Goal: Task Accomplishment & Management: Manage account settings

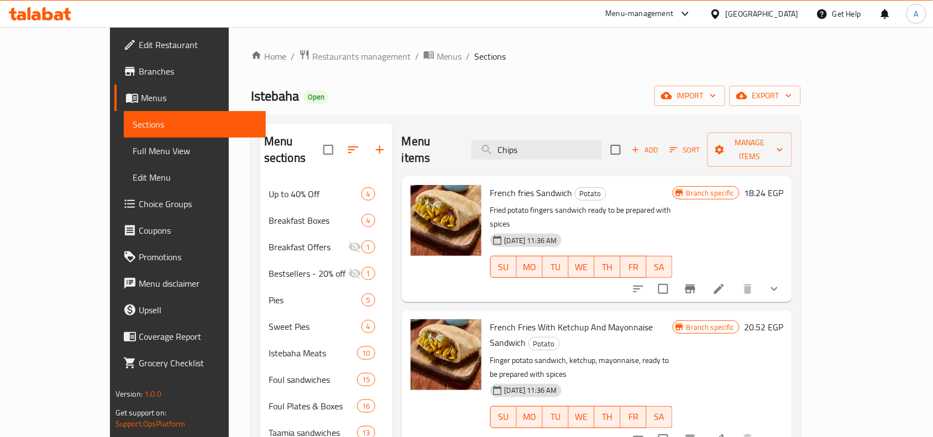
click at [579, 159] on div "Menu items Chips Add Sort Manage items" at bounding box center [597, 150] width 390 height 53
click at [599, 140] on input "Chips" at bounding box center [537, 149] width 130 height 19
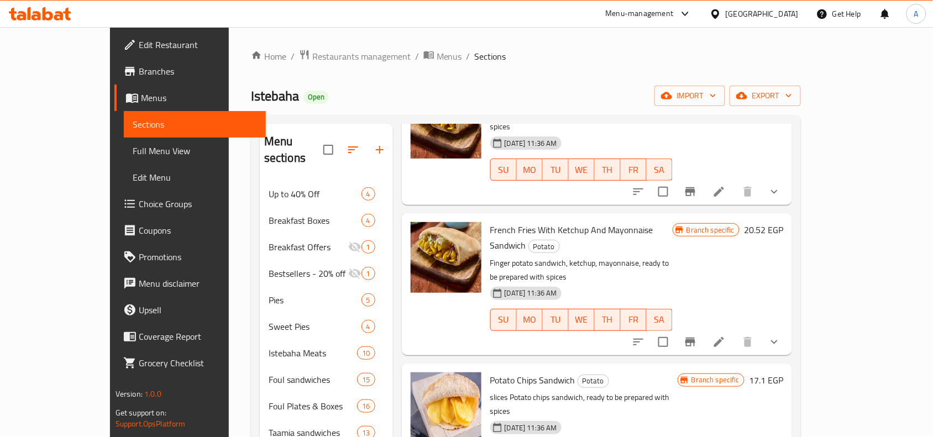
scroll to position [69, 0]
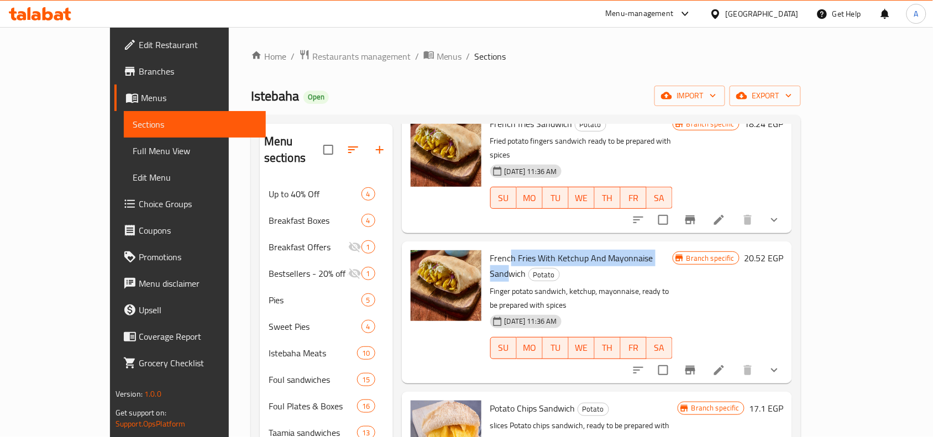
drag, startPoint x: 482, startPoint y: 220, endPoint x: 643, endPoint y: 224, distance: 160.9
click at [642, 250] on span "French Fries With Ketchup And Mayonnaise Sandwich" at bounding box center [571, 266] width 163 height 32
click at [697, 364] on icon "Branch-specific-item" at bounding box center [690, 370] width 13 height 13
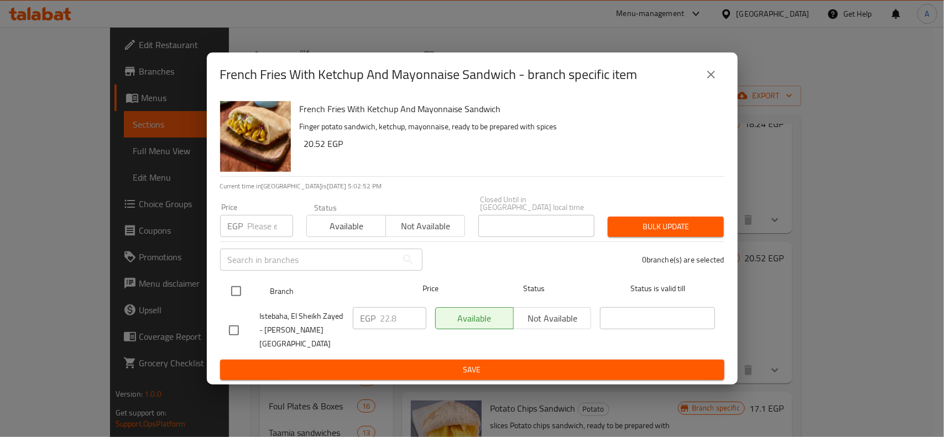
click at [243, 293] on input "checkbox" at bounding box center [235, 291] width 23 height 23
checkbox input "true"
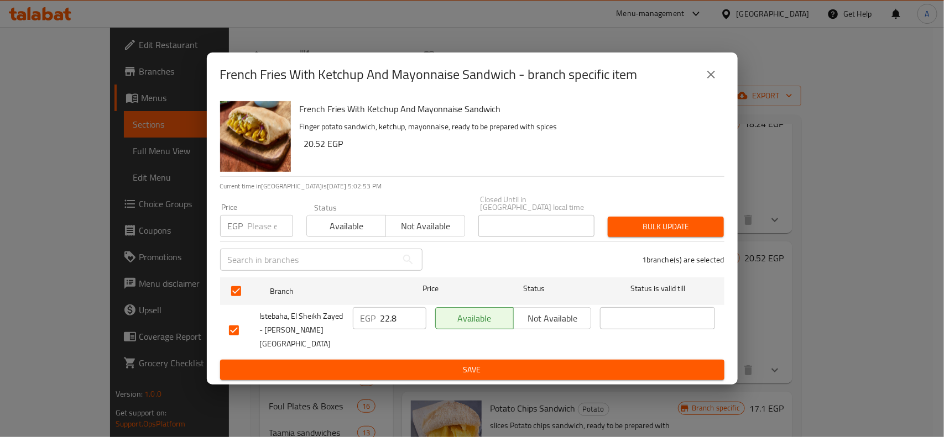
drag, startPoint x: 236, startPoint y: 233, endPoint x: 250, endPoint y: 231, distance: 14.5
click at [238, 233] on p "EGP" at bounding box center [235, 225] width 15 height 13
click at [253, 231] on input "number" at bounding box center [270, 226] width 45 height 22
type input "25"
click at [694, 219] on div "Bulk update" at bounding box center [665, 227] width 129 height 34
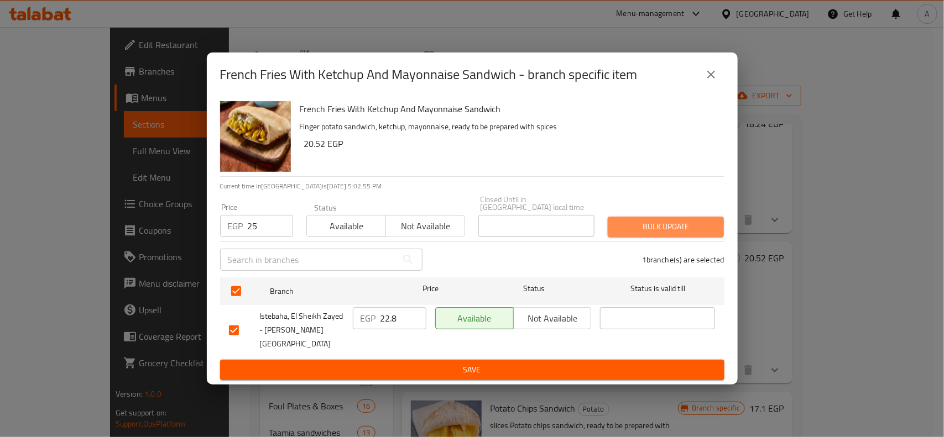
click at [693, 230] on span "Bulk update" at bounding box center [665, 227] width 98 height 14
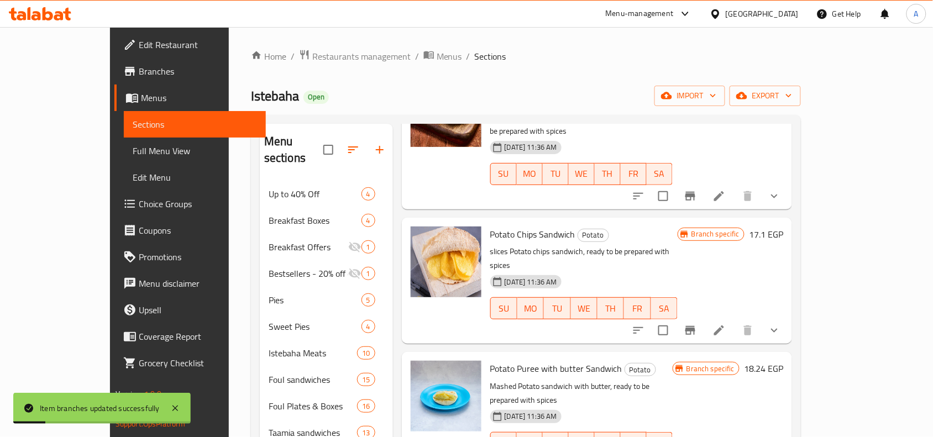
scroll to position [346, 0]
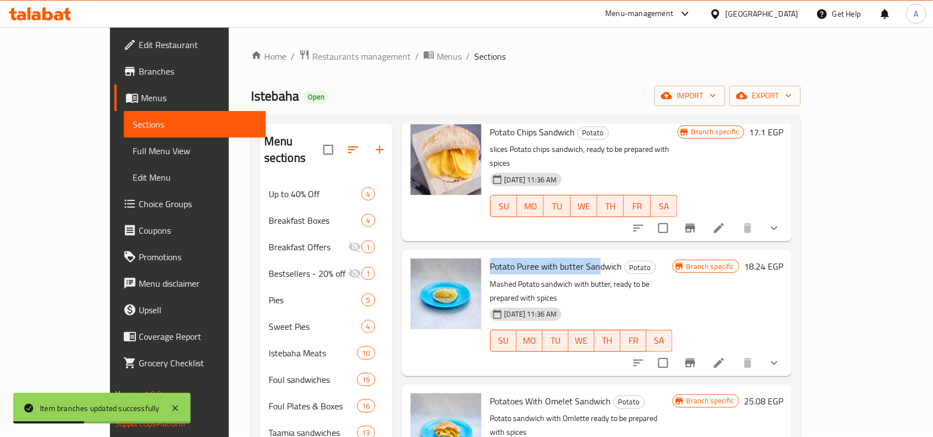
drag, startPoint x: 463, startPoint y: 197, endPoint x: 573, endPoint y: 186, distance: 110.6
click at [573, 258] on span "Potato Puree with butter Sandwich" at bounding box center [556, 266] width 132 height 17
click at [704, 350] on button "Branch-specific-item" at bounding box center [690, 363] width 27 height 27
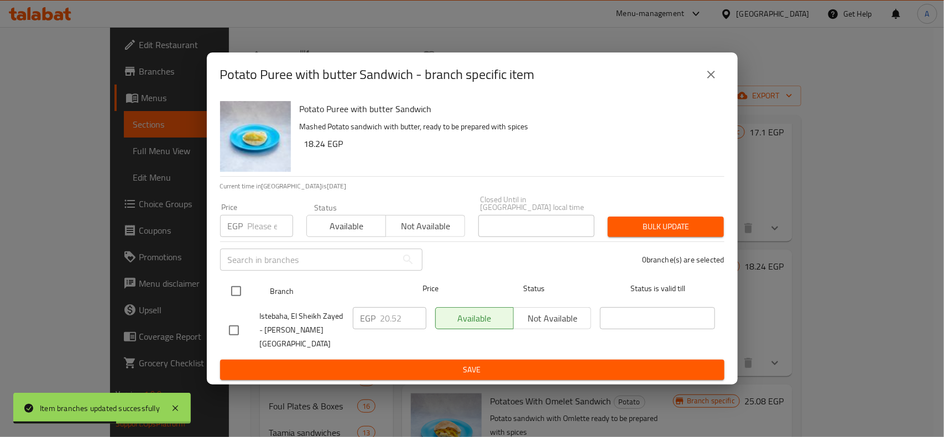
click at [238, 299] on input "checkbox" at bounding box center [235, 291] width 23 height 23
checkbox input "true"
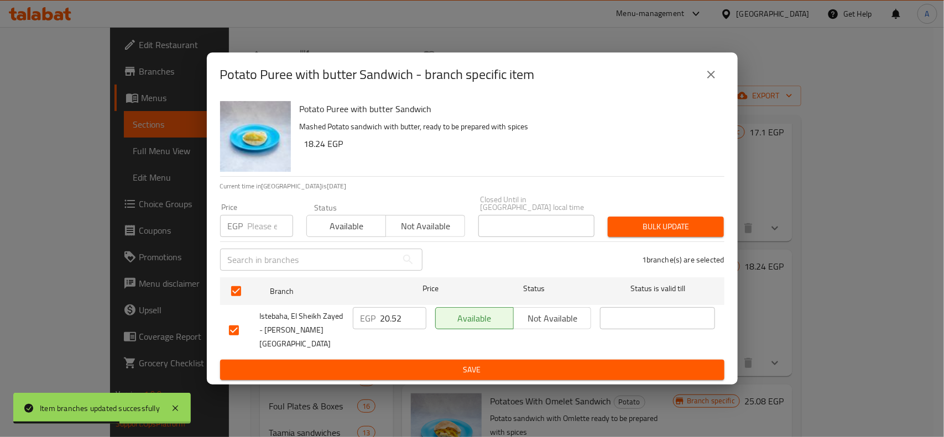
click at [255, 237] on input "number" at bounding box center [270, 226] width 45 height 22
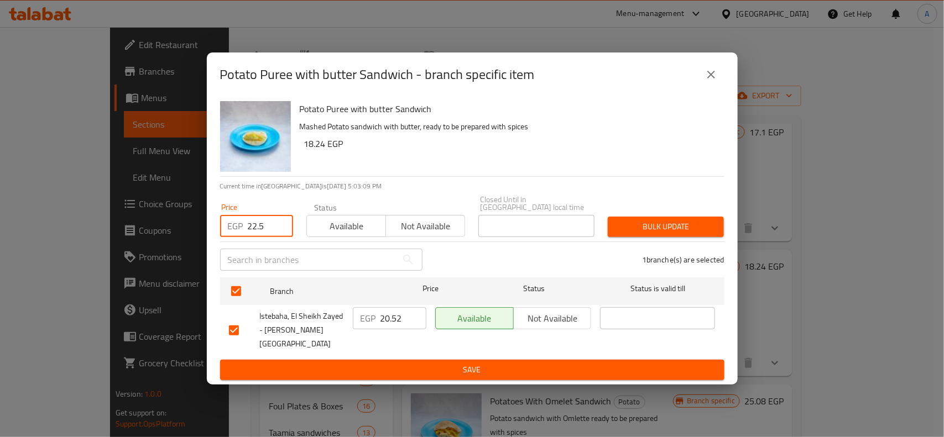
type input "22.5"
click at [731, 230] on div "Potato Puree with butter Sandwich Mashed Potato sandwich with butter, ready to …" at bounding box center [472, 241] width 531 height 288
drag, startPoint x: 716, startPoint y: 230, endPoint x: 902, endPoint y: 214, distance: 186.5
click at [720, 230] on button "Bulk update" at bounding box center [666, 227] width 116 height 20
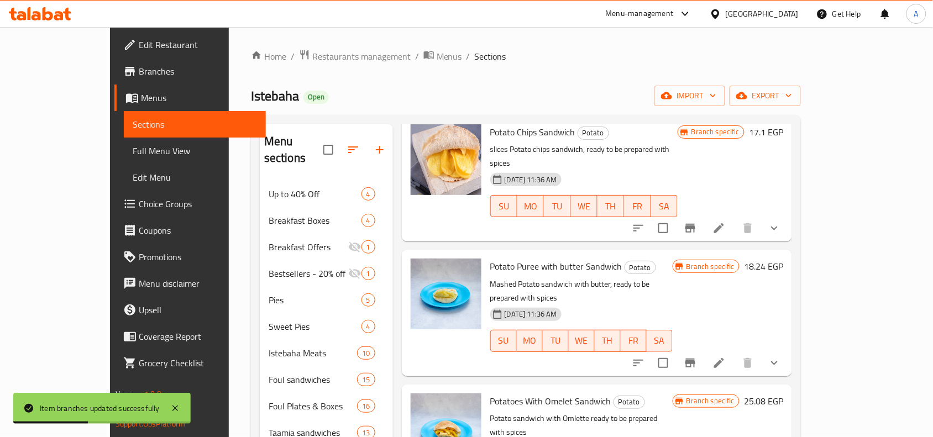
click at [539, 258] on span "Potato Puree with butter Sandwich" at bounding box center [556, 266] width 132 height 17
drag, startPoint x: 463, startPoint y: 194, endPoint x: 513, endPoint y: 195, distance: 49.2
click at [513, 258] on span "Potato Puree with butter Sandwich" at bounding box center [556, 266] width 132 height 17
copy span "Potato Puree"
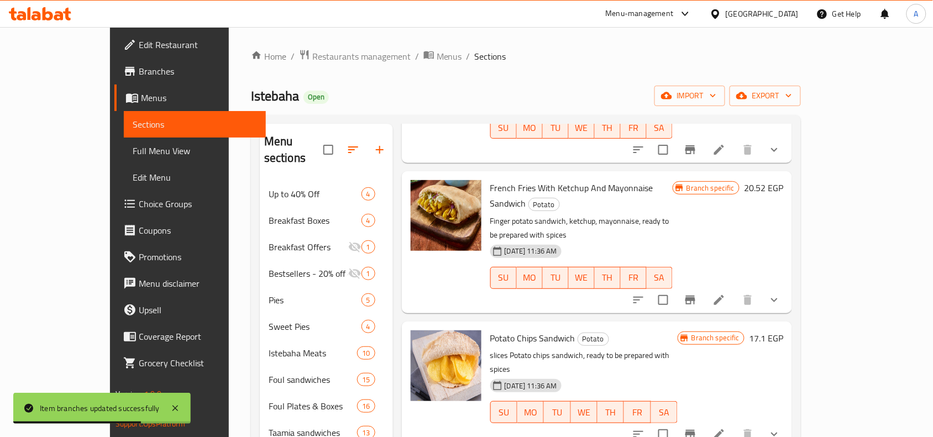
scroll to position [0, 0]
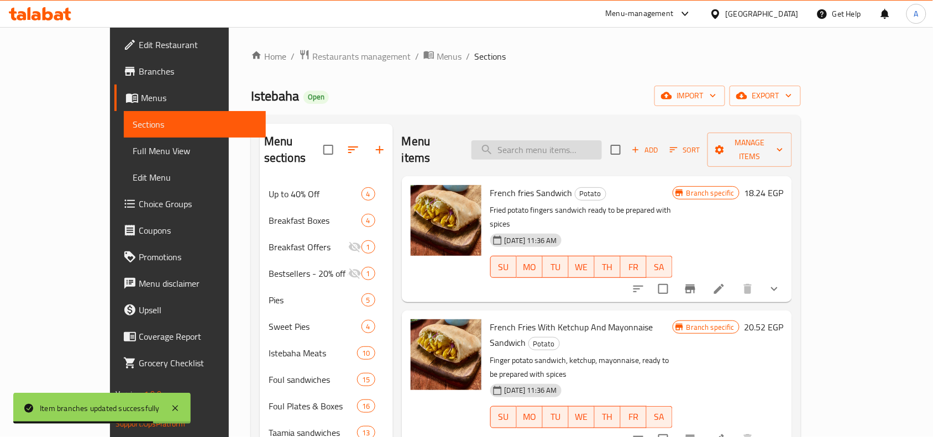
click at [551, 150] on input "search" at bounding box center [537, 149] width 130 height 19
paste input "Potato Puree"
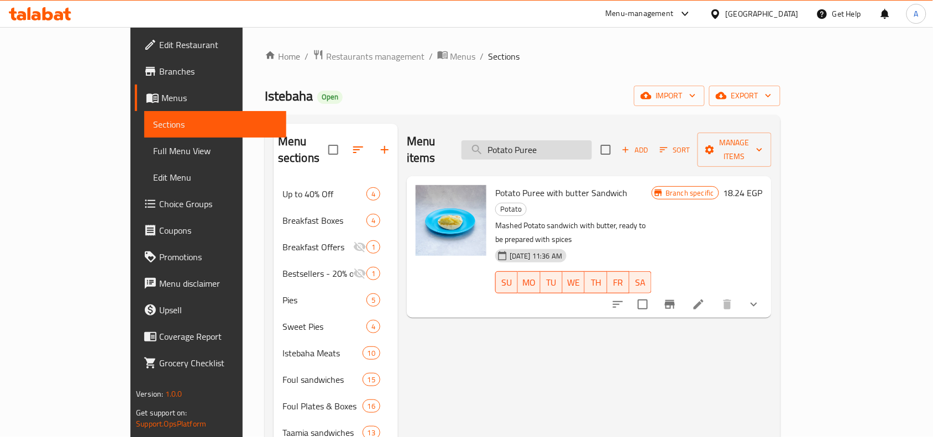
click at [545, 144] on input "Potato Puree" at bounding box center [527, 149] width 130 height 19
click at [539, 140] on input "Potato Puree" at bounding box center [527, 149] width 130 height 19
click at [537, 145] on input "Potato Puree" at bounding box center [527, 149] width 130 height 19
click at [535, 145] on input "Potato Puree" at bounding box center [527, 149] width 130 height 19
click at [529, 131] on div "Menu items Potato Puree Add Sort Manage items" at bounding box center [589, 150] width 365 height 53
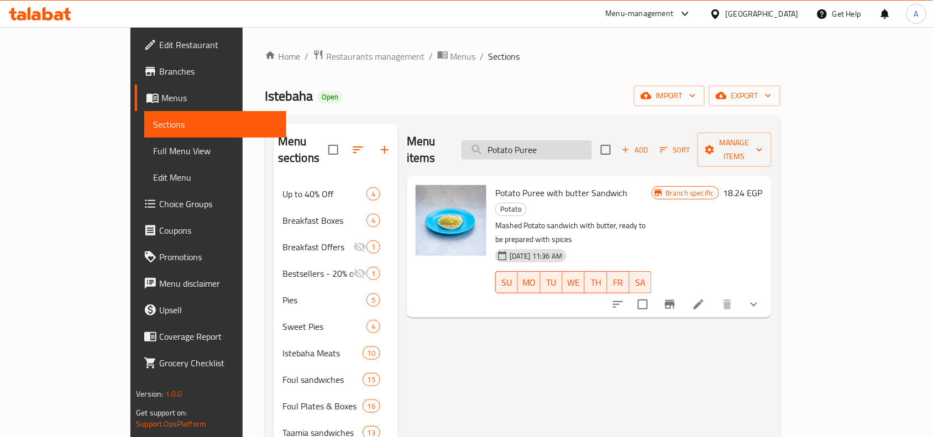
click at [540, 142] on input "Potato Puree" at bounding box center [527, 149] width 130 height 19
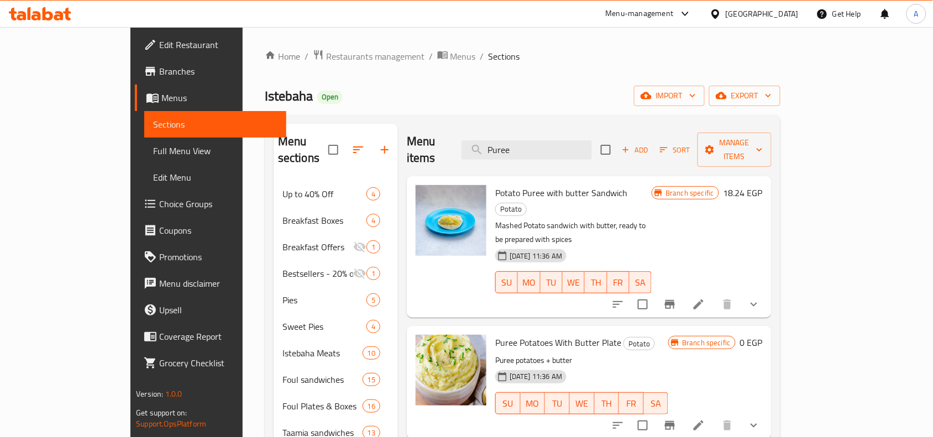
type input "Puree"
click at [677, 419] on icon "Branch-specific-item" at bounding box center [669, 425] width 13 height 13
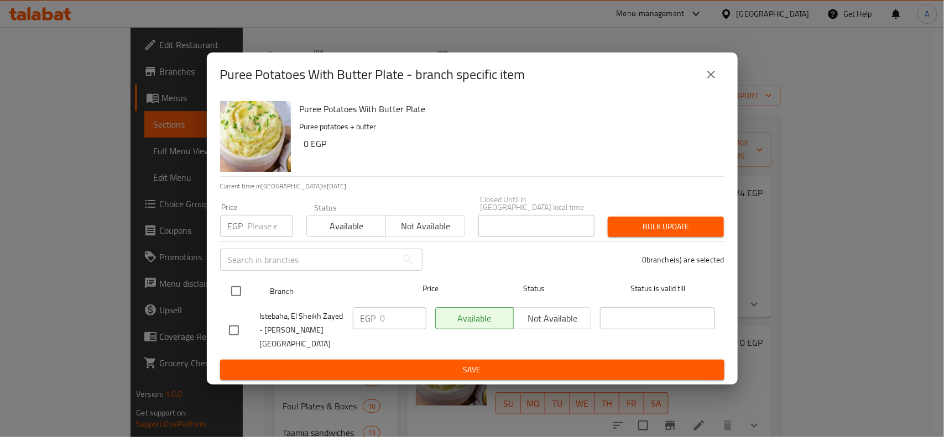
click at [238, 303] on input "checkbox" at bounding box center [235, 291] width 23 height 23
checkbox input "true"
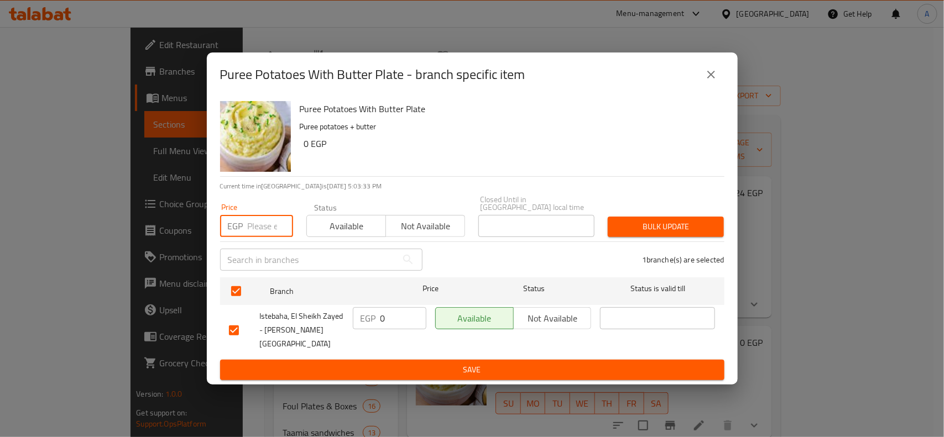
click at [258, 235] on input "number" at bounding box center [270, 226] width 45 height 22
click at [263, 231] on input "number" at bounding box center [270, 226] width 45 height 22
type input "30"
click at [623, 217] on div "Bulk update" at bounding box center [665, 227] width 129 height 34
click at [630, 218] on div "Bulk update" at bounding box center [665, 227] width 129 height 34
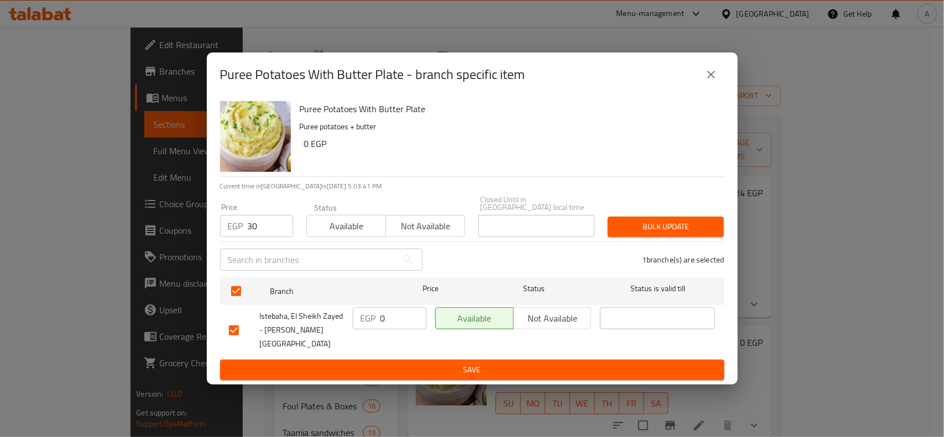
click at [672, 225] on span "Bulk update" at bounding box center [665, 227] width 98 height 14
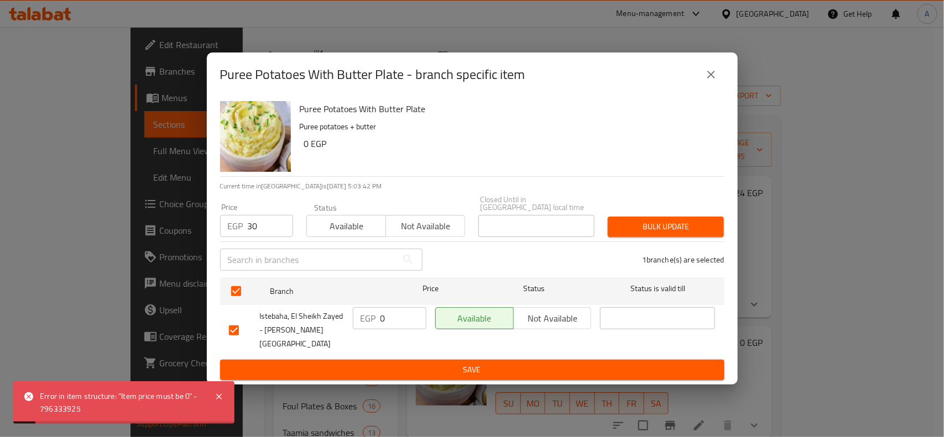
drag, startPoint x: 705, startPoint y: 111, endPoint x: 712, endPoint y: 90, distance: 22.0
click at [707, 105] on div "Puree Potatoes With Butter Plate - branch specific item Puree Potatoes With But…" at bounding box center [472, 219] width 531 height 332
click at [712, 81] on icon "close" at bounding box center [710, 74] width 13 height 13
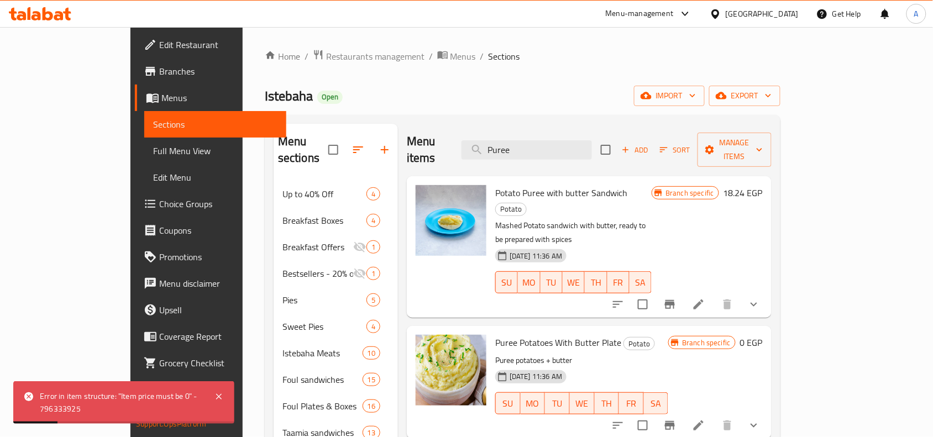
click at [761, 419] on icon "show more" at bounding box center [753, 425] width 13 height 13
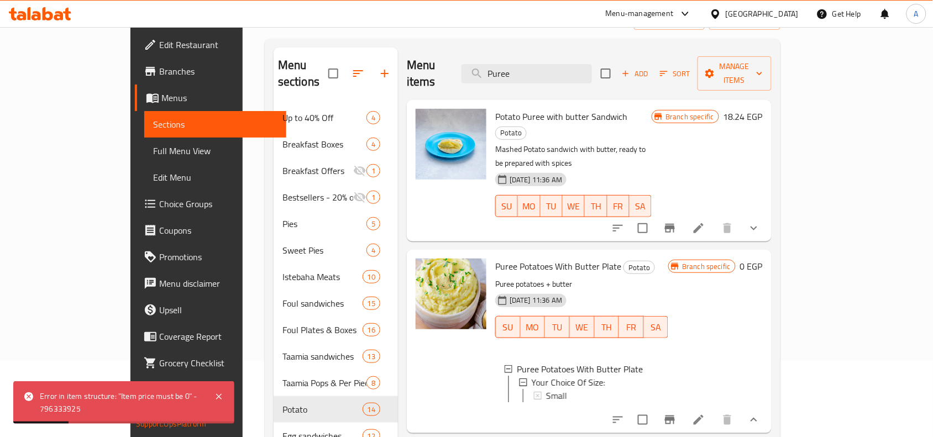
scroll to position [138, 0]
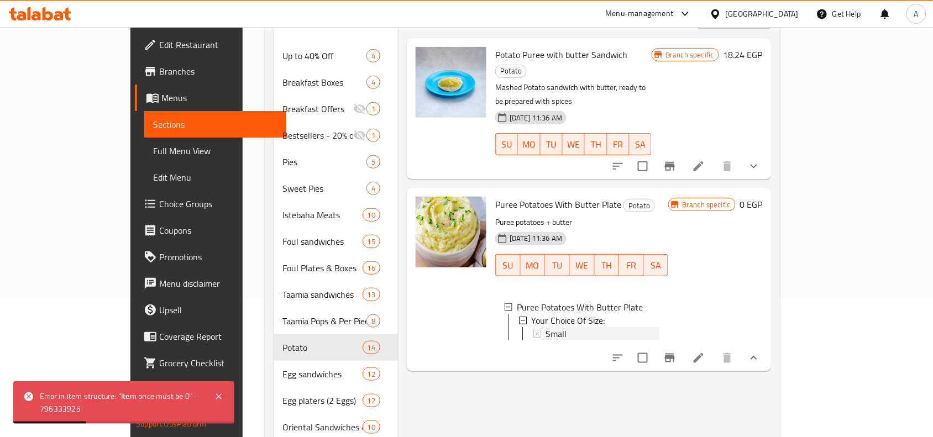
click at [564, 327] on div "Small" at bounding box center [603, 333] width 114 height 13
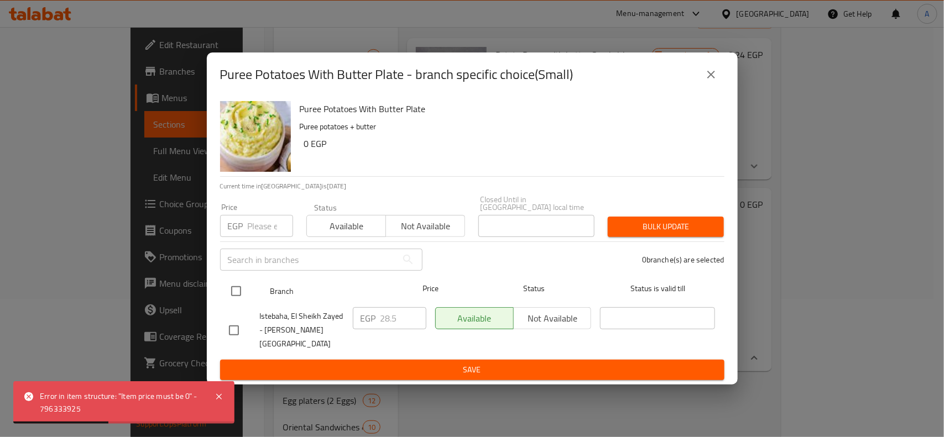
click at [242, 290] on input "checkbox" at bounding box center [235, 291] width 23 height 23
checkbox input "true"
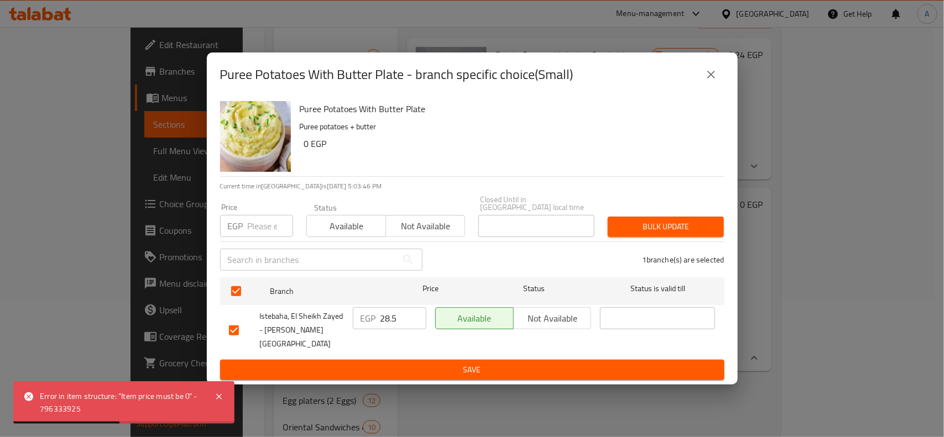
click at [253, 206] on div "Price EGP Price" at bounding box center [256, 220] width 73 height 34
click at [265, 231] on input "number" at bounding box center [270, 226] width 45 height 22
type input "30"
click at [614, 231] on button "Bulk update" at bounding box center [666, 227] width 116 height 20
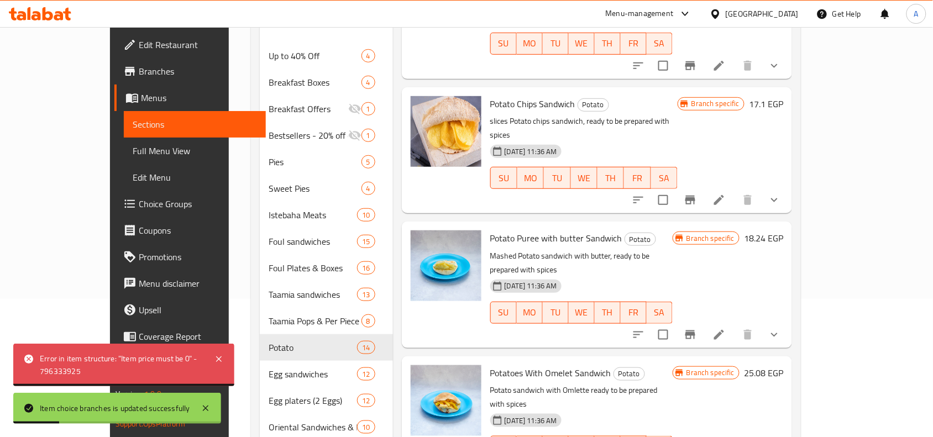
scroll to position [276, 0]
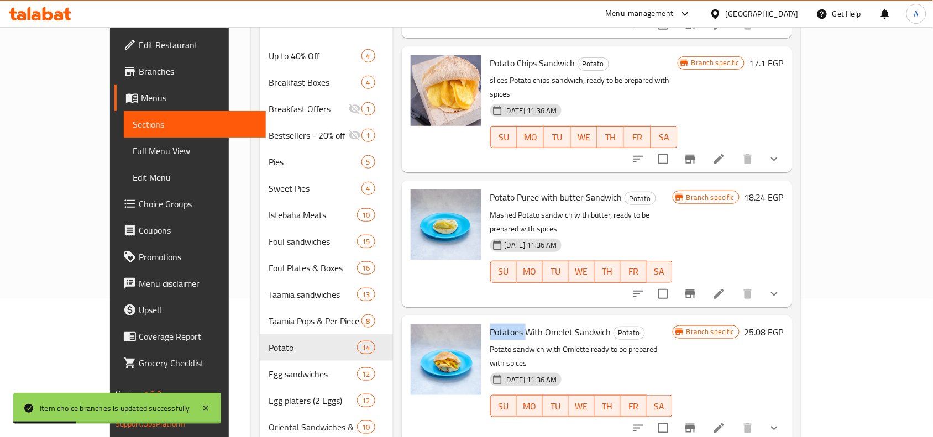
drag, startPoint x: 465, startPoint y: 247, endPoint x: 502, endPoint y: 247, distance: 37.0
click at [502, 324] on span "Potatoes With Omelet Sandwich" at bounding box center [550, 332] width 121 height 17
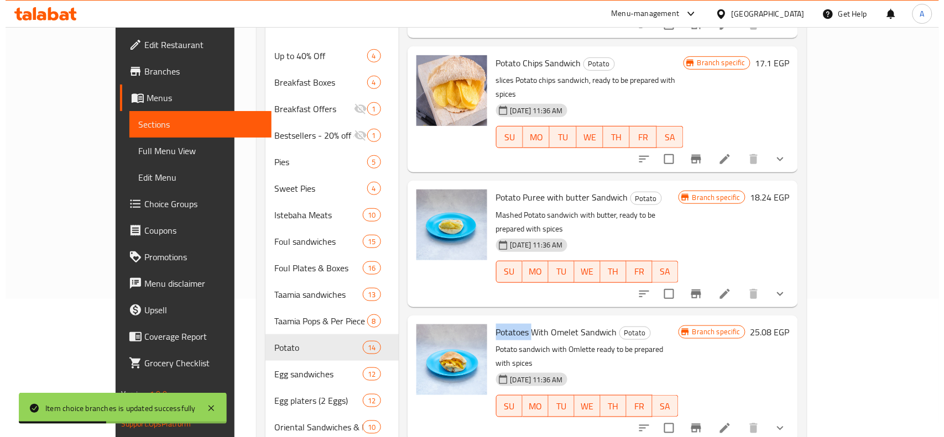
scroll to position [346, 0]
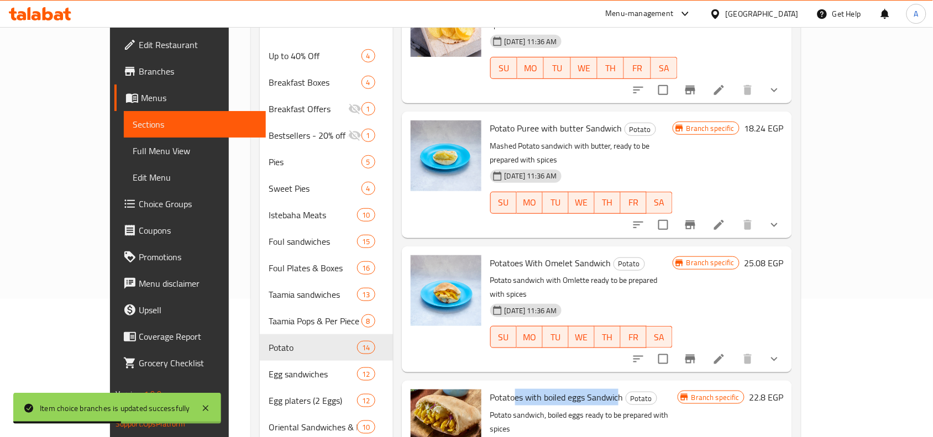
drag, startPoint x: 488, startPoint y: 294, endPoint x: 586, endPoint y: 295, distance: 97.9
click at [590, 389] on span "Potatoes with boiled eggs Sandwich" at bounding box center [556, 397] width 133 height 17
click at [581, 389] on span "Potatoes with boiled eggs Sandwich" at bounding box center [556, 397] width 133 height 17
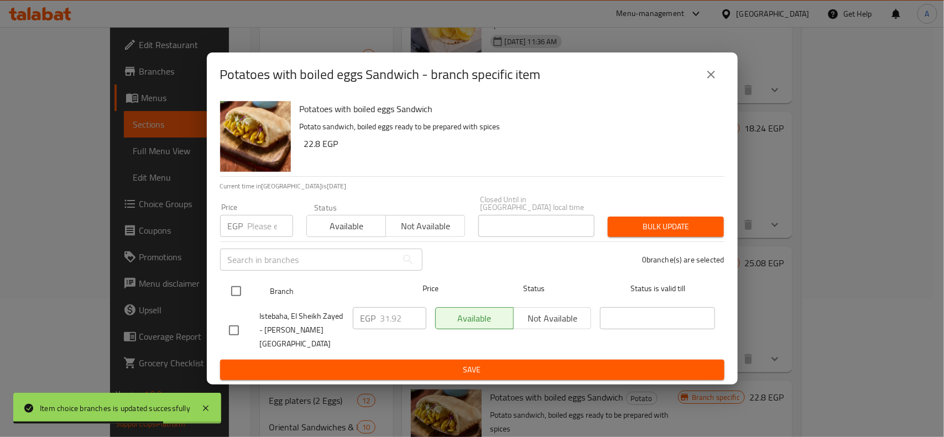
click at [241, 289] on input "checkbox" at bounding box center [235, 291] width 23 height 23
checkbox input "true"
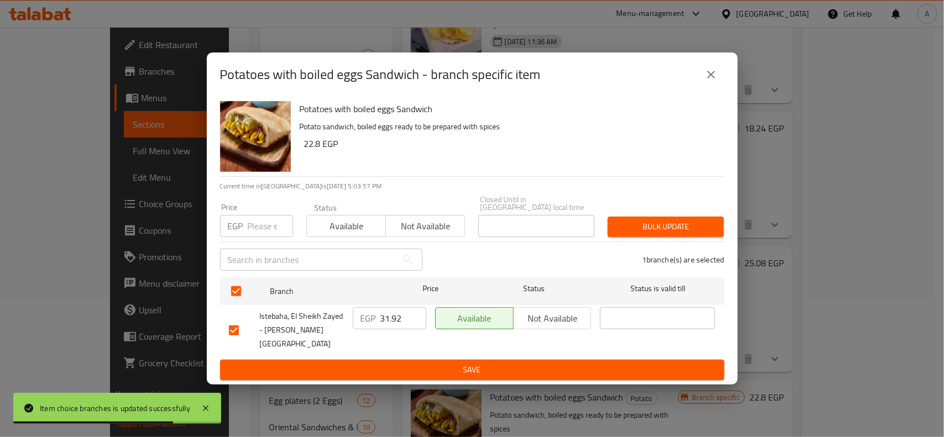
click at [264, 221] on input "number" at bounding box center [270, 226] width 45 height 22
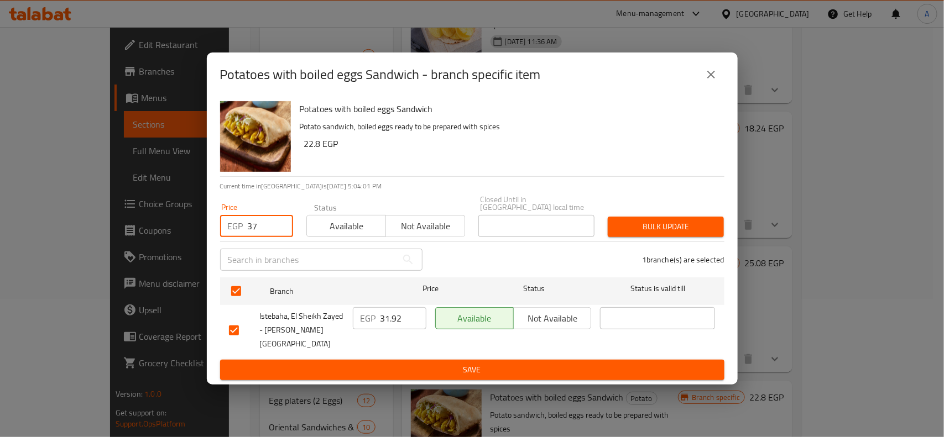
type input "37"
click at [694, 233] on span "Bulk update" at bounding box center [665, 227] width 98 height 14
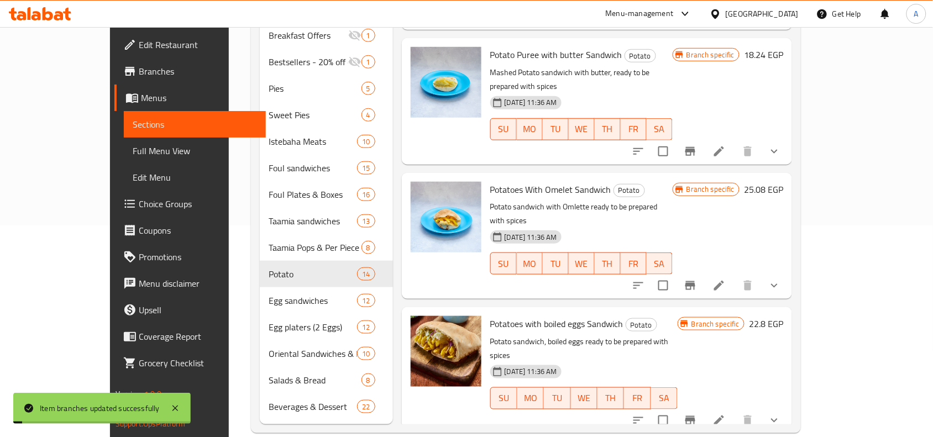
scroll to position [213, 0]
drag, startPoint x: 466, startPoint y: 330, endPoint x: 542, endPoint y: 330, distance: 76.9
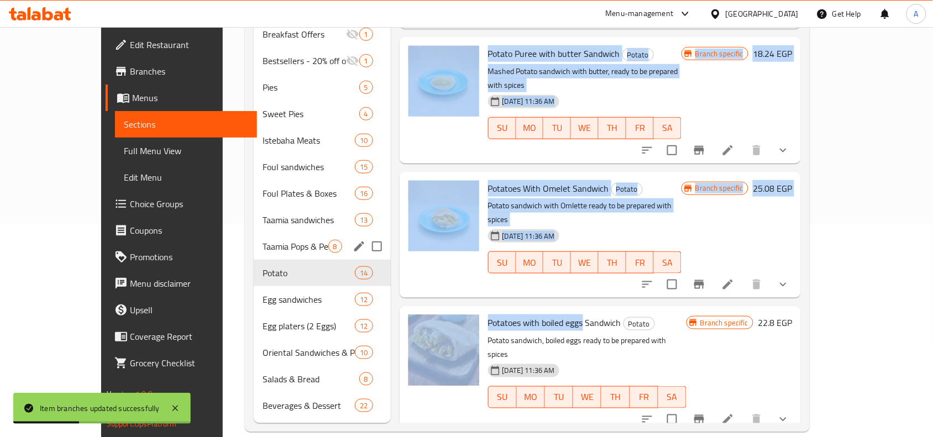
copy div "Menu sections Up to 40% Off 4 Breakfast Boxes 4 Breakfast Offers 1 Bestsellers …"
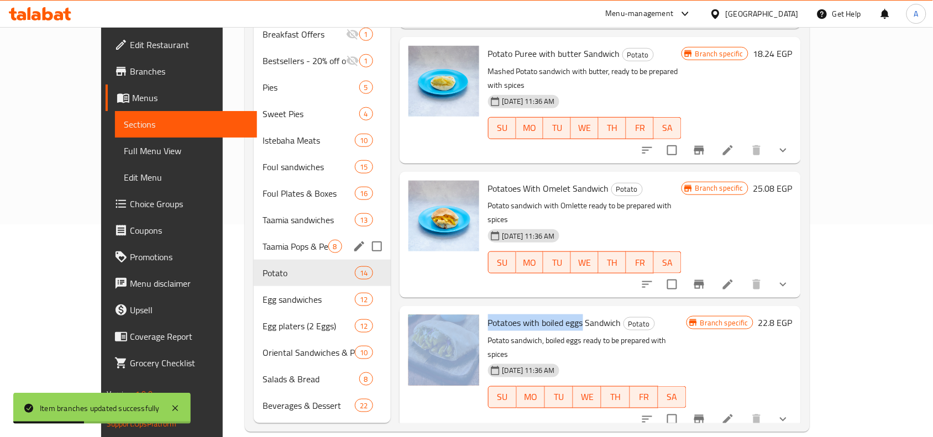
copy div "Potatoes with boiled eggs"
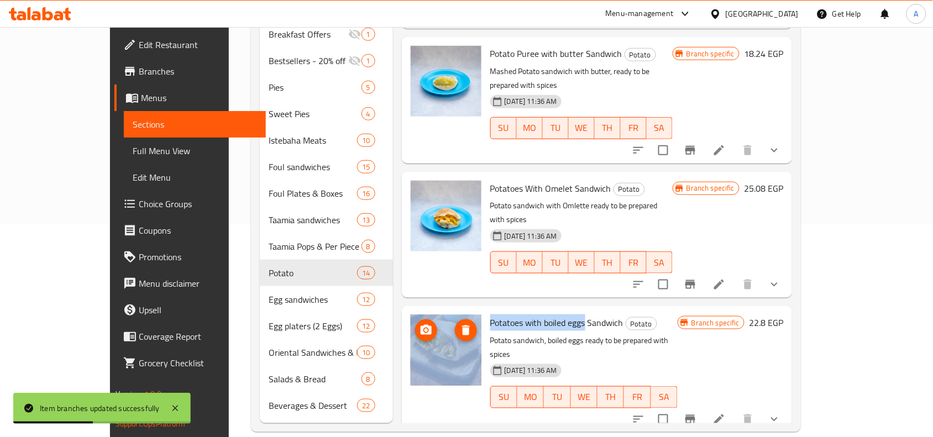
drag, startPoint x: 558, startPoint y: 224, endPoint x: 453, endPoint y: 231, distance: 105.3
click at [453, 311] on div "Potatoes with boiled eggs Sandwich Potato Potato sandwich, boiled eggs ready to…" at bounding box center [596, 369] width 381 height 117
copy div "Potatoes with boiled eggs"
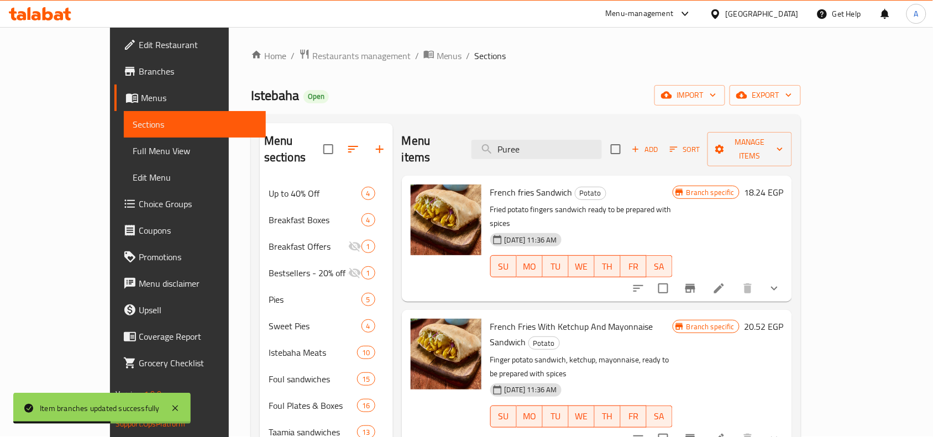
scroll to position [0, 0]
click at [579, 140] on input "Puree" at bounding box center [537, 149] width 130 height 19
paste input "Potatoes with boiled eggs"
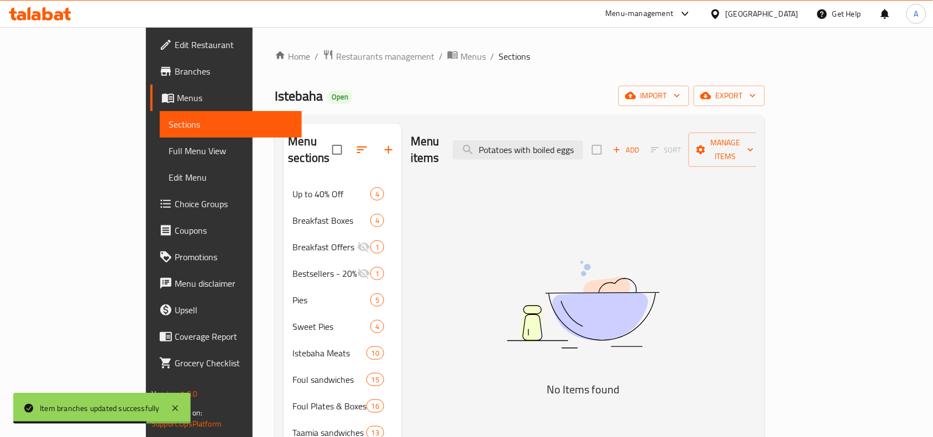
drag, startPoint x: 584, startPoint y: 145, endPoint x: 959, endPoint y: 153, distance: 374.9
click at [933, 153] on html "Item branches updated successfully ​ Menu-management Egypt Get Help A Edit Rest…" at bounding box center [466, 218] width 933 height 437
type input "Potatoes with boiled eggs"
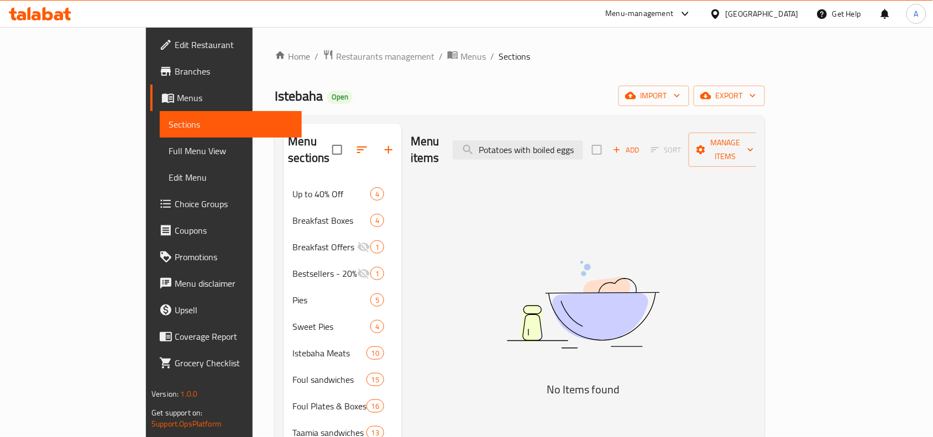
click at [593, 153] on div "Menu items Potatoes with boiled eggs Add Sort Manage items" at bounding box center [584, 150] width 346 height 53
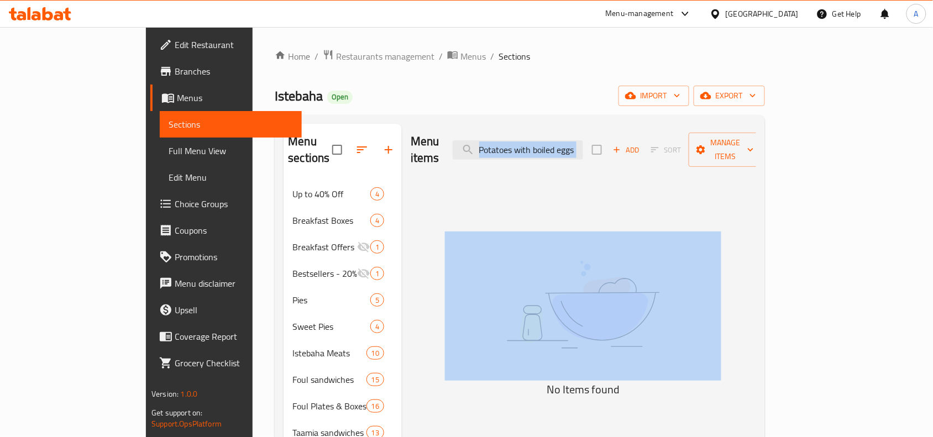
click at [593, 153] on div "Menu items Potatoes with boiled eggs Add Sort Manage items" at bounding box center [584, 150] width 346 height 53
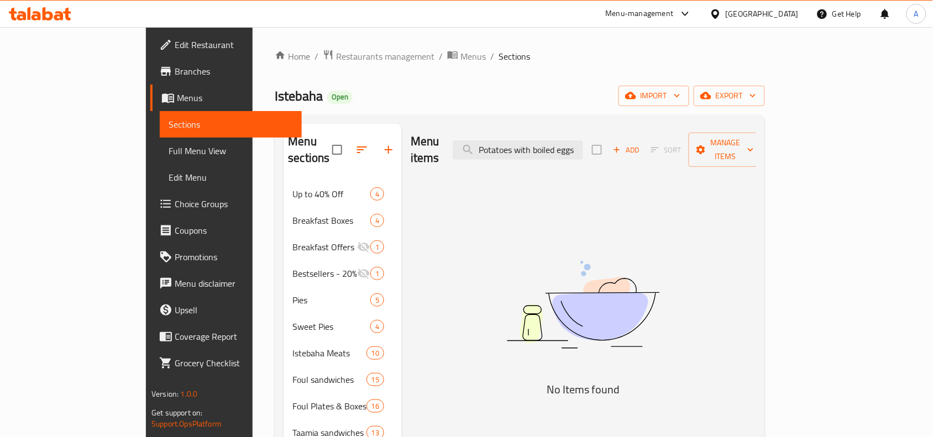
click at [612, 128] on div "Menu items Potatoes with boiled eggs Add Sort Manage items" at bounding box center [584, 150] width 346 height 53
click at [583, 150] on input "Potatoes with boiled eggs" at bounding box center [518, 149] width 130 height 19
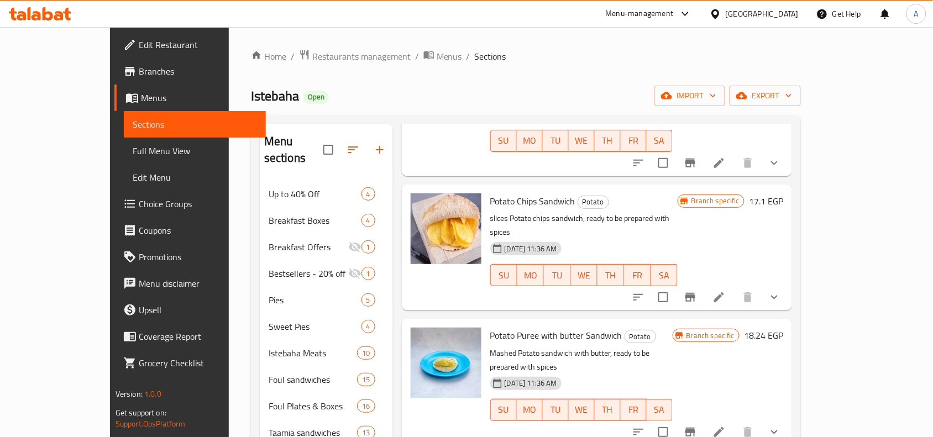
scroll to position [9, 0]
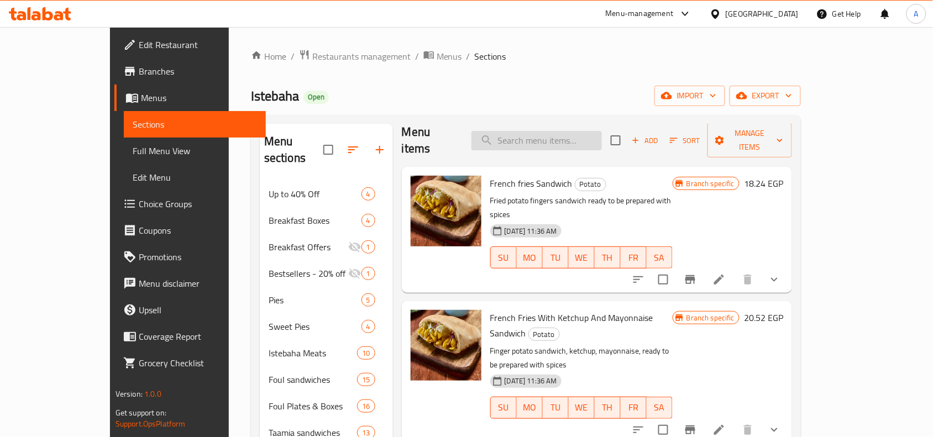
click at [525, 131] on input "search" at bounding box center [537, 140] width 130 height 19
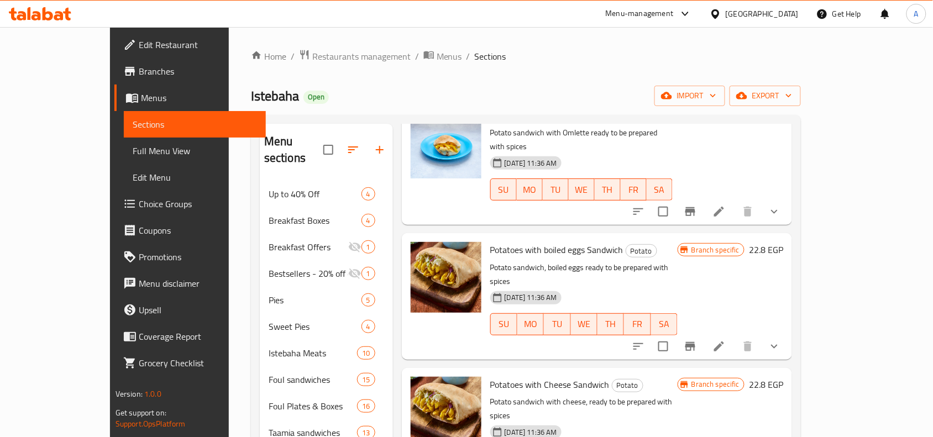
scroll to position [770, 0]
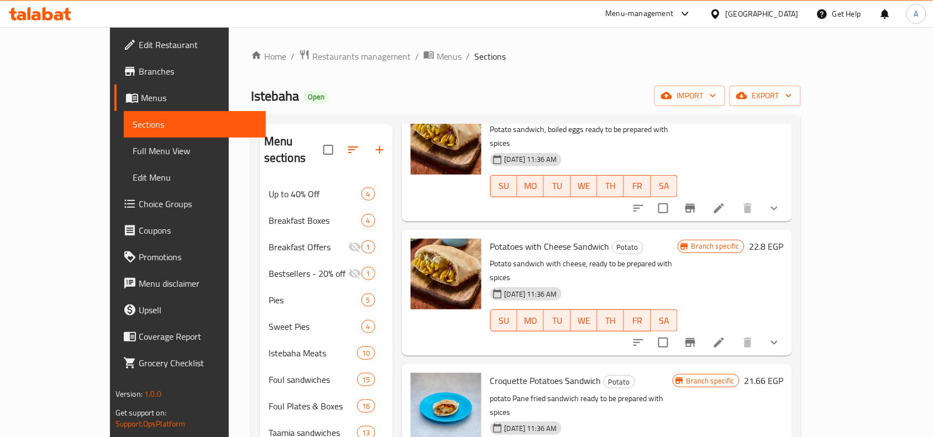
drag, startPoint x: 506, startPoint y: 250, endPoint x: 522, endPoint y: 250, distance: 16.6
click at [518, 373] on span "Croquette Potatoes Sandwich" at bounding box center [545, 381] width 111 height 17
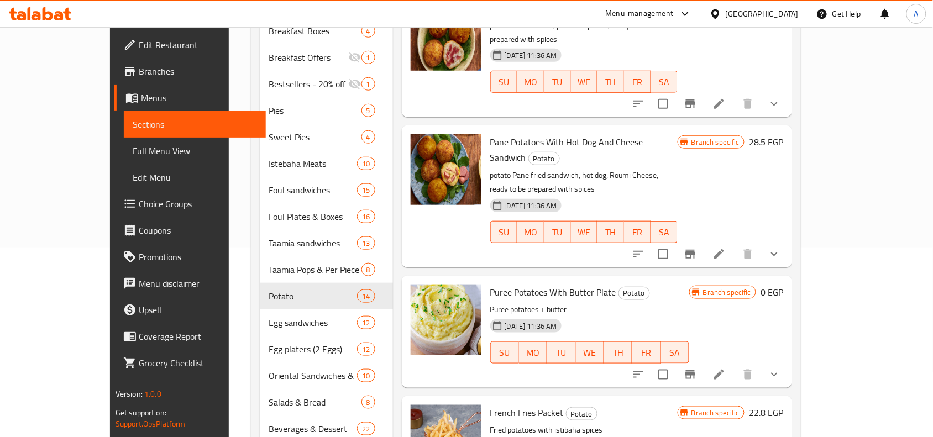
scroll to position [207, 0]
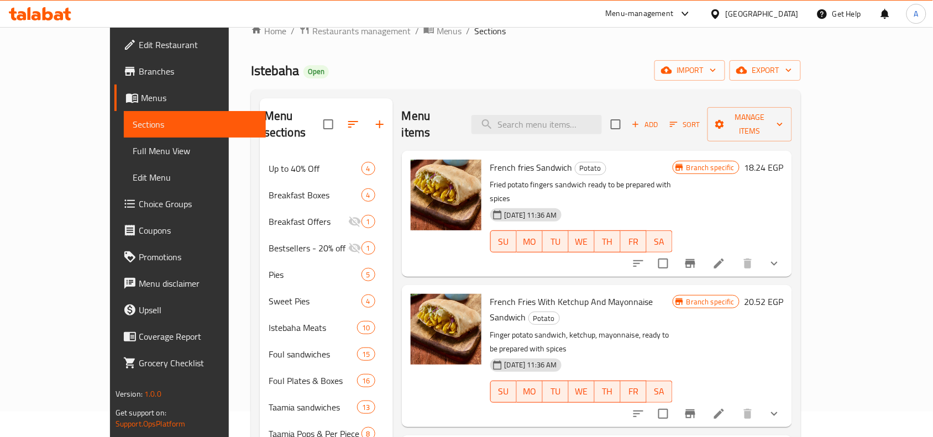
scroll to position [0, 0]
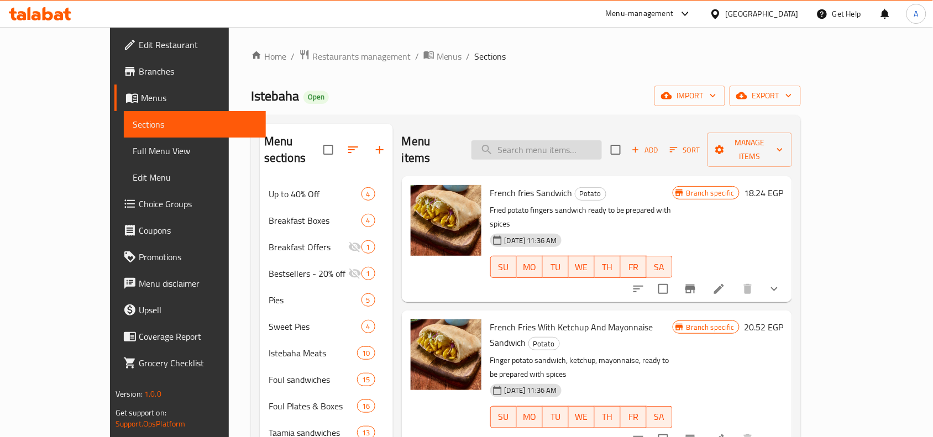
click at [570, 140] on input "search" at bounding box center [537, 149] width 130 height 19
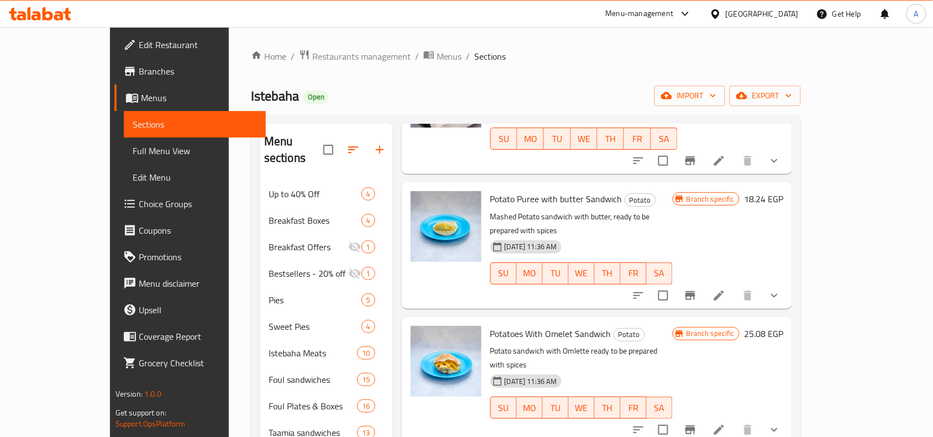
scroll to position [415, 0]
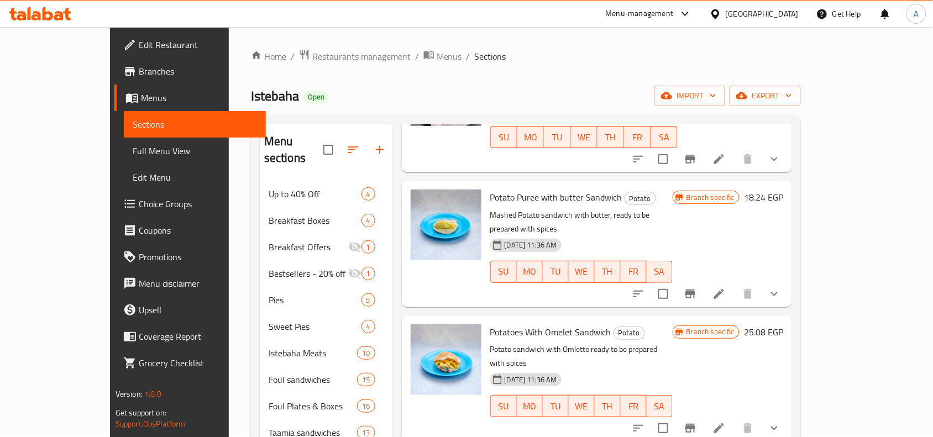
drag, startPoint x: 543, startPoint y: 357, endPoint x: 463, endPoint y: 357, distance: 80.2
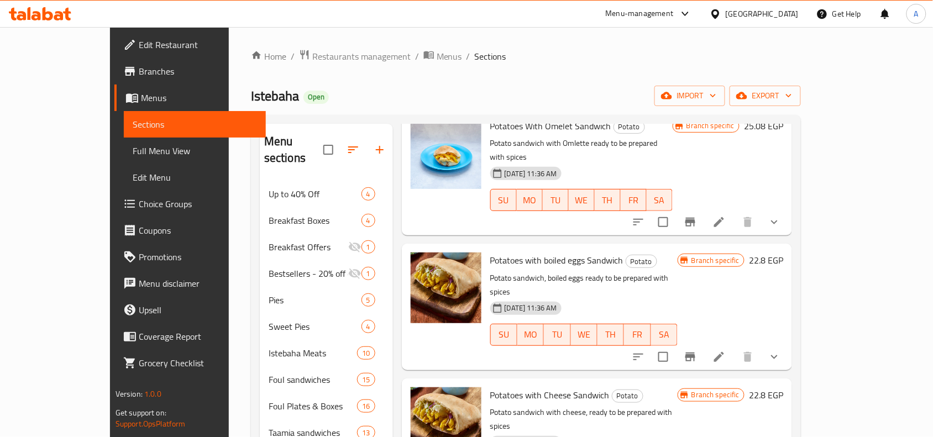
scroll to position [622, 0]
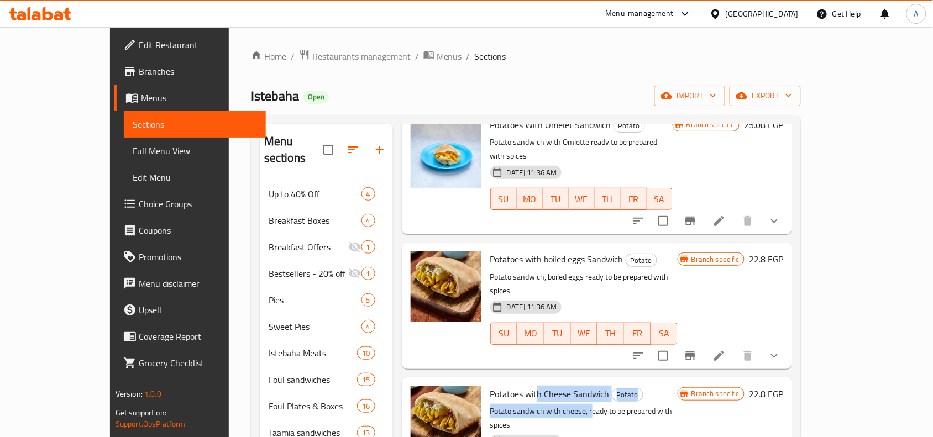
drag, startPoint x: 512, startPoint y: 280, endPoint x: 563, endPoint y: 290, distance: 51.9
click at [563, 382] on div "Potatoes with Cheese Sandwich Potato Potato sandwich with cheese, ready to be p…" at bounding box center [584, 440] width 196 height 117
click at [563, 405] on p "Potato sandwich with cheese, ready to be prepared with spices" at bounding box center [583, 419] width 187 height 28
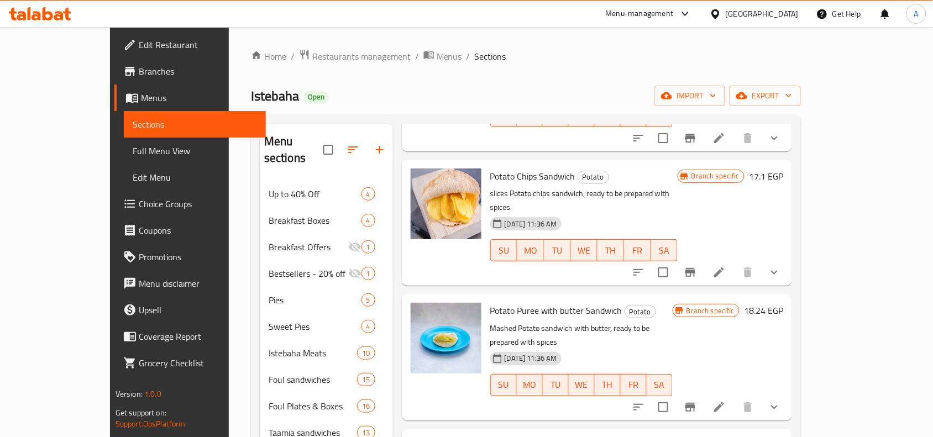
scroll to position [346, 0]
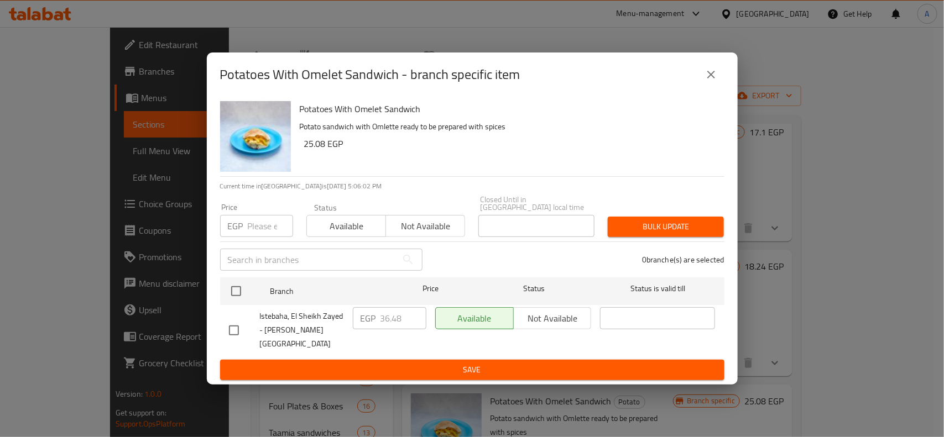
click at [716, 97] on div "Potatoes With Omelet Sandwich - branch specific item" at bounding box center [472, 75] width 531 height 44
click at [719, 97] on div "Potatoes With Omelet Sandwich - branch specific item" at bounding box center [472, 75] width 531 height 44
click at [705, 88] on button "close" at bounding box center [711, 74] width 27 height 27
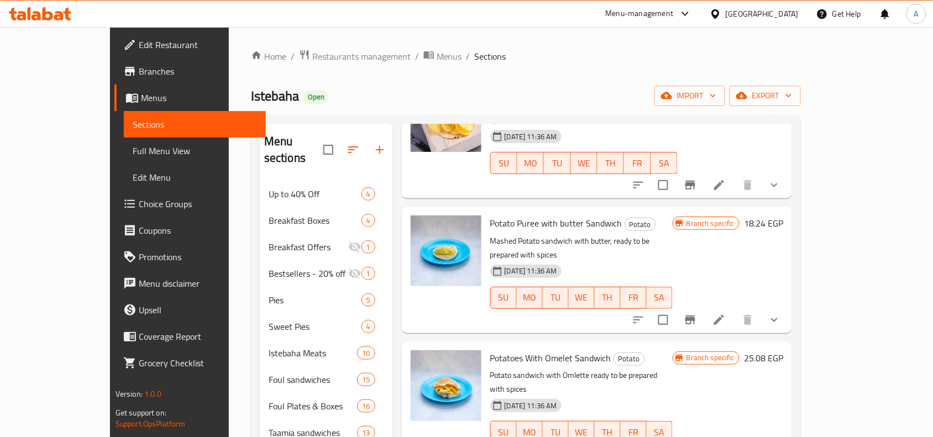
scroll to position [553, 0]
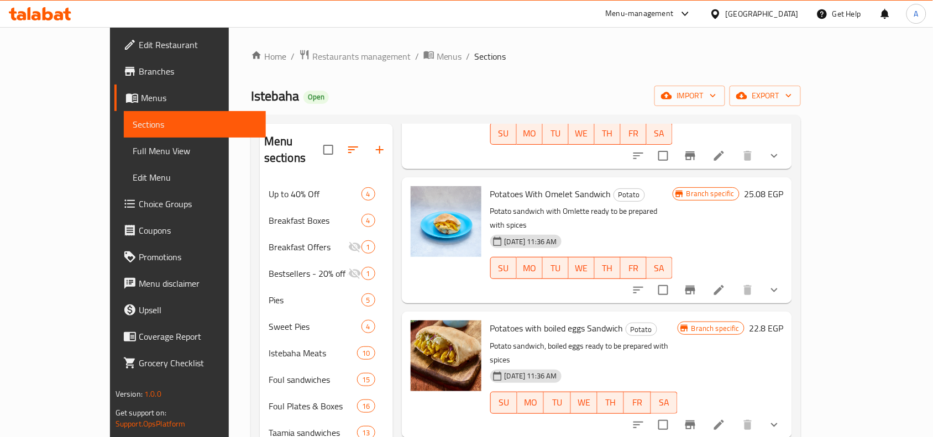
click at [783, 186] on div "Branch specific 25.08 EGP" at bounding box center [728, 240] width 111 height 108
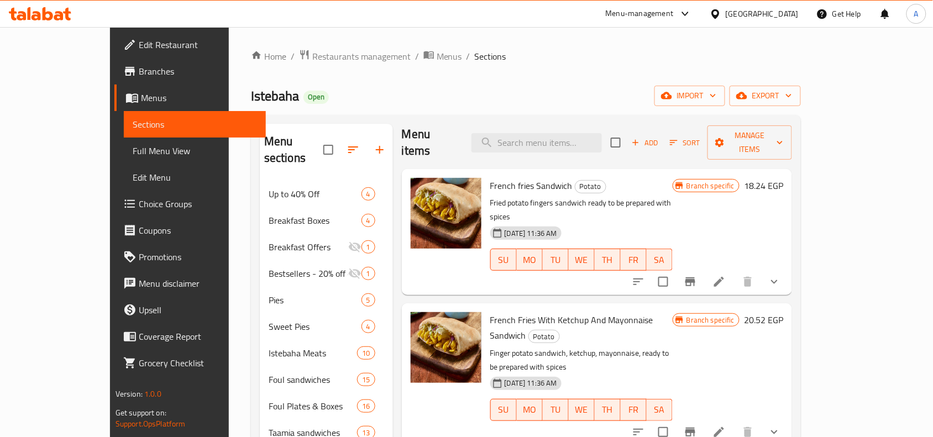
scroll to position [0, 0]
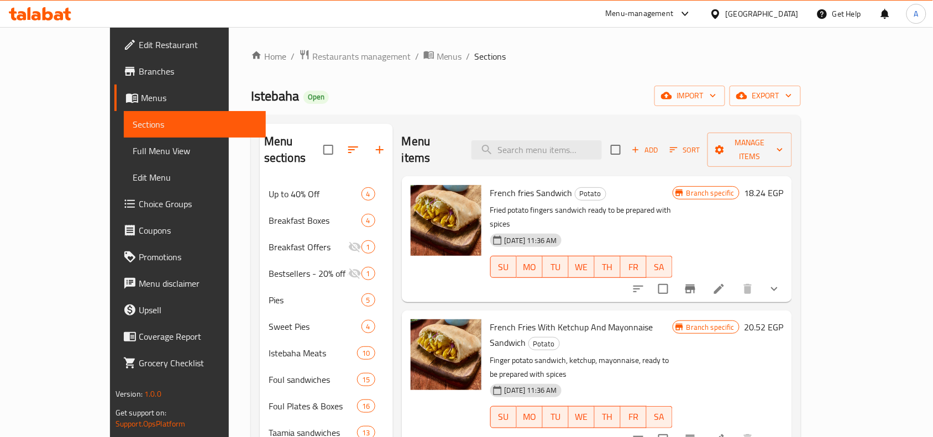
click at [603, 100] on div "Istebaha Open import export" at bounding box center [526, 96] width 550 height 20
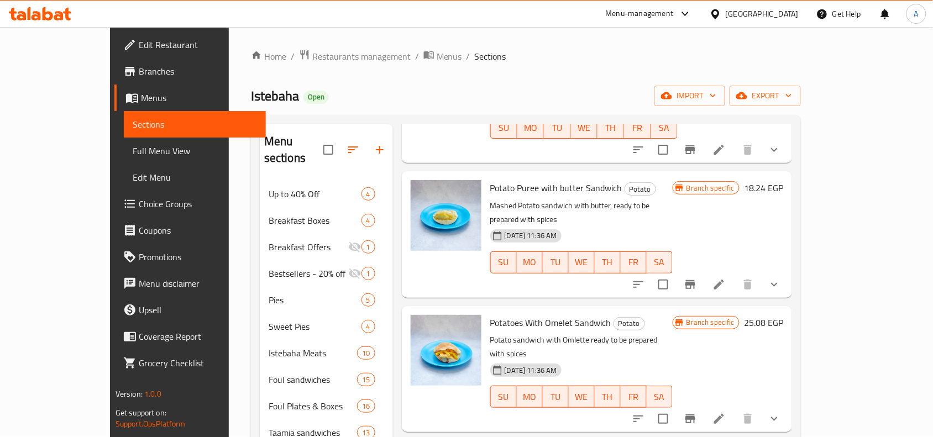
scroll to position [484, 0]
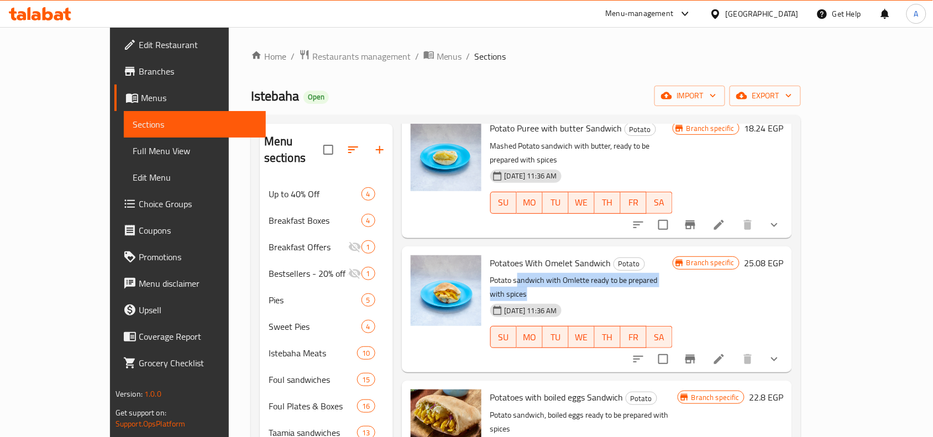
drag, startPoint x: 489, startPoint y: 191, endPoint x: 679, endPoint y: 195, distance: 189.7
click at [673, 274] on p "Potato sandwich with Omlette ready to be prepared with spices" at bounding box center [581, 288] width 182 height 28
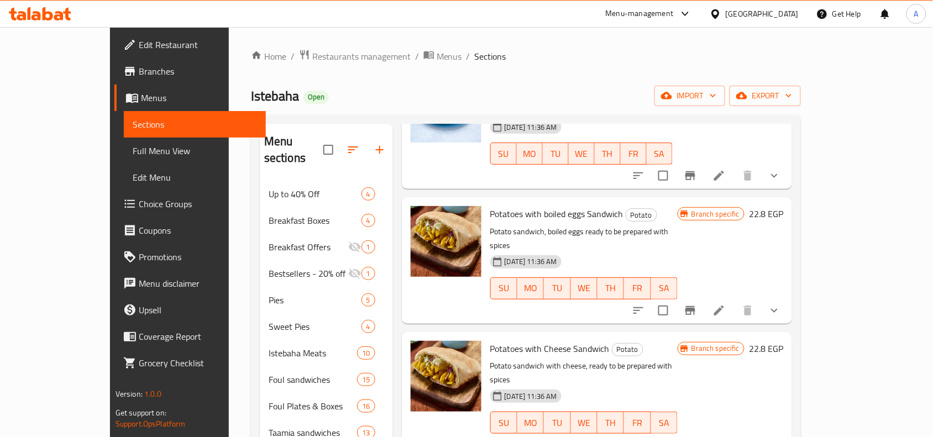
scroll to position [736, 0]
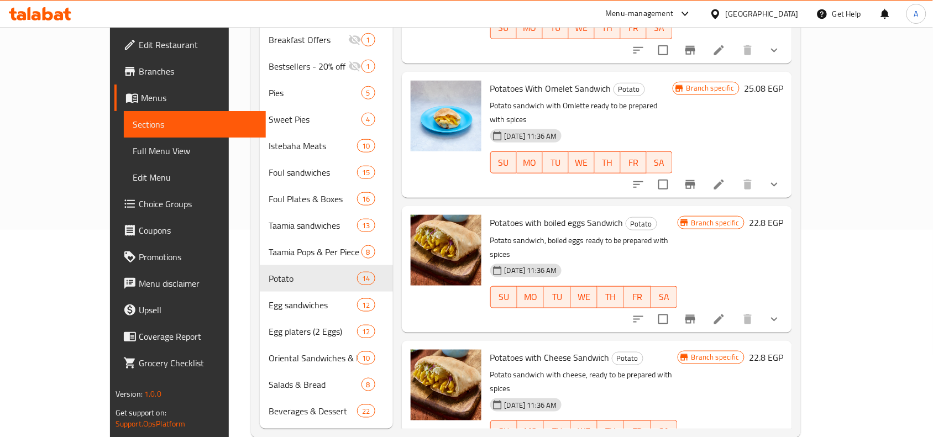
scroll to position [393, 0]
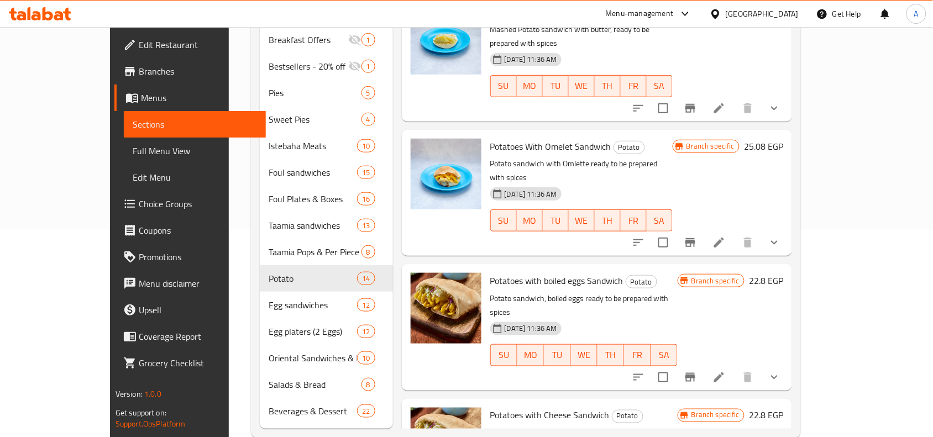
click at [783, 273] on div "Branch specific 22.8 EGP" at bounding box center [731, 327] width 106 height 108
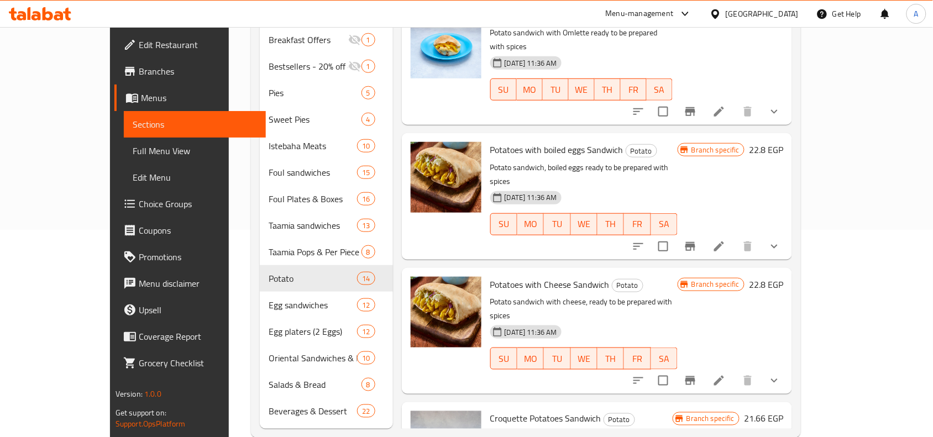
scroll to position [600, 0]
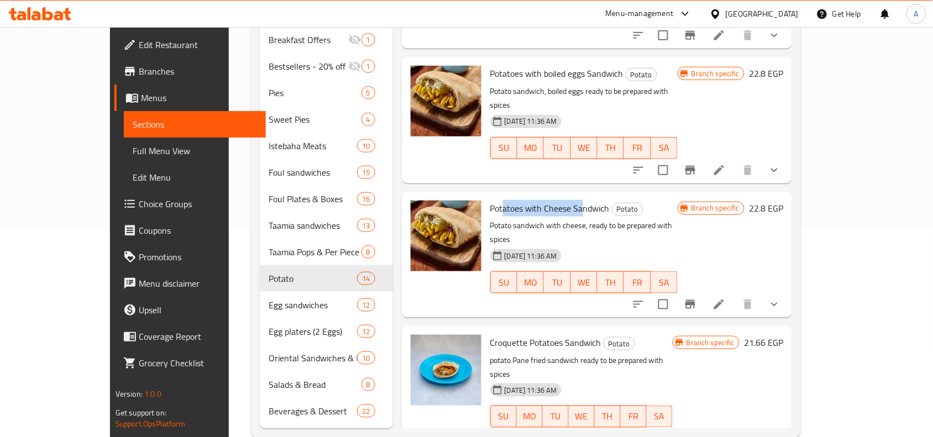
drag, startPoint x: 477, startPoint y: 90, endPoint x: 553, endPoint y: 93, distance: 76.9
click at [553, 200] on span "Potatoes with Cheese Sandwich" at bounding box center [549, 208] width 119 height 17
click at [788, 291] on button "show more" at bounding box center [774, 304] width 27 height 27
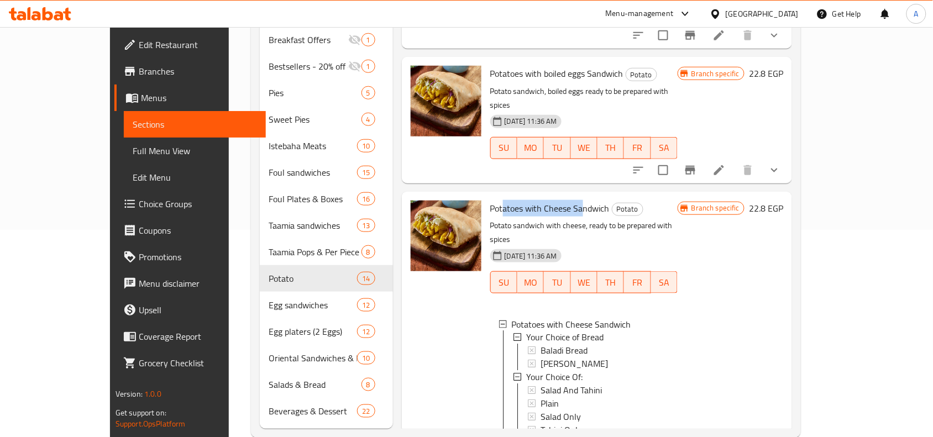
scroll to position [1, 0]
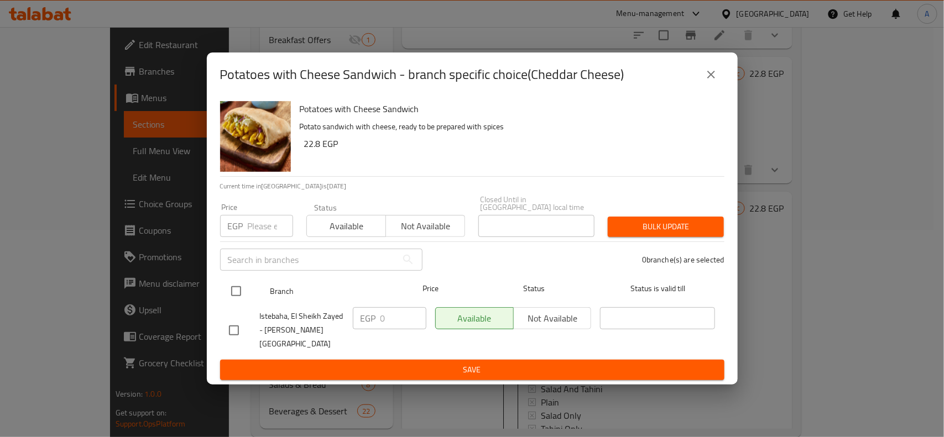
click at [228, 296] on input "checkbox" at bounding box center [235, 291] width 23 height 23
checkbox input "true"
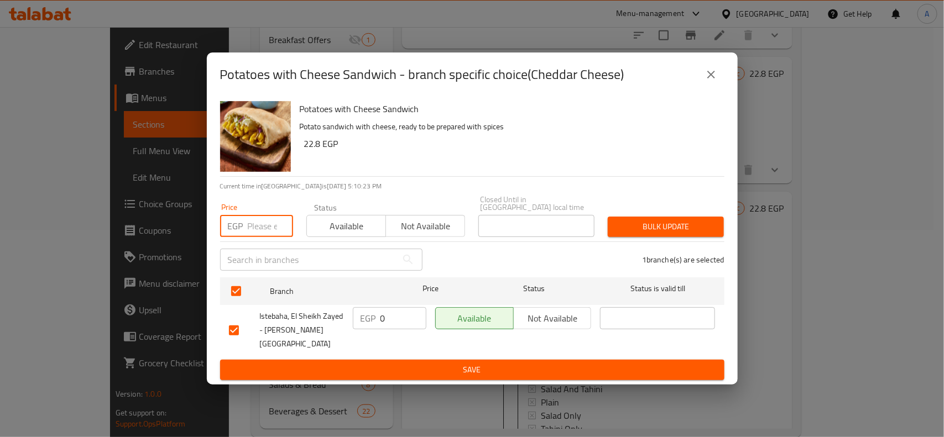
click at [274, 227] on input "number" at bounding box center [270, 226] width 45 height 22
click at [717, 81] on icon "close" at bounding box center [710, 74] width 13 height 13
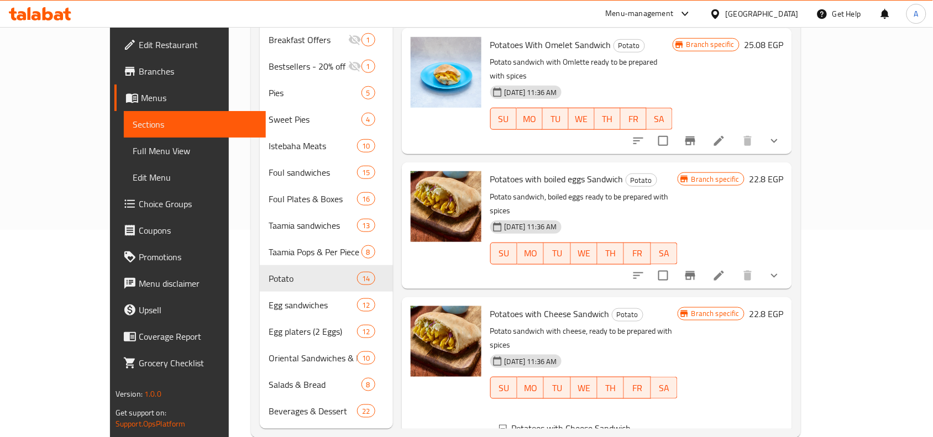
scroll to position [393, 0]
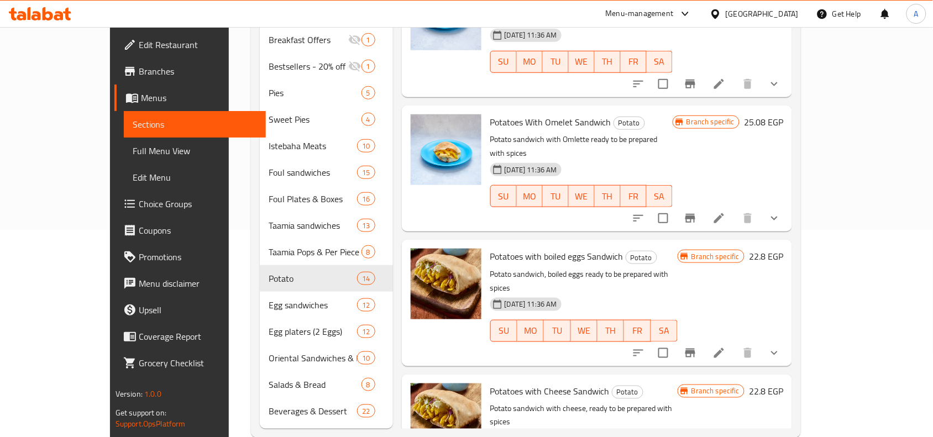
scroll to position [411, 0]
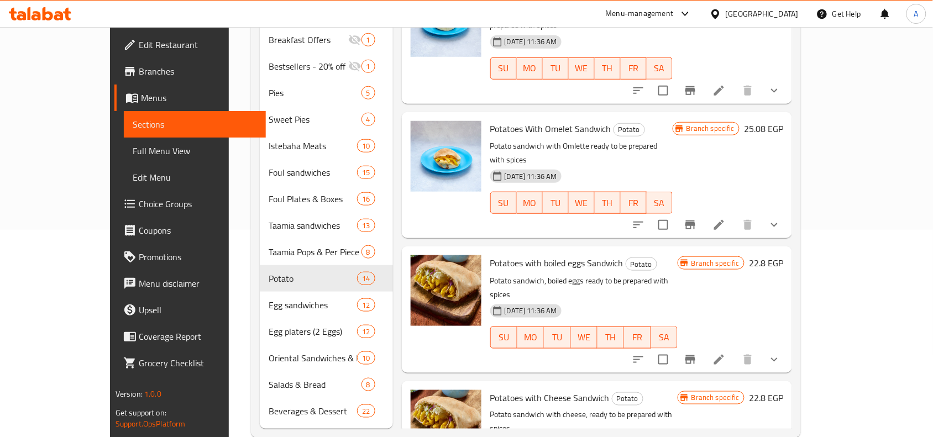
click at [781, 353] on icon "show more" at bounding box center [774, 359] width 13 height 13
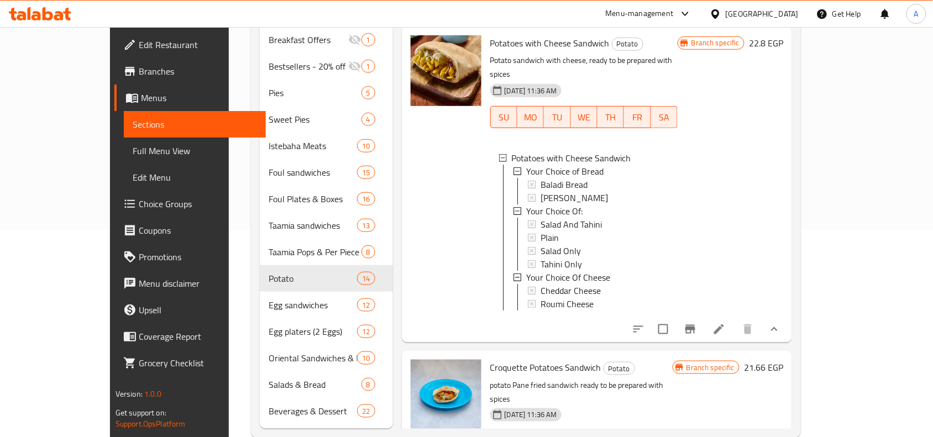
scroll to position [917, 0]
click at [550, 284] on span "Cheddar Cheese" at bounding box center [571, 290] width 60 height 13
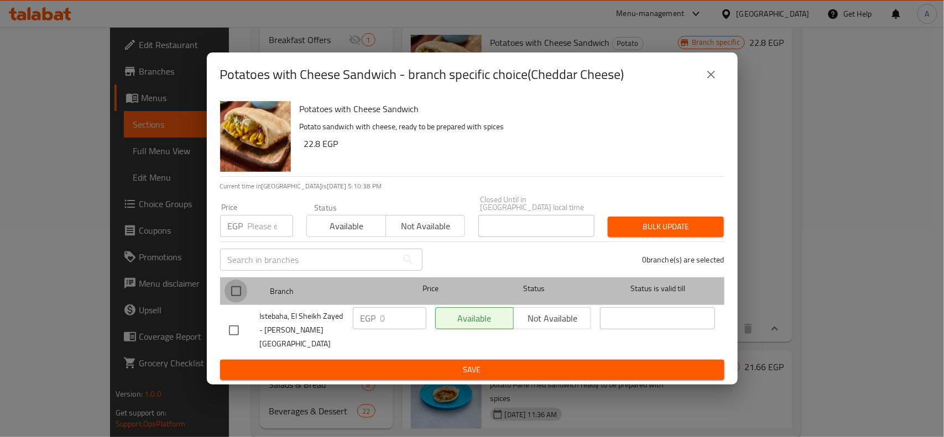
click at [236, 285] on input "checkbox" at bounding box center [235, 291] width 23 height 23
checkbox input "true"
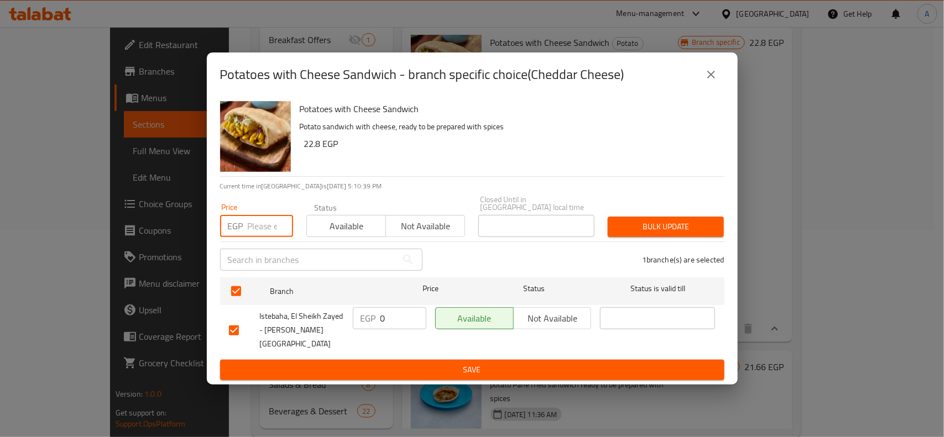
click at [252, 229] on input "number" at bounding box center [270, 226] width 45 height 22
type input "34"
click at [643, 228] on span "Bulk update" at bounding box center [665, 227] width 98 height 14
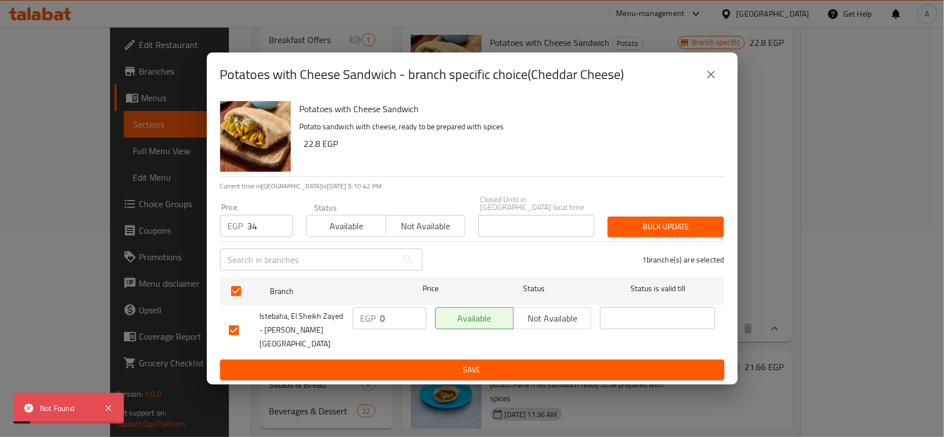
click at [698, 83] on button "close" at bounding box center [711, 74] width 27 height 27
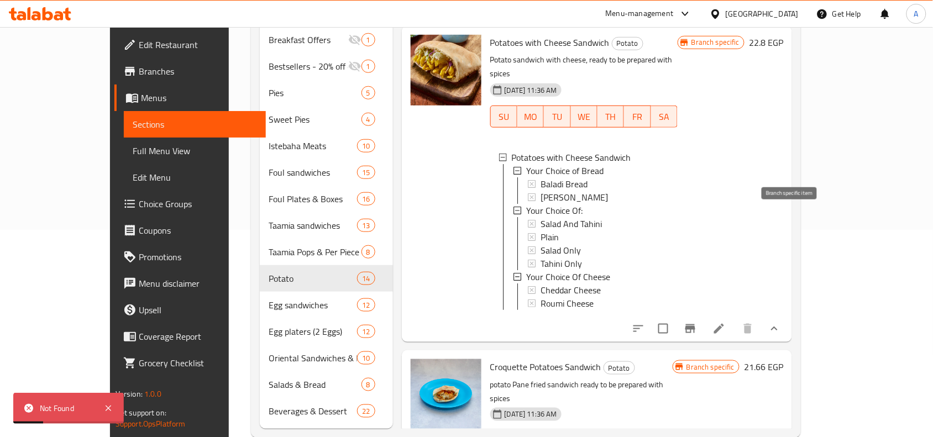
click at [704, 316] on button "Branch-specific-item" at bounding box center [690, 329] width 27 height 27
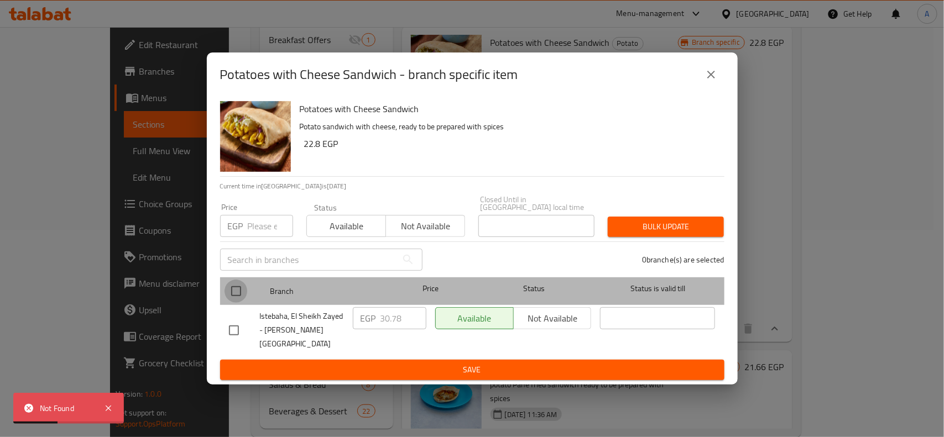
drag, startPoint x: 241, startPoint y: 294, endPoint x: 242, endPoint y: 224, distance: 69.7
click at [244, 293] on input "checkbox" at bounding box center [235, 291] width 23 height 23
checkbox input "true"
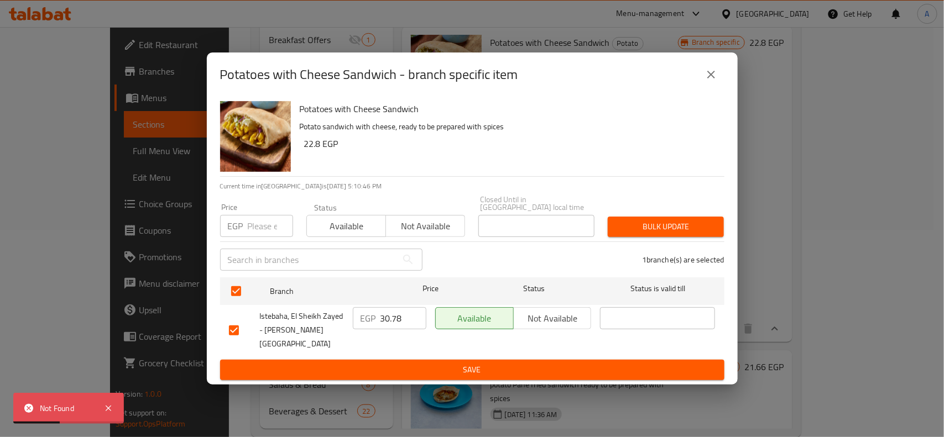
click at [242, 224] on p "EGP" at bounding box center [235, 225] width 15 height 13
click at [253, 224] on input "number" at bounding box center [270, 226] width 45 height 22
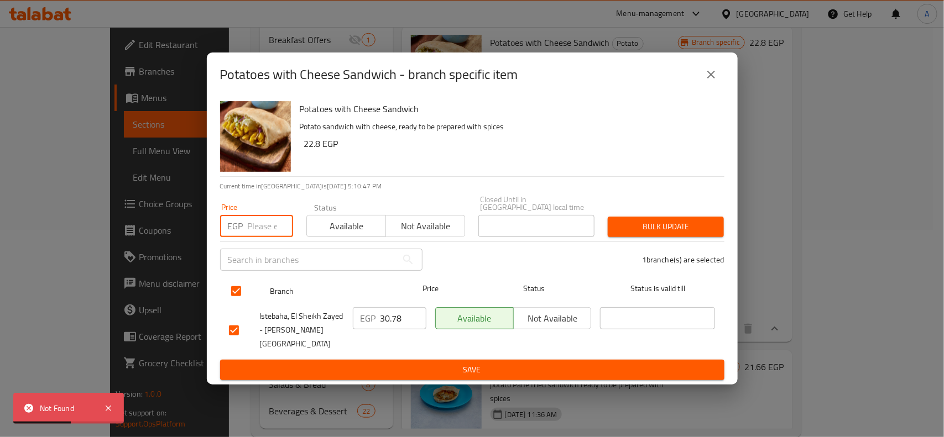
type input ".4"
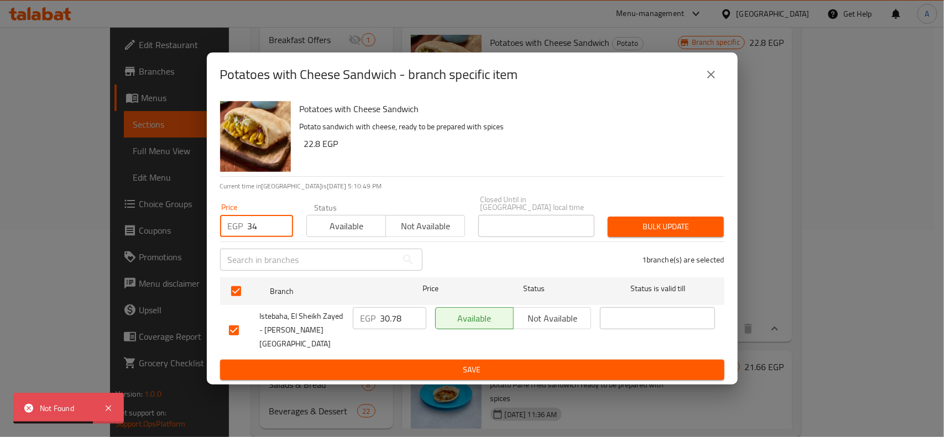
type input "34"
click at [647, 237] on button "Bulk update" at bounding box center [666, 227] width 116 height 20
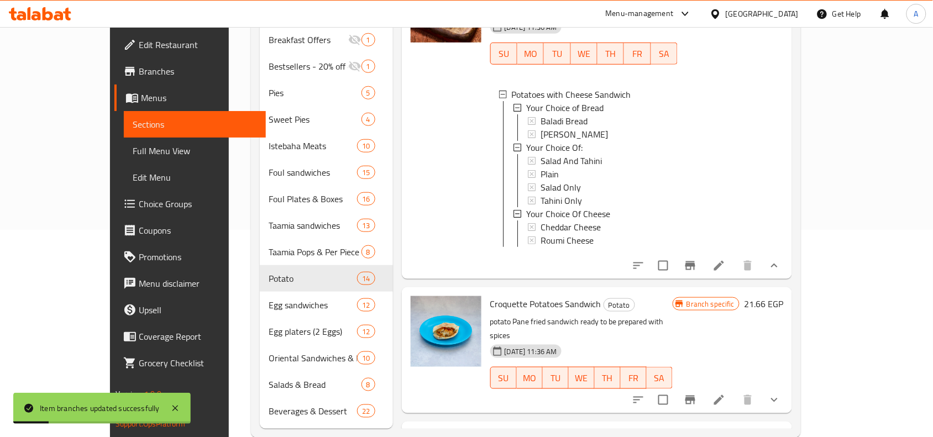
scroll to position [1055, 0]
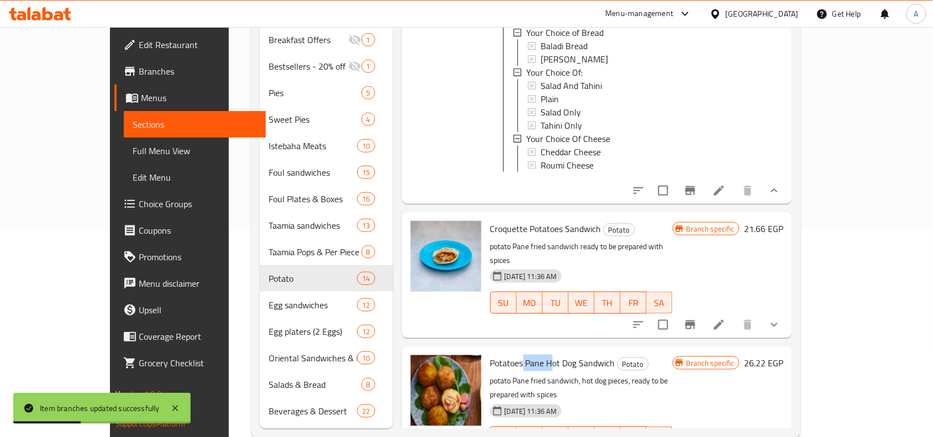
drag, startPoint x: 495, startPoint y: 241, endPoint x: 523, endPoint y: 242, distance: 28.2
click at [523, 355] on span "Potatoes Pane Hot Dog Sandwich" at bounding box center [552, 363] width 125 height 17
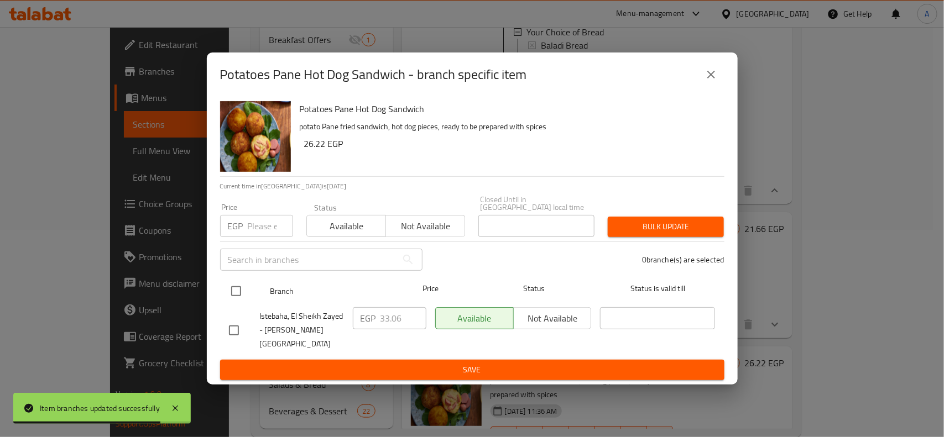
click at [227, 289] on input "checkbox" at bounding box center [235, 291] width 23 height 23
checkbox input "true"
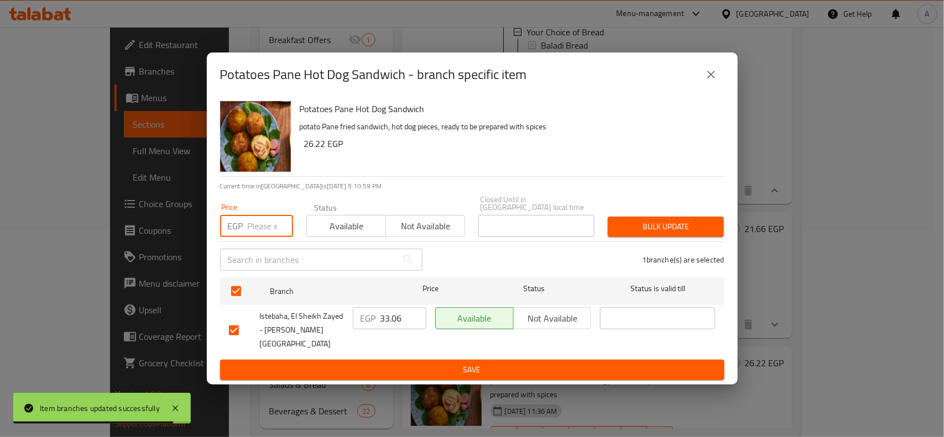
click at [265, 230] on input "number" at bounding box center [270, 226] width 45 height 22
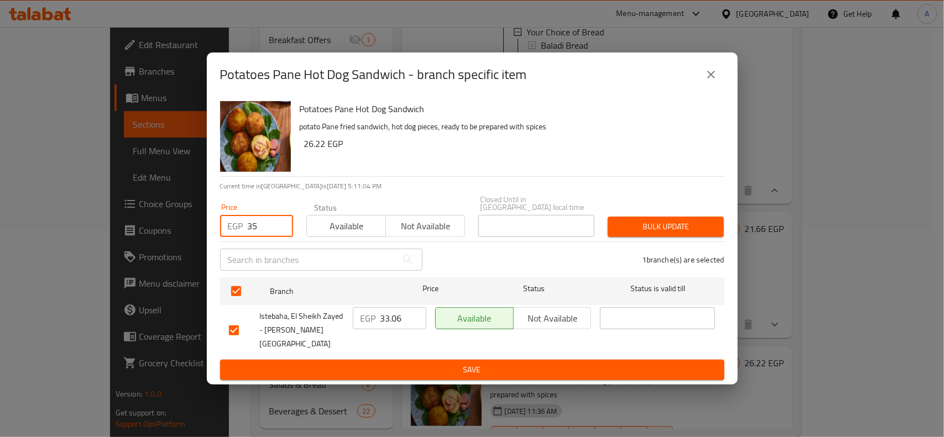
type input "35"
click at [694, 232] on span "Bulk update" at bounding box center [665, 227] width 98 height 14
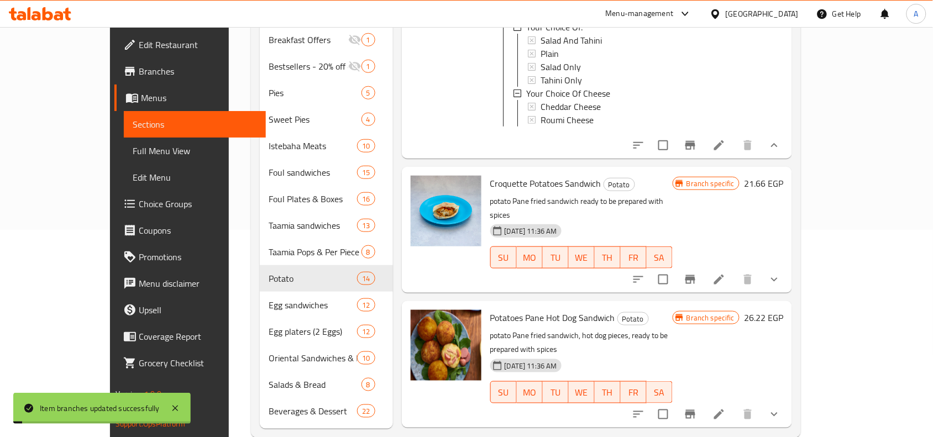
scroll to position [1124, 0]
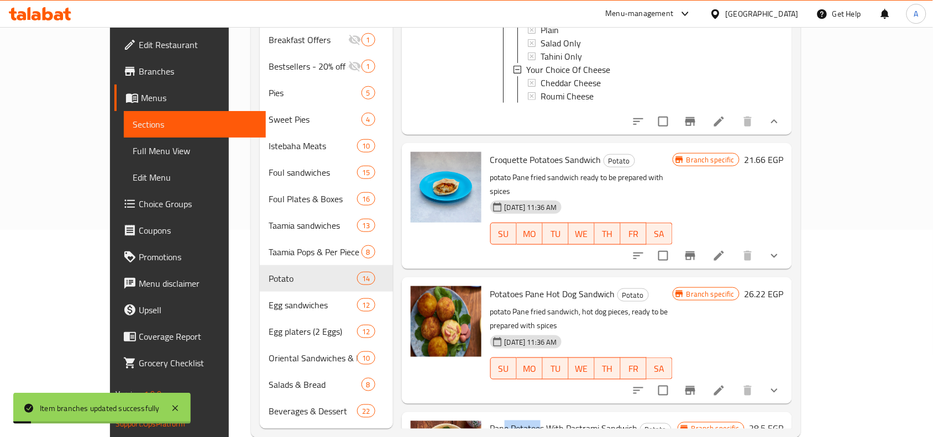
drag, startPoint x: 477, startPoint y: 293, endPoint x: 515, endPoint y: 293, distance: 38.1
click at [515, 421] on span "Pane Potatoes With Pastrami Sandwich" at bounding box center [564, 429] width 148 height 17
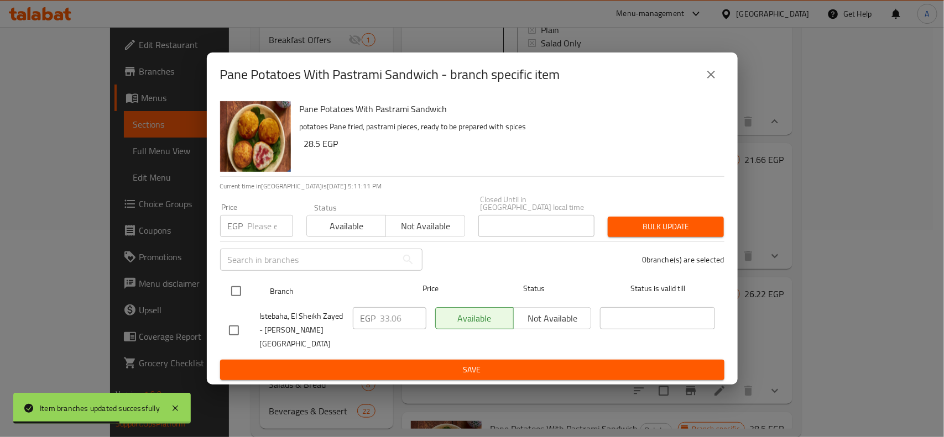
click at [227, 291] on input "checkbox" at bounding box center [235, 291] width 23 height 23
checkbox input "true"
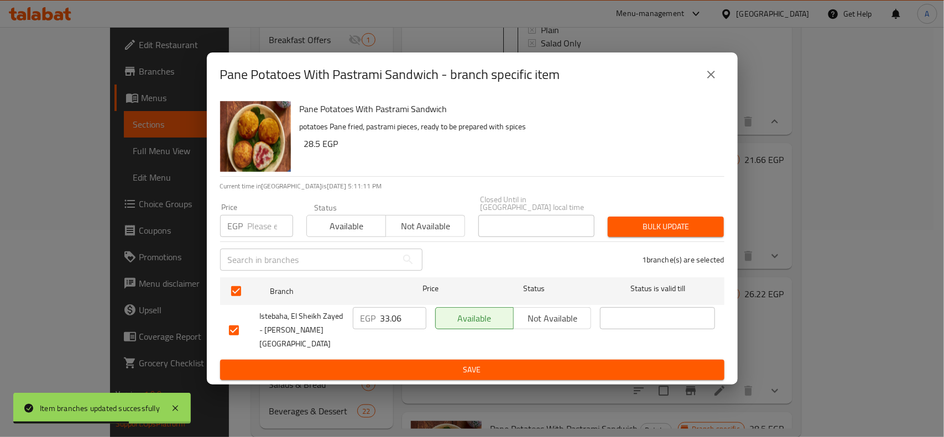
click at [272, 237] on input "number" at bounding box center [270, 226] width 45 height 22
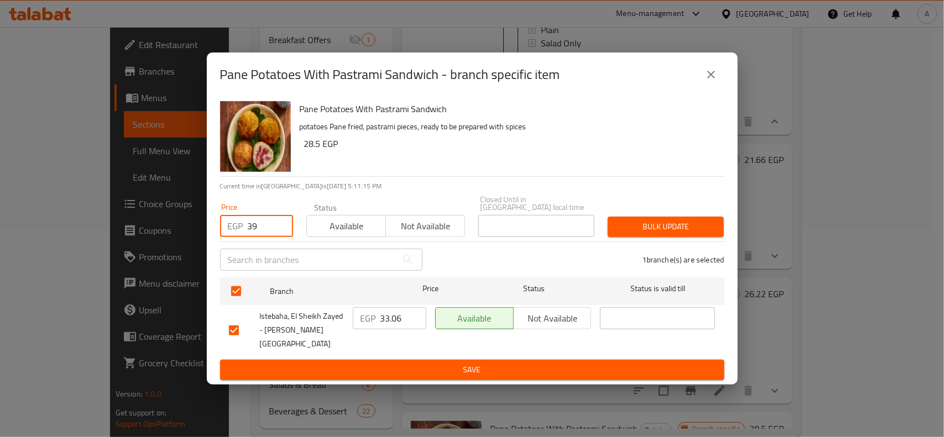
type input "39"
click at [689, 234] on span "Bulk update" at bounding box center [665, 227] width 98 height 14
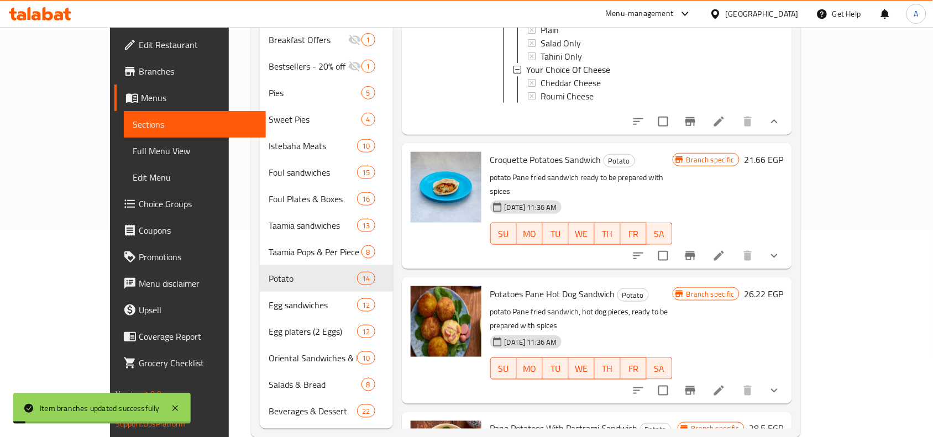
scroll to position [1262, 0]
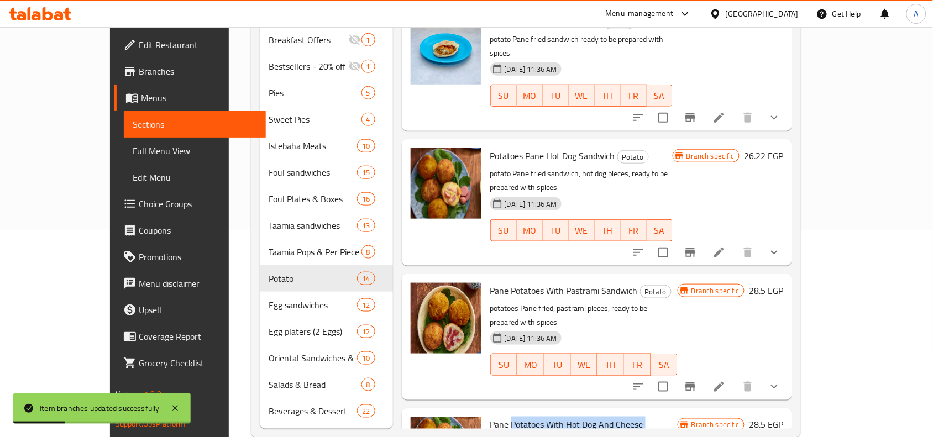
drag, startPoint x: 636, startPoint y: 275, endPoint x: 484, endPoint y: 274, distance: 152.6
click at [490, 417] on span "Pane Potatoes With Hot Dog And Cheese Sandwich" at bounding box center [566, 433] width 153 height 32
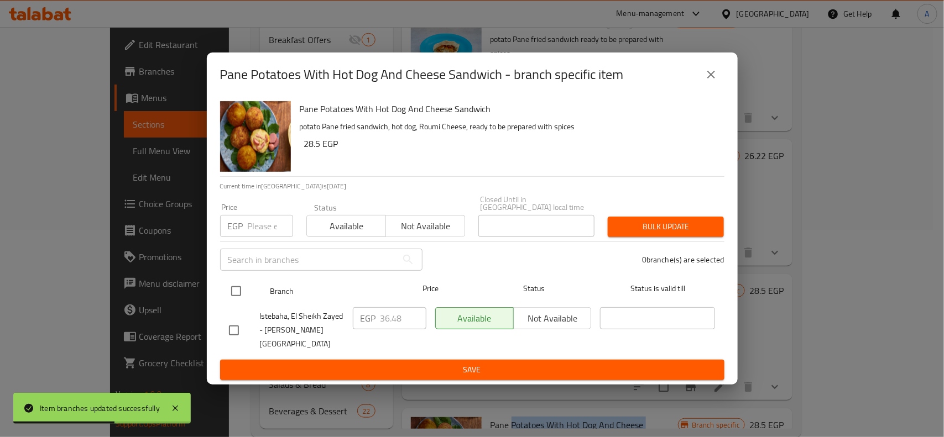
click at [234, 285] on input "checkbox" at bounding box center [235, 291] width 23 height 23
checkbox input "true"
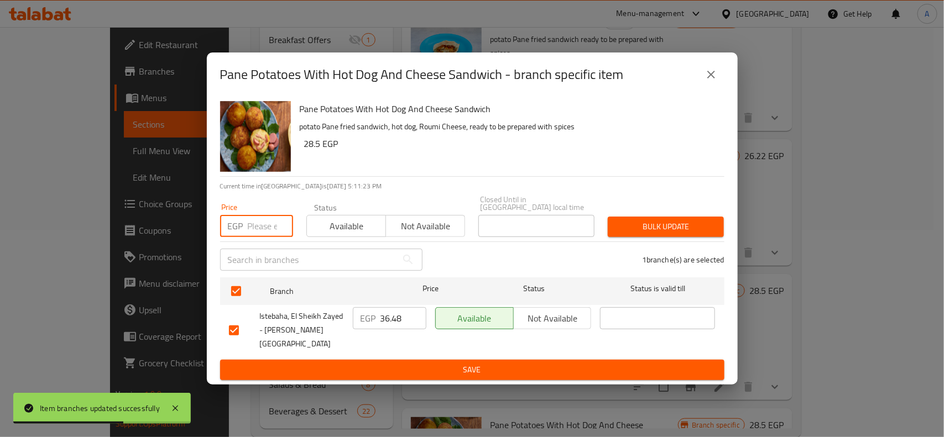
click at [252, 237] on input "number" at bounding box center [270, 226] width 45 height 22
type input "39"
click at [653, 234] on span "Bulk update" at bounding box center [665, 227] width 98 height 14
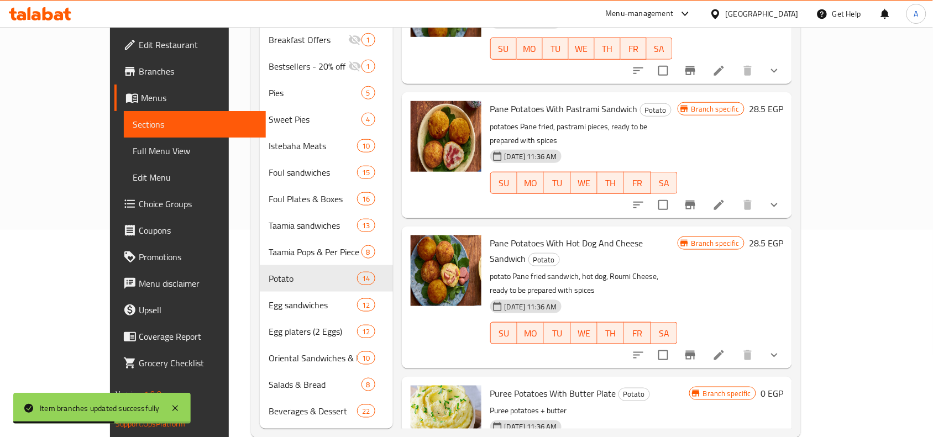
scroll to position [1445, 0]
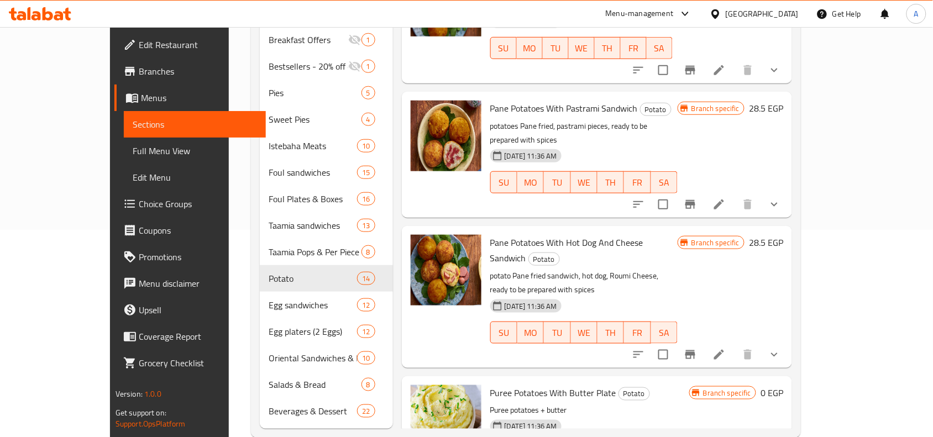
drag, startPoint x: 536, startPoint y: 336, endPoint x: 463, endPoint y: 331, distance: 73.1
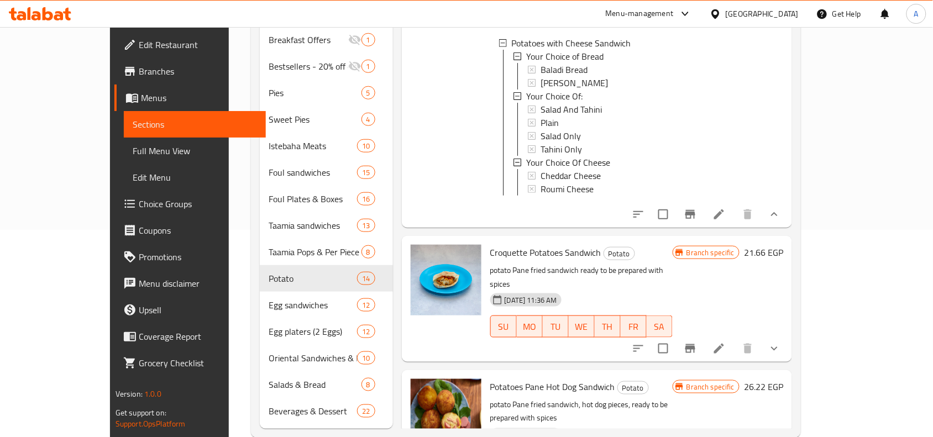
scroll to position [1169, 0]
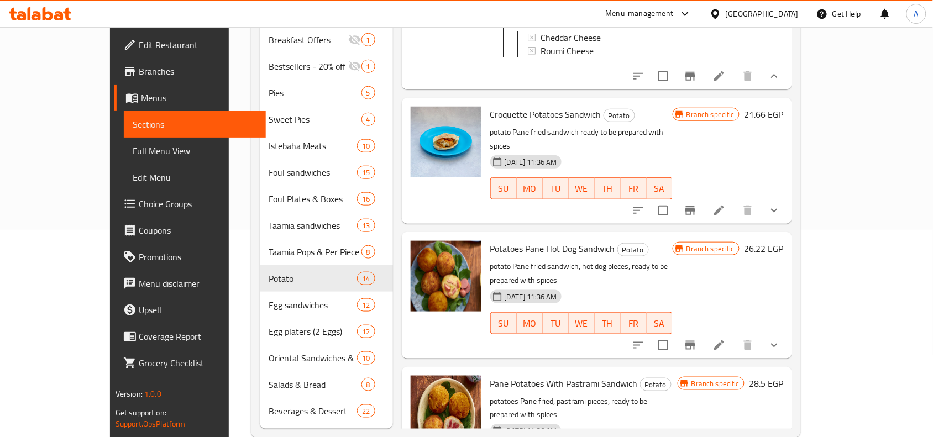
drag, startPoint x: 514, startPoint y: 368, endPoint x: 458, endPoint y: 365, distance: 56.5
copy span "Pane Potatoe"
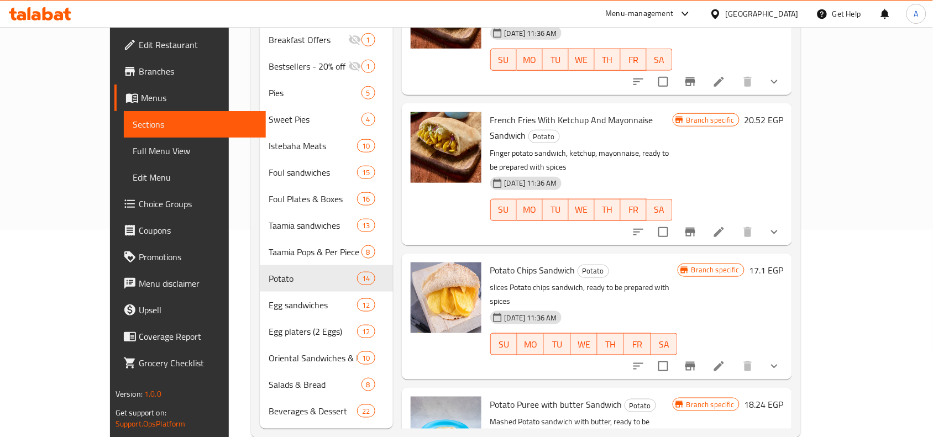
scroll to position [0, 0]
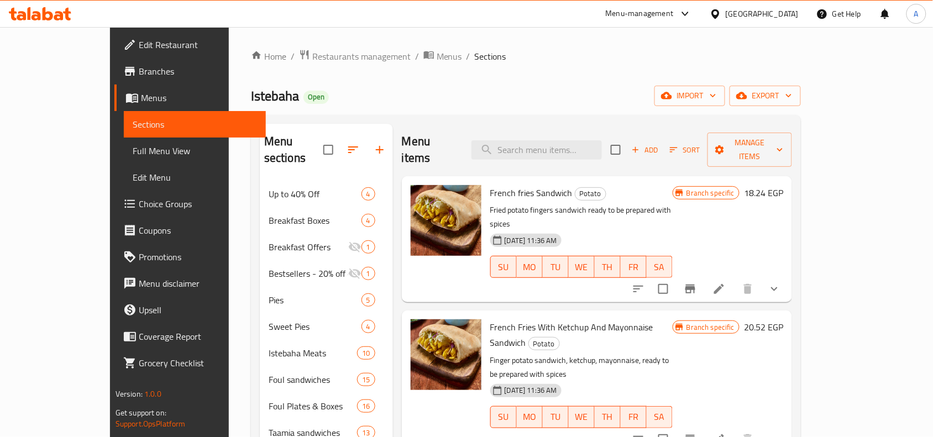
click at [582, 155] on div "Menu items Add Sort Manage items" at bounding box center [597, 150] width 390 height 53
click at [585, 142] on input "search" at bounding box center [537, 149] width 130 height 19
paste input "Pane Potatoe"
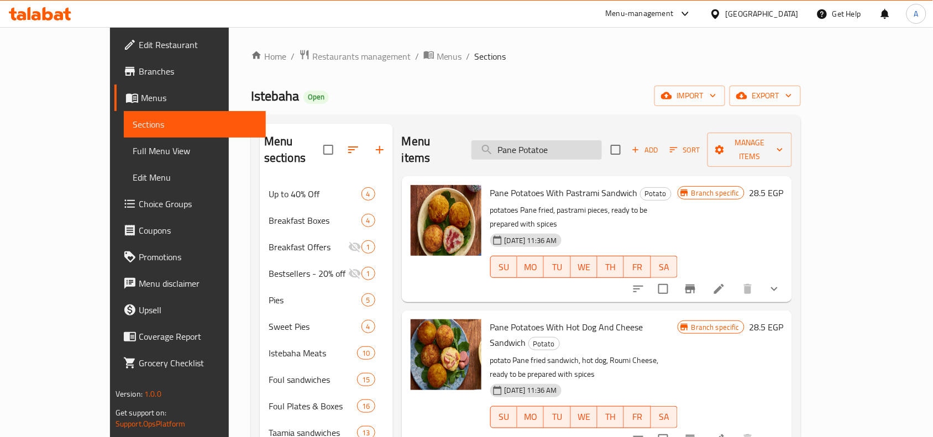
click at [588, 151] on input "Pane Potatoe" at bounding box center [537, 149] width 130 height 19
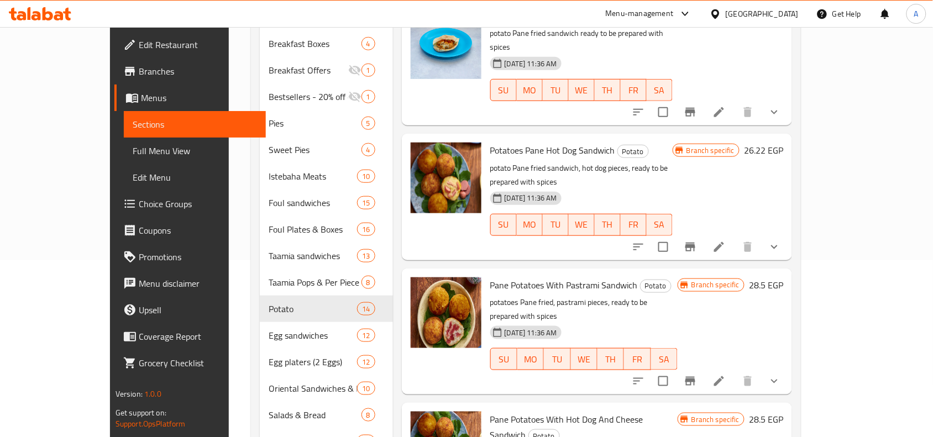
scroll to position [75, 0]
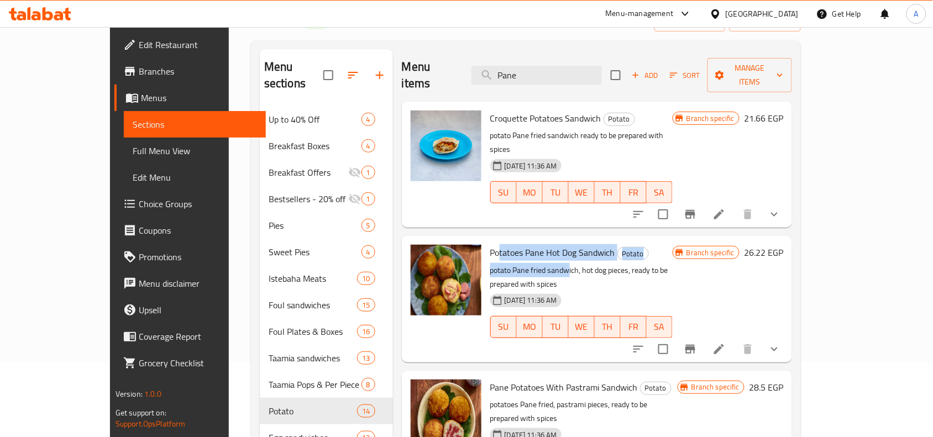
drag, startPoint x: 471, startPoint y: 221, endPoint x: 543, endPoint y: 235, distance: 73.2
click at [543, 241] on div "Potatoes Pane Hot Dog Sandwich Potato potato Pane fried sandwich, hot dog piece…" at bounding box center [581, 299] width 191 height 117
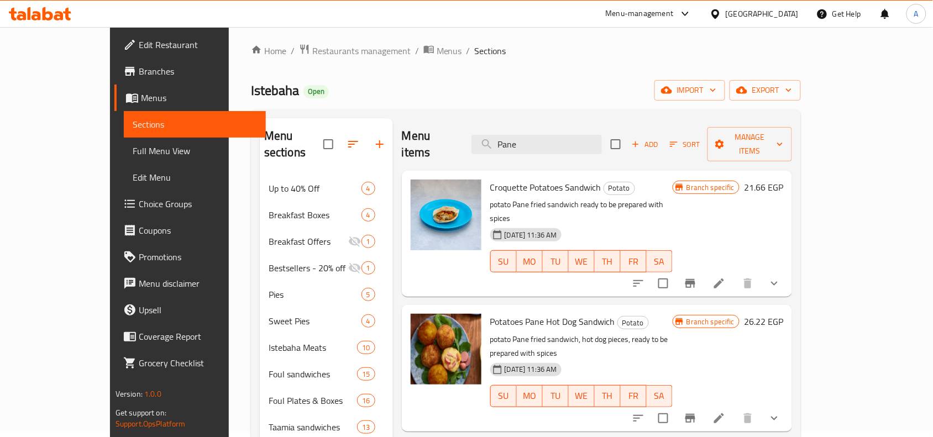
click at [490, 179] on span "Croquette Potatoes Sandwich" at bounding box center [545, 187] width 111 height 17
click at [582, 65] on div "Home / Restaurants management / Menus / Sections Istebaha Open import export Me…" at bounding box center [526, 342] width 550 height 596
click at [593, 140] on input "Pane" at bounding box center [537, 144] width 130 height 19
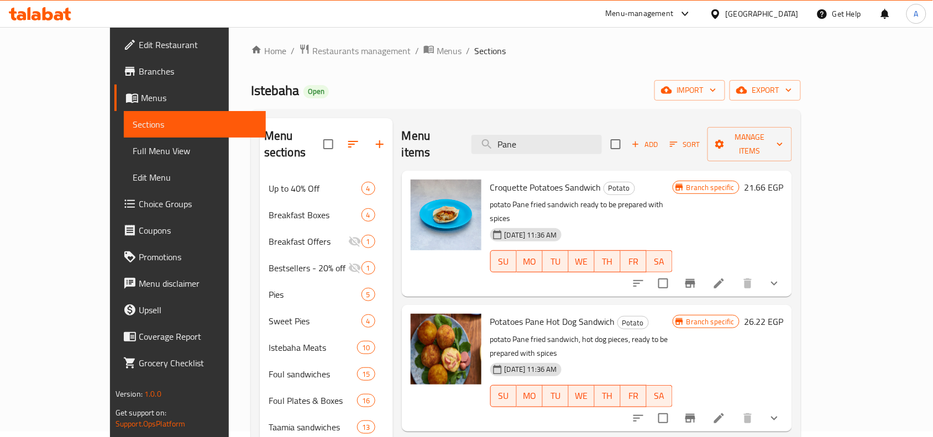
click at [637, 93] on div "Istebaha Open import export" at bounding box center [526, 90] width 550 height 20
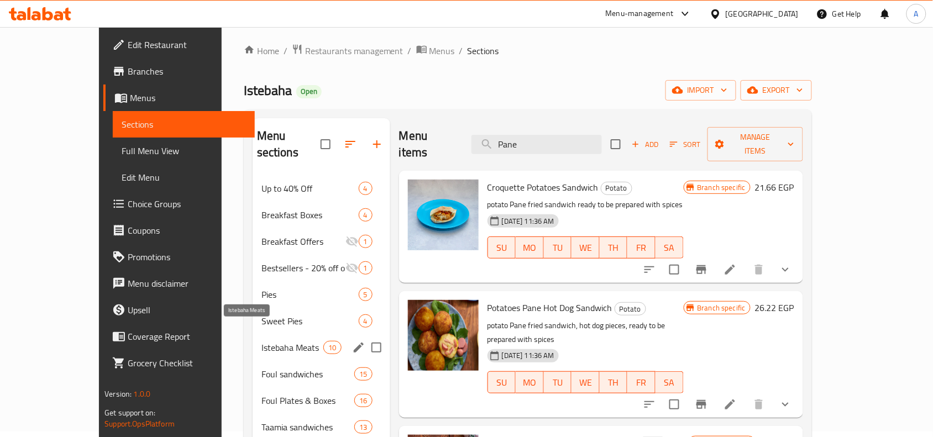
click at [262, 341] on span "Istebaha Meats" at bounding box center [293, 347] width 62 height 13
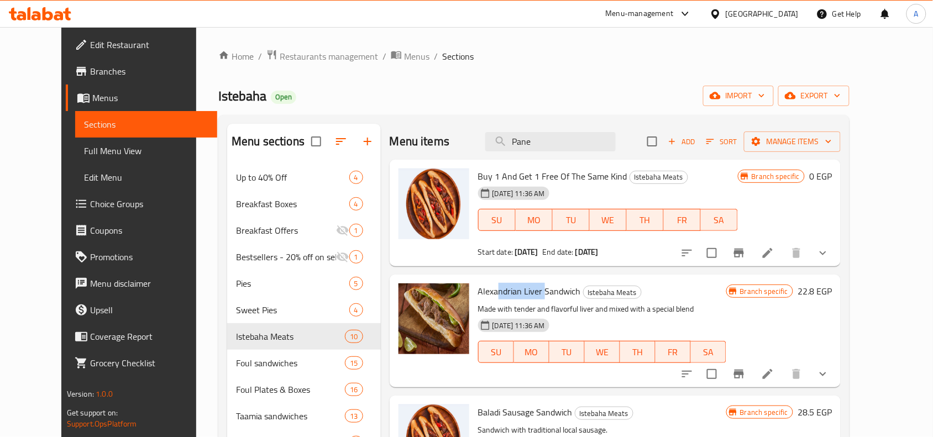
drag, startPoint x: 485, startPoint y: 286, endPoint x: 530, endPoint y: 286, distance: 44.8
click at [530, 286] on span "Alexandrian Liver Sandwich" at bounding box center [529, 291] width 103 height 17
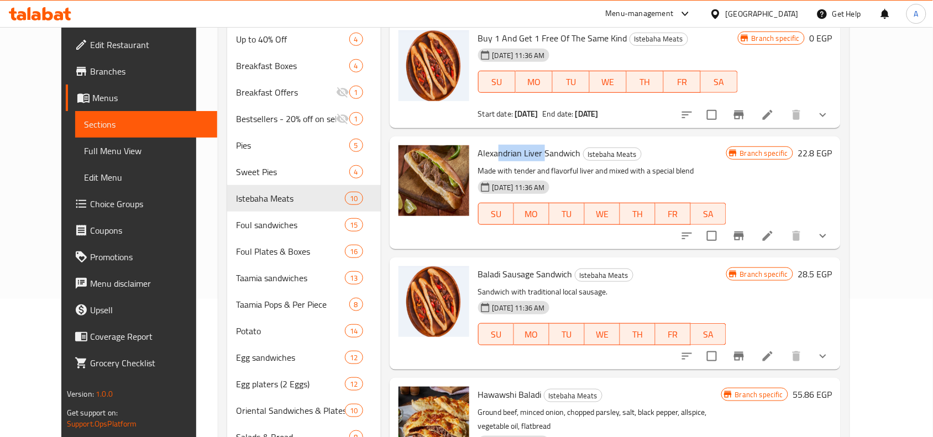
click at [519, 156] on span "Alexandrian Liver Sandwich" at bounding box center [529, 153] width 103 height 17
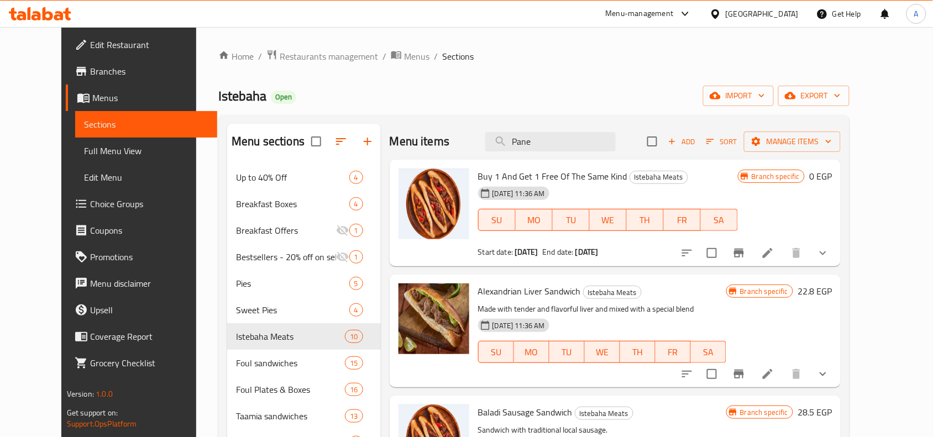
click at [575, 154] on div "Menu items Pane Add Sort Manage items" at bounding box center [616, 142] width 452 height 36
click at [577, 142] on input "Pane" at bounding box center [550, 141] width 130 height 19
paste input "Liver"
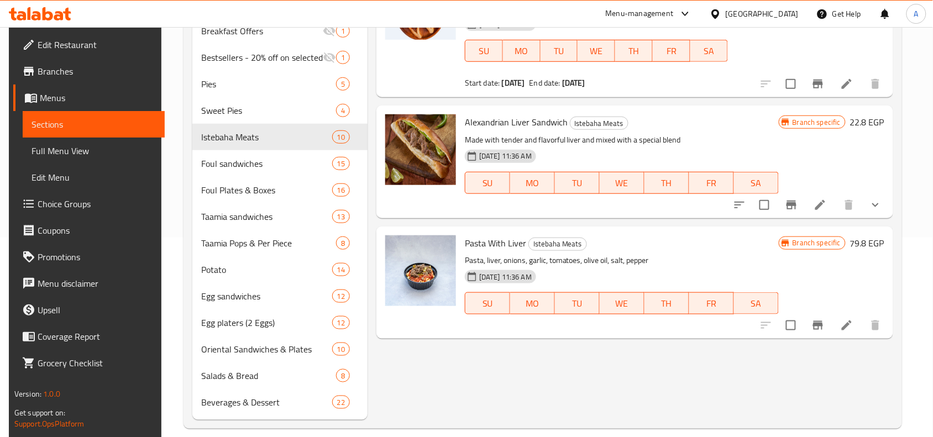
scroll to position [207, 0]
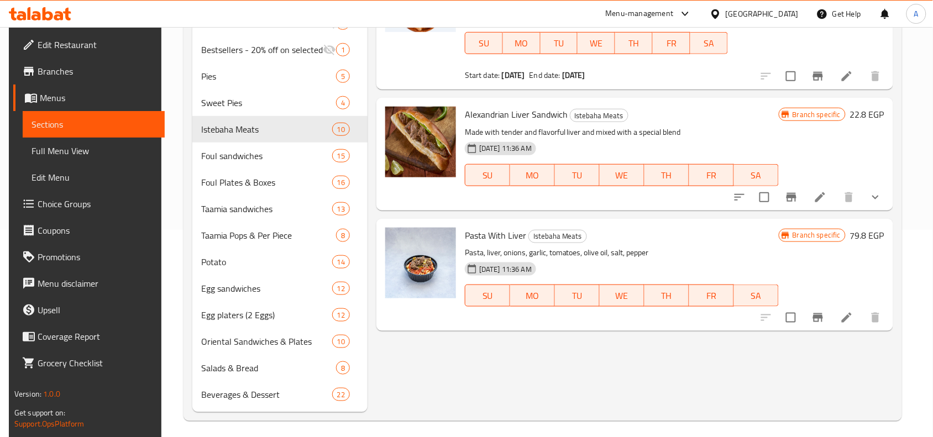
type input "Liver"
drag, startPoint x: 483, startPoint y: 238, endPoint x: 635, endPoint y: 257, distance: 153.2
click at [635, 257] on div "Pasta With Liver Istebaha Meats Pasta, liver, onions, garlic, tomatoes, olive o…" at bounding box center [622, 274] width 323 height 103
click at [642, 230] on h6 "Pasta With Liver Istebaha Meats" at bounding box center [622, 235] width 314 height 15
click at [530, 109] on span "Alexandrian Liver Sandwich" at bounding box center [516, 114] width 103 height 17
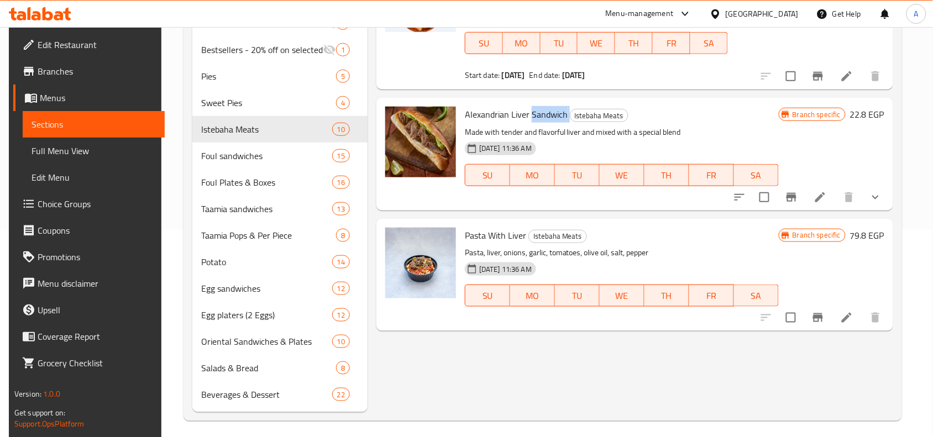
click at [530, 109] on span "Alexandrian Liver Sandwich" at bounding box center [516, 114] width 103 height 17
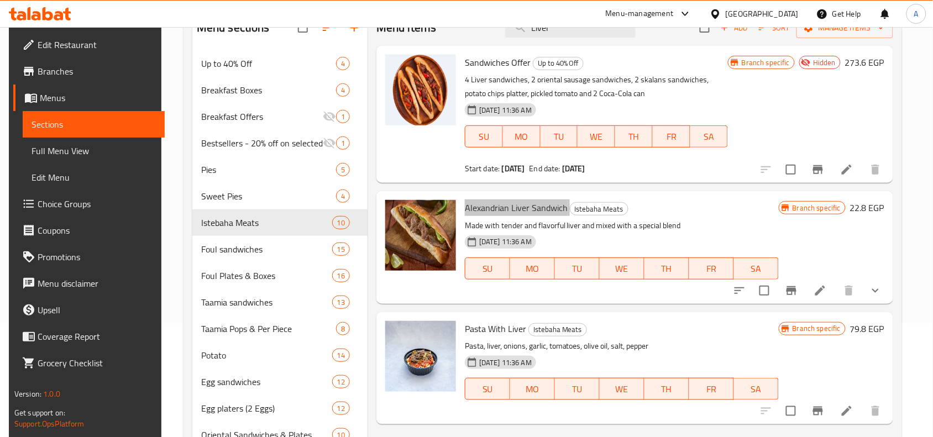
scroll to position [0, 0]
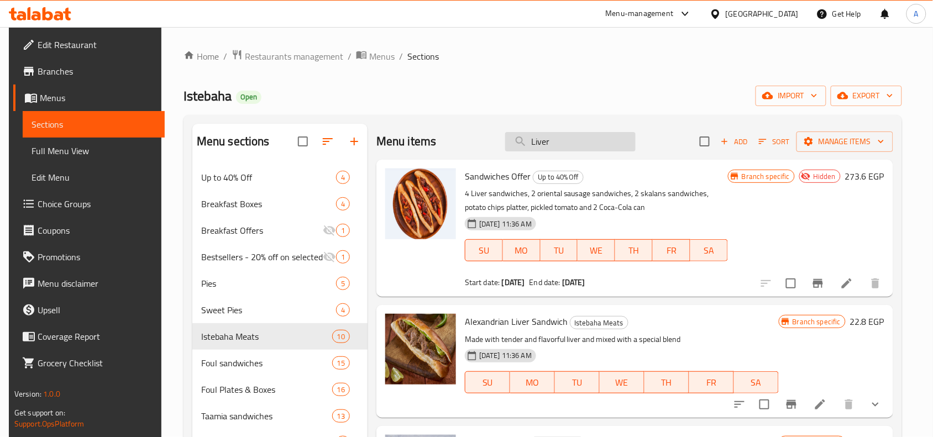
click at [579, 144] on input "Liver" at bounding box center [570, 141] width 130 height 19
click at [534, 141] on input "Liver" at bounding box center [570, 141] width 130 height 19
click at [598, 139] on input "Liver" at bounding box center [570, 141] width 130 height 19
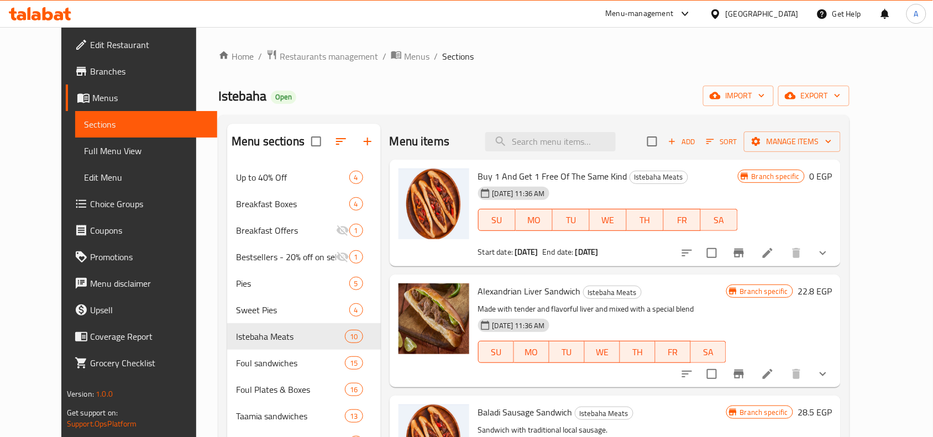
click at [535, 120] on div "Menu sections Up to 40% Off 4 Breakfast Boxes 4 Breakfast Offers 1 Bestsellers …" at bounding box center [533, 372] width 631 height 514
click at [534, 286] on span "Alexandrian Liver Sandwich" at bounding box center [529, 291] width 103 height 17
click at [534, 285] on span "Alexandrian Liver Sandwich" at bounding box center [529, 291] width 103 height 17
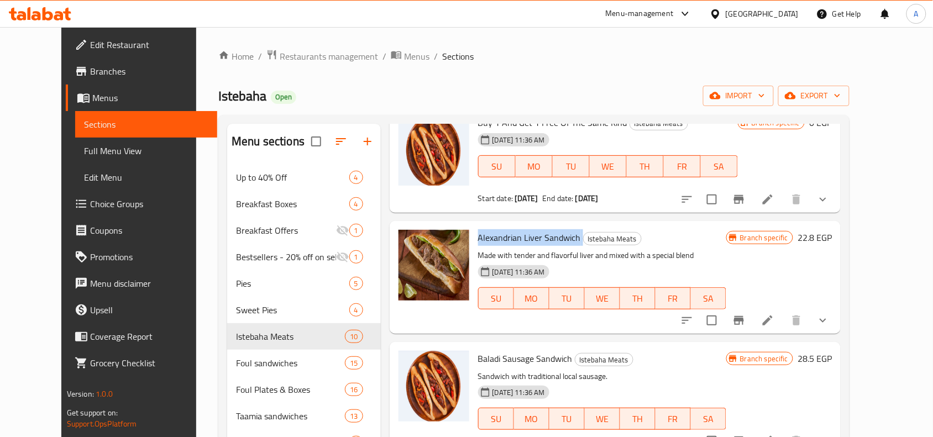
scroll to position [138, 0]
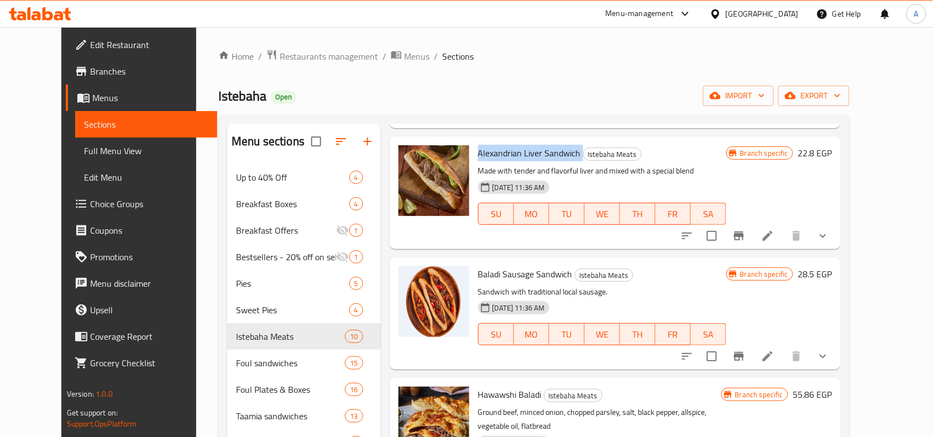
drag, startPoint x: 864, startPoint y: 234, endPoint x: 851, endPoint y: 256, distance: 25.5
click at [837, 234] on button "show more" at bounding box center [823, 236] width 27 height 27
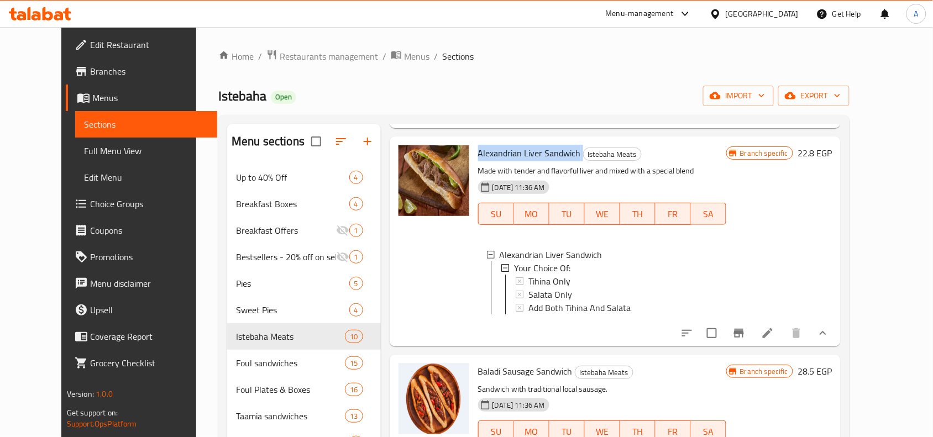
scroll to position [346, 0]
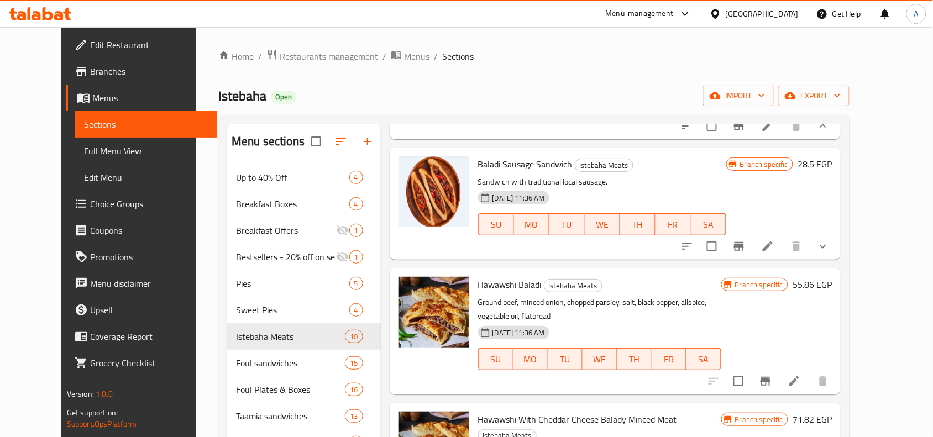
click at [684, 308] on p "Ground beef, minced onion, chopped parsley, salt, black pepper, allspice, veget…" at bounding box center [599, 310] width 243 height 28
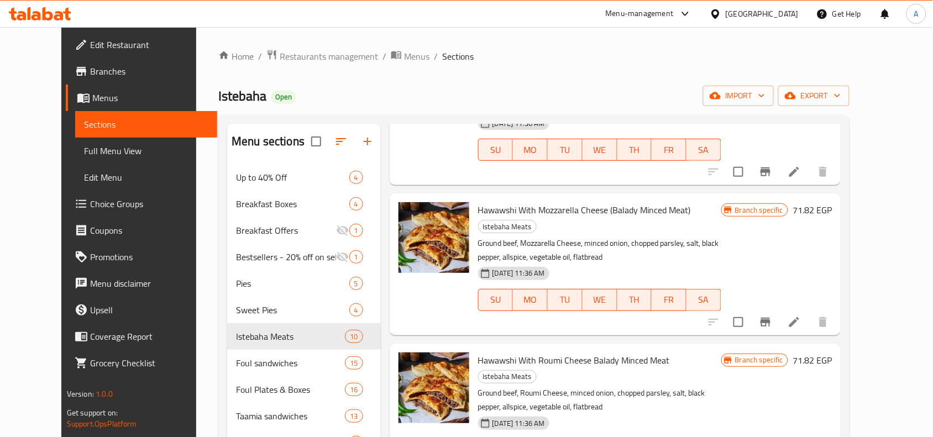
scroll to position [829, 0]
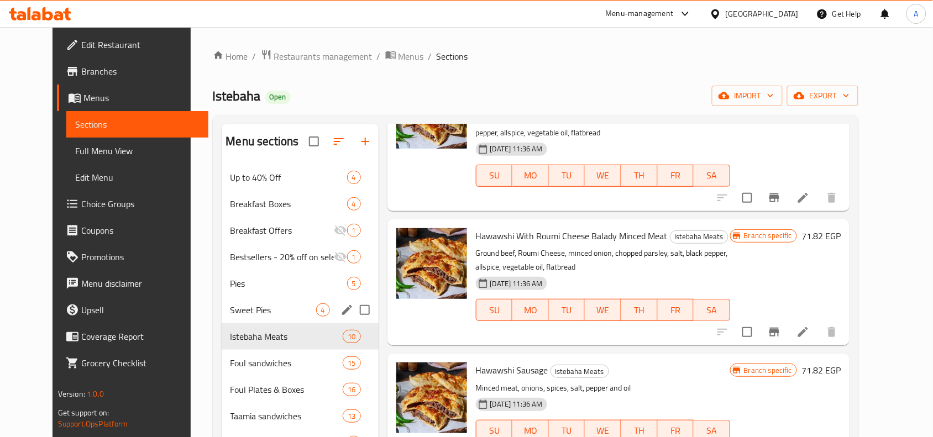
click at [236, 276] on div "Pies 5" at bounding box center [300, 283] width 157 height 27
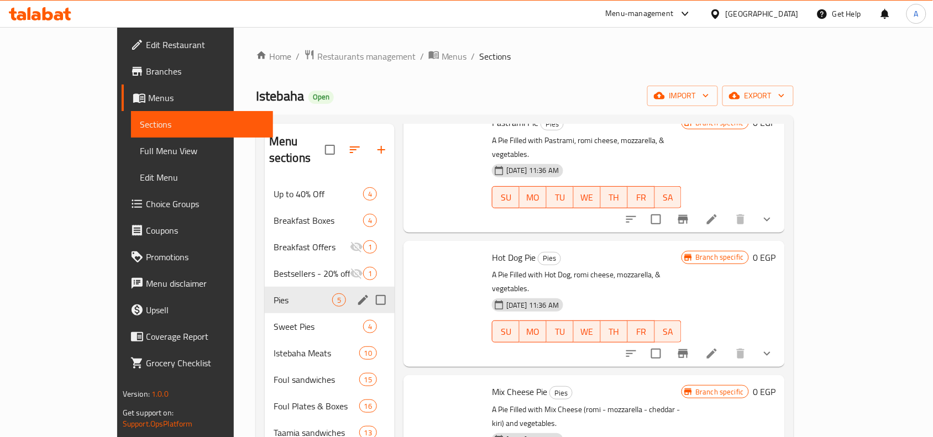
scroll to position [135, 0]
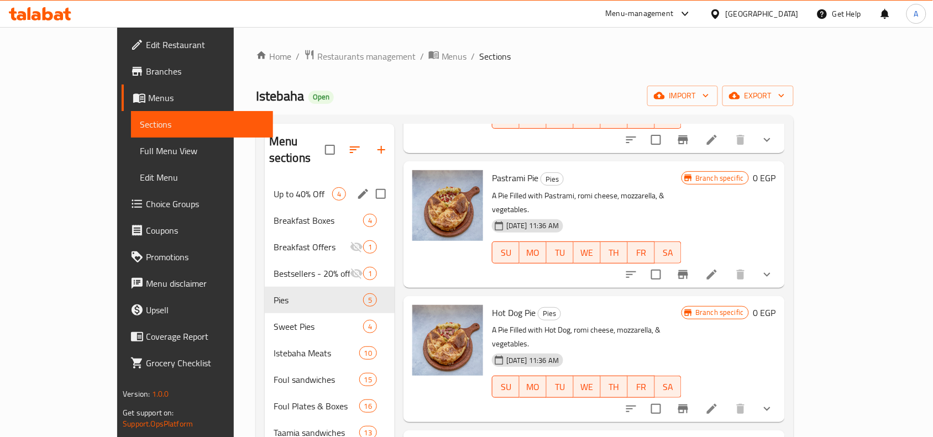
click at [274, 187] on span "Up to 40% Off" at bounding box center [303, 193] width 59 height 13
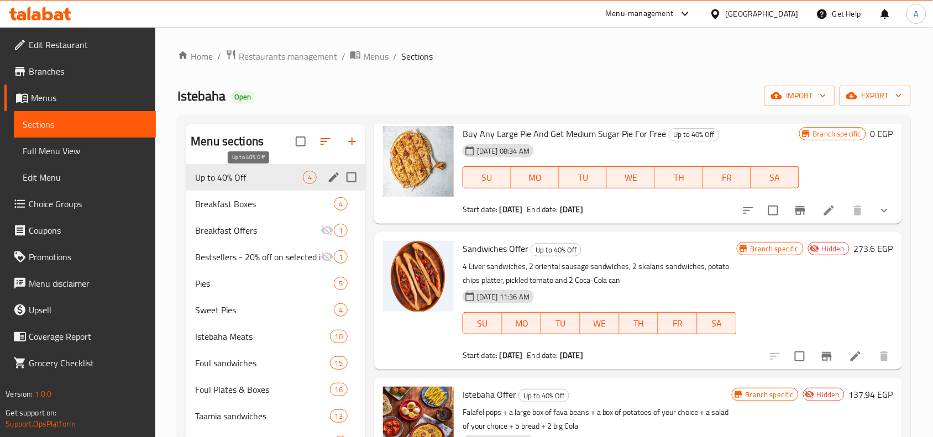
scroll to position [43, 0]
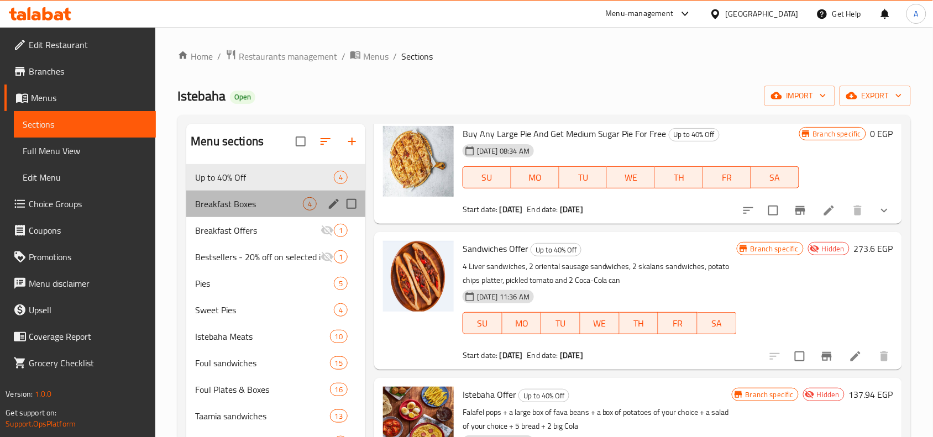
click at [263, 195] on div "Breakfast Boxes 4" at bounding box center [275, 204] width 179 height 27
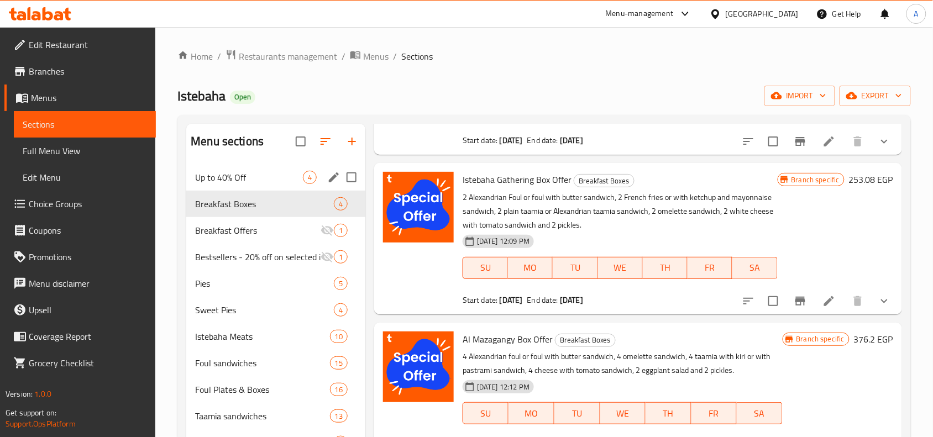
click at [236, 188] on div "Up to 40% Off 4" at bounding box center [275, 177] width 179 height 27
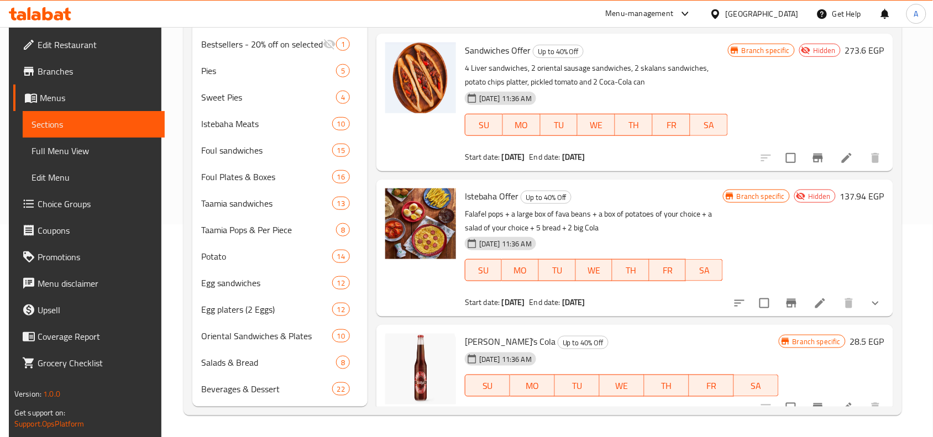
scroll to position [43, 0]
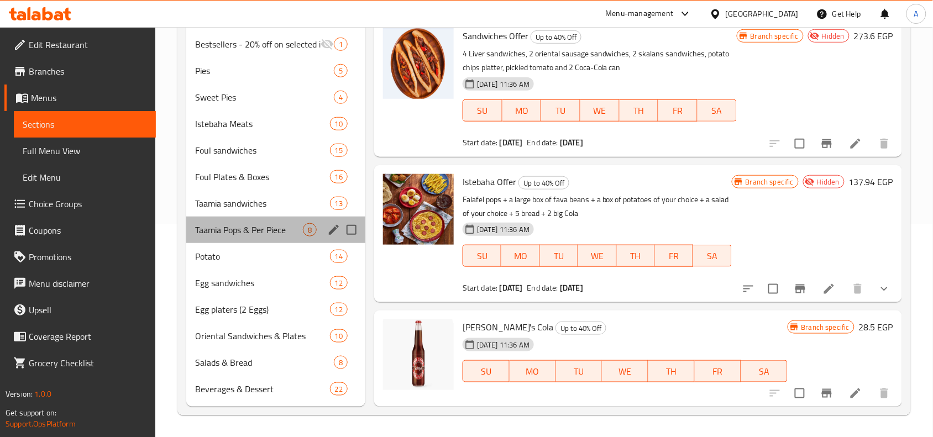
click at [241, 221] on div "Taamia Pops & Per Piece 8" at bounding box center [275, 230] width 179 height 27
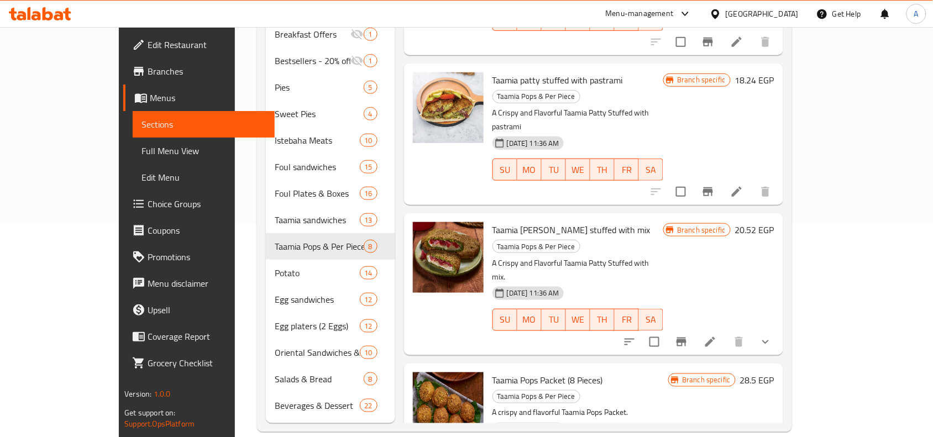
scroll to position [498, 0]
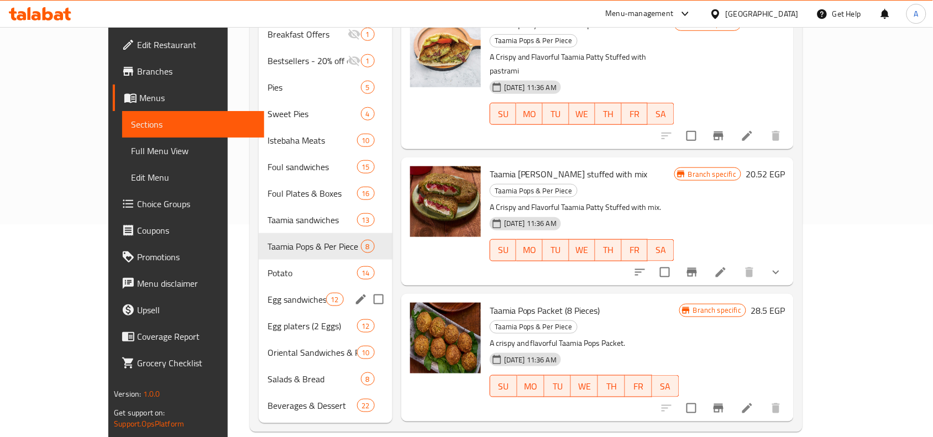
click at [259, 286] on div "Egg sandwiches 12" at bounding box center [326, 299] width 134 height 27
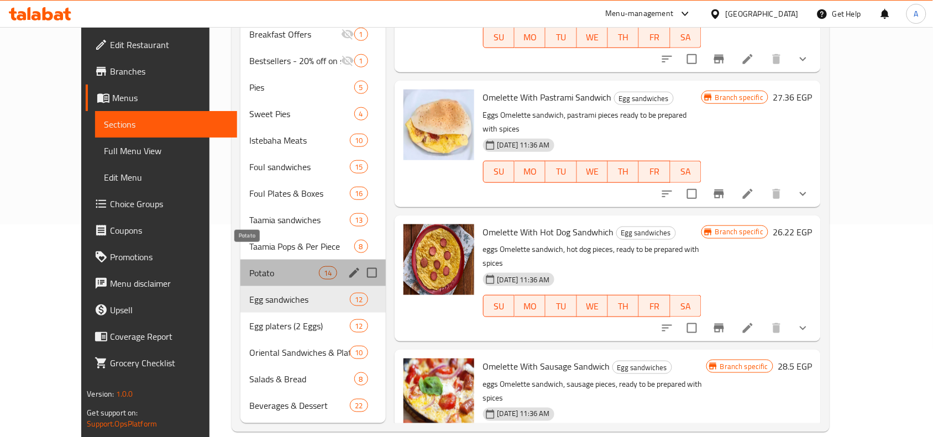
click at [249, 266] on span "Potato" at bounding box center [284, 272] width 70 height 13
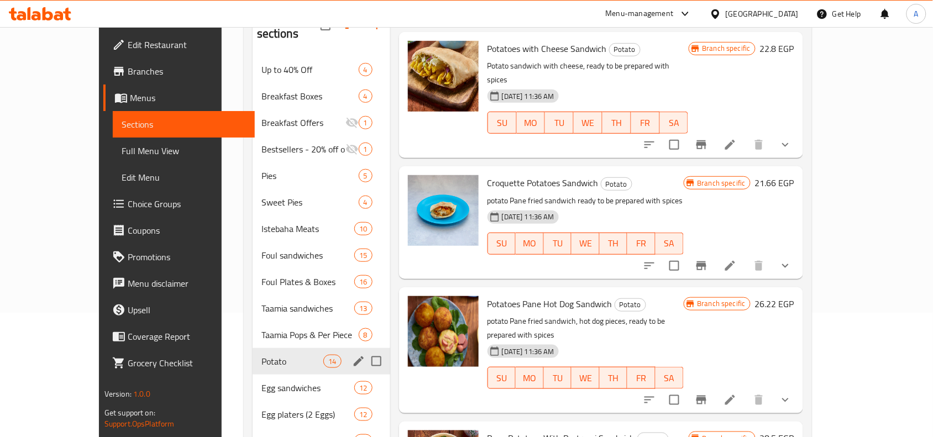
scroll to position [213, 0]
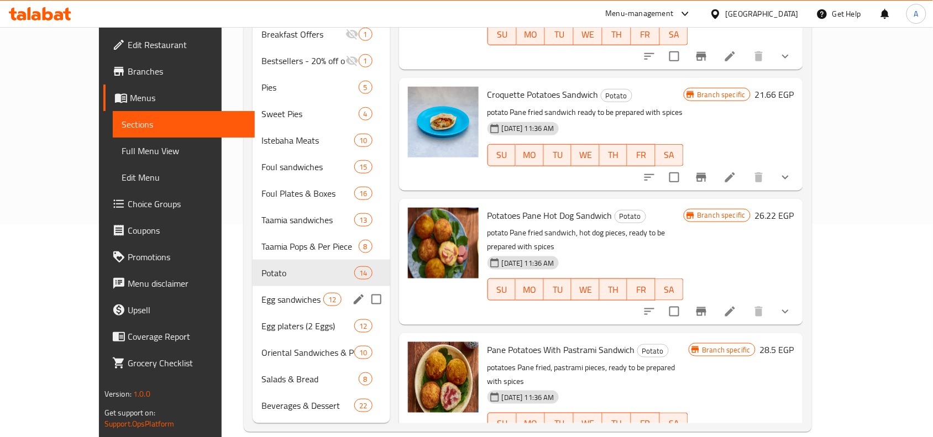
click at [262, 293] on span "Egg sandwiches" at bounding box center [293, 299] width 62 height 13
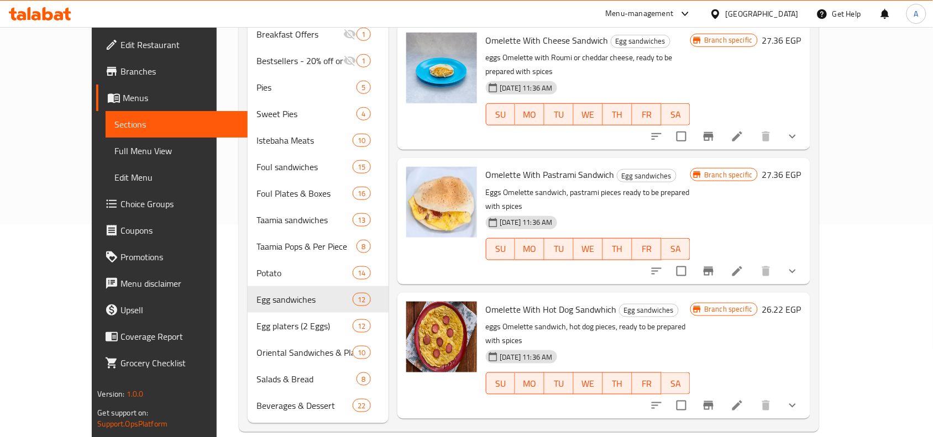
scroll to position [276, 0]
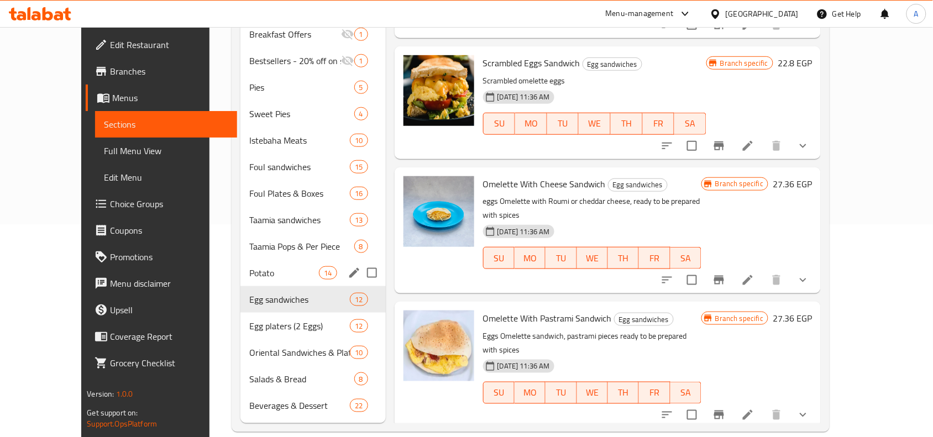
click at [320, 268] on span "14" at bounding box center [328, 273] width 17 height 11
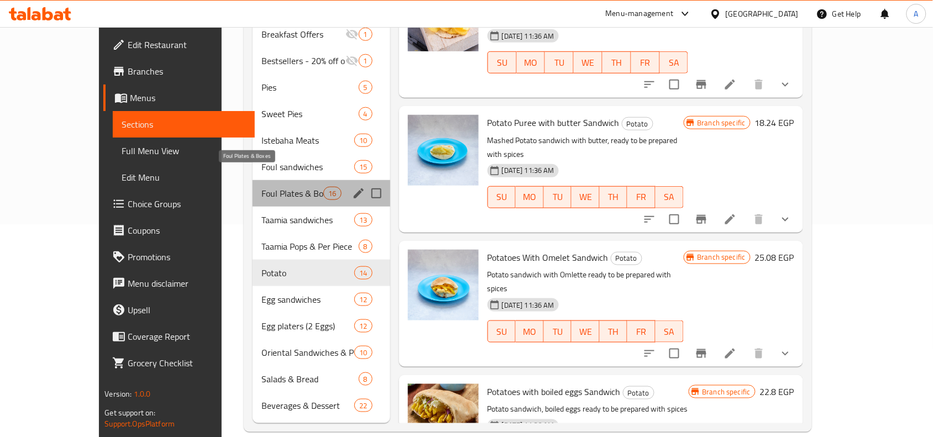
click at [285, 187] on span "Foul Plates & Boxes" at bounding box center [293, 193] width 62 height 13
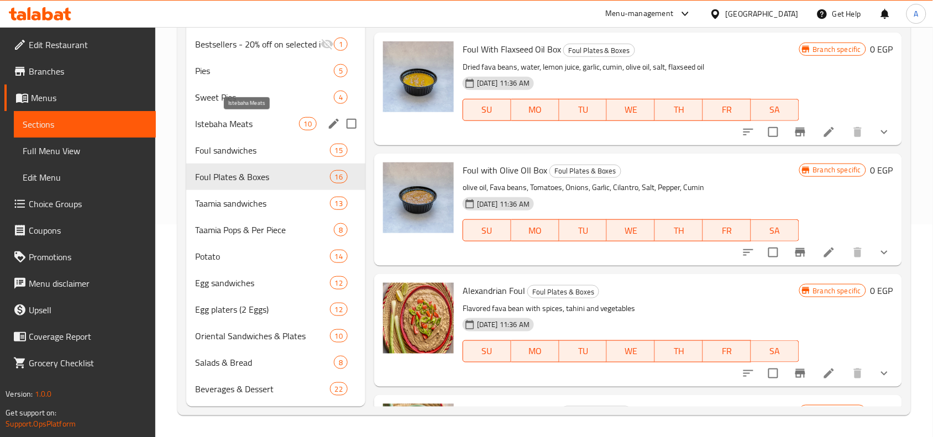
click at [285, 129] on span "Istebaha Meats" at bounding box center [246, 123] width 103 height 13
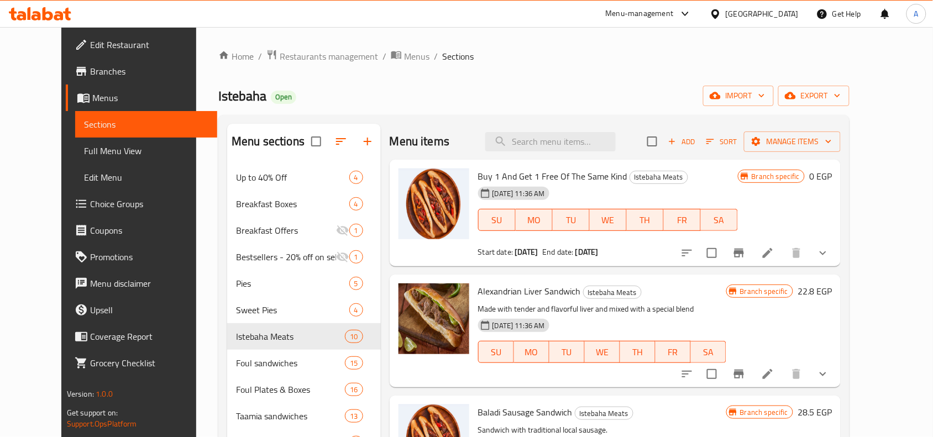
click at [576, 158] on div "Menu items Add Sort Manage items" at bounding box center [616, 142] width 452 height 36
click at [581, 147] on input "search" at bounding box center [550, 141] width 130 height 19
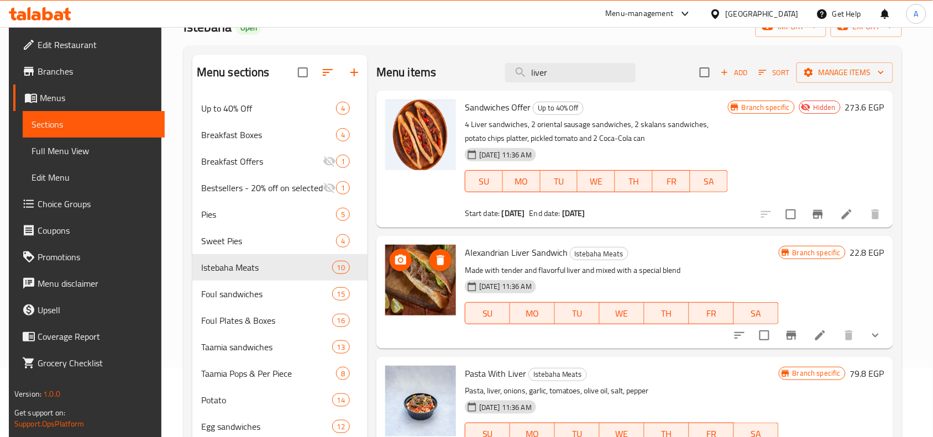
type input "liver"
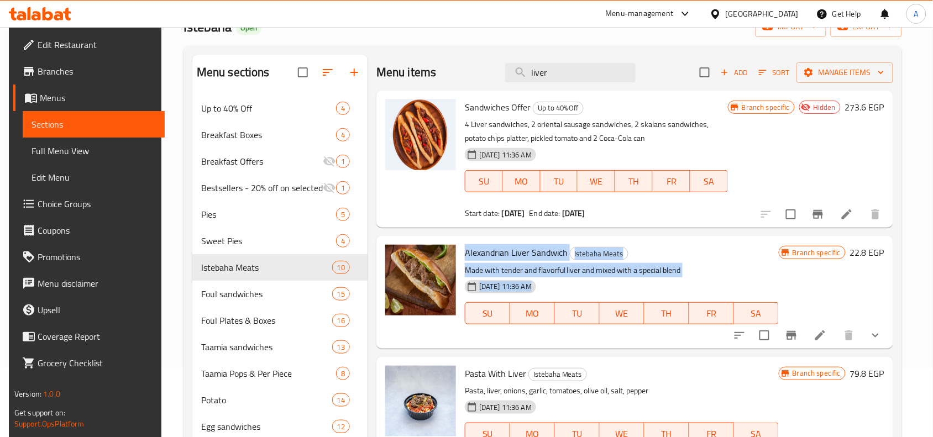
drag, startPoint x: 461, startPoint y: 249, endPoint x: 515, endPoint y: 341, distance: 107.3
click at [557, 306] on div "Alexandrian Liver Sandwich Istebaha Meats Made with tender and flavorful liver …" at bounding box center [622, 292] width 323 height 103
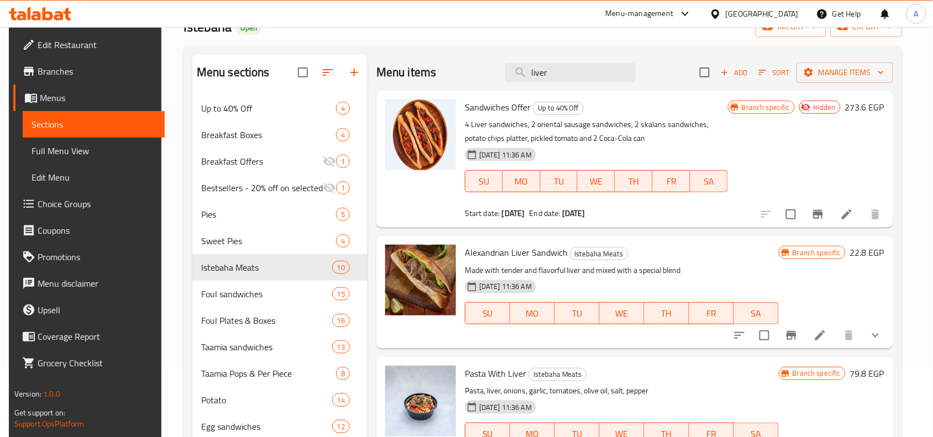
click at [490, 358] on div "Pasta With Liver Istebaha Meats Pasta, liver, onions, garlic, tomatoes, olive o…" at bounding box center [635, 413] width 517 height 112
click at [491, 372] on span "Pasta With Liver" at bounding box center [495, 373] width 61 height 17
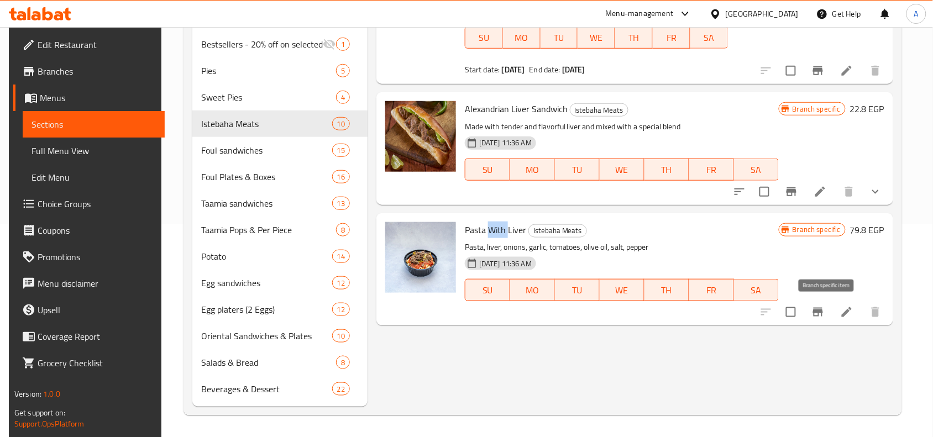
click at [823, 310] on icon "Branch-specific-item" at bounding box center [818, 312] width 10 height 9
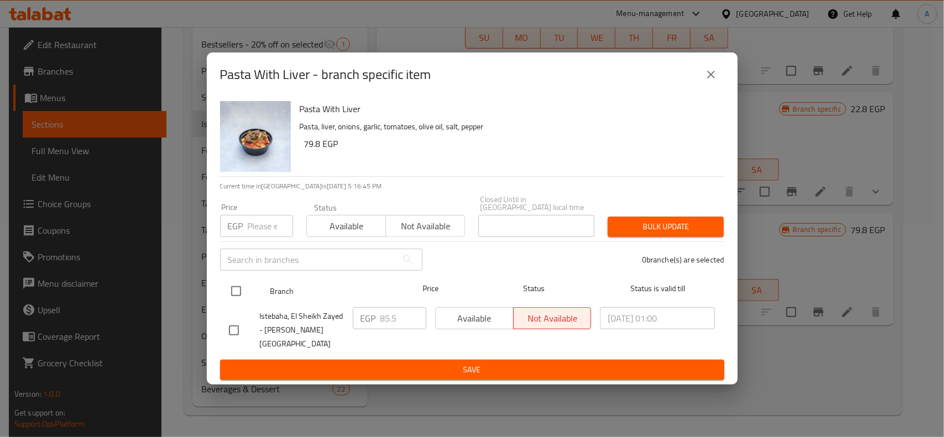
click at [222, 293] on div "Branch Price Status Status is valid till" at bounding box center [472, 292] width 504 height 28
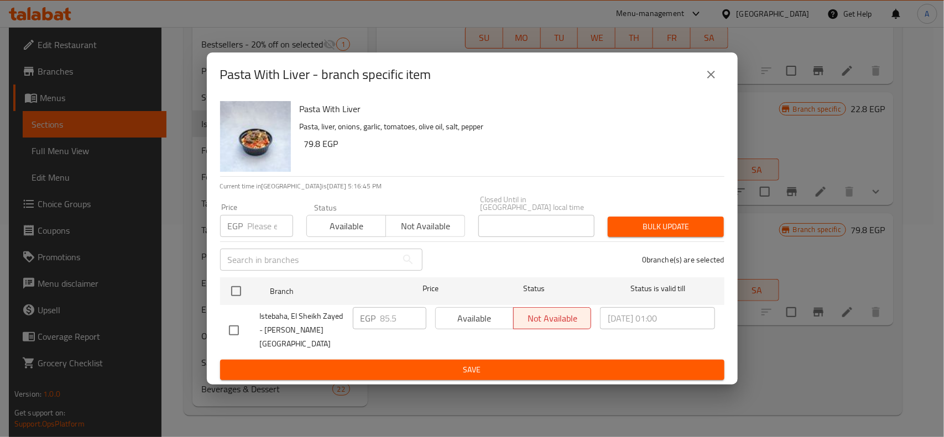
click at [229, 291] on input "checkbox" at bounding box center [235, 291] width 23 height 23
checkbox input "true"
click at [264, 231] on input "number" at bounding box center [270, 226] width 45 height 22
type input "90"
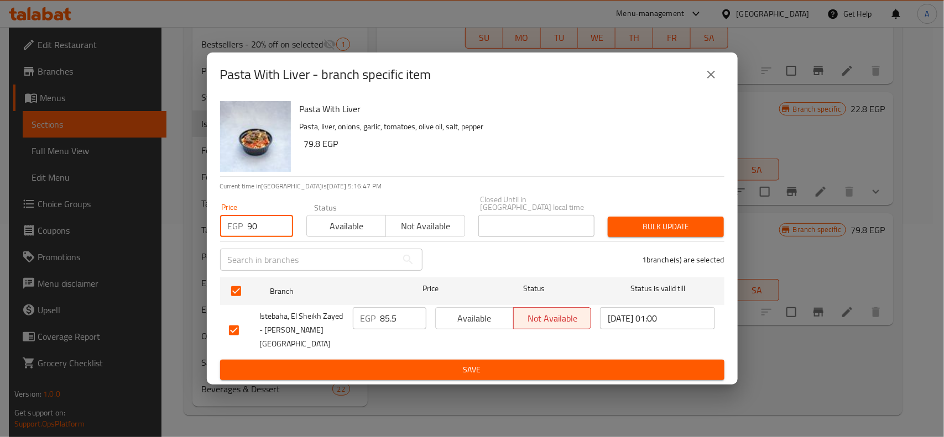
click at [700, 229] on span "Bulk update" at bounding box center [665, 227] width 98 height 14
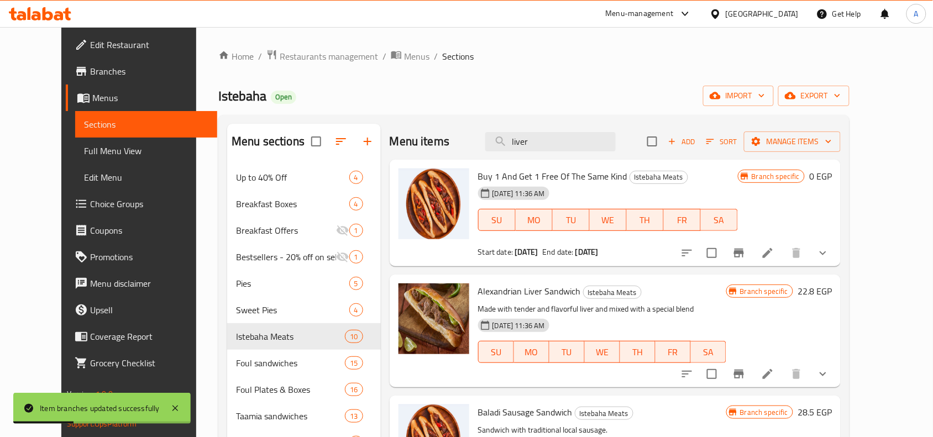
click at [570, 131] on div "Menu items liver Add Sort Manage items" at bounding box center [616, 142] width 452 height 36
click at [573, 144] on input "liver" at bounding box center [550, 141] width 130 height 19
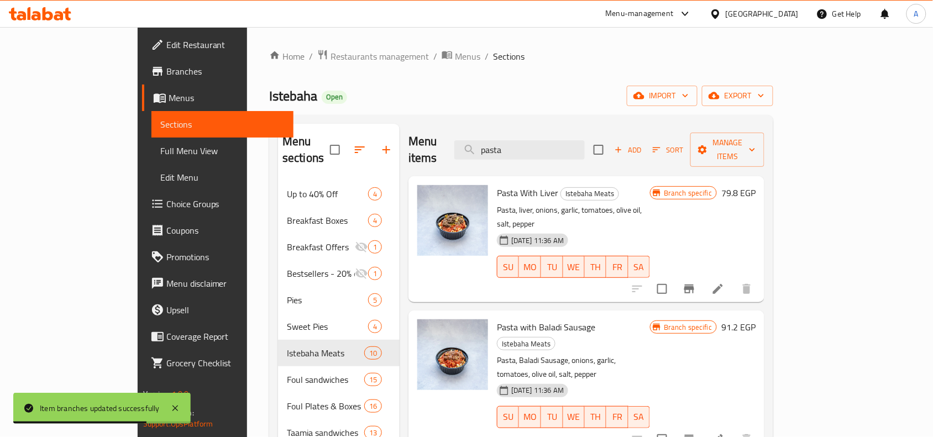
type input "pasta"
click at [581, 92] on div "Istebaha Open import export" at bounding box center [521, 96] width 504 height 20
drag, startPoint x: 466, startPoint y: 297, endPoint x: 531, endPoint y: 307, distance: 65.4
click at [531, 315] on div "Pasta with Baladi Sausage Istebaha Meats Pasta, Baladi Sausage, onions, garlic,…" at bounding box center [574, 381] width 162 height 133
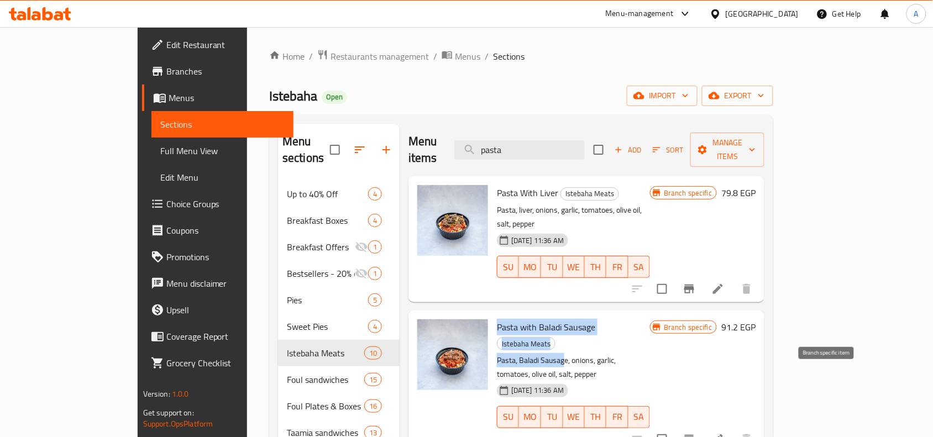
click at [703, 426] on button "Branch-specific-item" at bounding box center [689, 439] width 27 height 27
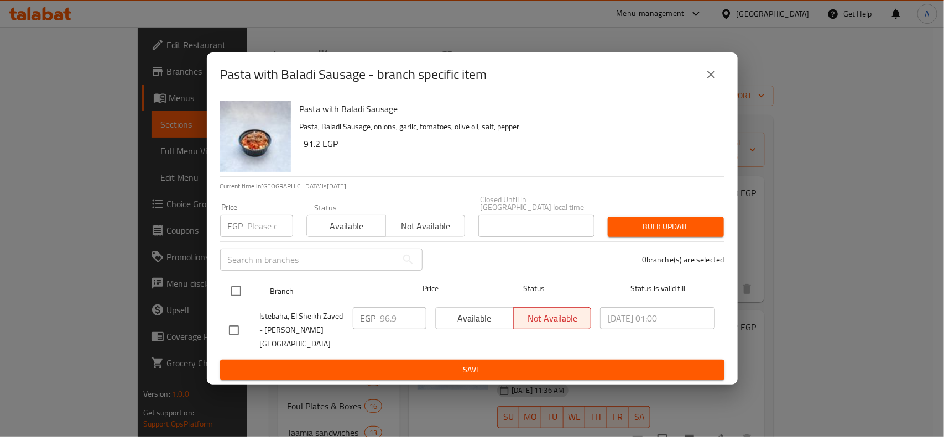
drag, startPoint x: 228, startPoint y: 299, endPoint x: 255, endPoint y: 243, distance: 61.6
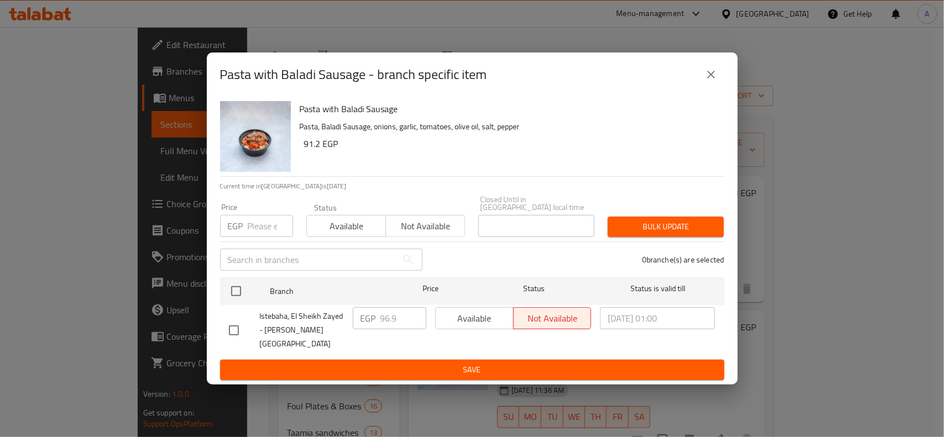
click at [229, 299] on input "checkbox" at bounding box center [235, 291] width 23 height 23
checkbox input "true"
click at [254, 242] on div "Price EGP Price" at bounding box center [256, 220] width 86 height 47
click at [266, 231] on input "number" at bounding box center [270, 226] width 45 height 22
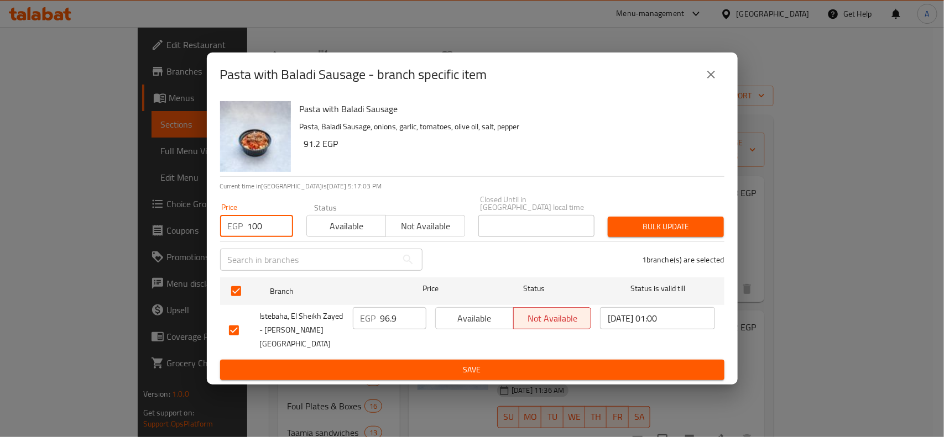
type input "100"
click at [680, 222] on button "Bulk update" at bounding box center [666, 227] width 116 height 20
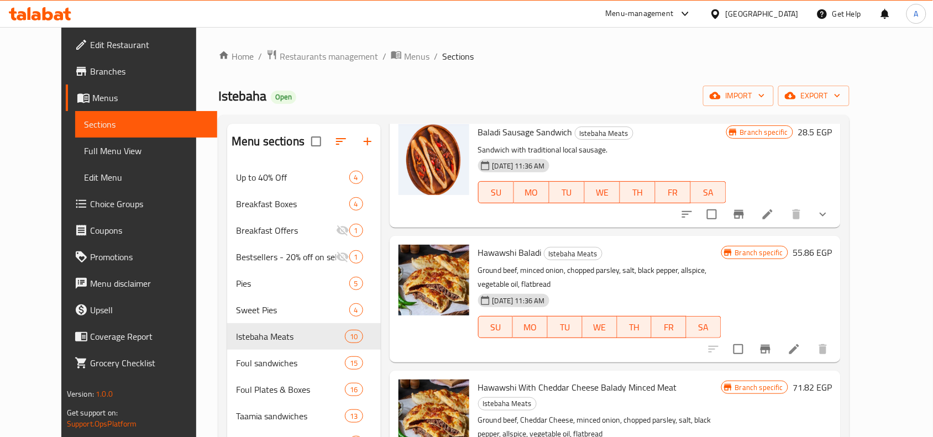
scroll to position [276, 0]
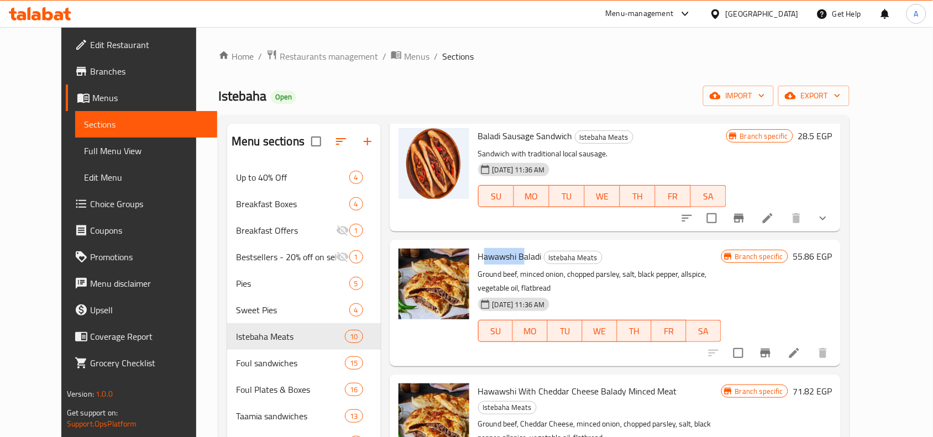
drag, startPoint x: 471, startPoint y: 255, endPoint x: 509, endPoint y: 253, distance: 38.2
click at [509, 253] on span "Hawawshi Baladi" at bounding box center [510, 256] width 64 height 17
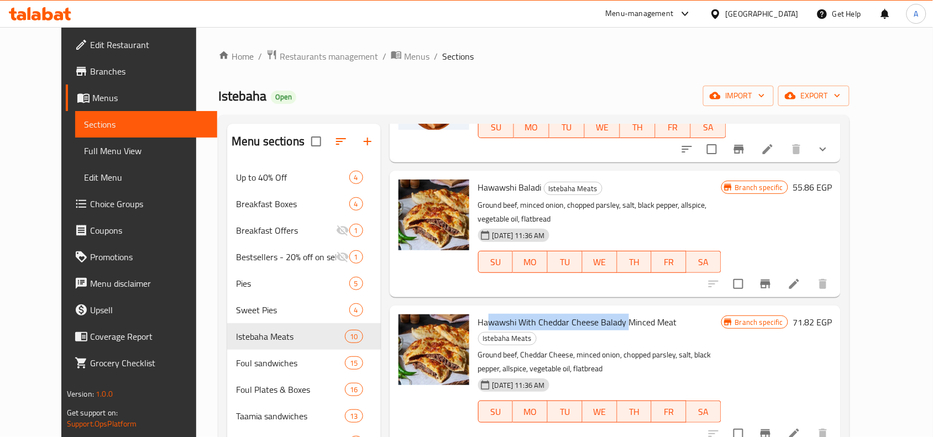
drag, startPoint x: 476, startPoint y: 304, endPoint x: 615, endPoint y: 313, distance: 139.6
click at [615, 314] on span "Hawawshi With Cheddar Cheese Balady Minced Meat" at bounding box center [577, 322] width 199 height 17
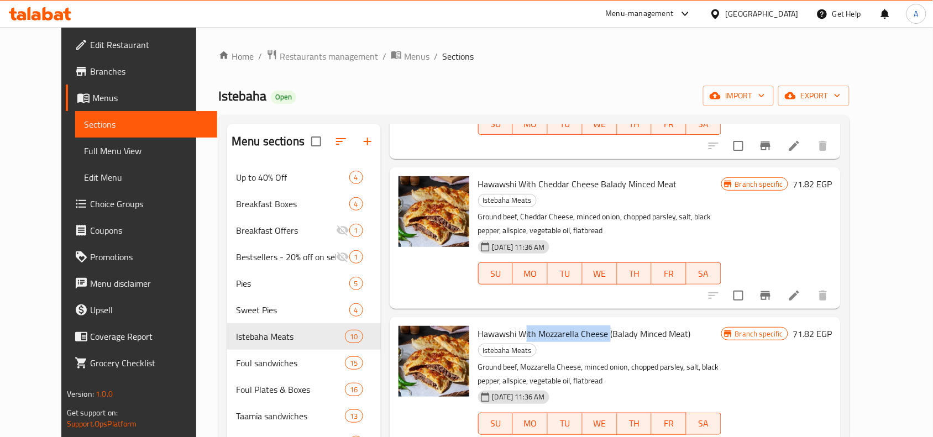
drag, startPoint x: 532, startPoint y: 305, endPoint x: 595, endPoint y: 309, distance: 63.1
click at [595, 326] on span "Hawawshi With Mozzarella Cheese (Balady Minced Meat)" at bounding box center [584, 334] width 213 height 17
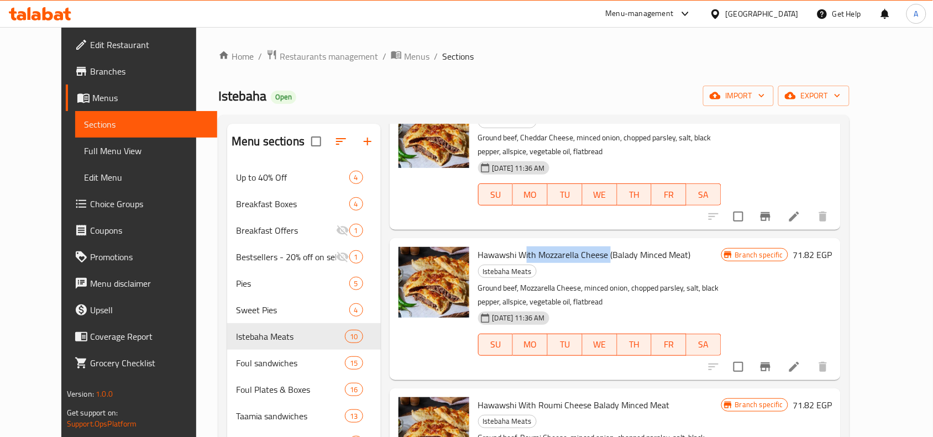
scroll to position [622, 0]
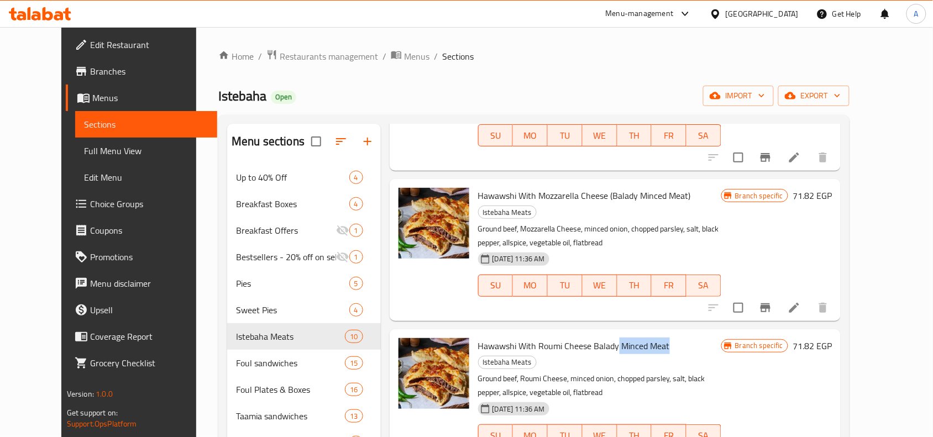
drag, startPoint x: 646, startPoint y: 307, endPoint x: 654, endPoint y: 307, distance: 8.3
click at [654, 338] on h6 "Hawawshi With Roumi Cheese Balady Minced Meat Istebaha Meats" at bounding box center [599, 353] width 243 height 31
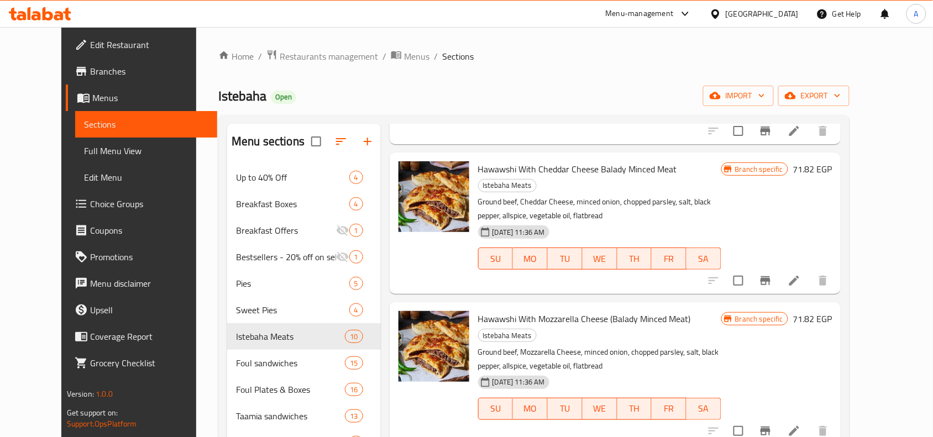
scroll to position [291, 0]
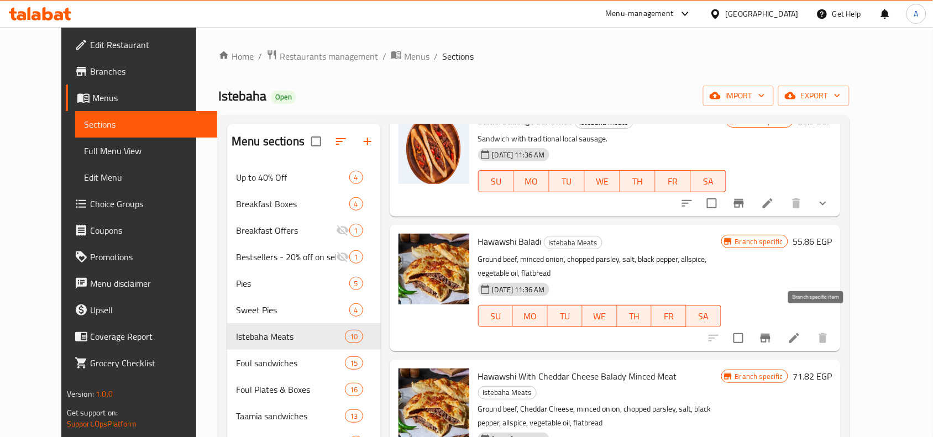
click at [772, 332] on icon "Branch-specific-item" at bounding box center [765, 338] width 13 height 13
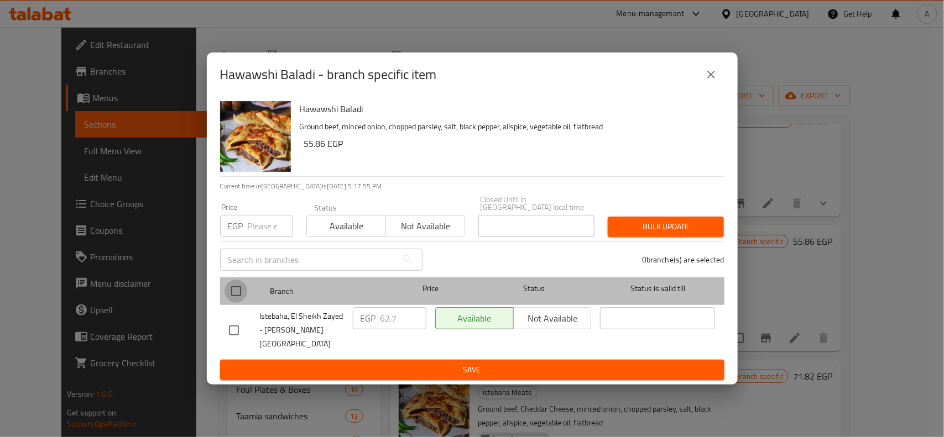
click at [238, 302] on input "checkbox" at bounding box center [235, 291] width 23 height 23
checkbox input "true"
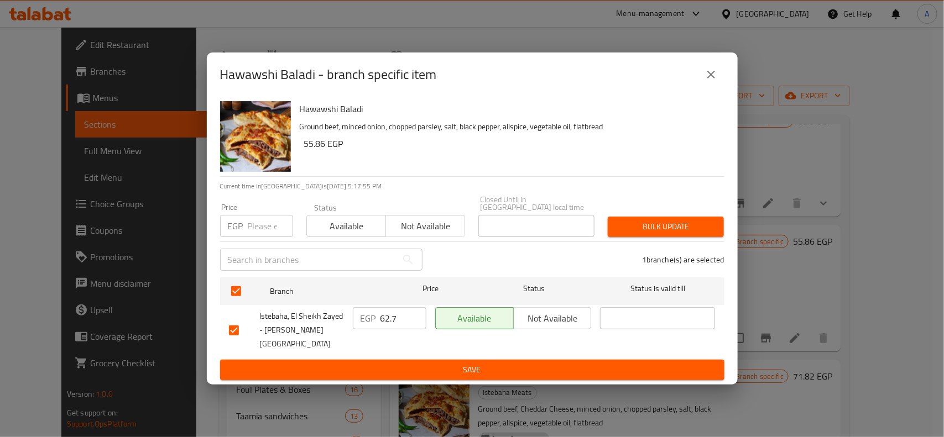
click at [248, 237] on input "number" at bounding box center [270, 226] width 45 height 22
type input "70"
click at [661, 237] on button "Bulk update" at bounding box center [666, 227] width 116 height 20
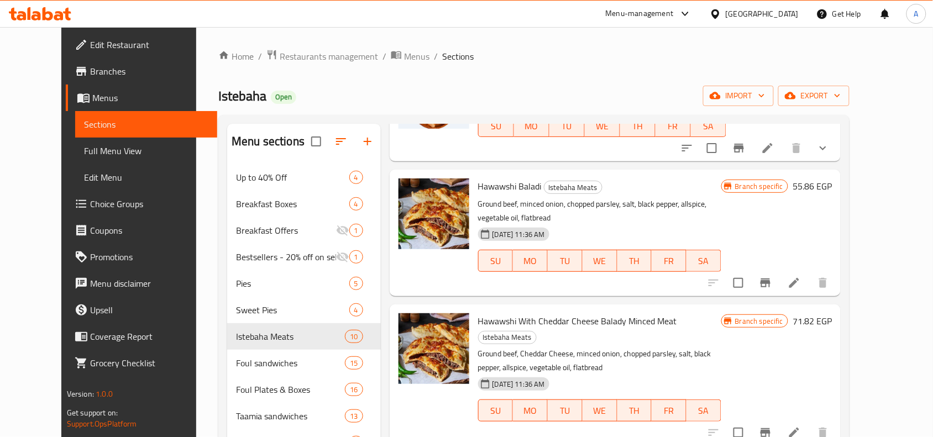
scroll to position [499, 0]
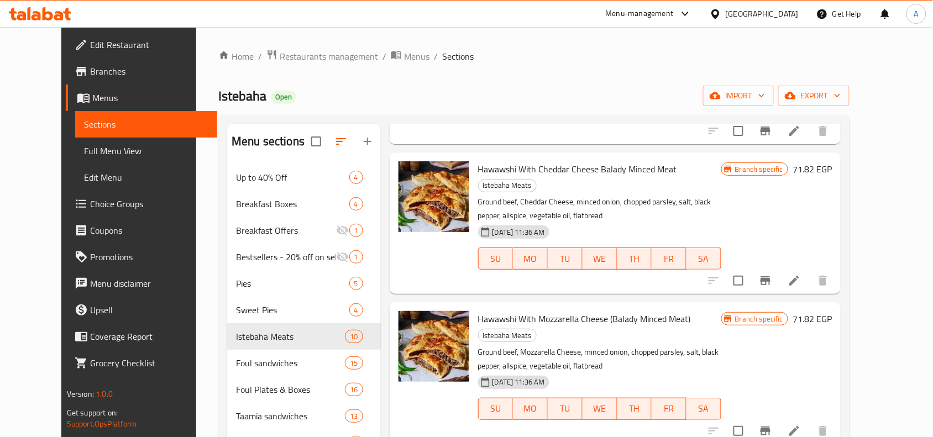
click at [571, 161] on span "Hawawshi With Cheddar Cheese Balady Minced Meat" at bounding box center [577, 169] width 199 height 17
click at [771, 276] on icon "Branch-specific-item" at bounding box center [766, 280] width 10 height 9
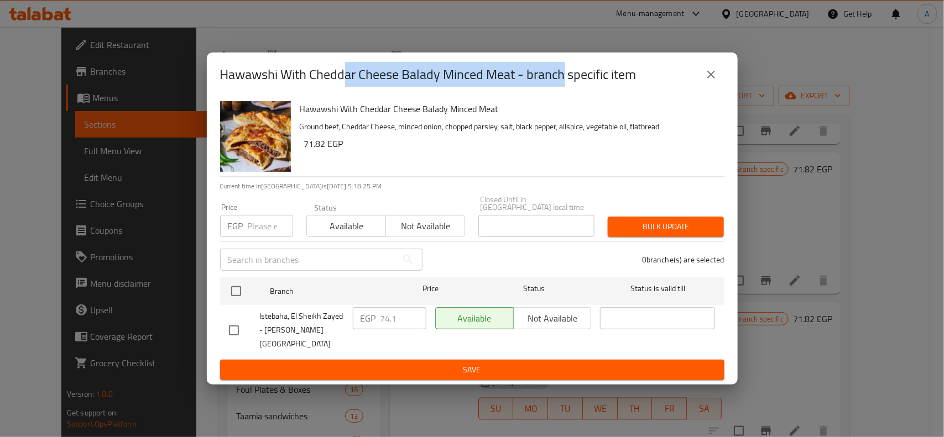
drag, startPoint x: 344, startPoint y: 86, endPoint x: 565, endPoint y: 89, distance: 221.2
click at [565, 83] on h2 "Hawawshi With Cheddar Cheese Balady Minced Meat - branch specific item" at bounding box center [428, 75] width 416 height 18
click at [383, 83] on h2 "Hawawshi With Cheddar Cheese Balady Minced Meat - branch specific item" at bounding box center [428, 75] width 416 height 18
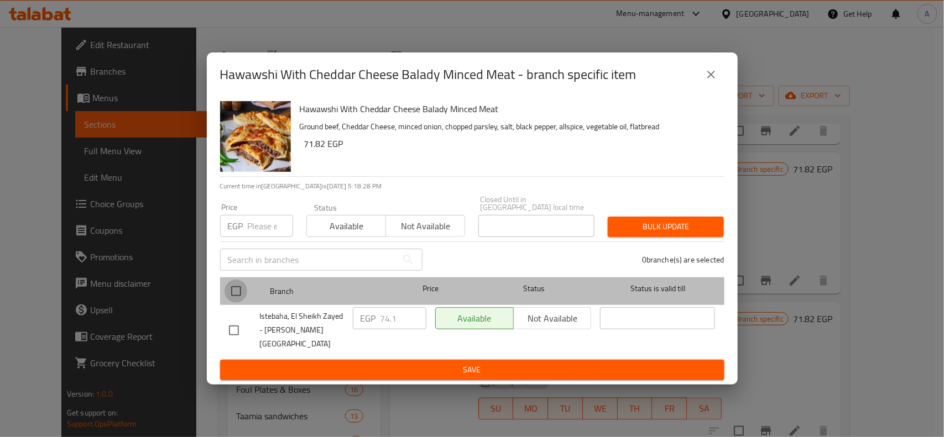
click at [244, 289] on input "checkbox" at bounding box center [235, 291] width 23 height 23
checkbox input "true"
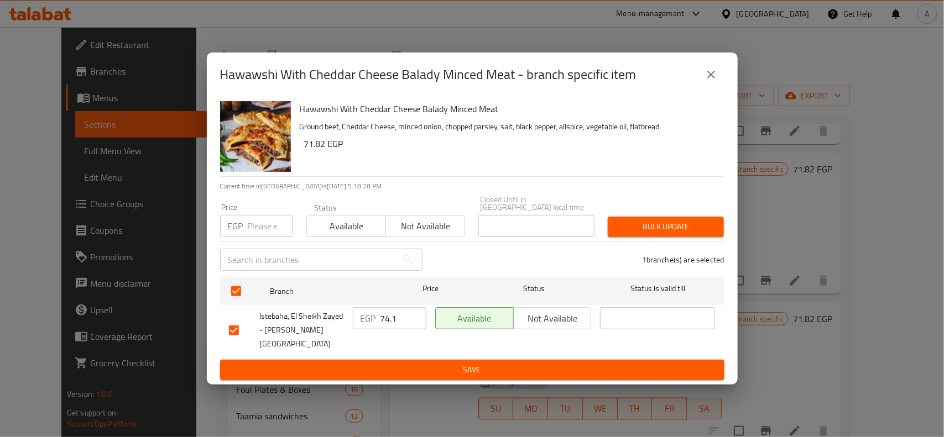
click at [255, 200] on div "Price EGP Price" at bounding box center [256, 220] width 86 height 47
click at [252, 221] on input "number" at bounding box center [270, 226] width 45 height 22
type input "80"
click at [650, 225] on span "Bulk update" at bounding box center [665, 227] width 98 height 14
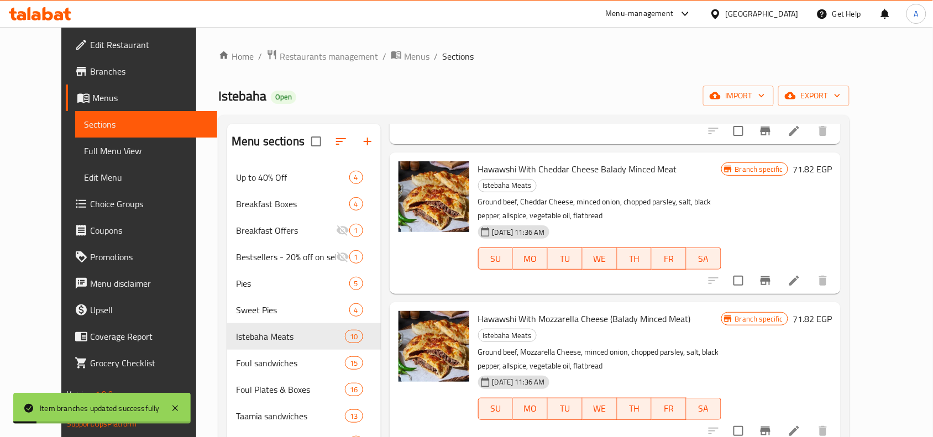
click at [555, 311] on span "Hawawshi With Mozzarella Cheese (Balady Minced Meat)" at bounding box center [584, 319] width 213 height 17
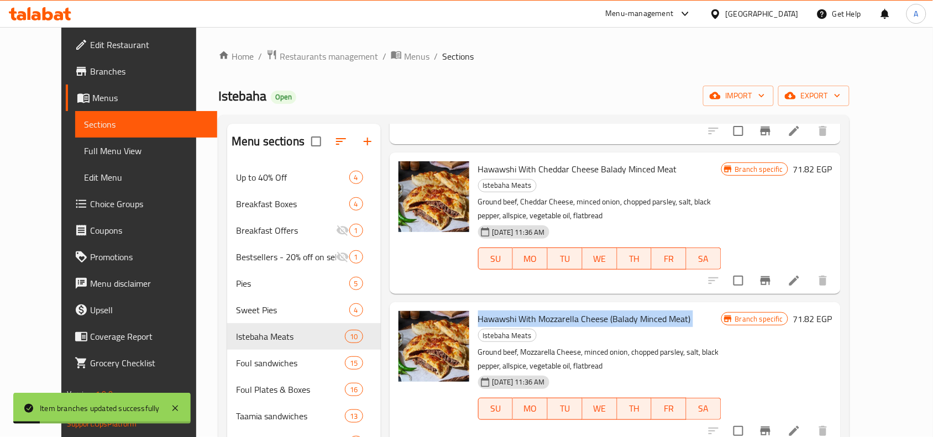
click at [555, 311] on span "Hawawshi With Mozzarella Cheese (Balady Minced Meat)" at bounding box center [584, 319] width 213 height 17
click at [772, 425] on icon "Branch-specific-item" at bounding box center [765, 431] width 13 height 13
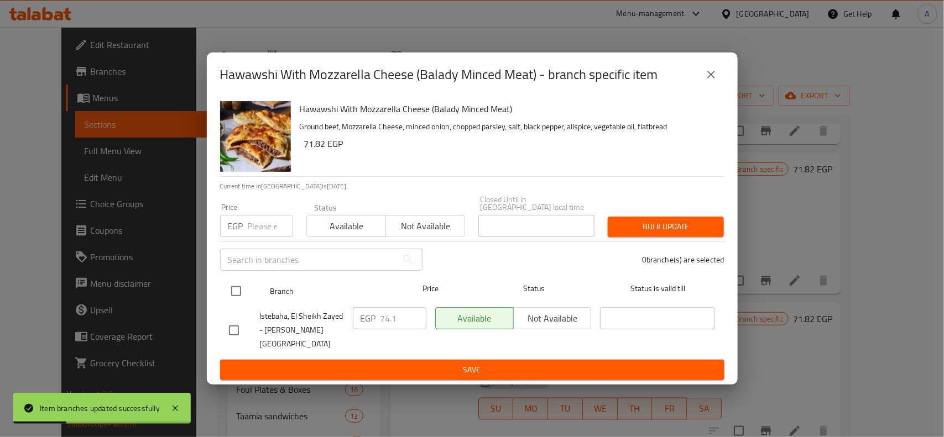
click at [244, 300] on input "checkbox" at bounding box center [235, 291] width 23 height 23
checkbox input "true"
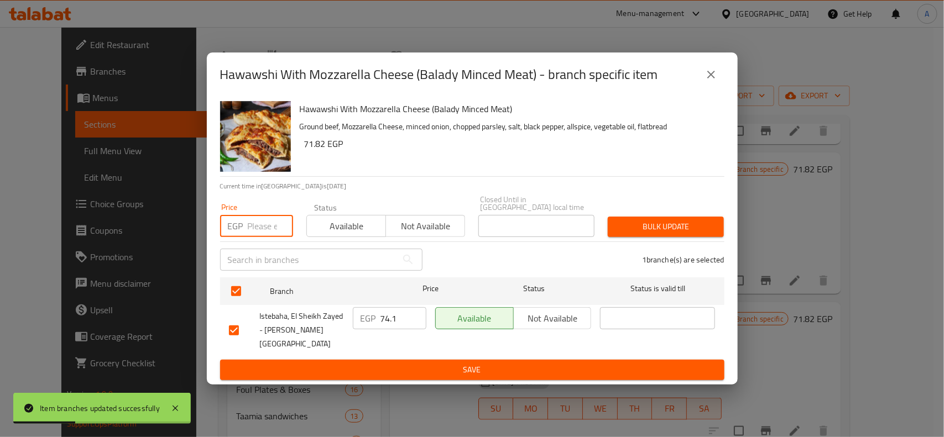
click at [260, 237] on input "number" at bounding box center [270, 226] width 45 height 22
type input "80"
click at [557, 191] on p "Current time in Egypt is 02 Sep 2025 5:18:36 PM" at bounding box center [472, 186] width 504 height 10
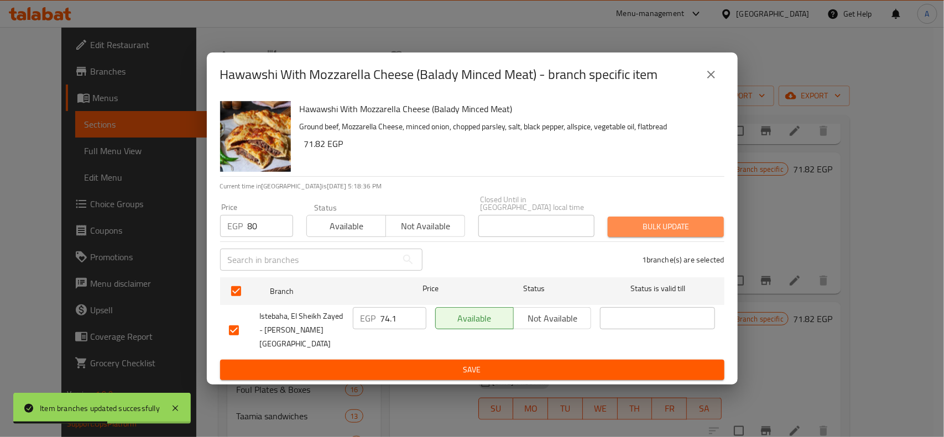
drag, startPoint x: 644, startPoint y: 220, endPoint x: 804, endPoint y: 247, distance: 162.6
click at [645, 220] on button "Bulk update" at bounding box center [666, 227] width 116 height 20
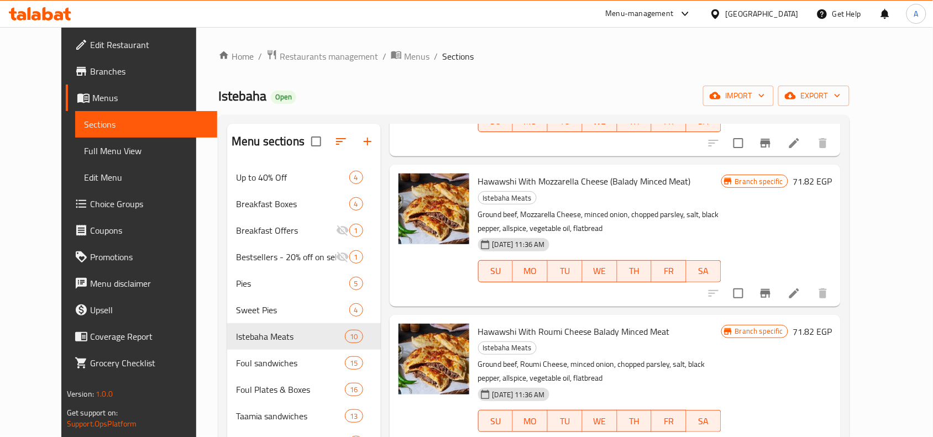
scroll to position [637, 0]
click at [779, 430] on button "Branch-specific-item" at bounding box center [765, 443] width 27 height 27
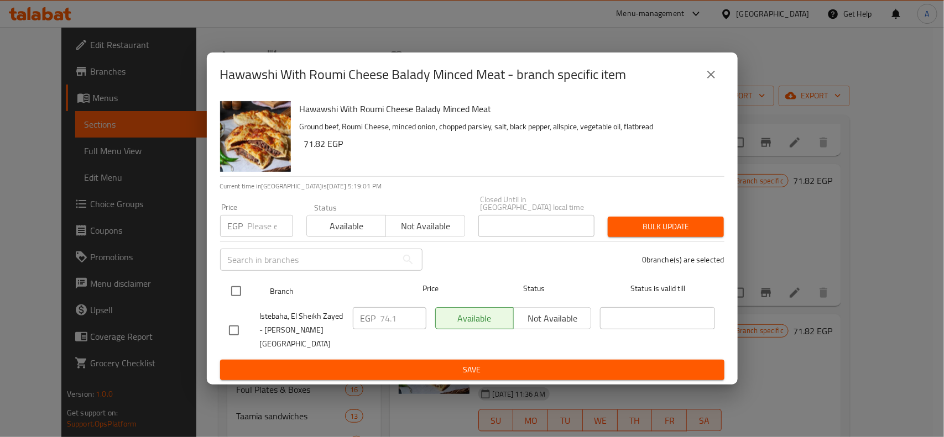
click at [239, 296] on input "checkbox" at bounding box center [235, 291] width 23 height 23
checkbox input "true"
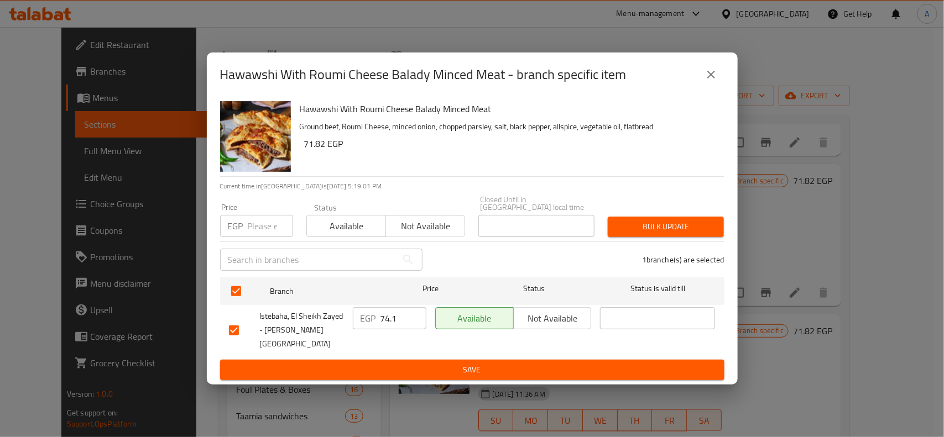
click at [258, 222] on input "number" at bounding box center [270, 226] width 45 height 22
type input "80"
click at [706, 208] on div "Price EGP 80 Price Status Available Not available Closed Until in Egypt local t…" at bounding box center [471, 216] width 517 height 55
click at [690, 227] on span "Bulk update" at bounding box center [665, 227] width 98 height 14
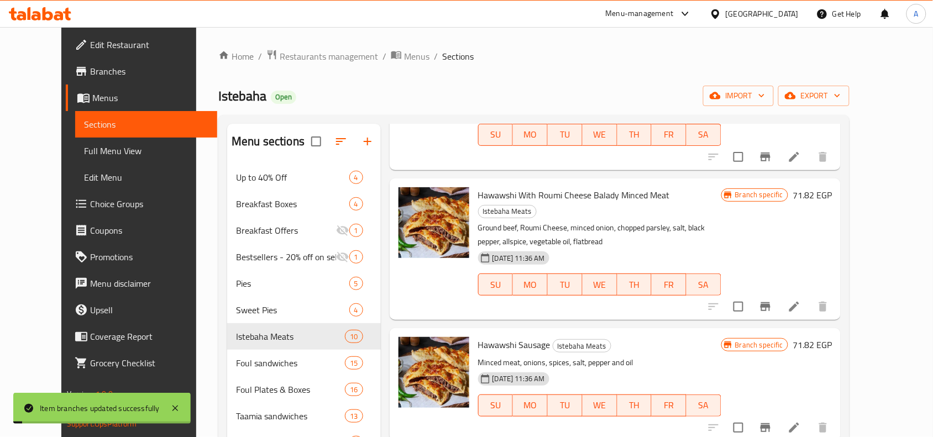
scroll to position [775, 0]
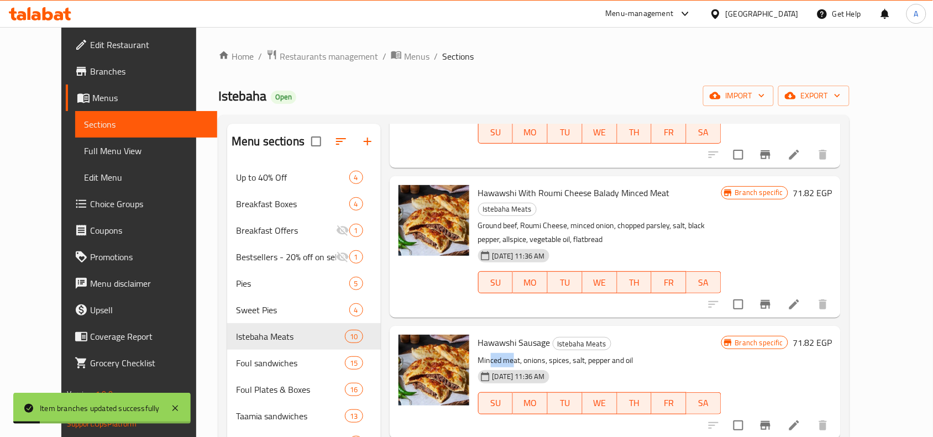
drag, startPoint x: 477, startPoint y: 299, endPoint x: 499, endPoint y: 294, distance: 23.2
click at [499, 354] on p "Minced meat, onions, spices, salt, pepper and oil" at bounding box center [599, 361] width 243 height 14
click at [517, 334] on span "Hawawshi Sausage" at bounding box center [514, 342] width 72 height 17
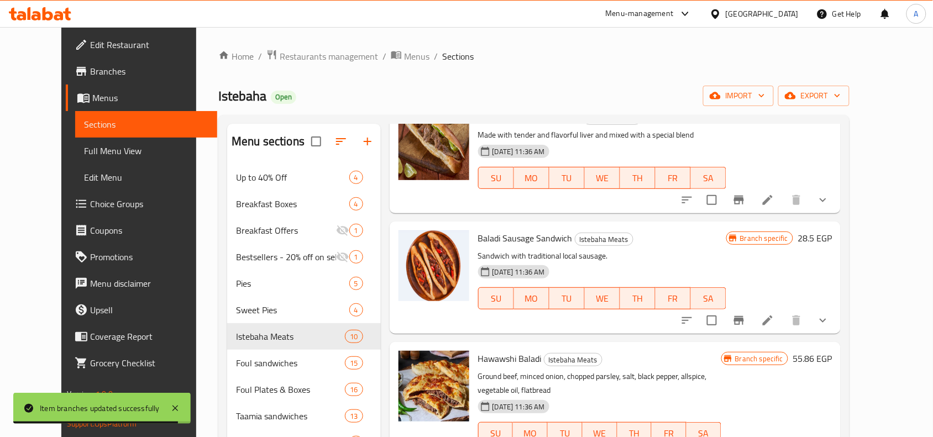
scroll to position [153, 0]
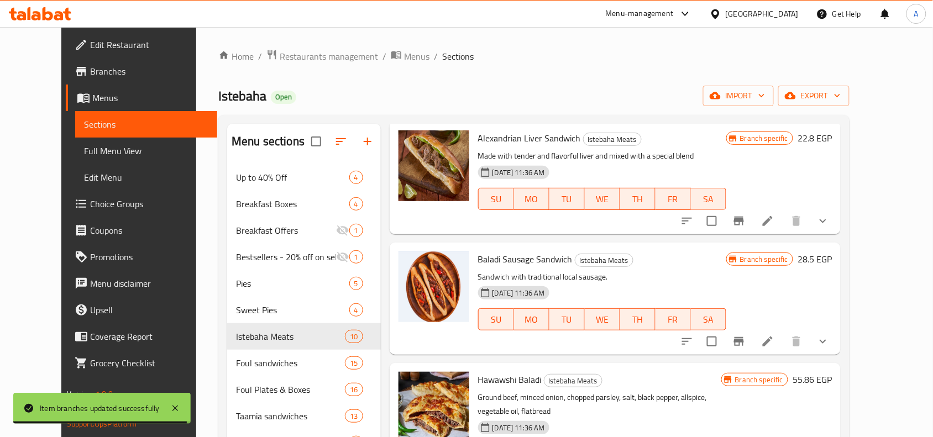
click at [481, 260] on span "Baladi Sausage Sandwich" at bounding box center [525, 259] width 95 height 17
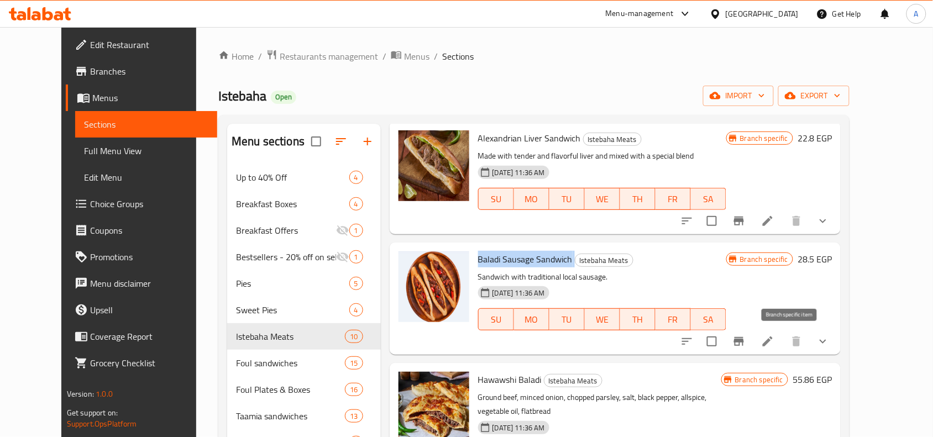
click at [752, 352] on button "Branch-specific-item" at bounding box center [739, 341] width 27 height 27
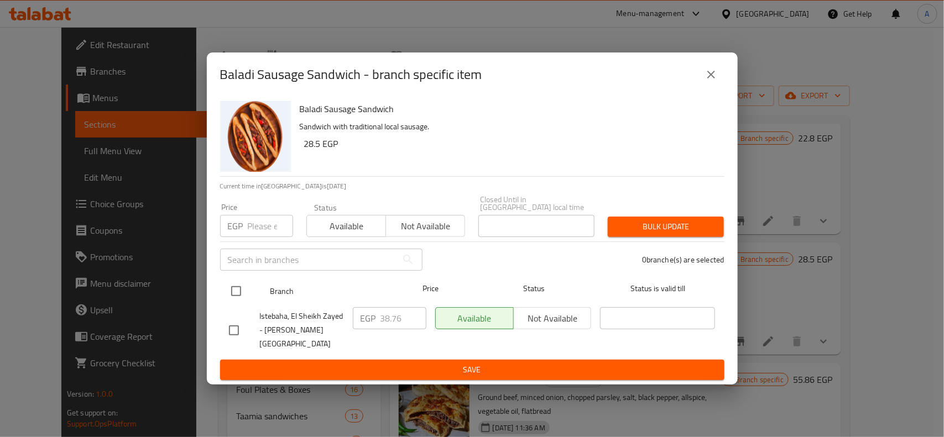
click at [232, 297] on input "checkbox" at bounding box center [235, 291] width 23 height 23
checkbox input "true"
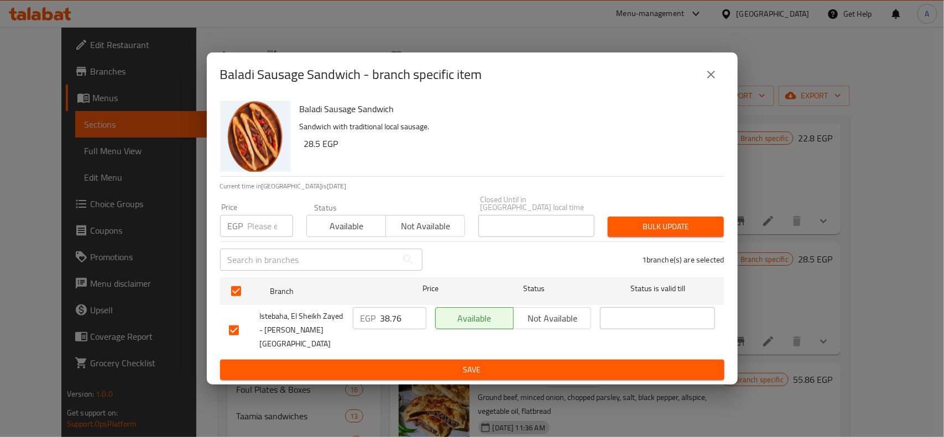
click at [244, 241] on div "Price EGP Price" at bounding box center [256, 220] width 86 height 47
click at [253, 232] on input "number" at bounding box center [270, 226] width 45 height 22
type input "40"
click at [623, 237] on button "Bulk update" at bounding box center [666, 227] width 116 height 20
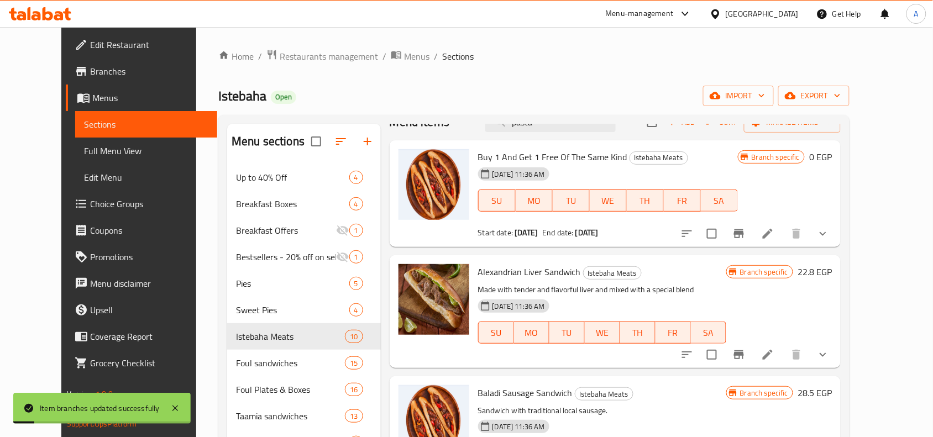
scroll to position [15, 0]
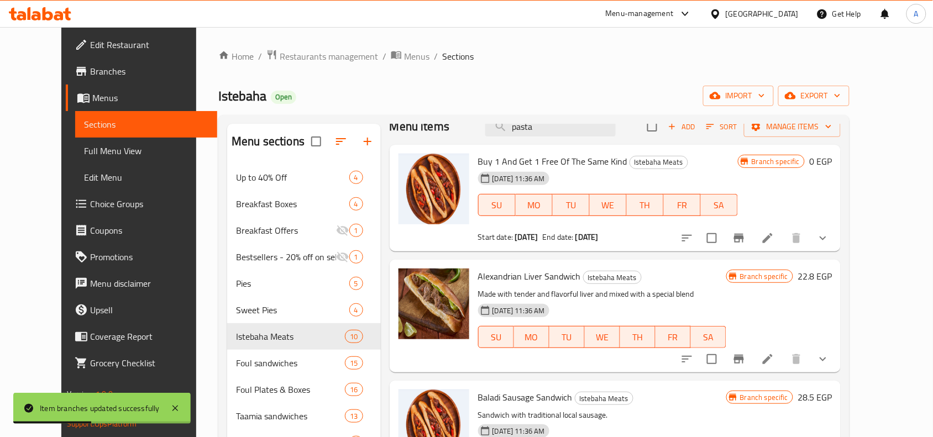
click at [509, 283] on span "Alexandrian Liver Sandwich" at bounding box center [529, 276] width 103 height 17
click at [524, 281] on span "Alexandrian Liver Sandwich" at bounding box center [529, 276] width 103 height 17
drag, startPoint x: 524, startPoint y: 281, endPoint x: 476, endPoint y: 278, distance: 48.2
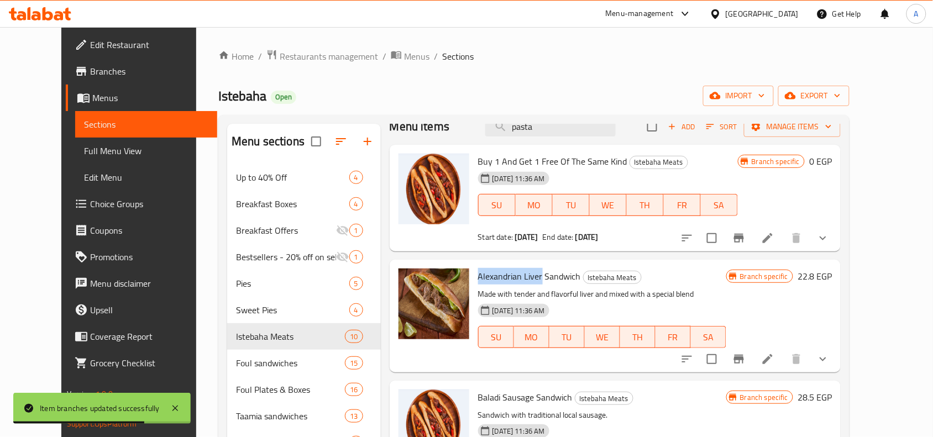
click at [478, 278] on span "Alexandrian Liver Sandwich" at bounding box center [529, 276] width 103 height 17
click at [600, 133] on input "pasta" at bounding box center [550, 126] width 130 height 19
paste input "Alexandrian Liver"
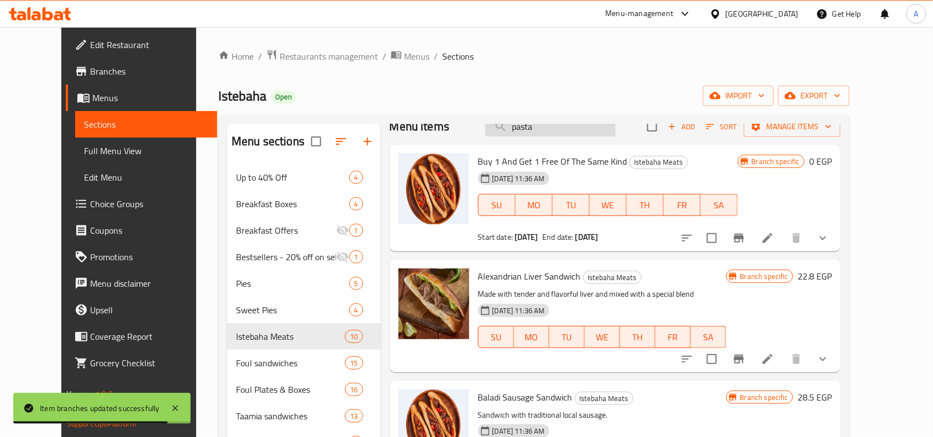
type input "Alexandrian Liver"
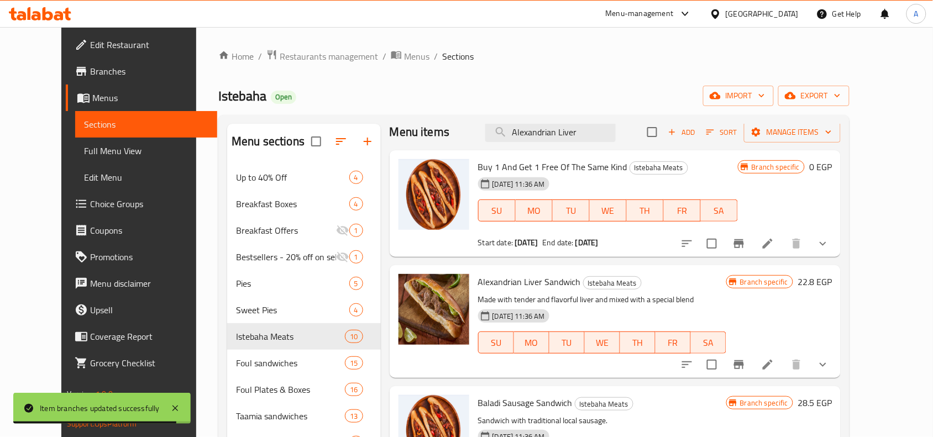
scroll to position [0, 0]
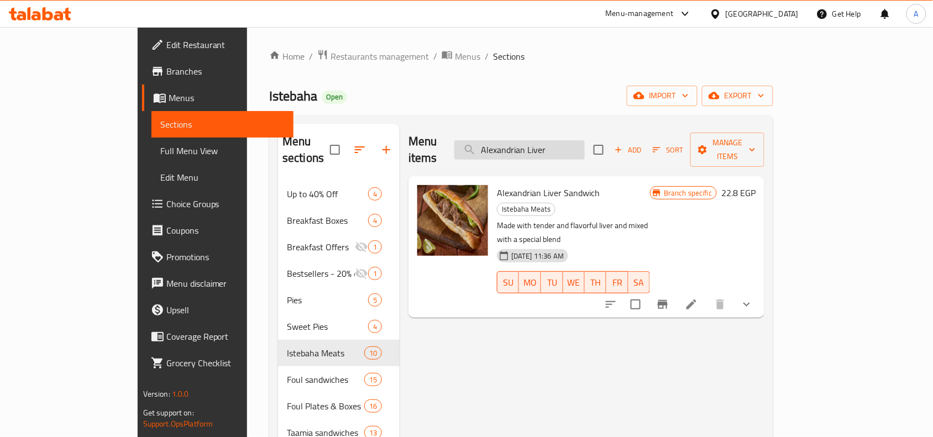
click at [532, 142] on input "Alexandrian Liver" at bounding box center [519, 149] width 130 height 19
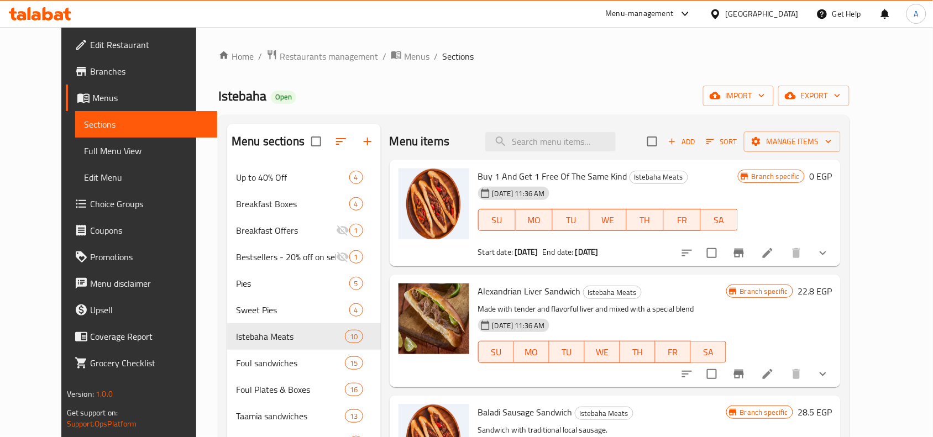
click at [535, 293] on span "Alexandrian Liver Sandwich" at bounding box center [529, 291] width 103 height 17
click at [528, 281] on div "Alexandrian Liver Sandwich Istebaha Meats Made with tender and flavorful liver …" at bounding box center [602, 330] width 257 height 103
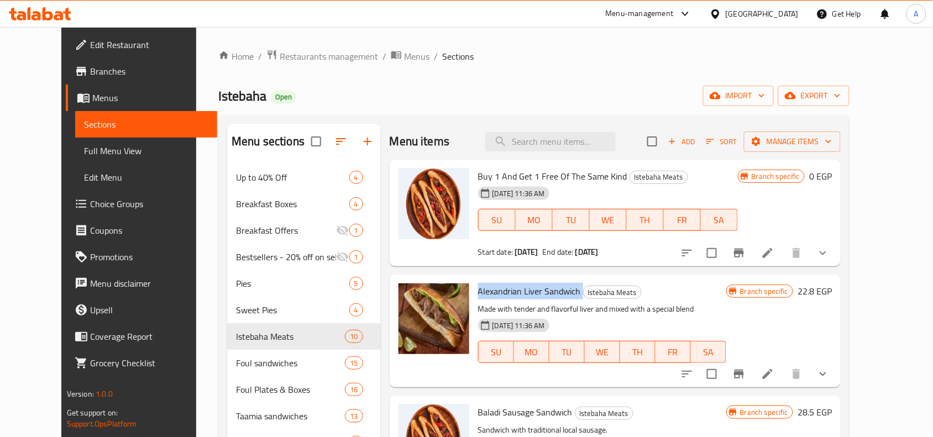
click at [528, 281] on div "Alexandrian Liver Sandwich Istebaha Meats Made with tender and flavorful liver …" at bounding box center [602, 330] width 257 height 103
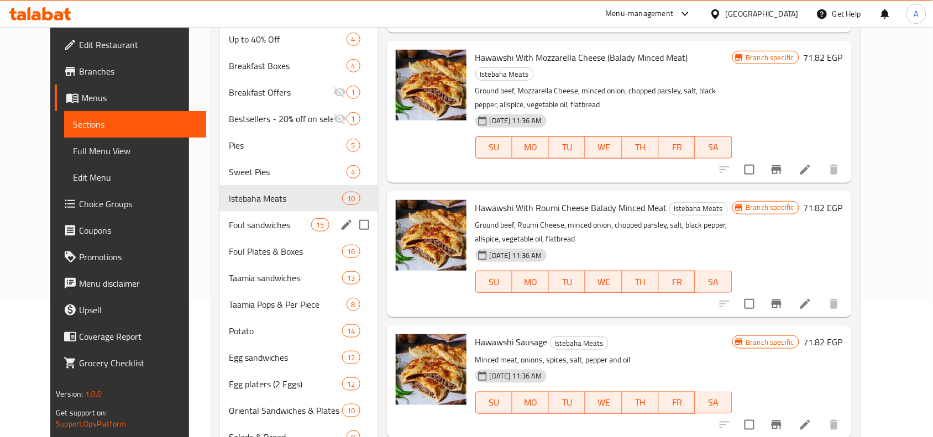
scroll to position [213, 0]
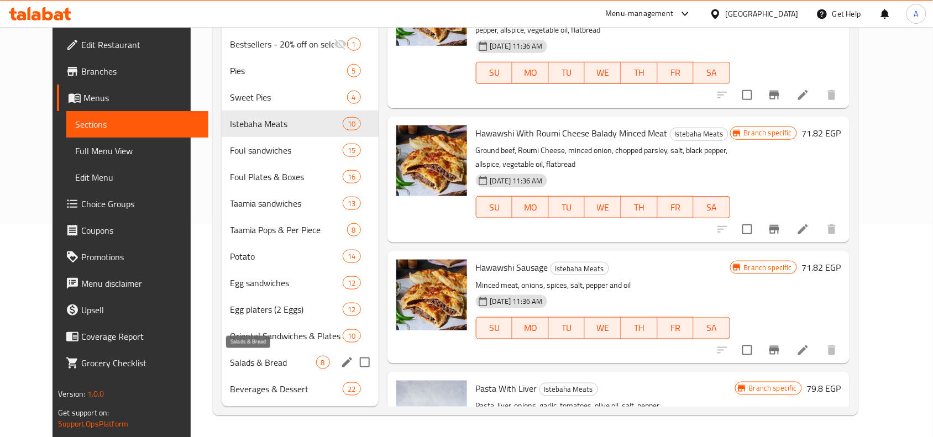
drag, startPoint x: 260, startPoint y: 355, endPoint x: 272, endPoint y: 354, distance: 12.2
click at [260, 356] on span "Salads & Bread" at bounding box center [274, 362] width 86 height 13
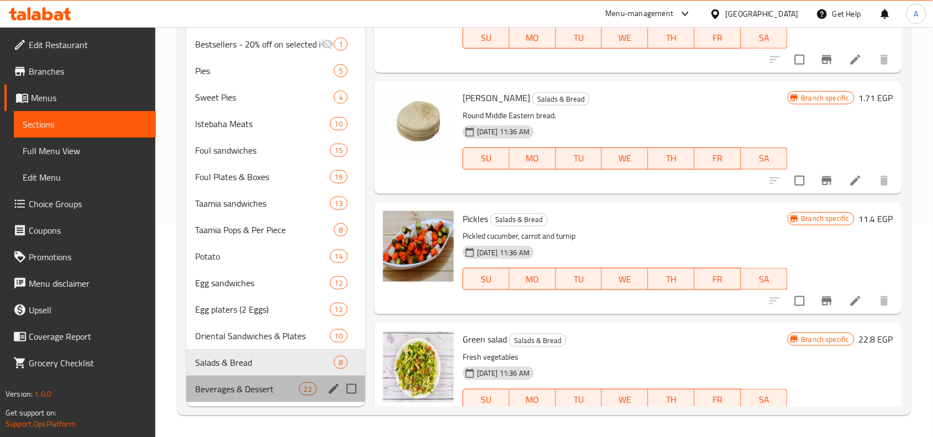
click at [248, 391] on span "Beverages & Dessert" at bounding box center [246, 389] width 103 height 13
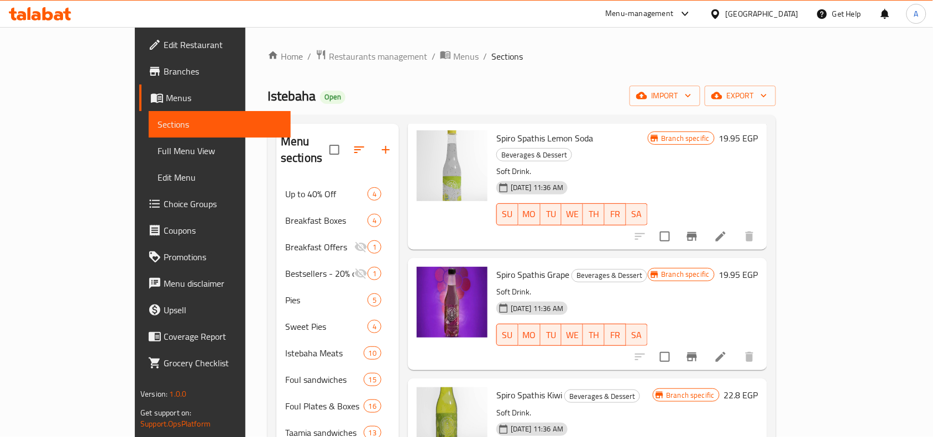
scroll to position [1797, 0]
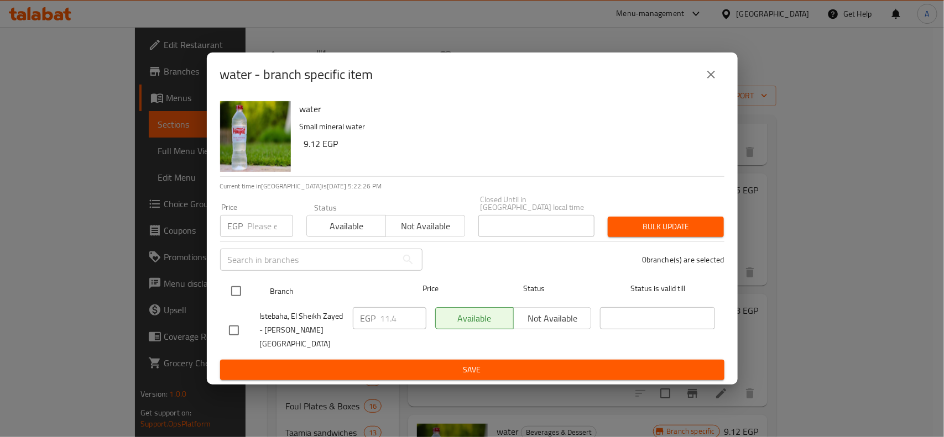
click at [238, 294] on input "checkbox" at bounding box center [235, 291] width 23 height 23
checkbox input "true"
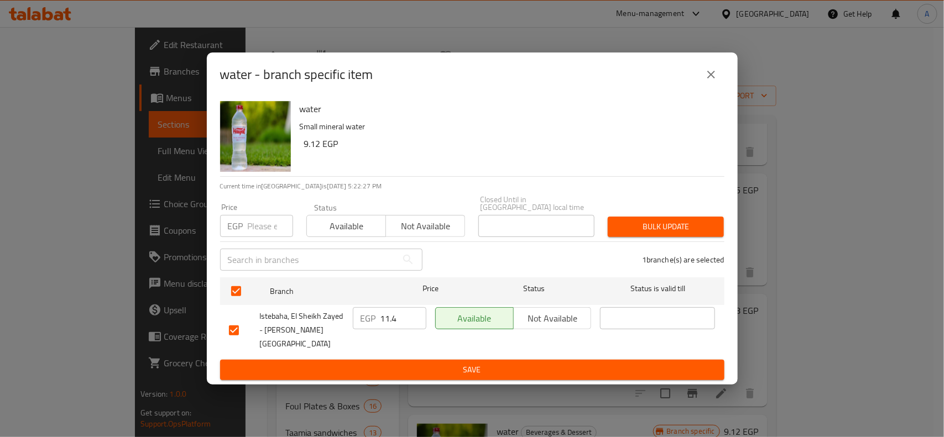
click at [263, 216] on div "Price EGP Price" at bounding box center [256, 220] width 73 height 34
click at [261, 228] on input "number" at bounding box center [270, 226] width 45 height 22
type input "10"
click at [682, 225] on span "Bulk update" at bounding box center [665, 227] width 98 height 14
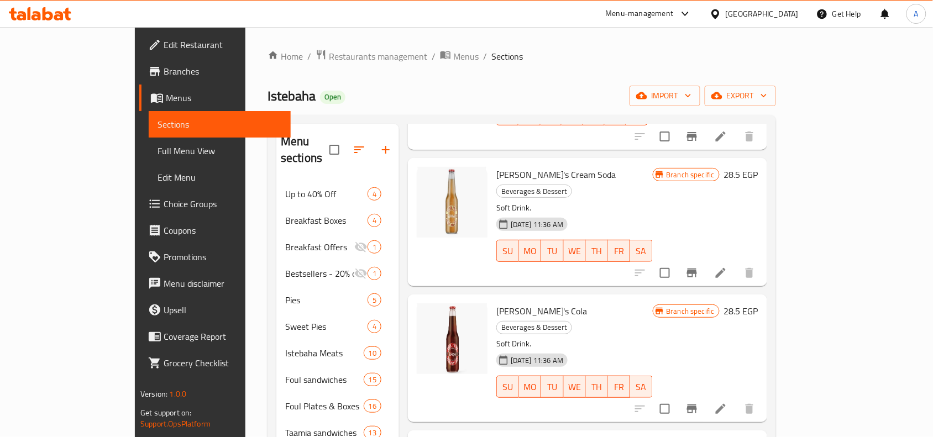
scroll to position [0, 0]
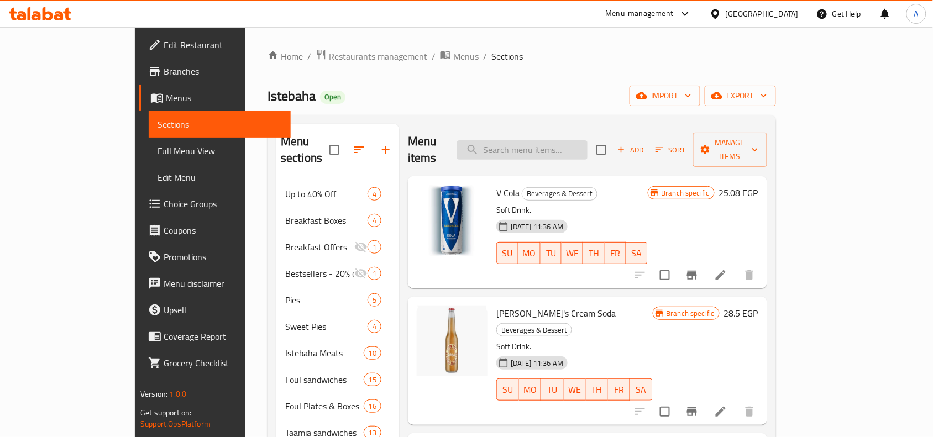
click at [588, 140] on input "search" at bounding box center [522, 149] width 130 height 19
click at [557, 140] on input "search" at bounding box center [522, 149] width 130 height 19
paste input "tea"
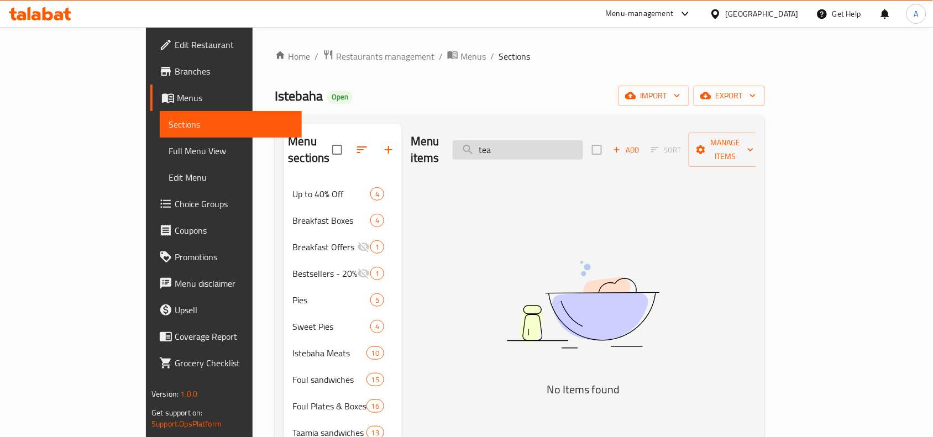
click at [529, 140] on input "tea" at bounding box center [518, 149] width 130 height 19
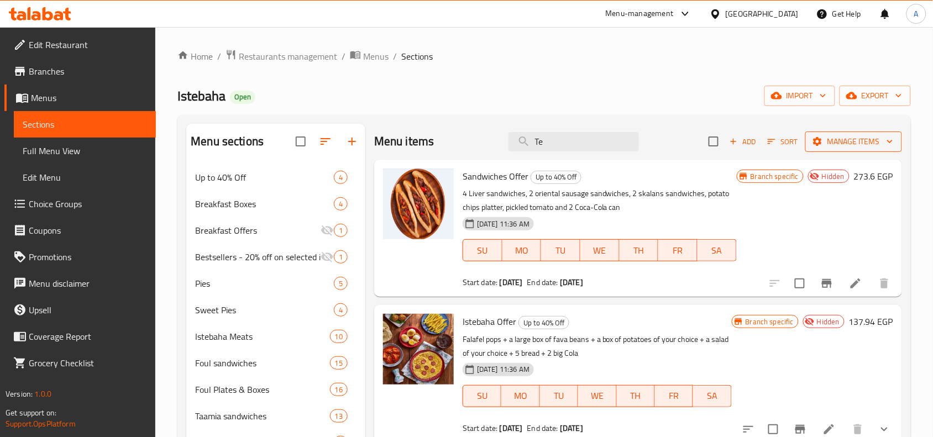
type input "T"
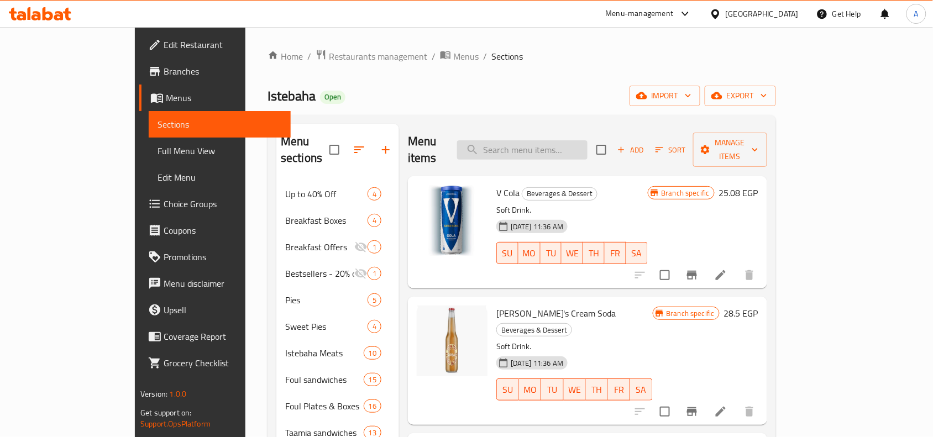
click at [588, 150] on input "search" at bounding box center [522, 149] width 130 height 19
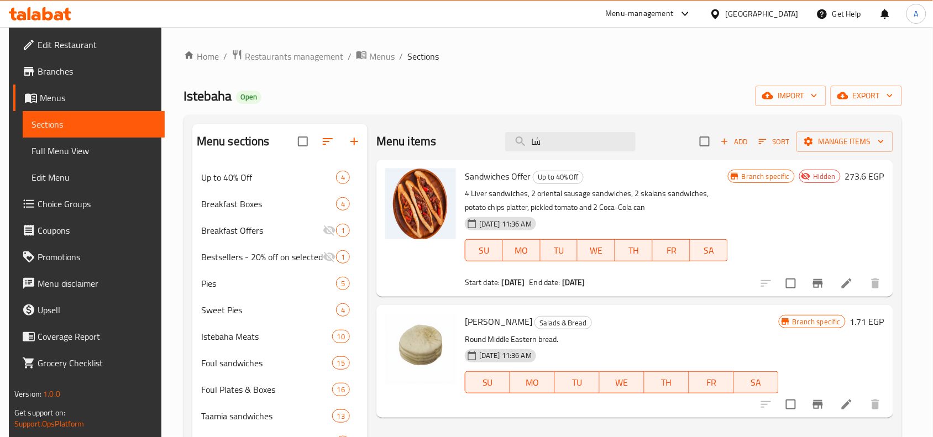
type input "شاى"
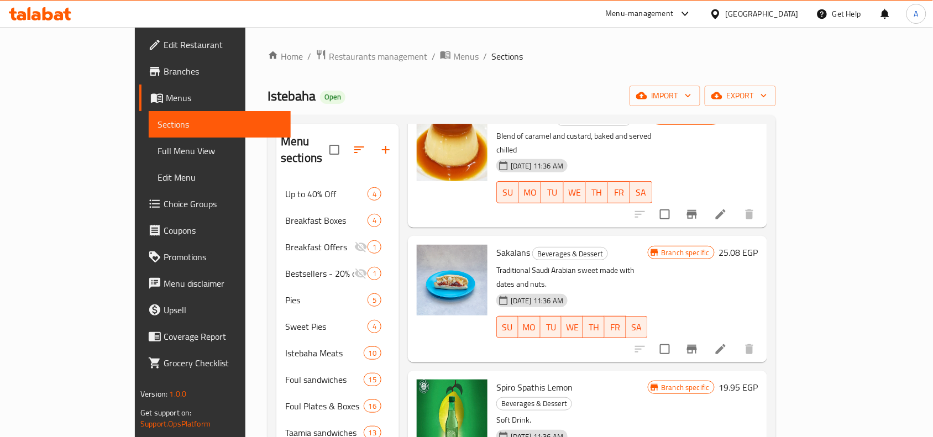
scroll to position [829, 0]
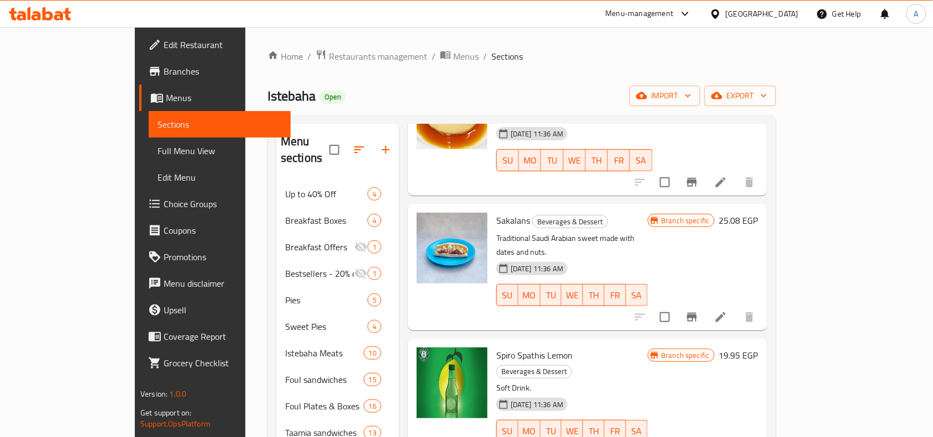
click at [776, 51] on ol "Home / Restaurants management / Menus / Sections" at bounding box center [522, 56] width 509 height 14
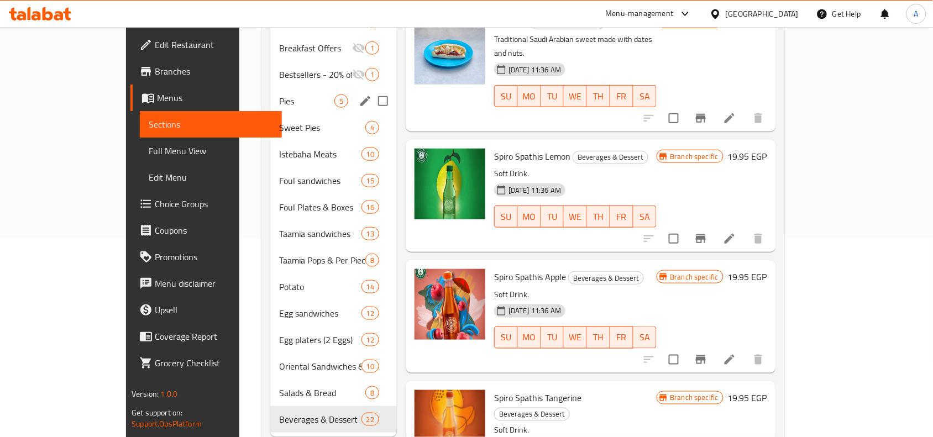
scroll to position [207, 0]
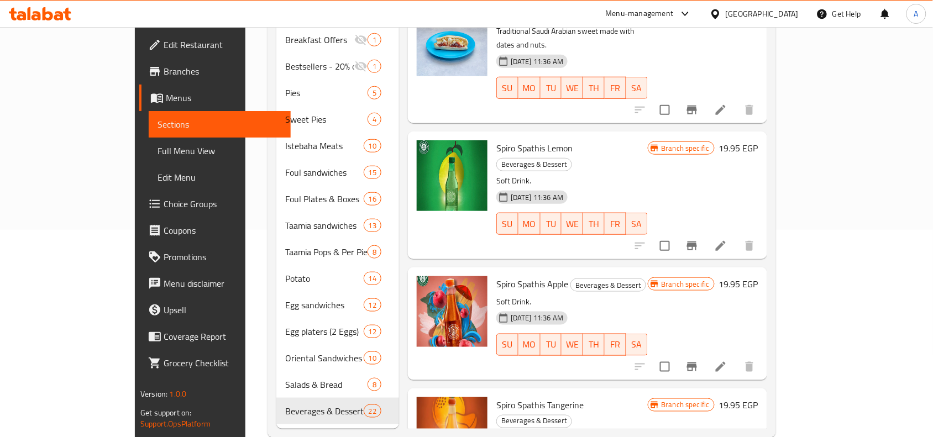
click at [500, 397] on span "Spiro Spathis Tangerine" at bounding box center [539, 405] width 87 height 17
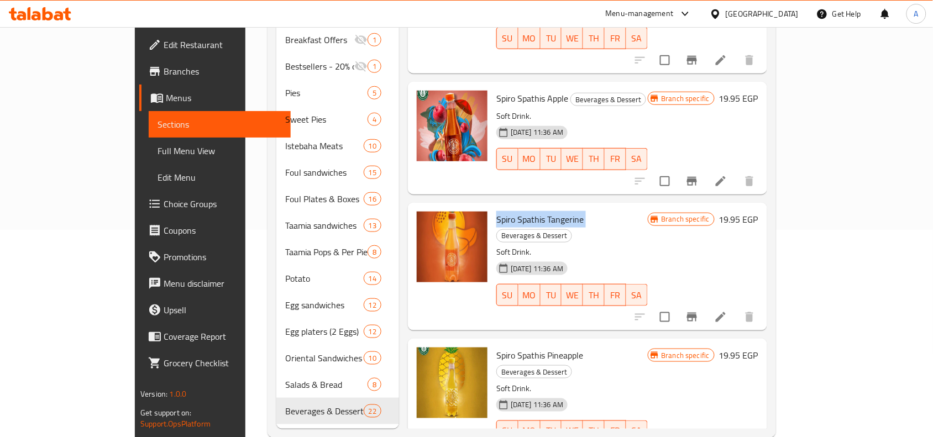
scroll to position [1037, 0]
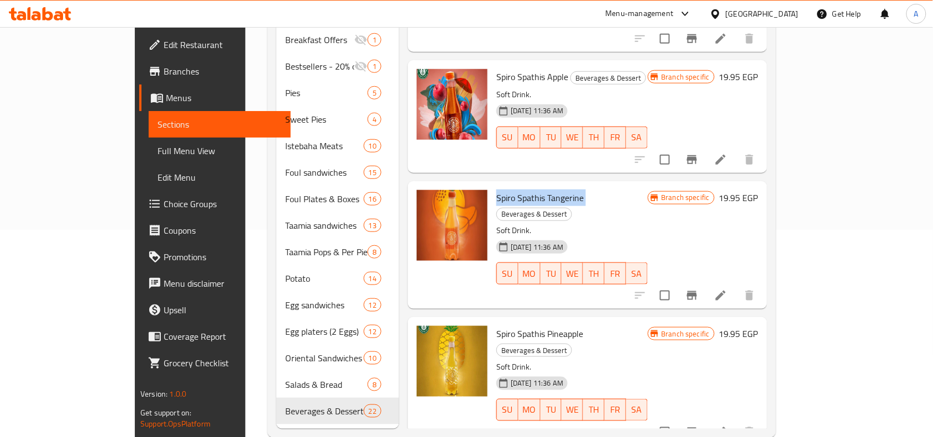
click at [536, 190] on span "Spiro Spathis Tangerine" at bounding box center [539, 198] width 87 height 17
click at [496, 190] on span "Spiro Spathis Tangerine" at bounding box center [539, 198] width 87 height 17
copy span "Spathis"
click at [600, 236] on div "18-11-2024 11:36 AM SU MO TU WE TH FR SA" at bounding box center [572, 266] width 160 height 60
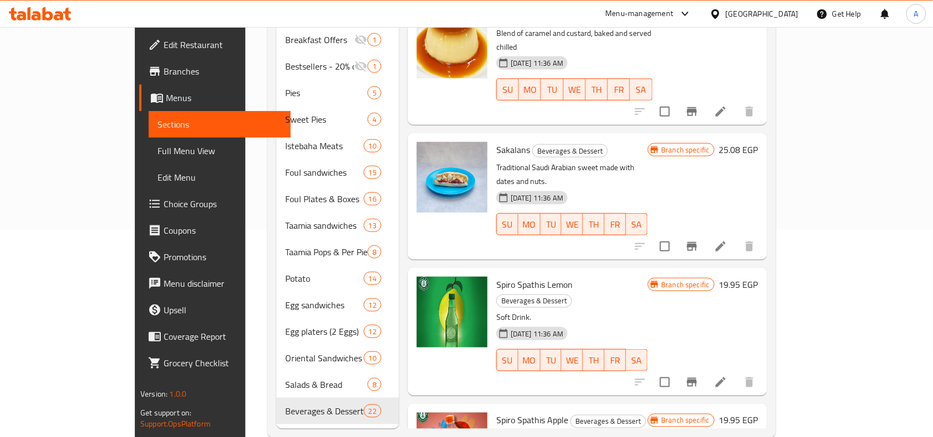
scroll to position [760, 0]
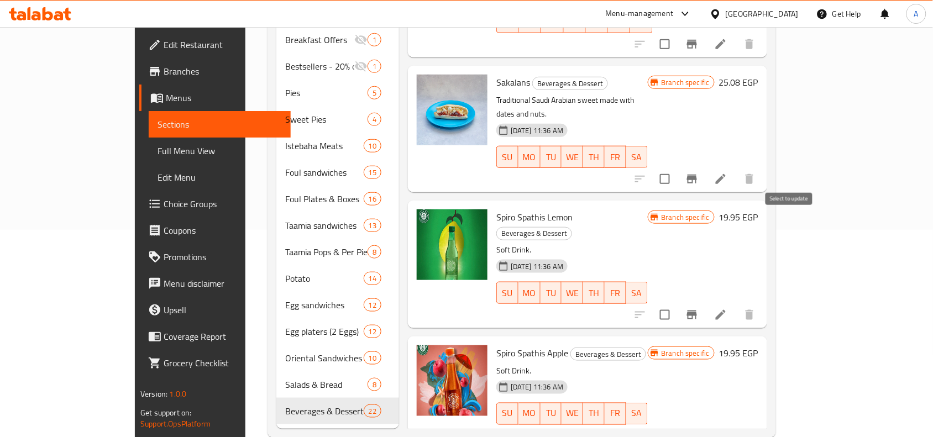
click at [677, 304] on input "checkbox" at bounding box center [665, 315] width 23 height 23
checkbox input "true"
click at [677, 425] on input "checkbox" at bounding box center [665, 436] width 23 height 23
checkbox input "true"
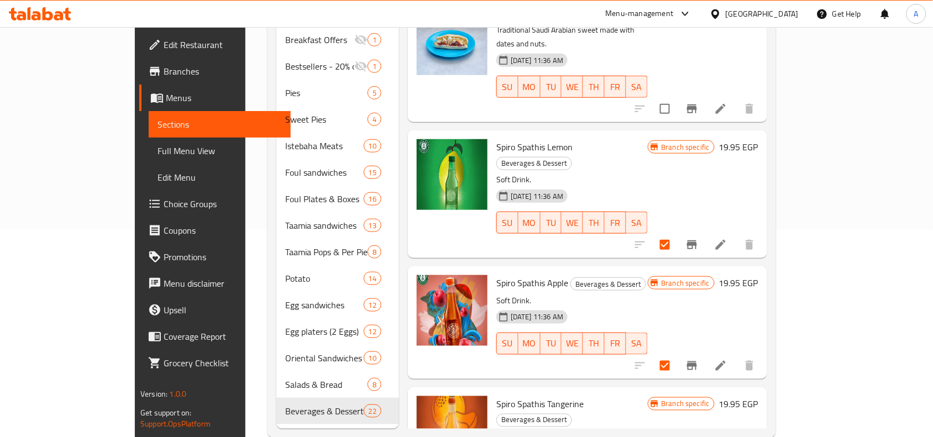
scroll to position [898, 0]
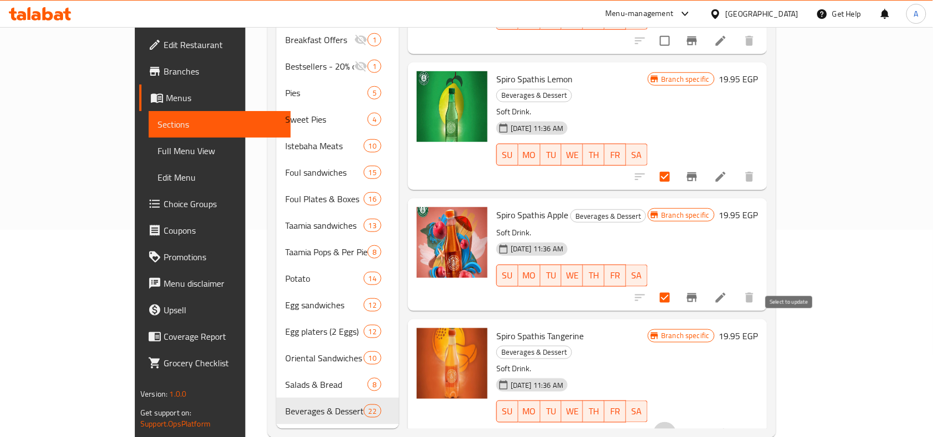
click at [677, 422] on input "checkbox" at bounding box center [665, 433] width 23 height 23
checkbox input "true"
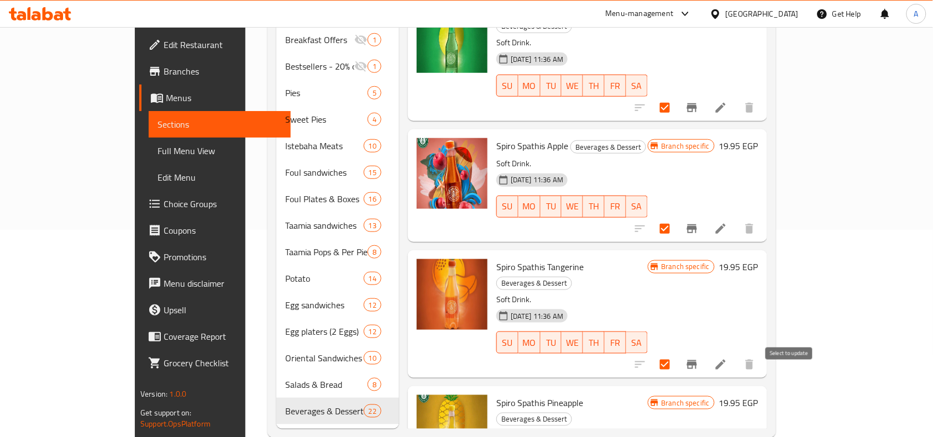
checkbox input "true"
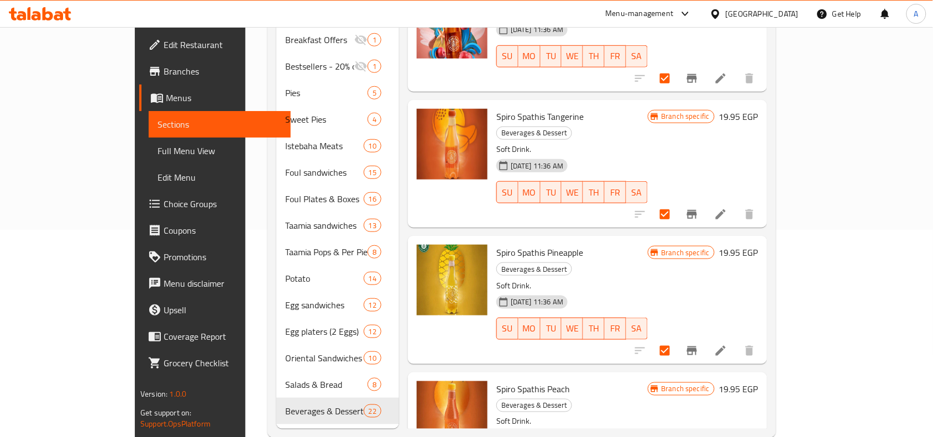
scroll to position [1175, 0]
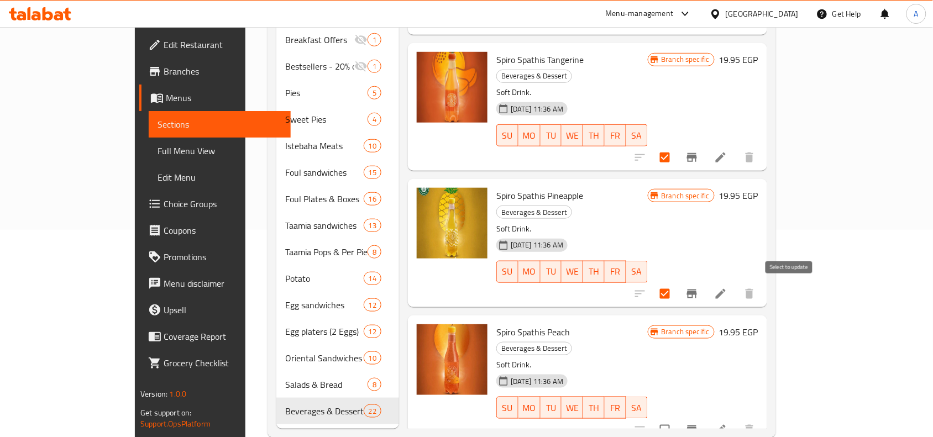
click at [677, 419] on input "checkbox" at bounding box center [665, 430] width 23 height 23
checkbox input "true"
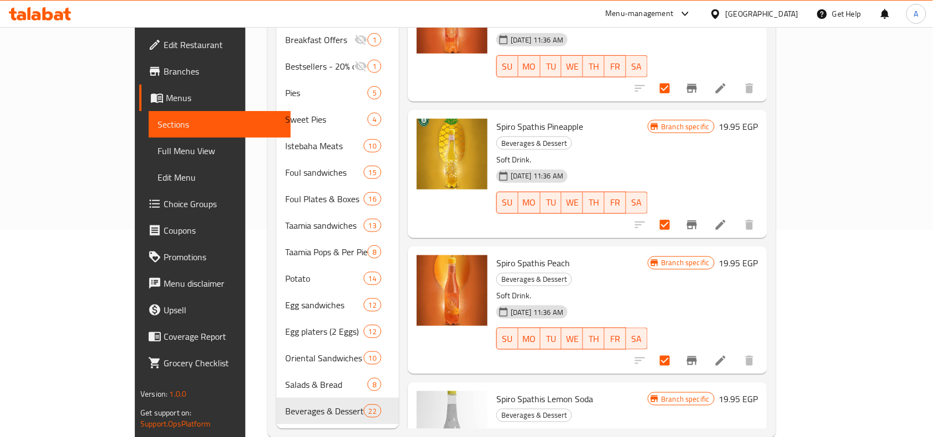
checkbox input "true"
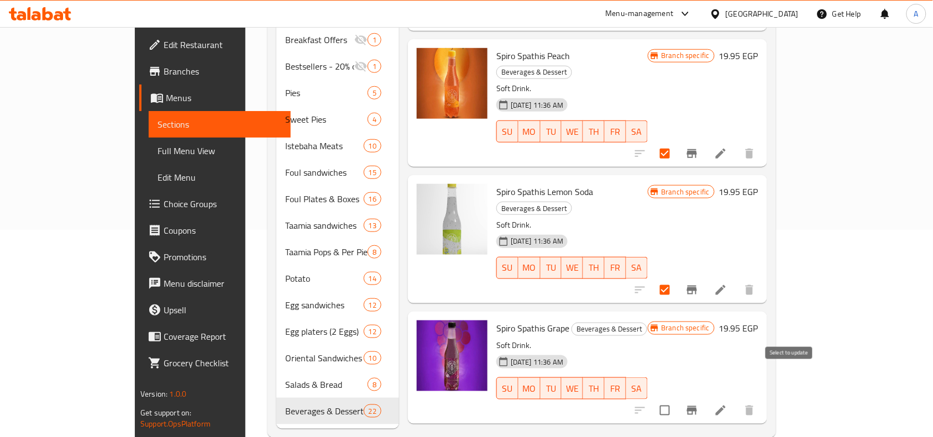
checkbox input "true"
click at [677, 399] on input "checkbox" at bounding box center [665, 410] width 23 height 23
checkbox input "true"
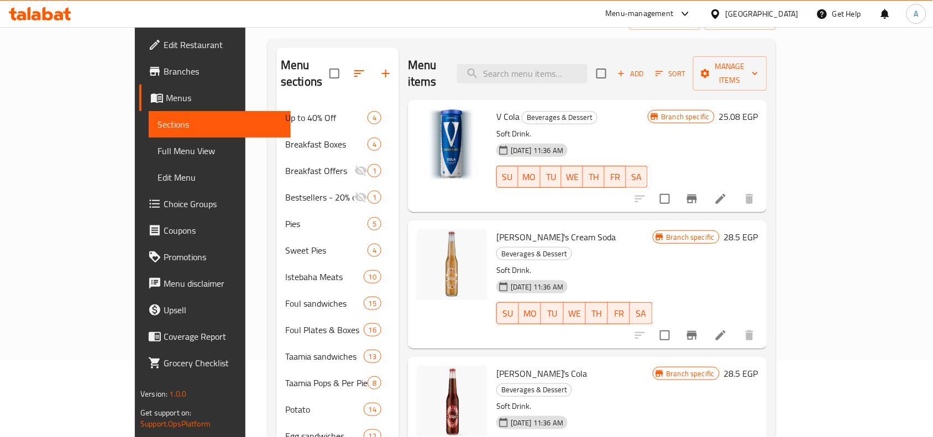
scroll to position [0, 0]
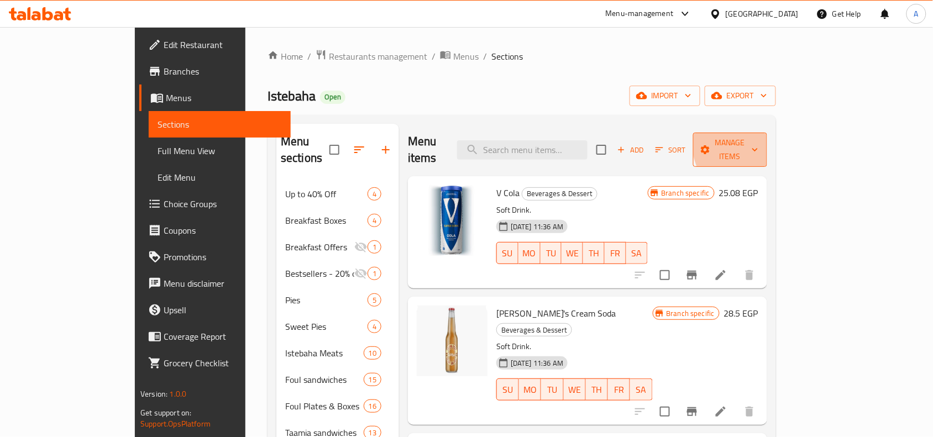
click at [761, 144] on icon "button" at bounding box center [755, 149] width 11 height 11
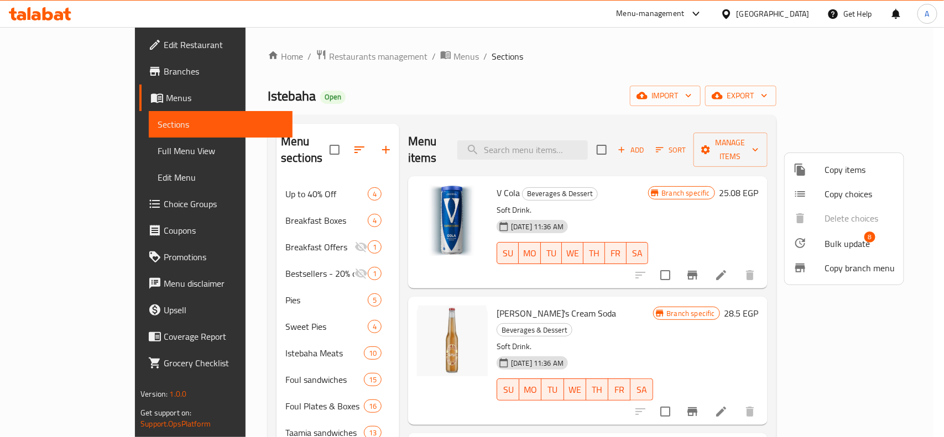
drag, startPoint x: 874, startPoint y: 219, endPoint x: 869, endPoint y: 233, distance: 14.5
click at [870, 231] on ul "Copy items Copy choices Delete choices Bulk update 8 Copy branch menu" at bounding box center [844, 219] width 119 height 132
click at [867, 236] on span "8" at bounding box center [869, 237] width 11 height 11
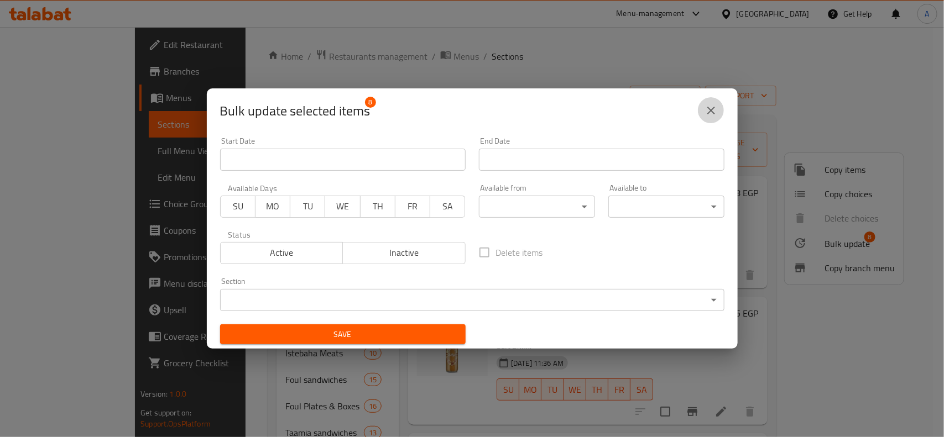
click at [713, 107] on icon "close" at bounding box center [710, 110] width 13 height 13
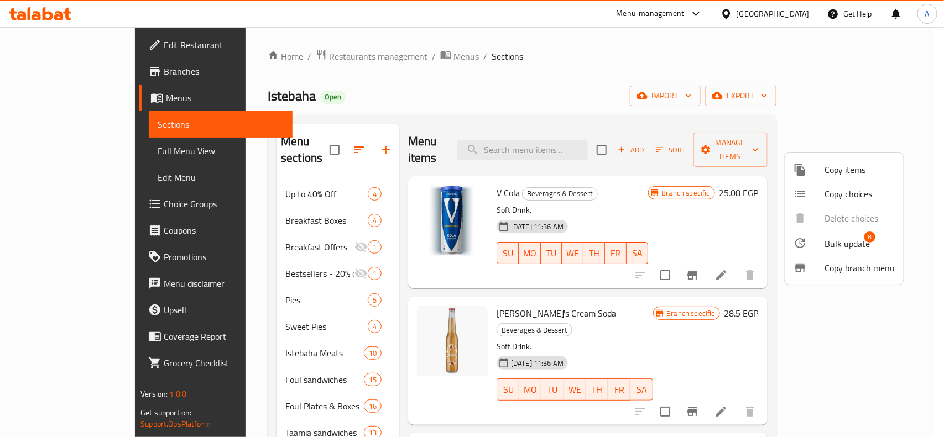
click at [846, 249] on span "Bulk update" at bounding box center [846, 243] width 45 height 13
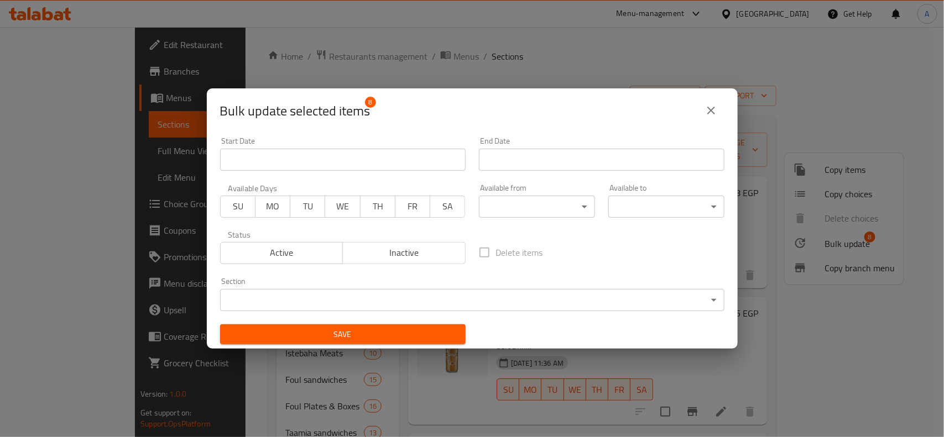
click at [693, 120] on div "Bulk update selected items 8" at bounding box center [472, 110] width 504 height 27
click at [730, 114] on div "Bulk update selected items 8" at bounding box center [472, 110] width 531 height 44
click at [719, 115] on button "close" at bounding box center [711, 110] width 27 height 27
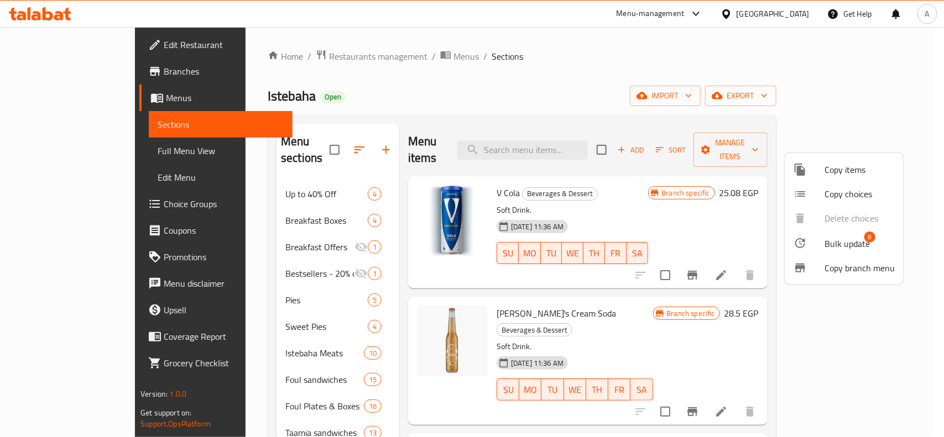
click at [683, 189] on div at bounding box center [472, 218] width 944 height 437
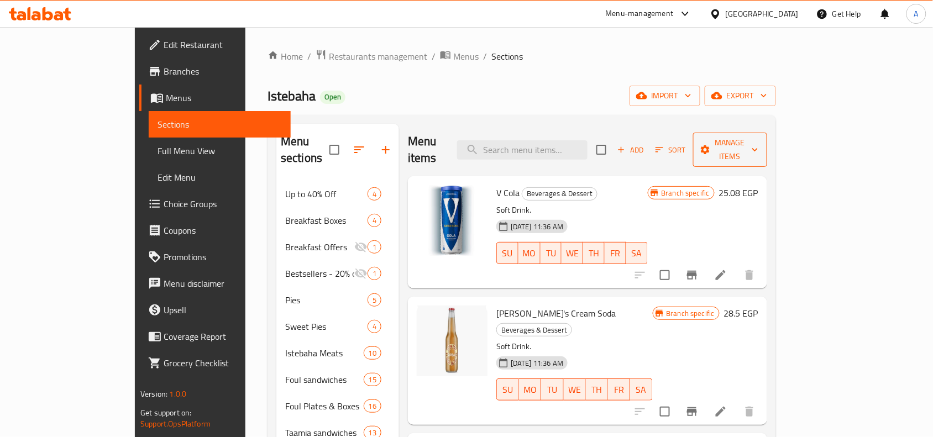
click at [759, 140] on span "Manage items" at bounding box center [730, 150] width 56 height 28
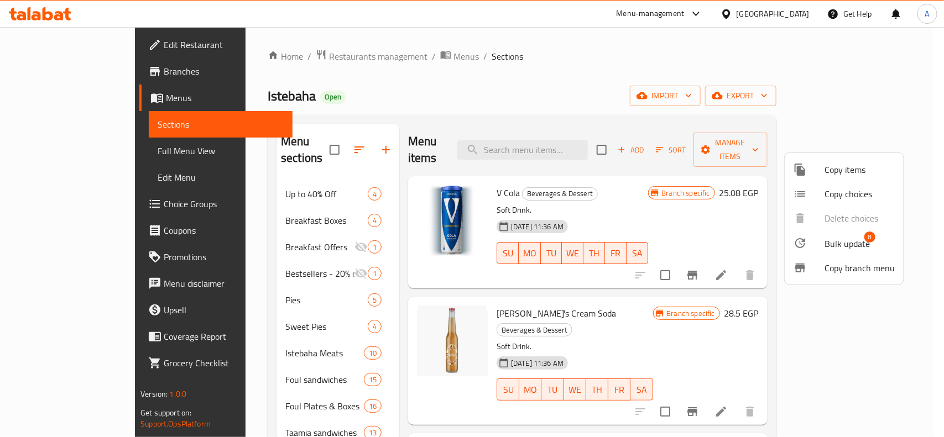
click at [877, 237] on span "Bulk update 8" at bounding box center [859, 243] width 70 height 14
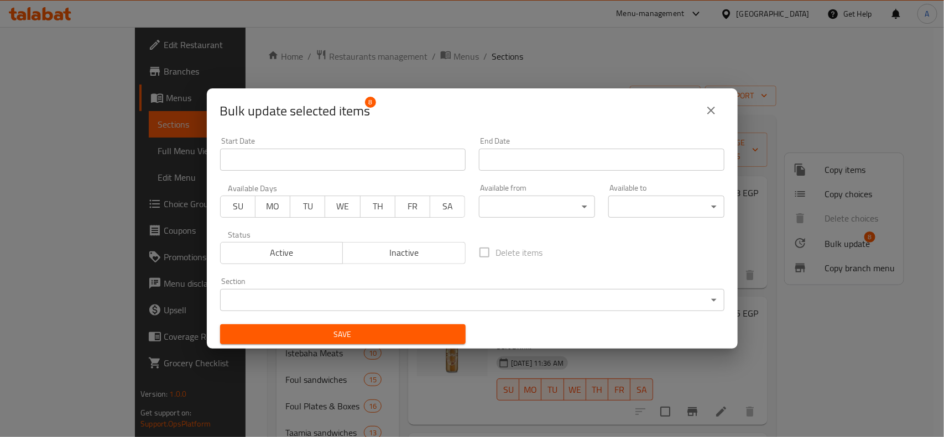
click at [719, 111] on button "close" at bounding box center [711, 110] width 27 height 27
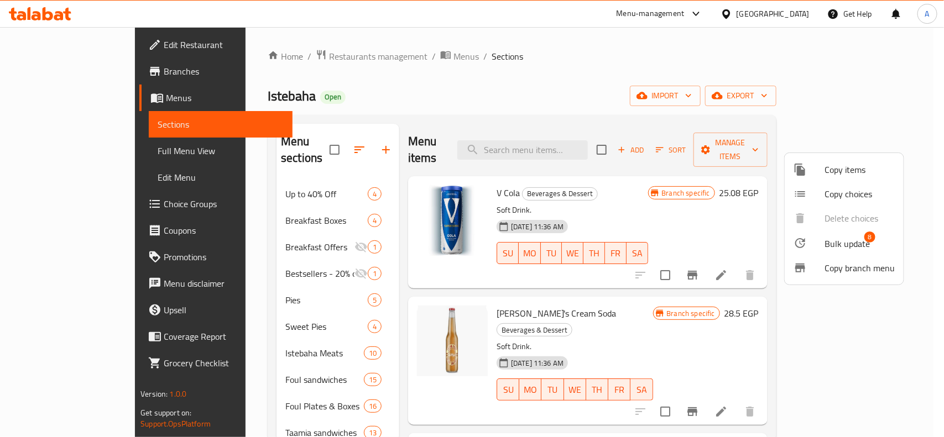
click at [710, 106] on div at bounding box center [472, 218] width 944 height 437
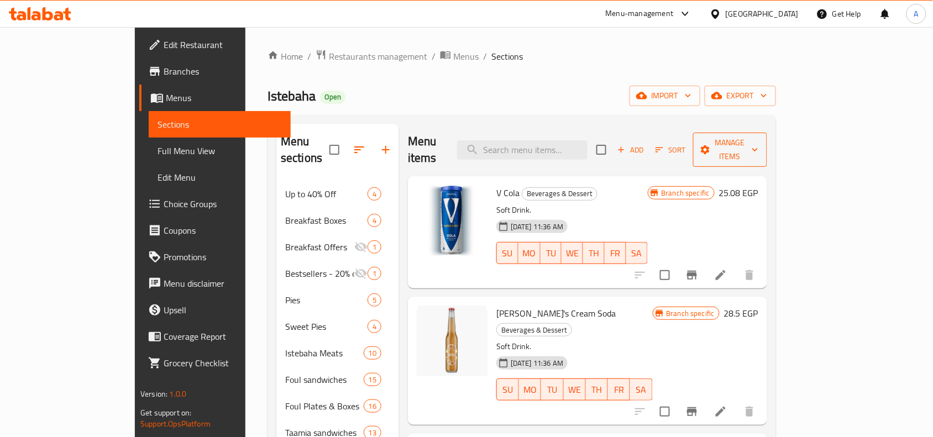
click at [759, 137] on span "Manage items" at bounding box center [730, 150] width 56 height 28
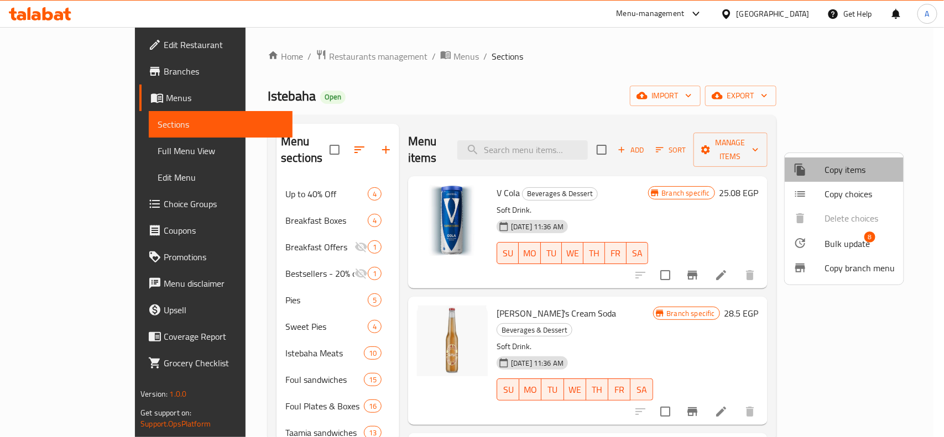
click at [866, 170] on span "Copy items" at bounding box center [859, 169] width 70 height 13
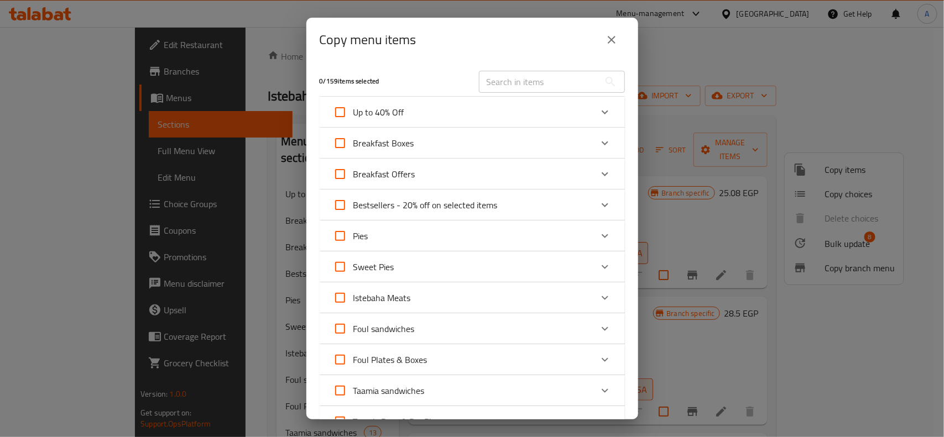
drag, startPoint x: 615, startPoint y: 39, endPoint x: 814, endPoint y: 156, distance: 230.7
click at [615, 39] on icon "close" at bounding box center [611, 39] width 13 height 13
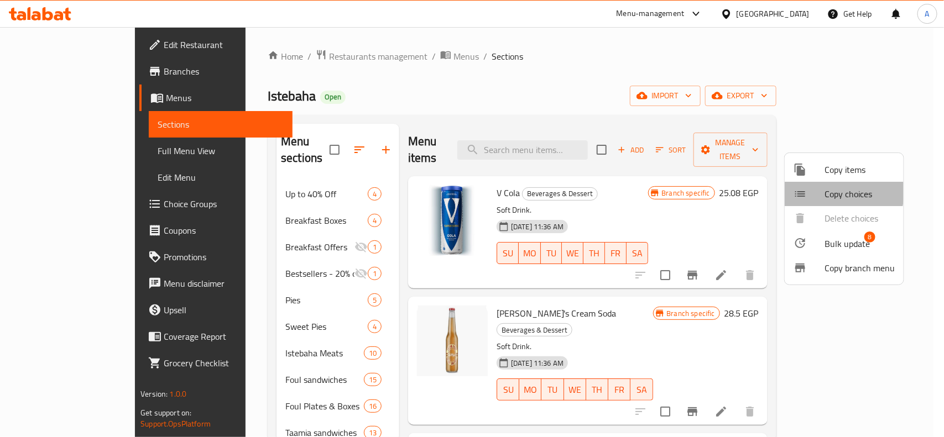
click at [808, 191] on div at bounding box center [808, 193] width 31 height 13
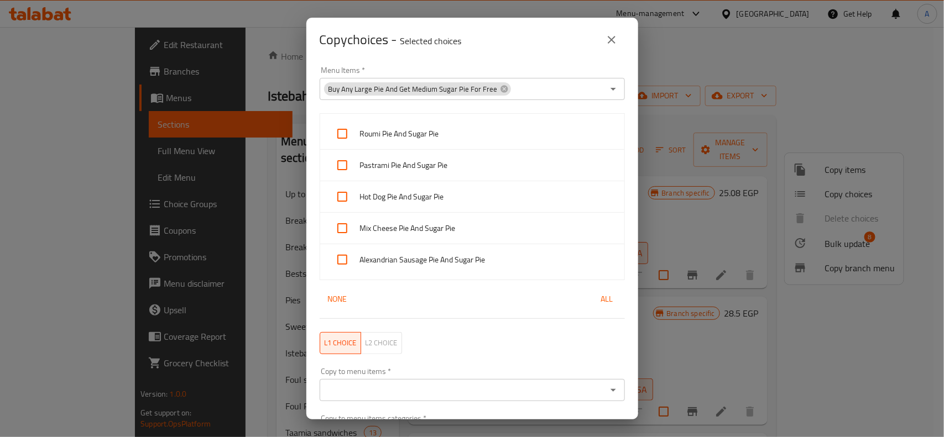
click at [605, 33] on icon "close" at bounding box center [611, 39] width 13 height 13
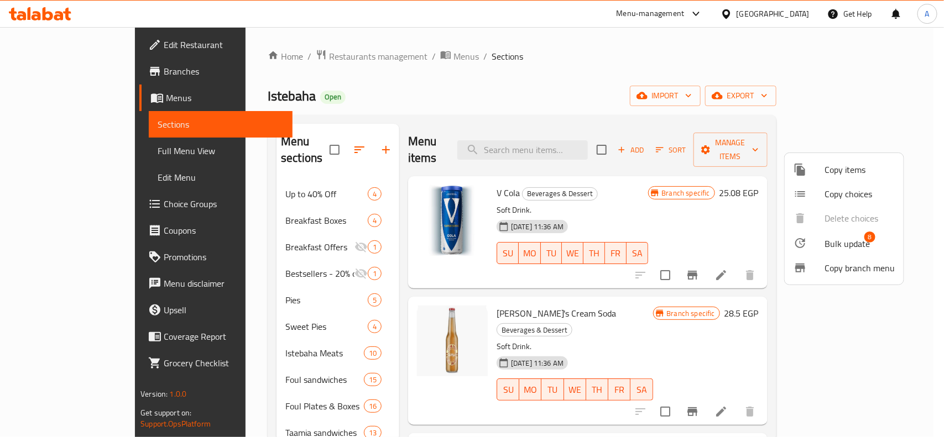
click at [854, 245] on span "Bulk update" at bounding box center [846, 243] width 45 height 13
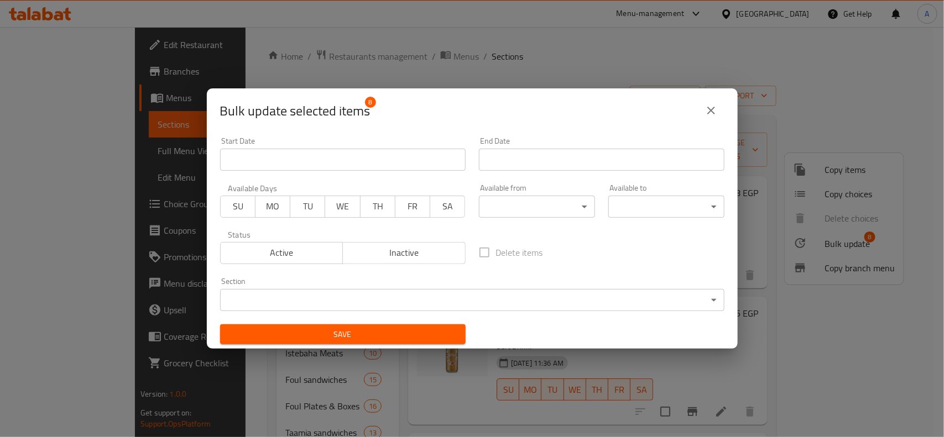
click at [722, 118] on div "Bulk update selected items 8" at bounding box center [472, 110] width 504 height 27
click at [719, 114] on button "close" at bounding box center [711, 110] width 27 height 27
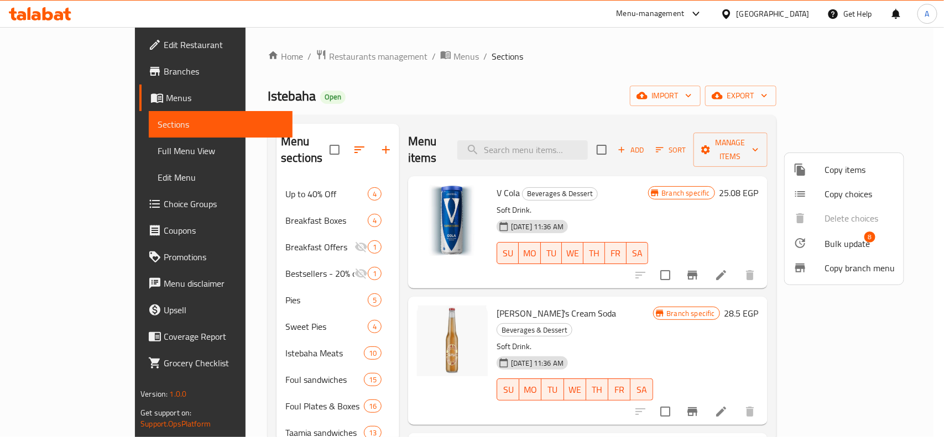
click at [673, 67] on div at bounding box center [472, 218] width 944 height 437
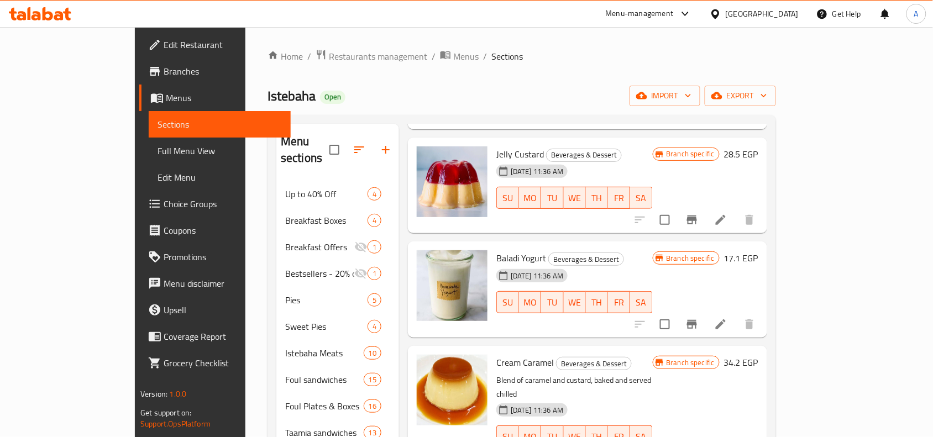
scroll to position [829, 0]
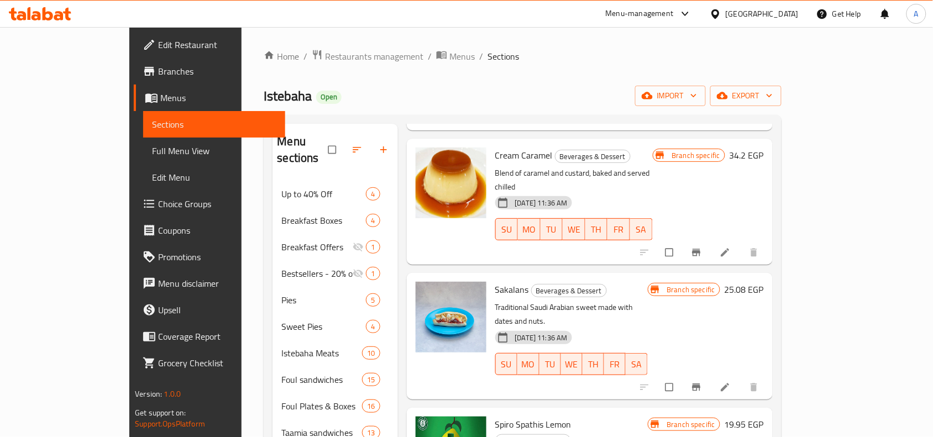
scroll to position [829, 0]
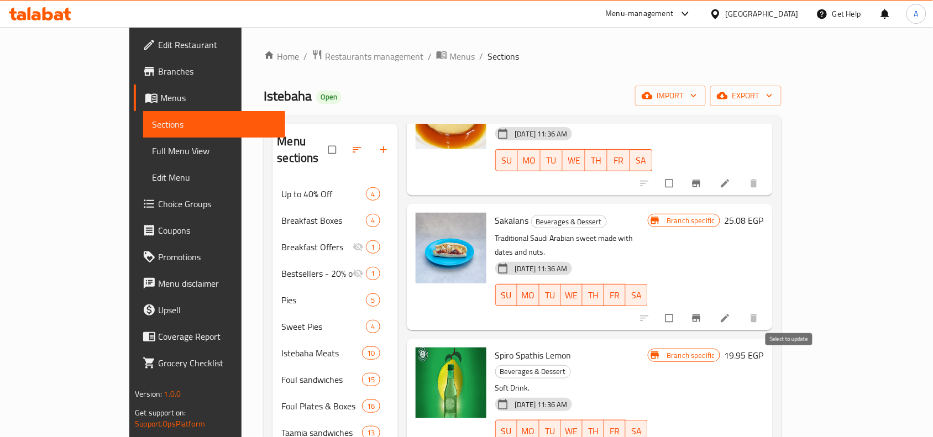
checkbox input "true"
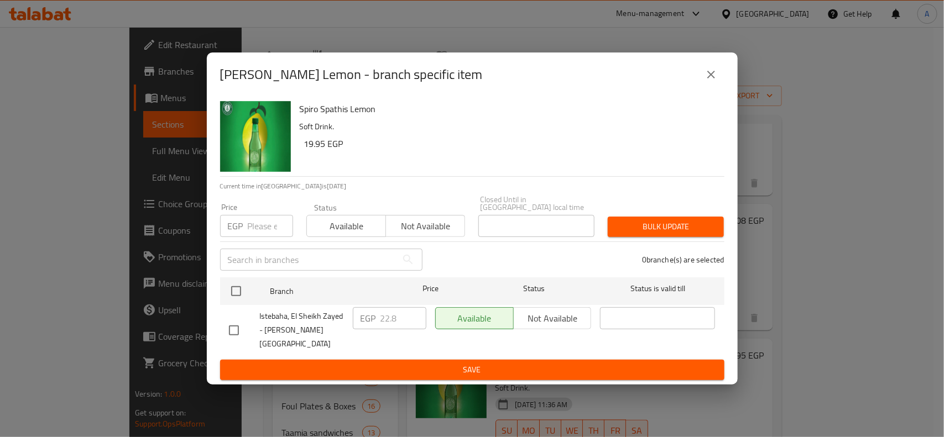
click at [237, 296] on input "checkbox" at bounding box center [235, 291] width 23 height 23
checkbox input "true"
click at [260, 242] on div "Price EGP Price" at bounding box center [256, 220] width 86 height 47
click at [261, 224] on input "number" at bounding box center [270, 226] width 45 height 22
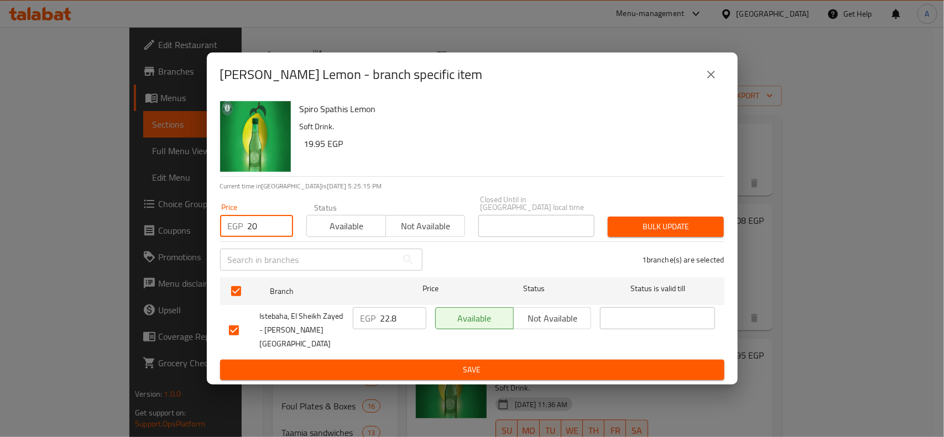
type input "20"
click at [663, 247] on div "1 branche(s) are selected" at bounding box center [580, 260] width 302 height 40
click at [670, 231] on span "Bulk update" at bounding box center [665, 227] width 98 height 14
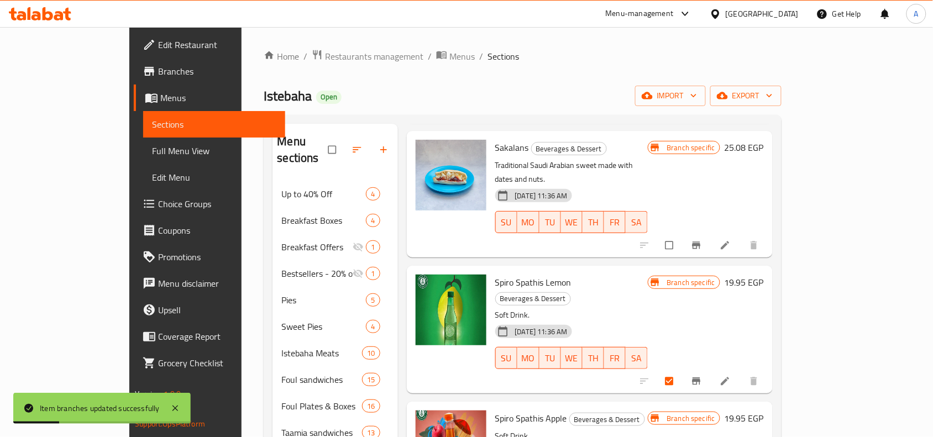
scroll to position [968, 0]
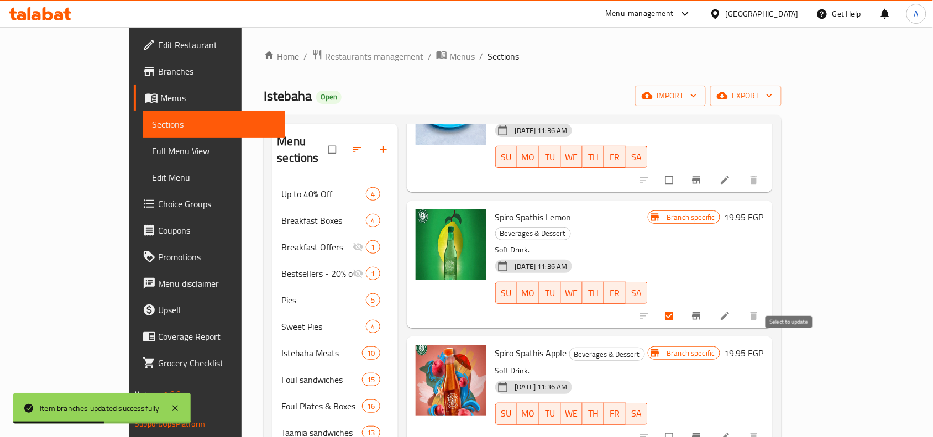
click at [682, 427] on input "checkbox" at bounding box center [670, 437] width 23 height 21
checkbox input "true"
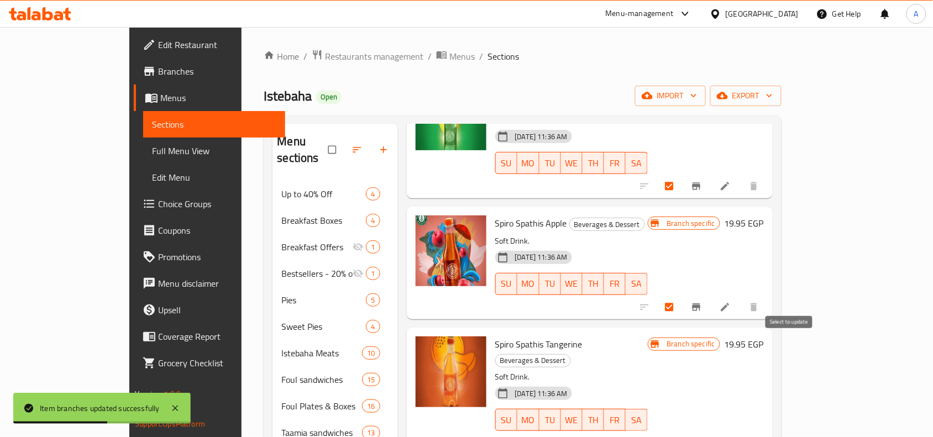
scroll to position [1175, 0]
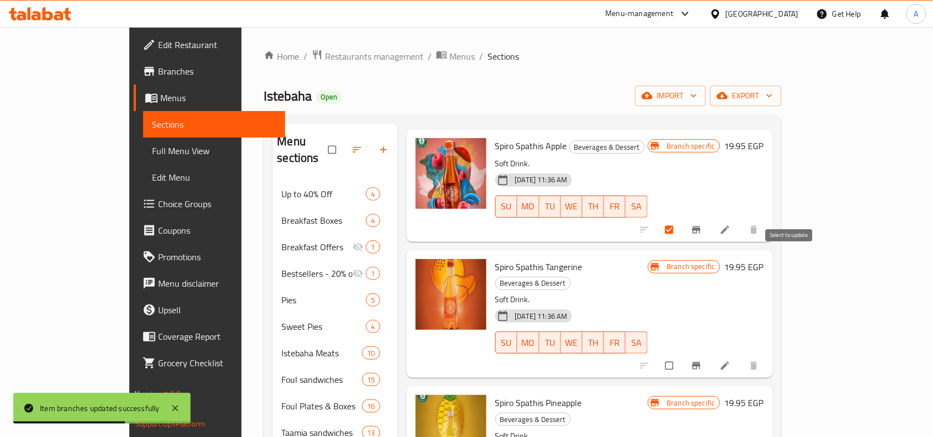
click at [682, 356] on input "checkbox" at bounding box center [670, 366] width 23 height 21
checkbox input "true"
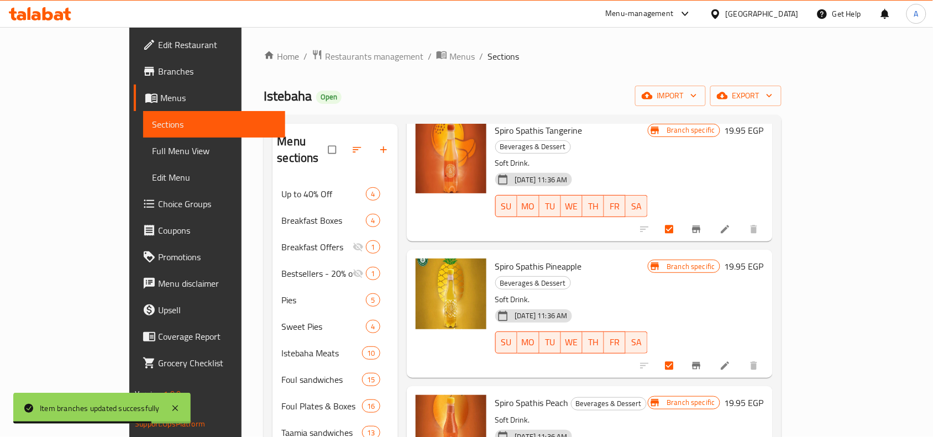
scroll to position [1451, 0]
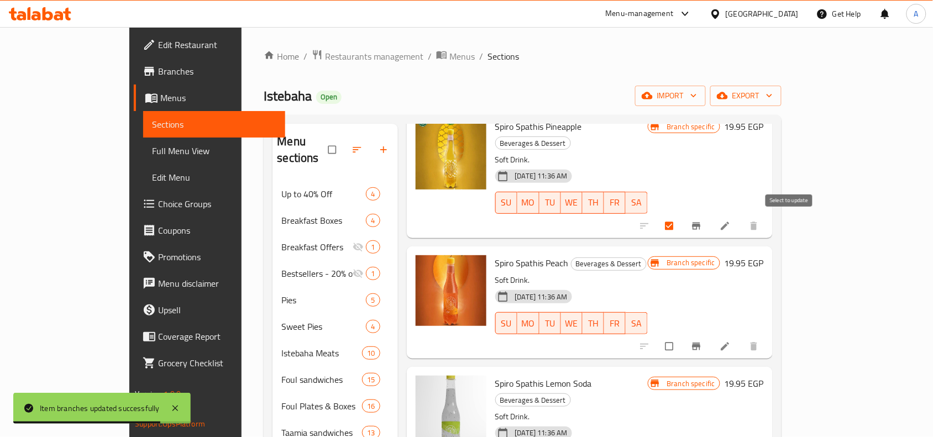
click at [682, 336] on input "checkbox" at bounding box center [670, 346] width 23 height 21
checkbox input "true"
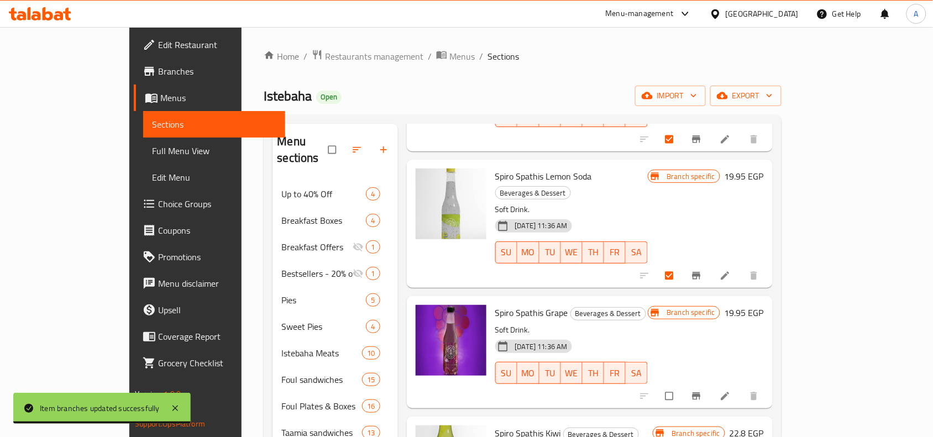
click at [769, 384] on div at bounding box center [700, 396] width 136 height 24
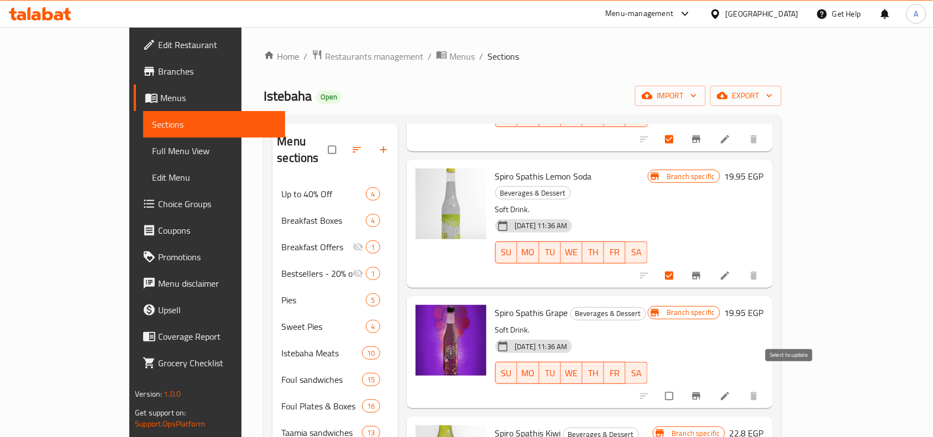
checkbox input "true"
drag, startPoint x: 790, startPoint y: 258, endPoint x: 785, endPoint y: 267, distance: 9.9
click at [682, 386] on input "checkbox" at bounding box center [670, 396] width 23 height 21
checkbox input "true"
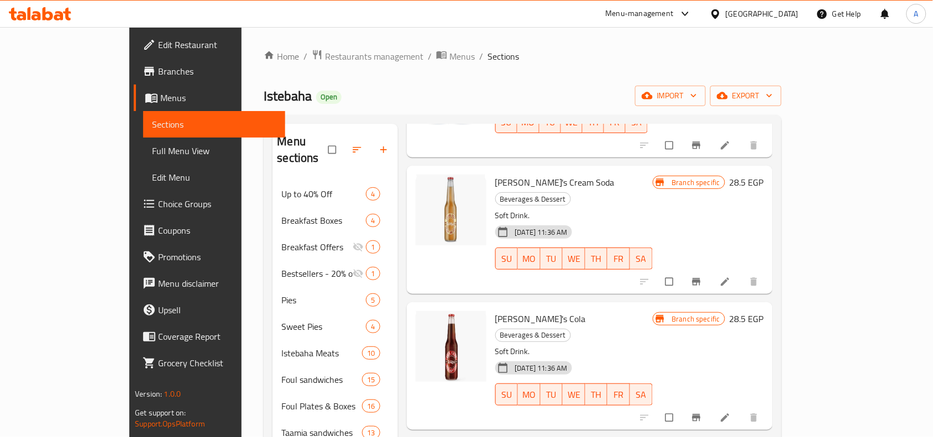
scroll to position [0, 0]
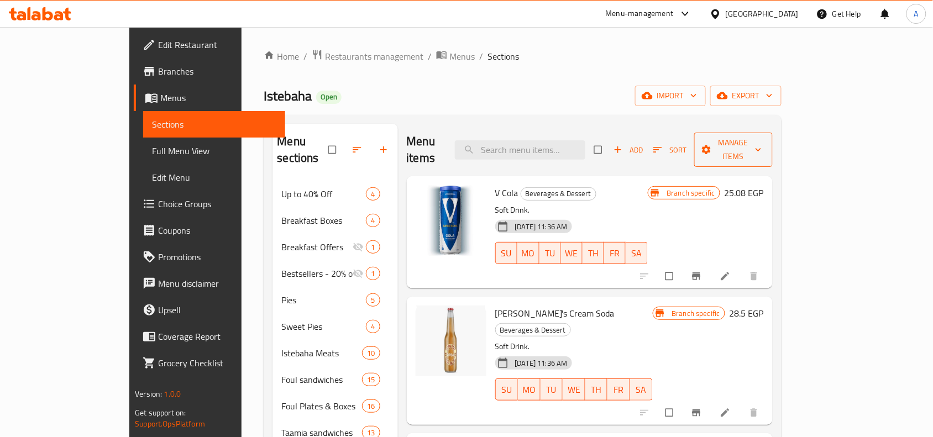
click at [773, 134] on button "Manage items" at bounding box center [733, 150] width 79 height 34
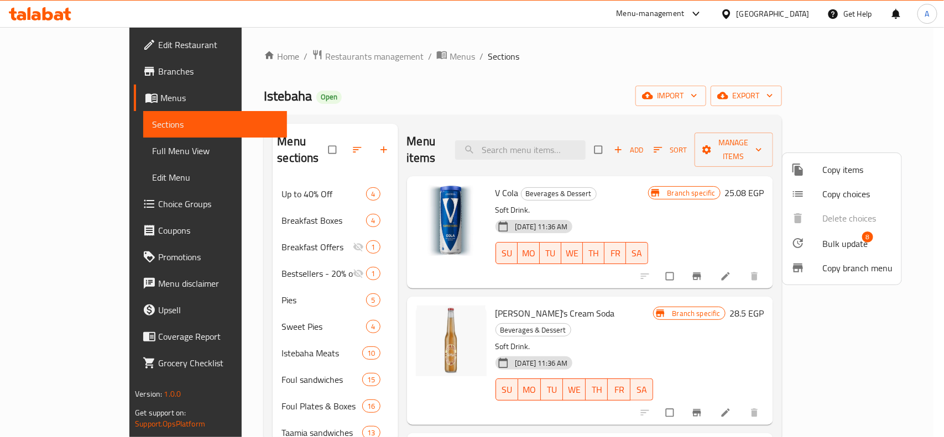
click at [867, 236] on span "8" at bounding box center [867, 237] width 11 height 11
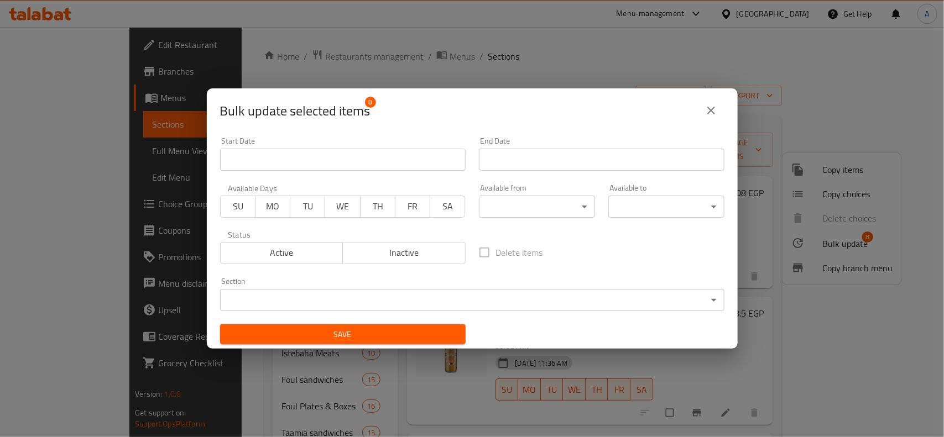
click at [612, 239] on div "Delete items" at bounding box center [601, 252] width 259 height 36
click at [712, 116] on icon "close" at bounding box center [710, 110] width 13 height 13
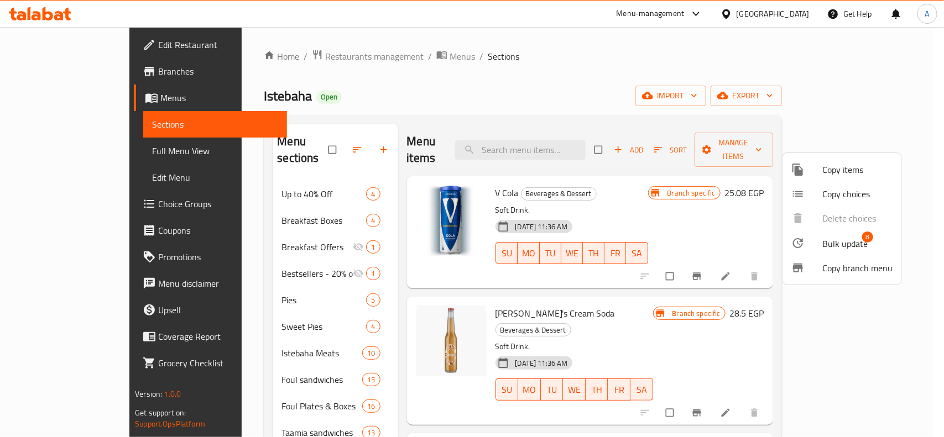
click at [897, 313] on div at bounding box center [472, 218] width 944 height 437
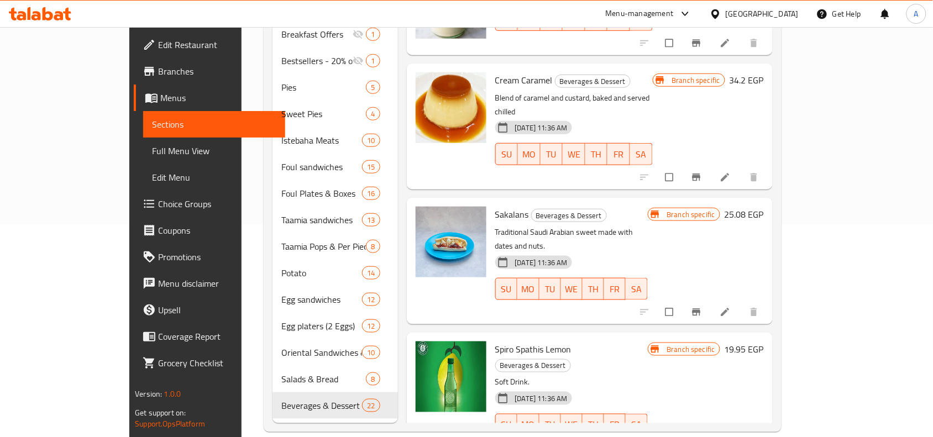
scroll to position [622, 0]
click at [764, 344] on div "Branch specific 19.95 EGP" at bounding box center [706, 397] width 116 height 110
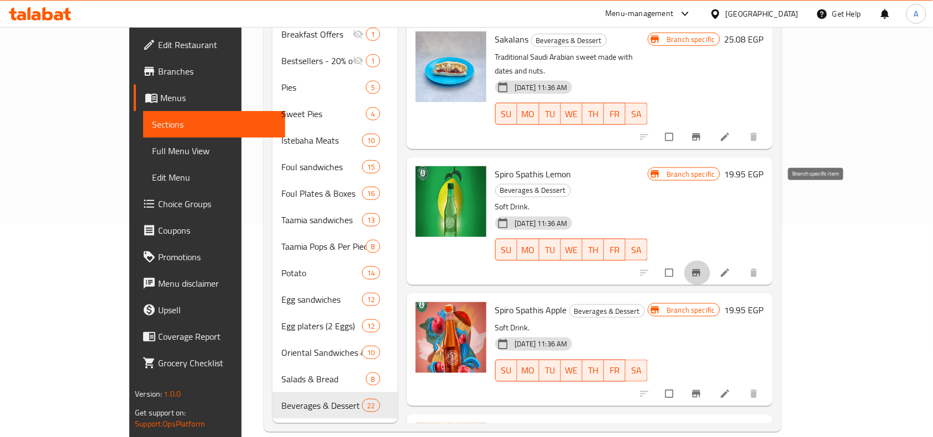
scroll to position [829, 0]
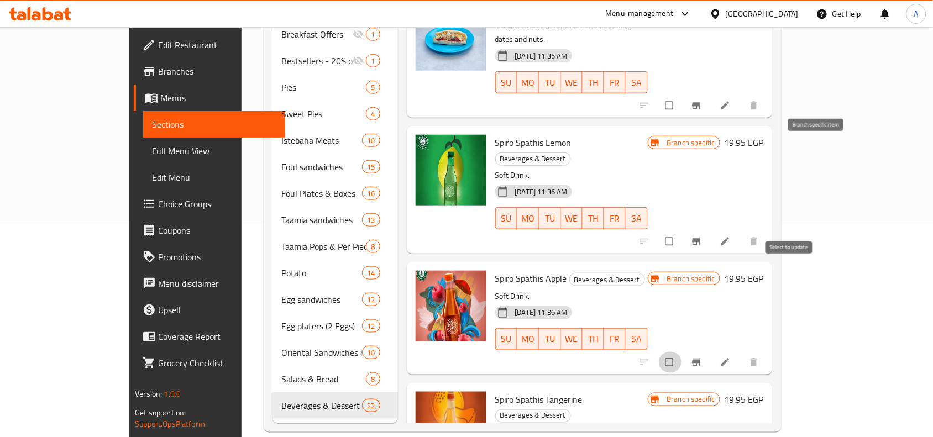
click at [682, 352] on input "checkbox" at bounding box center [670, 362] width 23 height 21
checkbox input "true"
click at [769, 351] on div at bounding box center [700, 363] width 136 height 24
click at [701, 359] on icon "Branch-specific-item" at bounding box center [696, 362] width 8 height 7
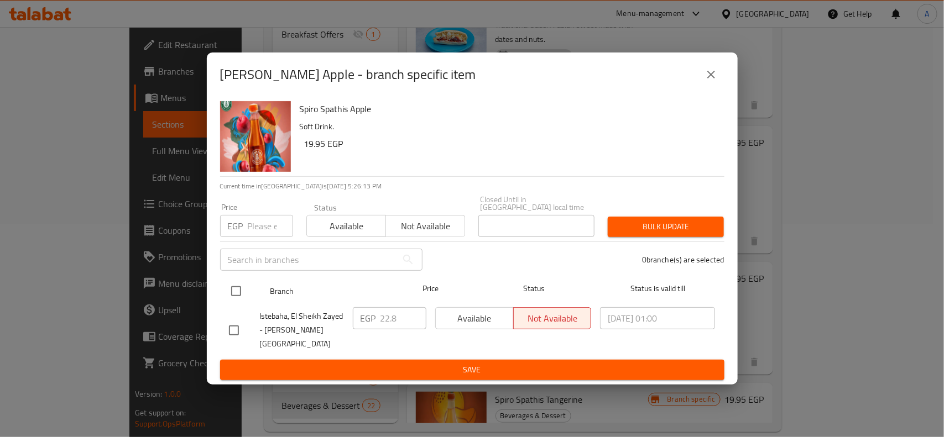
click at [231, 296] on input "checkbox" at bounding box center [235, 291] width 23 height 23
checkbox input "true"
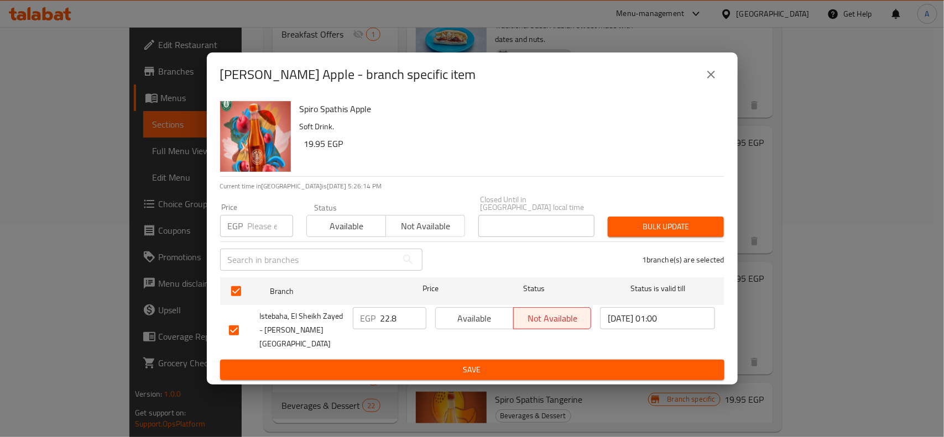
click at [274, 228] on input "number" at bounding box center [270, 226] width 45 height 22
type input "20"
click at [659, 222] on button "Bulk update" at bounding box center [666, 227] width 116 height 20
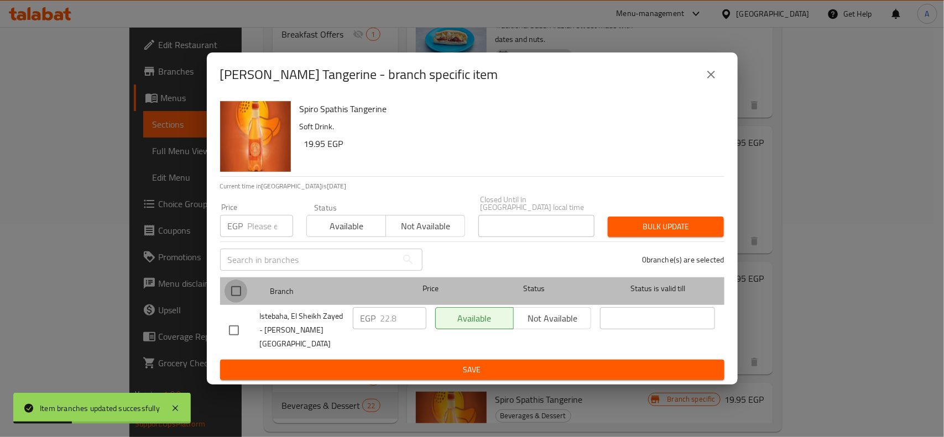
click at [235, 289] on input "checkbox" at bounding box center [235, 291] width 23 height 23
checkbox input "true"
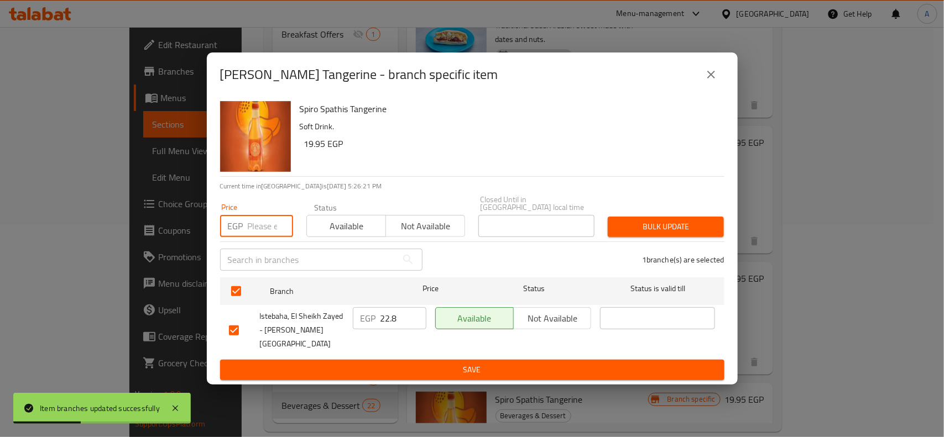
click at [249, 223] on input "number" at bounding box center [270, 226] width 45 height 22
type input "20"
click at [666, 233] on span "Bulk update" at bounding box center [665, 227] width 98 height 14
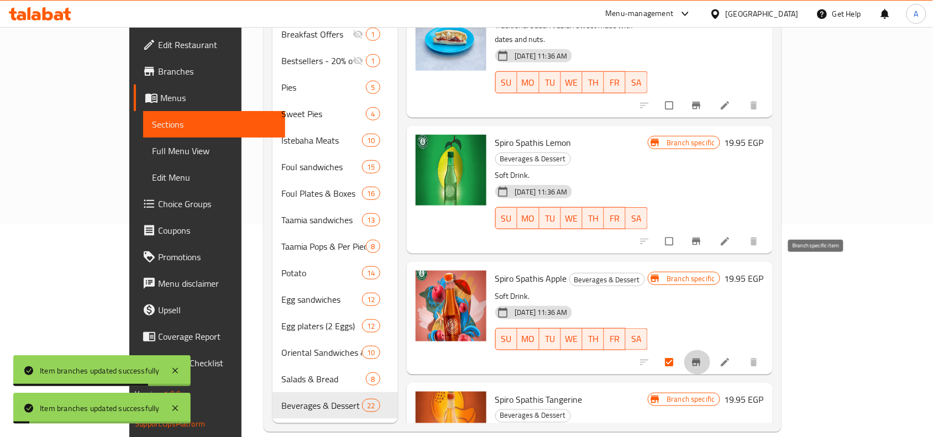
click at [701, 359] on icon "Branch-specific-item" at bounding box center [696, 362] width 8 height 7
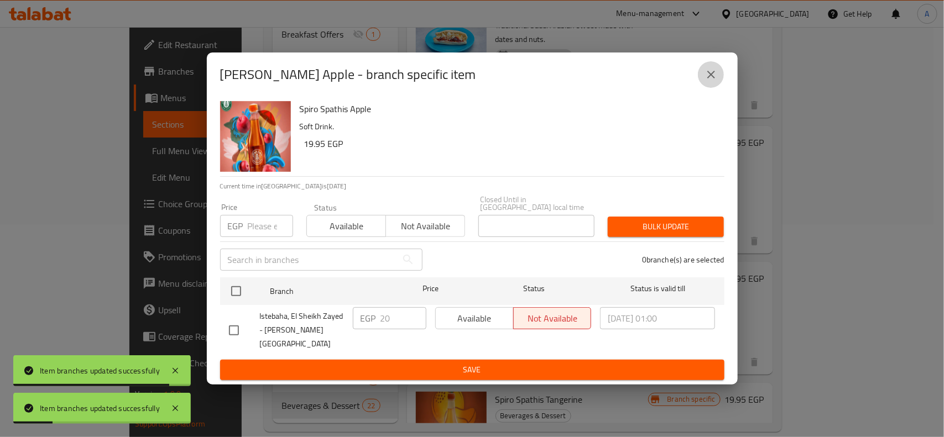
click at [701, 83] on button "close" at bounding box center [711, 74] width 27 height 27
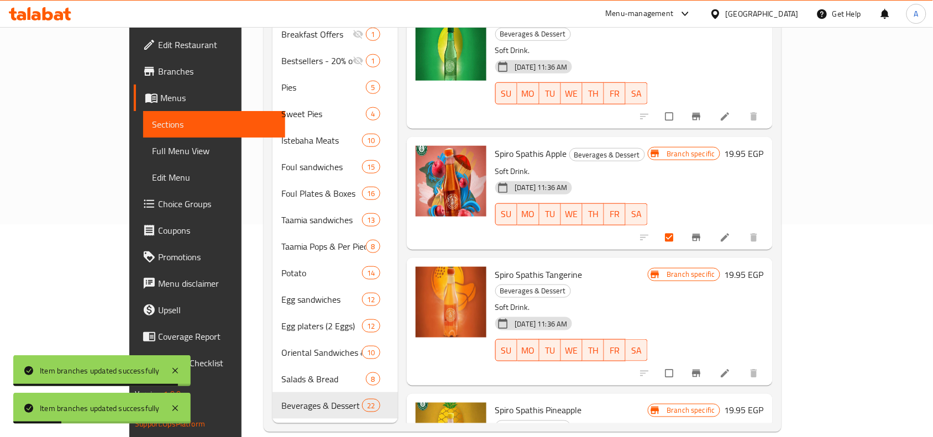
scroll to position [968, 0]
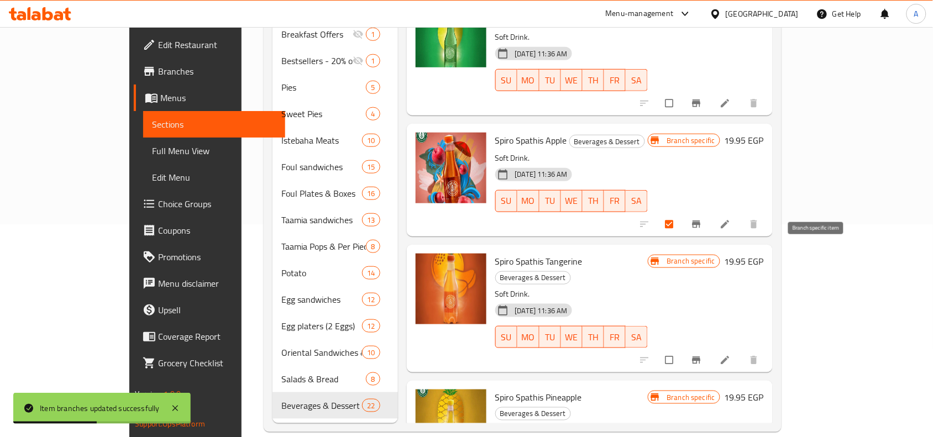
click at [711, 348] on button "Branch-specific-item" at bounding box center [697, 360] width 27 height 24
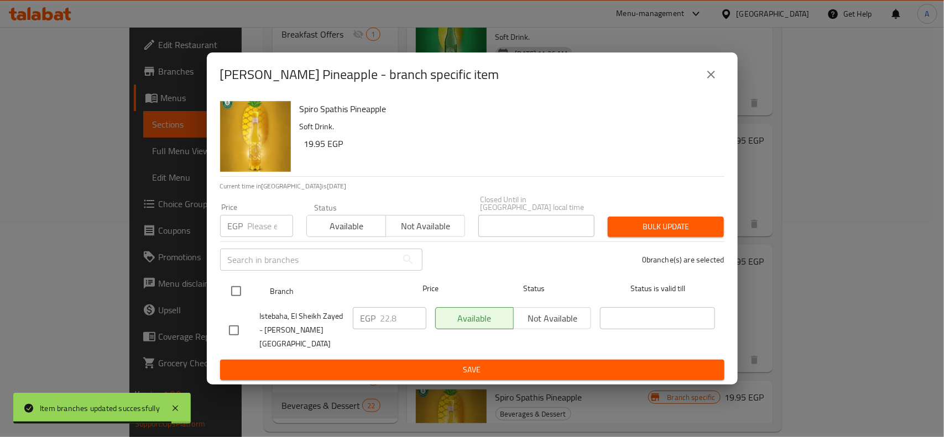
click at [231, 290] on input "checkbox" at bounding box center [235, 291] width 23 height 23
checkbox input "true"
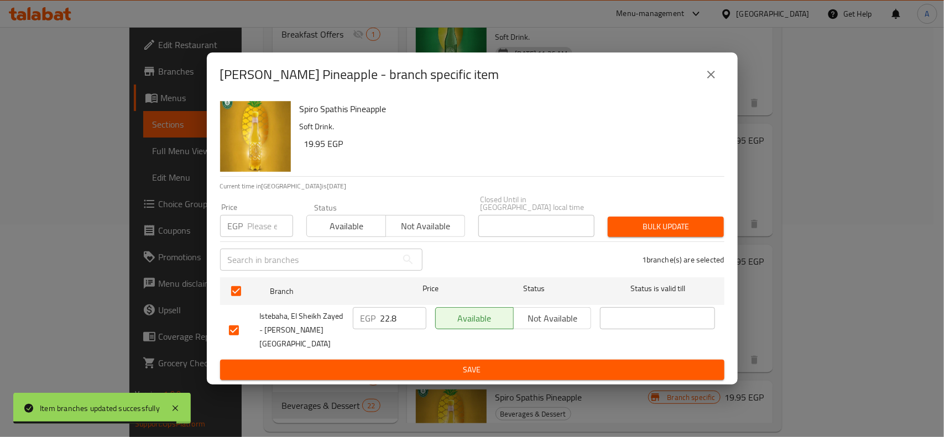
click at [260, 218] on input "number" at bounding box center [270, 226] width 45 height 22
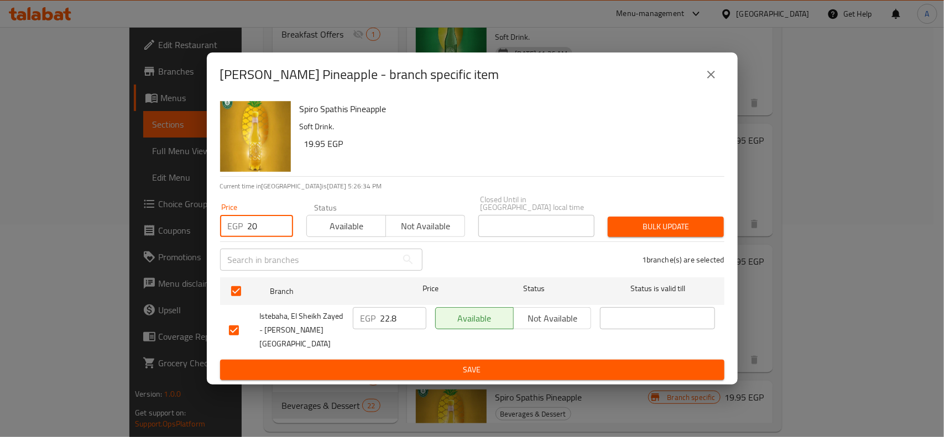
type input "20"
click at [709, 247] on div "1 branche(s) are selected" at bounding box center [580, 260] width 302 height 40
click at [704, 228] on span "Bulk update" at bounding box center [665, 227] width 98 height 14
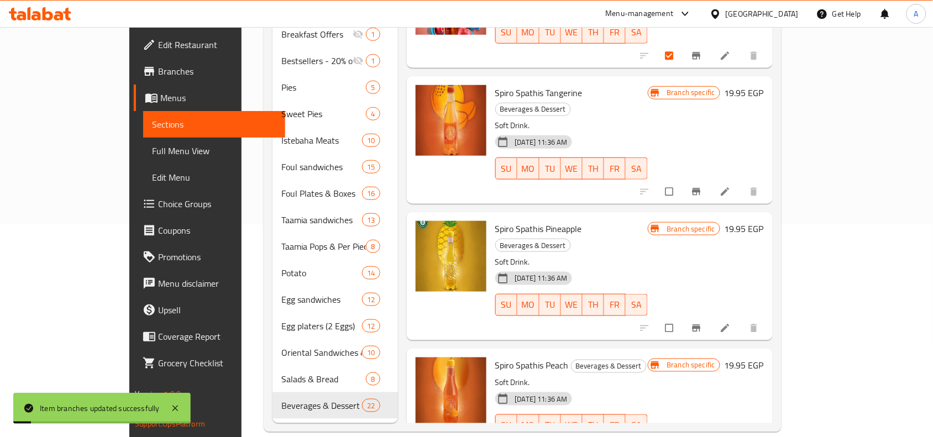
scroll to position [1175, 0]
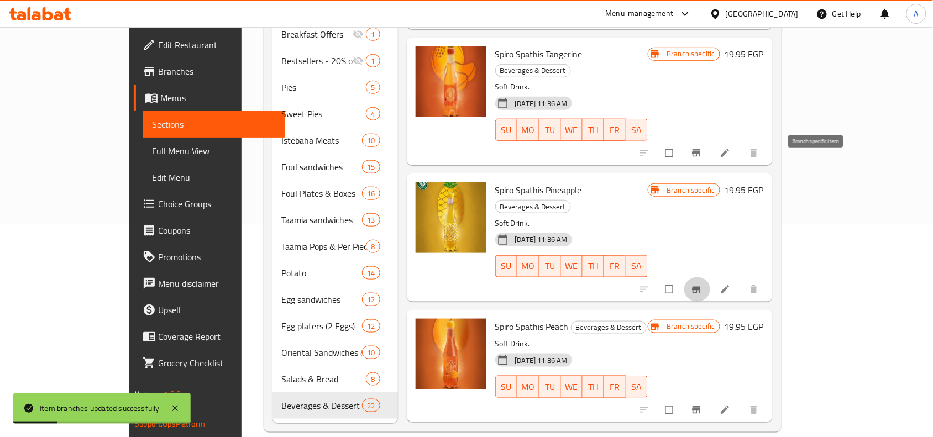
click at [711, 278] on button "Branch-specific-item" at bounding box center [697, 290] width 27 height 24
click at [711, 398] on button "Branch-specific-item" at bounding box center [697, 410] width 27 height 24
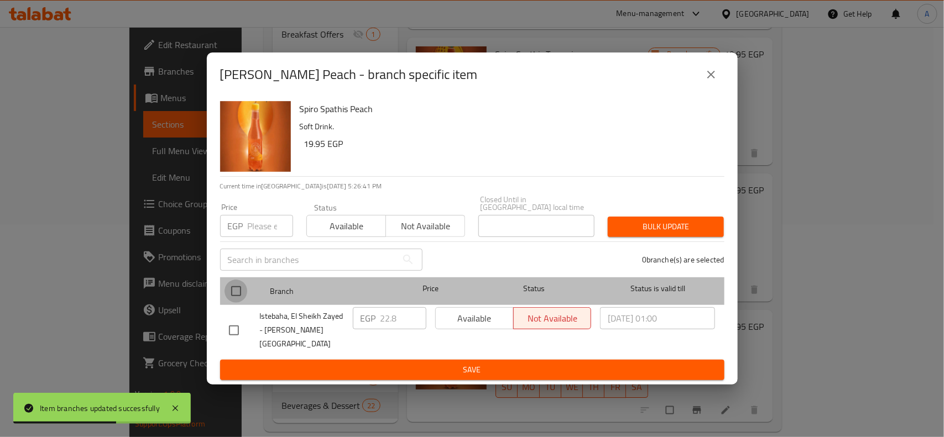
click at [239, 289] on input "checkbox" at bounding box center [235, 291] width 23 height 23
checkbox input "true"
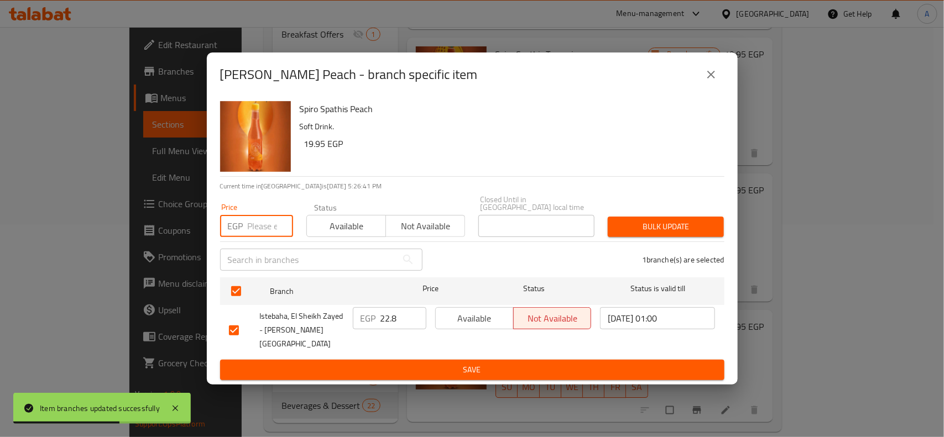
click at [260, 228] on input "number" at bounding box center [270, 226] width 45 height 22
type input "20"
click at [697, 231] on span "Bulk update" at bounding box center [665, 227] width 98 height 14
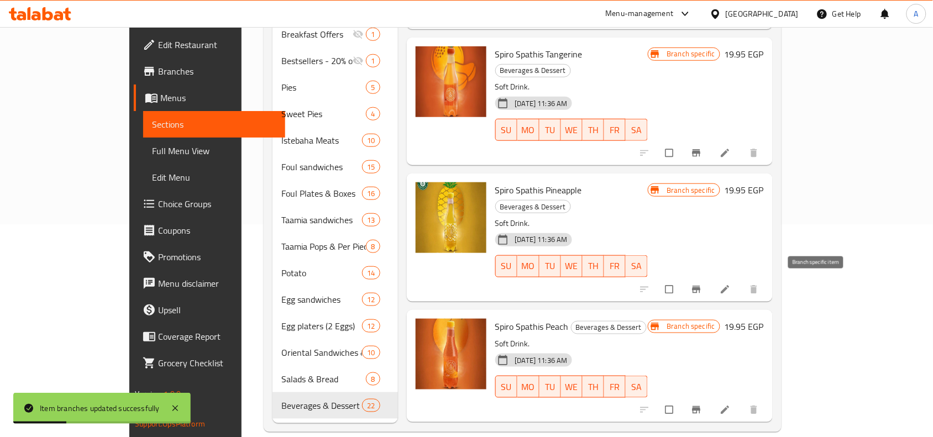
click at [711, 398] on button "Branch-specific-item" at bounding box center [697, 410] width 27 height 24
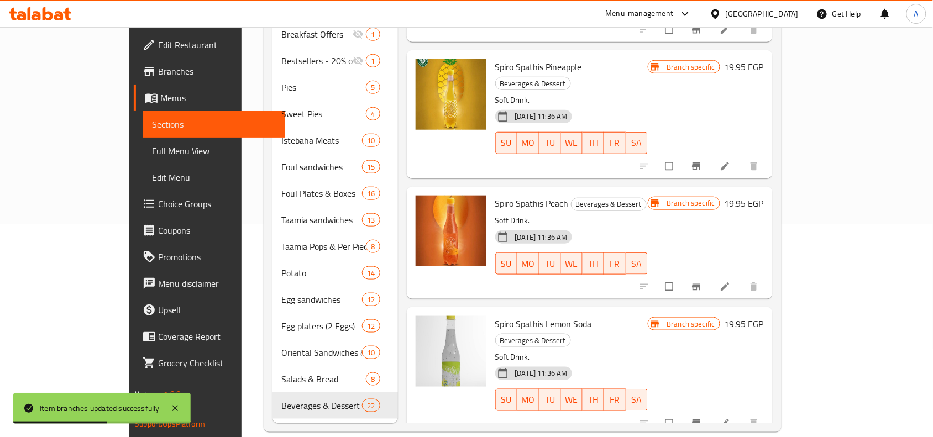
scroll to position [1313, 0]
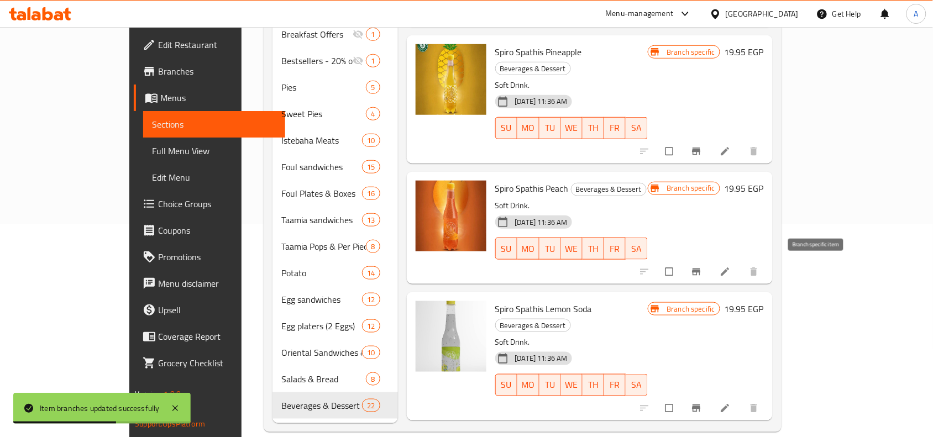
click at [711, 396] on button "Branch-specific-item" at bounding box center [697, 408] width 27 height 24
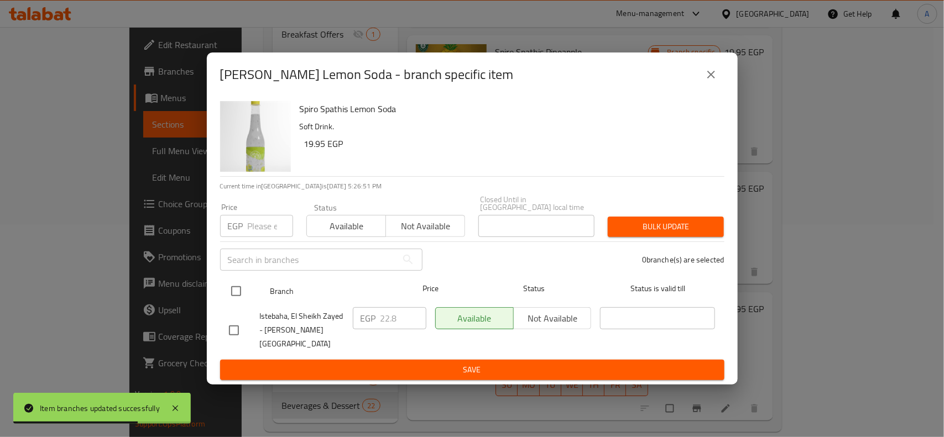
click at [242, 295] on input "checkbox" at bounding box center [235, 291] width 23 height 23
checkbox input "true"
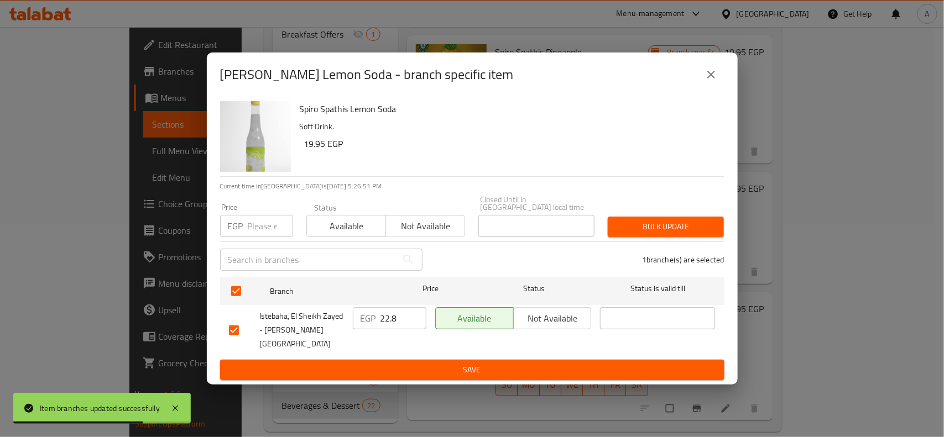
click at [263, 236] on input "number" at bounding box center [270, 226] width 45 height 22
type input "20"
click at [727, 218] on div "Bulk update" at bounding box center [665, 227] width 129 height 34
click at [677, 224] on span "Bulk update" at bounding box center [665, 227] width 98 height 14
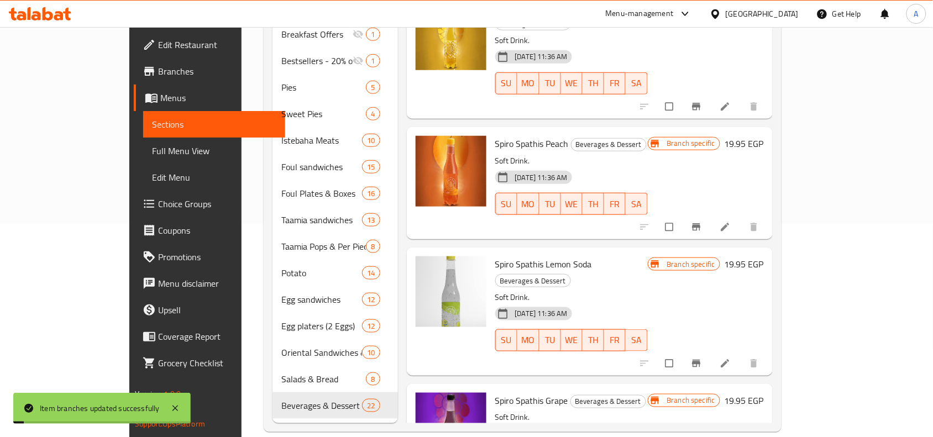
scroll to position [1382, 0]
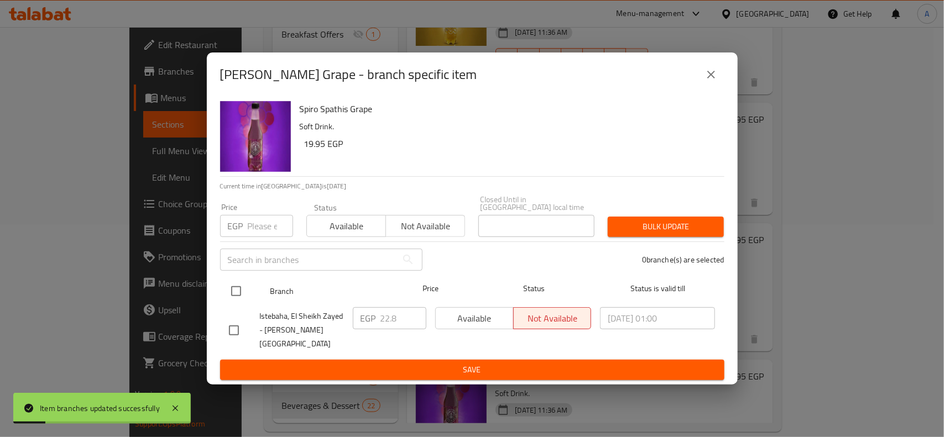
click at [244, 285] on input "checkbox" at bounding box center [235, 291] width 23 height 23
checkbox input "true"
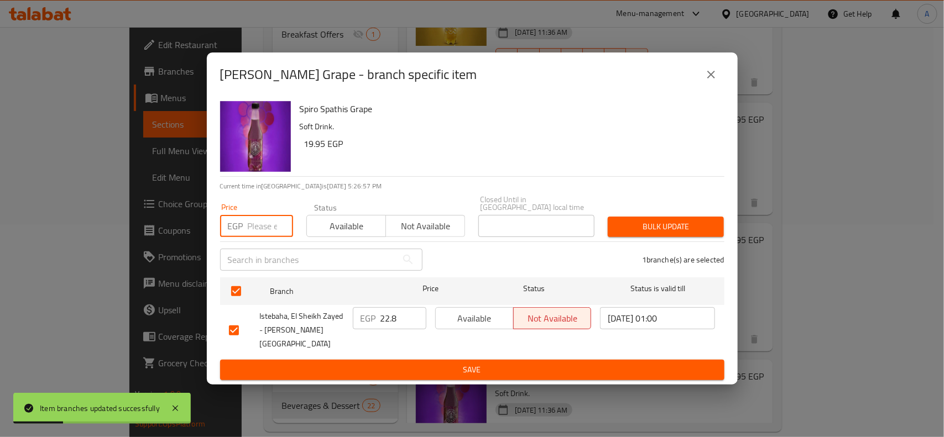
click at [248, 233] on input "number" at bounding box center [270, 226] width 45 height 22
type input "20"
drag, startPoint x: 653, startPoint y: 245, endPoint x: 659, endPoint y: 231, distance: 15.1
click at [652, 245] on div "1 branche(s) are selected" at bounding box center [580, 260] width 302 height 40
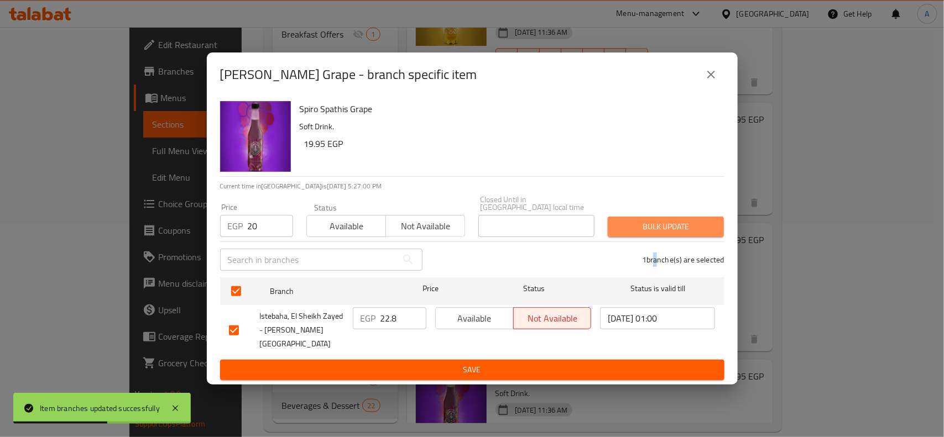
click at [659, 231] on span "Bulk update" at bounding box center [665, 227] width 98 height 14
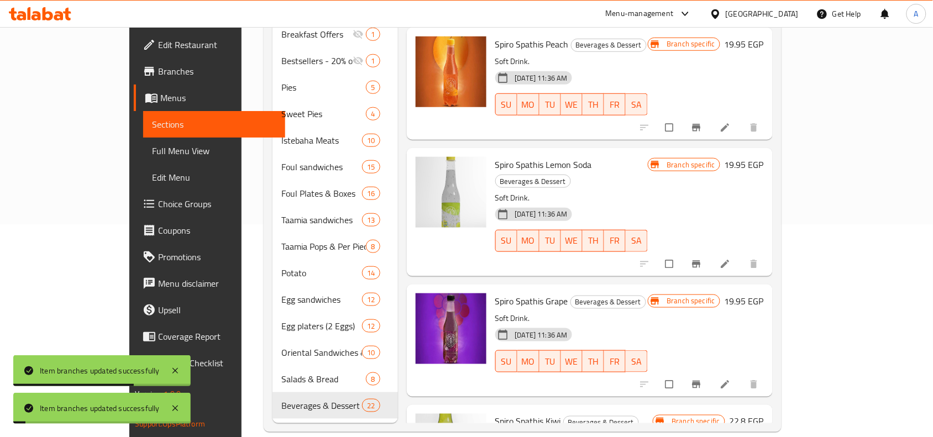
scroll to position [1520, 0]
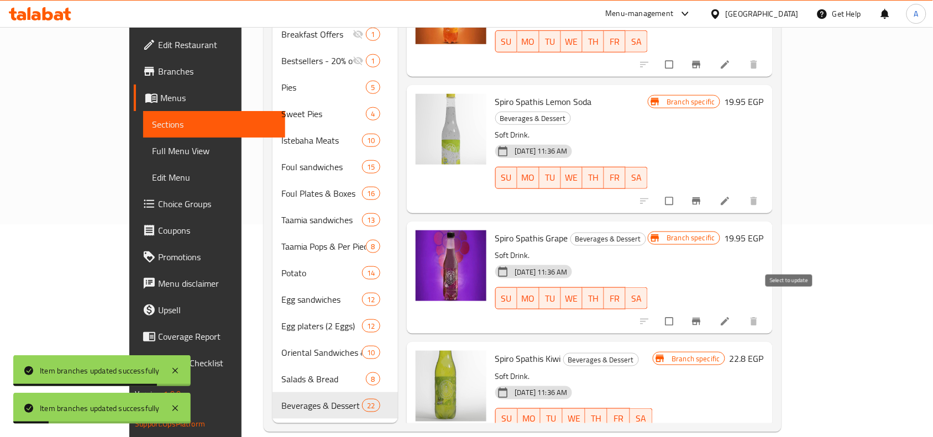
click at [682, 432] on input "checkbox" at bounding box center [670, 442] width 23 height 21
checkbox input "false"
click at [769, 431] on div at bounding box center [700, 443] width 136 height 24
click at [702, 437] on icon "Branch-specific-item" at bounding box center [696, 442] width 11 height 11
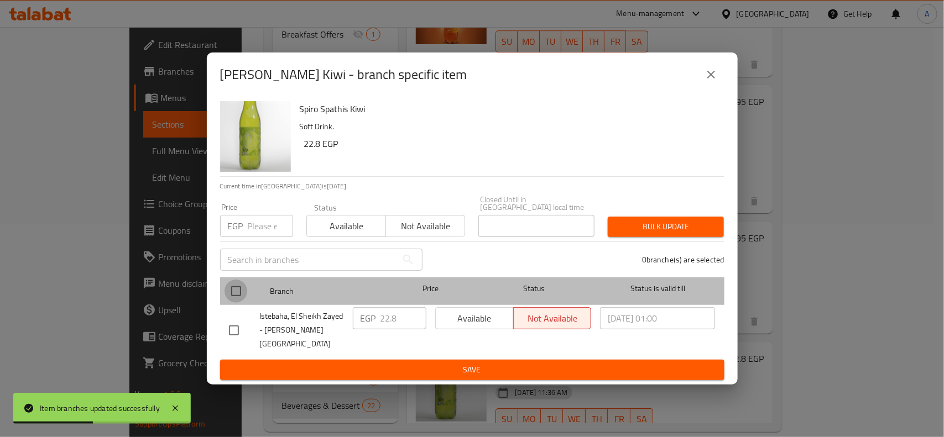
click at [237, 287] on input "checkbox" at bounding box center [235, 291] width 23 height 23
checkbox input "true"
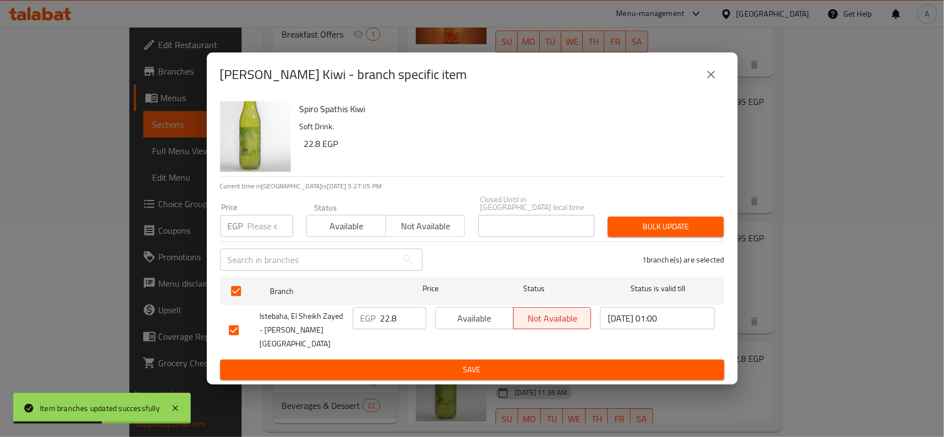
click at [252, 244] on div "​" at bounding box center [321, 259] width 216 height 35
click at [267, 233] on input "number" at bounding box center [270, 226] width 45 height 22
type input "20"
click at [687, 217] on div "Bulk update" at bounding box center [665, 227] width 129 height 34
click at [663, 233] on span "Bulk update" at bounding box center [665, 227] width 98 height 14
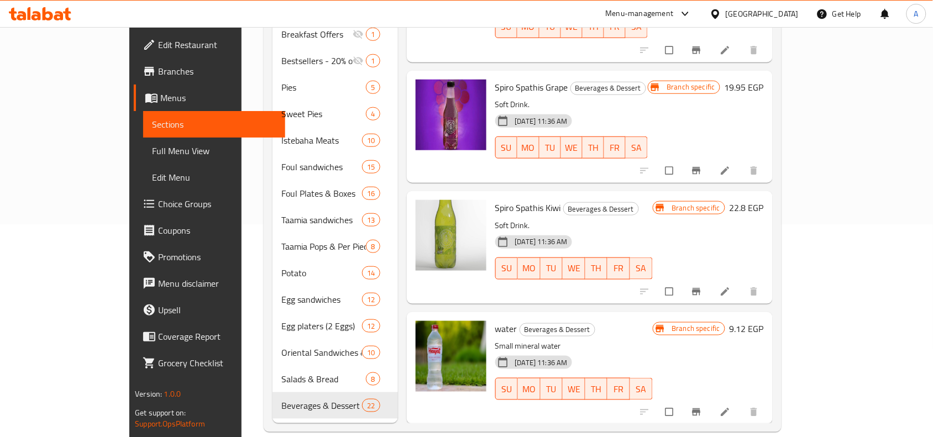
scroll to position [1671, 0]
click at [649, 192] on div "Spiro Spathis Kiwi Beverages & Dessert Soft Drink. 18-11-2024 11:36 AM SU MO TU…" at bounding box center [590, 248] width 366 height 112
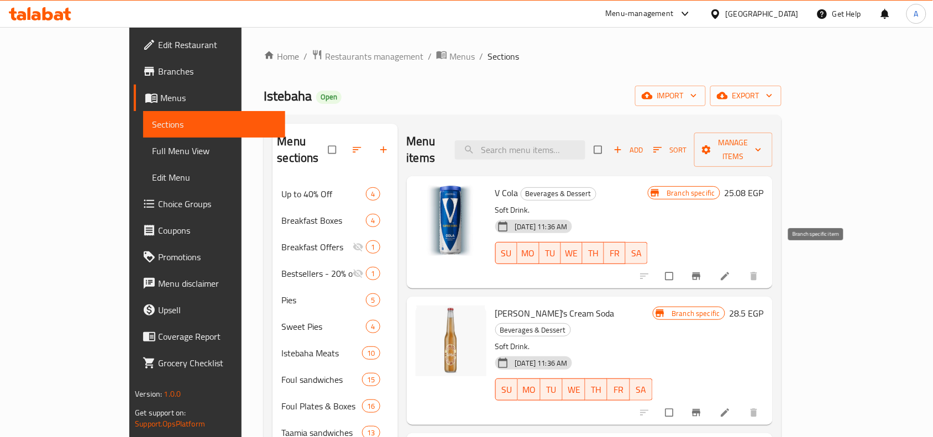
click at [711, 264] on button "Branch-specific-item" at bounding box center [697, 276] width 27 height 24
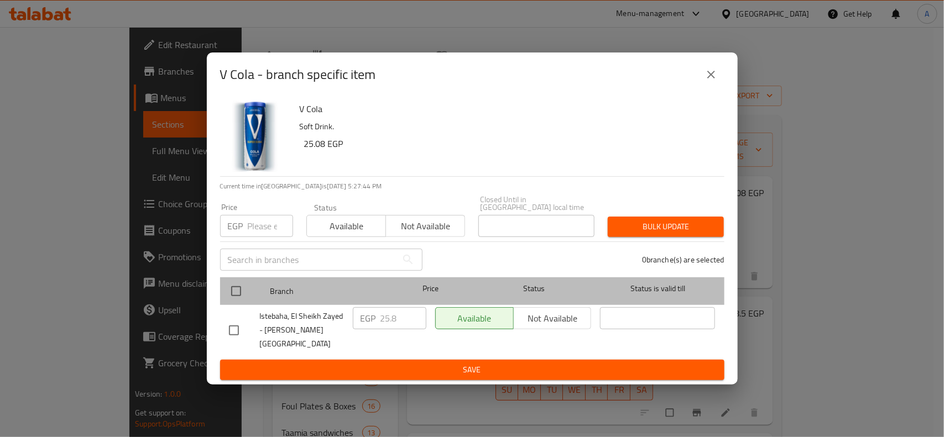
click at [253, 279] on div at bounding box center [244, 291] width 41 height 32
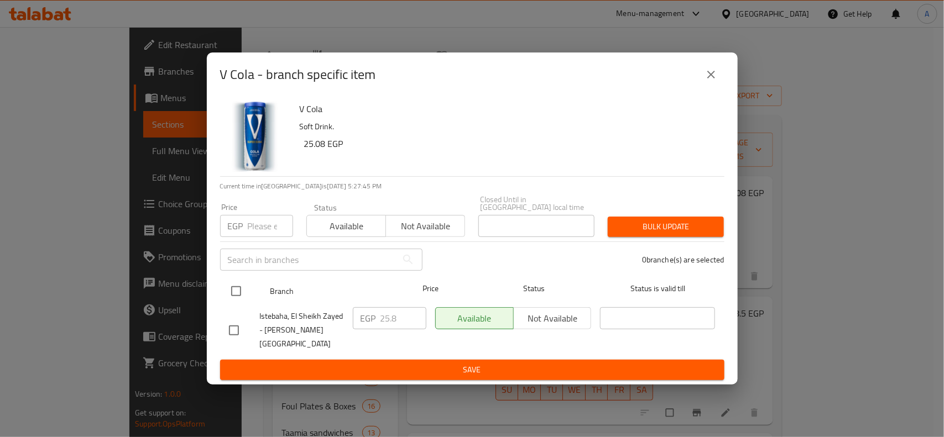
click at [242, 291] on input "checkbox" at bounding box center [235, 291] width 23 height 23
checkbox input "true"
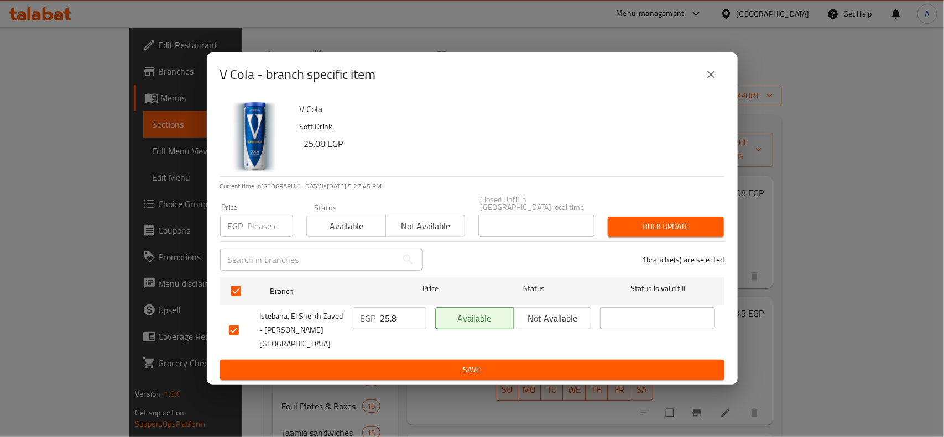
click at [253, 224] on input "number" at bounding box center [270, 226] width 45 height 22
type input "22"
click at [697, 231] on span "Bulk update" at bounding box center [665, 227] width 98 height 14
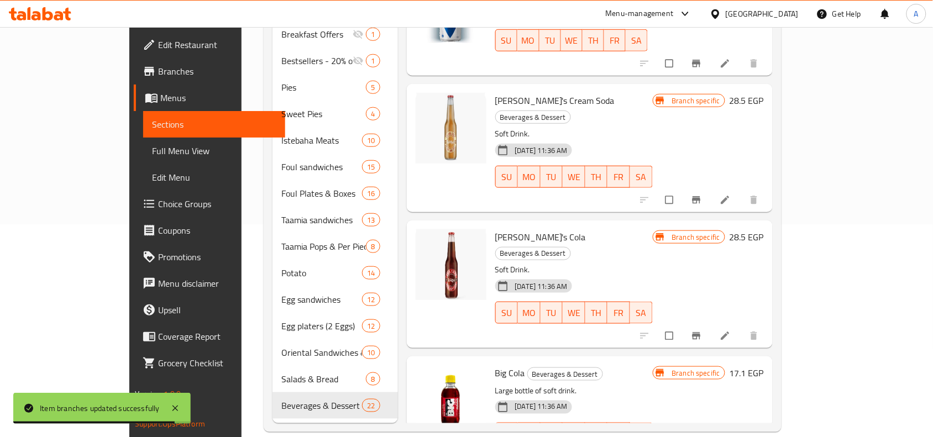
scroll to position [69, 0]
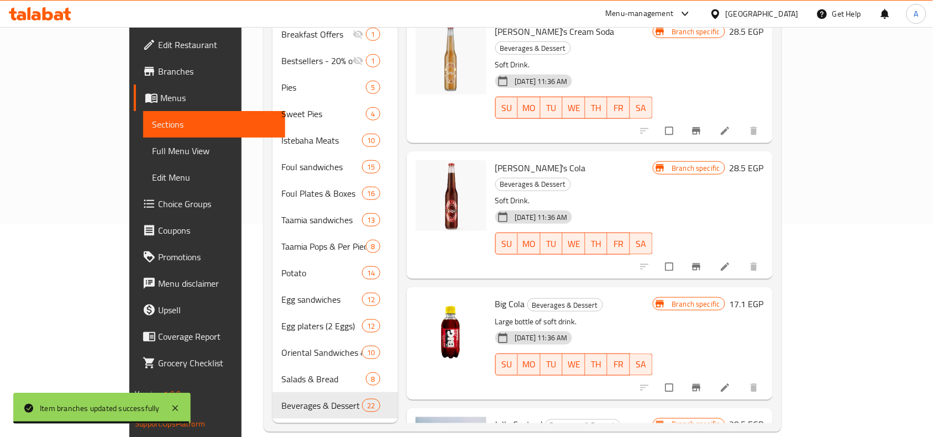
click at [701, 384] on icon "Branch-specific-item" at bounding box center [696, 387] width 8 height 7
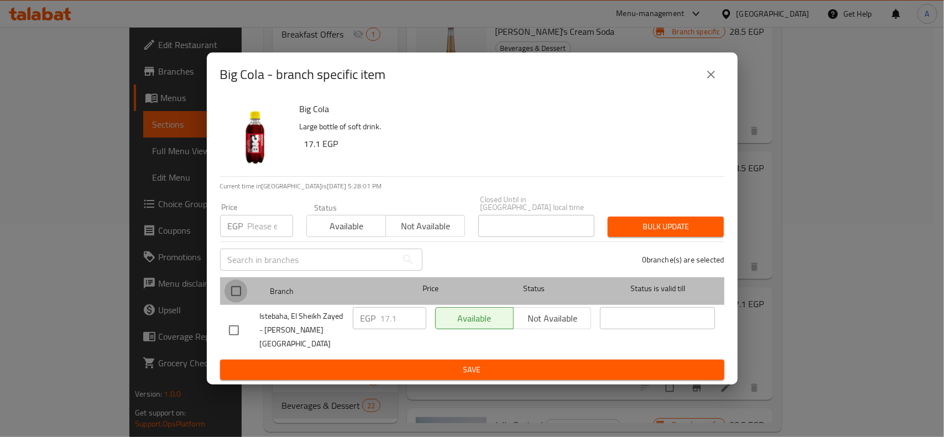
click at [231, 295] on input "checkbox" at bounding box center [235, 291] width 23 height 23
checkbox input "true"
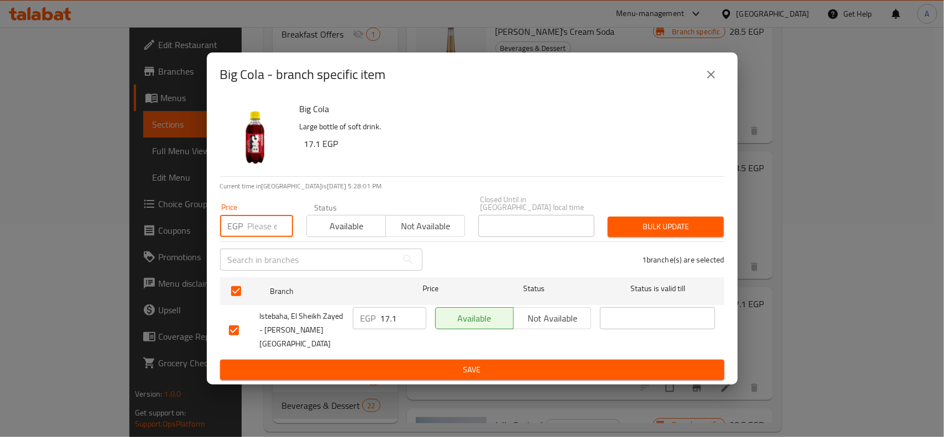
click at [259, 236] on input "number" at bounding box center [270, 226] width 45 height 22
type input "15"
click at [650, 216] on div "Bulk update" at bounding box center [665, 227] width 129 height 34
click at [654, 227] on div "Bulk update" at bounding box center [665, 227] width 129 height 34
click at [666, 234] on span "Bulk update" at bounding box center [665, 227] width 98 height 14
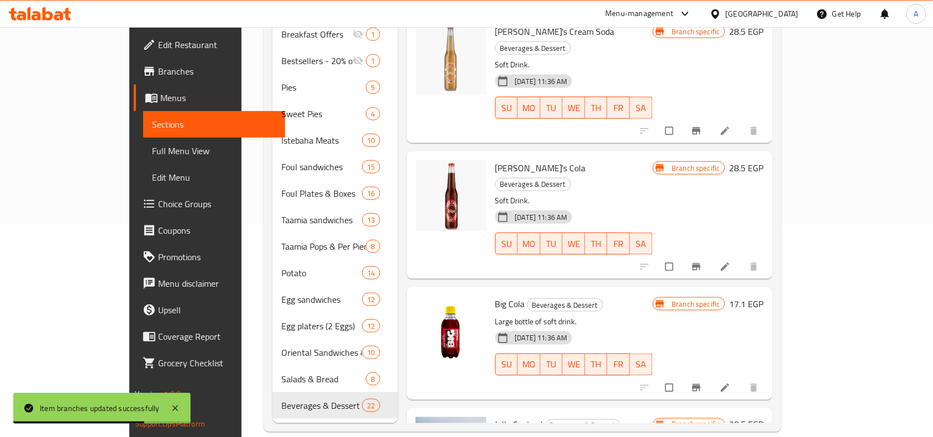
click at [495, 160] on span "[PERSON_NAME] Cola" at bounding box center [540, 168] width 91 height 17
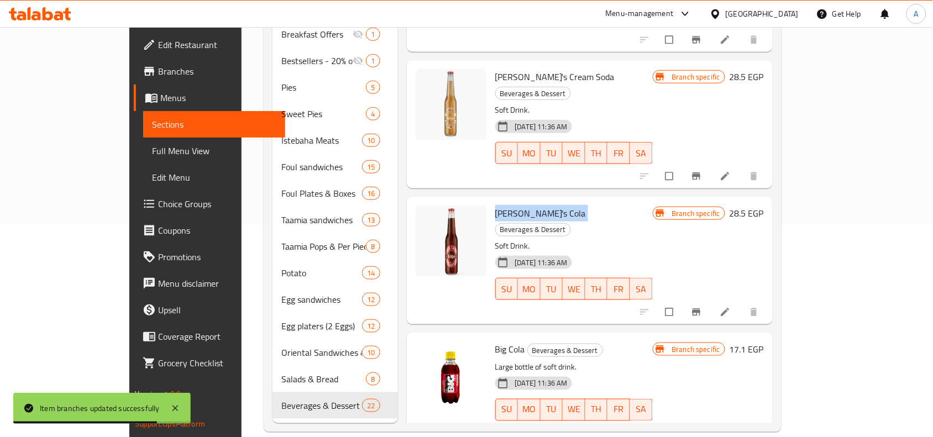
scroll to position [0, 0]
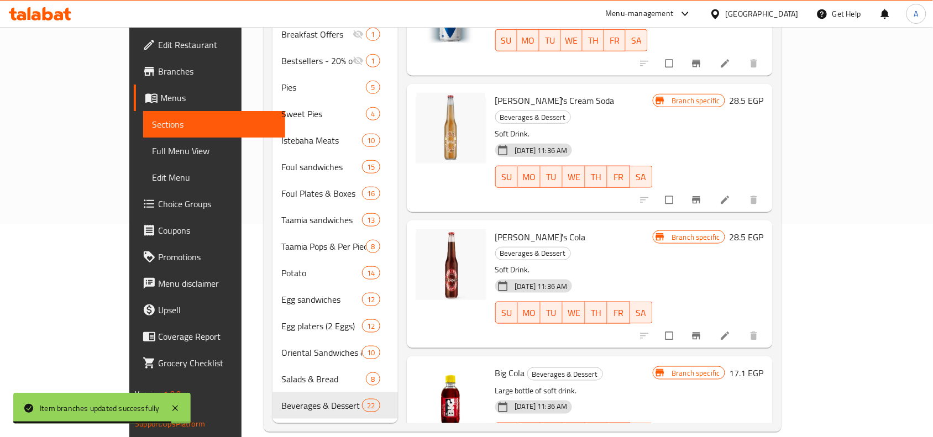
click at [495, 92] on span "[PERSON_NAME] Cream Soda" at bounding box center [554, 100] width 119 height 17
click at [702, 195] on icon "Branch-specific-item" at bounding box center [696, 200] width 11 height 11
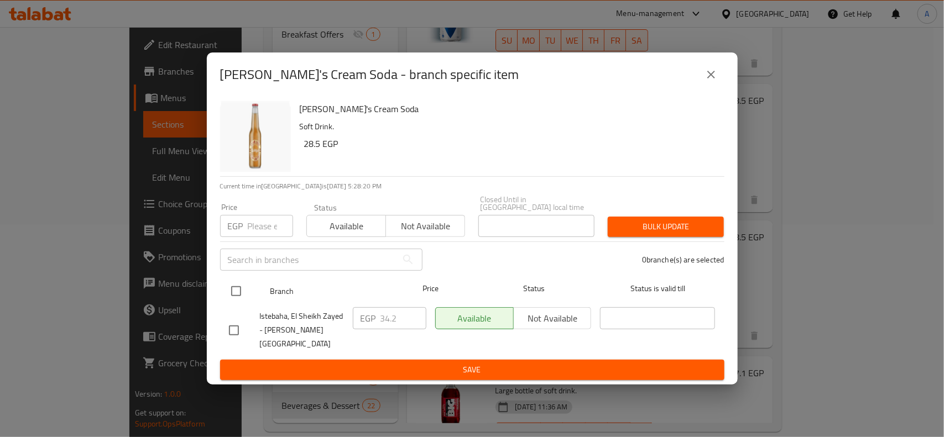
click at [253, 292] on div at bounding box center [244, 291] width 41 height 32
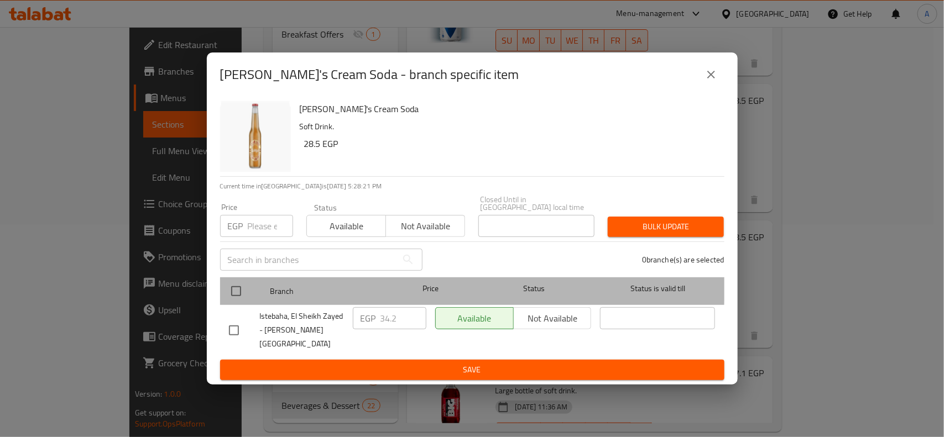
drag, startPoint x: 248, startPoint y: 286, endPoint x: 271, endPoint y: 253, distance: 40.9
click at [249, 286] on div at bounding box center [244, 291] width 41 height 32
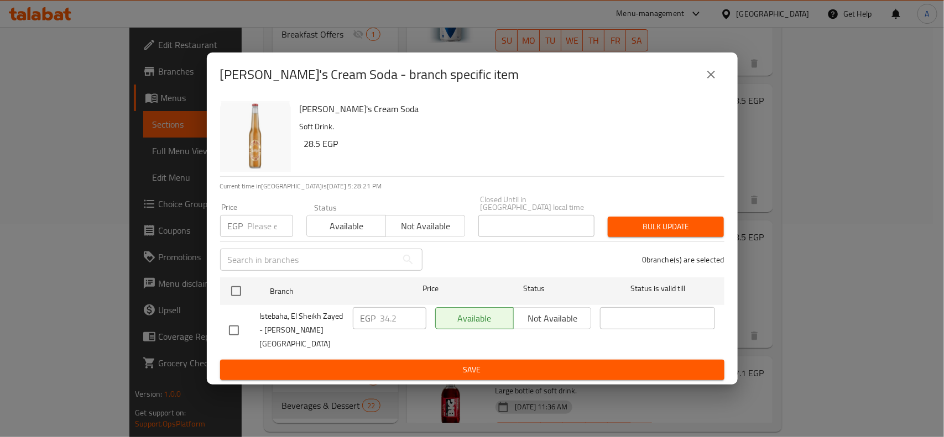
click at [266, 244] on div "Price EGP Price" at bounding box center [256, 220] width 86 height 47
click at [267, 232] on input "number" at bounding box center [270, 226] width 45 height 22
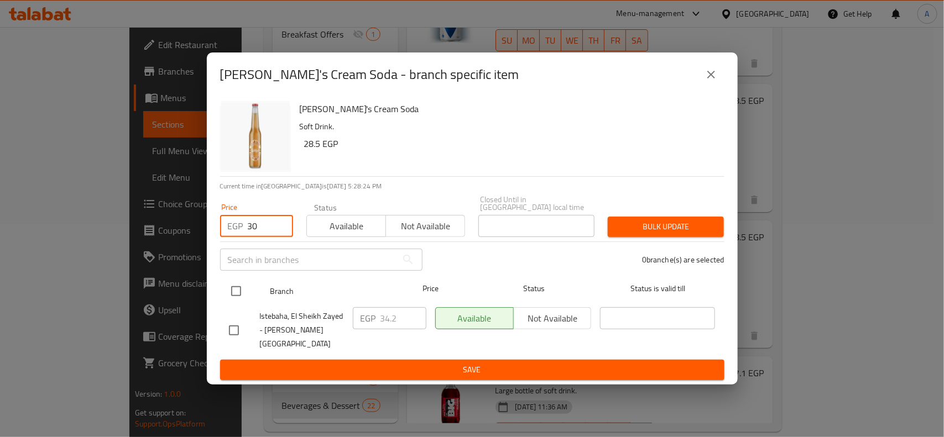
type input "30"
click at [237, 288] on input "checkbox" at bounding box center [235, 291] width 23 height 23
checkbox input "true"
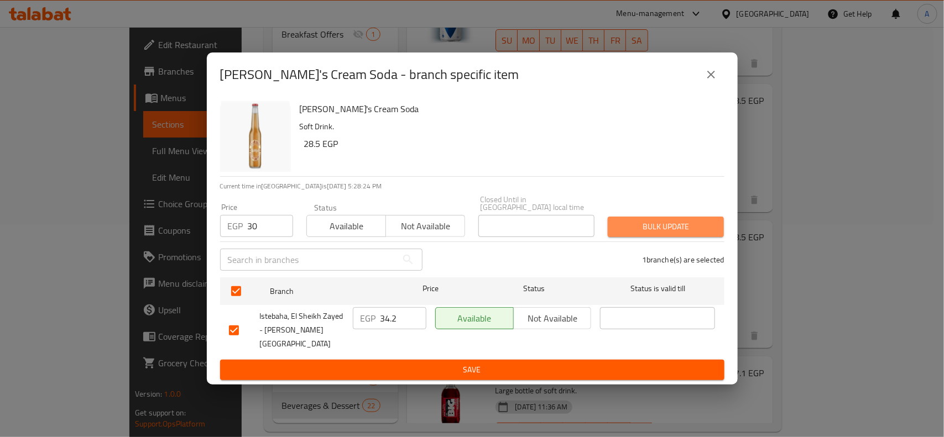
click at [639, 237] on button "Bulk update" at bounding box center [666, 227] width 116 height 20
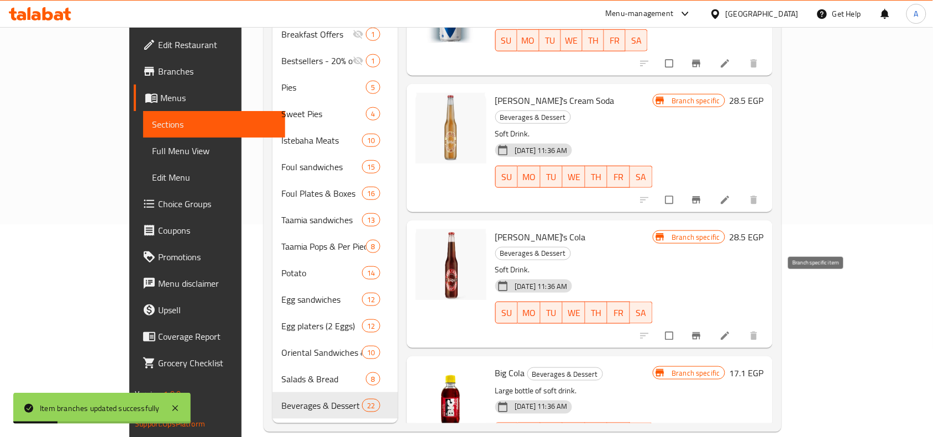
click at [711, 324] on button "Branch-specific-item" at bounding box center [697, 336] width 27 height 24
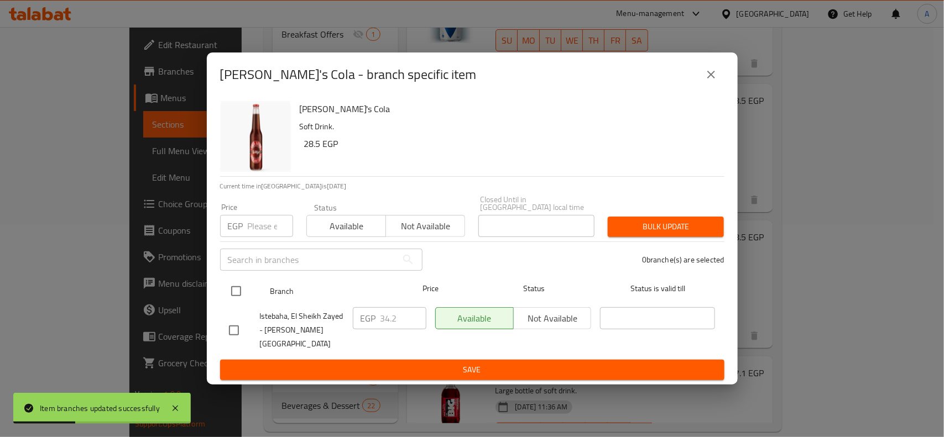
click at [237, 290] on input "checkbox" at bounding box center [235, 291] width 23 height 23
checkbox input "true"
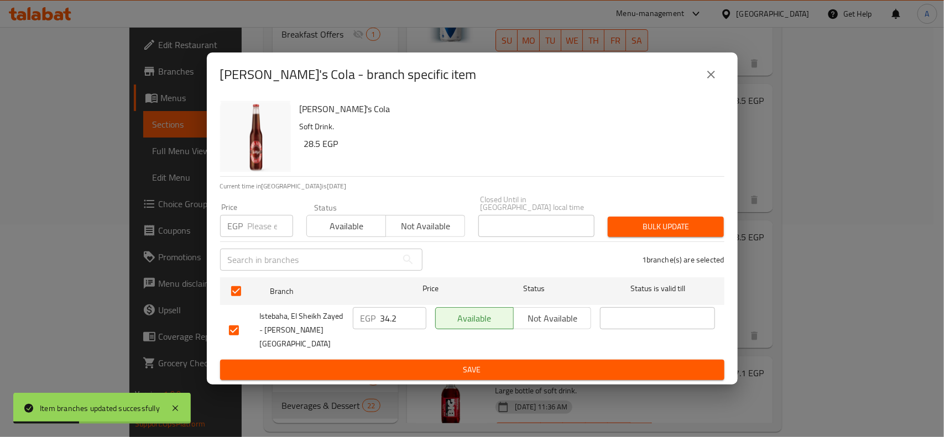
click at [267, 224] on input "number" at bounding box center [270, 226] width 45 height 22
type input "30"
click at [698, 249] on div "1 branche(s) are selected" at bounding box center [580, 260] width 302 height 40
click at [698, 223] on span "Bulk update" at bounding box center [665, 227] width 98 height 14
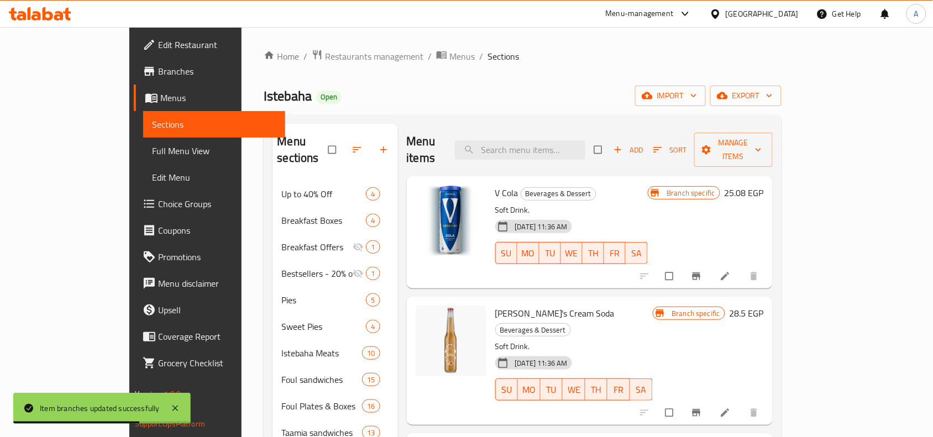
click at [547, 130] on div "Menu items Add Sort Manage items" at bounding box center [590, 150] width 366 height 53
paste input "gold"
click at [547, 142] on input "search" at bounding box center [520, 149] width 130 height 19
click at [531, 148] on input "gold" at bounding box center [520, 149] width 130 height 19
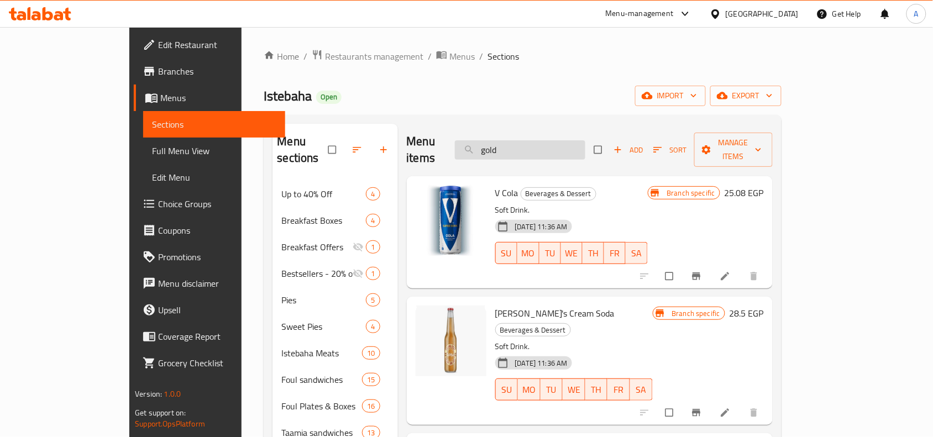
click at [521, 144] on input "gold" at bounding box center [520, 149] width 130 height 19
click at [586, 140] on input "gold" at bounding box center [520, 149] width 130 height 19
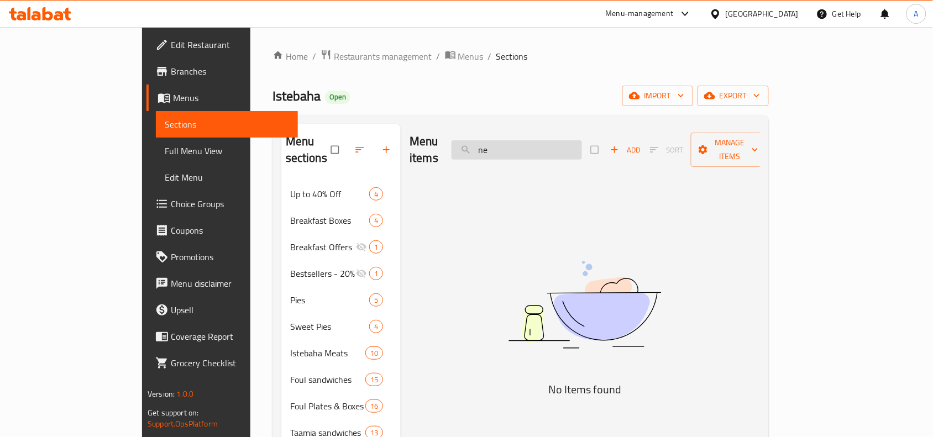
type input "n"
type input "gold"
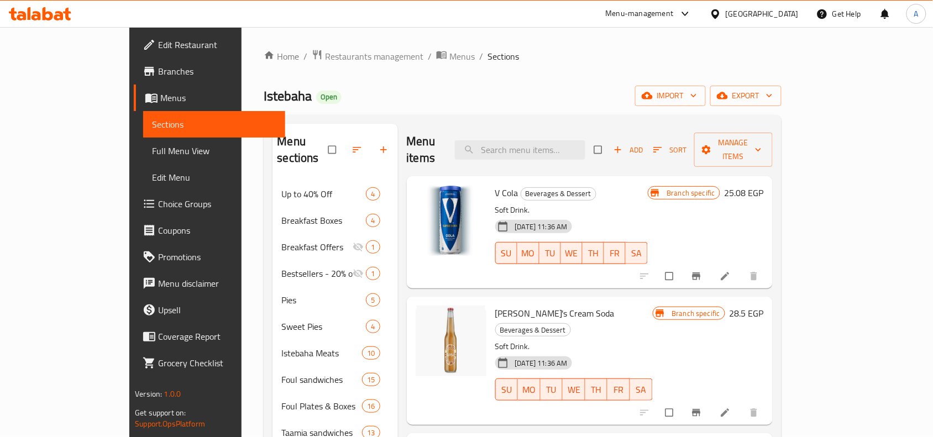
click at [803, 48] on div "Home / Restaurants management / Menus / Sections Istebaha Open import export Me…" at bounding box center [523, 347] width 562 height 640
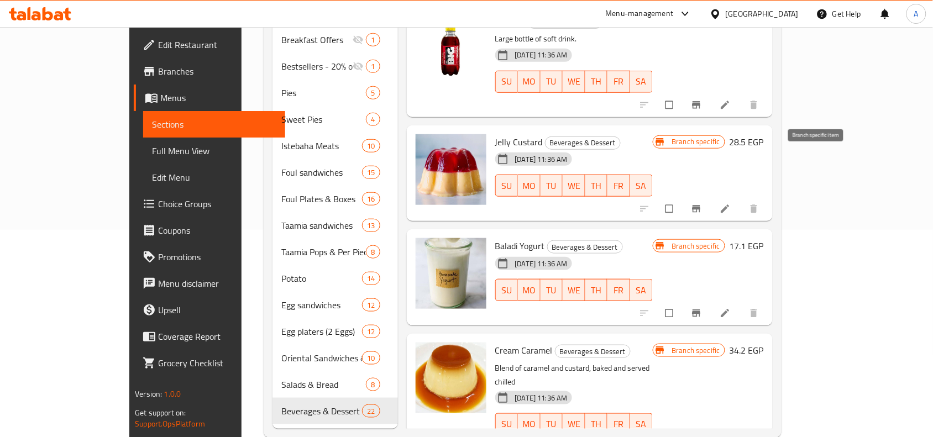
scroll to position [289, 0]
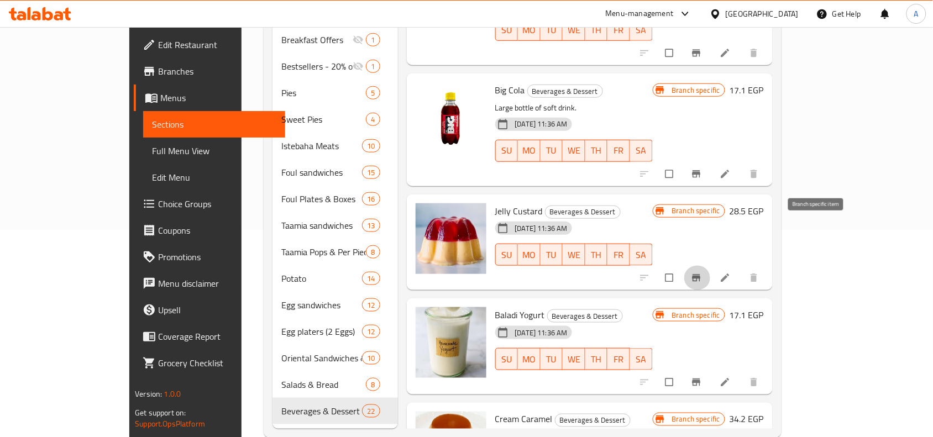
click at [701, 275] on icon "Branch-specific-item" at bounding box center [696, 278] width 8 height 7
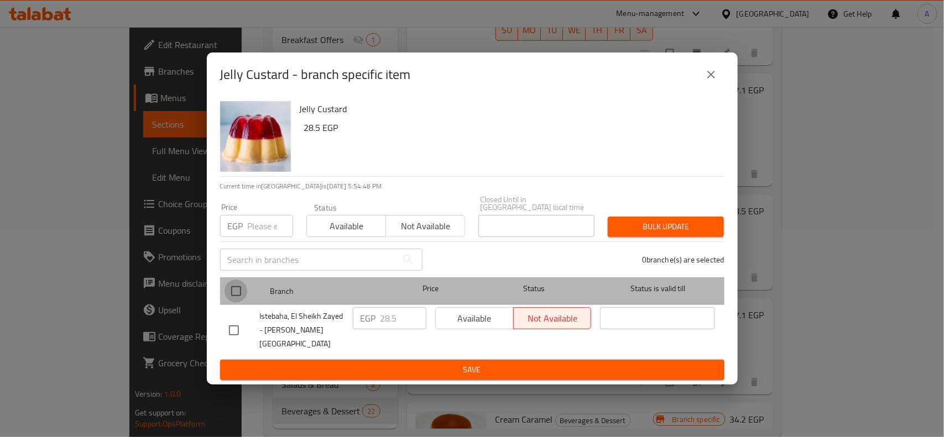
drag, startPoint x: 243, startPoint y: 292, endPoint x: 252, endPoint y: 245, distance: 47.8
click at [242, 292] on input "checkbox" at bounding box center [235, 291] width 23 height 23
checkbox input "true"
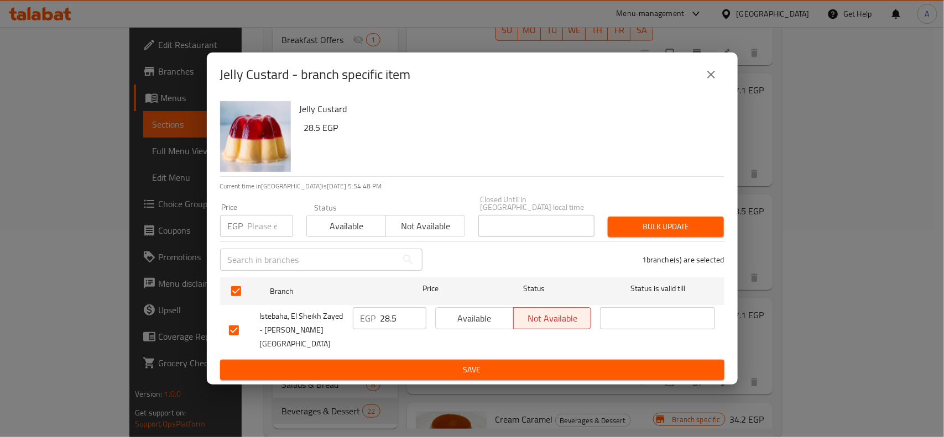
click at [252, 234] on input "number" at bounding box center [270, 226] width 45 height 22
type input "35"
click at [670, 222] on button "Bulk update" at bounding box center [666, 227] width 116 height 20
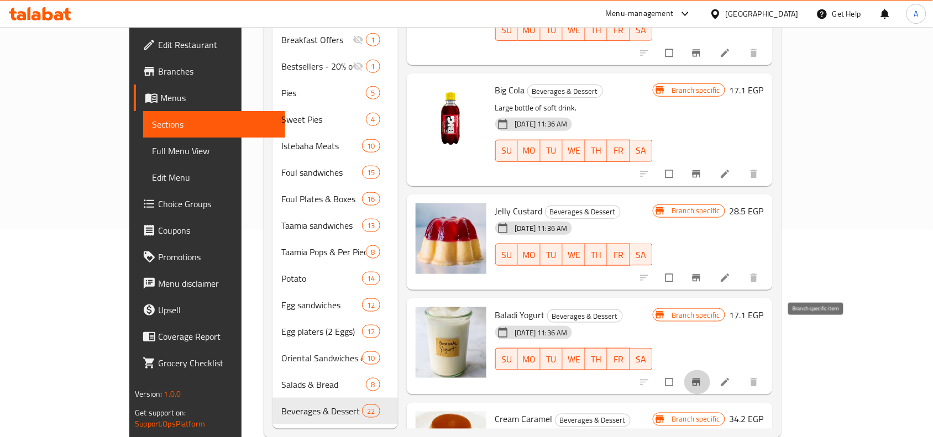
click at [704, 377] on span "Branch-specific-item" at bounding box center [697, 382] width 13 height 11
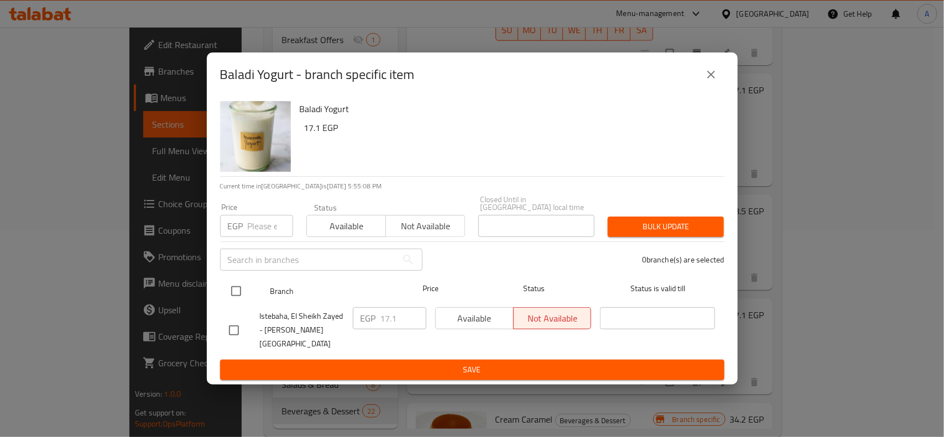
click at [239, 294] on input "checkbox" at bounding box center [235, 291] width 23 height 23
checkbox input "true"
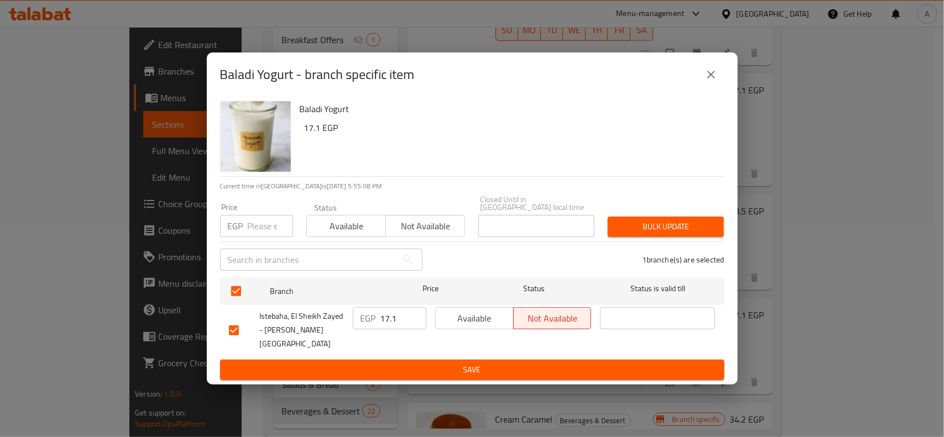
click at [263, 229] on input "number" at bounding box center [270, 226] width 45 height 22
type input "25"
click at [680, 228] on span "Bulk update" at bounding box center [665, 227] width 98 height 14
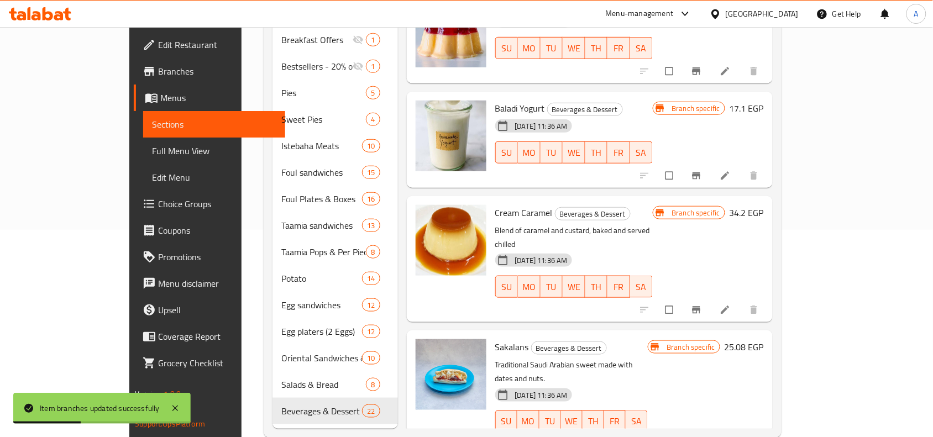
scroll to position [496, 0]
click at [495, 338] on span "Sakalans" at bounding box center [512, 346] width 34 height 17
click at [701, 437] on icon "Branch-specific-item" at bounding box center [696, 444] width 8 height 7
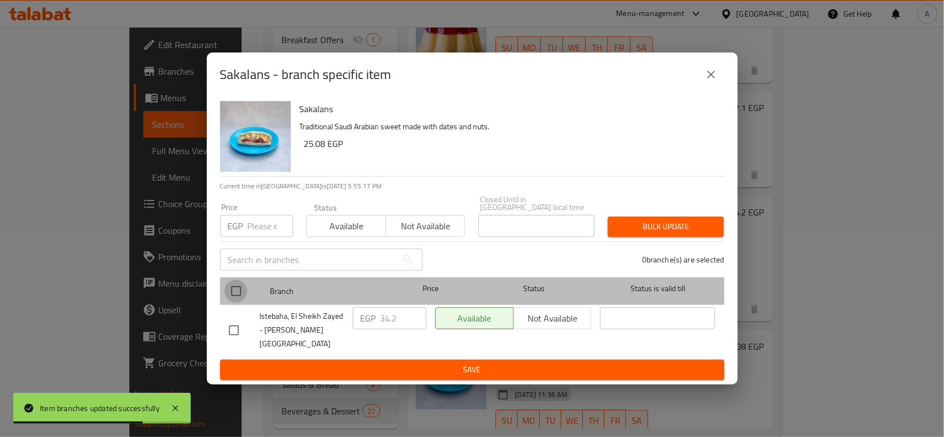
click at [244, 294] on input "checkbox" at bounding box center [235, 291] width 23 height 23
checkbox input "true"
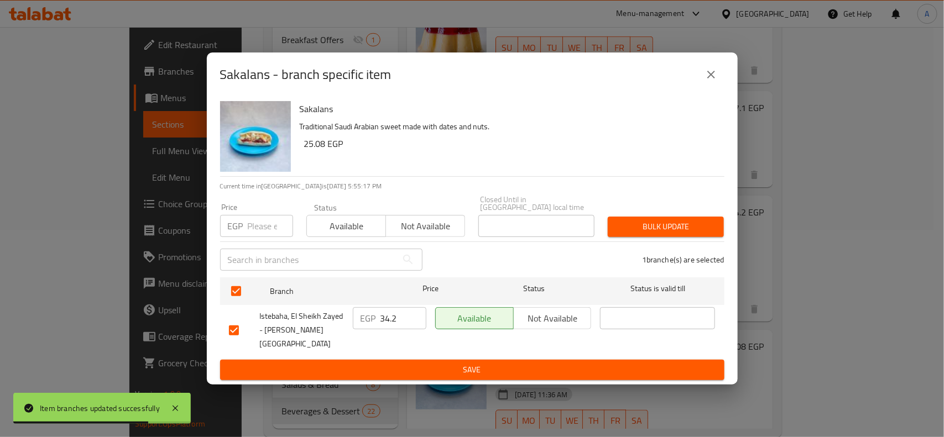
click at [269, 216] on div "Price EGP Price" at bounding box center [256, 220] width 73 height 34
click at [267, 235] on input "number" at bounding box center [270, 226] width 45 height 22
click at [267, 232] on input "number" at bounding box center [270, 226] width 45 height 22
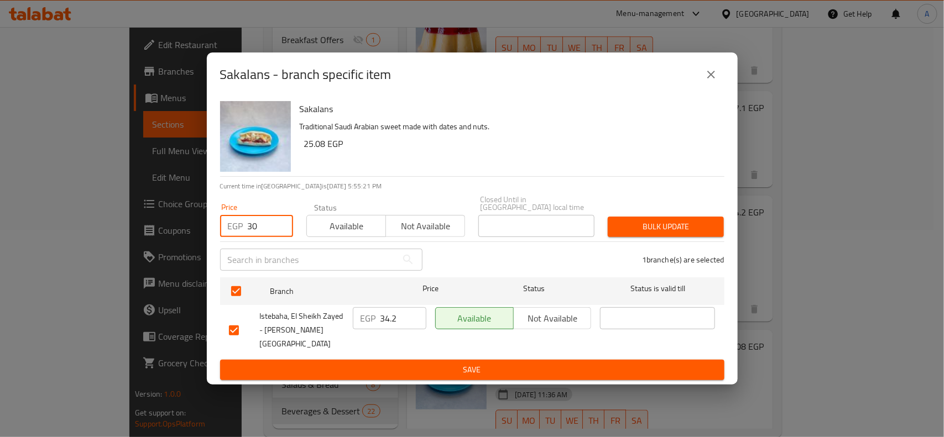
type input "30"
click at [660, 222] on button "Bulk update" at bounding box center [666, 227] width 116 height 20
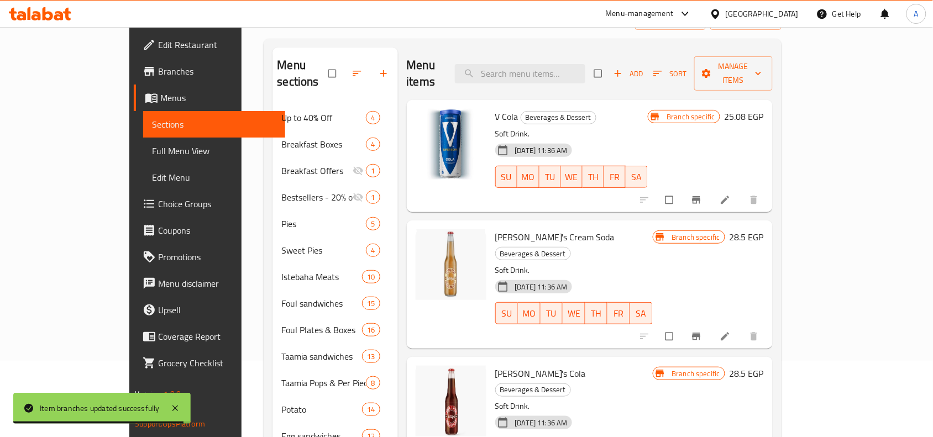
scroll to position [0, 0]
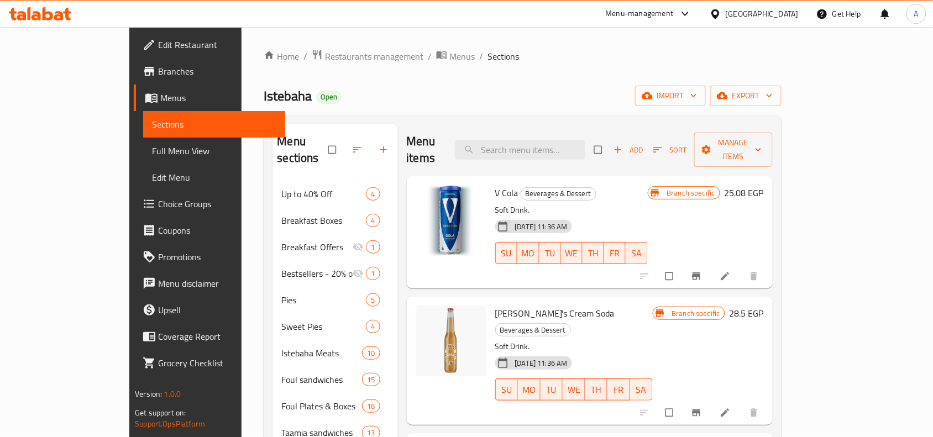
click at [559, 107] on div "Home / Restaurants management / Menus / Sections Istebaha Open import export Me…" at bounding box center [522, 347] width 517 height 596
click at [562, 127] on div "Menu items Add Sort Manage items" at bounding box center [590, 150] width 366 height 53
click at [563, 140] on input "search" at bounding box center [520, 149] width 130 height 19
paste input "Rayeb"
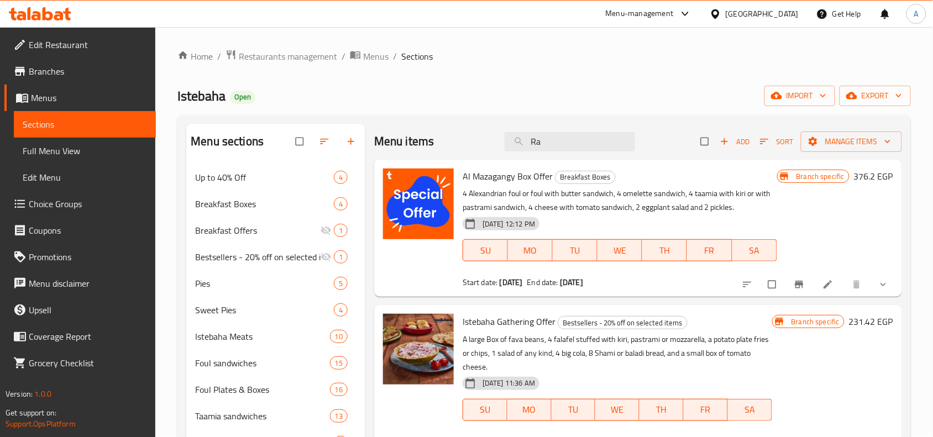
type input "R"
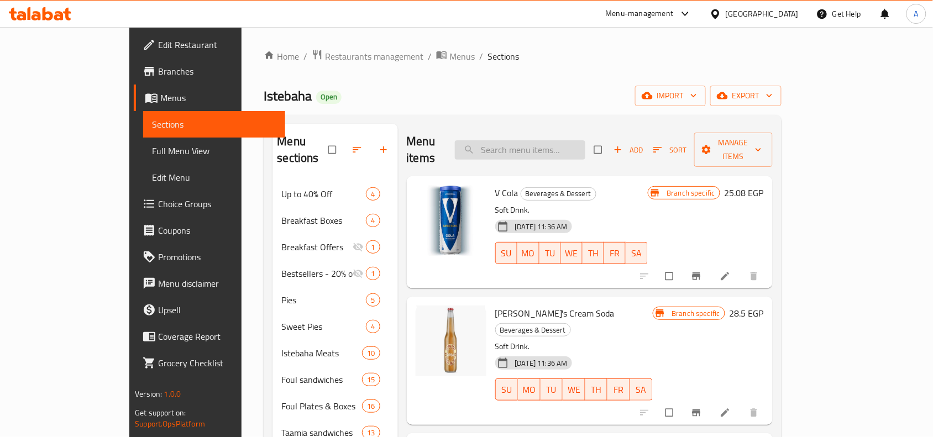
click at [559, 144] on input "search" at bounding box center [520, 149] width 130 height 19
paste input "Ashura"
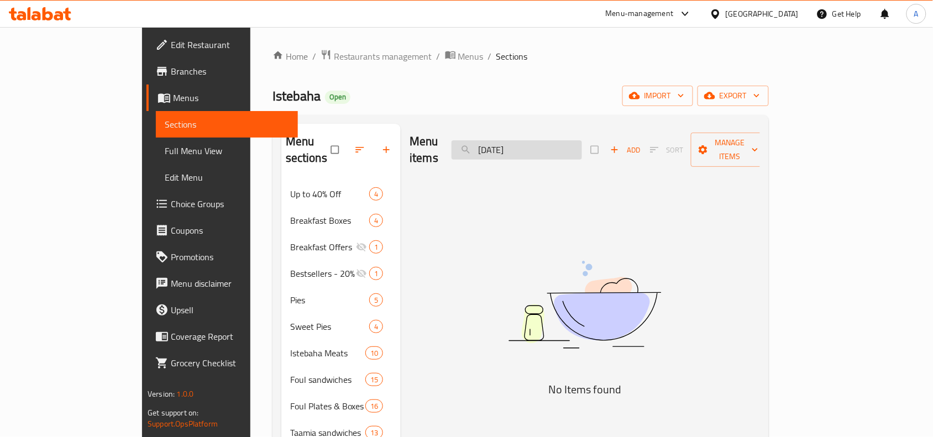
click at [535, 147] on input "Ashura" at bounding box center [517, 149] width 130 height 19
click at [530, 145] on input "Ashura" at bounding box center [517, 149] width 130 height 19
type input "Ashura"
click at [577, 144] on input "Ashura" at bounding box center [517, 149] width 130 height 19
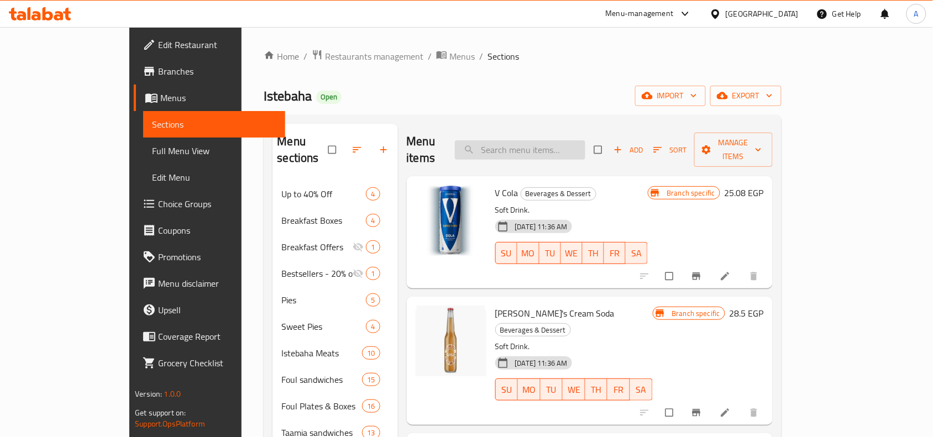
click at [563, 144] on input "search" at bounding box center [520, 149] width 130 height 19
type input "u"
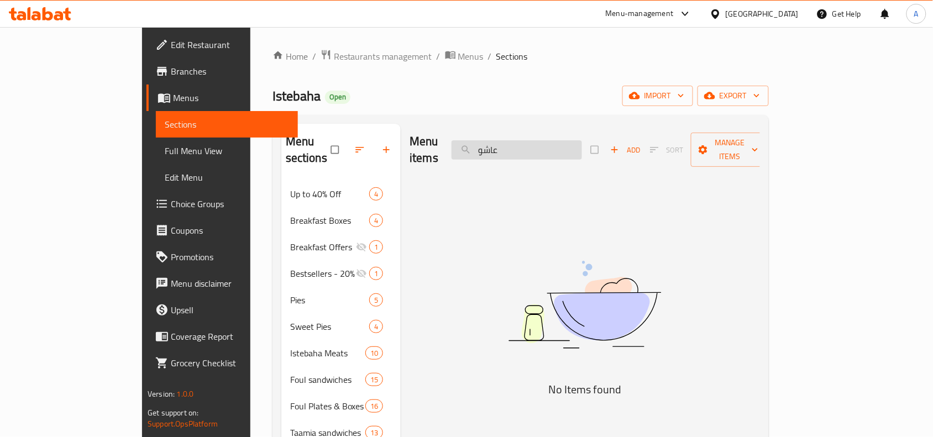
type input "عاش"
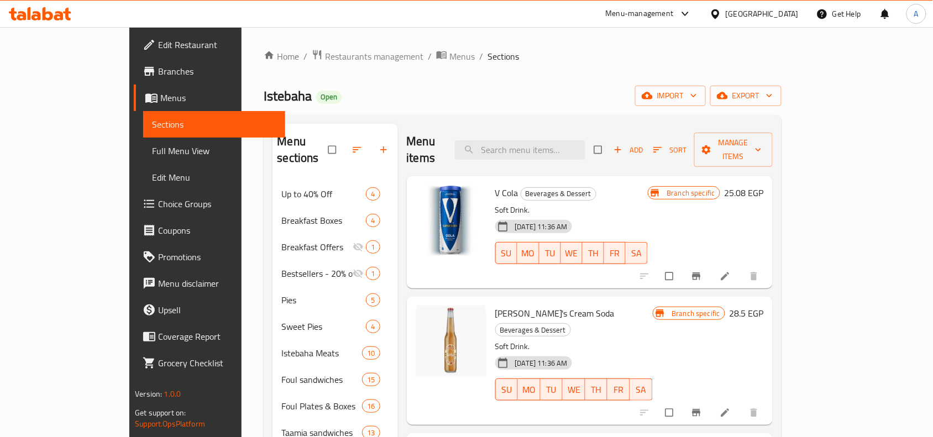
click at [758, 59] on ol "Home / Restaurants management / Menus / Sections" at bounding box center [522, 56] width 517 height 14
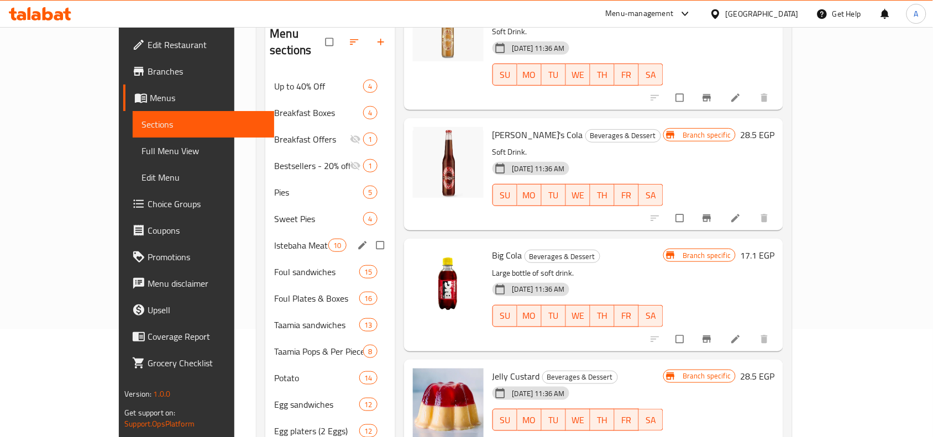
scroll to position [213, 0]
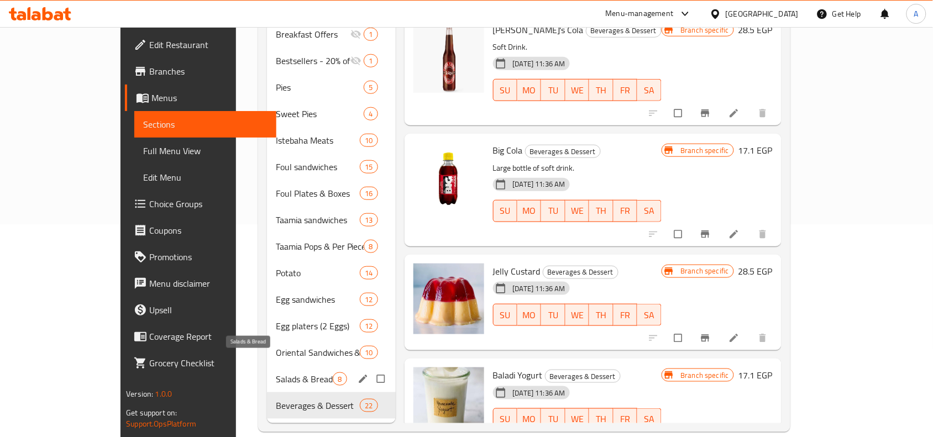
click at [276, 373] on span "Salads & Bread" at bounding box center [304, 379] width 57 height 13
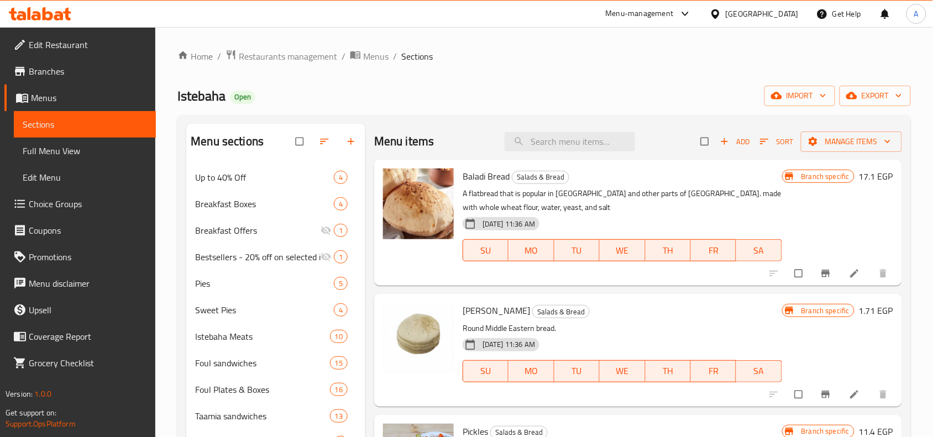
click at [461, 178] on div "Baladi Bread Salads & Bread A flatbread that is popular in Egypt and other part…" at bounding box center [622, 222] width 328 height 117
click at [493, 178] on span "Baladi Bread" at bounding box center [486, 176] width 47 height 17
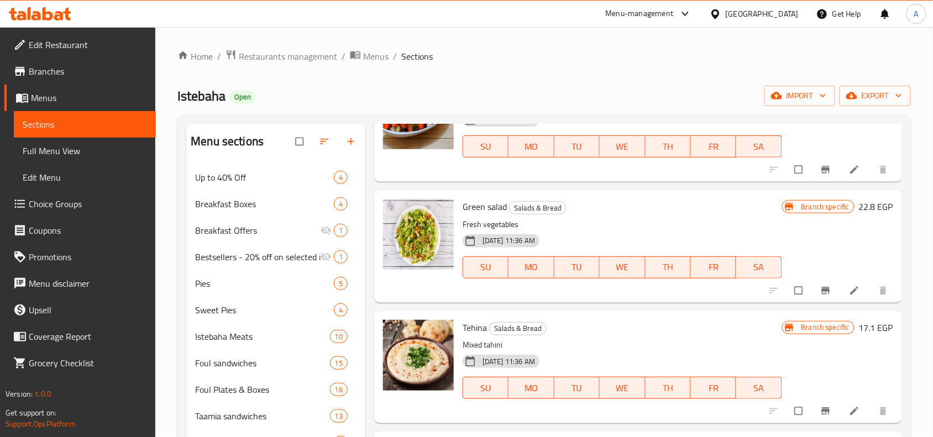
scroll to position [207, 0]
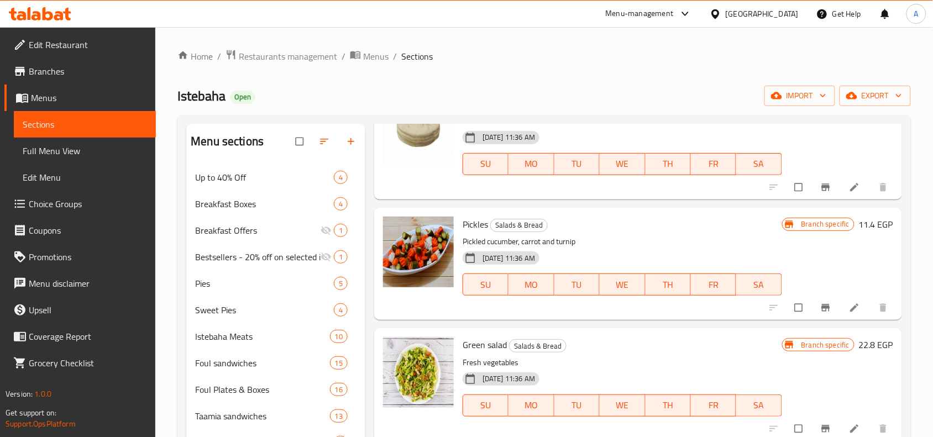
click at [471, 219] on span "Pickles" at bounding box center [475, 224] width 25 height 17
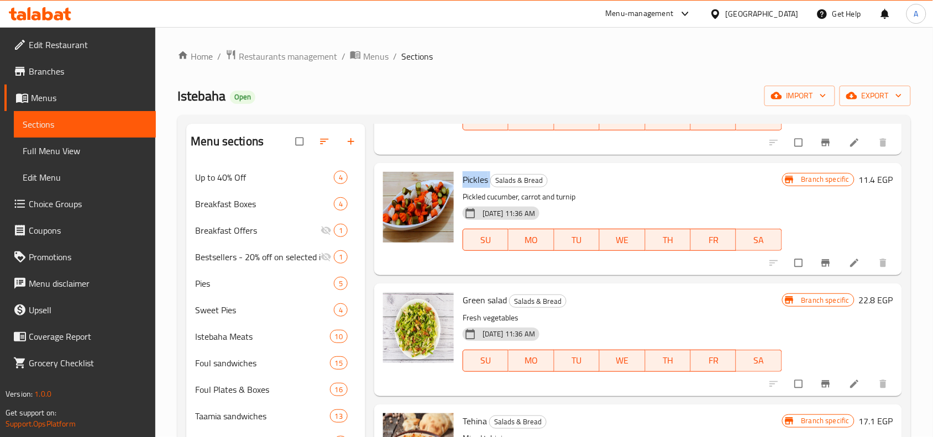
scroll to position [276, 0]
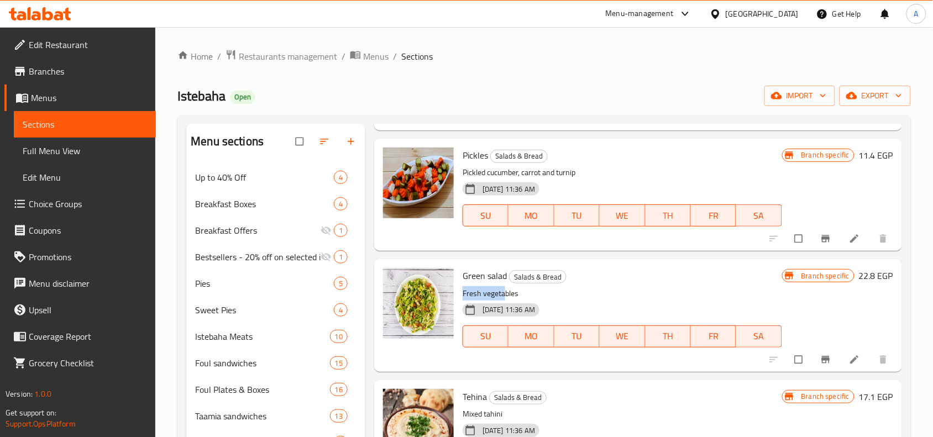
drag, startPoint x: 459, startPoint y: 285, endPoint x: 506, endPoint y: 285, distance: 46.4
click at [506, 285] on div "Green salad Salads & Bread Fresh vegetables 18-11-2024 11:36 AM SU MO TU WE TH …" at bounding box center [622, 315] width 328 height 103
click at [496, 271] on span "Green salad" at bounding box center [485, 276] width 44 height 17
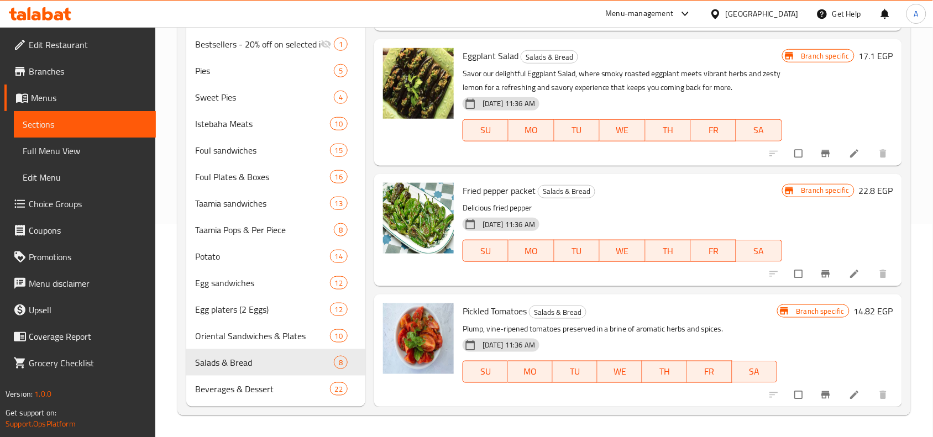
scroll to position [180, 0]
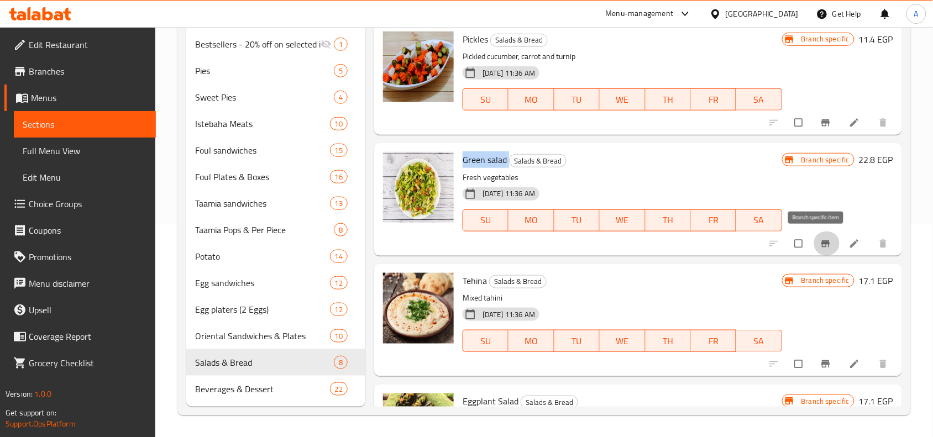
click at [820, 247] on icon "Branch-specific-item" at bounding box center [825, 243] width 11 height 11
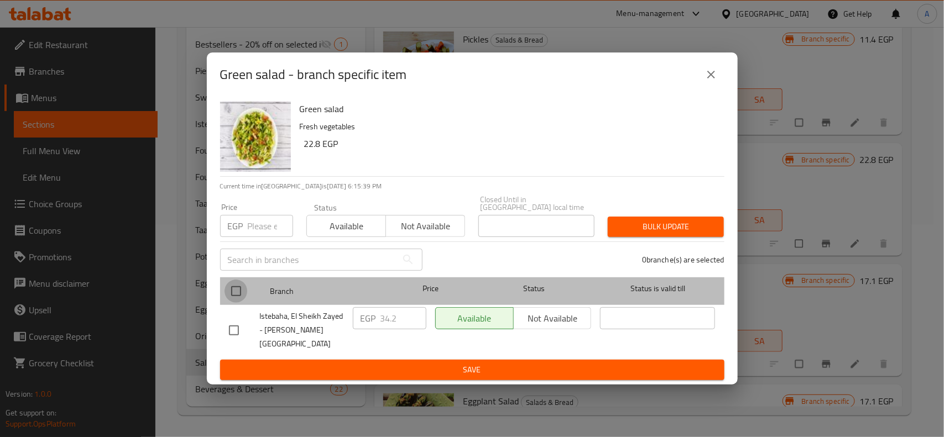
click at [239, 297] on input "checkbox" at bounding box center [235, 291] width 23 height 23
checkbox input "true"
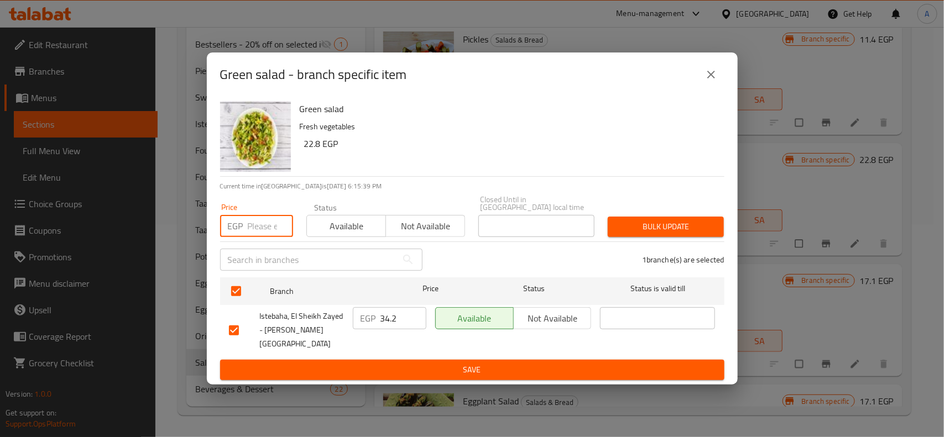
click at [255, 236] on input "number" at bounding box center [270, 226] width 45 height 22
type input "38"
click at [661, 253] on div "1 branche(s) are selected" at bounding box center [580, 260] width 302 height 40
click at [686, 223] on span "Bulk update" at bounding box center [665, 227] width 98 height 14
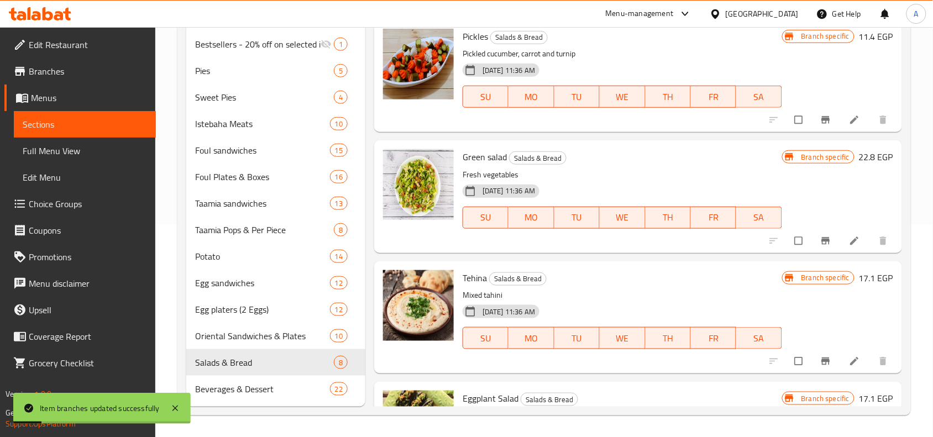
scroll to position [318, 0]
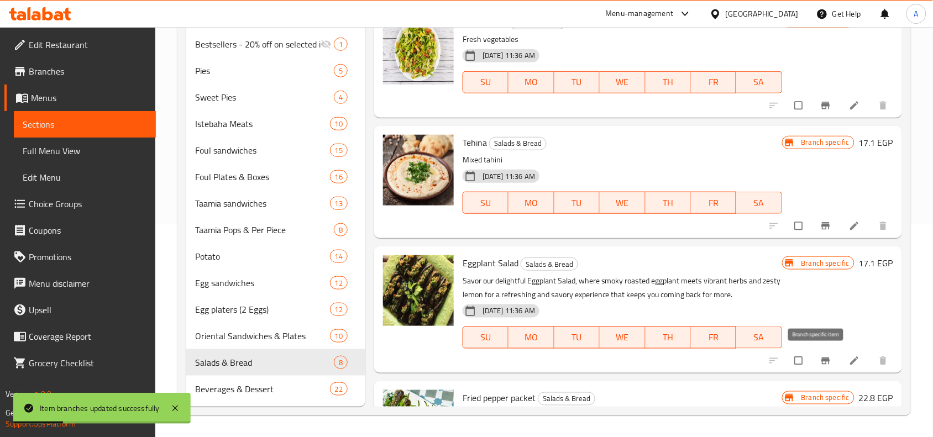
click at [822, 360] on icon "Branch-specific-item" at bounding box center [826, 360] width 8 height 7
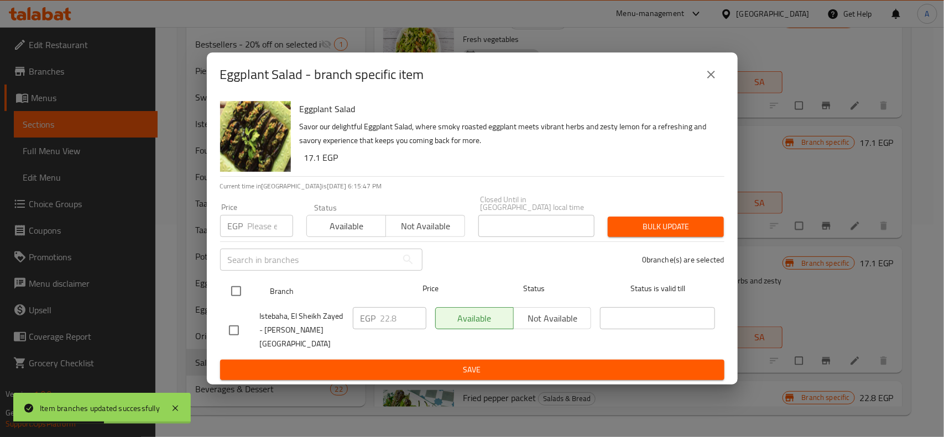
click at [228, 294] on input "checkbox" at bounding box center [235, 291] width 23 height 23
checkbox input "true"
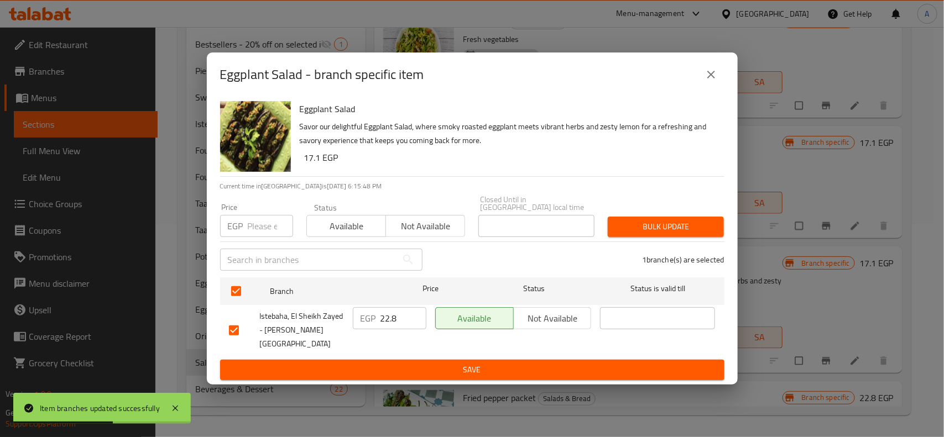
click at [252, 233] on input "number" at bounding box center [270, 226] width 45 height 22
type input "3"
type input "23"
click at [687, 234] on span "Bulk update" at bounding box center [665, 227] width 98 height 14
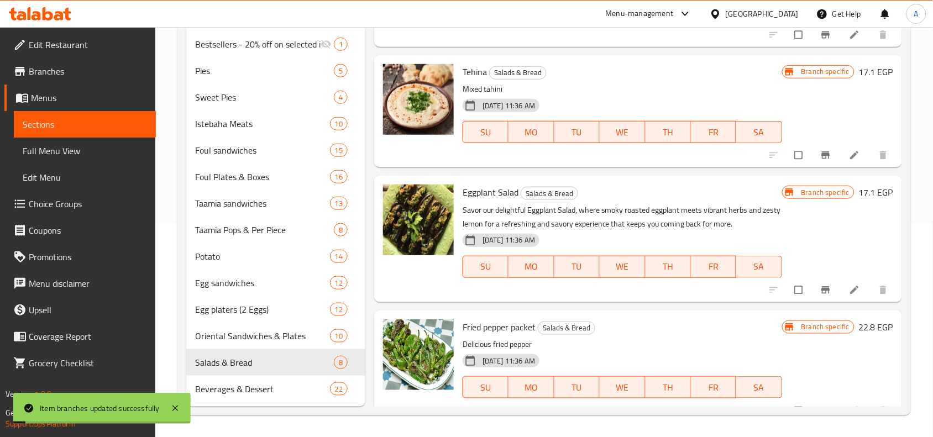
scroll to position [456, 0]
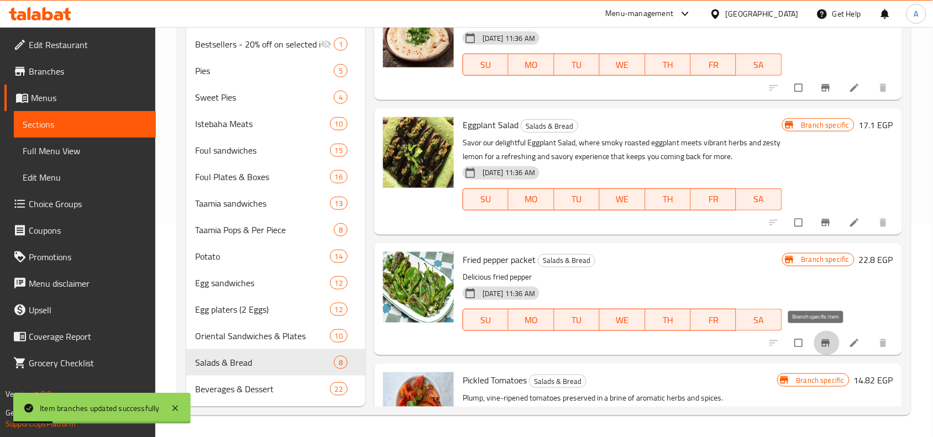
click at [814, 337] on button "Branch-specific-item" at bounding box center [827, 343] width 27 height 24
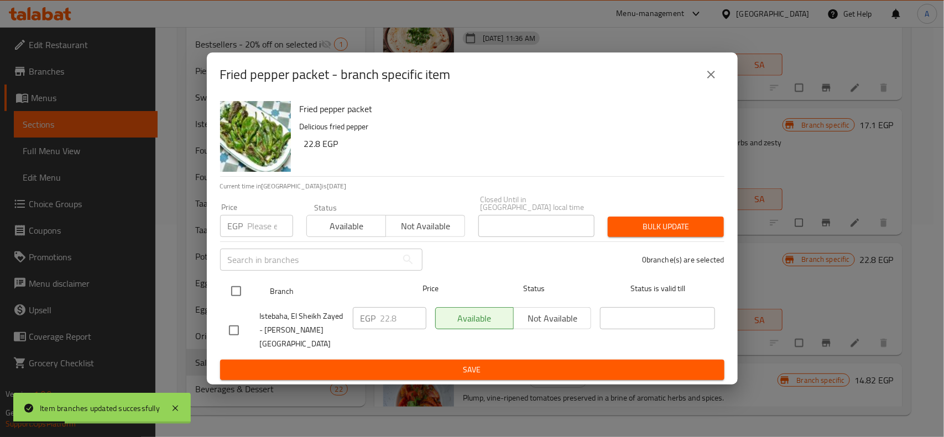
click at [228, 293] on input "checkbox" at bounding box center [235, 291] width 23 height 23
checkbox input "true"
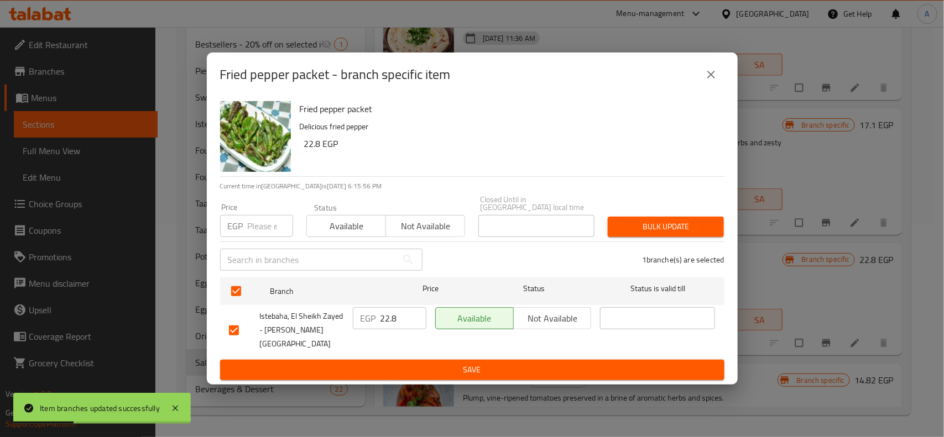
click at [280, 207] on div "Price EGP Price" at bounding box center [256, 220] width 73 height 34
drag, startPoint x: 335, startPoint y: 81, endPoint x: 268, endPoint y: 87, distance: 67.2
click at [268, 83] on h2 "Fried pepper packet - branch specific item" at bounding box center [335, 75] width 231 height 18
click at [252, 237] on input "number" at bounding box center [270, 226] width 45 height 22
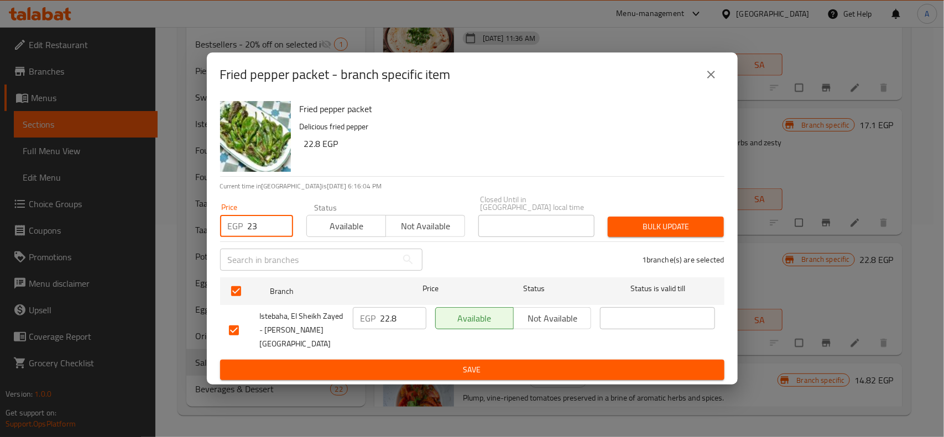
type input "23"
click at [692, 234] on span "Bulk update" at bounding box center [665, 227] width 98 height 14
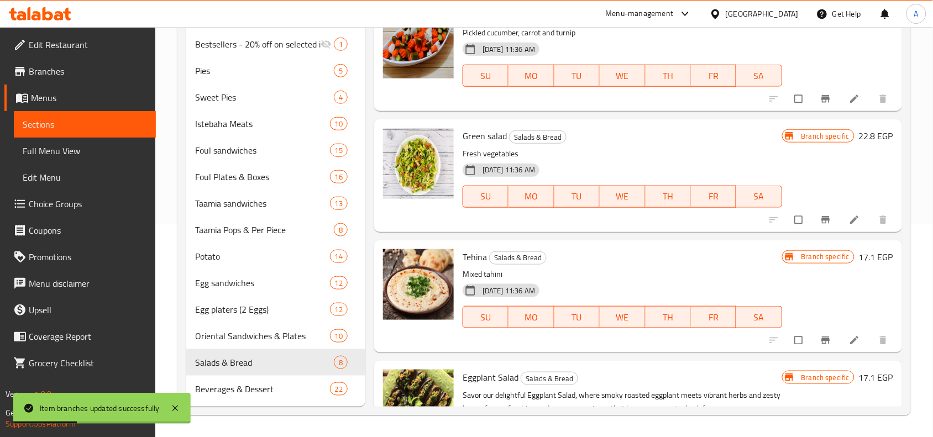
scroll to position [41, 0]
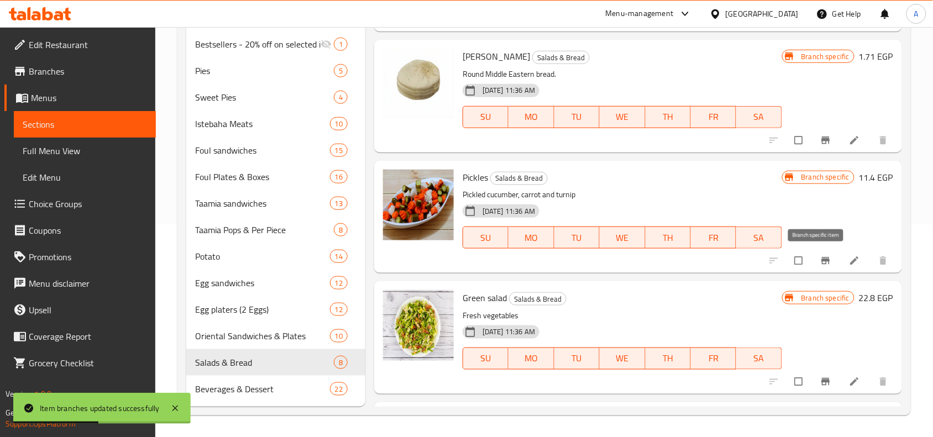
click at [814, 257] on button "Branch-specific-item" at bounding box center [827, 261] width 27 height 24
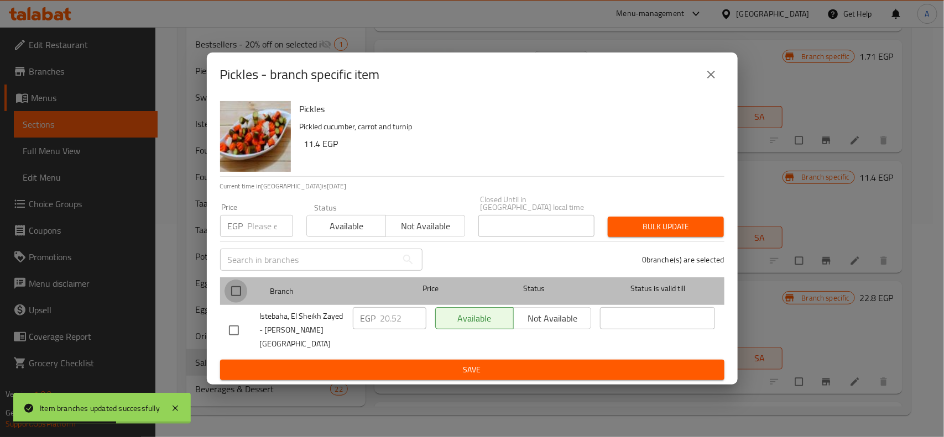
drag, startPoint x: 238, startPoint y: 302, endPoint x: 274, endPoint y: 232, distance: 78.4
click at [238, 302] on input "checkbox" at bounding box center [235, 291] width 23 height 23
checkbox input "true"
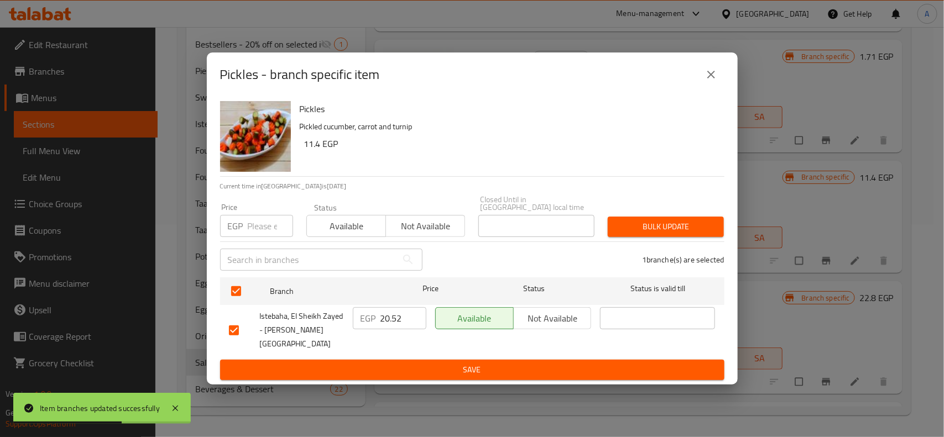
click at [275, 230] on input "number" at bounding box center [270, 226] width 45 height 22
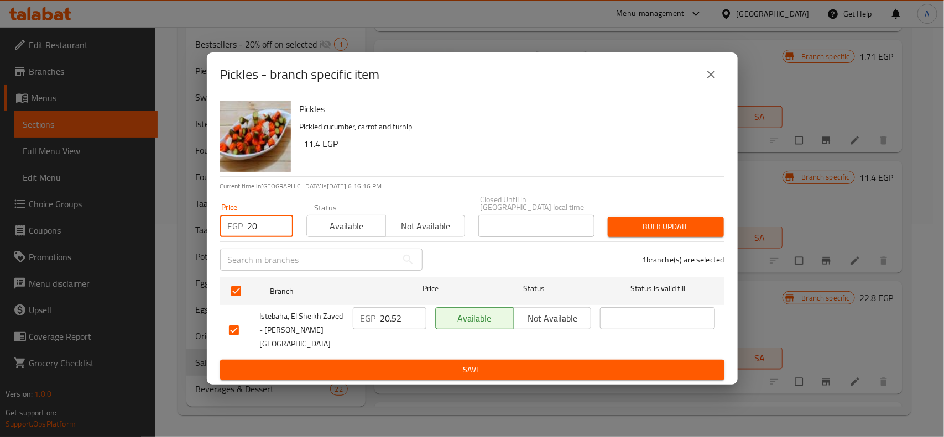
type input "20"
click at [672, 224] on span "Bulk update" at bounding box center [665, 227] width 98 height 14
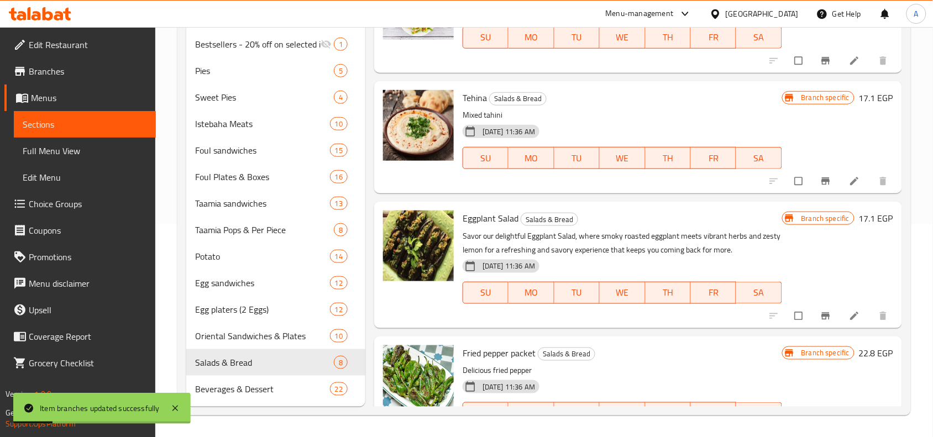
scroll to position [387, 0]
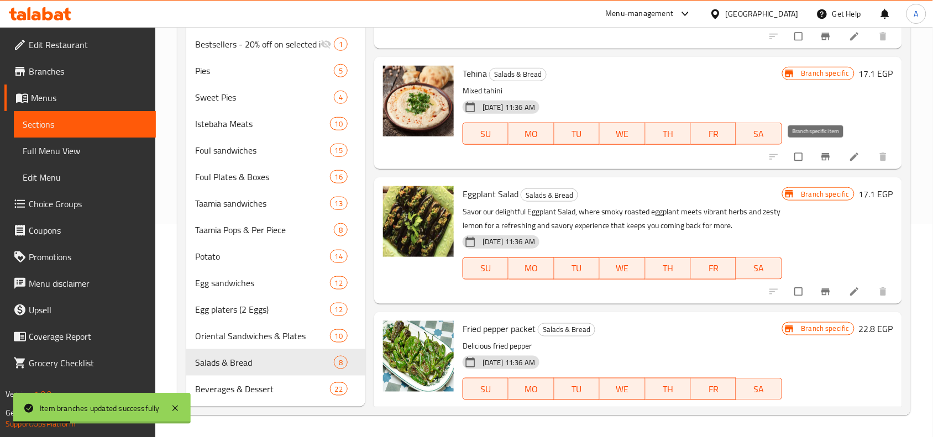
click at [822, 155] on icon "Branch-specific-item" at bounding box center [826, 157] width 8 height 7
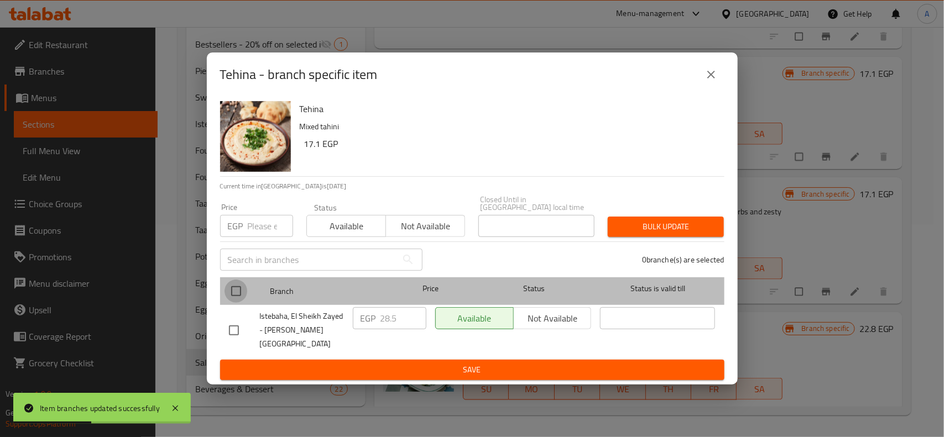
drag, startPoint x: 245, startPoint y: 293, endPoint x: 244, endPoint y: 284, distance: 9.4
click at [244, 293] on input "checkbox" at bounding box center [235, 291] width 23 height 23
checkbox input "true"
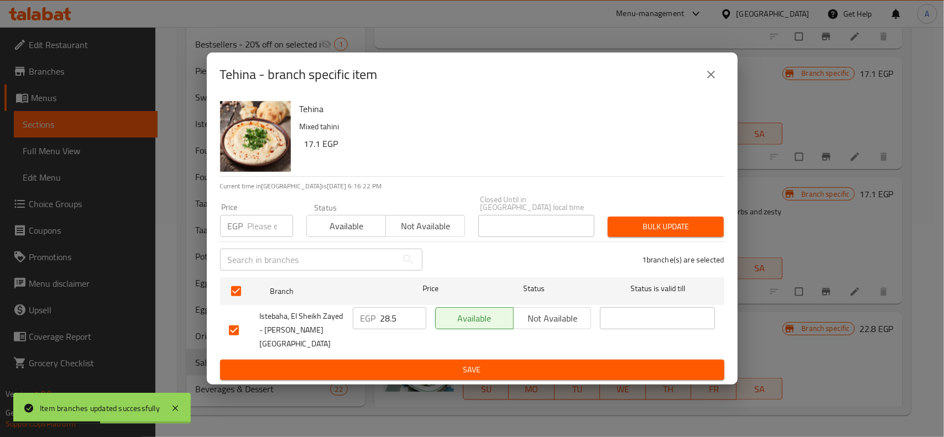
click at [273, 217] on input "number" at bounding box center [270, 226] width 45 height 22
type input "30"
click at [735, 225] on div "Tehina Mixed tahini 17.1 EGP Current time in Egypt is 02 Sep 2025 6:16:26 PM Pr…" at bounding box center [472, 241] width 531 height 288
click at [704, 227] on span "Bulk update" at bounding box center [665, 227] width 98 height 14
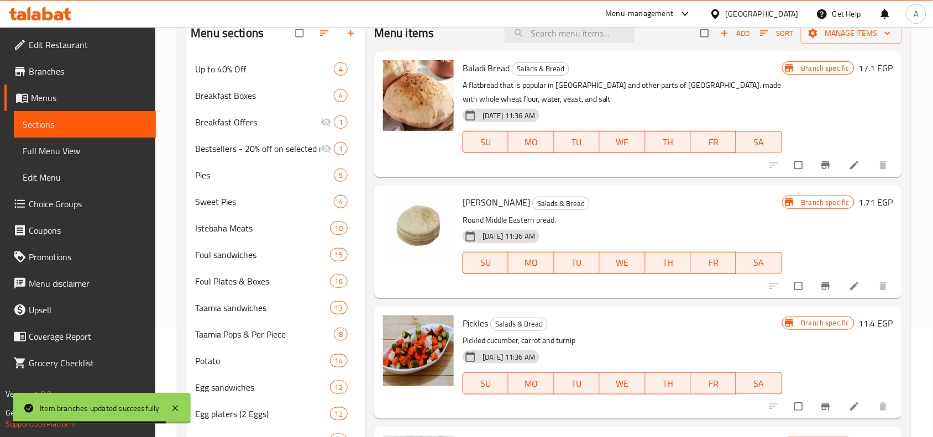
scroll to position [0, 0]
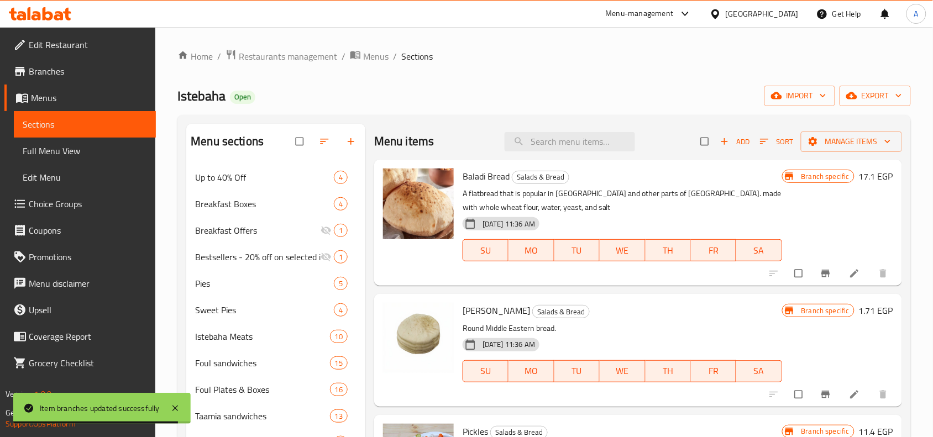
click at [499, 156] on div "Menu items Add Sort Manage items" at bounding box center [638, 142] width 528 height 36
click at [593, 120] on div "Menu sections Up to 40% Off 4 Breakfast Boxes 4 Breakfast Offers 1 Bestsellers …" at bounding box center [544, 372] width 734 height 514
click at [598, 130] on div "Menu items Add Sort Manage items" at bounding box center [638, 142] width 528 height 36
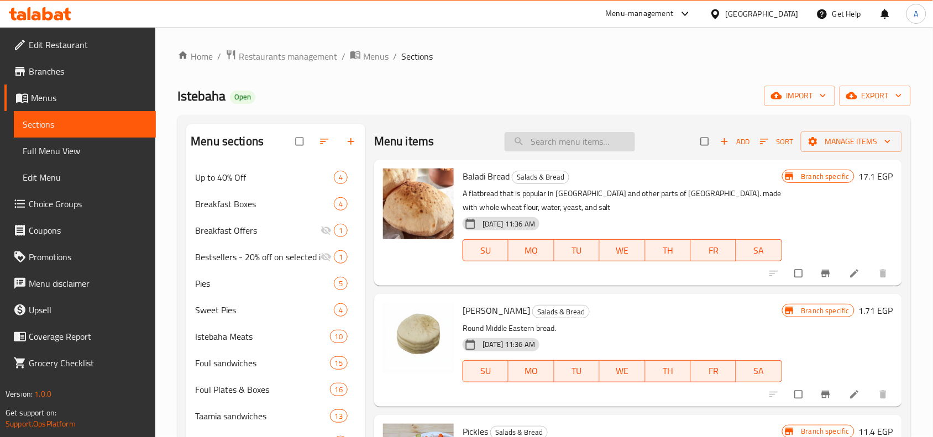
click at [590, 141] on input "search" at bounding box center [570, 141] width 130 height 19
type input "bab"
checkbox input "true"
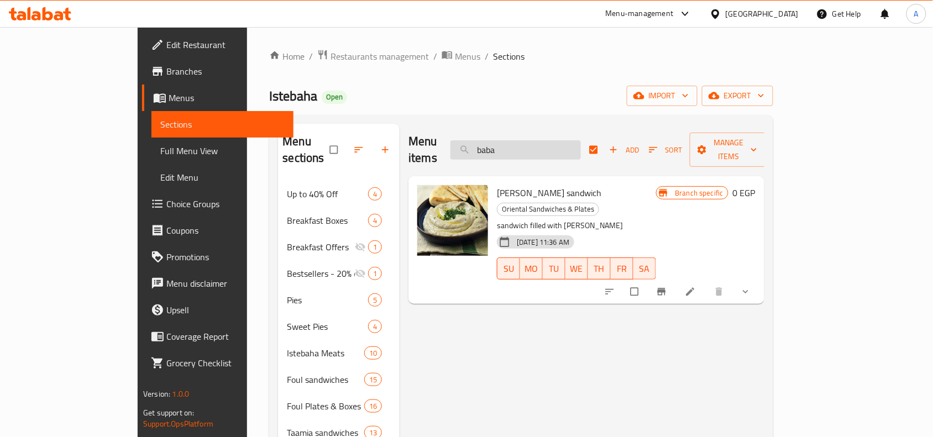
click at [581, 148] on input "baba" at bounding box center [516, 149] width 130 height 19
type input "baba"
click at [751, 286] on icon "show more" at bounding box center [745, 291] width 11 height 11
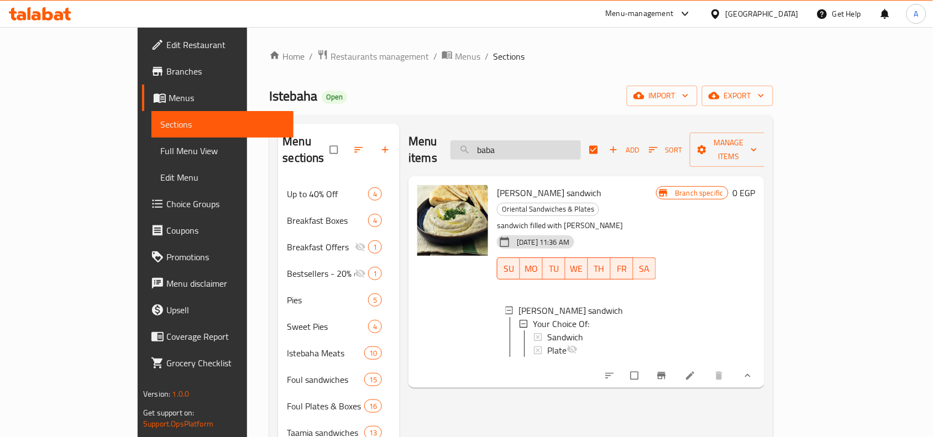
click at [581, 143] on input "baba" at bounding box center [516, 149] width 130 height 19
click at [581, 143] on input "search" at bounding box center [516, 149] width 130 height 19
checkbox input "false"
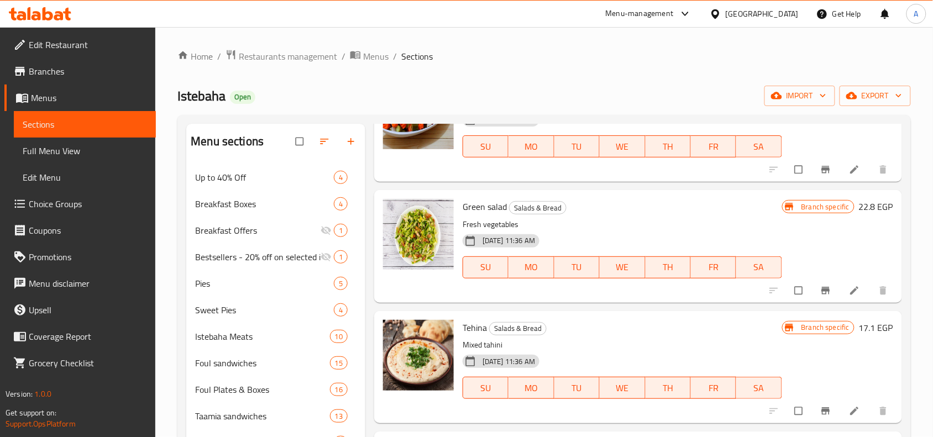
scroll to position [525, 0]
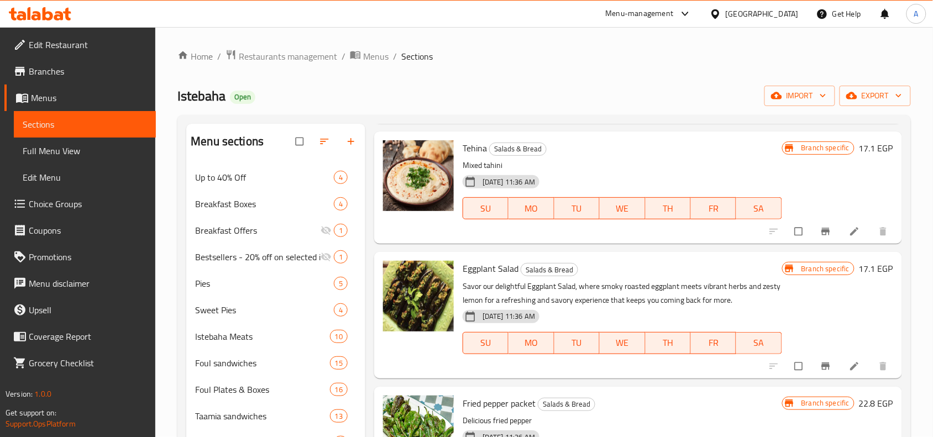
click at [663, 132] on div "Tehina Salads & Bread Mixed tahini 18-11-2024 11:36 AM SU MO TU WE TH FR SA Bra…" at bounding box center [638, 188] width 528 height 112
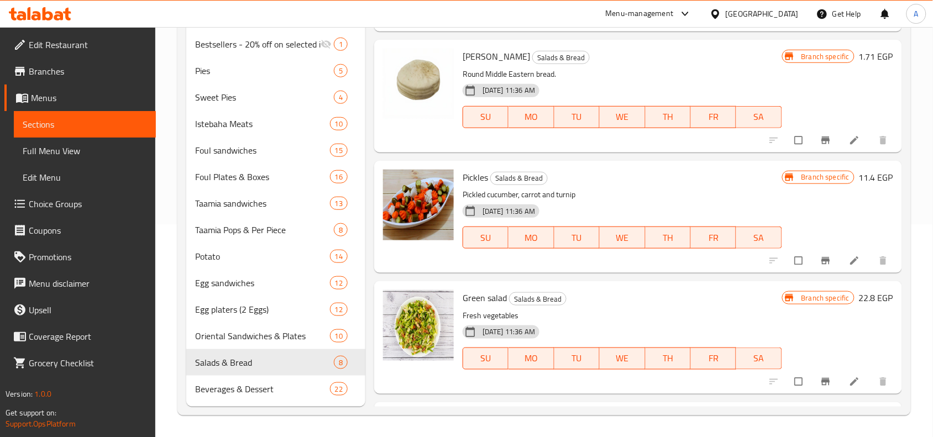
scroll to position [0, 0]
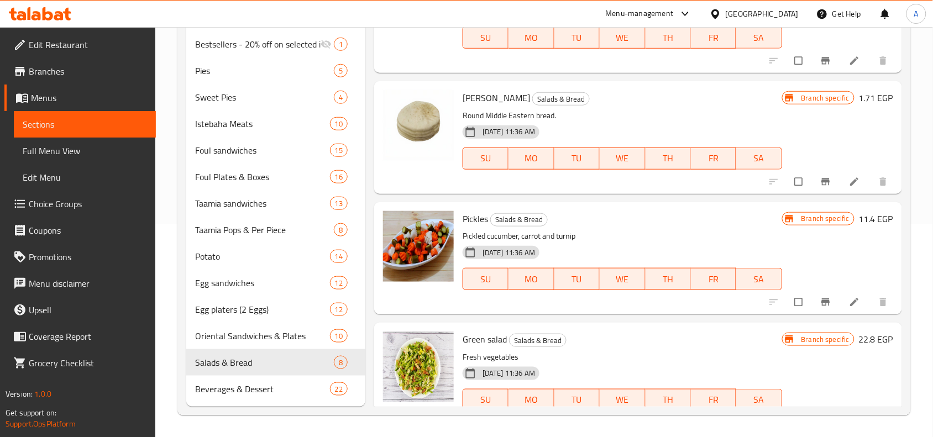
click at [859, 198] on div "Menu items Add Sort Manage items Baladi Bread Salads & Bread A flatbread that i…" at bounding box center [633, 159] width 537 height 496
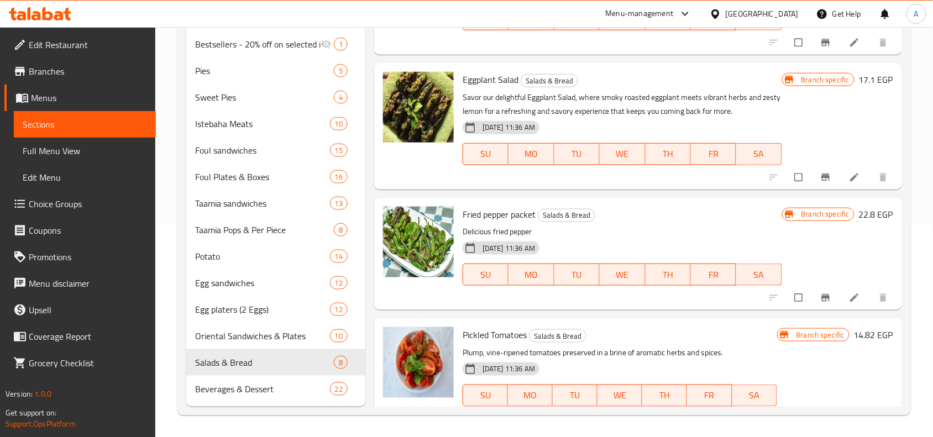
scroll to position [525, 0]
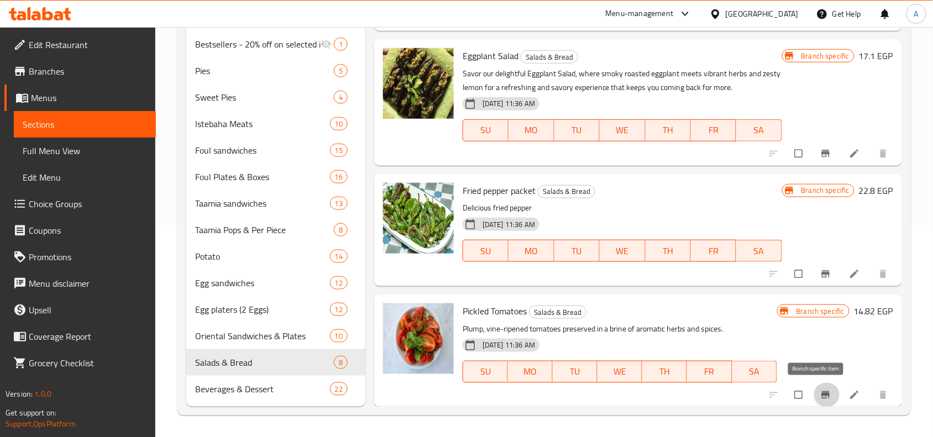
click at [820, 393] on icon "Branch-specific-item" at bounding box center [825, 395] width 11 height 11
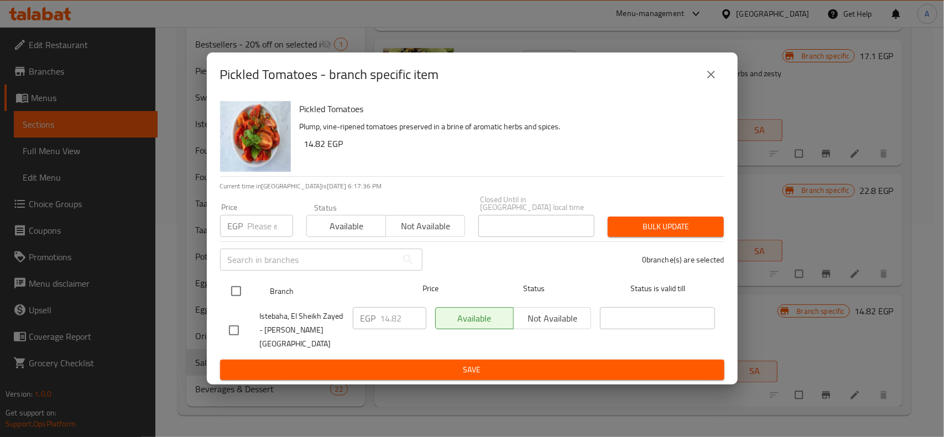
click at [236, 291] on input "checkbox" at bounding box center [235, 291] width 23 height 23
checkbox input "true"
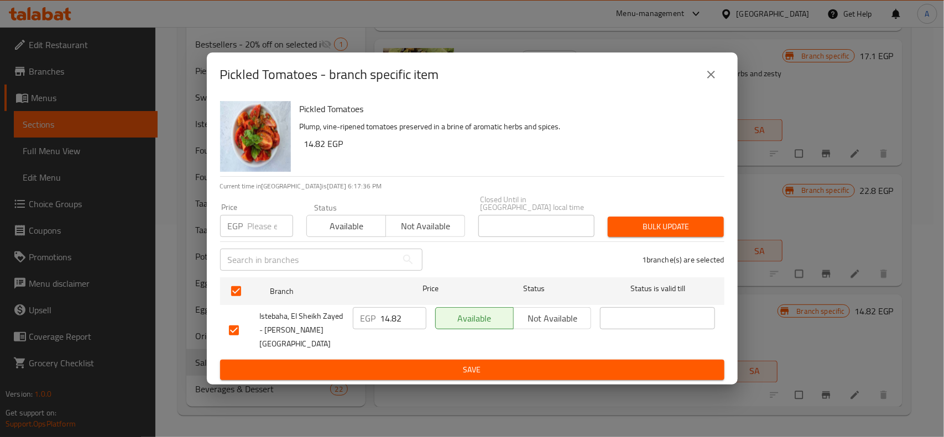
click at [257, 217] on div "Price EGP Price" at bounding box center [256, 220] width 73 height 34
click at [255, 223] on input "number" at bounding box center [270, 226] width 45 height 22
type input "17"
click at [633, 225] on span "Bulk update" at bounding box center [665, 227] width 98 height 14
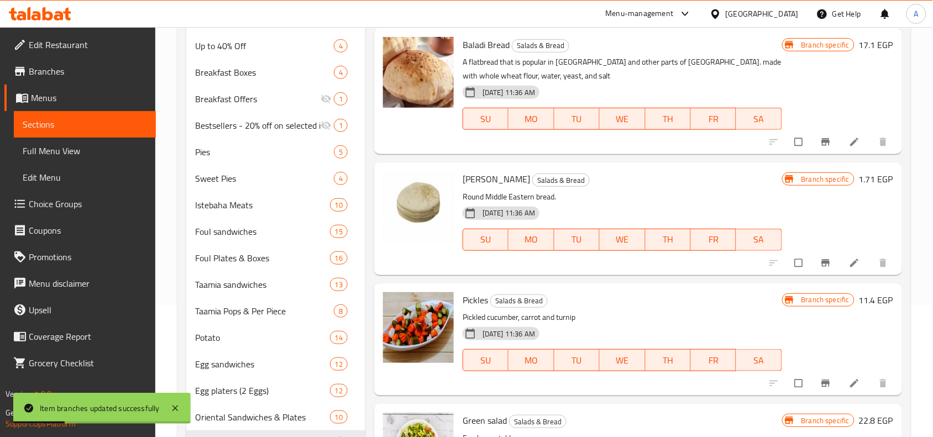
scroll to position [0, 0]
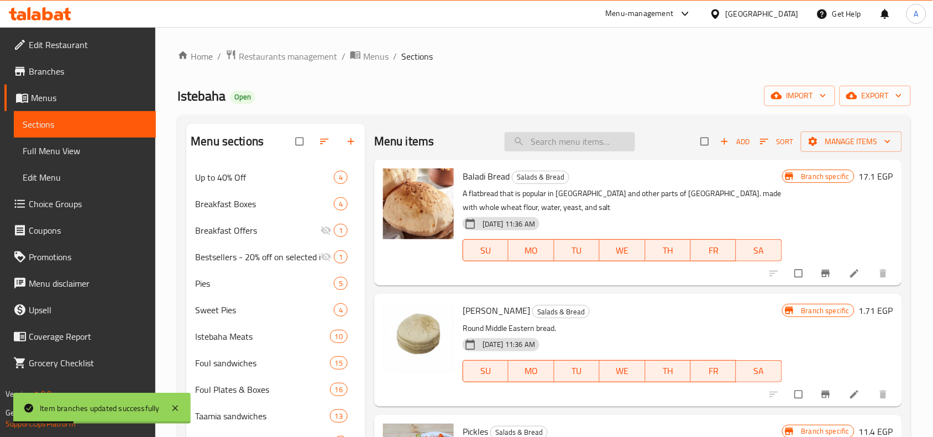
click at [564, 149] on input "search" at bounding box center [570, 141] width 130 height 19
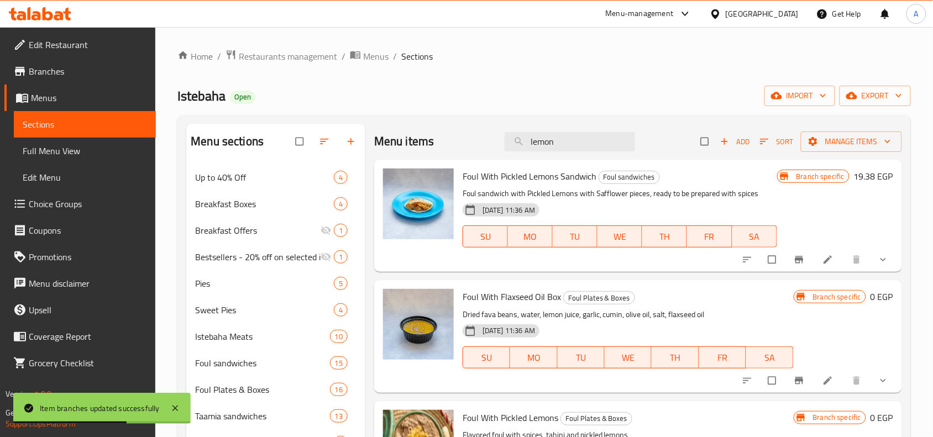
scroll to position [138, 0]
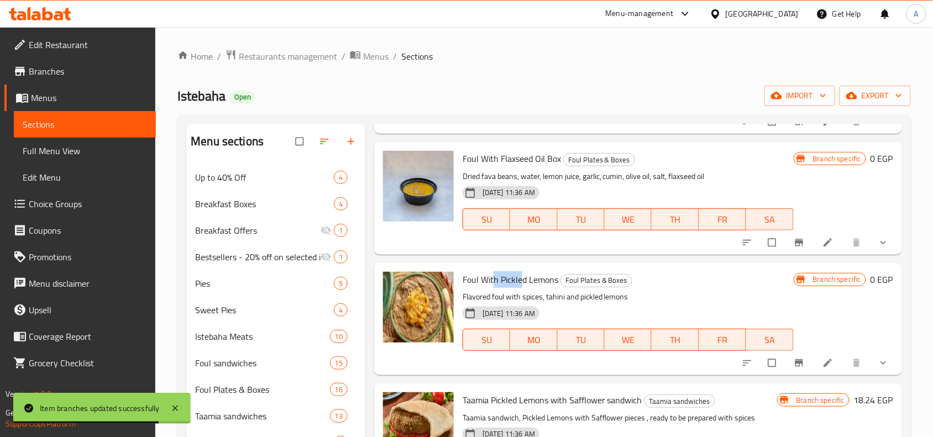
drag, startPoint x: 494, startPoint y: 282, endPoint x: 521, endPoint y: 281, distance: 27.7
click at [521, 281] on span "Foul With Pickled Lemons" at bounding box center [511, 279] width 96 height 17
click at [529, 280] on span "Foul With Pickled Lemons" at bounding box center [511, 279] width 96 height 17
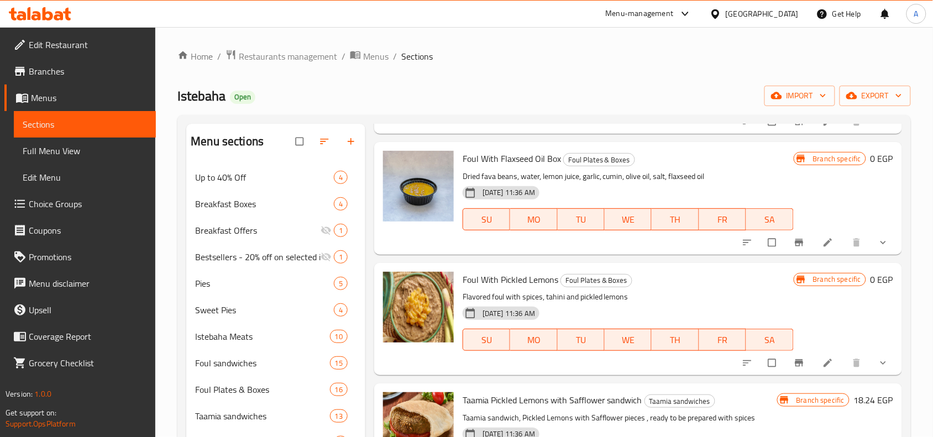
copy span "Pickled Lemons"
drag, startPoint x: 499, startPoint y: 276, endPoint x: 560, endPoint y: 274, distance: 60.3
click at [558, 274] on span "Foul With Pickled Lemons" at bounding box center [511, 279] width 96 height 17
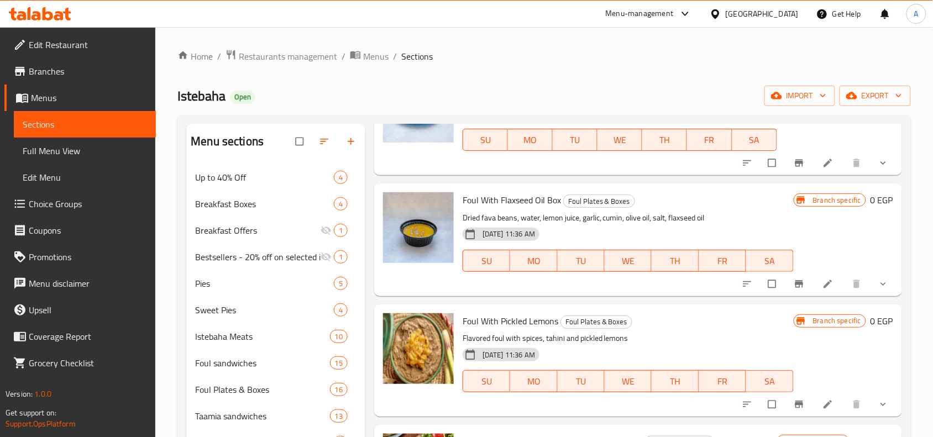
scroll to position [0, 0]
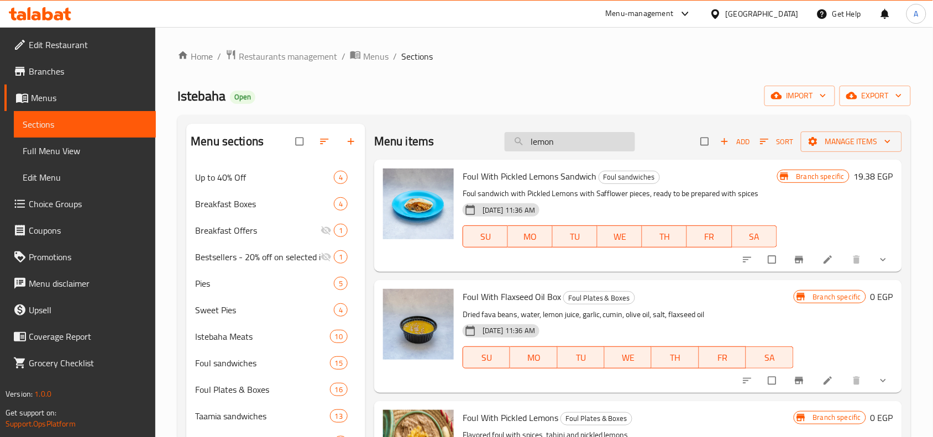
click at [578, 142] on input "lemon" at bounding box center [570, 141] width 130 height 19
paste input "Pickled Lemons"
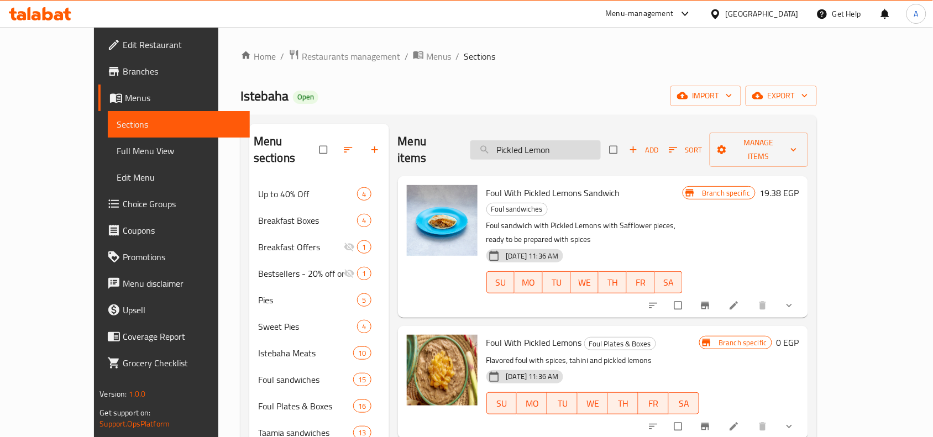
click at [542, 141] on input "Pickled Lemon" at bounding box center [536, 149] width 130 height 19
click at [521, 144] on input "Pickled Lemon" at bounding box center [536, 149] width 130 height 19
click at [557, 143] on input "Pickled Lemon" at bounding box center [536, 149] width 130 height 19
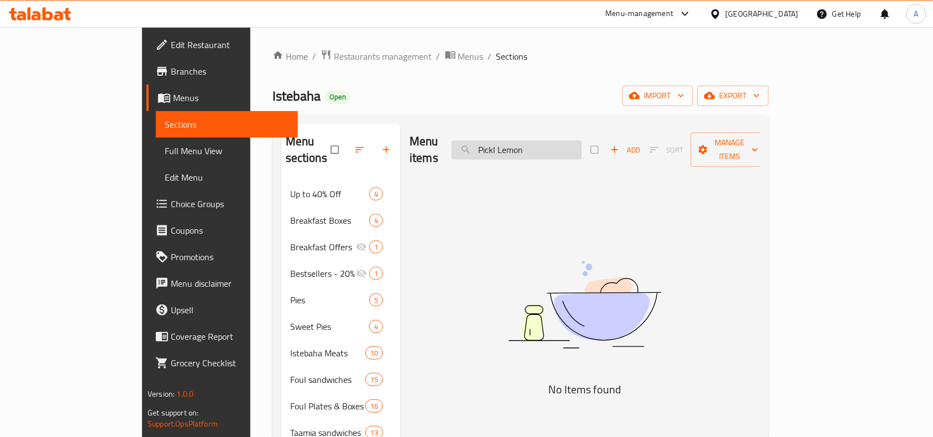
click at [573, 140] on input "Pickl Lemon" at bounding box center [517, 149] width 130 height 19
click at [568, 140] on input "Pickl Lemon" at bounding box center [517, 149] width 130 height 19
click at [568, 140] on input "Pickl Lon" at bounding box center [517, 149] width 130 height 19
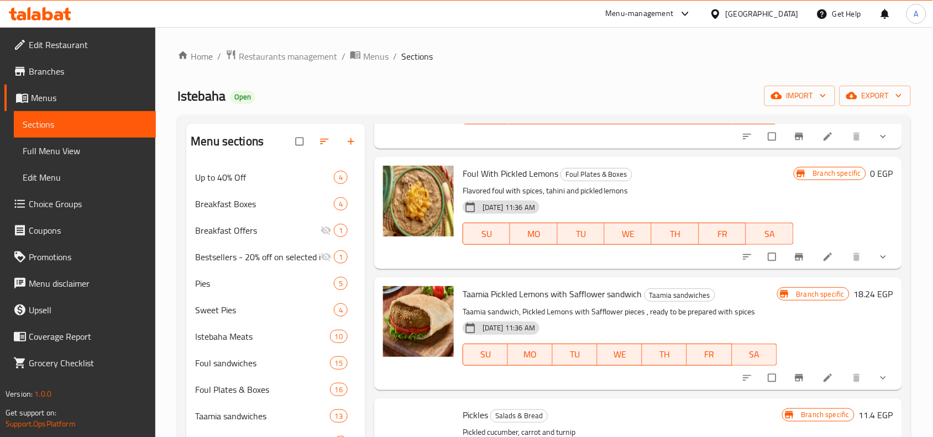
scroll to position [891, 0]
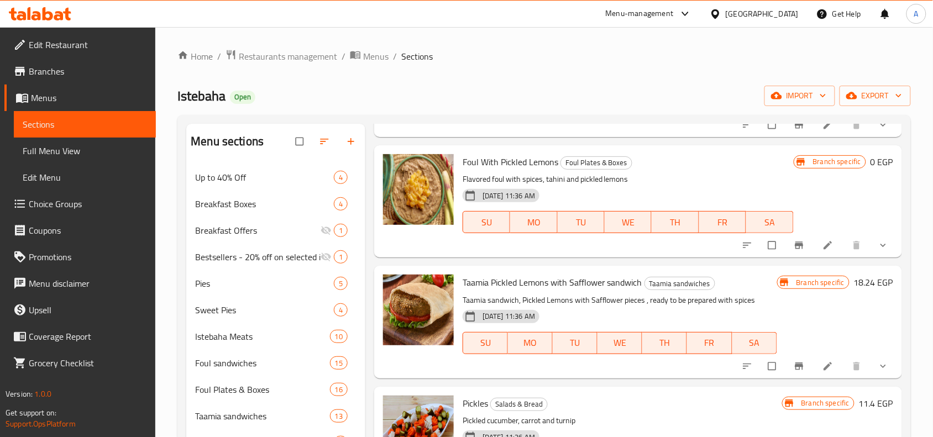
type input "Pick"
click at [572, 93] on div "Istebaha Open import export" at bounding box center [544, 96] width 734 height 20
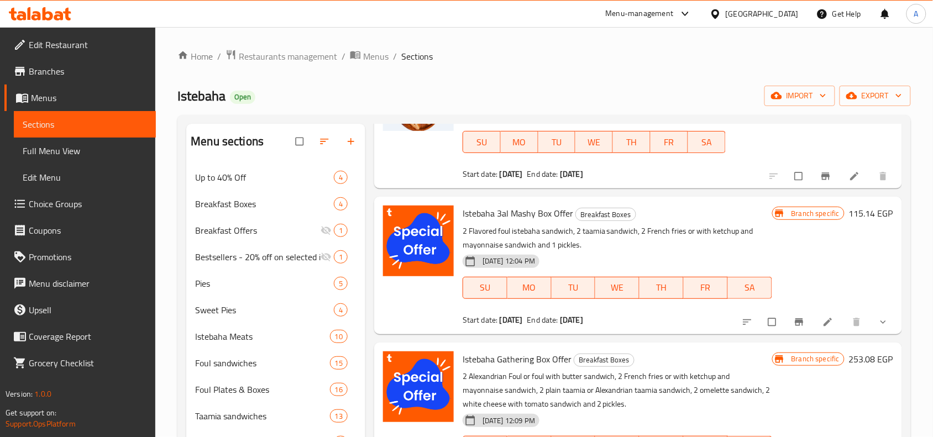
scroll to position [0, 0]
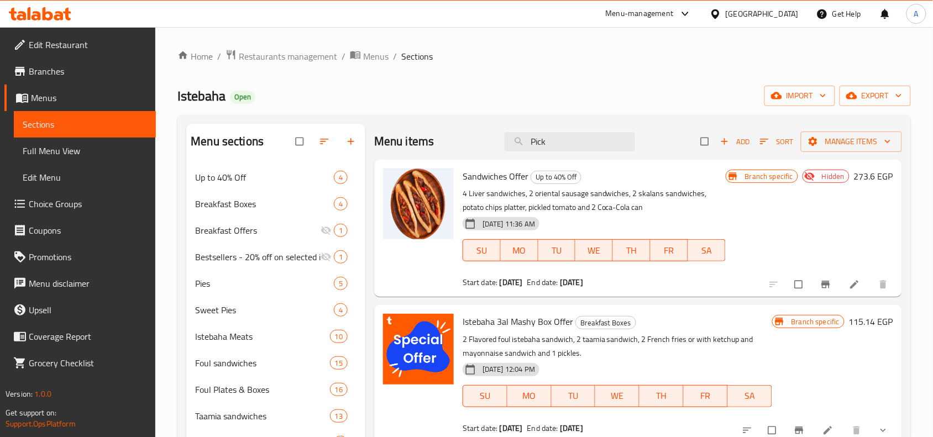
click at [590, 155] on div "Menu items Pick Add Sort Manage items" at bounding box center [638, 142] width 528 height 36
click at [593, 142] on input "Pick" at bounding box center [570, 141] width 130 height 19
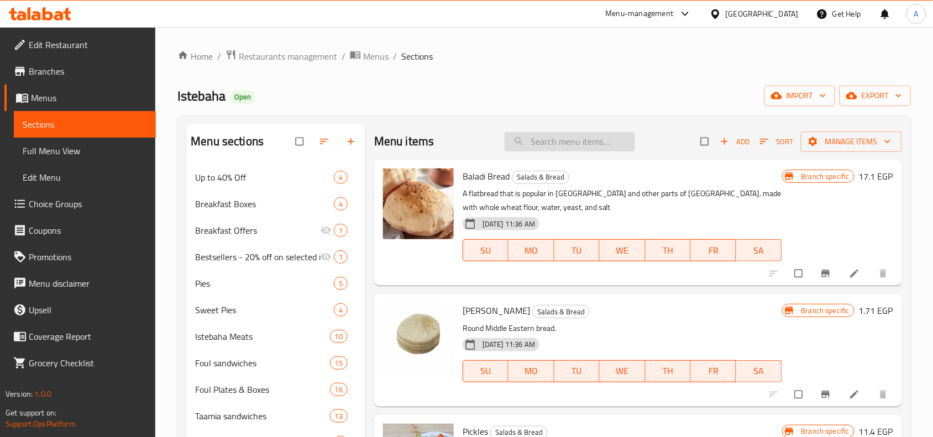
paste input "Safflower"
click at [564, 141] on input "Safflower" at bounding box center [570, 141] width 130 height 19
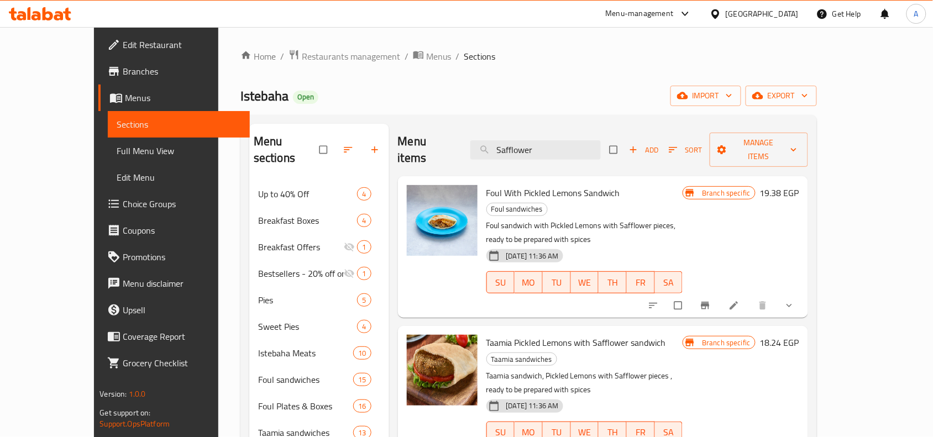
type input "Safflower"
drag, startPoint x: 615, startPoint y: 301, endPoint x: 585, endPoint y: 299, distance: 30.0
click at [585, 334] on span "Taamia Pickled Lemons with Safflower sandwich" at bounding box center [577, 342] width 180 height 17
click at [711, 300] on icon "Branch-specific-item" at bounding box center [705, 305] width 11 height 11
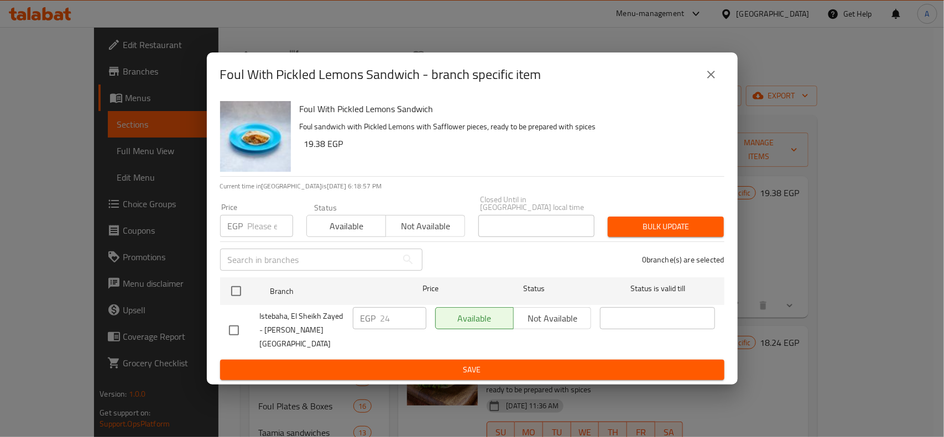
click at [715, 81] on icon "close" at bounding box center [710, 74] width 13 height 13
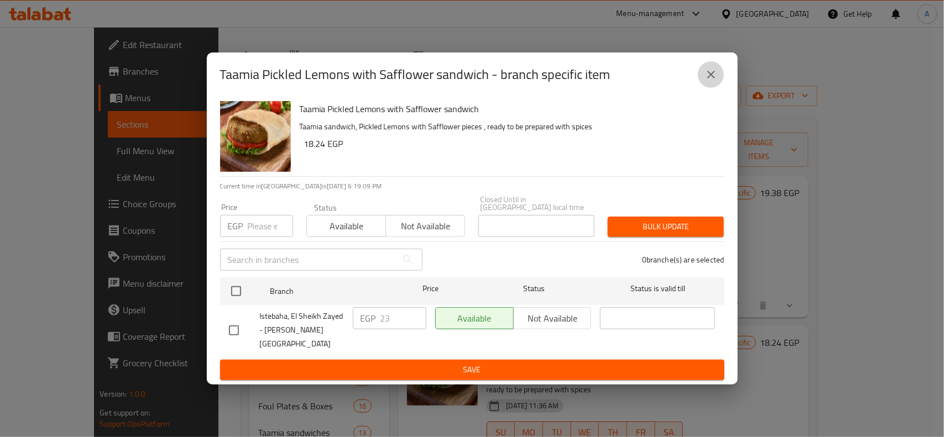
click at [723, 88] on button "close" at bounding box center [711, 74] width 27 height 27
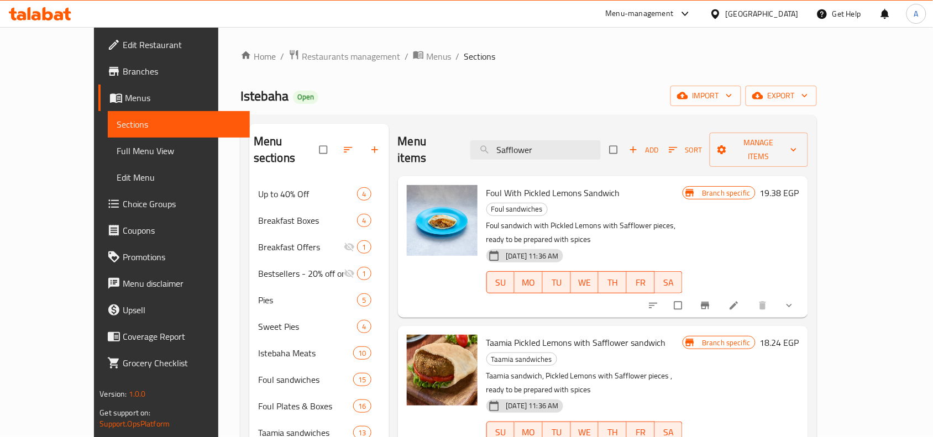
click at [566, 158] on div "Menu items Safflower Add Sort Manage items" at bounding box center [603, 150] width 410 height 53
click at [571, 143] on input "Safflower" at bounding box center [536, 149] width 130 height 19
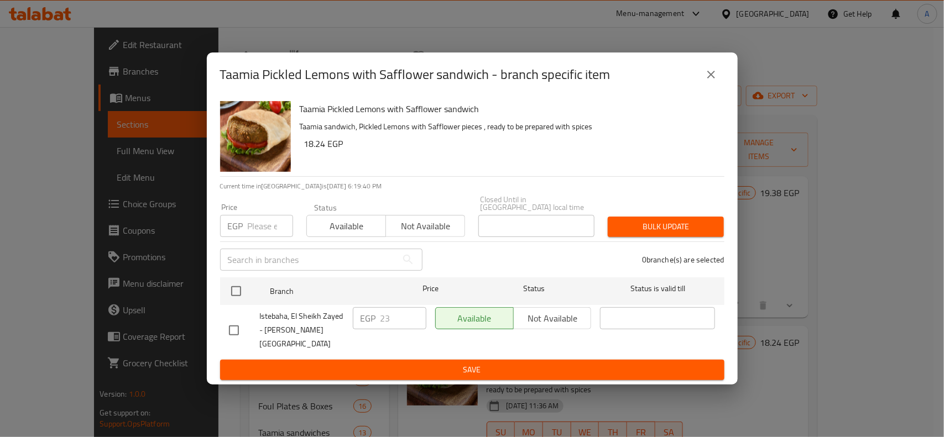
click at [869, 55] on div "Taamia Pickled Lemons with Safflower sandwich - branch specific item Taamia Pic…" at bounding box center [472, 218] width 944 height 437
click at [766, 289] on div "Taamia Pickled Lemons with Safflower sandwich - branch specific item Taamia Pic…" at bounding box center [472, 218] width 944 height 437
click at [713, 72] on button "close" at bounding box center [711, 74] width 27 height 27
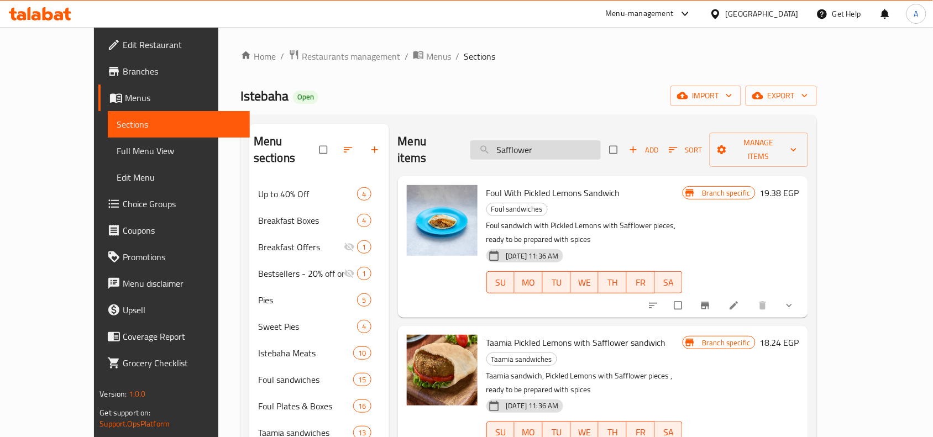
click at [597, 142] on input "Safflower" at bounding box center [536, 149] width 130 height 19
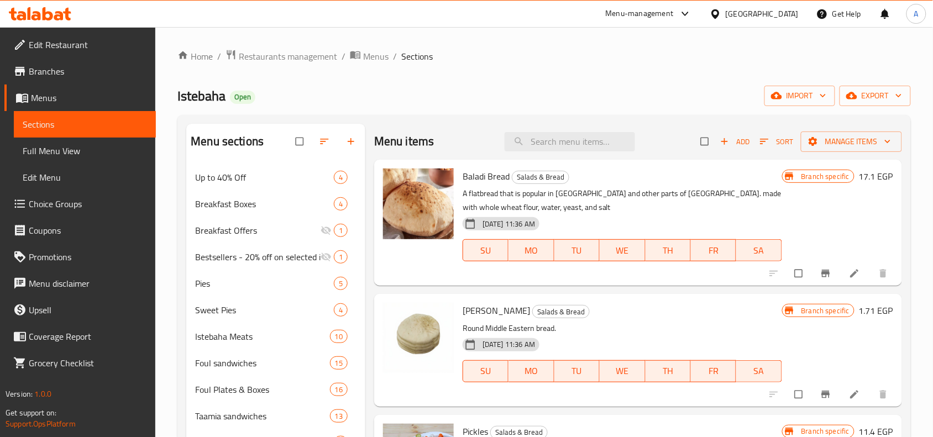
click at [804, 280] on div at bounding box center [830, 274] width 136 height 24
click at [814, 280] on button "Branch-specific-item" at bounding box center [827, 274] width 27 height 24
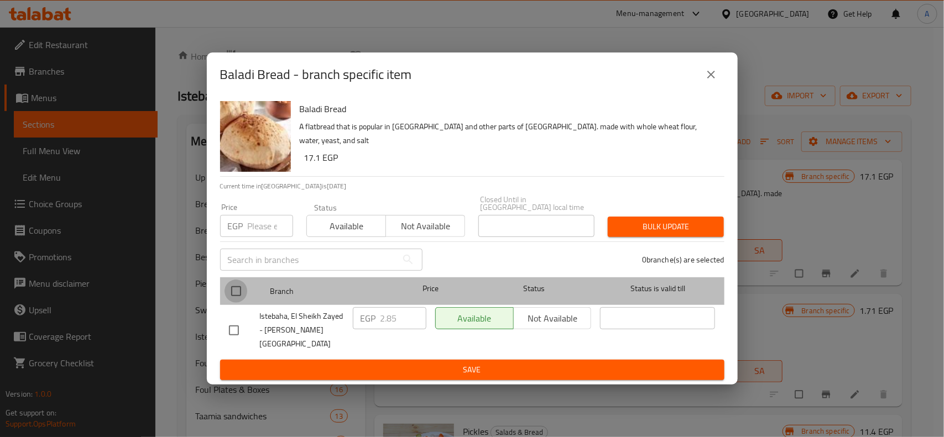
click at [230, 283] on input "checkbox" at bounding box center [235, 291] width 23 height 23
checkbox input "true"
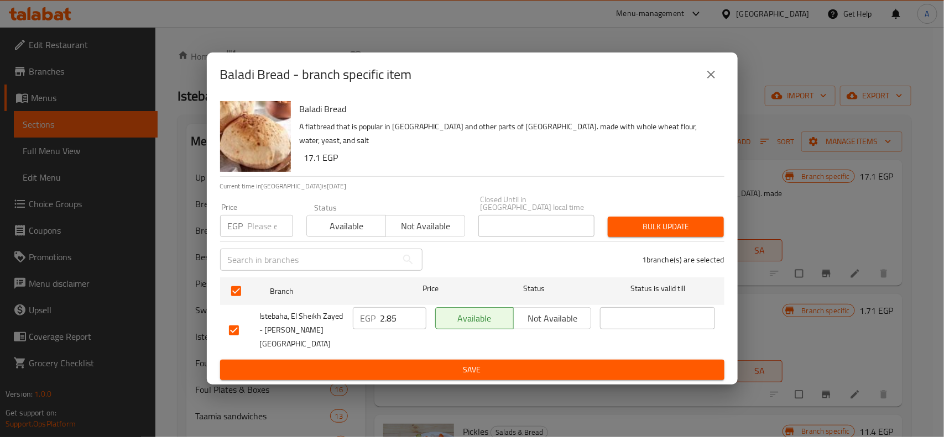
click at [256, 217] on div "Price EGP Price" at bounding box center [256, 220] width 73 height 34
click at [268, 249] on div "​" at bounding box center [321, 259] width 216 height 35
click at [266, 237] on input "number" at bounding box center [270, 226] width 45 height 22
type input "3.5"
click at [656, 248] on div "1 branche(s) are selected" at bounding box center [580, 260] width 302 height 40
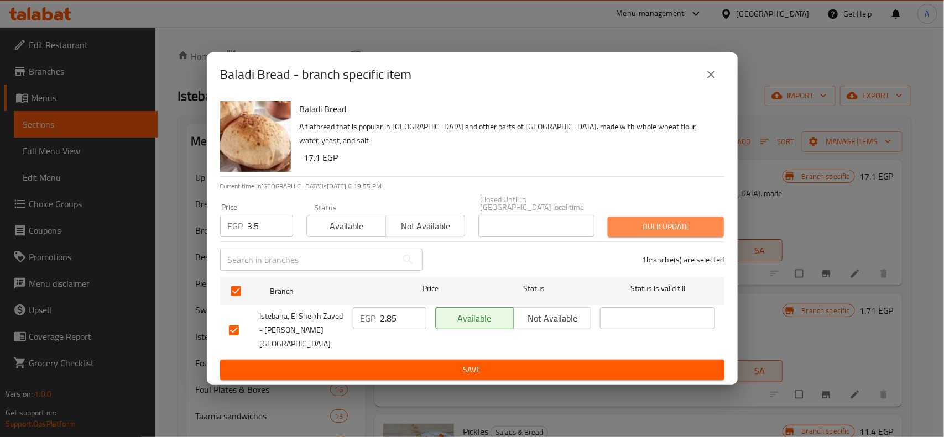
click at [675, 228] on span "Bulk update" at bounding box center [665, 227] width 98 height 14
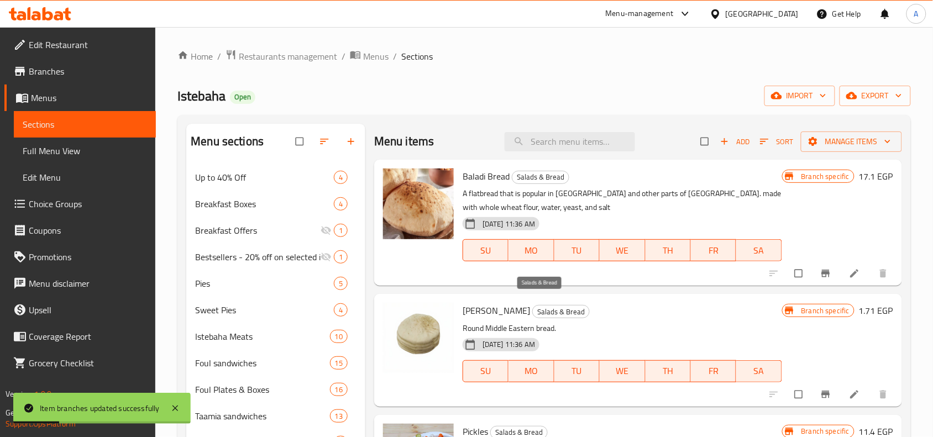
scroll to position [69, 0]
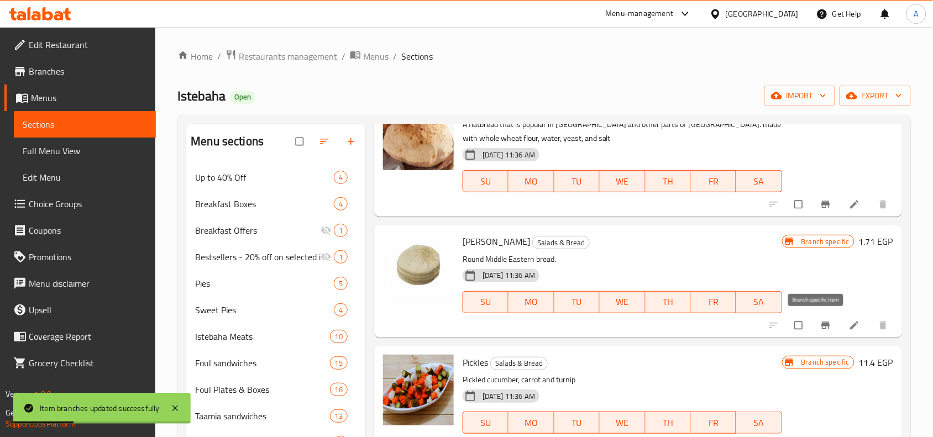
click at [820, 328] on icon "Branch-specific-item" at bounding box center [825, 325] width 11 height 11
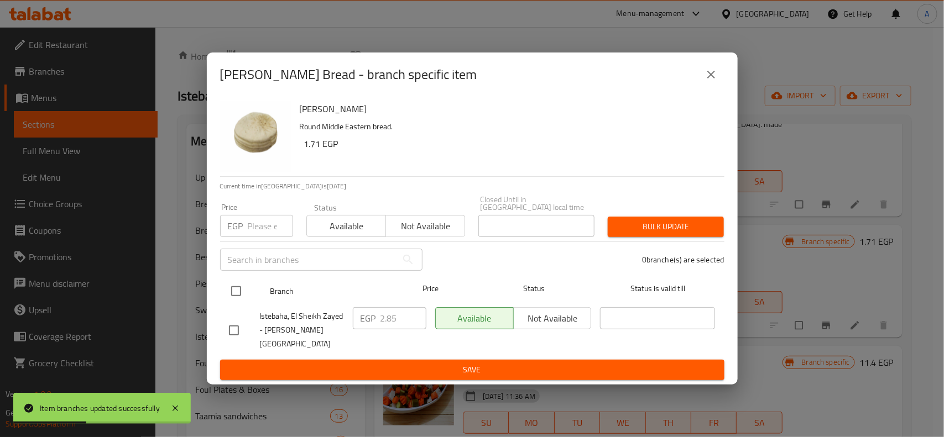
click at [228, 291] on input "checkbox" at bounding box center [235, 291] width 23 height 23
checkbox input "true"
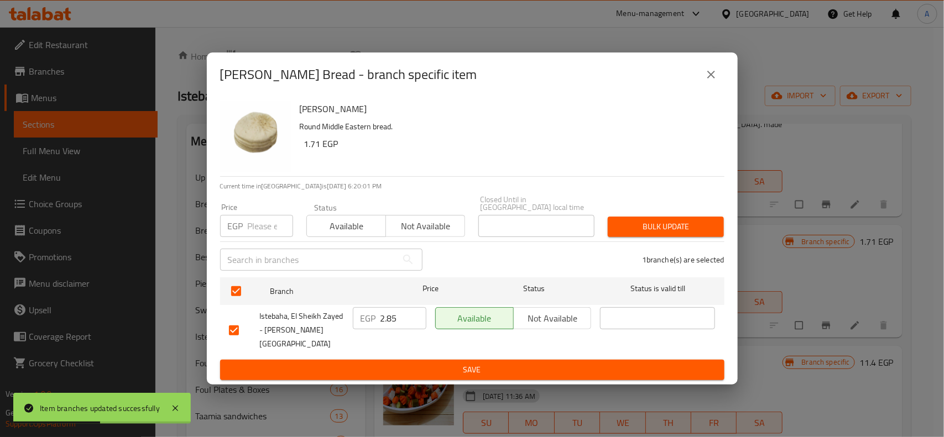
click at [260, 244] on div "​" at bounding box center [321, 259] width 216 height 35
click at [260, 230] on input "number" at bounding box center [270, 226] width 45 height 22
type input "2"
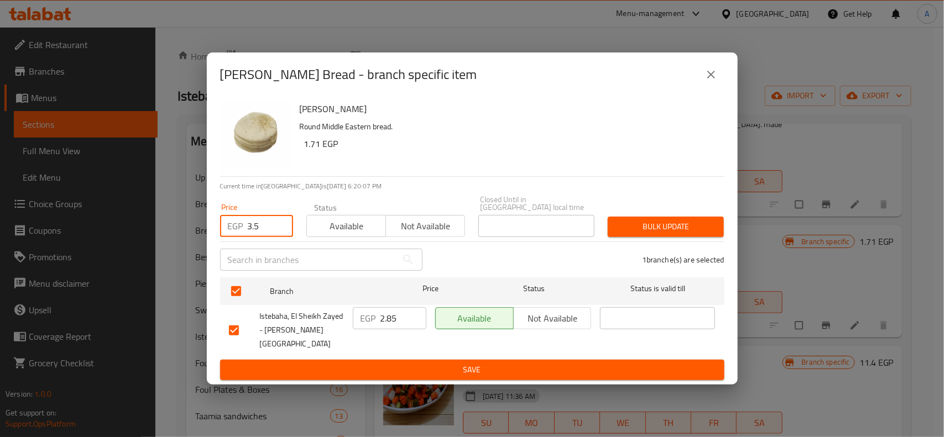
type input "3.5"
click at [634, 237] on button "Bulk update" at bounding box center [666, 227] width 116 height 20
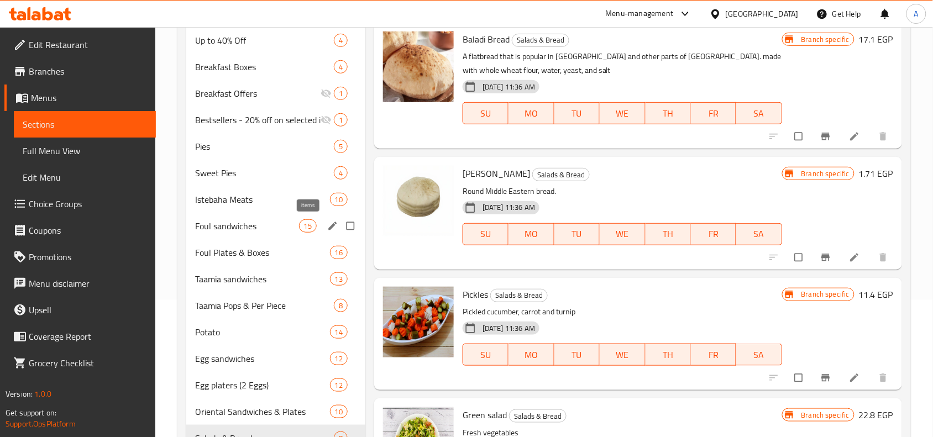
scroll to position [138, 0]
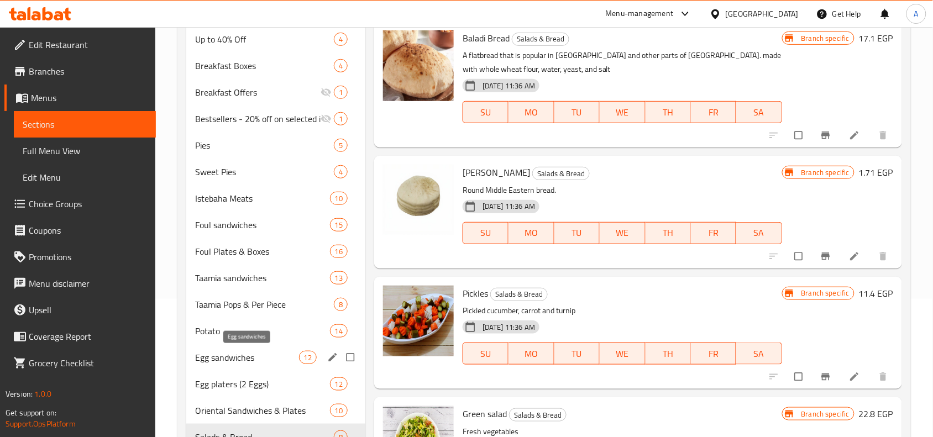
click at [232, 359] on span "Egg sandwiches" at bounding box center [246, 357] width 103 height 13
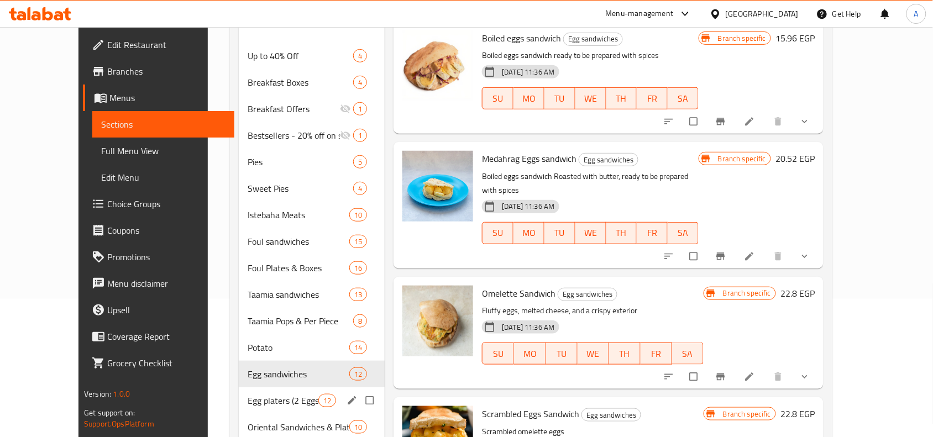
click at [258, 388] on div "Egg platers (2 Eggs) 12" at bounding box center [312, 401] width 147 height 27
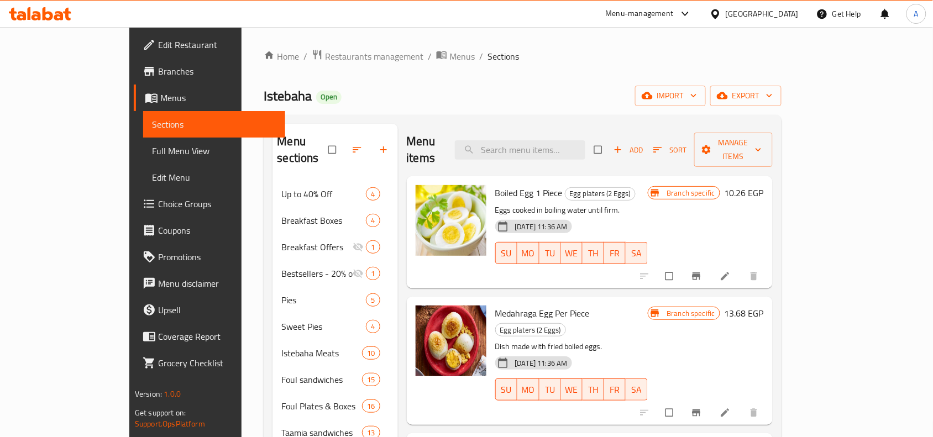
click at [690, 94] on div "Istebaha Open import export" at bounding box center [522, 96] width 517 height 20
click at [701, 273] on icon "Branch-specific-item" at bounding box center [696, 276] width 8 height 7
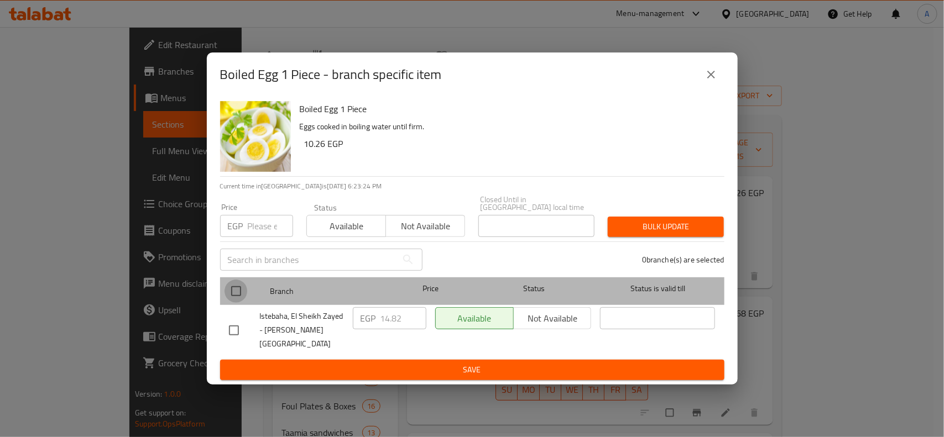
drag, startPoint x: 228, startPoint y: 299, endPoint x: 250, endPoint y: 274, distance: 33.7
click at [229, 299] on input "checkbox" at bounding box center [235, 291] width 23 height 23
checkbox input "true"
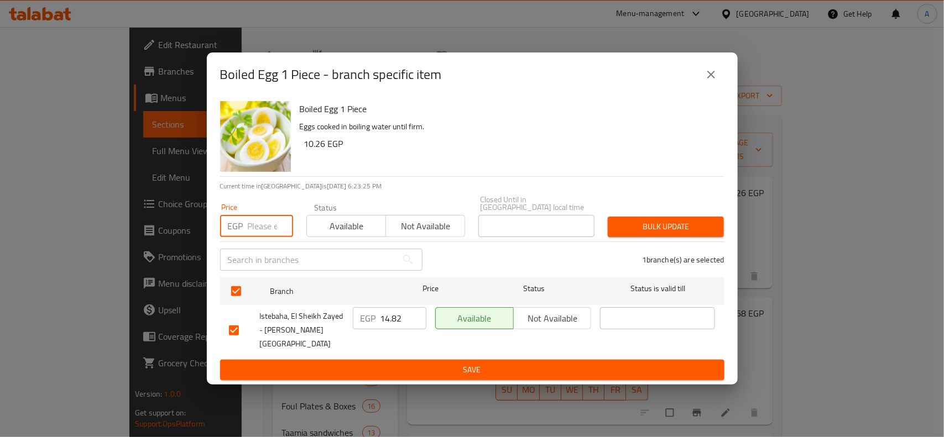
click at [254, 229] on input "number" at bounding box center [270, 226] width 45 height 22
type input "22"
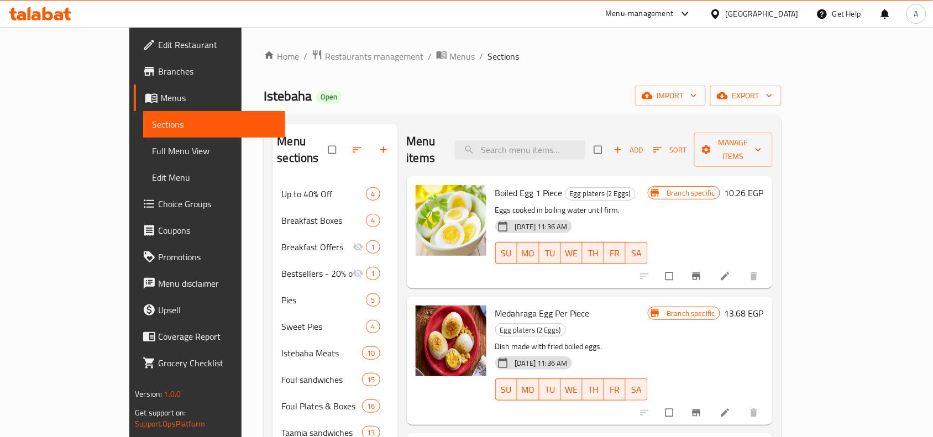
click at [530, 185] on span "Boiled Egg 1 Piece" at bounding box center [528, 193] width 67 height 17
click at [702, 271] on icon "Branch-specific-item" at bounding box center [696, 276] width 11 height 11
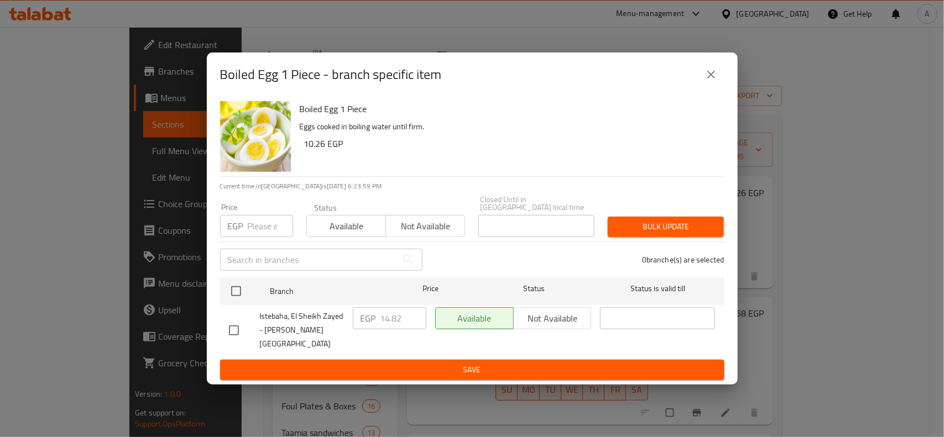
click at [715, 97] on div "Boiled Egg 1 Piece - branch specific item" at bounding box center [472, 75] width 531 height 44
click at [712, 79] on icon "close" at bounding box center [710, 74] width 13 height 13
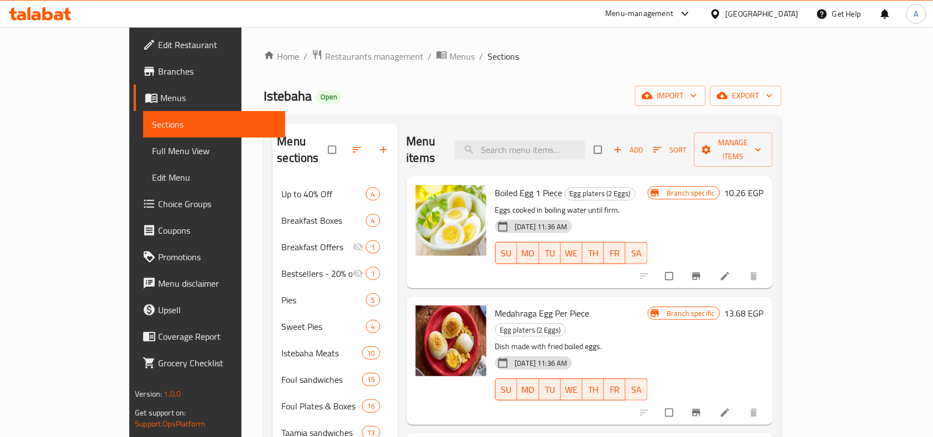
click at [564, 156] on div "Menu items Add Sort Manage items" at bounding box center [590, 150] width 366 height 53
click at [535, 118] on div "Menu sections Up to 40% Off 4 Breakfast Boxes 4 Breakfast Offers 1 Bestsellers …" at bounding box center [522, 380] width 517 height 530
click at [556, 131] on div "Menu items Add Sort Manage items" at bounding box center [590, 150] width 366 height 53
drag, startPoint x: 506, startPoint y: 174, endPoint x: 460, endPoint y: 178, distance: 46.1
click at [491, 181] on div "Boiled Egg 1 Piece Egg platers (2 Eggs) Eggs cooked in boiling water until firm…" at bounding box center [571, 232] width 161 height 103
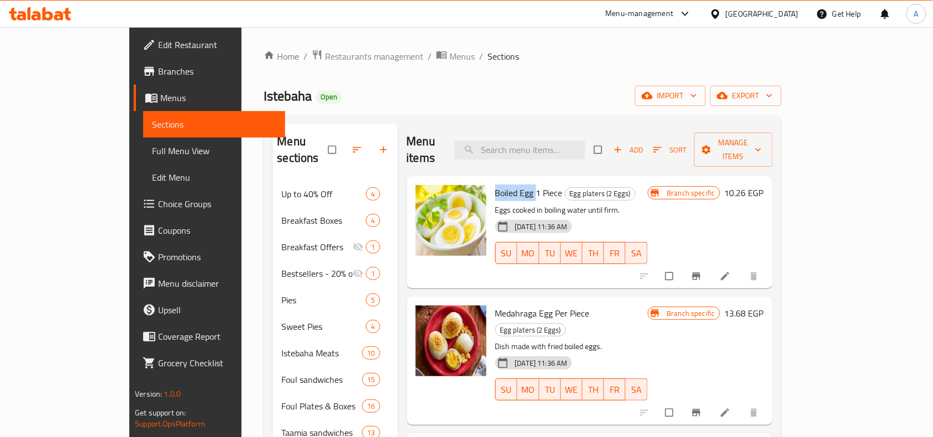
copy span "Boiled Egg"
click at [564, 150] on input "search" at bounding box center [520, 149] width 130 height 19
paste input "Boiled Egg"
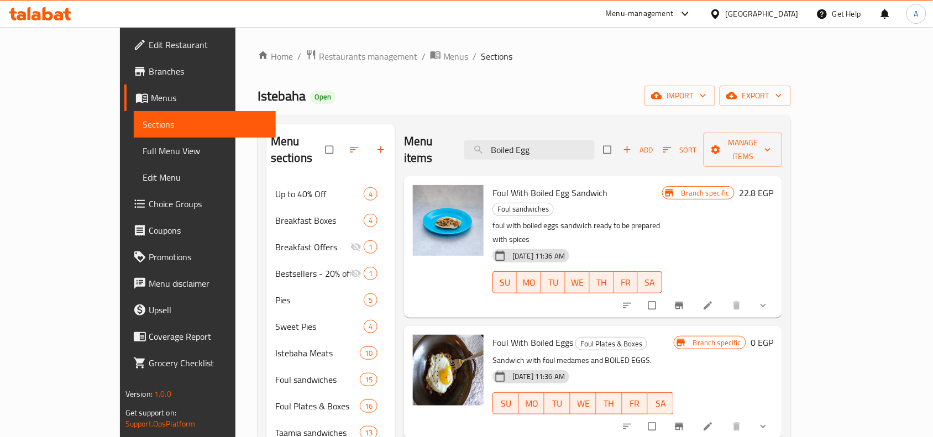
type input "Boiled Egg"
drag, startPoint x: 488, startPoint y: 180, endPoint x: 514, endPoint y: 184, distance: 26.7
click at [514, 185] on span "Foul With Boiled Egg Sandwich" at bounding box center [550, 193] width 115 height 17
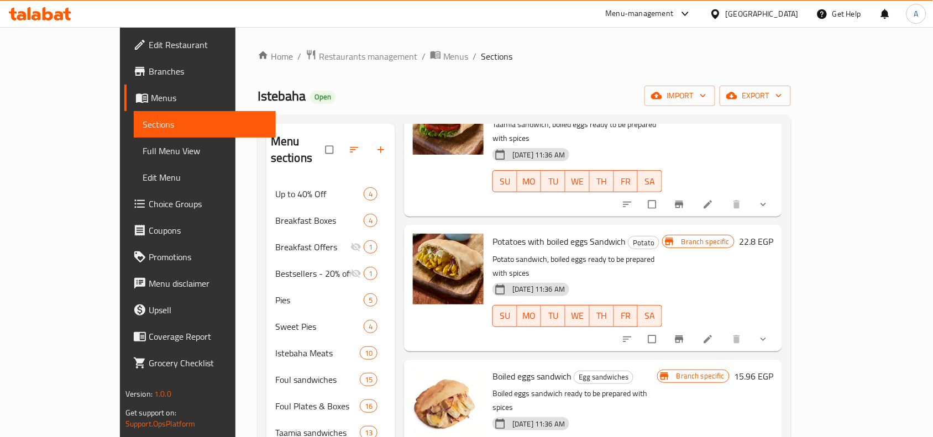
scroll to position [415, 0]
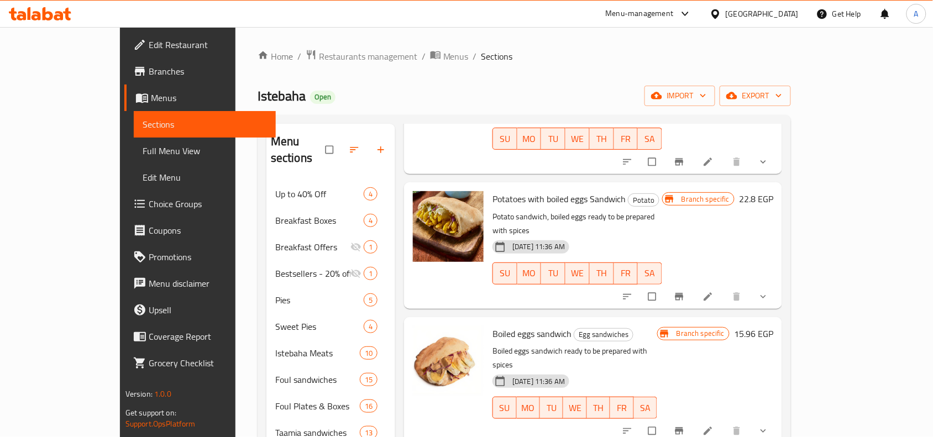
click at [493, 344] on p "Boiled eggs sandwich ready to be prepared with spices" at bounding box center [575, 358] width 165 height 28
click at [684, 427] on icon "Branch-specific-item" at bounding box center [680, 430] width 8 height 7
drag, startPoint x: 460, startPoint y: 238, endPoint x: 529, endPoint y: 241, distance: 69.2
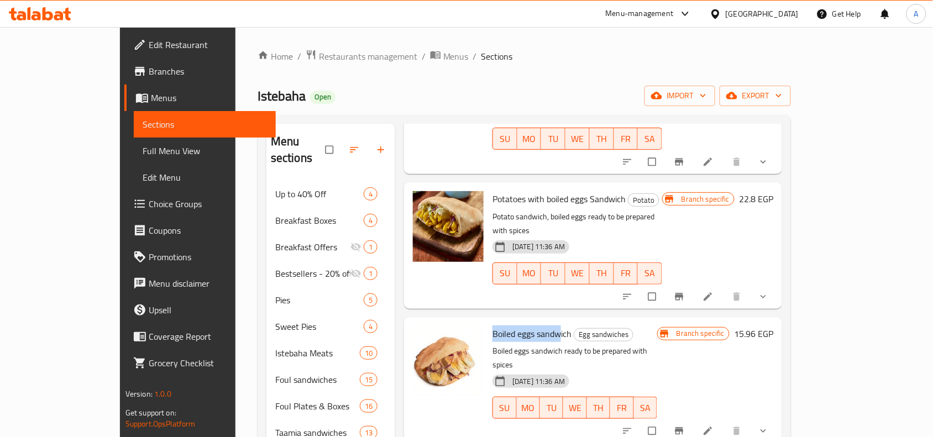
click at [529, 322] on div "Boiled eggs sandwich Egg sandwiches Boiled eggs sandwich ready to be prepared w…" at bounding box center [575, 380] width 174 height 117
click at [529, 326] on span "Boiled eggs sandwich" at bounding box center [532, 334] width 79 height 17
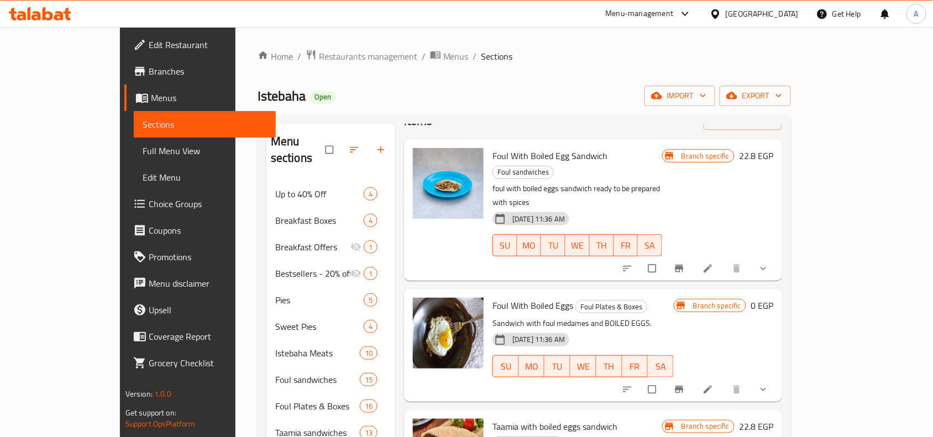
scroll to position [0, 0]
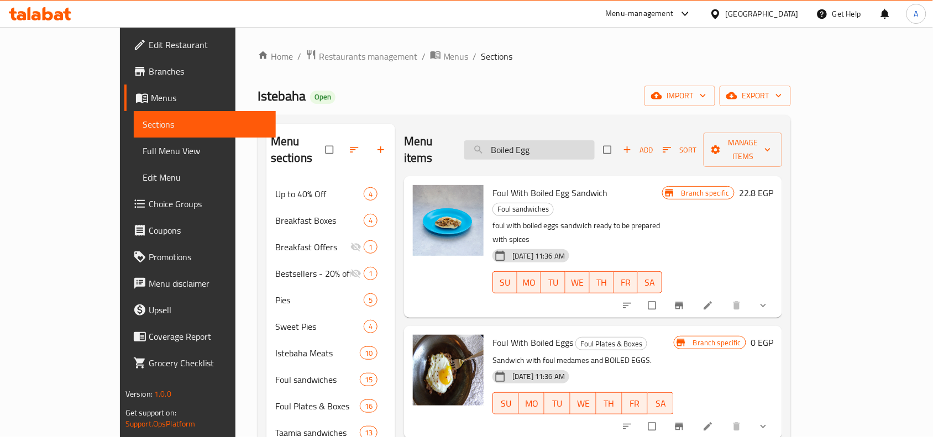
click at [595, 150] on input "Boiled Egg" at bounding box center [529, 149] width 130 height 19
type input "Boiled Eg"
click at [588, 149] on input "Boiled Eg" at bounding box center [529, 149] width 130 height 19
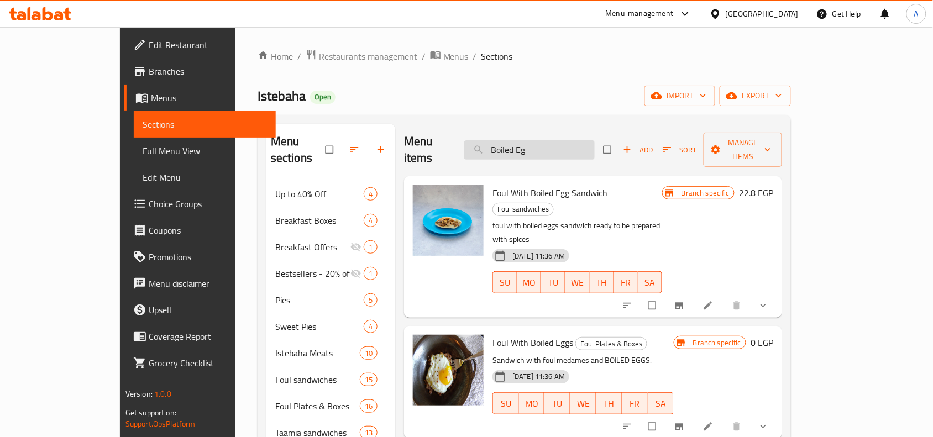
click at [592, 141] on input "Boiled Eg" at bounding box center [529, 149] width 130 height 19
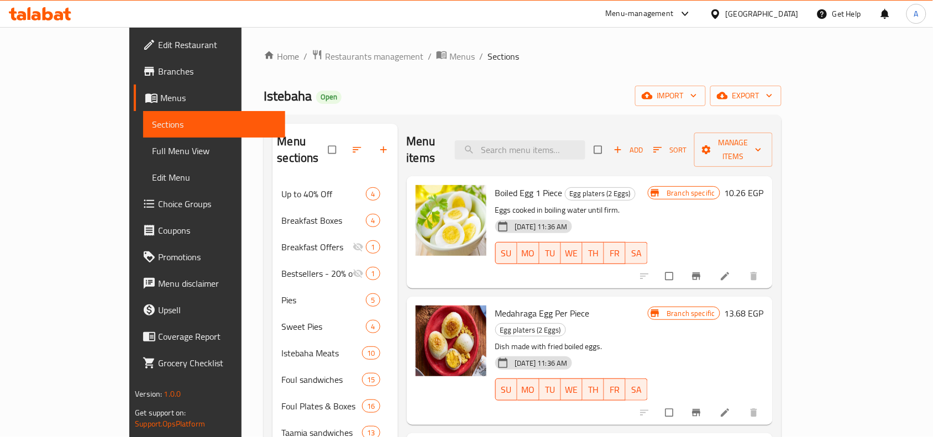
click at [556, 112] on div "Home / Restaurants management / Menus / Sections Istebaha Open import export Me…" at bounding box center [522, 347] width 517 height 596
drag, startPoint x: 509, startPoint y: 175, endPoint x: 537, endPoint y: 180, distance: 29.1
click at [537, 185] on h6 "Boiled Egg 1 Piece Egg platers (2 Eggs)" at bounding box center [571, 192] width 153 height 15
click at [711, 272] on button "Branch-specific-item" at bounding box center [697, 276] width 27 height 24
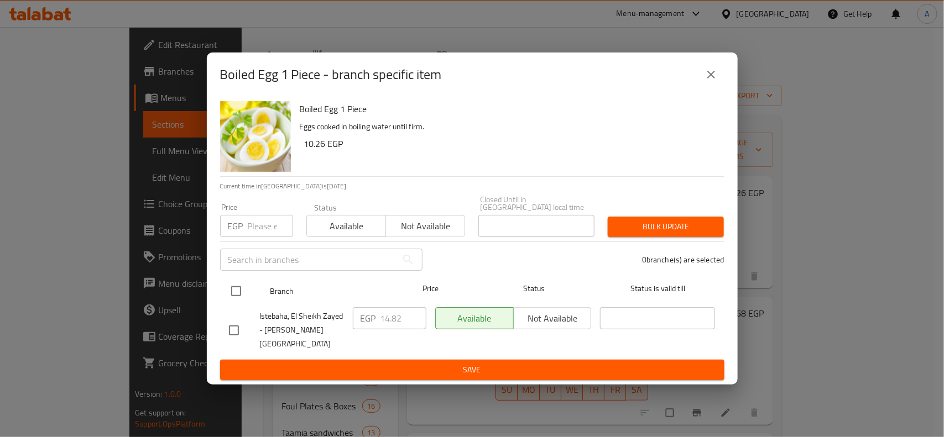
click at [226, 288] on input "checkbox" at bounding box center [235, 291] width 23 height 23
checkbox input "true"
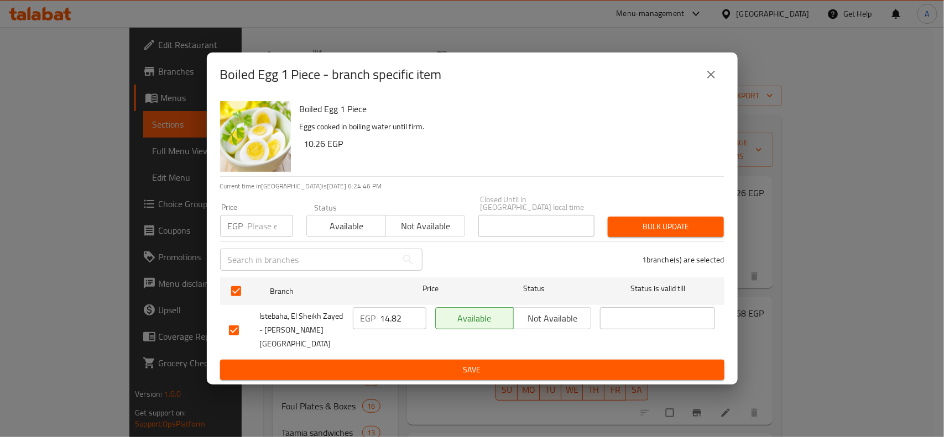
click at [246, 228] on div "EGP Price" at bounding box center [256, 226] width 73 height 22
type input "5"
type input "15"
click at [654, 216] on div "Bulk update" at bounding box center [665, 227] width 129 height 34
click at [661, 231] on span "Bulk update" at bounding box center [665, 227] width 98 height 14
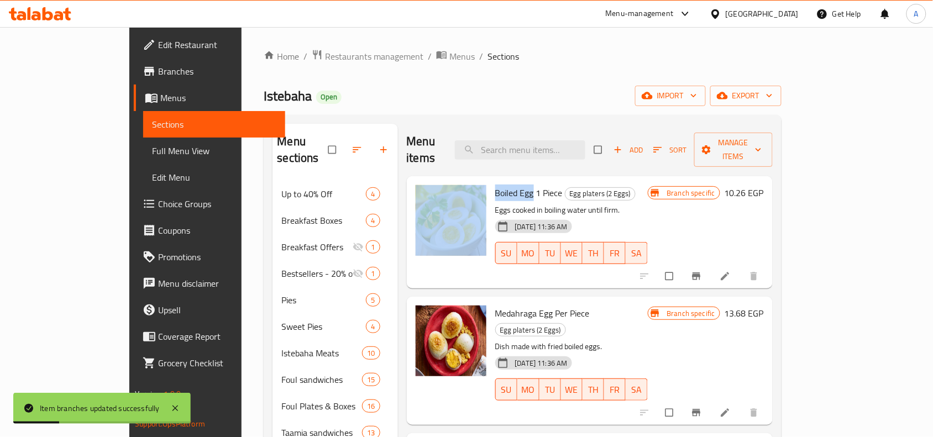
drag, startPoint x: 501, startPoint y: 177, endPoint x: 397, endPoint y: 166, distance: 104.6
click at [411, 181] on div "Boiled Egg 1 Piece Egg platers (2 Eggs) Eggs cooked in boiling water until firm…" at bounding box center [589, 232] width 357 height 103
copy div "Boiled Egg"
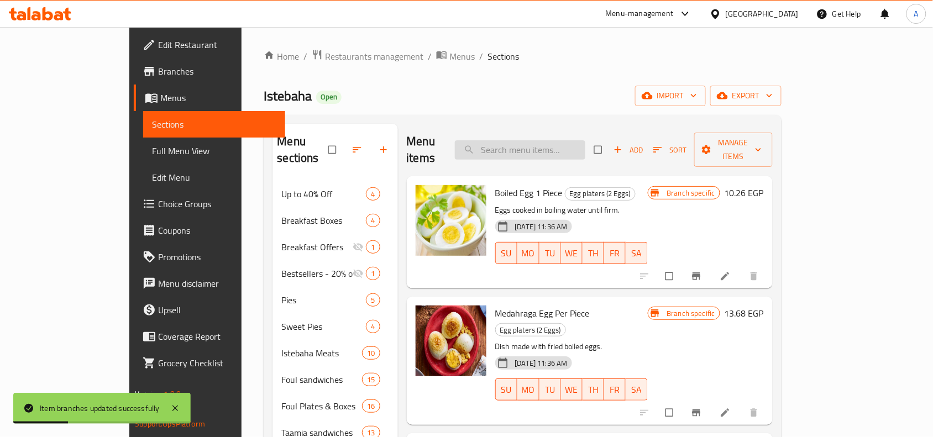
click at [586, 148] on input "search" at bounding box center [520, 149] width 130 height 19
paste input "Boiled Egg 1 Piece Boiled Egg"
type input "Boiled Egg 1 Piece Boiled Egg"
drag, startPoint x: 466, startPoint y: 177, endPoint x: 476, endPoint y: 178, distance: 10.5
click at [495, 185] on span "Boiled Egg 1 Piece" at bounding box center [528, 193] width 67 height 17
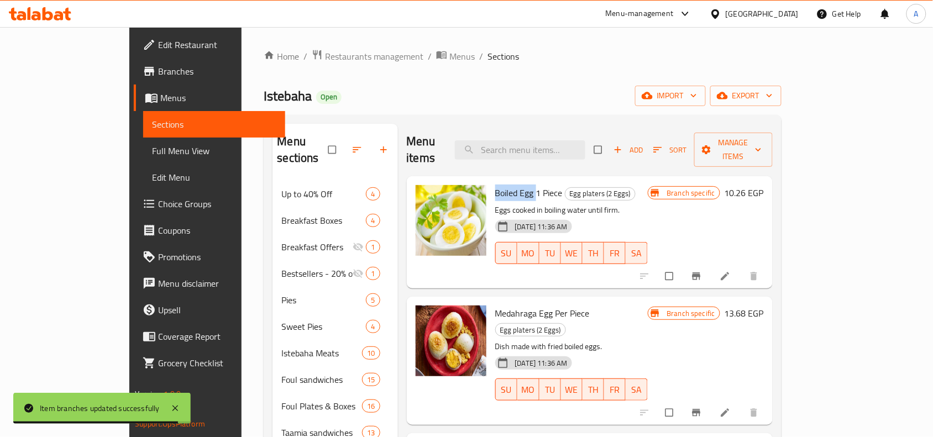
copy span "Boiled Egg"
drag, startPoint x: 463, startPoint y: 173, endPoint x: 503, endPoint y: 176, distance: 40.5
click at [503, 185] on span "Boiled Egg 1 Piece" at bounding box center [528, 193] width 67 height 17
click at [586, 150] on input "search" at bounding box center [520, 149] width 130 height 19
paste input "Boiled Egg"
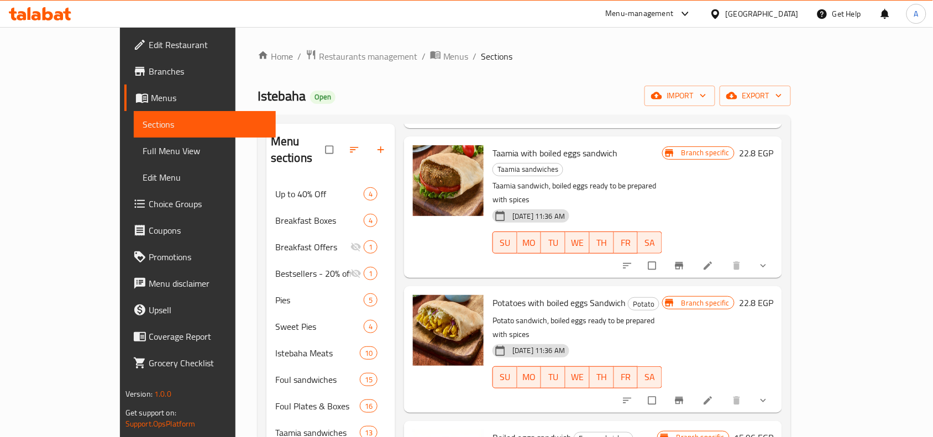
scroll to position [484, 0]
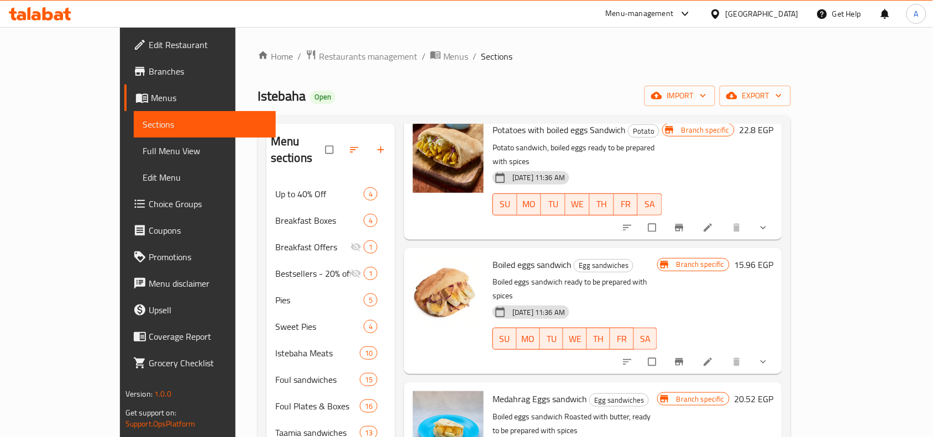
type input "Boiled Egg"
click at [685, 357] on icon "Branch-specific-item" at bounding box center [679, 362] width 11 height 11
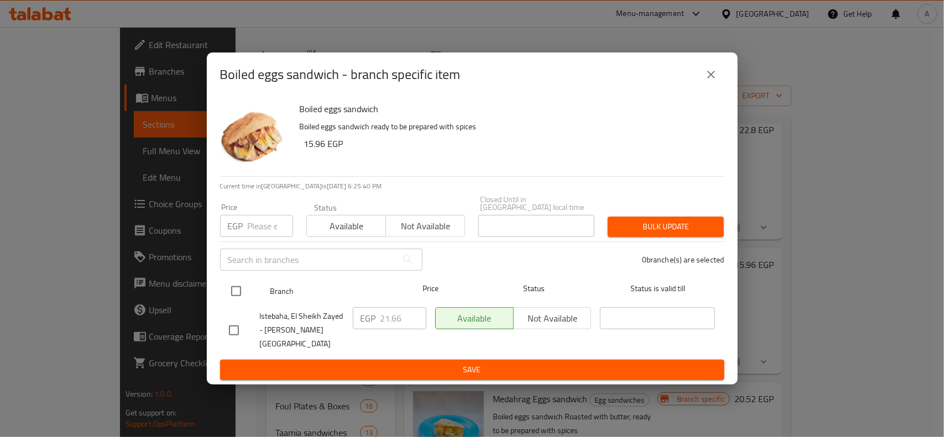
click at [241, 291] on input "checkbox" at bounding box center [235, 291] width 23 height 23
checkbox input "true"
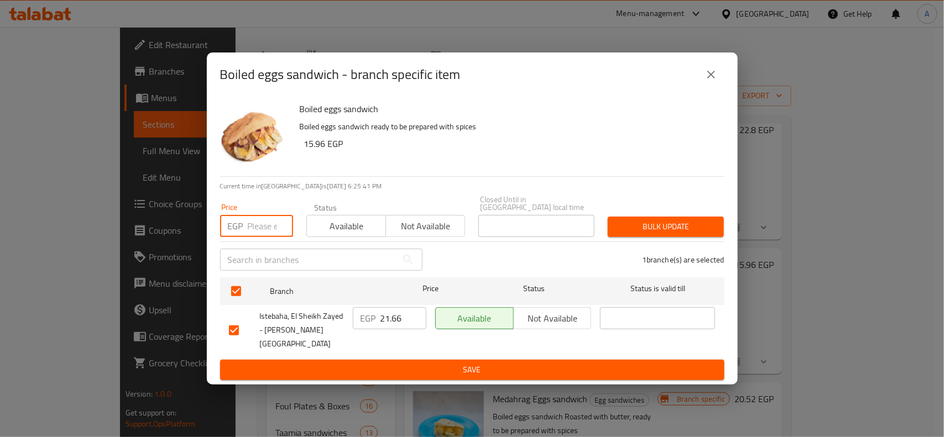
click at [271, 235] on input "number" at bounding box center [270, 226] width 45 height 22
type input "22"
click at [717, 225] on button "Bulk update" at bounding box center [666, 227] width 116 height 20
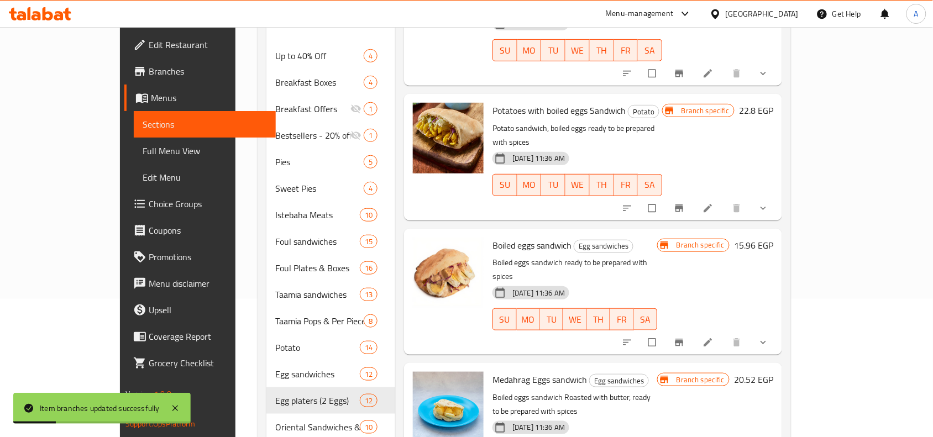
scroll to position [498, 0]
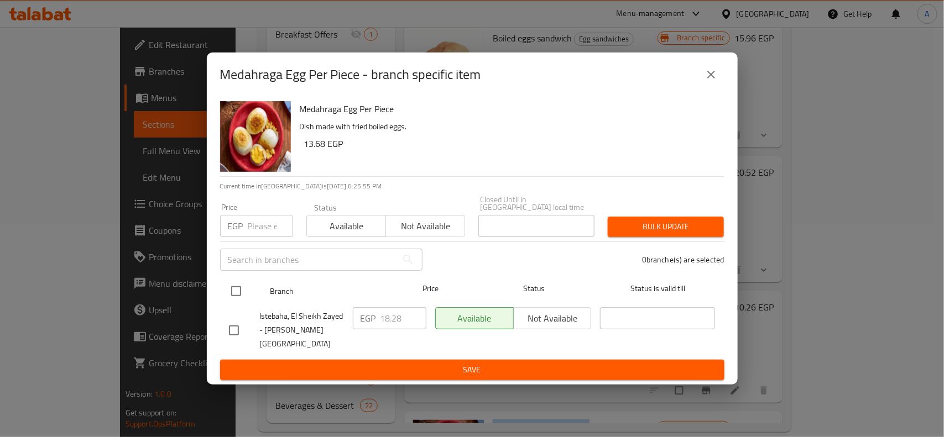
click at [244, 289] on input "checkbox" at bounding box center [235, 291] width 23 height 23
checkbox input "true"
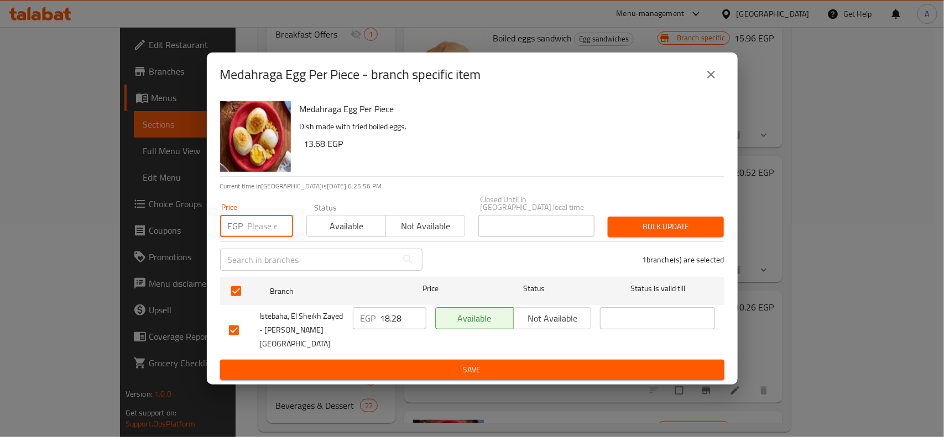
click at [260, 219] on input "number" at bounding box center [270, 226] width 45 height 22
type input "19"
click at [657, 233] on span "Bulk update" at bounding box center [665, 227] width 98 height 14
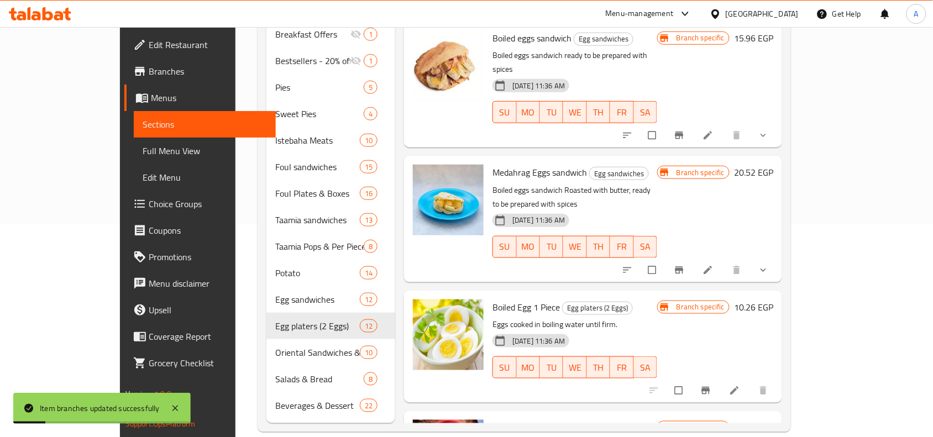
click at [493, 420] on span "Medahraga Egg Per Piece" at bounding box center [540, 428] width 95 height 17
copy span "Medahraga"
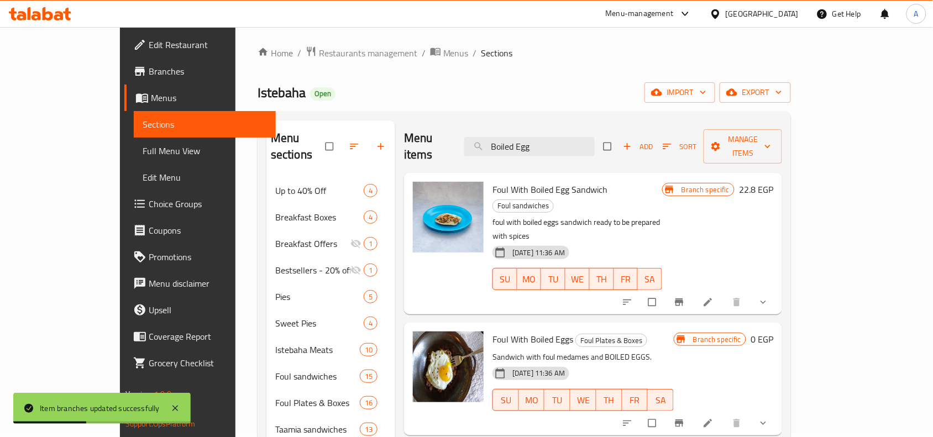
scroll to position [0, 0]
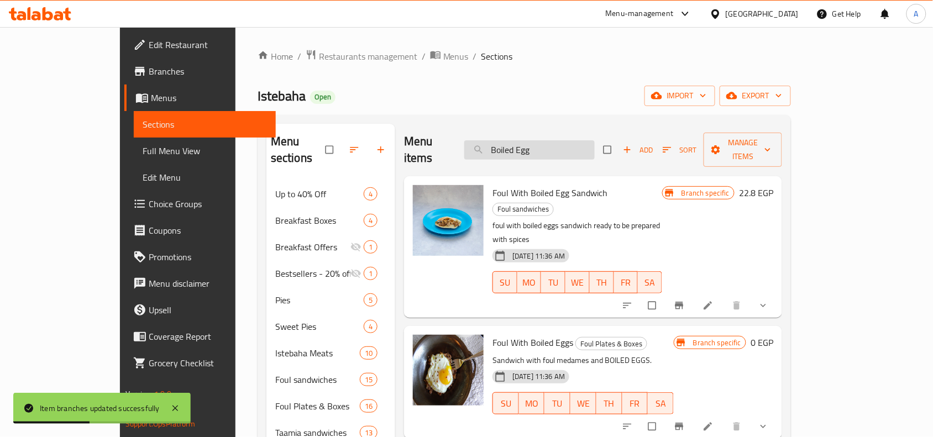
click at [578, 140] on input "Boiled Egg" at bounding box center [529, 149] width 130 height 19
paste input "Medahraga"
type input "Medahraga"
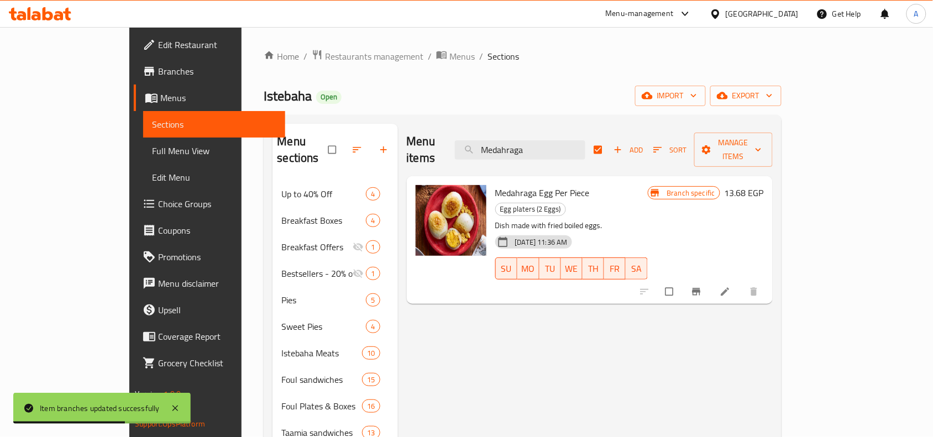
checkbox input "false"
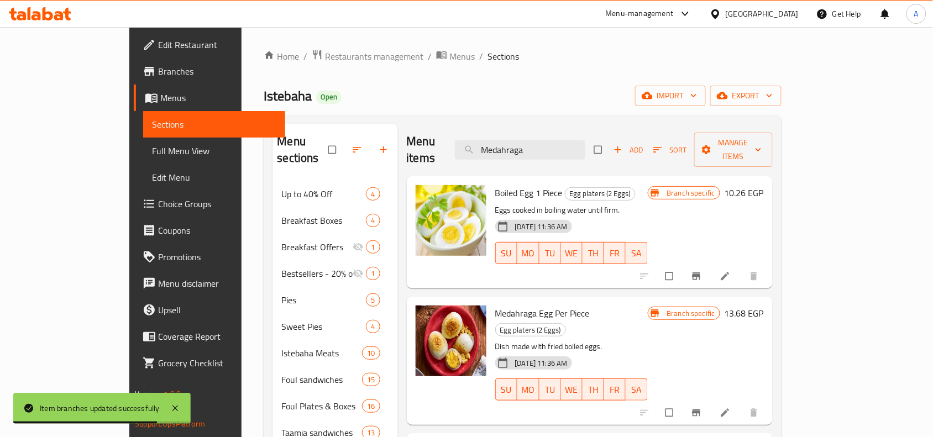
type input "Medahraga"
checkbox input "true"
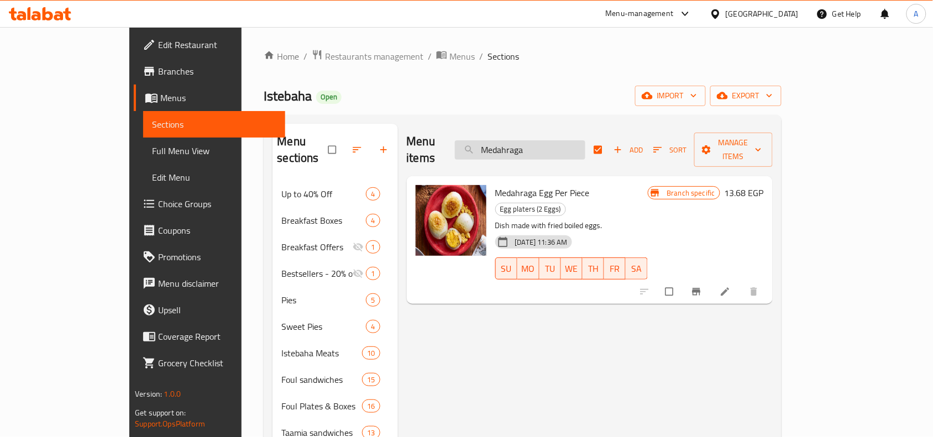
click at [528, 145] on input "Medahraga" at bounding box center [520, 149] width 130 height 19
click at [586, 141] on input "Medahraga" at bounding box center [520, 149] width 130 height 19
type input "Medahraga"
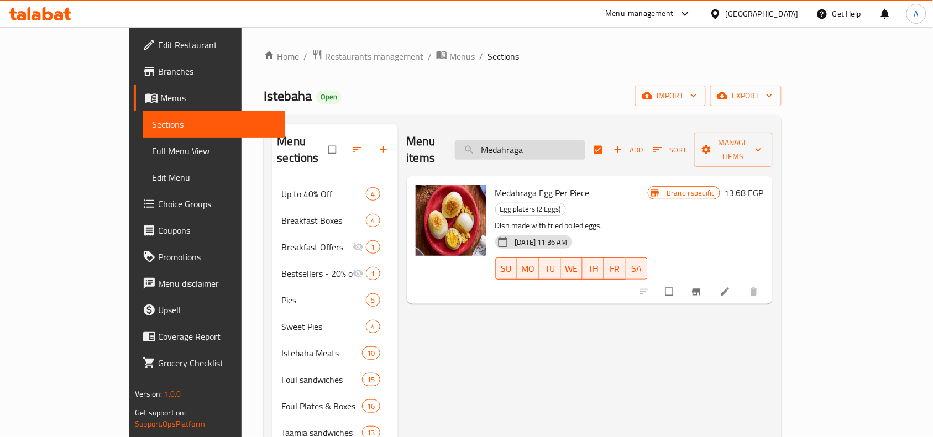
checkbox input "false"
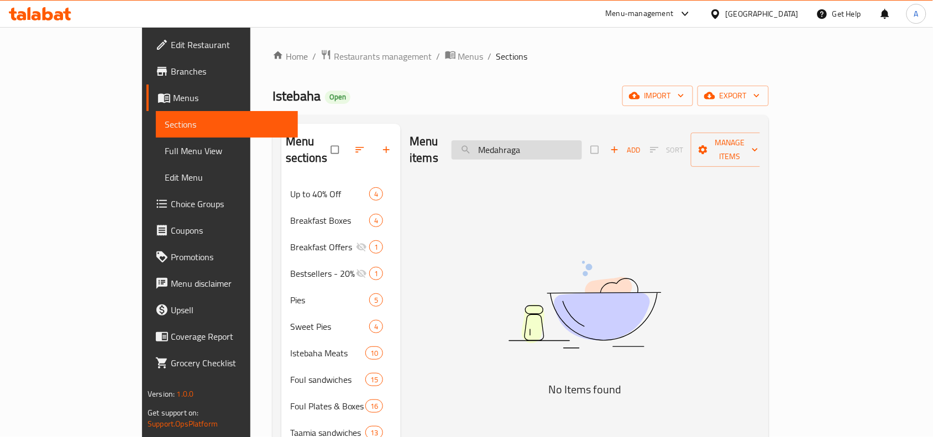
click at [582, 141] on input "Medahraga" at bounding box center [517, 149] width 130 height 19
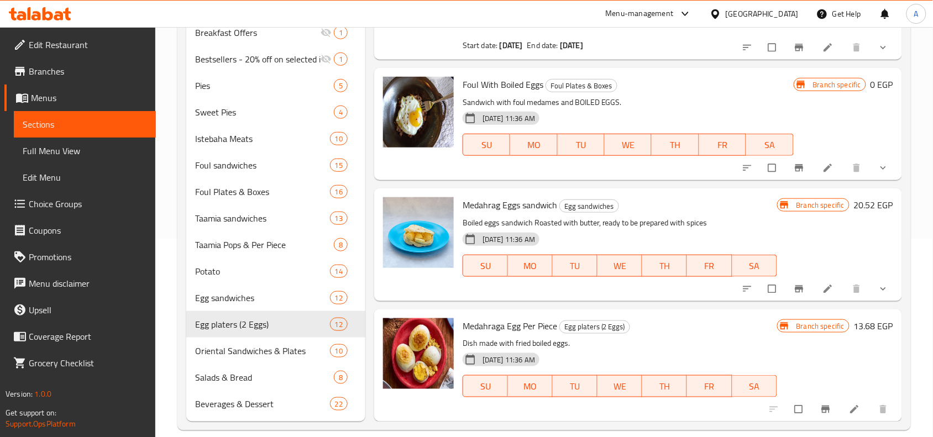
scroll to position [213, 0]
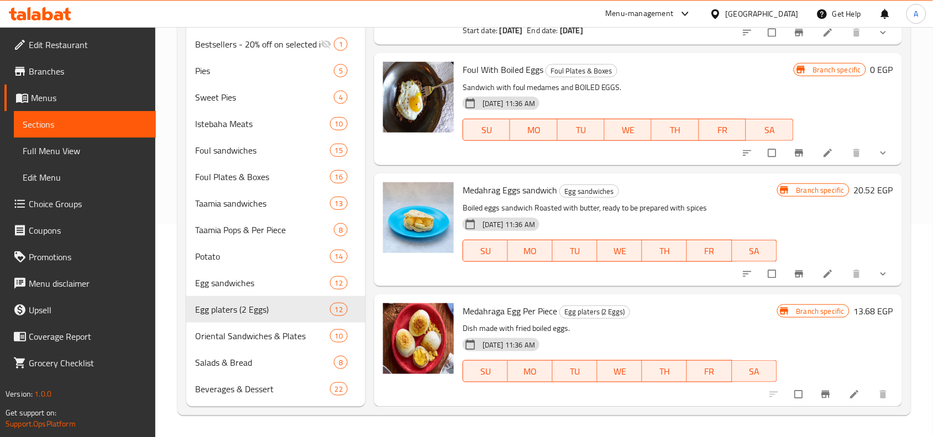
click at [531, 312] on span "Medahraga Egg Per Piece" at bounding box center [510, 311] width 95 height 17
click at [814, 399] on button "Branch-specific-item" at bounding box center [827, 395] width 27 height 24
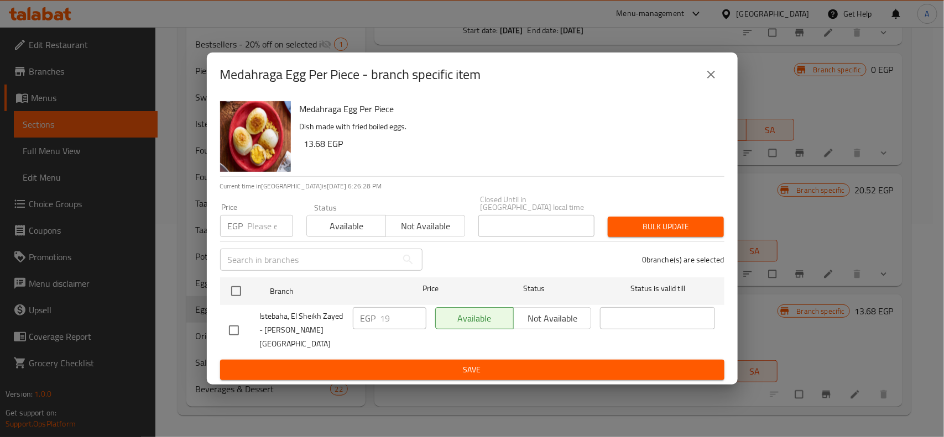
click at [719, 76] on button "close" at bounding box center [711, 74] width 27 height 27
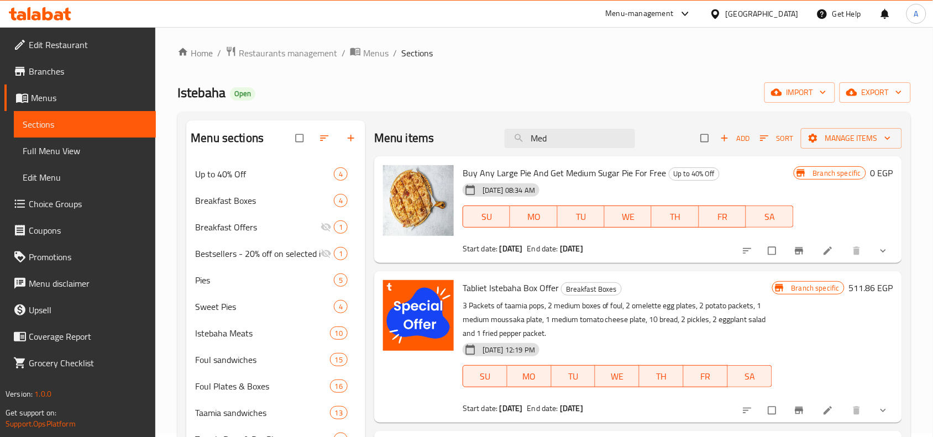
scroll to position [0, 0]
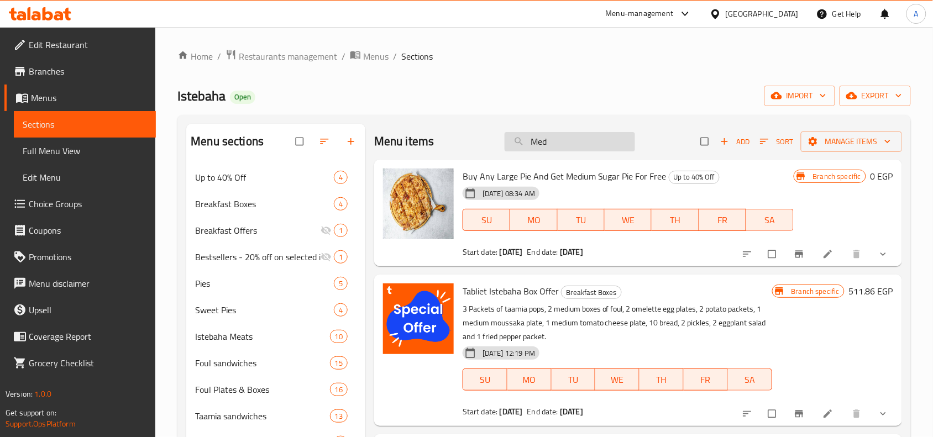
click at [554, 144] on input "Med" at bounding box center [570, 141] width 130 height 19
type input "Me"
click at [684, 25] on div "Menu-management" at bounding box center [649, 14] width 104 height 27
click at [600, 124] on div "Menu items Me Add Sort Manage items" at bounding box center [638, 142] width 528 height 36
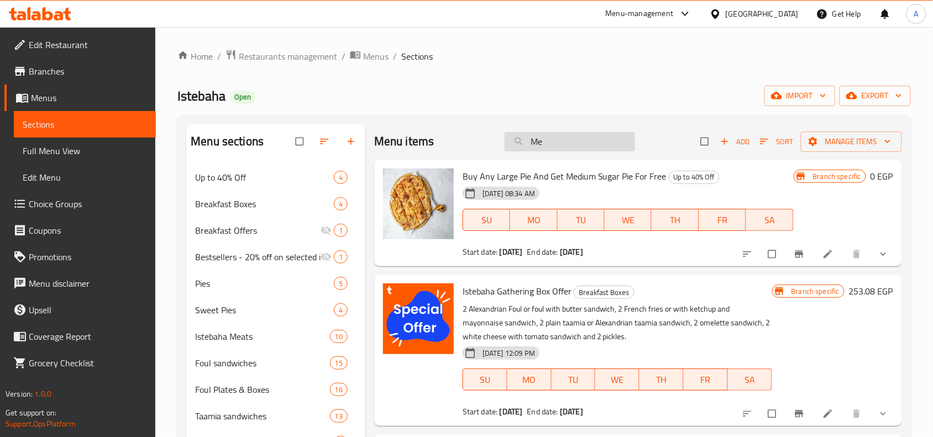
click at [599, 133] on input "Me" at bounding box center [570, 141] width 130 height 19
click at [599, 133] on input "search" at bounding box center [570, 141] width 130 height 19
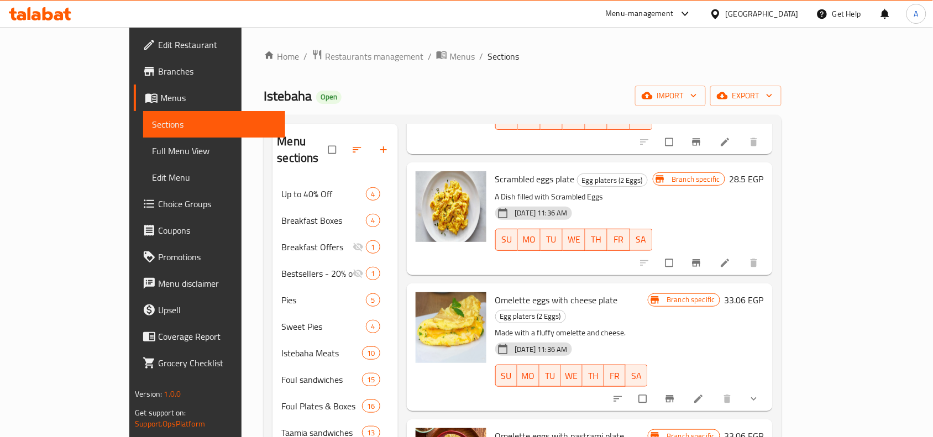
scroll to position [415, 0]
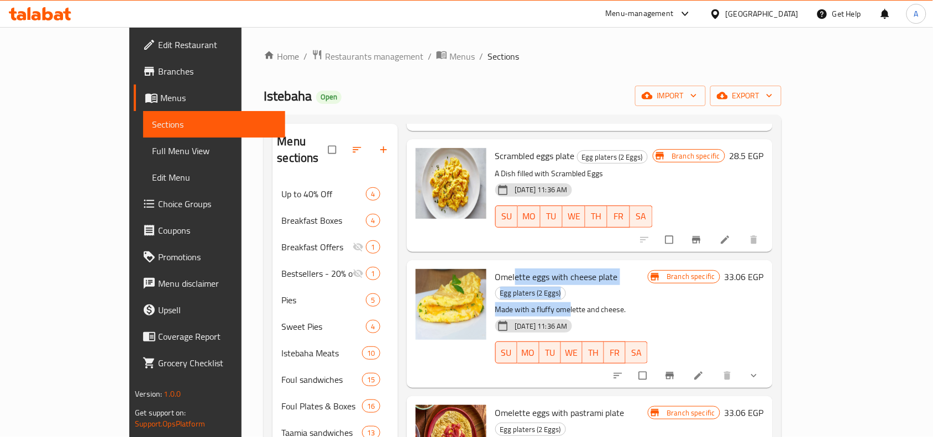
drag, startPoint x: 482, startPoint y: 244, endPoint x: 538, endPoint y: 256, distance: 57.2
click at [538, 265] on div "Omelette eggs with cheese plate Egg platers (2 Eggs) Made with a fluffy omelett…" at bounding box center [571, 324] width 161 height 119
click at [545, 269] on span "Omelette eggs with cheese plate" at bounding box center [556, 277] width 123 height 17
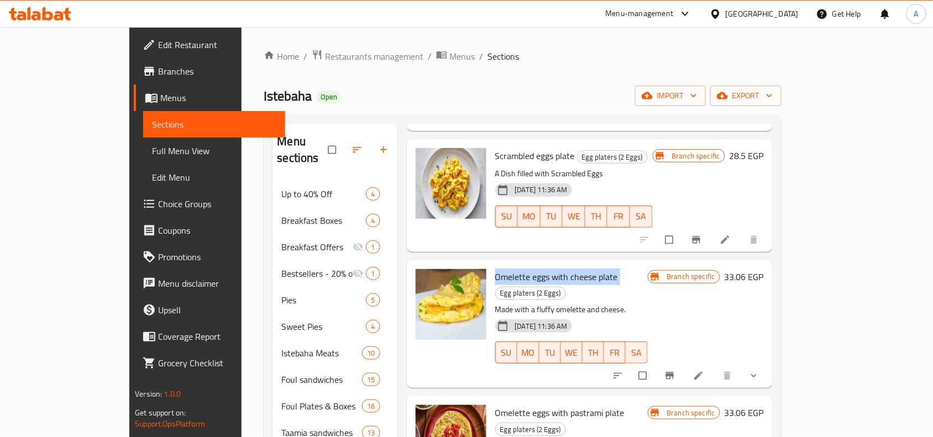
click at [769, 364] on button "show more" at bounding box center [755, 376] width 27 height 24
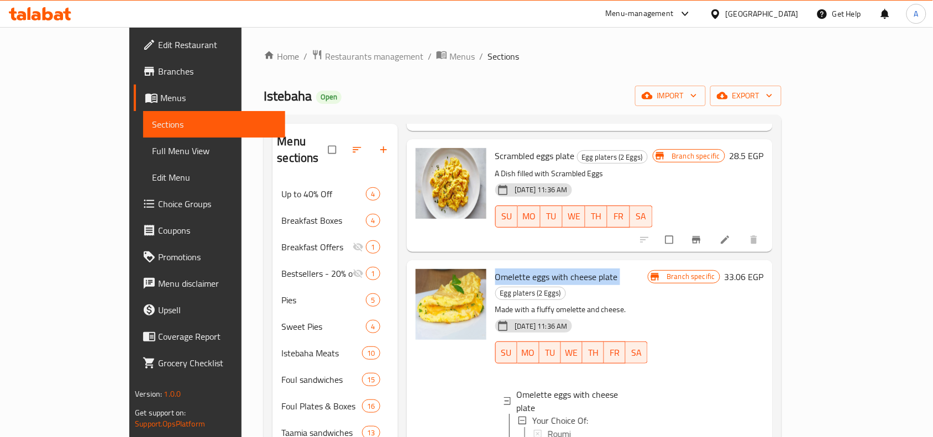
scroll to position [484, 0]
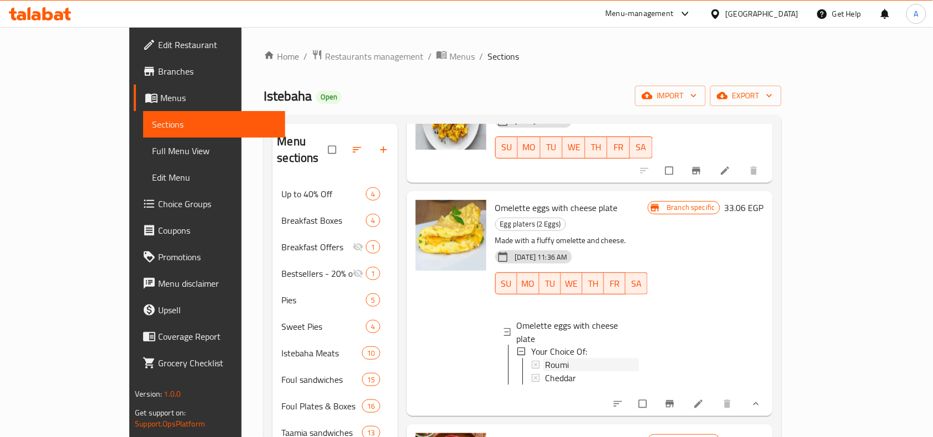
click at [565, 359] on div "Roumi" at bounding box center [592, 365] width 93 height 13
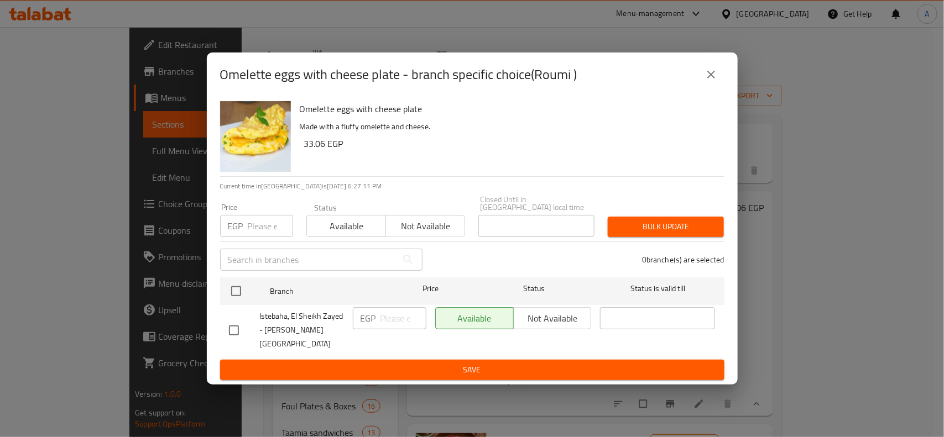
click at [568, 83] on h2 "Omelette eggs with cheese plate - branch specific choice(Roumi )" at bounding box center [398, 75] width 357 height 18
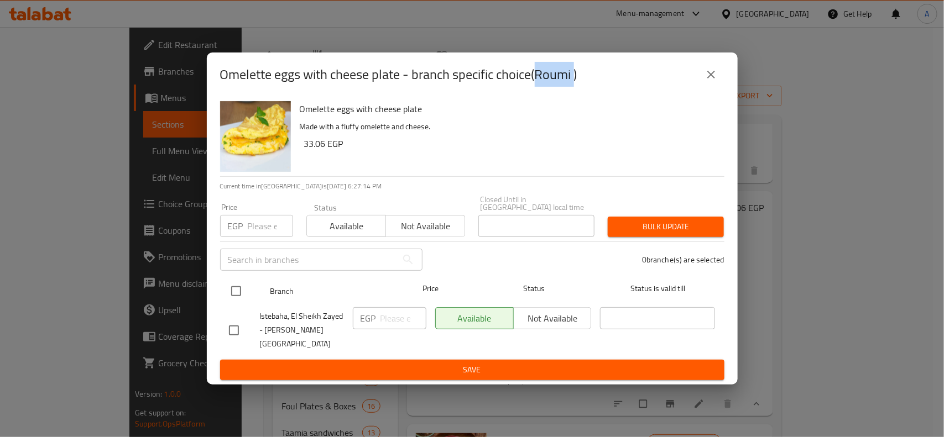
drag, startPoint x: 239, startPoint y: 299, endPoint x: 284, endPoint y: 293, distance: 45.2
click at [243, 299] on input "checkbox" at bounding box center [235, 291] width 23 height 23
checkbox input "true"
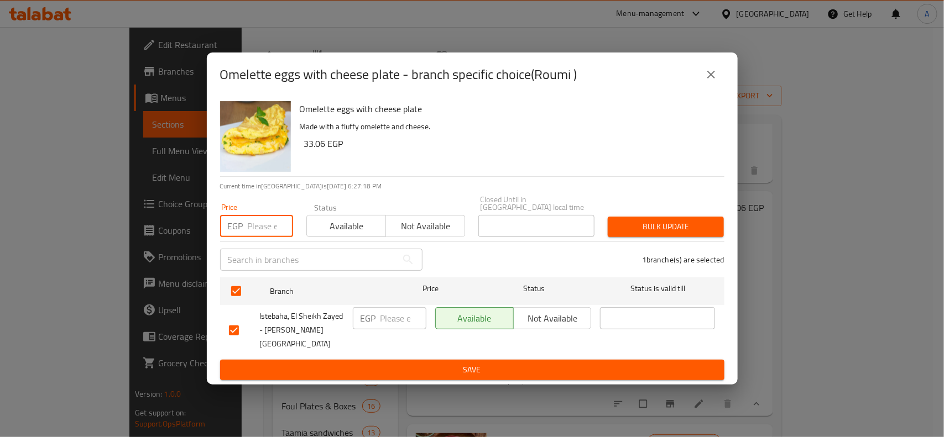
click at [262, 227] on input "number" at bounding box center [270, 226] width 45 height 22
type input "2"
type input "51"
click at [675, 242] on div "1 branche(s) are selected" at bounding box center [580, 260] width 302 height 40
click at [686, 226] on span "Bulk update" at bounding box center [665, 227] width 98 height 14
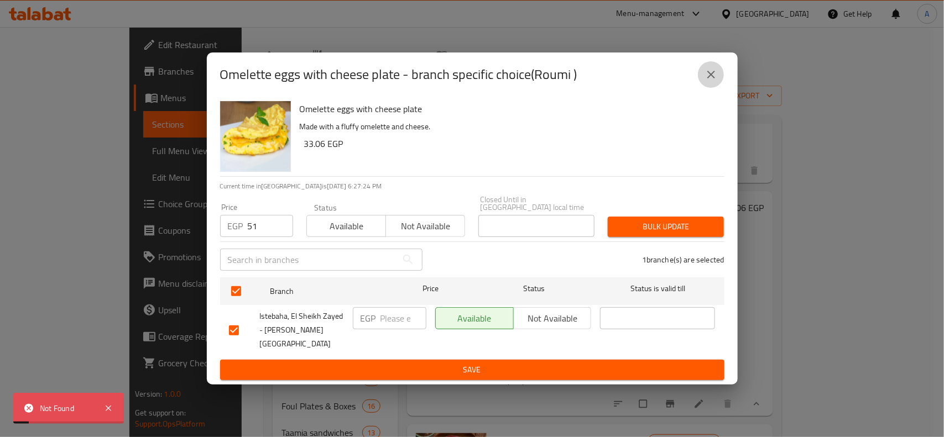
click at [714, 77] on button "close" at bounding box center [711, 74] width 27 height 27
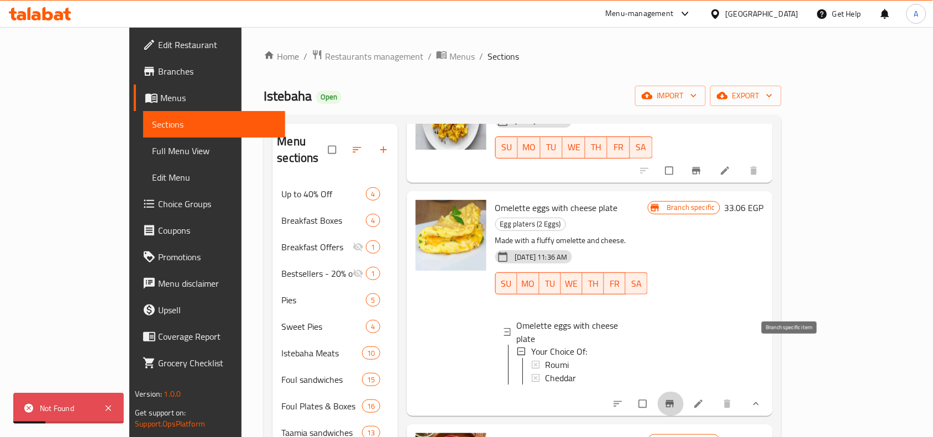
click at [684, 392] on button "Branch-specific-item" at bounding box center [671, 404] width 27 height 24
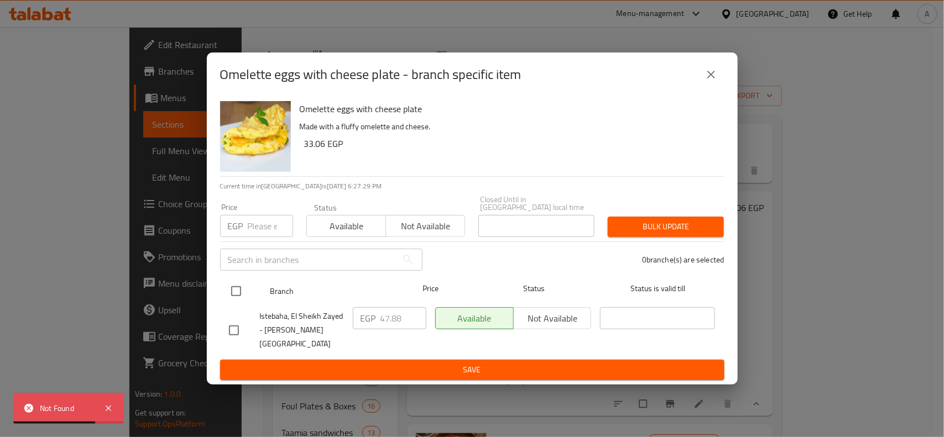
click at [227, 294] on input "checkbox" at bounding box center [235, 291] width 23 height 23
checkbox input "true"
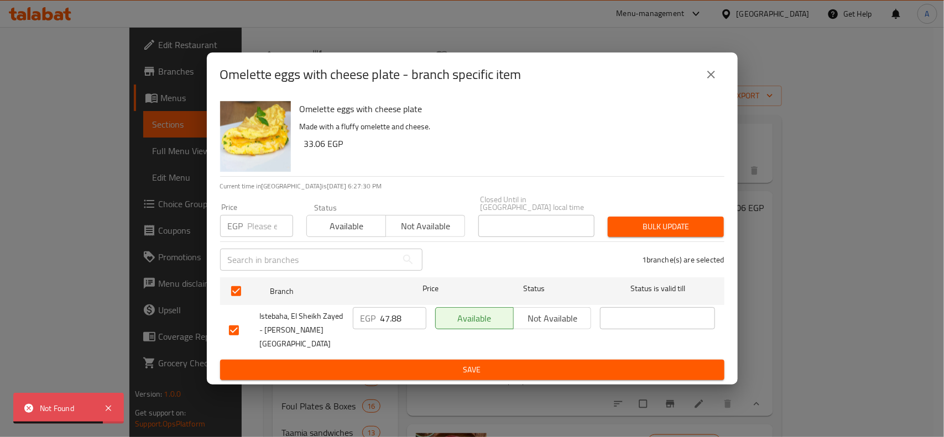
click at [249, 237] on input "number" at bounding box center [270, 226] width 45 height 22
type input "51"
click at [683, 223] on span "Bulk update" at bounding box center [665, 227] width 98 height 14
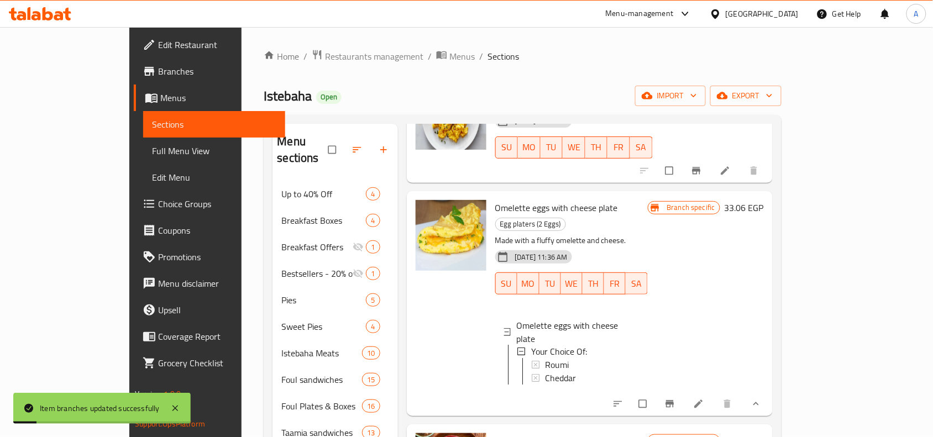
scroll to position [1, 0]
copy span "Omelette eggs with cheese"
drag, startPoint x: 463, startPoint y: 173, endPoint x: 564, endPoint y: 175, distance: 100.6
click at [564, 200] on span "Omelette eggs with cheese plate" at bounding box center [556, 208] width 123 height 17
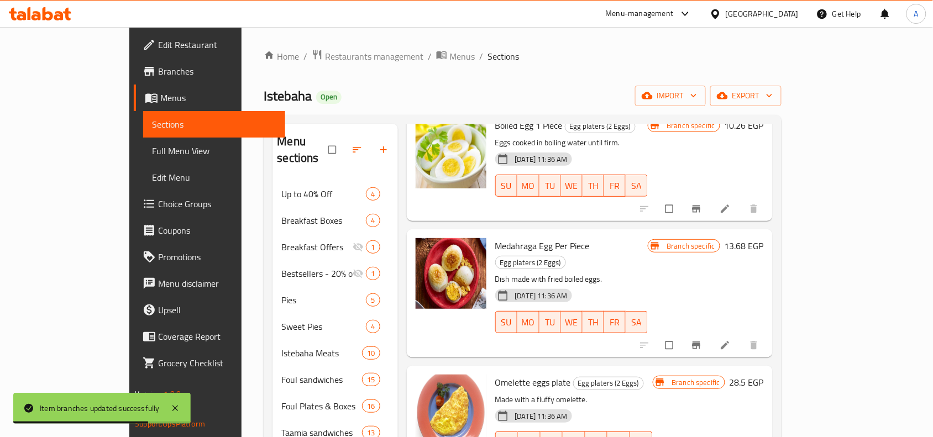
scroll to position [0, 0]
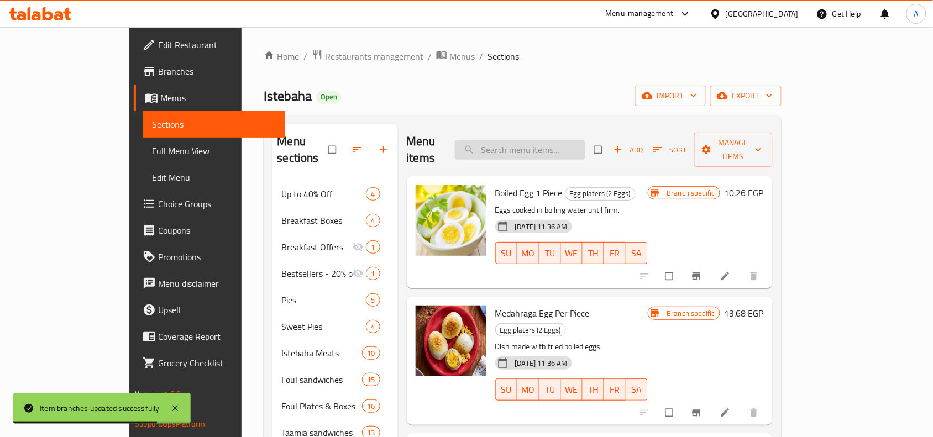
click at [586, 143] on input "search" at bounding box center [520, 149] width 130 height 19
paste input "Omelette eggs with cheese"
type input "Omelette eggs with cheese"
checkbox input "true"
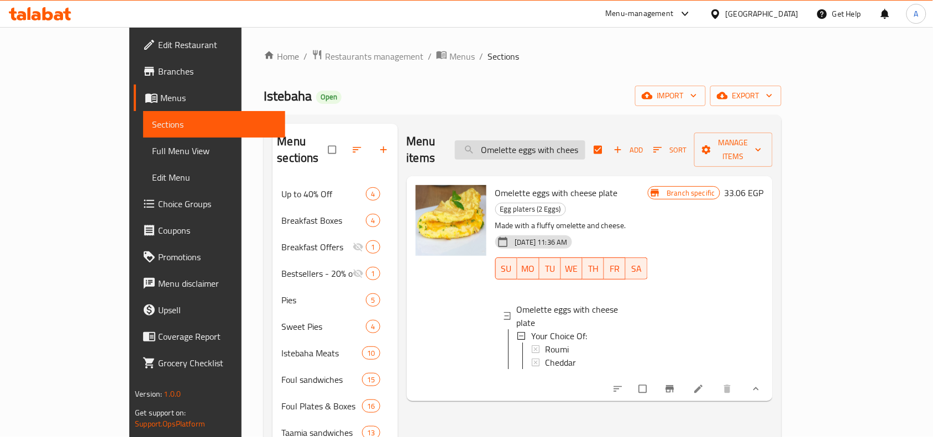
scroll to position [0, 0]
click at [532, 142] on input "Omelette eggs with chees" at bounding box center [520, 149] width 130 height 19
drag, startPoint x: 584, startPoint y: 145, endPoint x: 940, endPoint y: 164, distance: 357.1
click at [933, 164] on html "​ Menu-management Egypt Get Help A Edit Restaurant Branches Menus Sections Full…" at bounding box center [466, 218] width 933 height 437
type input "Omelette egg"
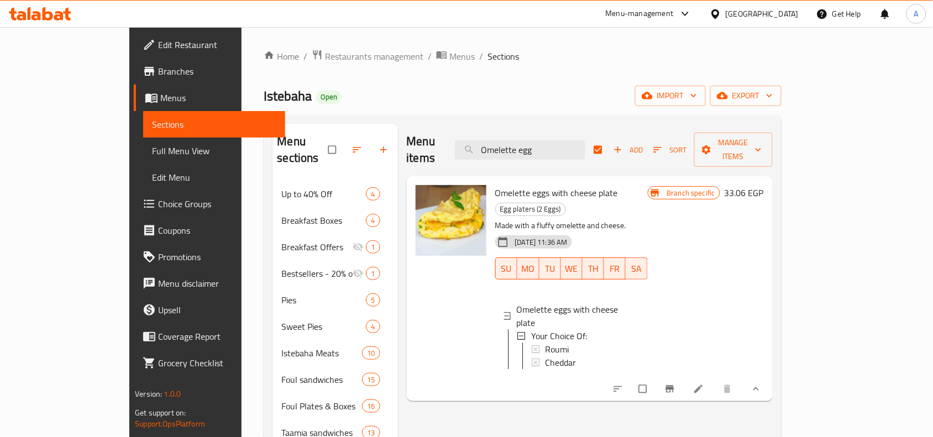
checkbox input "false"
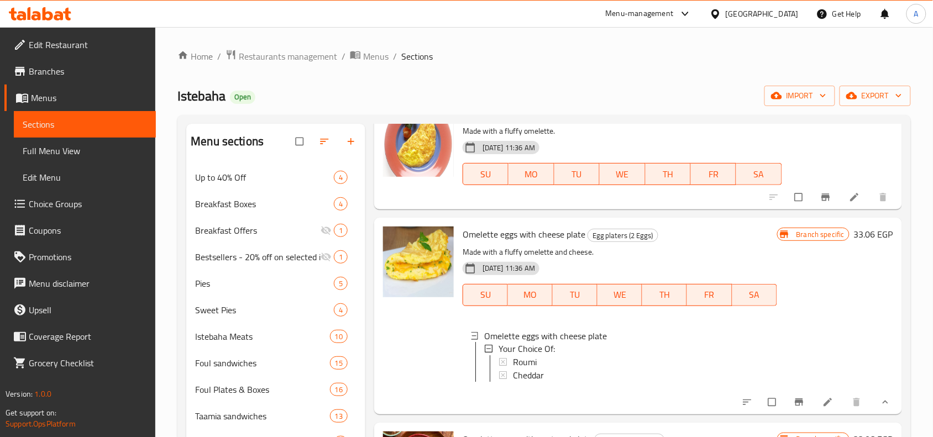
scroll to position [553, 0]
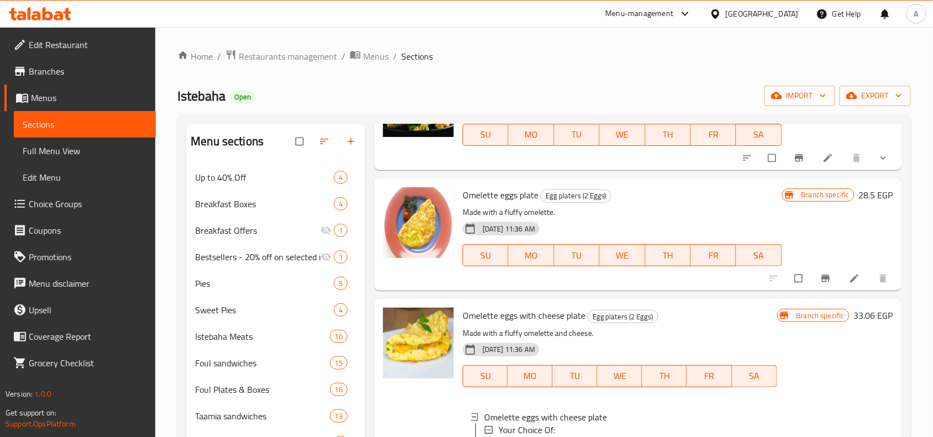
type input "Omelette egg"
click at [534, 194] on span "Omelette eggs plate" at bounding box center [501, 195] width 76 height 17
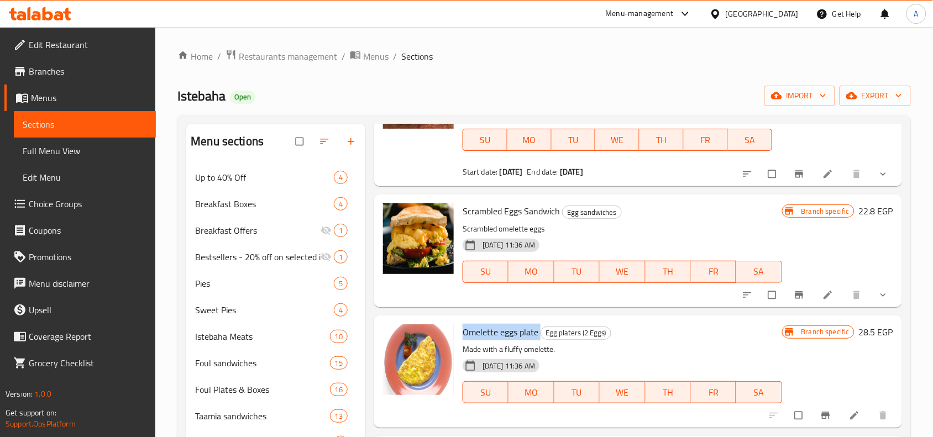
scroll to position [415, 0]
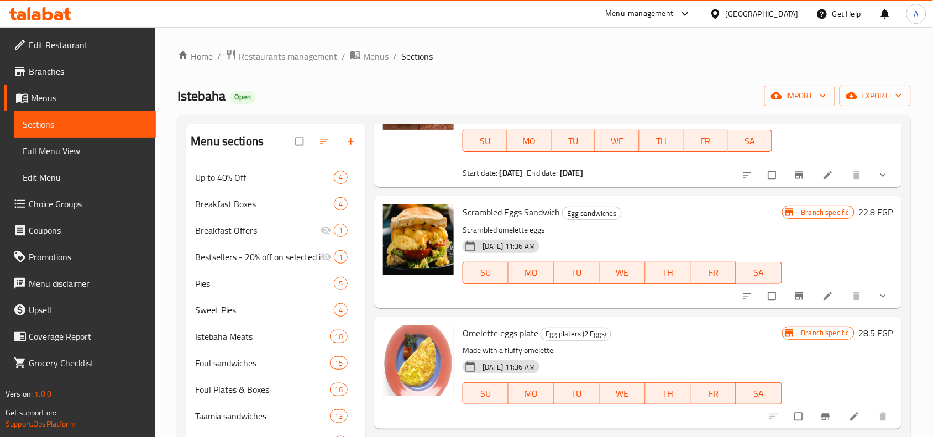
click at [503, 214] on span "Scrambled Eggs Sandwich" at bounding box center [511, 212] width 97 height 17
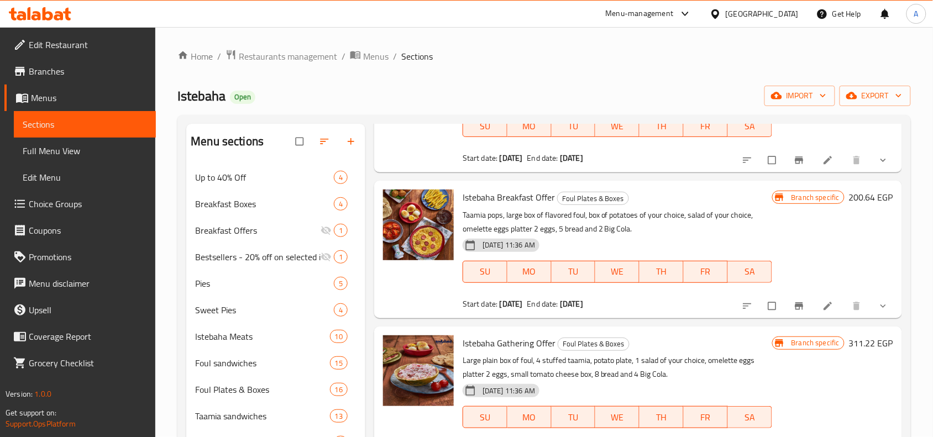
scroll to position [0, 0]
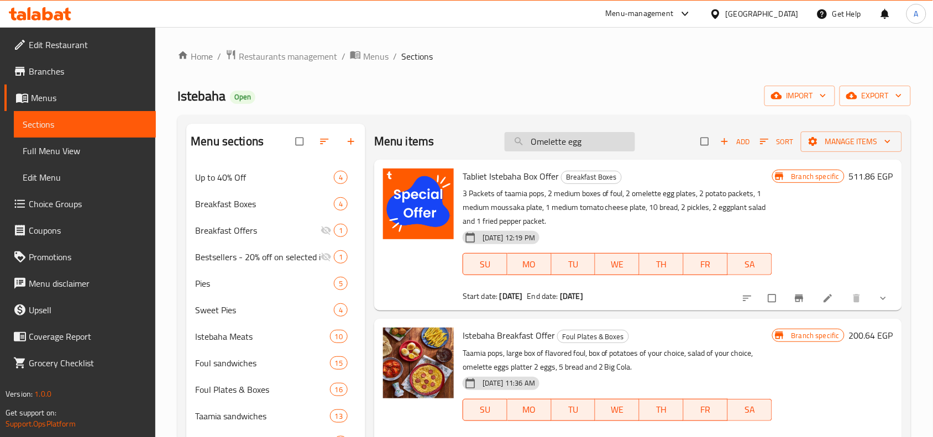
click at [625, 135] on input "Omelette egg" at bounding box center [570, 141] width 130 height 19
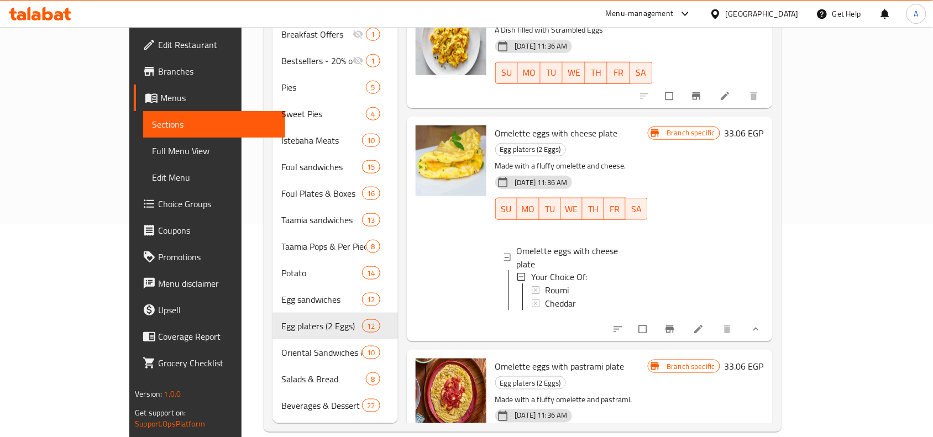
scroll to position [623, 0]
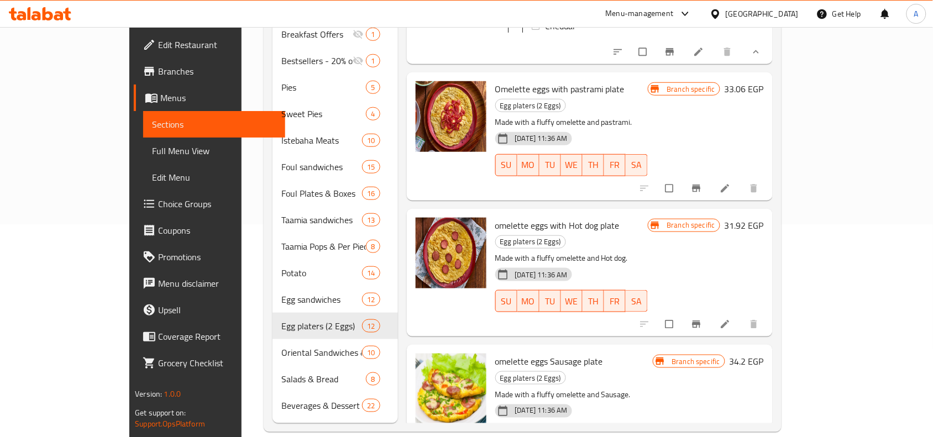
click at [520, 388] on p "Made with a fluffy omelette and Sausage." at bounding box center [574, 395] width 158 height 14
click at [584, 264] on div "18-11-2024 11:36 AM SU MO TU WE TH FR SA" at bounding box center [571, 294] width 161 height 60
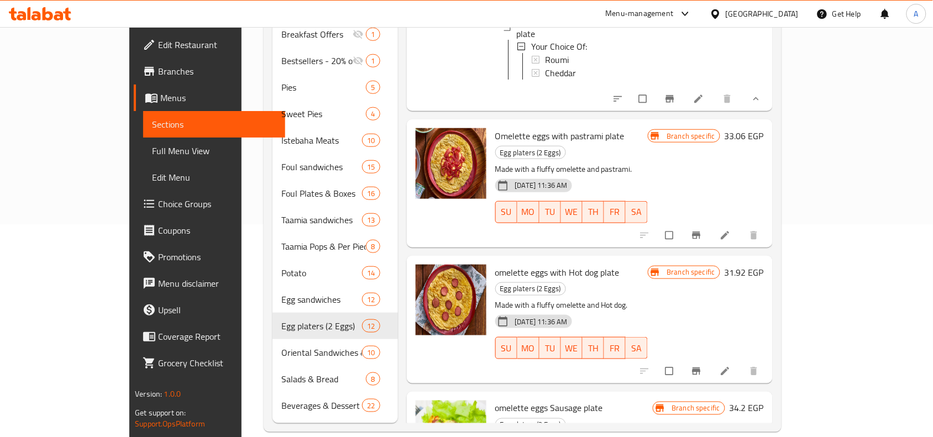
scroll to position [554, 0]
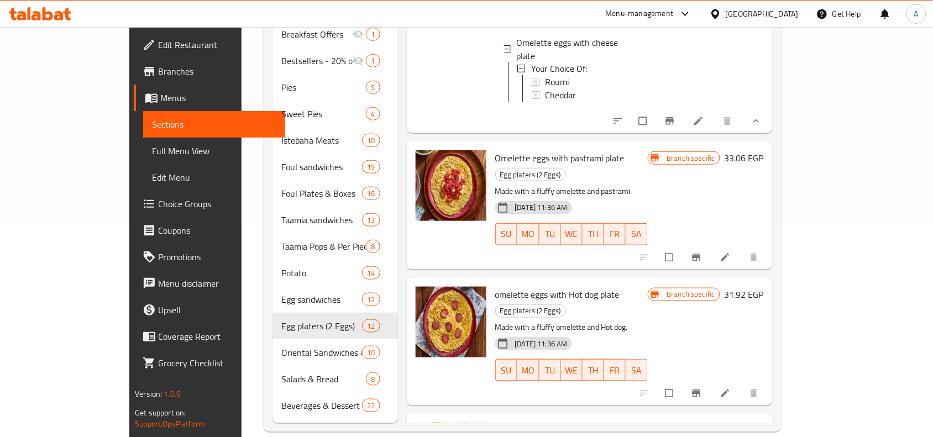
click at [504, 150] on span "Omelette eggs with pastrami plate" at bounding box center [559, 158] width 129 height 17
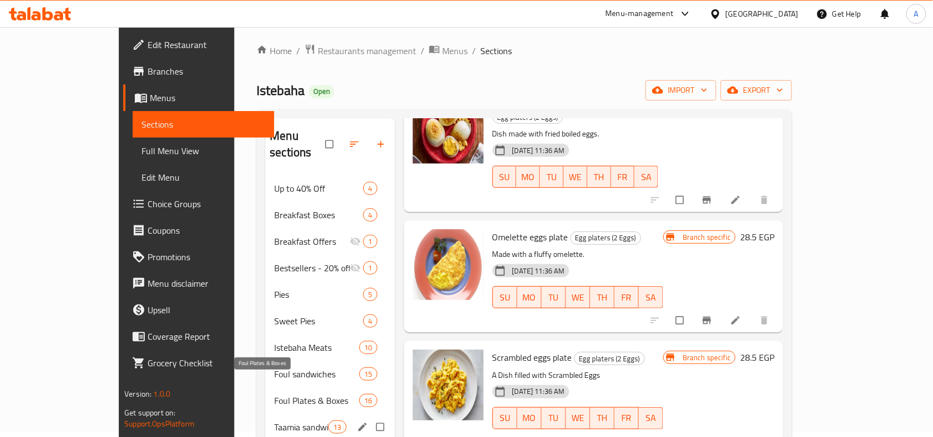
scroll to position [213, 0]
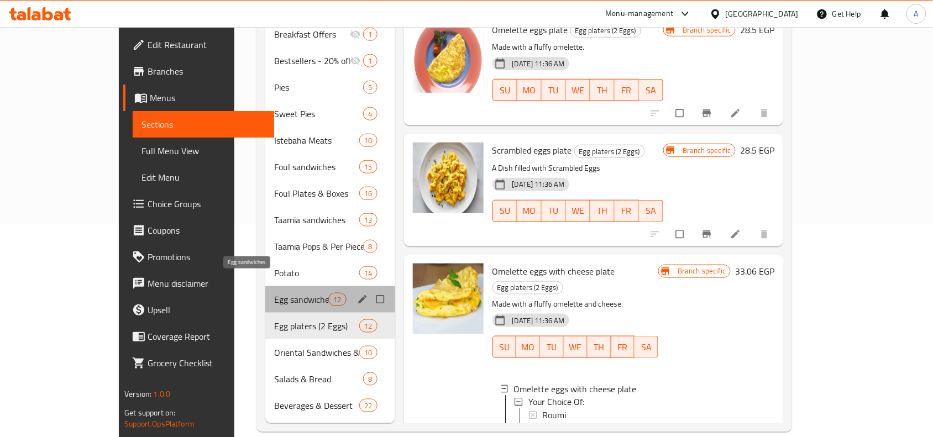
click at [274, 293] on span "Egg sandwiches" at bounding box center [301, 299] width 54 height 13
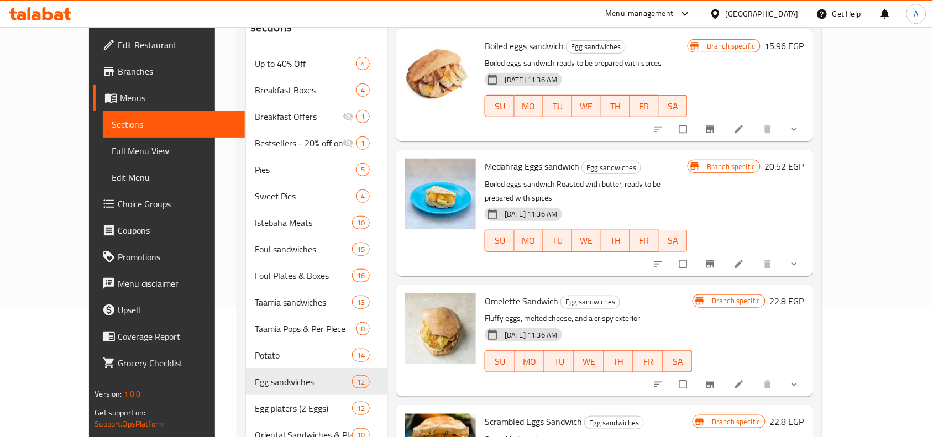
scroll to position [6, 0]
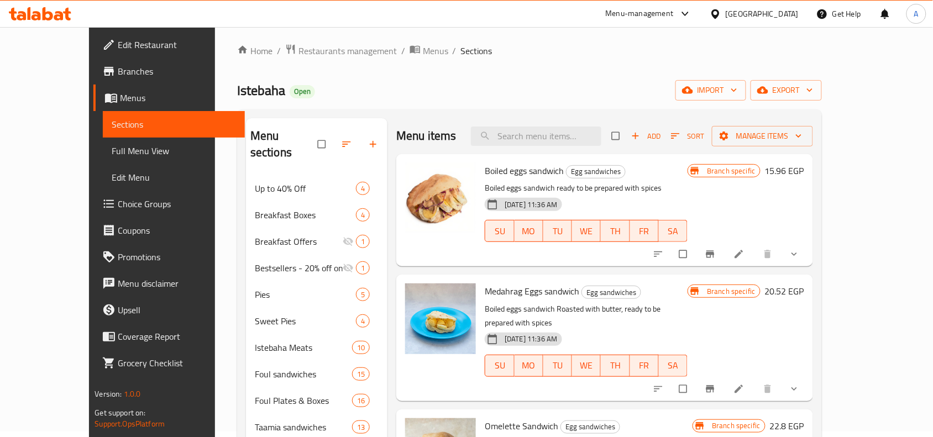
click at [485, 294] on span "Medahrag Eggs sandwich" at bounding box center [532, 291] width 95 height 17
click at [601, 291] on span "Egg sandwiches" at bounding box center [611, 292] width 59 height 13
click at [804, 229] on div "Branch specific 15.96 EGP" at bounding box center [746, 210] width 116 height 95
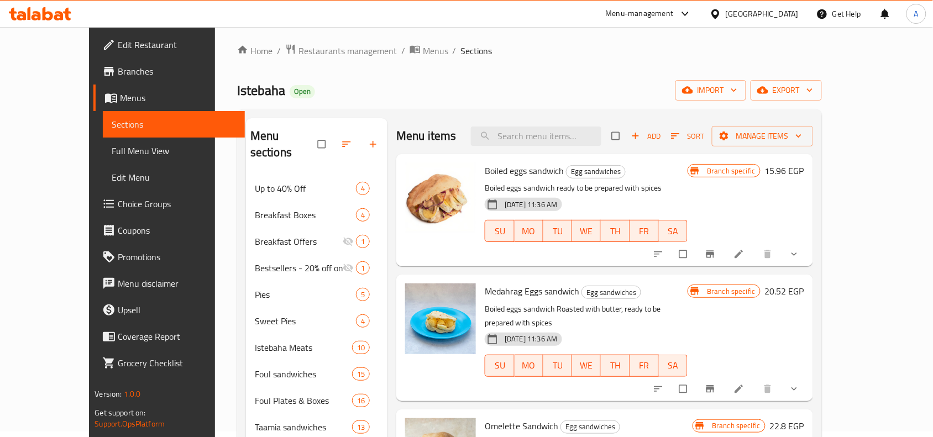
click at [503, 168] on span "Boiled eggs sandwich" at bounding box center [524, 171] width 79 height 17
click at [725, 252] on button "Branch-specific-item" at bounding box center [711, 254] width 27 height 24
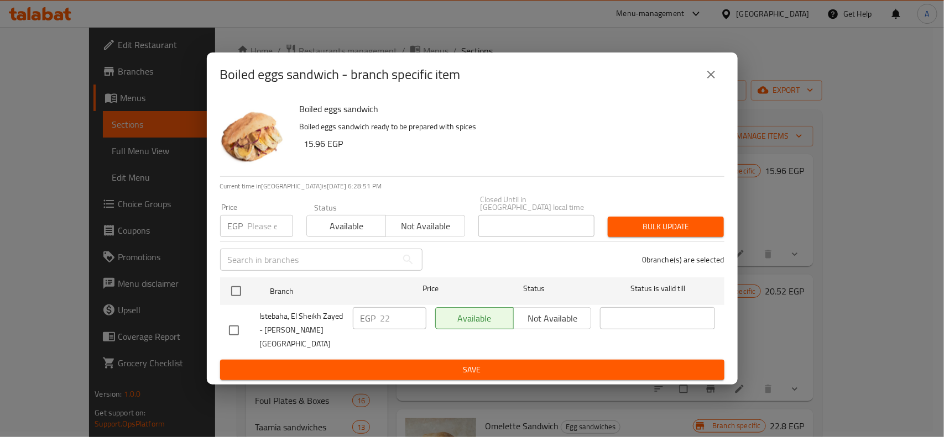
click at [714, 88] on button "close" at bounding box center [711, 74] width 27 height 27
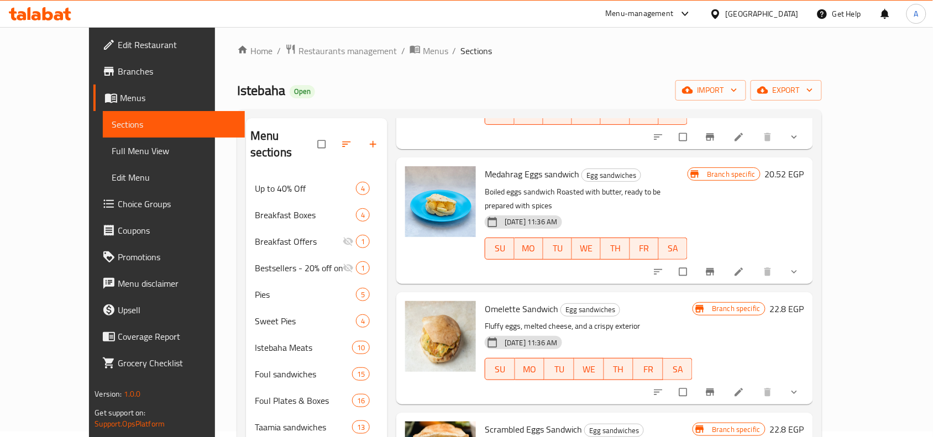
scroll to position [138, 0]
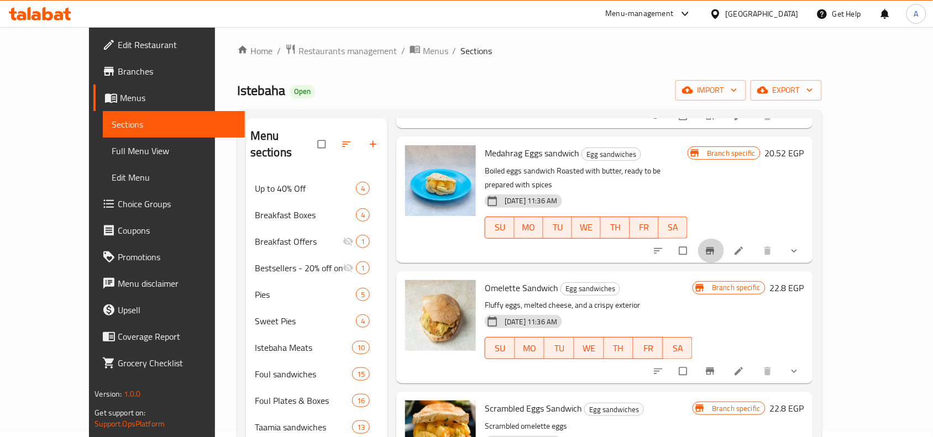
click at [725, 239] on button "Branch-specific-item" at bounding box center [711, 251] width 27 height 24
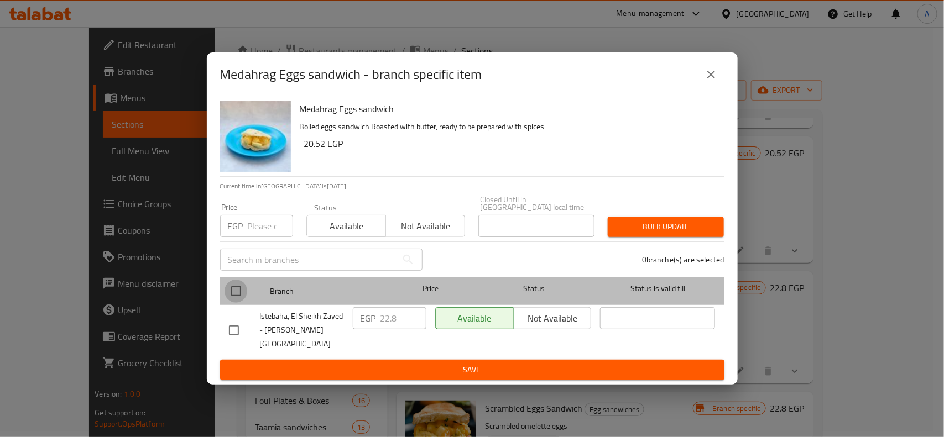
click at [235, 300] on input "checkbox" at bounding box center [235, 291] width 23 height 23
checkbox input "true"
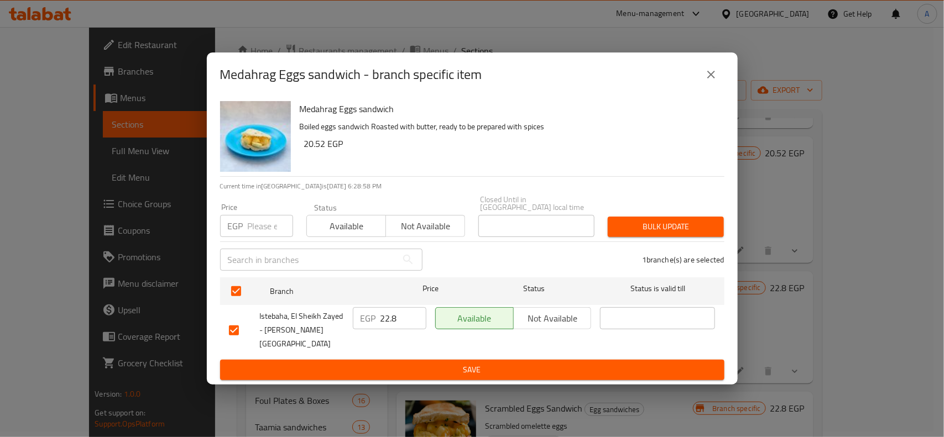
click at [245, 249] on div "​" at bounding box center [321, 259] width 216 height 35
click at [247, 234] on div "EGP Price" at bounding box center [256, 226] width 73 height 22
type input "24"
click at [642, 208] on div "Price EGP 24 Price Status Available Not available Closed Until in Egypt local t…" at bounding box center [471, 216] width 517 height 55
click at [643, 217] on div "Bulk update" at bounding box center [665, 227] width 129 height 34
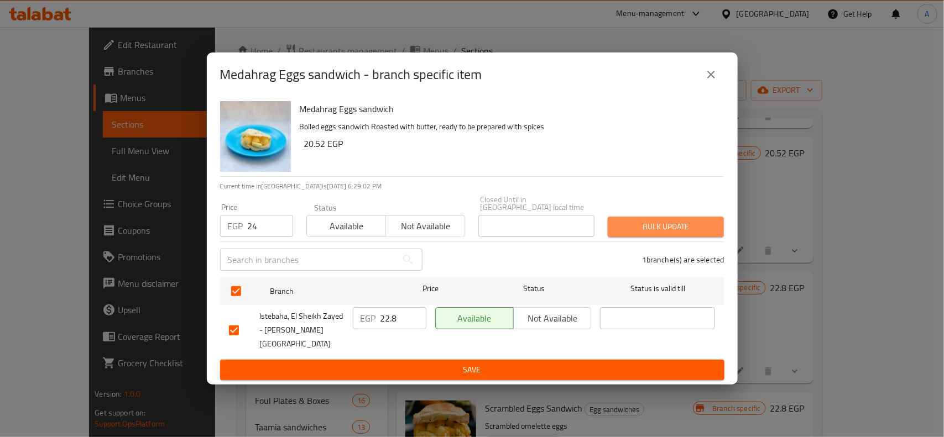
click at [643, 222] on button "Bulk update" at bounding box center [666, 227] width 116 height 20
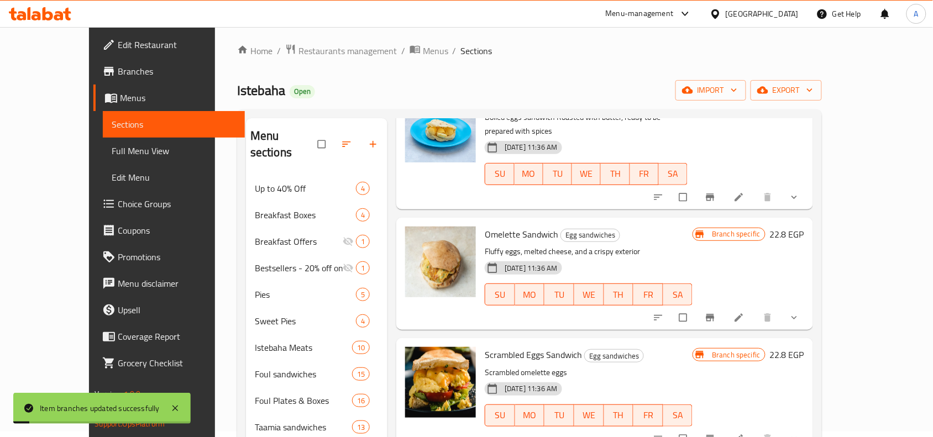
scroll to position [276, 0]
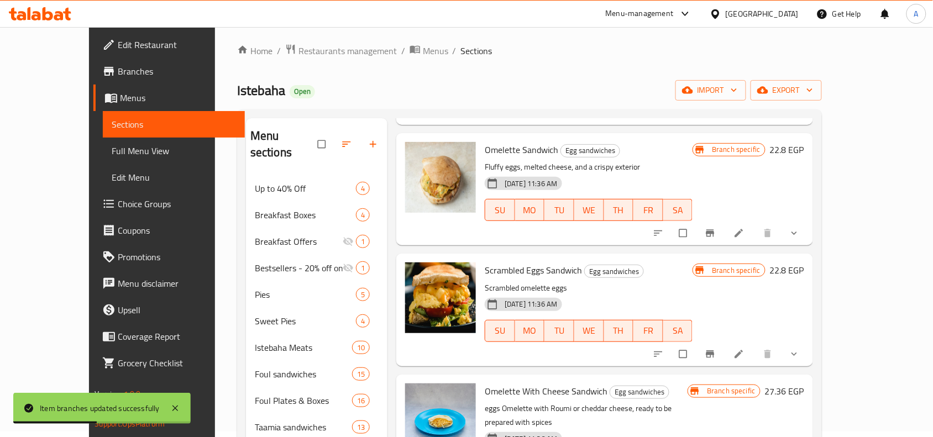
click at [696, 223] on input "checkbox" at bounding box center [684, 233] width 23 height 21
checkbox input "false"
click at [725, 221] on button "Branch-specific-item" at bounding box center [711, 233] width 27 height 24
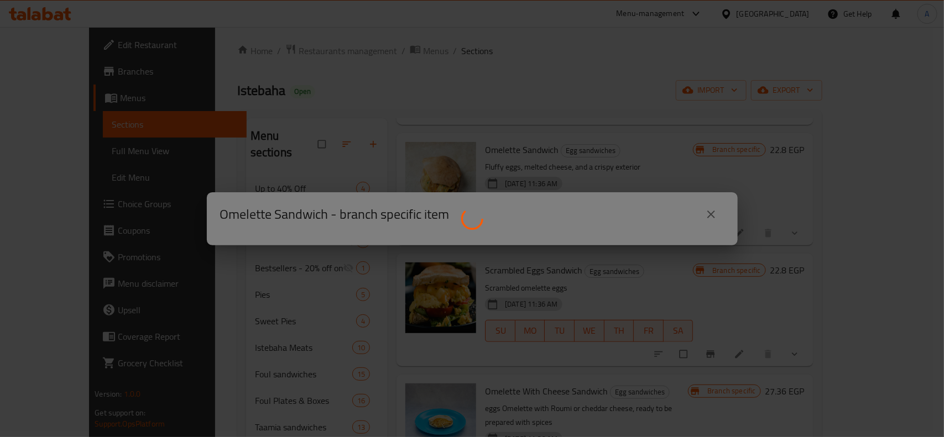
click at [469, 241] on div at bounding box center [472, 218] width 944 height 437
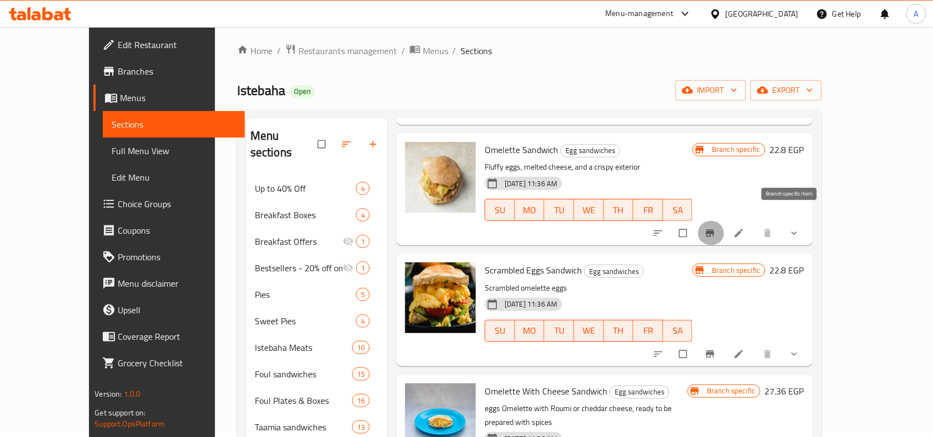
click at [714, 230] on icon "Branch-specific-item" at bounding box center [710, 233] width 8 height 7
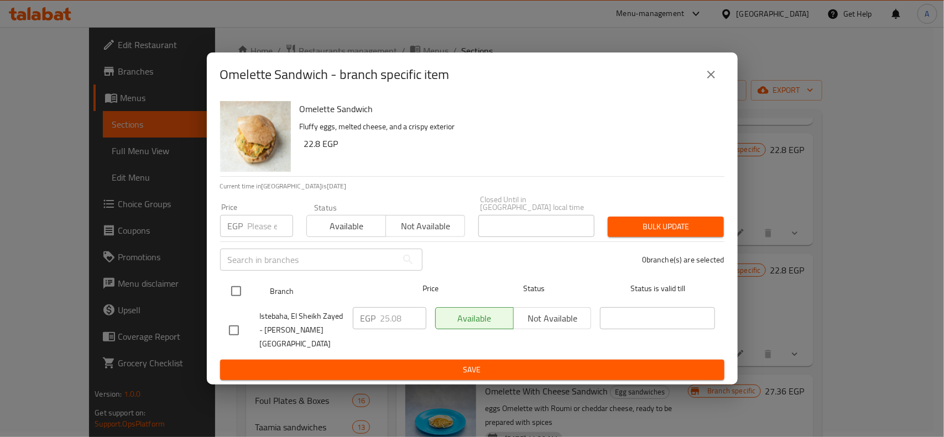
click at [234, 285] on input "checkbox" at bounding box center [235, 291] width 23 height 23
checkbox input "true"
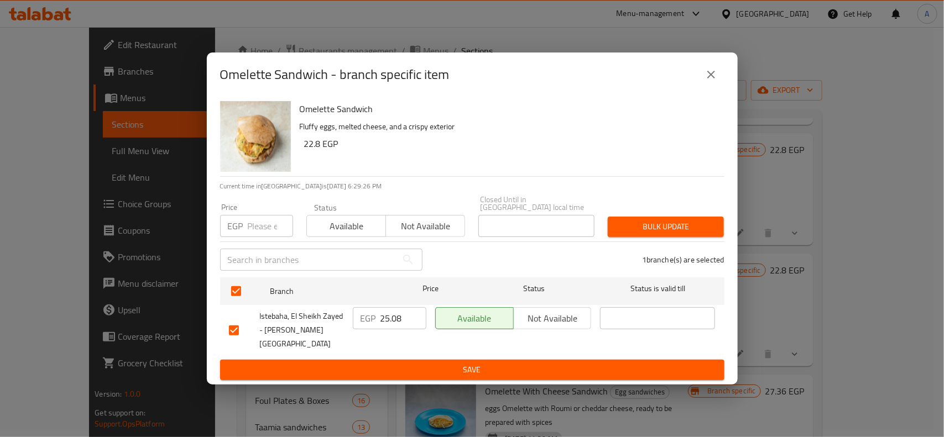
click at [264, 227] on input "number" at bounding box center [270, 226] width 45 height 22
paste input "27.5"
type input "27.5"
click at [656, 219] on button "Bulk update" at bounding box center [666, 227] width 116 height 20
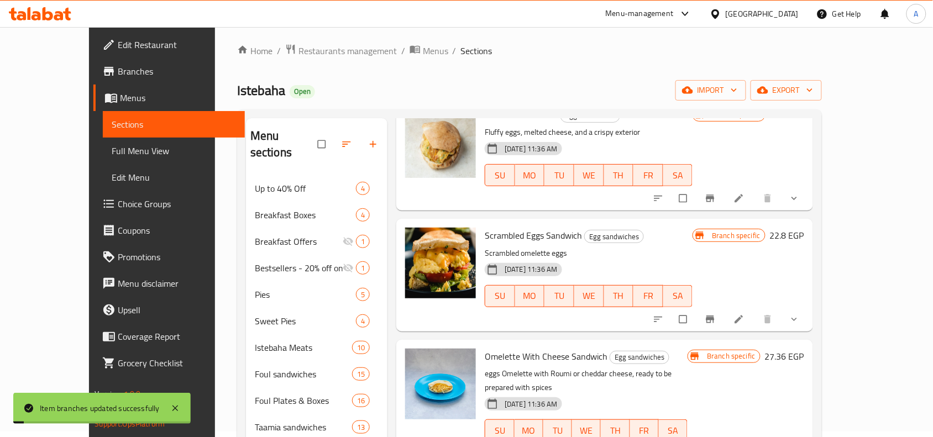
scroll to position [346, 0]
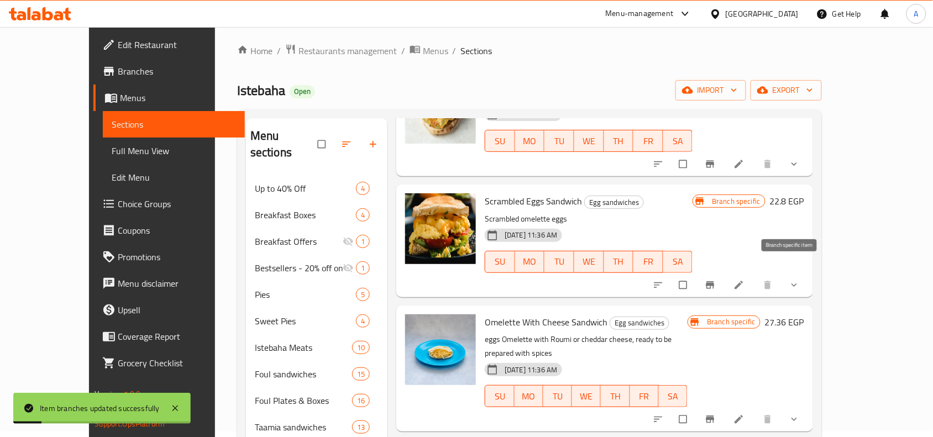
click at [725, 280] on button "Branch-specific-item" at bounding box center [711, 285] width 27 height 24
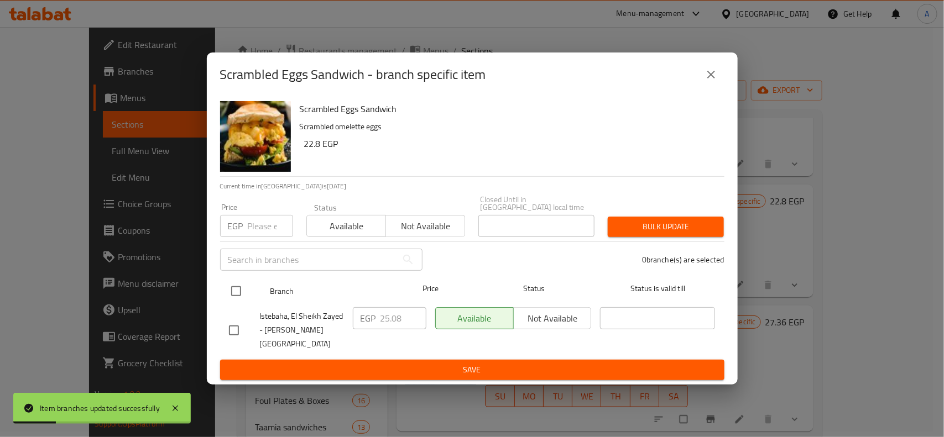
click at [231, 283] on input "checkbox" at bounding box center [235, 291] width 23 height 23
checkbox input "true"
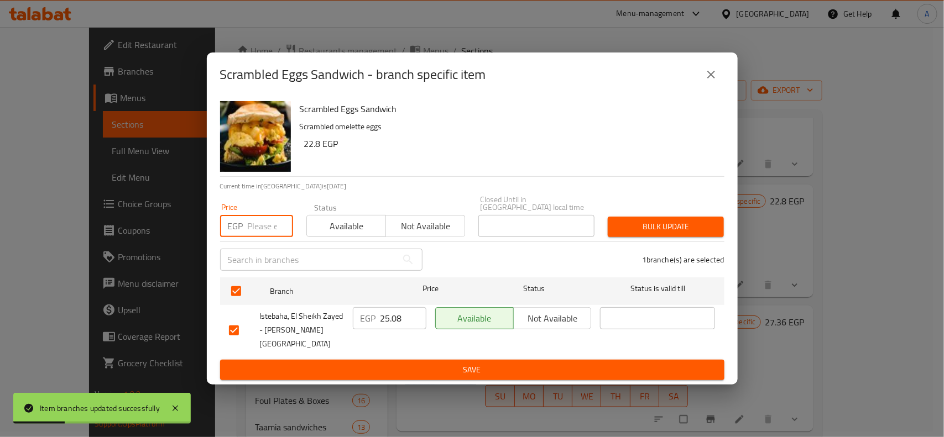
click at [266, 233] on input "number" at bounding box center [270, 226] width 45 height 22
paste input "27.5"
type input "27.5"
click at [688, 212] on div "Price EGP 27.5 Price Status Available Not available Closed Until in Egypt local…" at bounding box center [471, 216] width 517 height 55
click at [693, 244] on div "1 branche(s) are selected" at bounding box center [580, 260] width 302 height 40
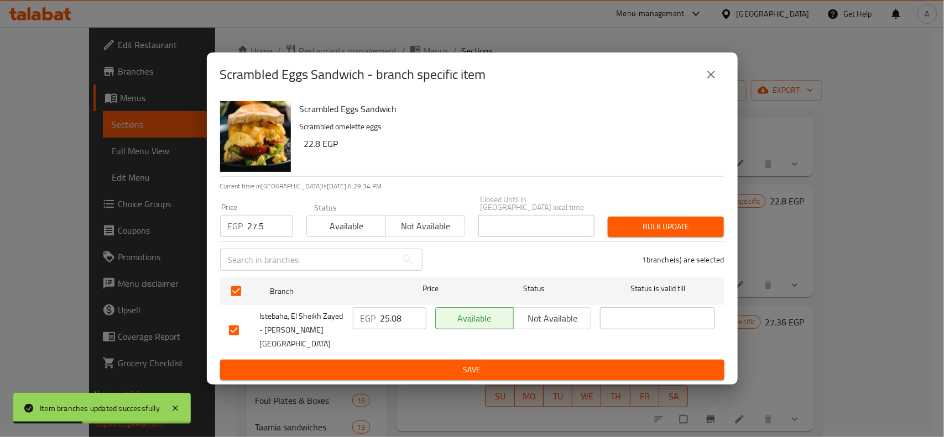
click at [694, 237] on button "Bulk update" at bounding box center [666, 227] width 116 height 20
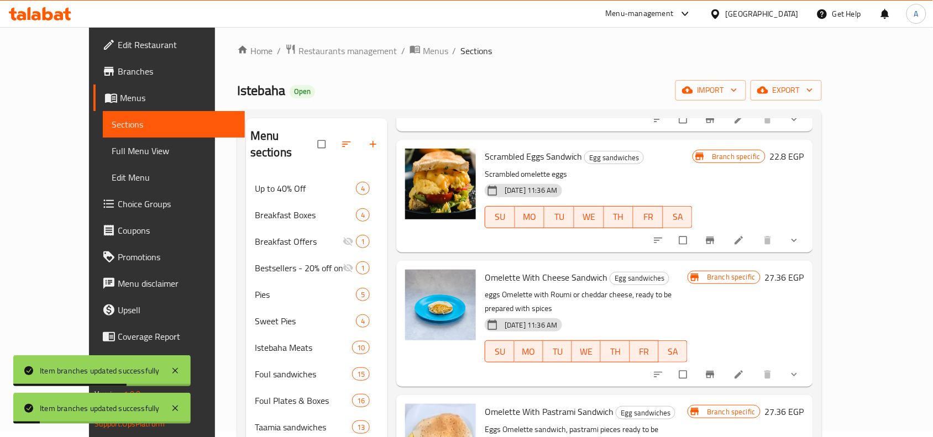
scroll to position [415, 0]
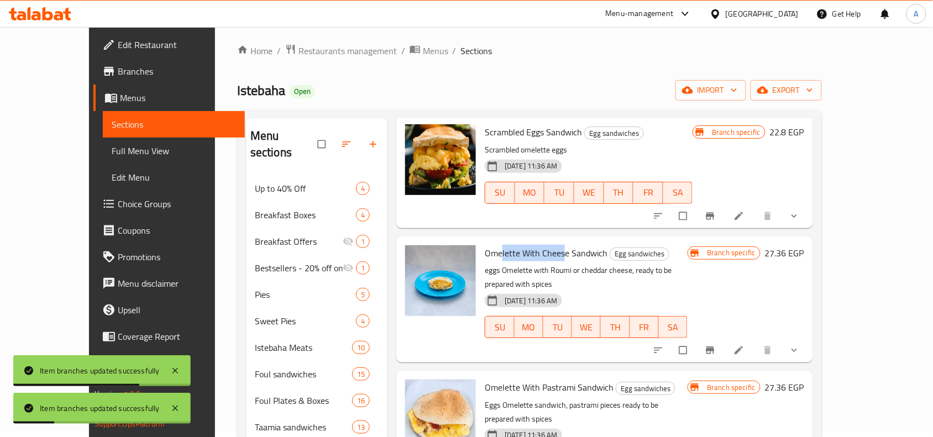
drag, startPoint x: 479, startPoint y: 244, endPoint x: 543, endPoint y: 242, distance: 64.2
click at [543, 245] on span "Omelette With Cheese Sandwich" at bounding box center [546, 253] width 123 height 17
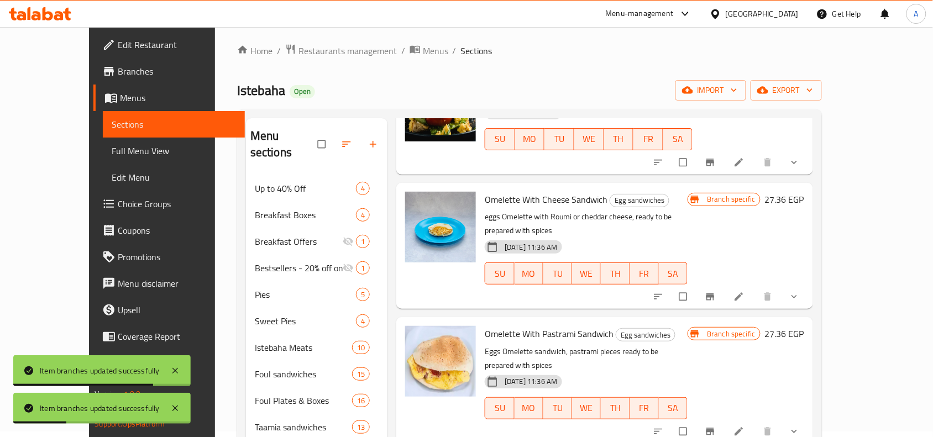
scroll to position [484, 0]
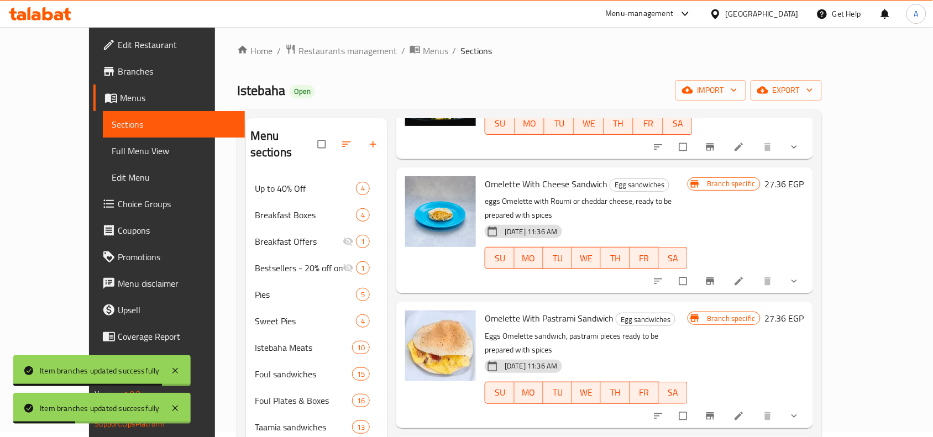
click at [531, 310] on span "Omelette With Pastrami Sandwich" at bounding box center [549, 318] width 129 height 17
drag, startPoint x: 531, startPoint y: 289, endPoint x: 786, endPoint y: 332, distance: 258.0
click at [532, 310] on span "Omelette With Pastrami Sandwich" at bounding box center [549, 318] width 129 height 17
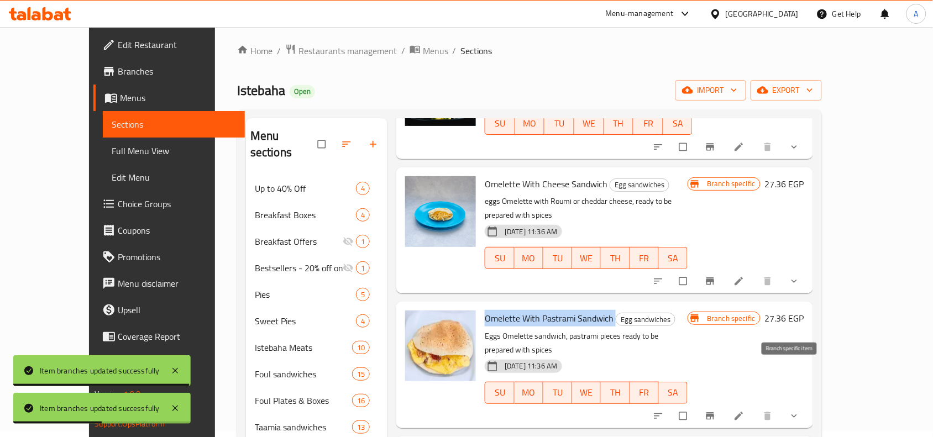
click at [714, 412] on icon "Branch-specific-item" at bounding box center [710, 415] width 8 height 7
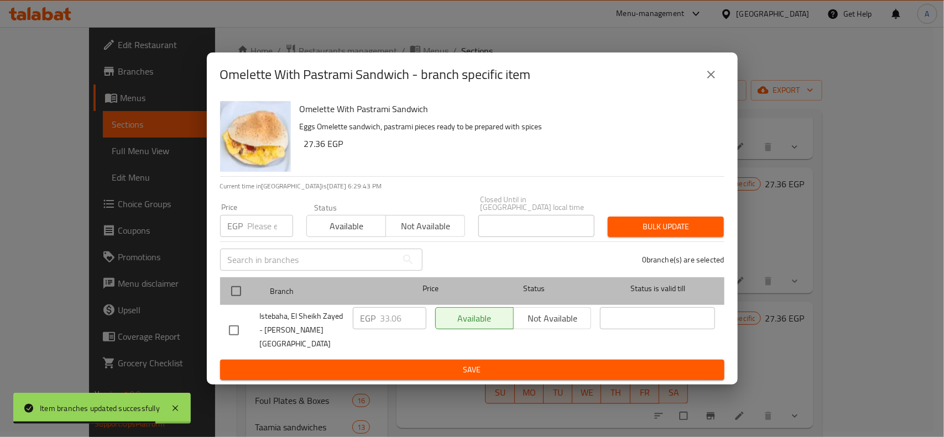
click at [249, 286] on div at bounding box center [244, 291] width 41 height 32
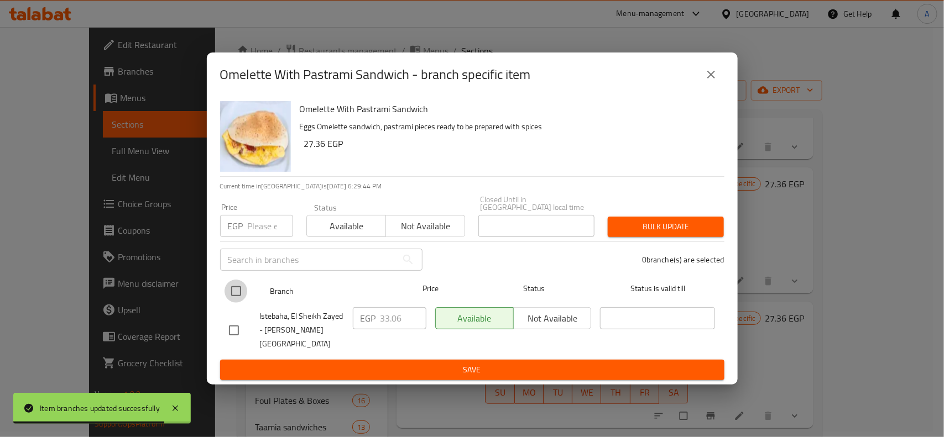
click at [239, 287] on input "checkbox" at bounding box center [235, 291] width 23 height 23
checkbox input "true"
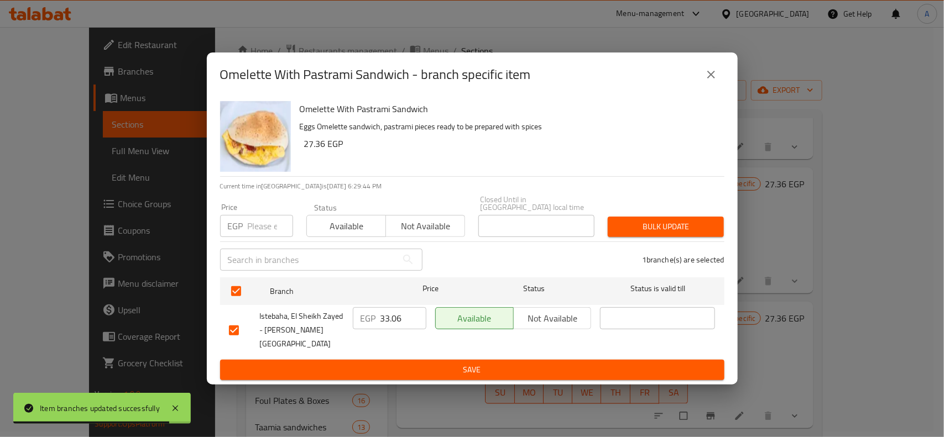
click at [260, 225] on input "number" at bounding box center [270, 226] width 45 height 22
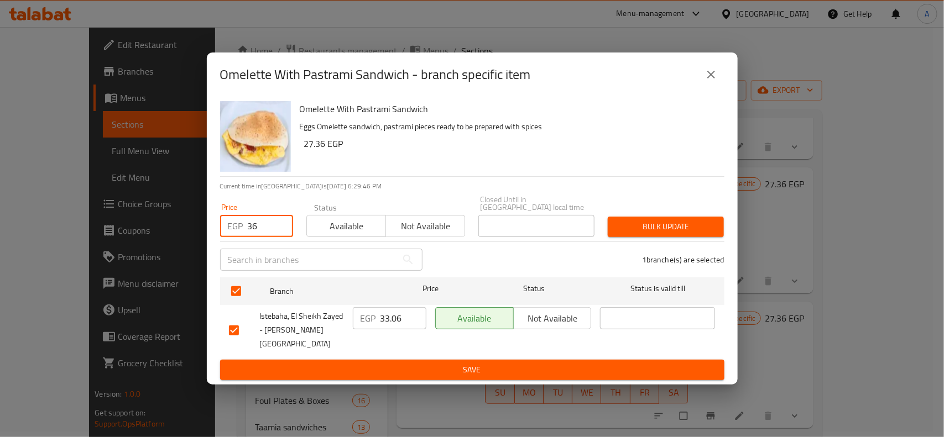
type input "36"
click at [662, 234] on span "Bulk update" at bounding box center [665, 227] width 98 height 14
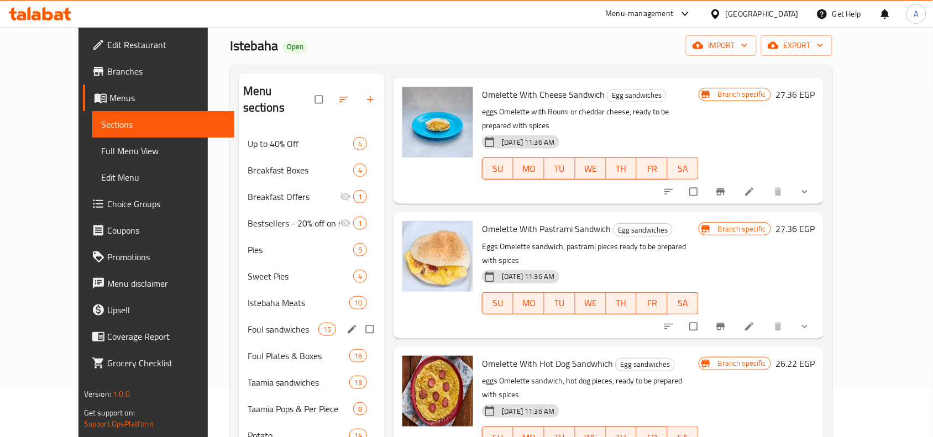
scroll to position [75, 0]
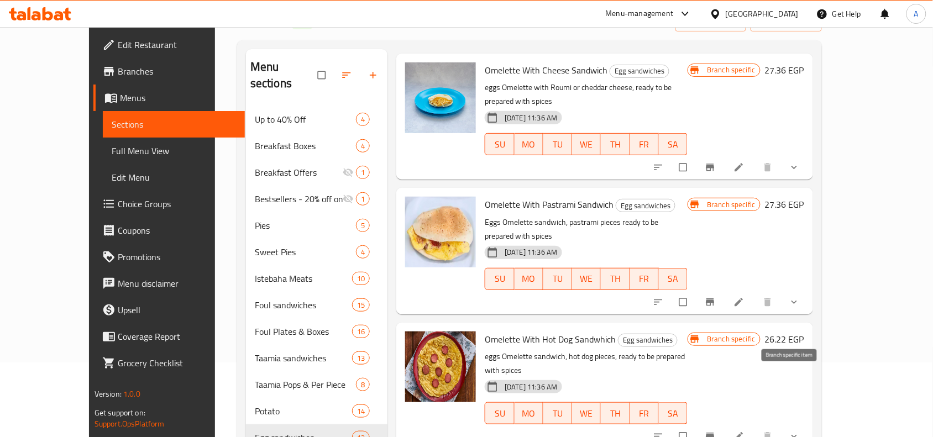
click at [716, 431] on icon "Branch-specific-item" at bounding box center [710, 436] width 11 height 11
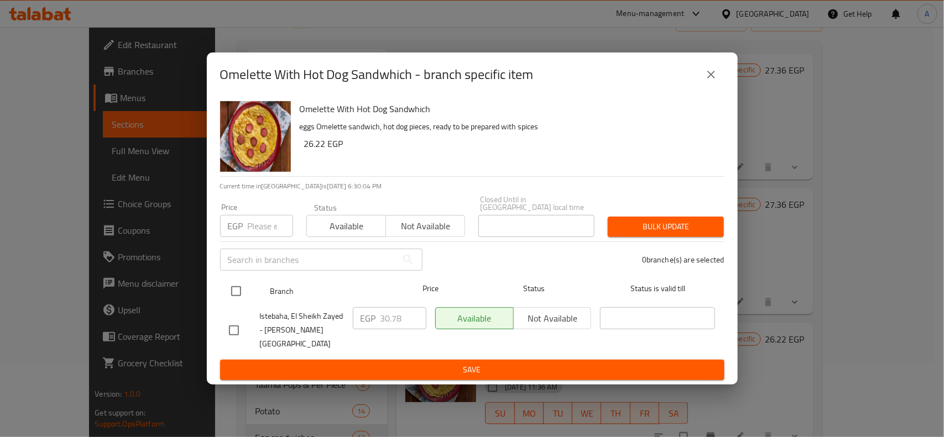
click at [234, 296] on input "checkbox" at bounding box center [235, 291] width 23 height 23
checkbox input "true"
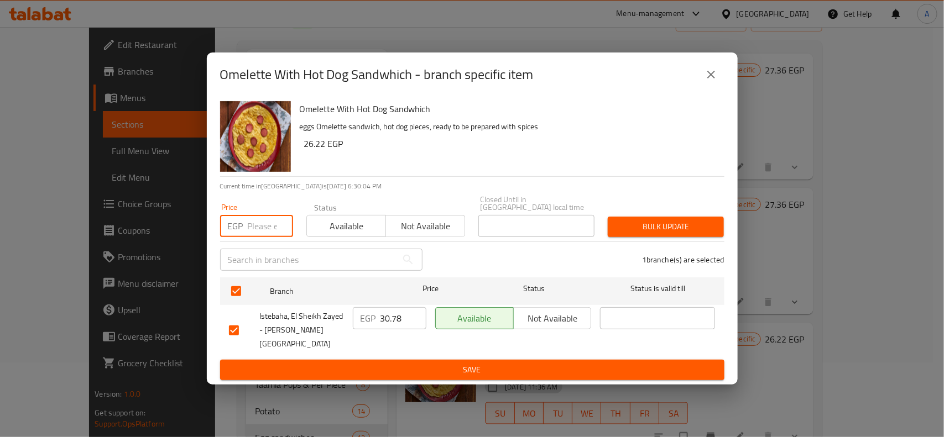
click at [255, 234] on input "number" at bounding box center [270, 226] width 45 height 22
type input "2"
type input "34"
click at [647, 231] on span "Bulk update" at bounding box center [665, 227] width 98 height 14
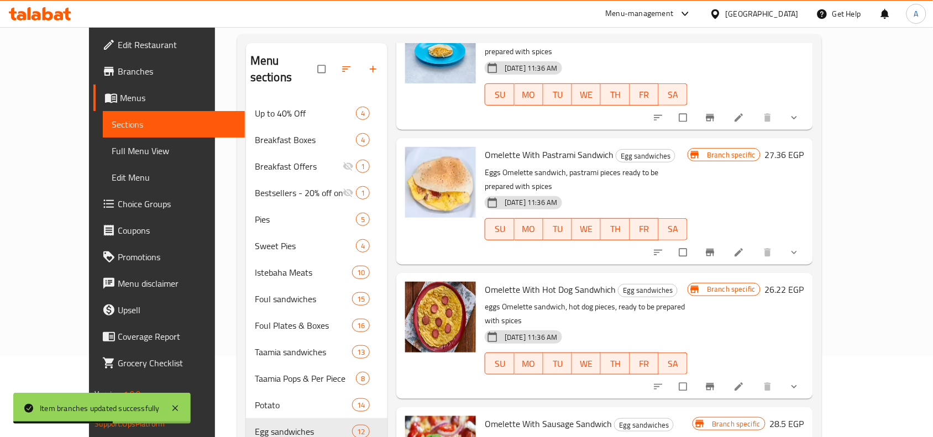
scroll to position [667, 0]
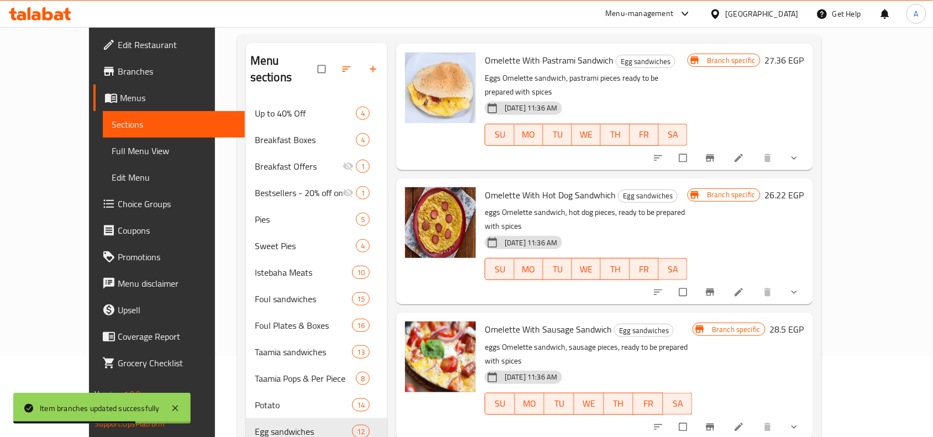
click at [716, 422] on icon "Branch-specific-item" at bounding box center [710, 427] width 11 height 11
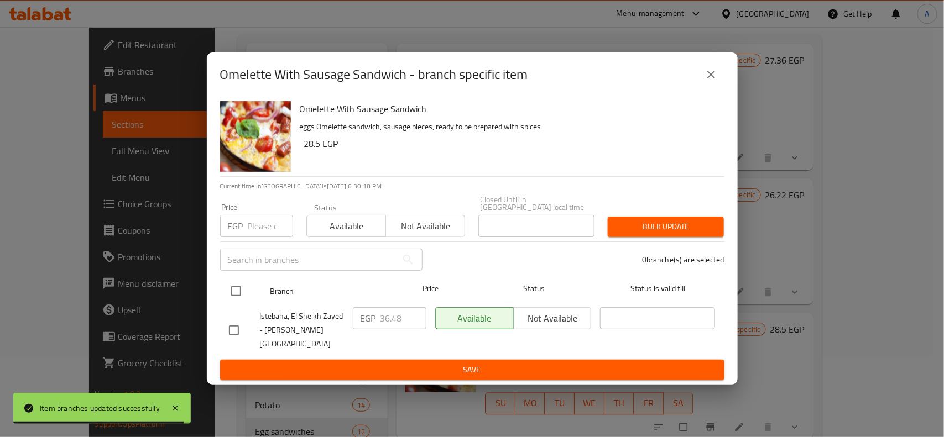
click at [233, 294] on input "checkbox" at bounding box center [235, 291] width 23 height 23
checkbox input "true"
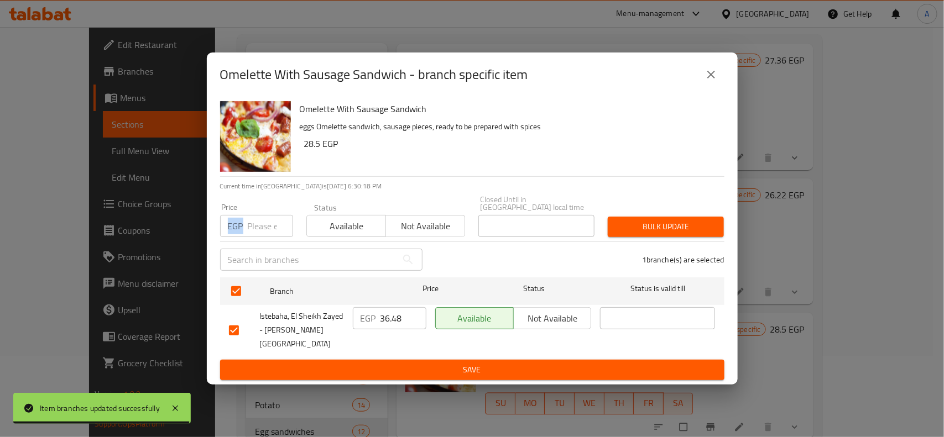
click at [243, 233] on div "EGP Price" at bounding box center [256, 226] width 73 height 22
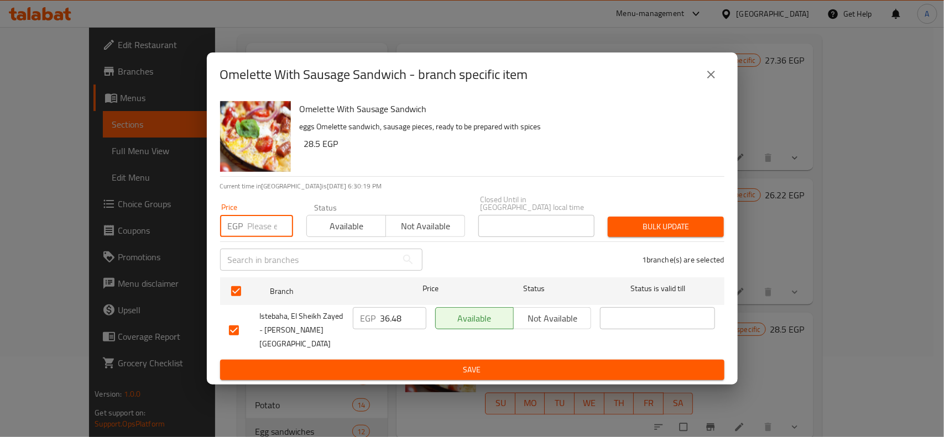
click at [248, 235] on input "number" at bounding box center [270, 226] width 45 height 22
type input "40"
click at [671, 211] on div "Price EGP 40 Price Status Available Not available Closed Until in Egypt local t…" at bounding box center [471, 216] width 517 height 55
click at [676, 228] on span "Bulk update" at bounding box center [665, 227] width 98 height 14
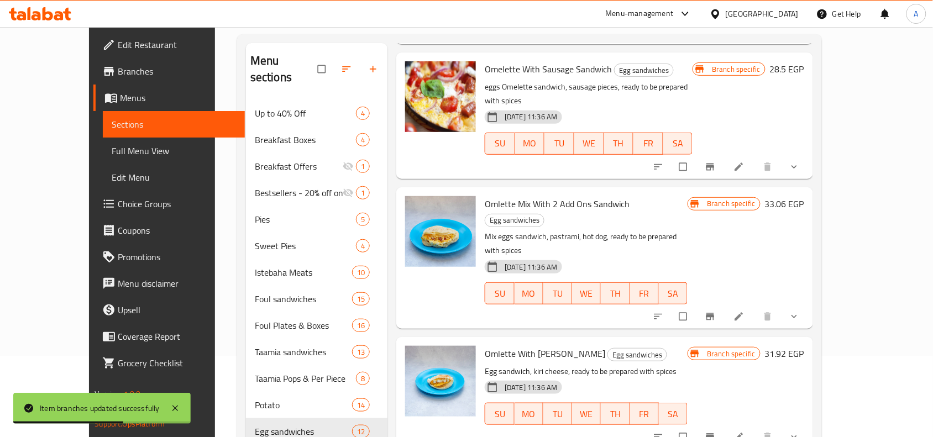
scroll to position [943, 0]
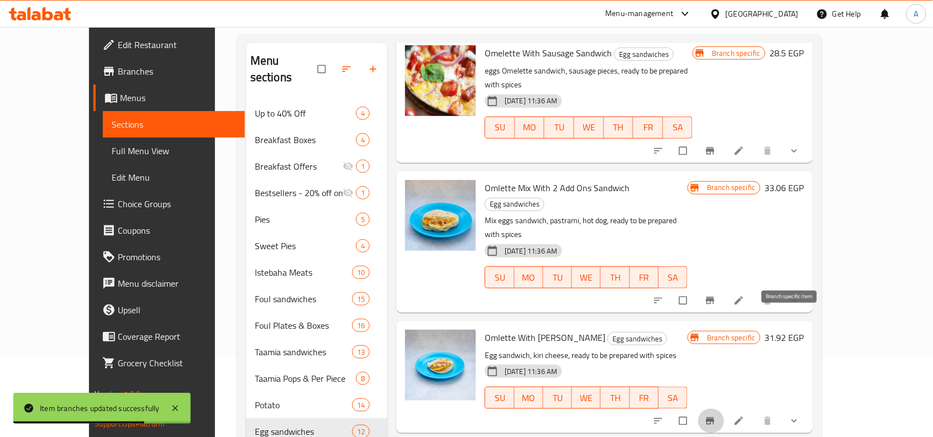
click at [725, 409] on button "Branch-specific-item" at bounding box center [711, 421] width 27 height 24
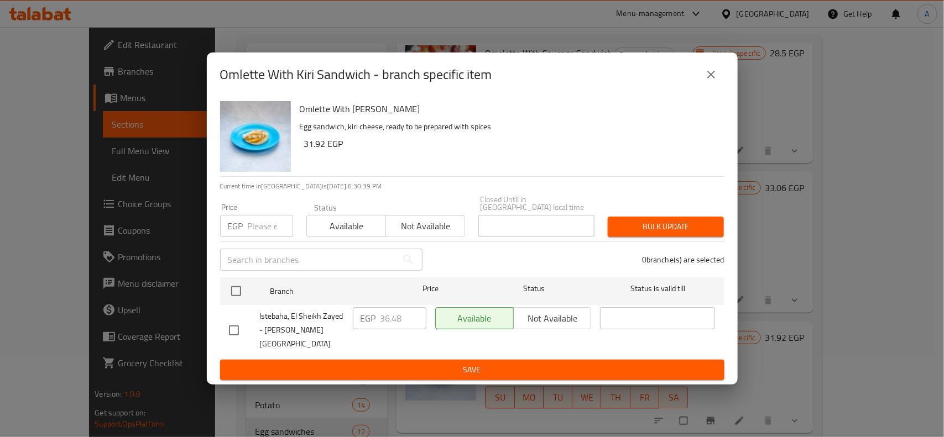
click at [249, 305] on div "Istebaha, El Sheikh Zayed - [GEOGRAPHIC_DATA]" at bounding box center [286, 330] width 124 height 55
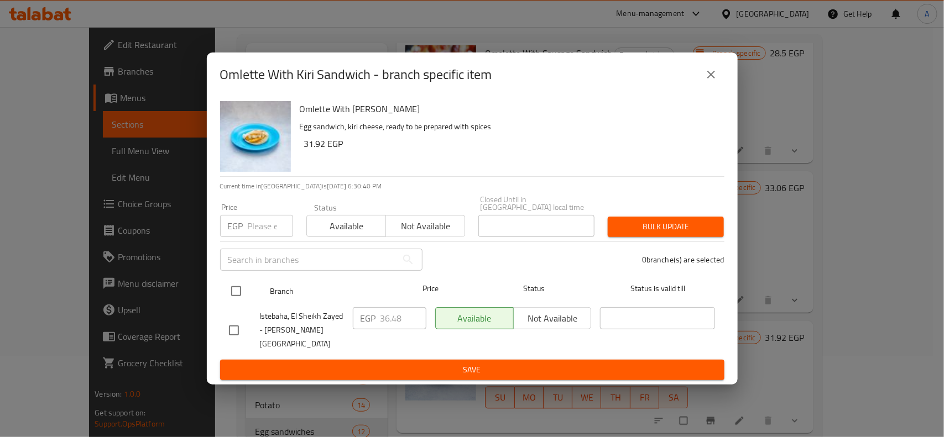
drag, startPoint x: 238, startPoint y: 302, endPoint x: 241, endPoint y: 294, distance: 8.7
click at [238, 302] on input "checkbox" at bounding box center [235, 291] width 23 height 23
checkbox input "true"
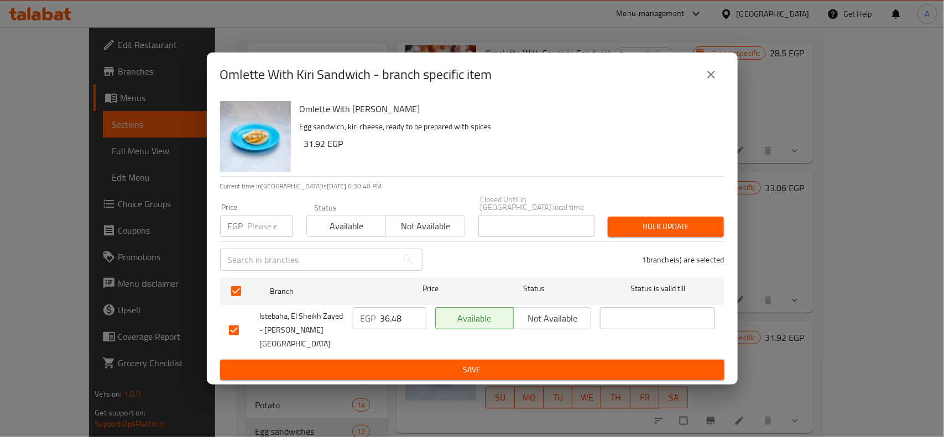
click at [257, 244] on div "​" at bounding box center [321, 259] width 216 height 35
click at [264, 230] on input "number" at bounding box center [270, 226] width 45 height 22
paste input "39.5"
type input "39.5"
drag, startPoint x: 629, startPoint y: 221, endPoint x: 691, endPoint y: 226, distance: 62.1
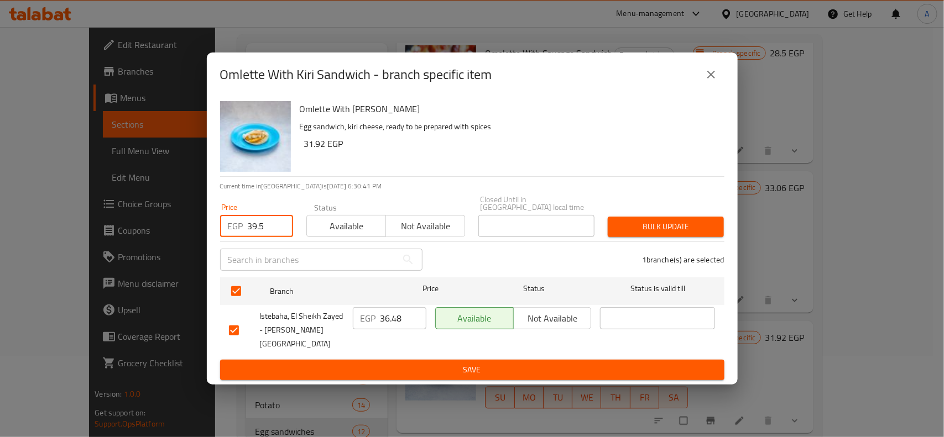
click at [630, 221] on button "Bulk update" at bounding box center [666, 227] width 116 height 20
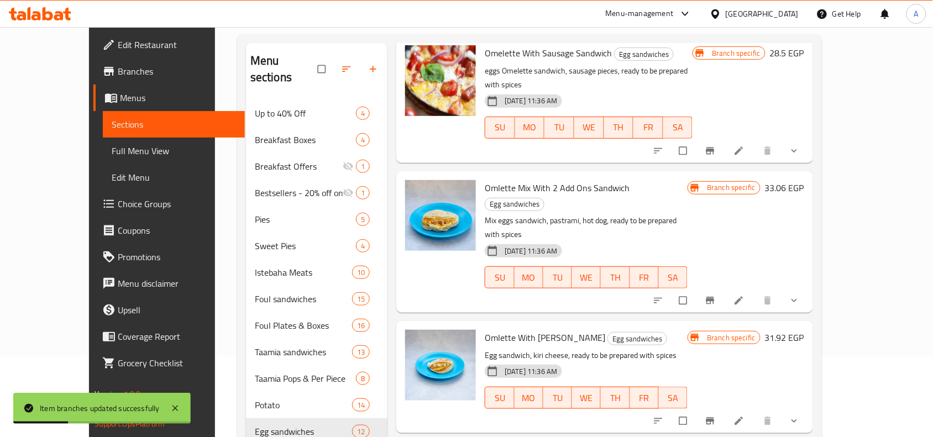
scroll to position [994, 0]
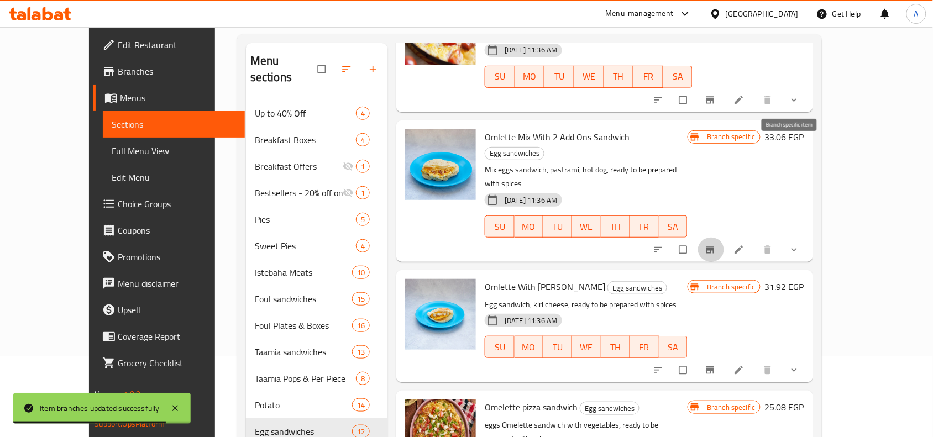
click at [716, 244] on icon "Branch-specific-item" at bounding box center [710, 249] width 11 height 11
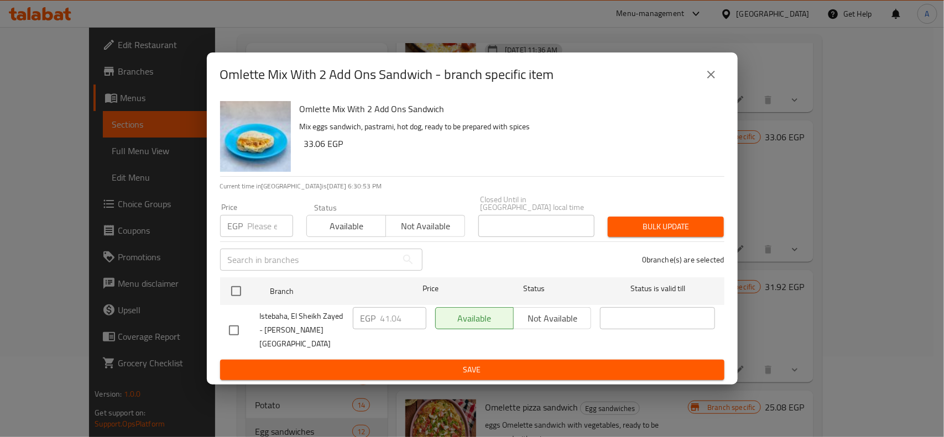
click at [242, 307] on div "Istebaha, El Sheikh Zayed - [GEOGRAPHIC_DATA]" at bounding box center [286, 330] width 124 height 55
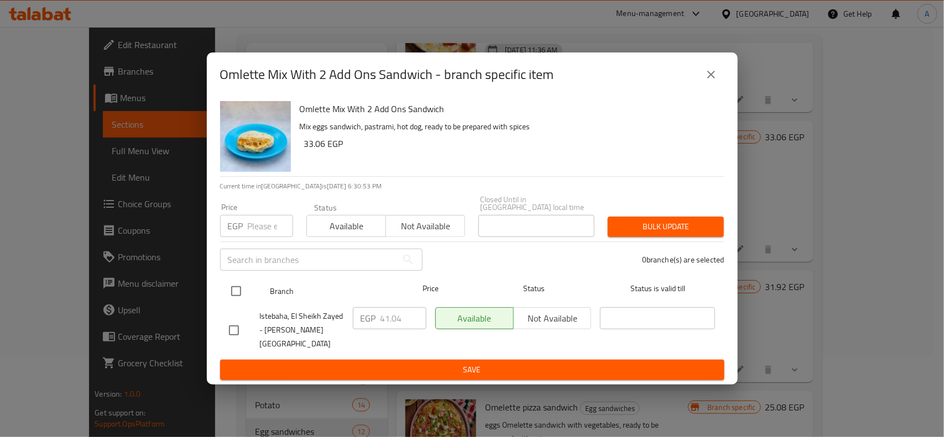
click at [239, 300] on input "checkbox" at bounding box center [235, 291] width 23 height 23
checkbox input "true"
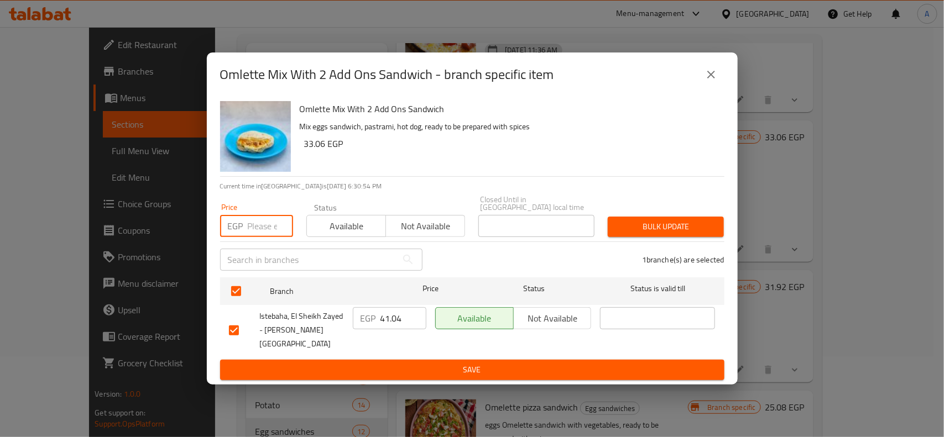
click at [263, 233] on input "number" at bounding box center [270, 226] width 45 height 22
type input "45"
click at [616, 228] on span "Bulk update" at bounding box center [665, 227] width 98 height 14
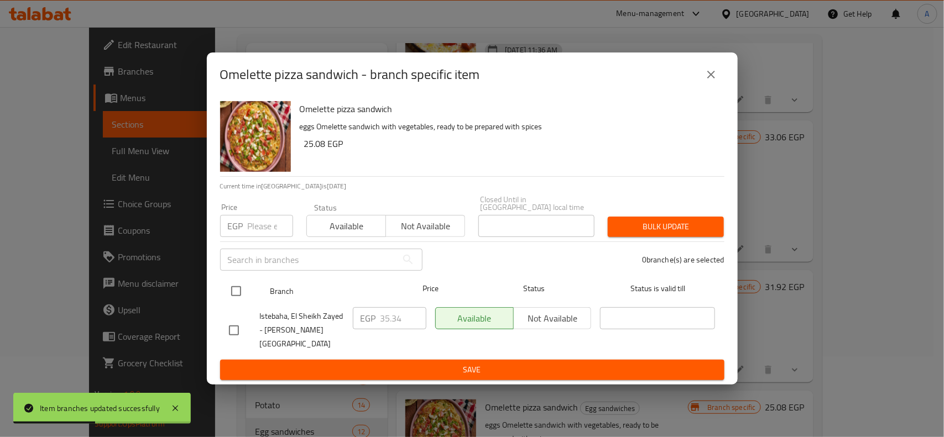
click at [241, 288] on input "checkbox" at bounding box center [235, 291] width 23 height 23
checkbox input "true"
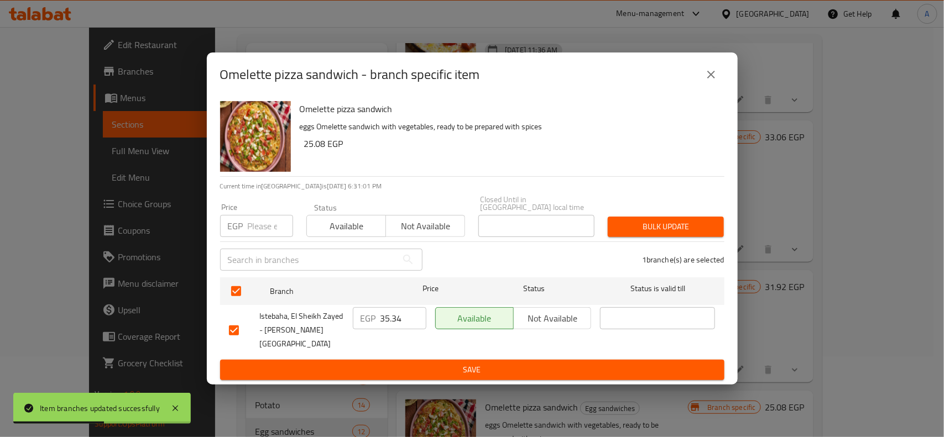
drag, startPoint x: 267, startPoint y: 226, endPoint x: 745, endPoint y: 200, distance: 478.9
click at [269, 227] on input "number" at bounding box center [270, 226] width 45 height 22
type input "38"
click at [637, 219] on button "Bulk update" at bounding box center [666, 227] width 116 height 20
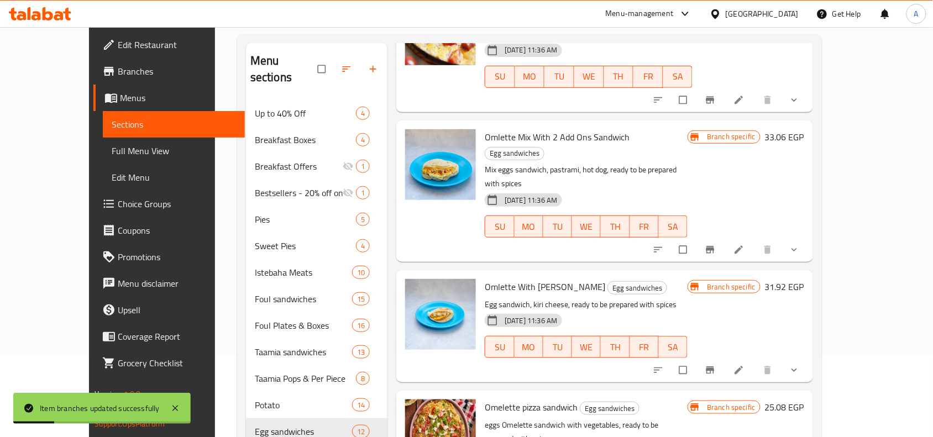
click at [663, 400] on h6 "Omelette pizza sandwich Egg sandwiches" at bounding box center [586, 407] width 203 height 15
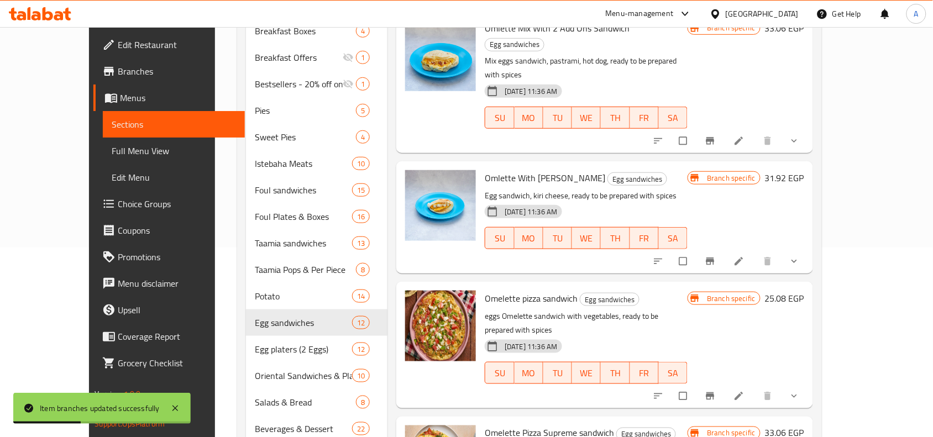
scroll to position [213, 0]
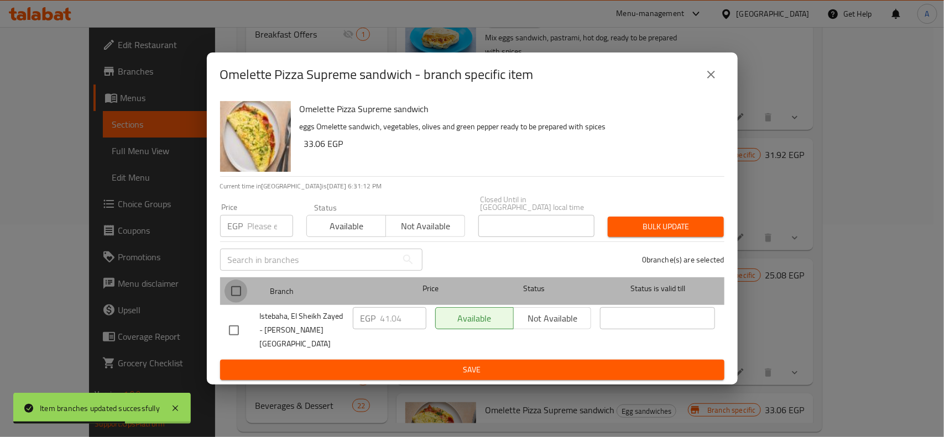
drag, startPoint x: 243, startPoint y: 291, endPoint x: 236, endPoint y: 245, distance: 46.4
click at [242, 291] on input "checkbox" at bounding box center [235, 291] width 23 height 23
checkbox input "true"
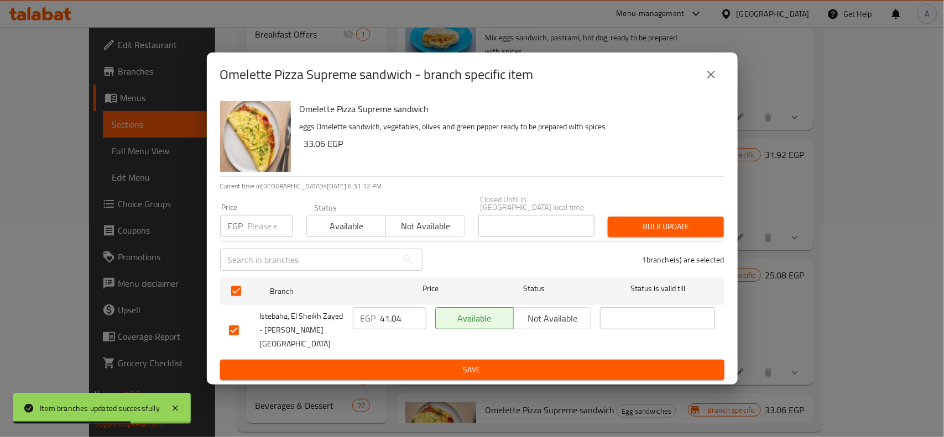
click at [236, 227] on p "EGP" at bounding box center [235, 225] width 15 height 13
click at [255, 227] on input "number" at bounding box center [270, 226] width 45 height 22
type input "43"
click at [662, 237] on button "Bulk update" at bounding box center [666, 227] width 116 height 20
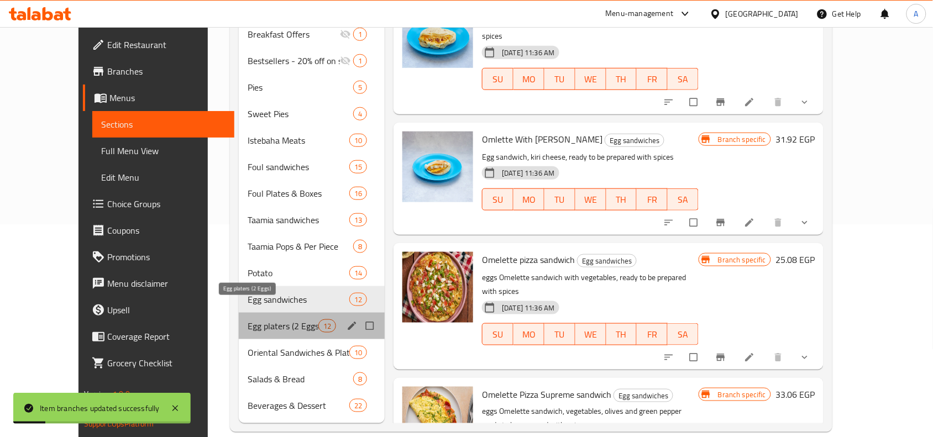
click at [248, 320] on span "Egg platers (2 Eggs)" at bounding box center [283, 326] width 71 height 13
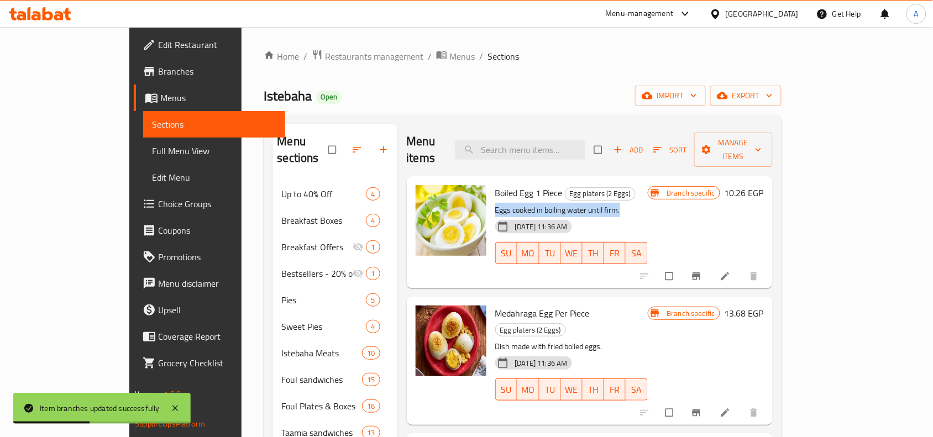
click at [614, 184] on div "Boiled Egg 1 Piece Egg platers (2 Eggs) Eggs cooked in boiling water until firm…" at bounding box center [571, 232] width 161 height 103
click at [764, 224] on div "Branch specific 10.26 EGP" at bounding box center [706, 232] width 116 height 95
click at [702, 271] on icon "Branch-specific-item" at bounding box center [696, 276] width 11 height 11
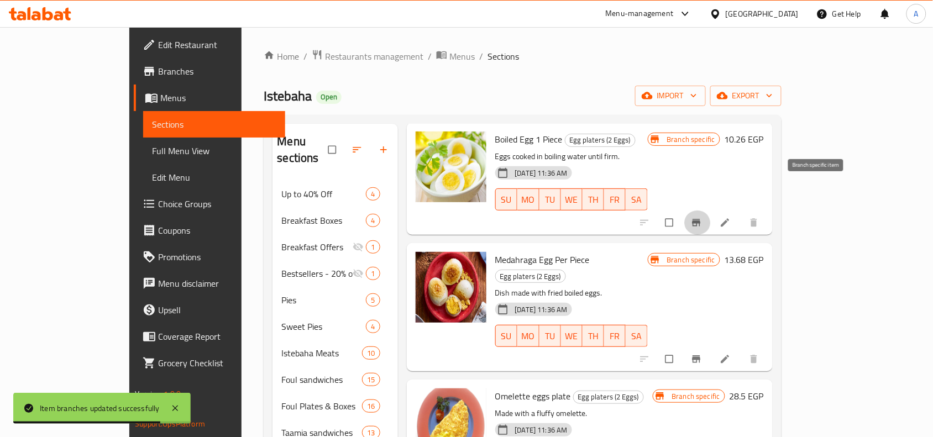
scroll to position [69, 0]
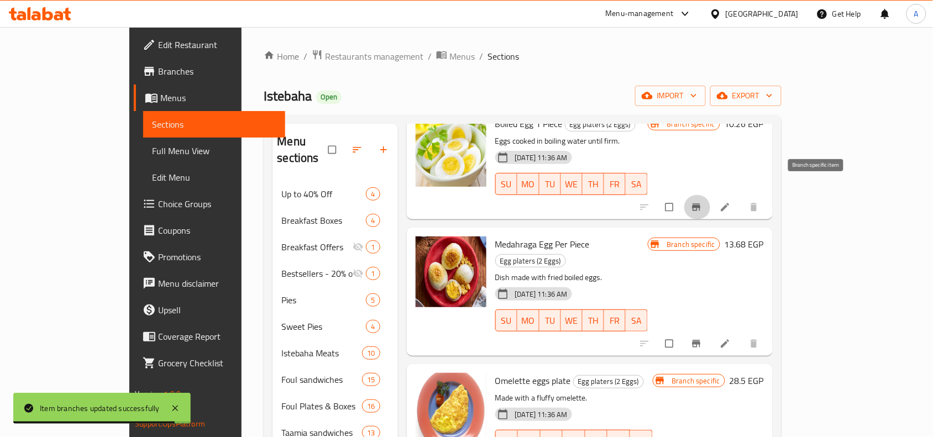
click at [711, 332] on button "Branch-specific-item" at bounding box center [697, 344] width 27 height 24
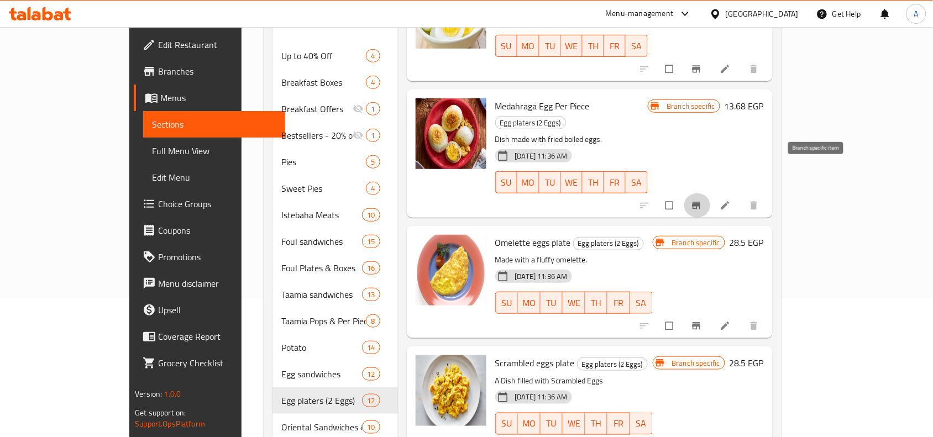
scroll to position [207, 0]
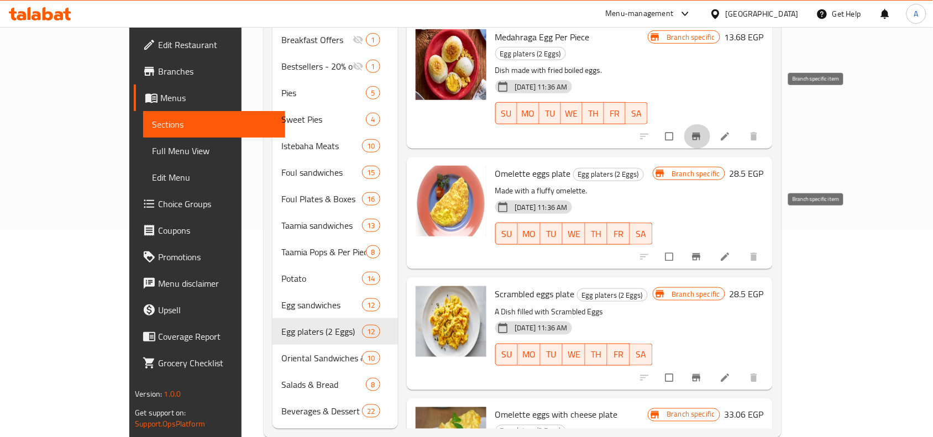
click at [711, 245] on button "Branch-specific-item" at bounding box center [697, 257] width 27 height 24
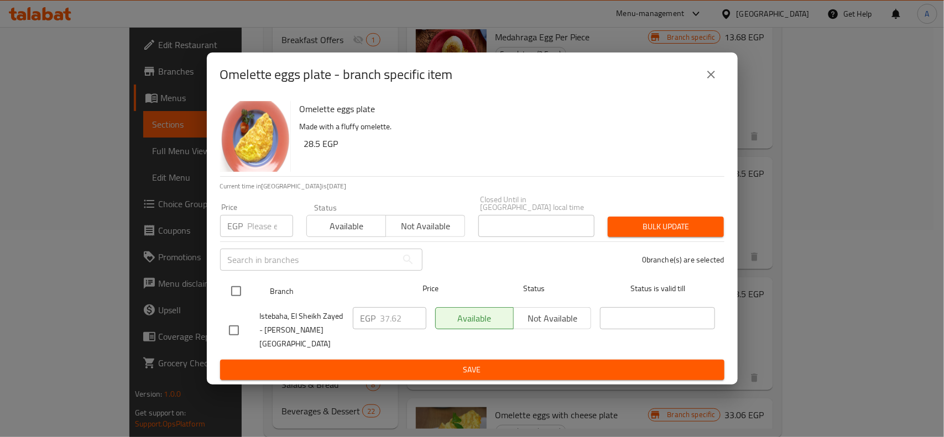
click at [266, 292] on div "Branch" at bounding box center [327, 291] width 124 height 32
click at [248, 292] on div at bounding box center [244, 291] width 41 height 32
click at [243, 293] on input "checkbox" at bounding box center [235, 291] width 23 height 23
checkbox input "true"
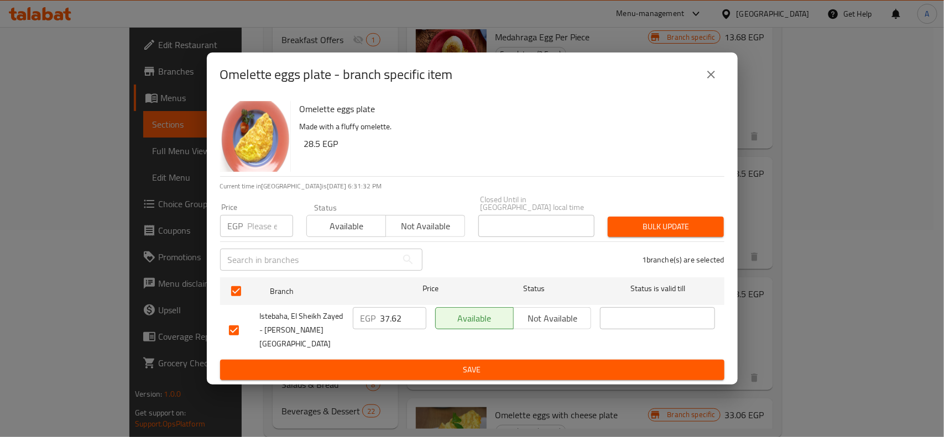
click at [258, 230] on input "number" at bounding box center [270, 226] width 45 height 22
type input "39"
click at [662, 241] on div "Bulk update" at bounding box center [665, 227] width 129 height 34
click at [662, 234] on span "Bulk update" at bounding box center [665, 227] width 98 height 14
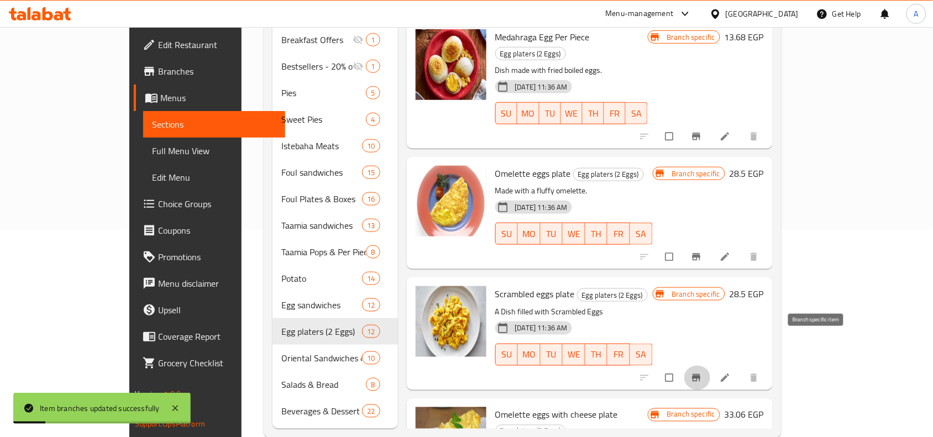
click at [702, 373] on icon "Branch-specific-item" at bounding box center [696, 378] width 11 height 11
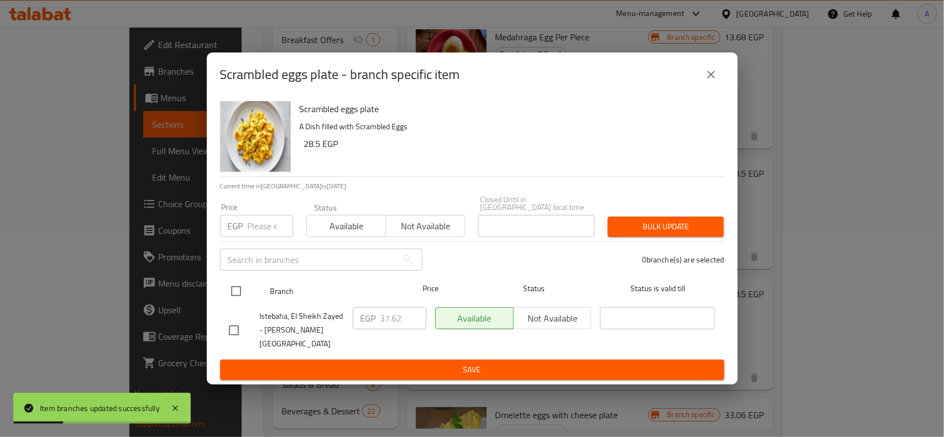
click at [245, 287] on input "checkbox" at bounding box center [235, 291] width 23 height 23
checkbox input "true"
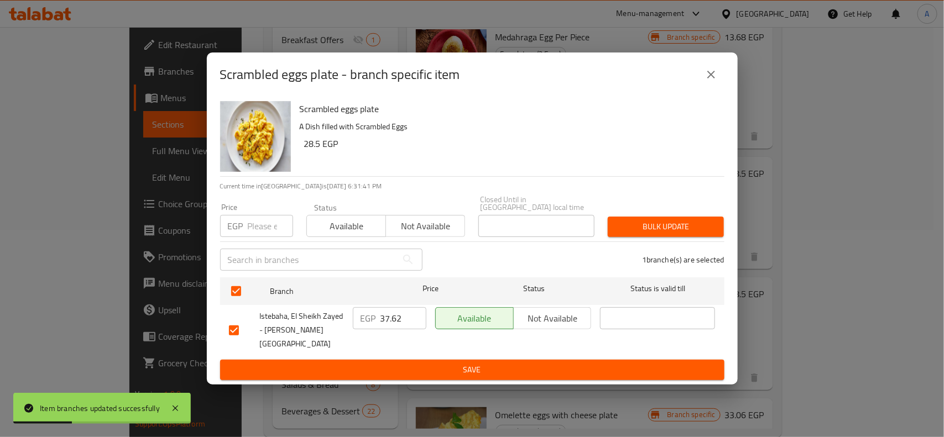
click at [254, 227] on input "number" at bounding box center [270, 226] width 45 height 22
type input "39"
click at [654, 226] on span "Bulk update" at bounding box center [665, 227] width 98 height 14
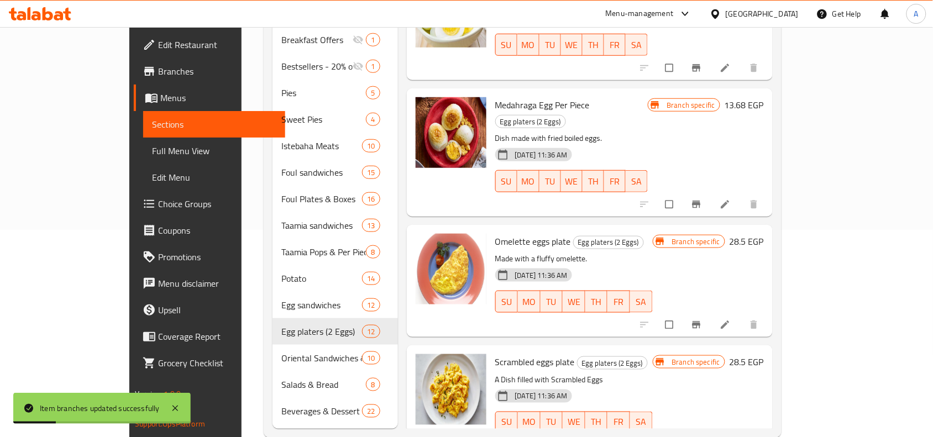
scroll to position [0, 0]
click at [495, 234] on span "Omelette eggs plate" at bounding box center [533, 242] width 76 height 17
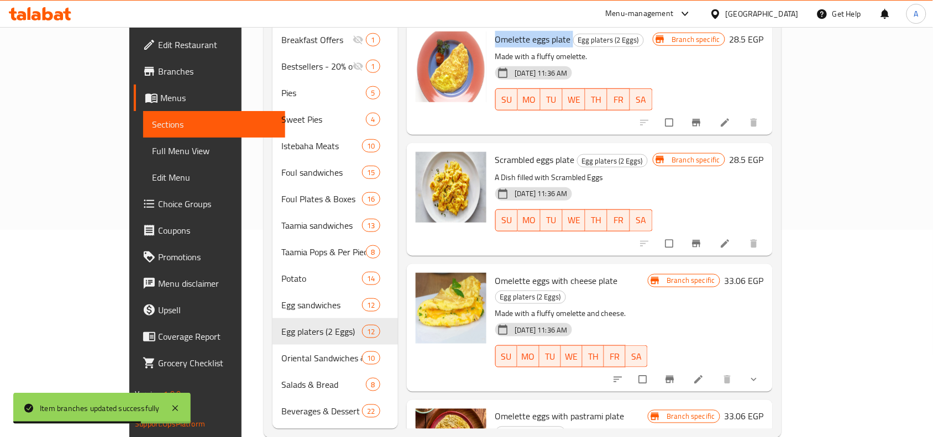
scroll to position [207, 0]
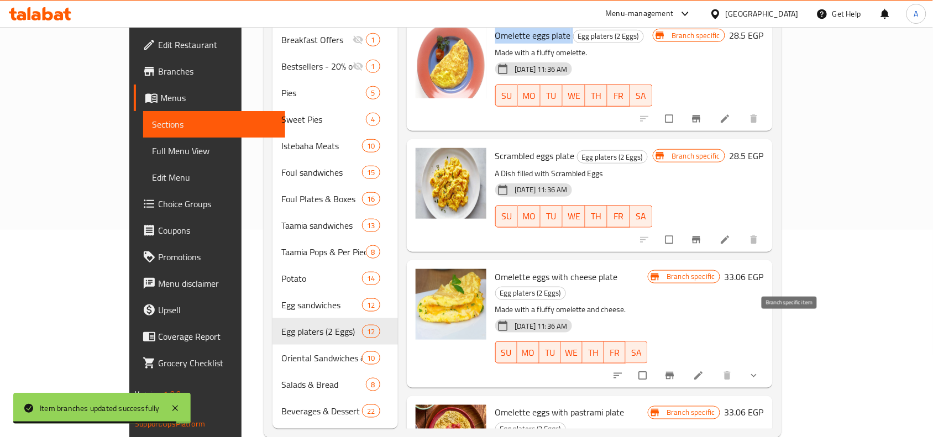
click at [676, 370] on icon "Branch-specific-item" at bounding box center [670, 375] width 11 height 11
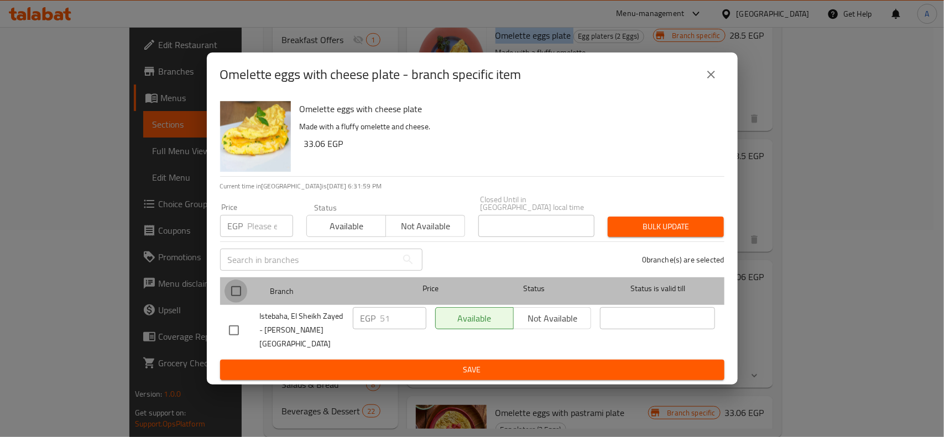
click at [236, 297] on input "checkbox" at bounding box center [235, 291] width 23 height 23
checkbox input "true"
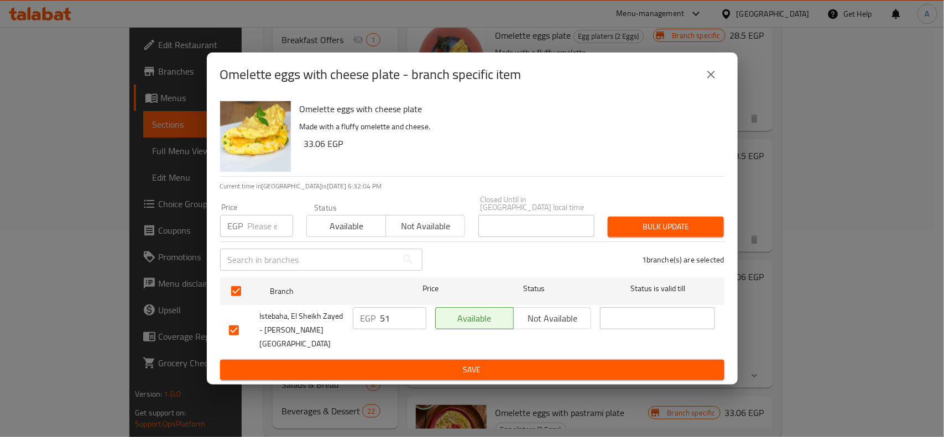
click at [252, 222] on input "number" at bounding box center [270, 226] width 45 height 22
type input "51"
click at [679, 237] on button "Bulk update" at bounding box center [666, 227] width 116 height 20
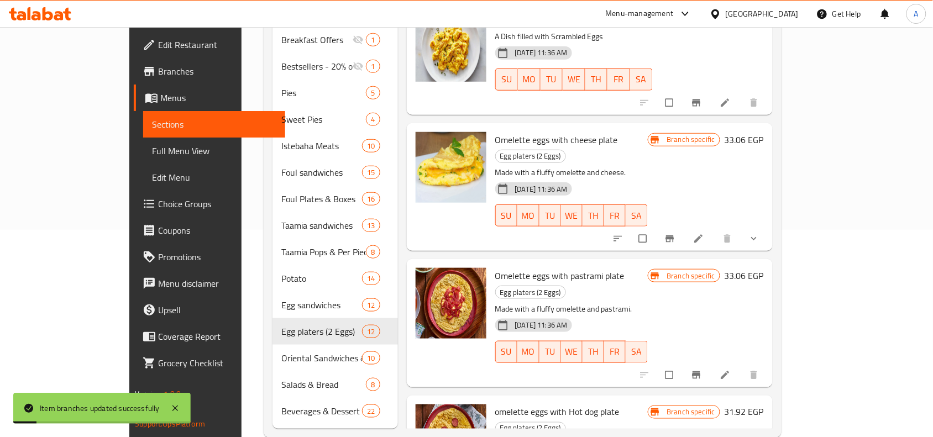
scroll to position [346, 0]
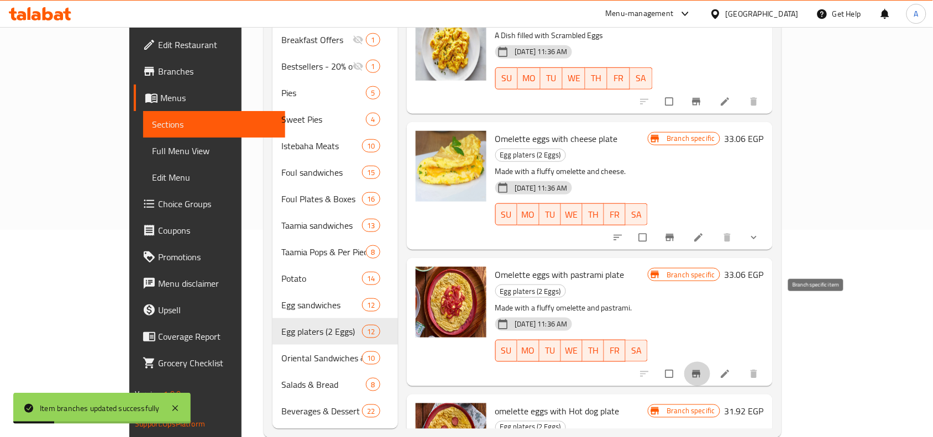
click at [711, 362] on button "Branch-specific-item" at bounding box center [697, 374] width 27 height 24
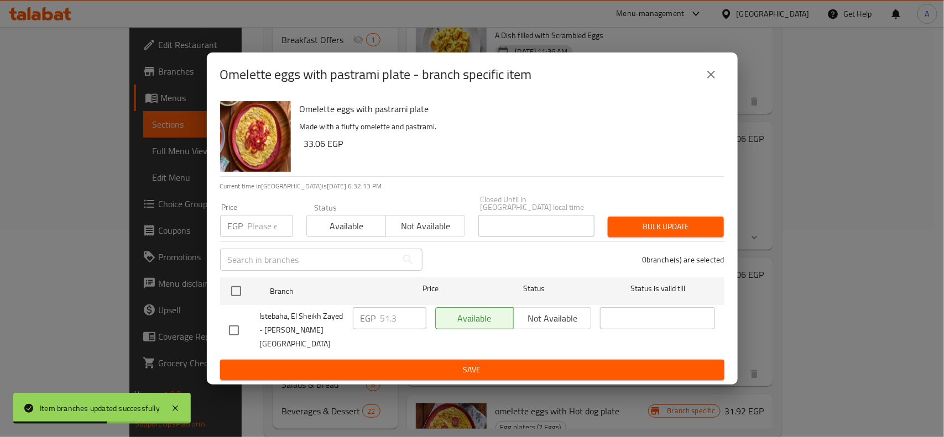
click at [250, 224] on input "number" at bounding box center [270, 226] width 45 height 22
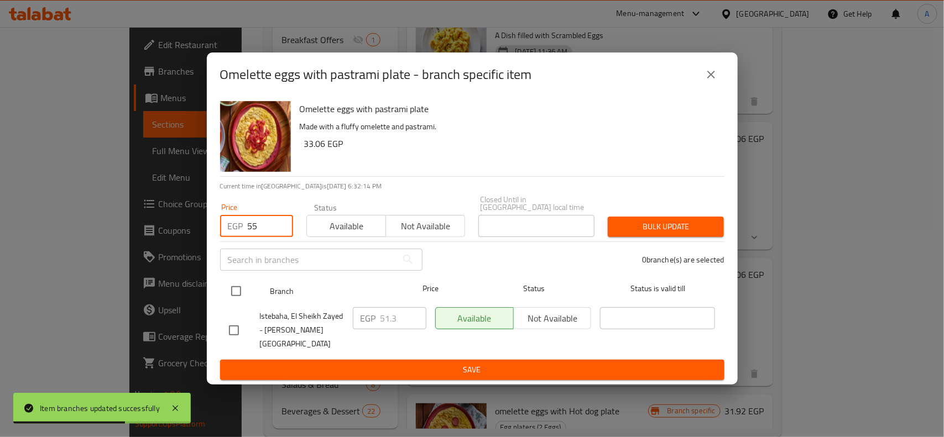
type input "55"
click at [235, 288] on input "checkbox" at bounding box center [235, 291] width 23 height 23
checkbox input "true"
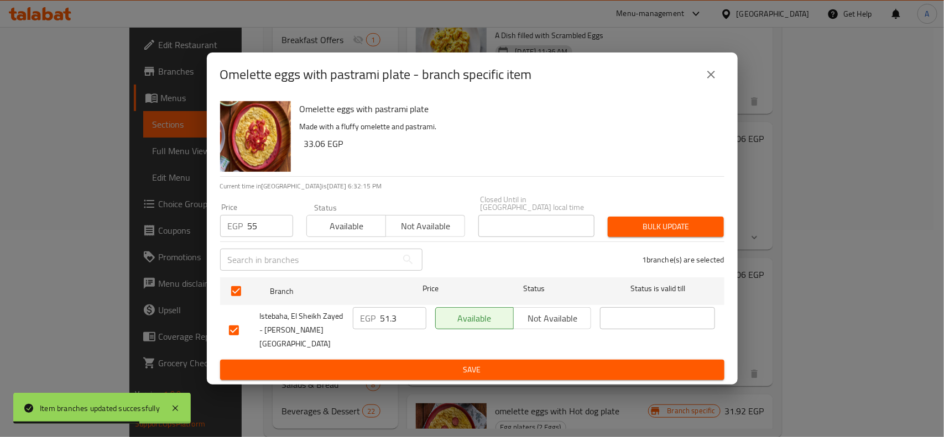
click at [622, 209] on div "Price EGP 55 Price Status Available Not available Closed Until in Egypt local t…" at bounding box center [471, 216] width 517 height 55
click at [628, 222] on button "Bulk update" at bounding box center [666, 227] width 116 height 20
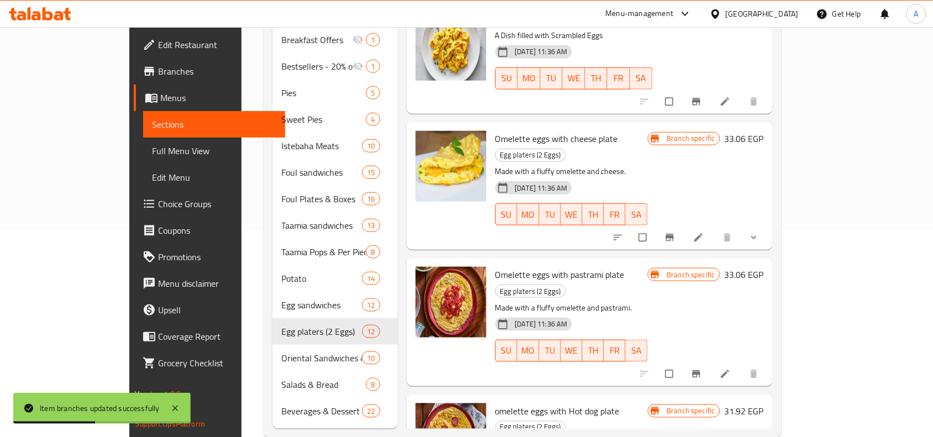
scroll to position [415, 0]
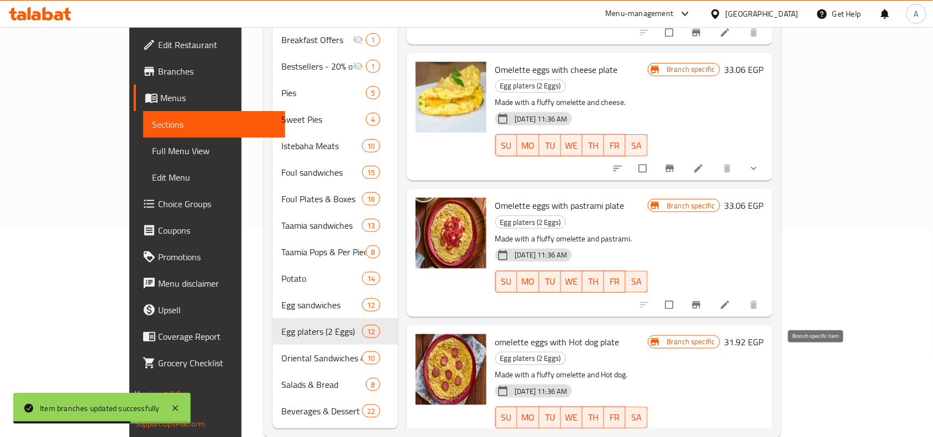
click at [702, 436] on icon "Branch-specific-item" at bounding box center [696, 441] width 11 height 11
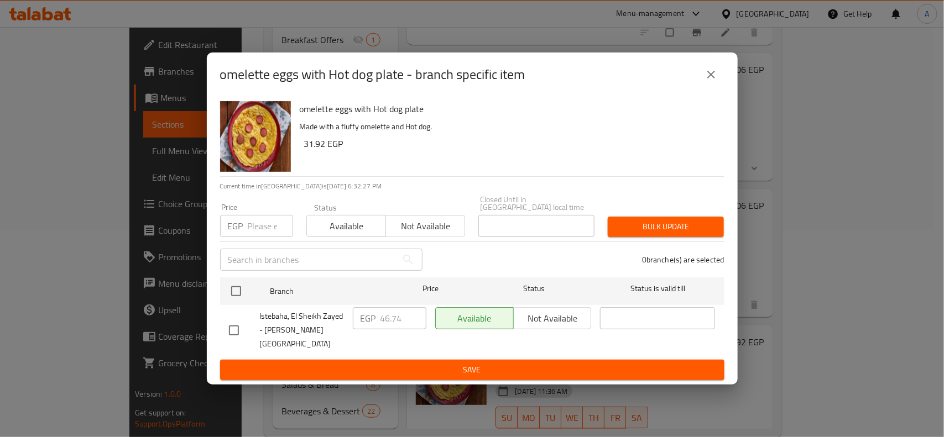
drag, startPoint x: 245, startPoint y: 297, endPoint x: 238, endPoint y: 244, distance: 53.5
click at [244, 297] on input "checkbox" at bounding box center [235, 291] width 23 height 23
checkbox input "true"
click at [263, 222] on input "number" at bounding box center [270, 226] width 45 height 22
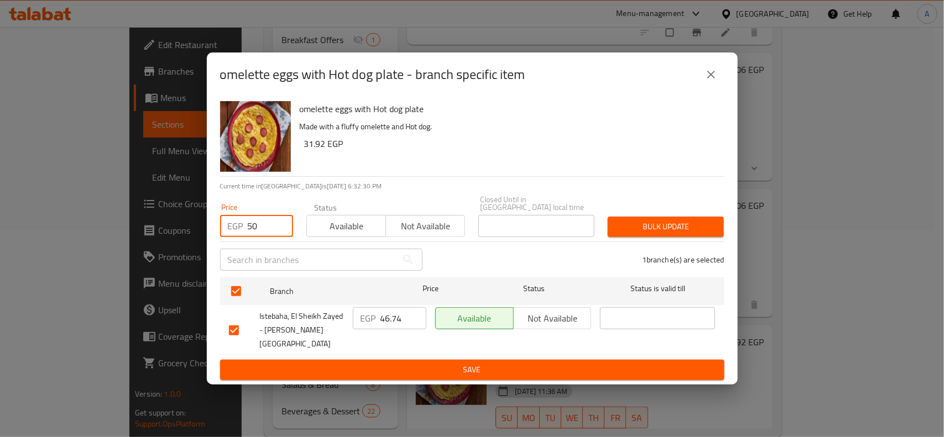
type input "50"
click at [649, 232] on span "Bulk update" at bounding box center [665, 227] width 98 height 14
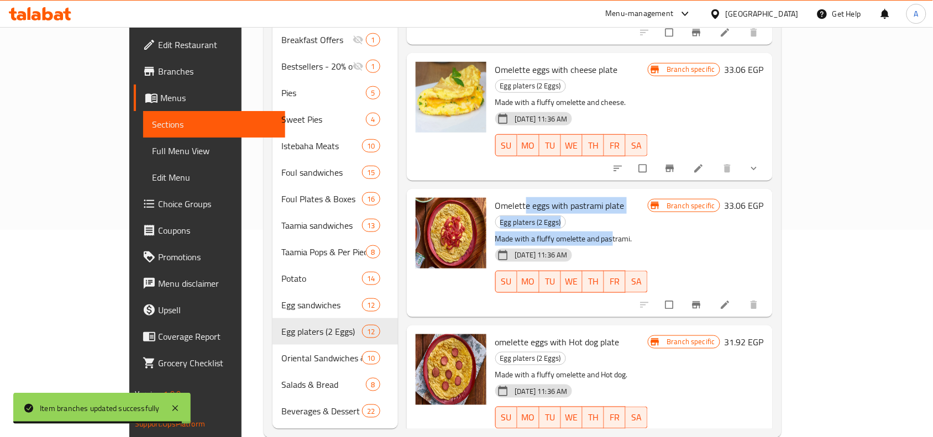
drag, startPoint x: 495, startPoint y: 156, endPoint x: 581, endPoint y: 167, distance: 86.4
click at [581, 194] on div "Omelette eggs with pastrami plate Egg platers (2 Eggs) Made with a fluffy omele…" at bounding box center [571, 253] width 161 height 119
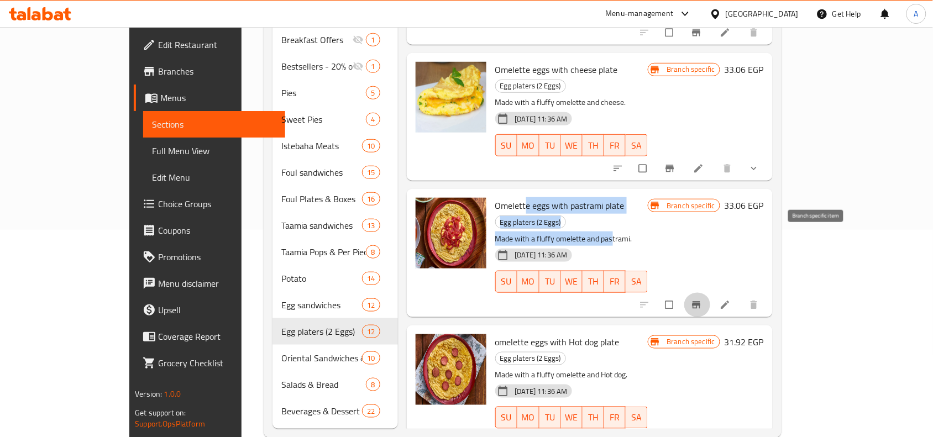
click at [711, 293] on button "Branch-specific-item" at bounding box center [697, 305] width 27 height 24
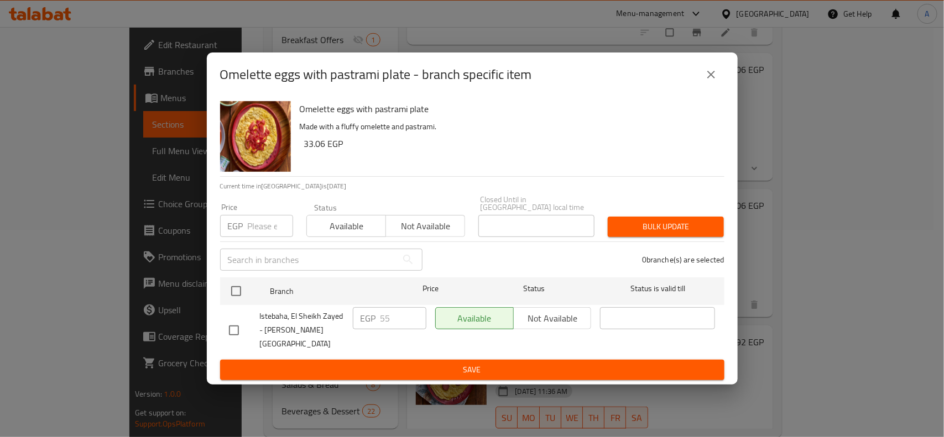
click at [725, 76] on div "Omelette eggs with pastrami plate - branch specific item" at bounding box center [472, 75] width 531 height 44
click at [715, 81] on icon "close" at bounding box center [710, 74] width 13 height 13
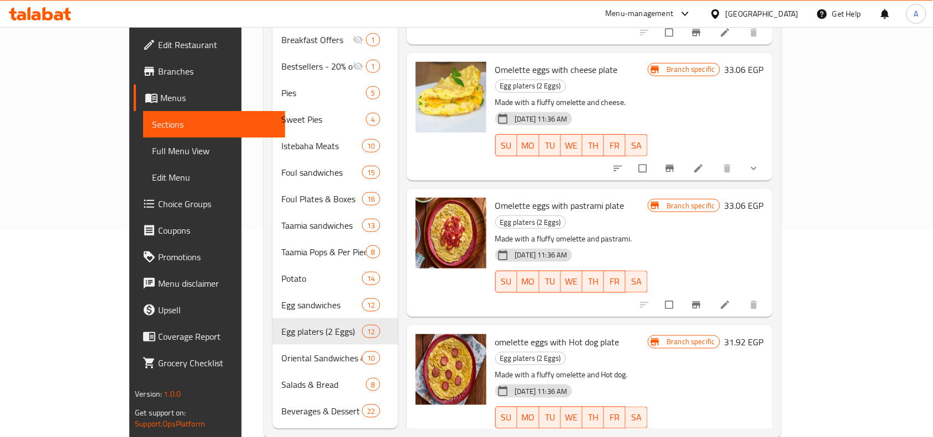
scroll to position [484, 0]
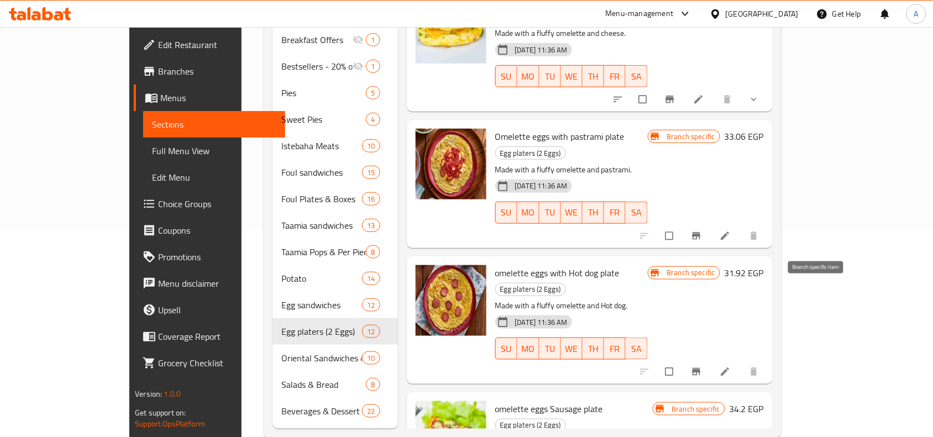
click at [702, 367] on icon "Branch-specific-item" at bounding box center [696, 372] width 11 height 11
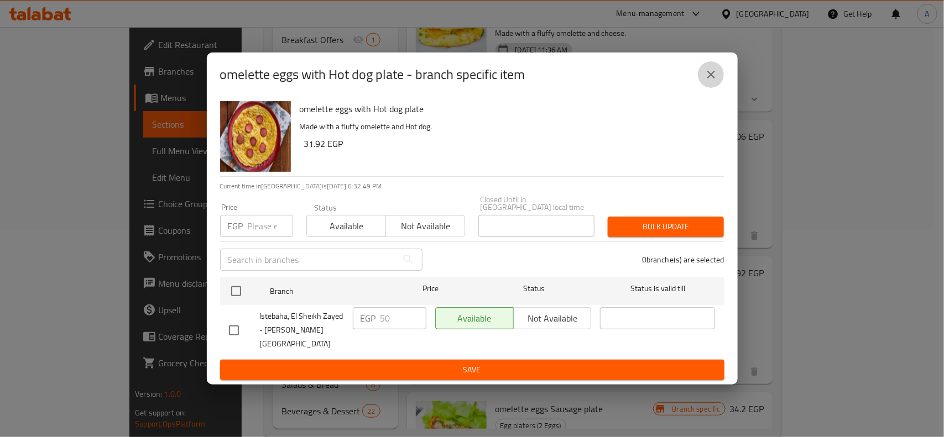
click at [699, 88] on button "close" at bounding box center [711, 74] width 27 height 27
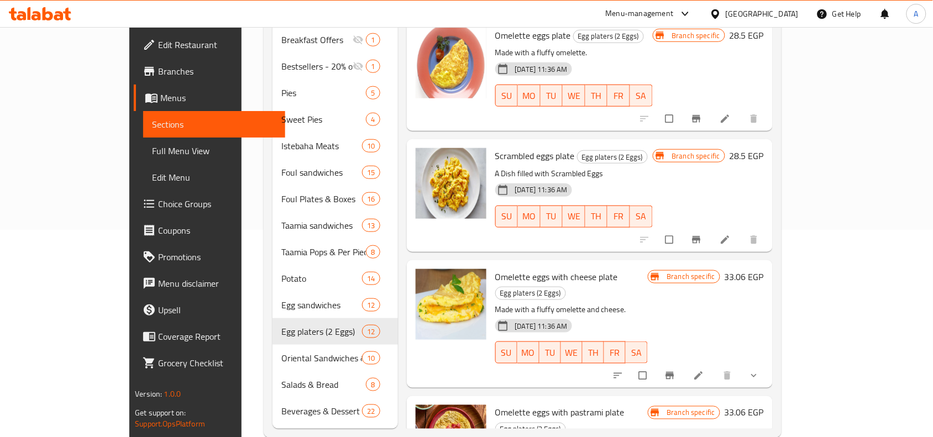
scroll to position [650, 0]
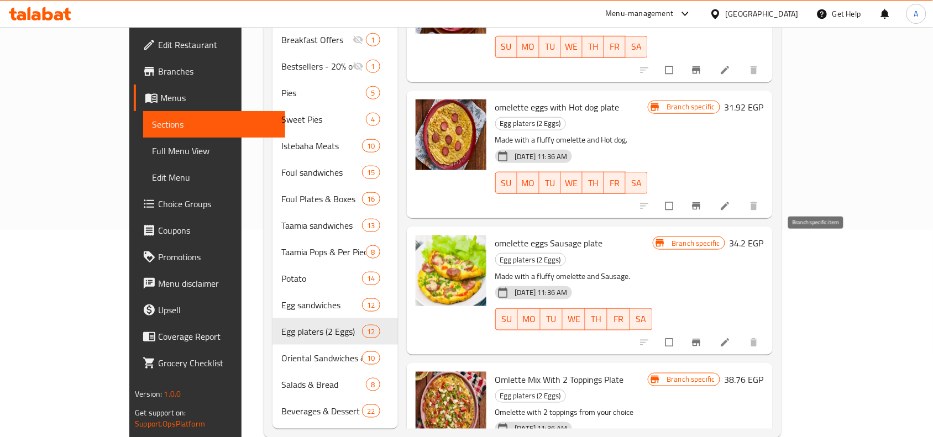
click at [701, 339] on icon "Branch-specific-item" at bounding box center [696, 342] width 8 height 7
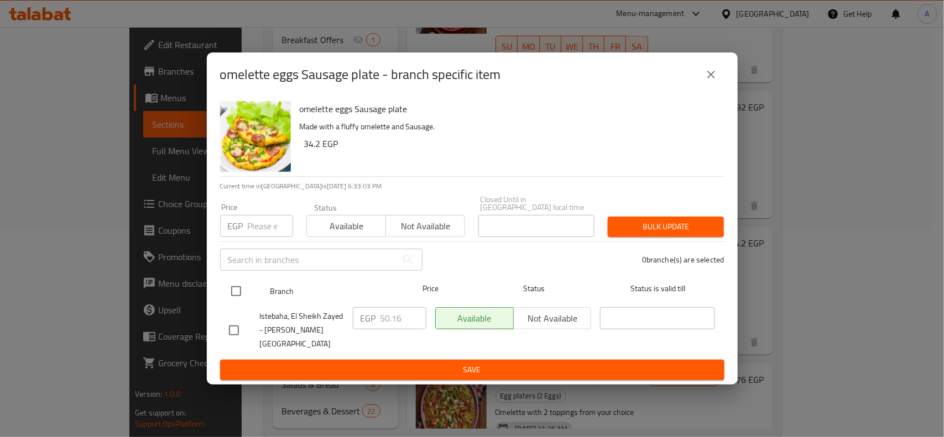
click at [232, 286] on input "checkbox" at bounding box center [235, 291] width 23 height 23
checkbox input "true"
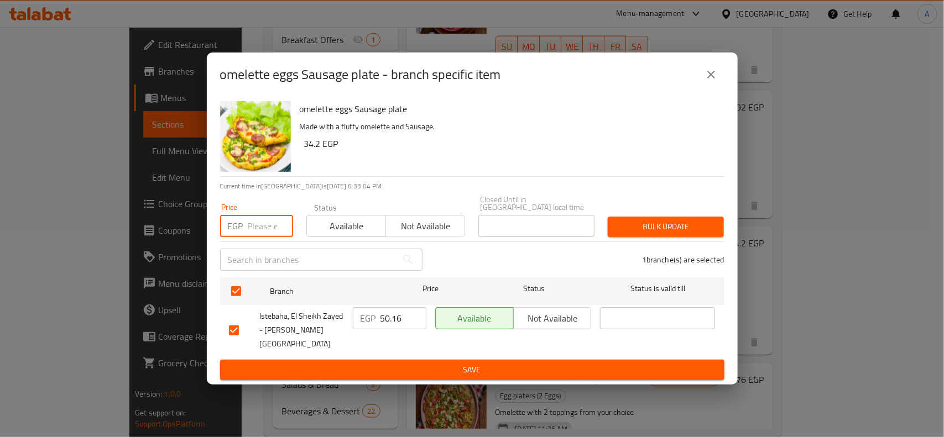
click at [253, 230] on input "number" at bounding box center [270, 226] width 45 height 22
type input "56"
click at [634, 231] on span "Bulk update" at bounding box center [665, 227] width 98 height 14
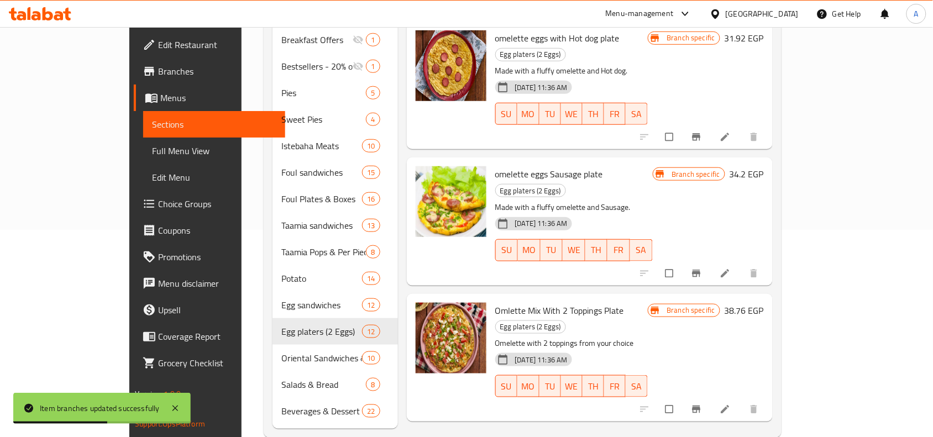
scroll to position [788, 0]
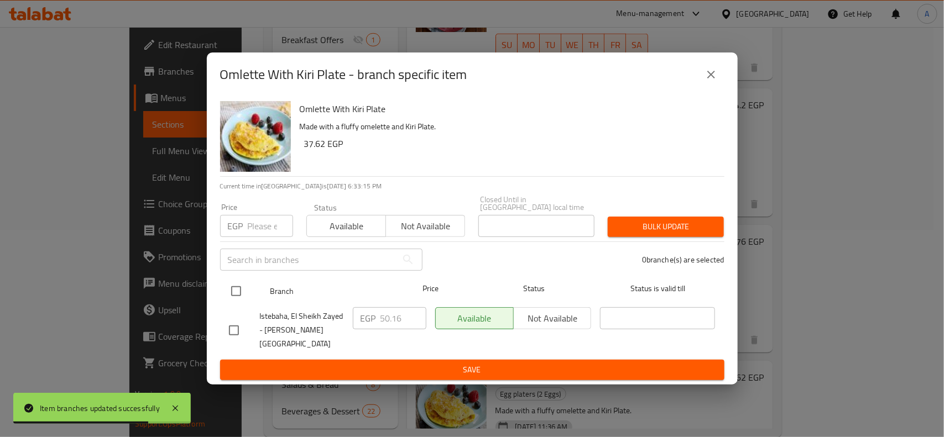
click at [239, 288] on input "checkbox" at bounding box center [235, 291] width 23 height 23
checkbox input "true"
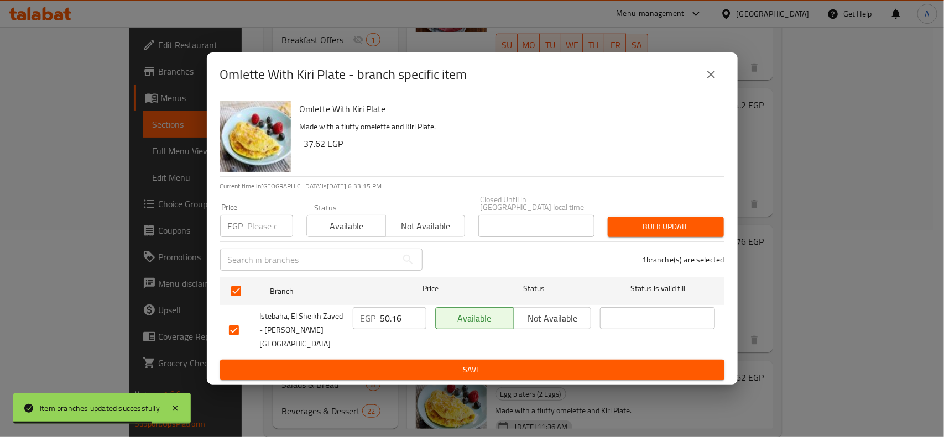
click at [253, 236] on input "number" at bounding box center [270, 226] width 45 height 22
type input "55"
click at [626, 229] on span "Bulk update" at bounding box center [665, 227] width 98 height 14
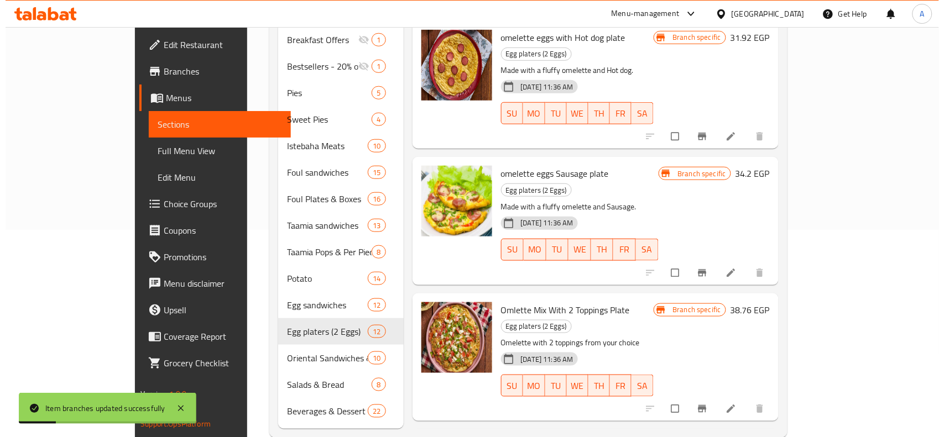
scroll to position [719, 0]
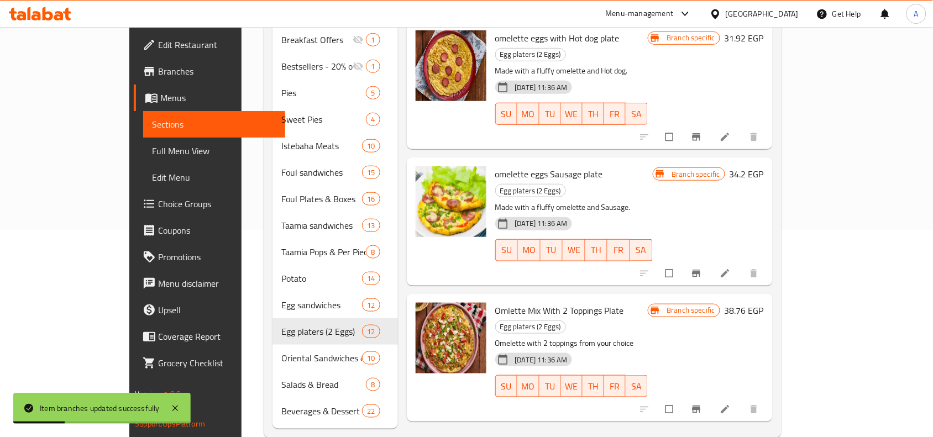
click at [711, 398] on button "Branch-specific-item" at bounding box center [697, 410] width 27 height 24
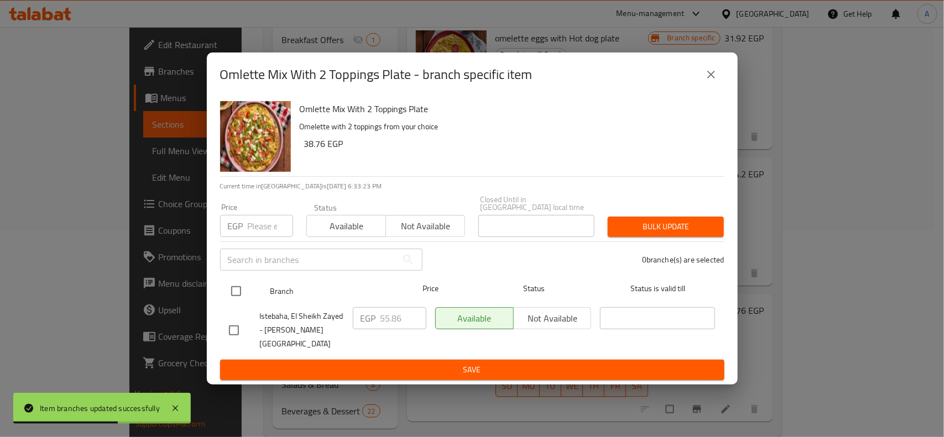
click at [223, 303] on div "Branch Price Status Status is valid till" at bounding box center [472, 292] width 504 height 28
click at [233, 285] on input "checkbox" at bounding box center [235, 291] width 23 height 23
checkbox input "true"
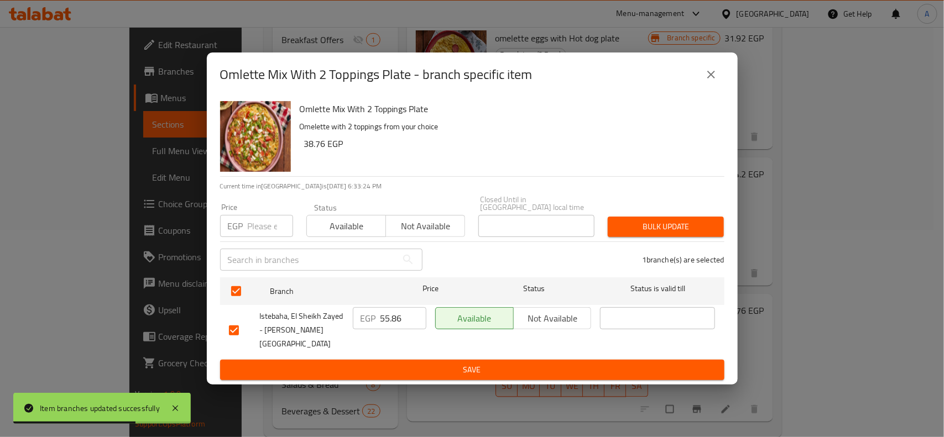
click at [242, 237] on div "EGP Price" at bounding box center [256, 226] width 73 height 22
type input "60"
click at [665, 233] on span "Bulk update" at bounding box center [665, 227] width 98 height 14
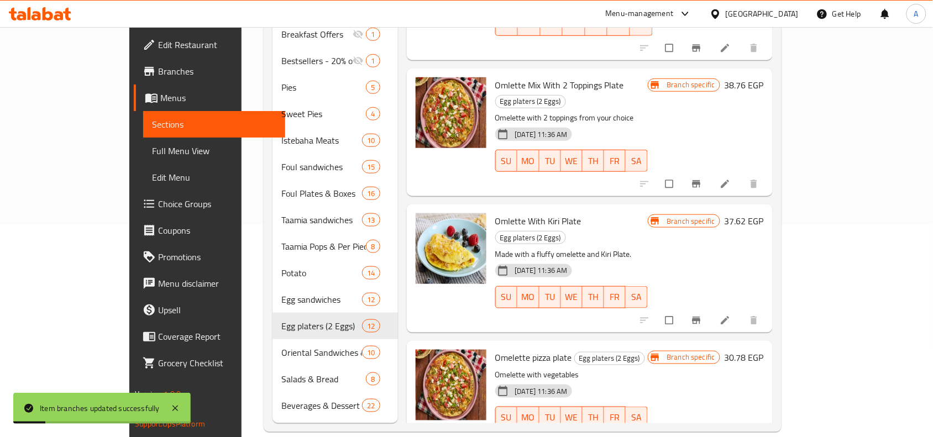
scroll to position [980, 0]
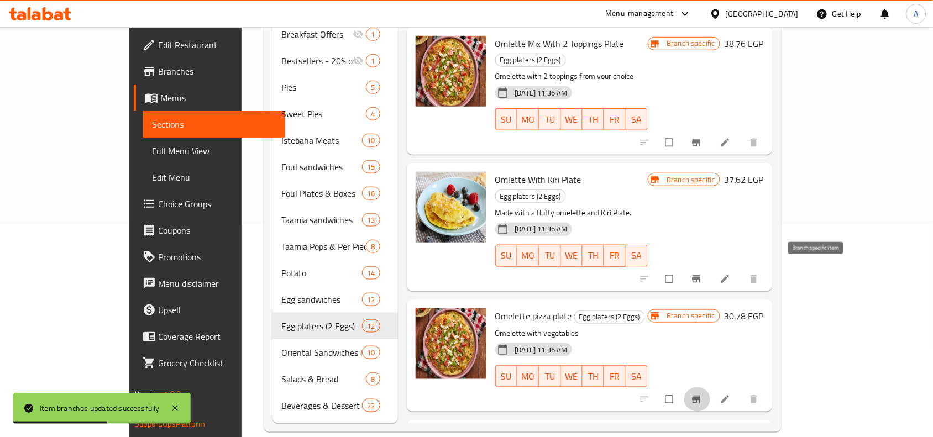
click at [702, 394] on icon "Branch-specific-item" at bounding box center [696, 399] width 11 height 11
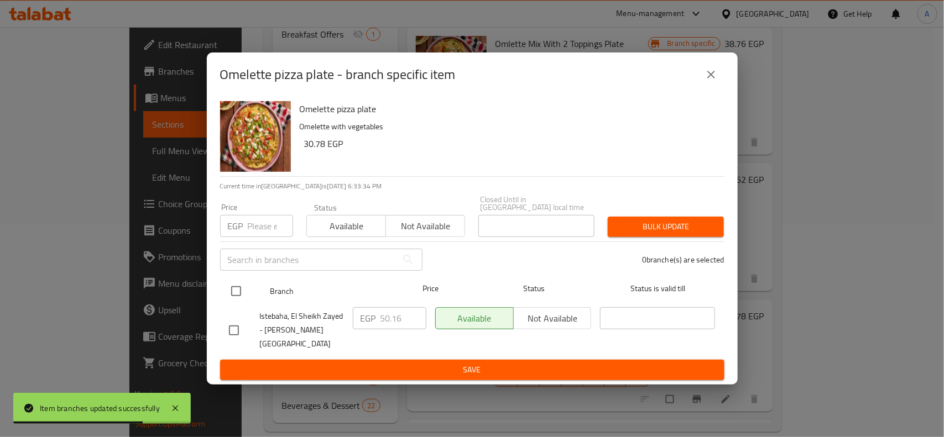
click at [231, 291] on input "checkbox" at bounding box center [235, 291] width 23 height 23
checkbox input "true"
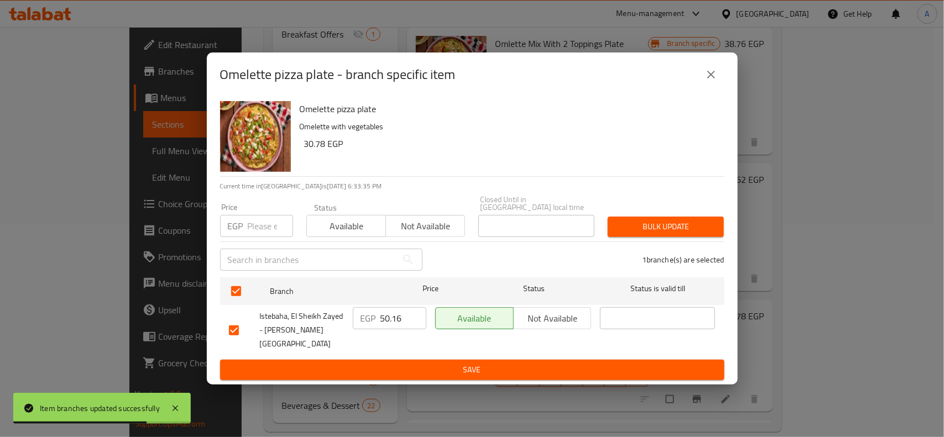
click at [265, 241] on div "Price EGP Price" at bounding box center [256, 220] width 86 height 47
click at [260, 241] on div "Price EGP Price" at bounding box center [256, 220] width 86 height 47
click at [254, 234] on input "number" at bounding box center [270, 226] width 45 height 22
type input "54"
click at [607, 231] on div "Bulk update" at bounding box center [665, 227] width 129 height 34
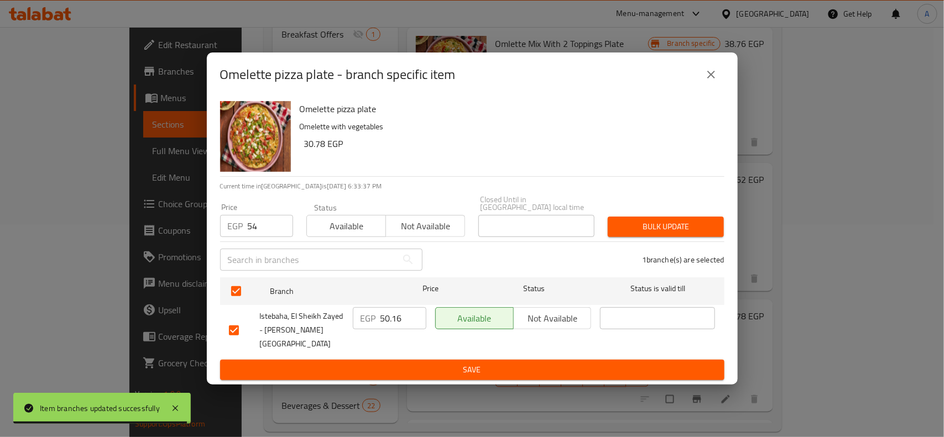
click at [762, 247] on div "Omelette pizza plate - branch specific item Omelette pizza plate Omelette with …" at bounding box center [472, 218] width 944 height 437
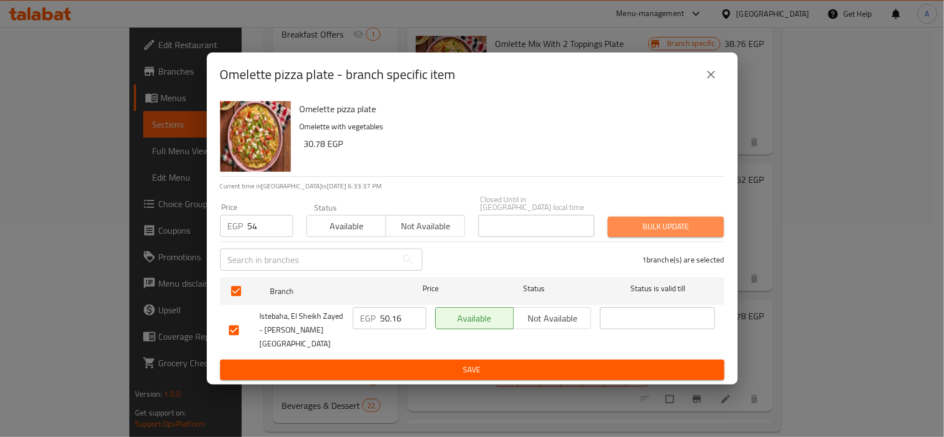
click at [691, 231] on span "Bulk update" at bounding box center [665, 227] width 98 height 14
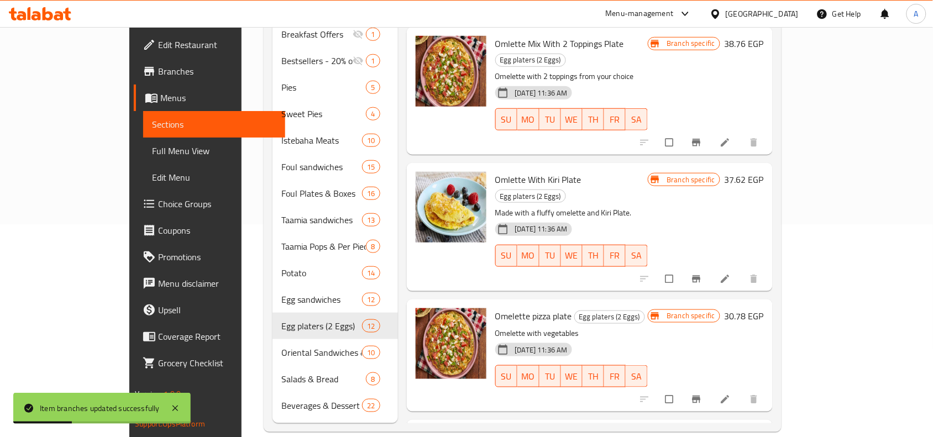
click at [525, 428] on span "Omelette Pizza Supreme plate" at bounding box center [551, 436] width 113 height 17
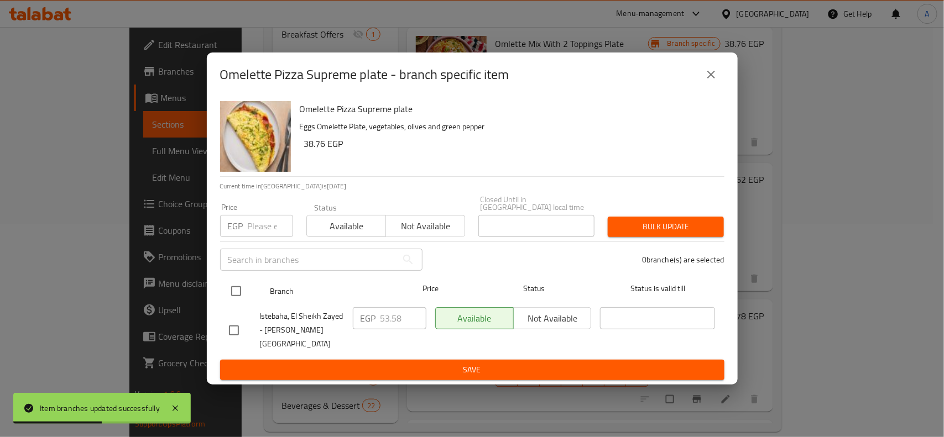
click at [242, 296] on input "checkbox" at bounding box center [235, 291] width 23 height 23
checkbox input "true"
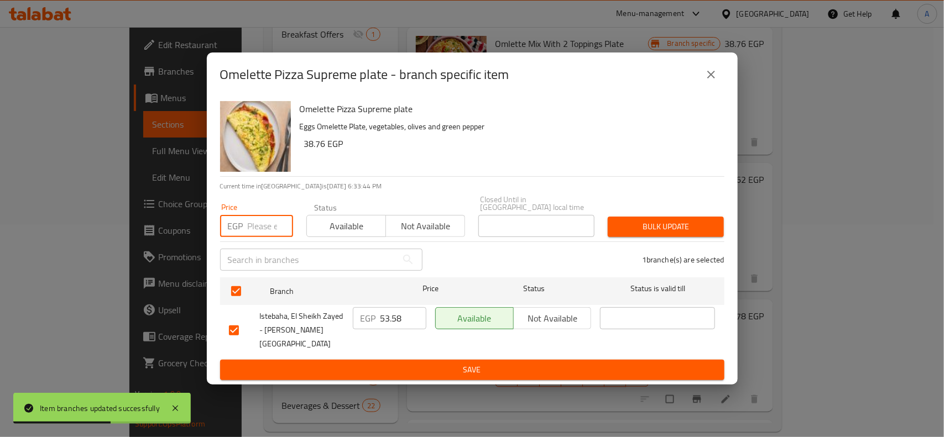
click at [256, 237] on input "number" at bounding box center [270, 226] width 45 height 22
click at [717, 241] on div "Bulk update" at bounding box center [665, 227] width 129 height 34
click at [680, 227] on span "Bulk update" at bounding box center [665, 227] width 98 height 14
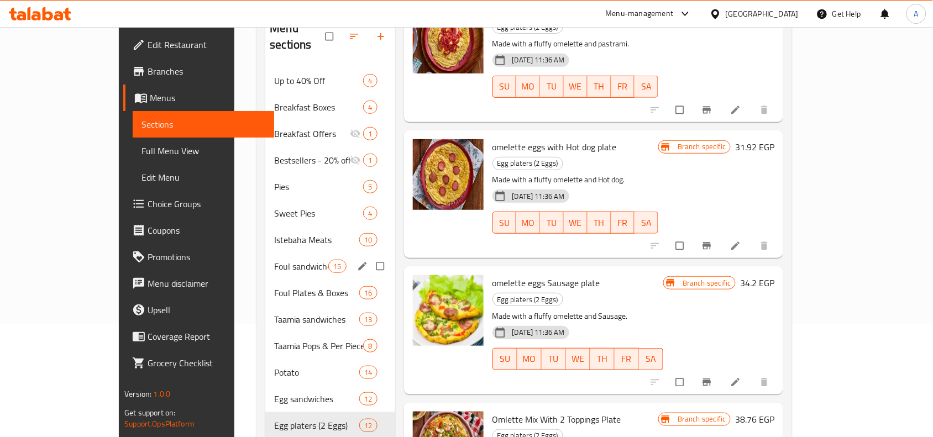
scroll to position [0, 0]
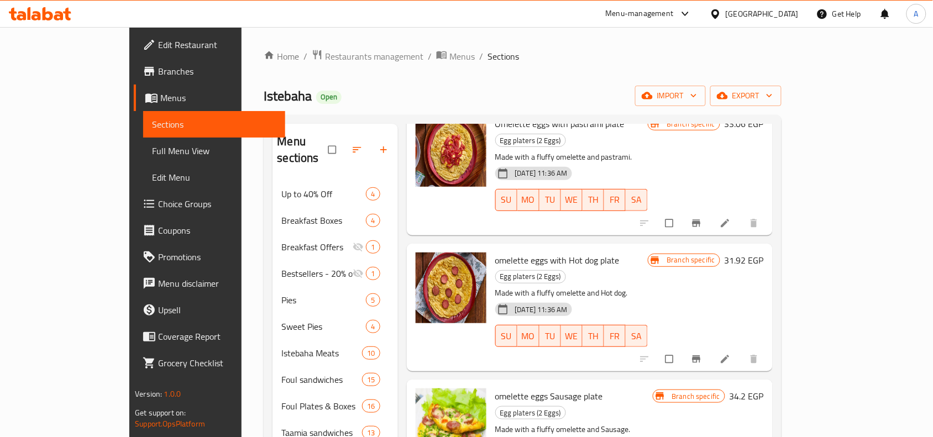
click at [152, 153] on span "Full Menu View" at bounding box center [214, 150] width 124 height 13
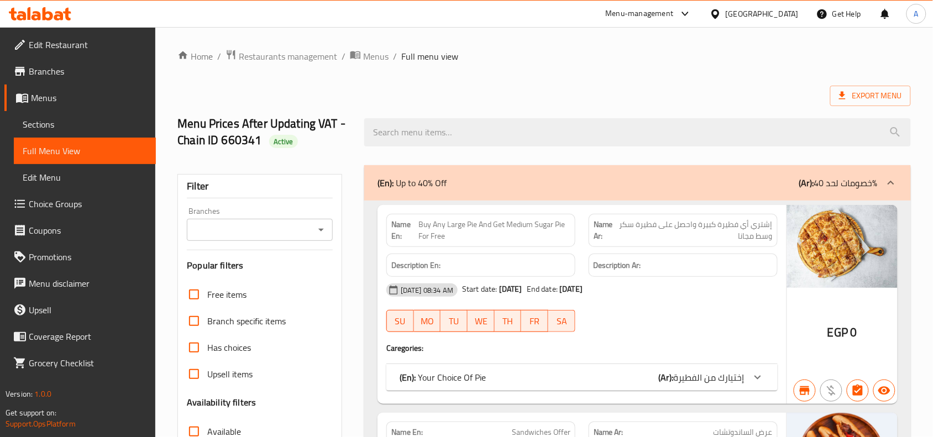
click at [284, 233] on input "Branches" at bounding box center [250, 229] width 121 height 15
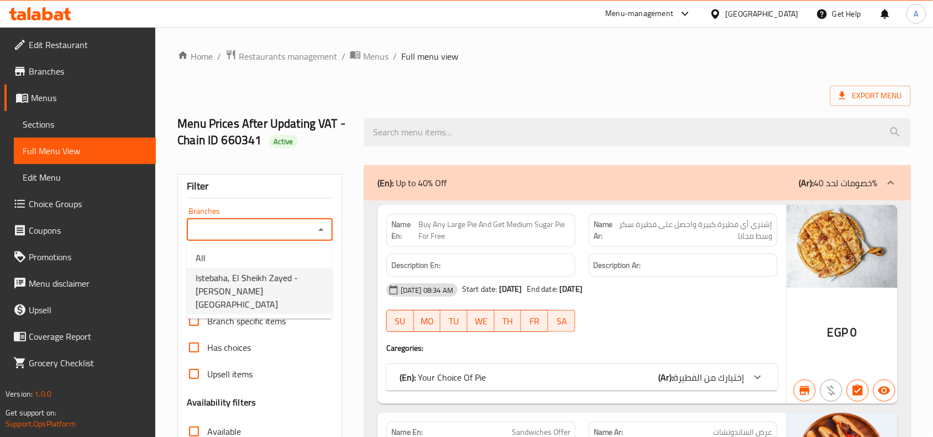
click at [280, 275] on span "Istebaha, El Sheikh Zayed - [GEOGRAPHIC_DATA]" at bounding box center [260, 291] width 128 height 40
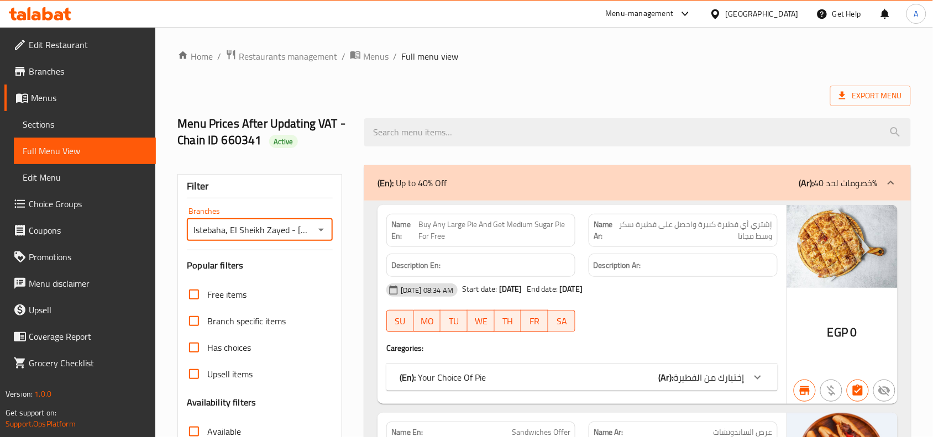
click at [619, 97] on div "Export Menu" at bounding box center [544, 96] width 734 height 20
click at [608, 114] on div at bounding box center [638, 132] width 560 height 41
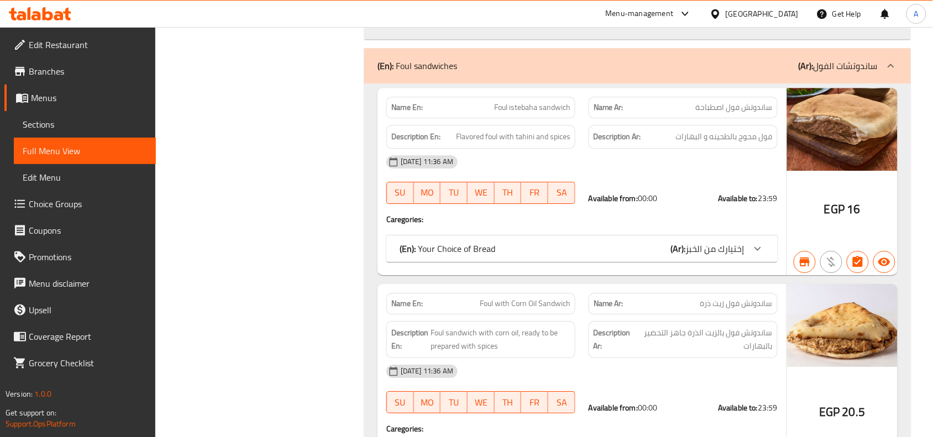
scroll to position [8415, 0]
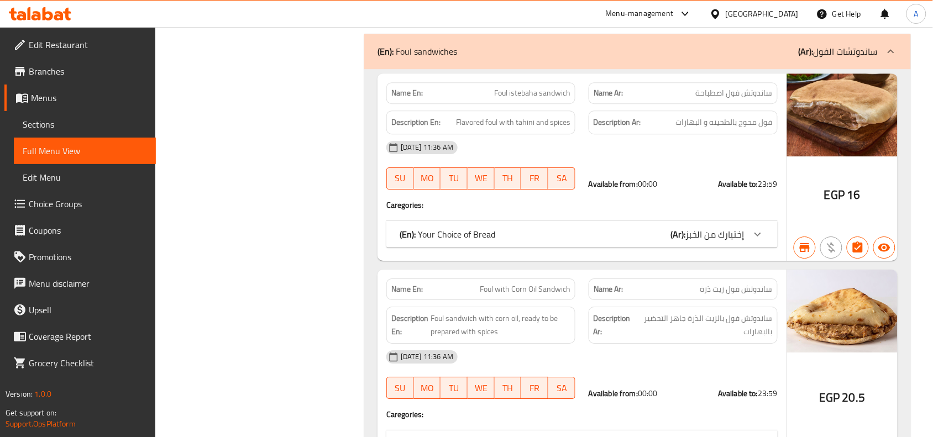
click at [733, 284] on span "ساندوتش فول زيت ذرة" at bounding box center [737, 290] width 72 height 12
click at [761, 300] on div "Description Ar: ساندوتش فول بالزيت الذرة جاهز التحضير بالبهارات" at bounding box center [683, 325] width 202 height 50
click at [525, 284] on span "Foul with Corn Oil Sandwich" at bounding box center [525, 290] width 91 height 12
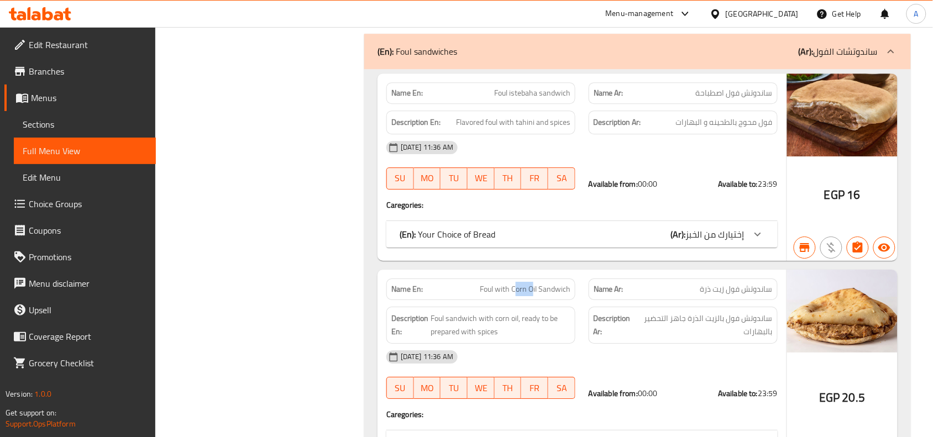
click at [525, 284] on span "Foul with Corn Oil Sandwich" at bounding box center [525, 290] width 91 height 12
copy span "Foul with Corn Oil Sandwich"
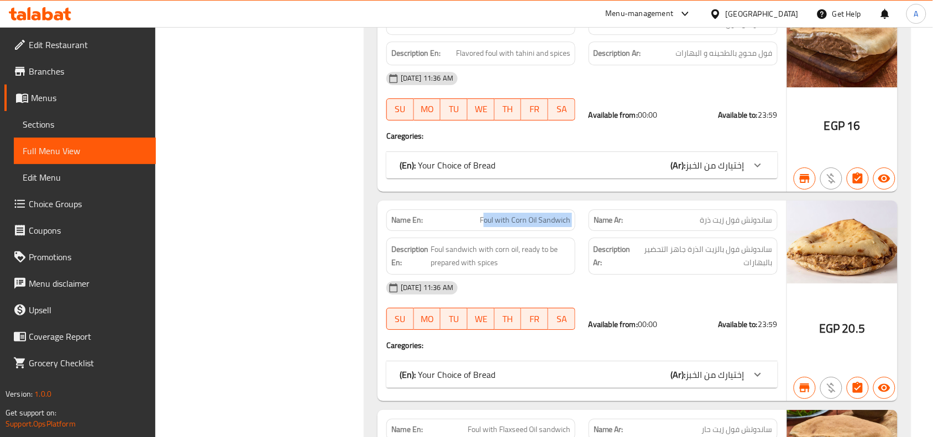
scroll to position [8554, 0]
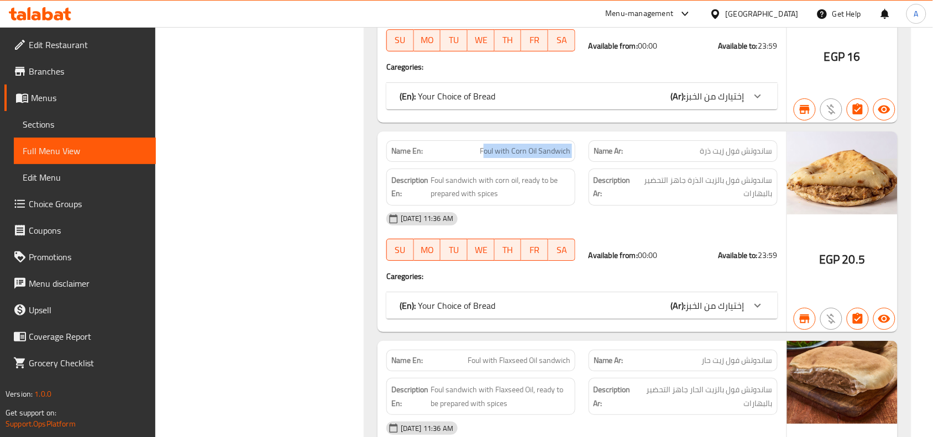
click at [730, 297] on span "إختيارك من الخبز" at bounding box center [715, 305] width 59 height 17
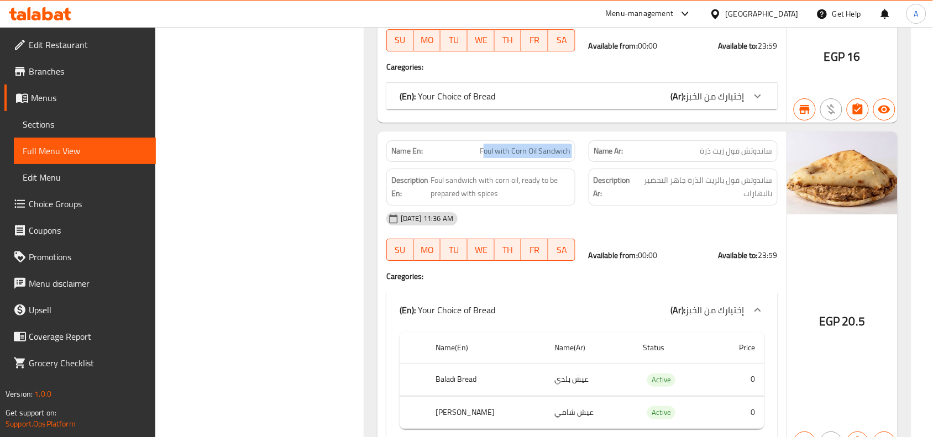
click at [730, 302] on span "إختيارك من الخبز" at bounding box center [715, 310] width 59 height 17
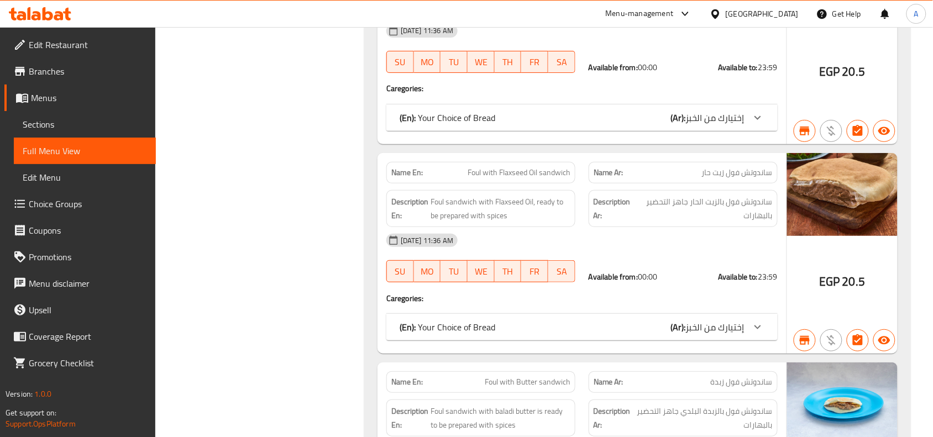
scroll to position [8830, 0]
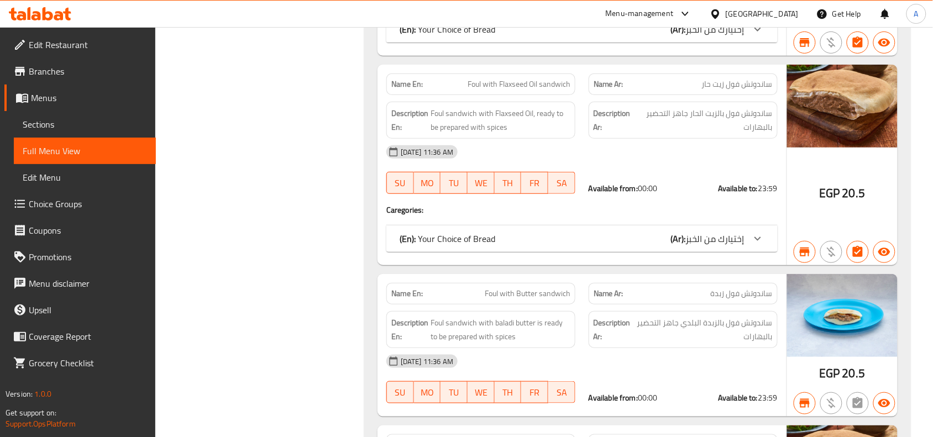
click at [850, 363] on span "20.5" at bounding box center [854, 374] width 23 height 22
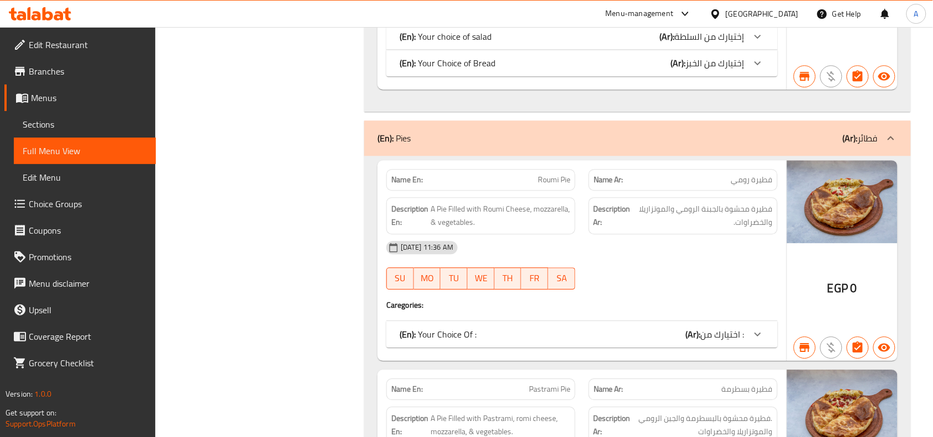
scroll to position [0, 0]
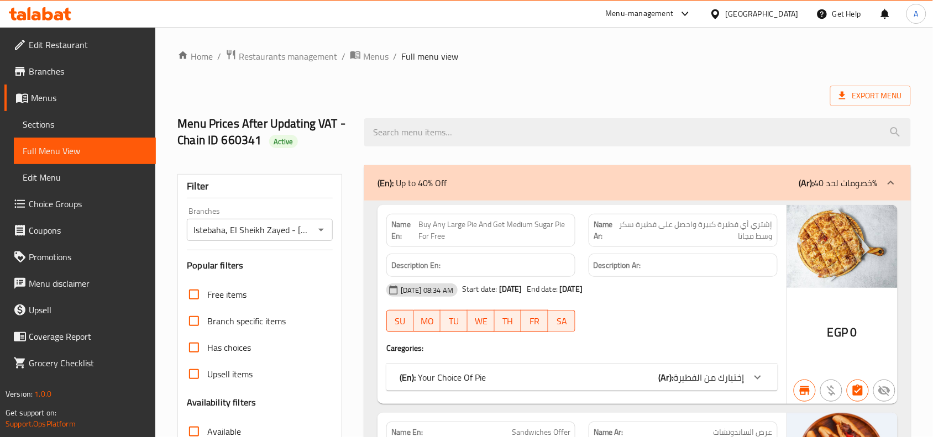
click at [238, 221] on div "Istebaha, El Sheikh Zayed - Beverly Hills Branches" at bounding box center [260, 230] width 146 height 22
click at [328, 238] on div "Istebaha, El Sheikh Zayed - Beverly Hills Branches" at bounding box center [260, 230] width 146 height 22
click at [321, 238] on button "Open" at bounding box center [320, 229] width 15 height 15
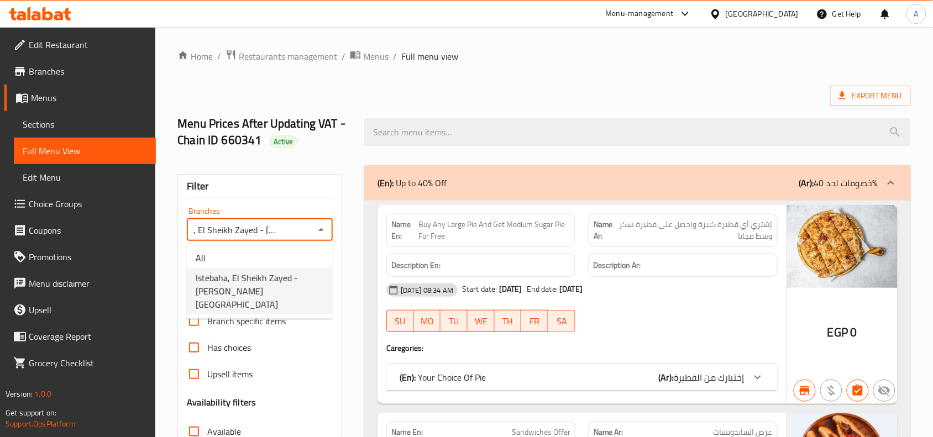
click at [300, 279] on span "Istebaha, El Sheikh Zayed - [GEOGRAPHIC_DATA]" at bounding box center [260, 291] width 128 height 40
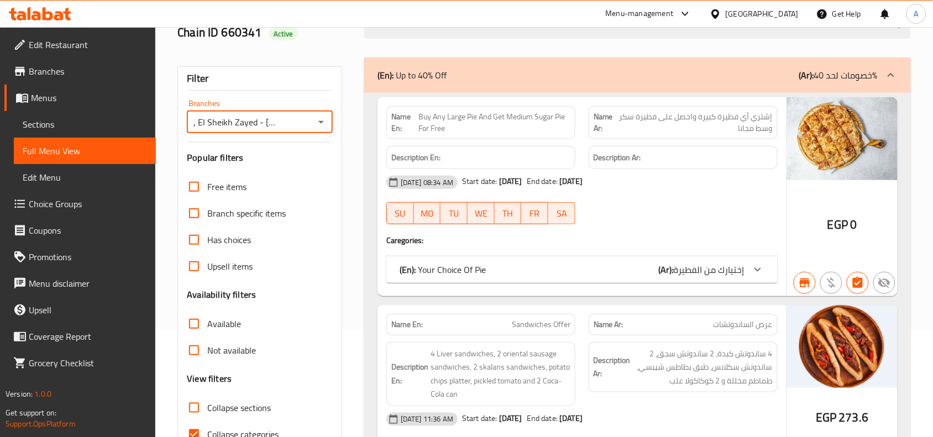
scroll to position [346, 0]
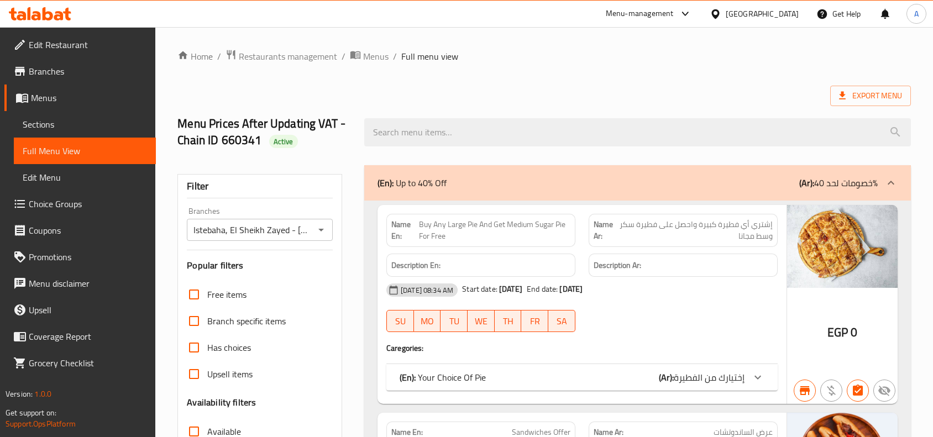
scroll to position [19393, 0]
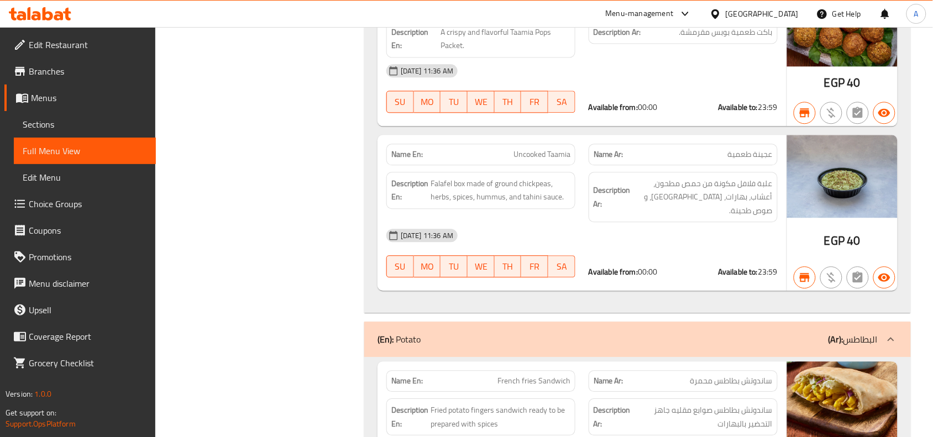
click at [789, 15] on div "[GEOGRAPHIC_DATA]" at bounding box center [762, 14] width 73 height 12
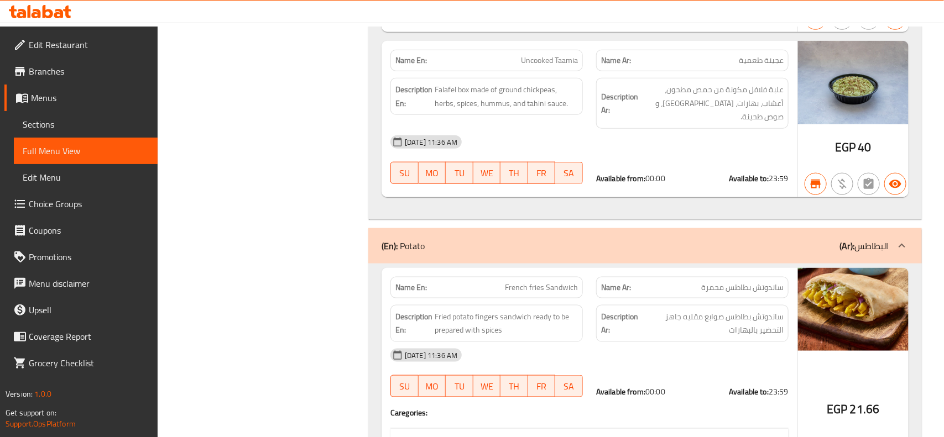
click at [648, 111] on div at bounding box center [472, 218] width 944 height 437
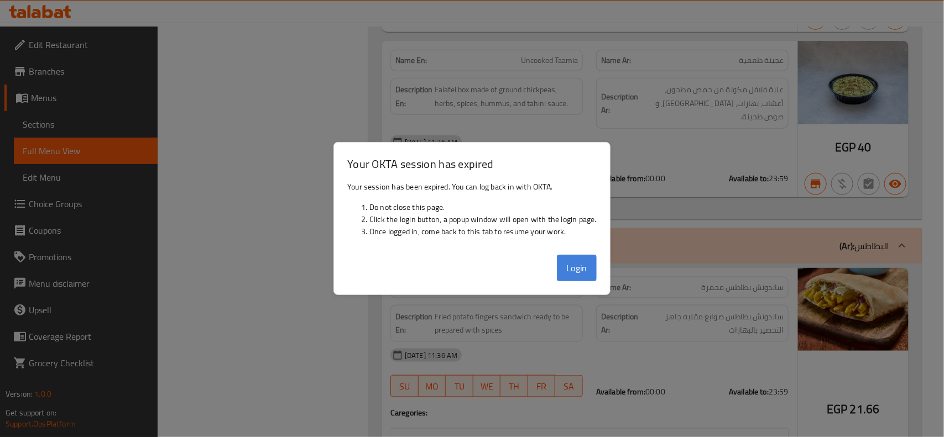
click at [583, 263] on button "Login" at bounding box center [577, 268] width 40 height 27
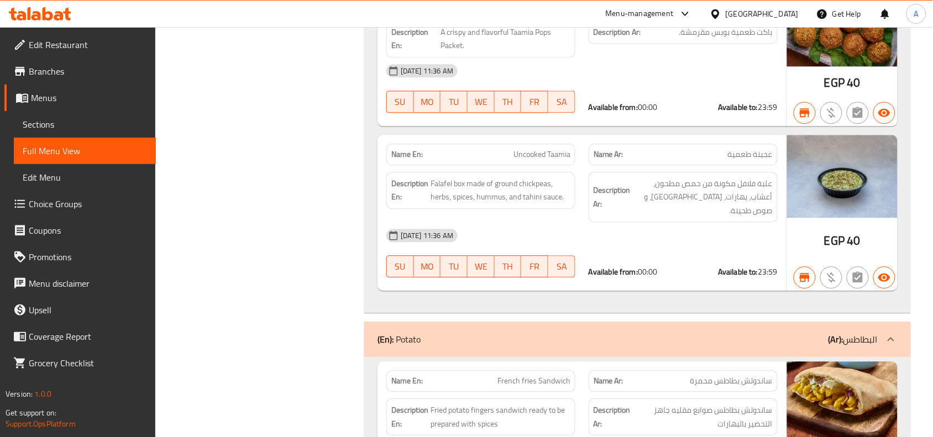
click at [791, 12] on div "[GEOGRAPHIC_DATA]" at bounding box center [762, 14] width 73 height 12
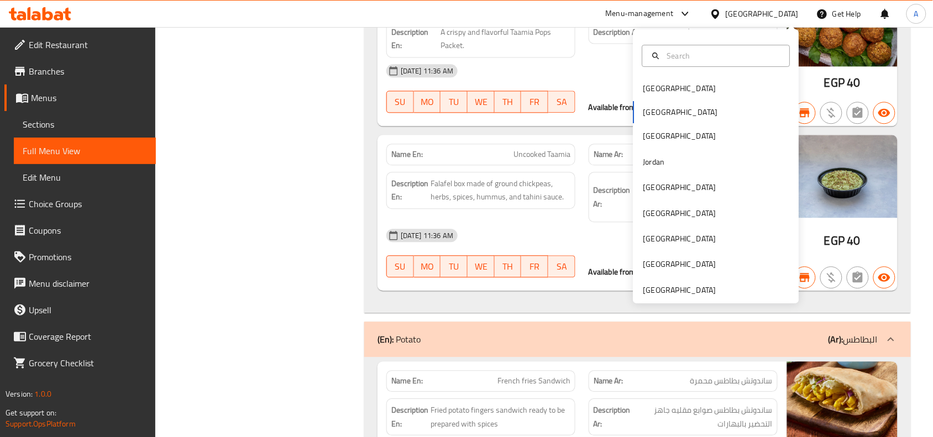
click at [648, 119] on div "Bahrain Egypt Iraq Jordan Kuwait Oman Qatar Saudi Arabia United Arab Emirates" at bounding box center [717, 189] width 166 height 227
click at [648, 116] on div "Bahrain Egypt Iraq Jordan Kuwait Oman Qatar Saudi Arabia United Arab Emirates" at bounding box center [717, 189] width 166 height 227
drag, startPoint x: 55, startPoint y: 72, endPoint x: 125, endPoint y: 70, distance: 69.7
click at [55, 72] on span "Branches" at bounding box center [88, 71] width 118 height 13
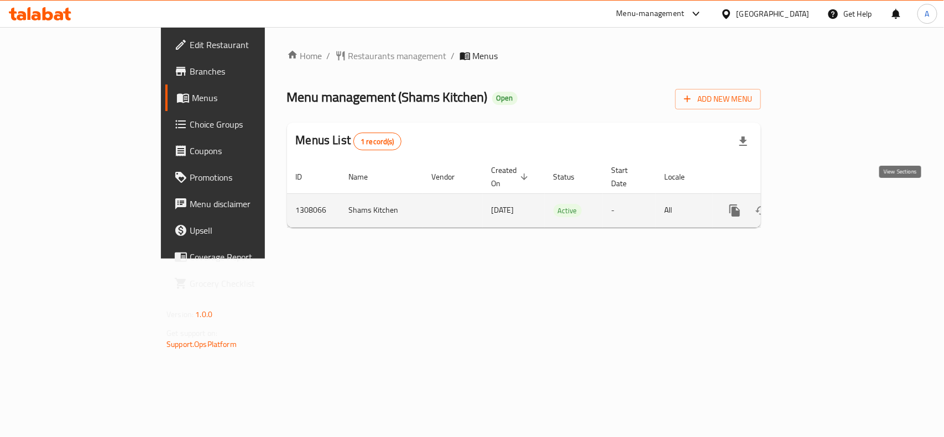
click at [819, 206] on icon "enhanced table" at bounding box center [814, 211] width 10 height 10
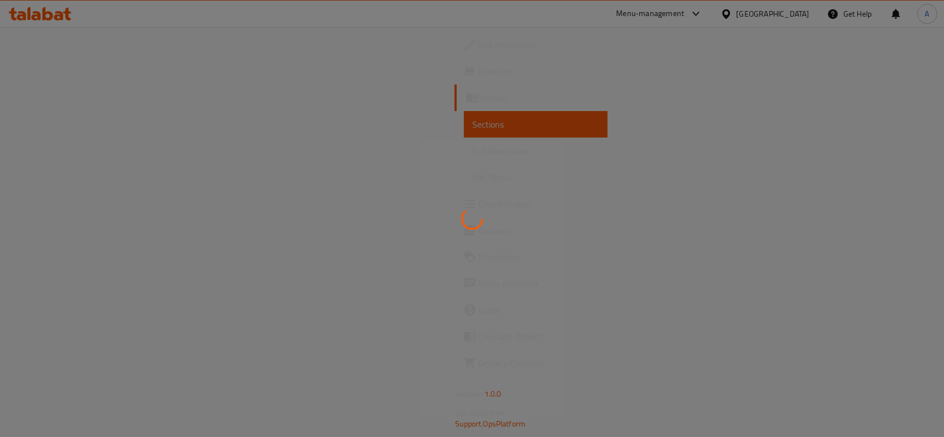
click at [65, 148] on div at bounding box center [472, 218] width 944 height 437
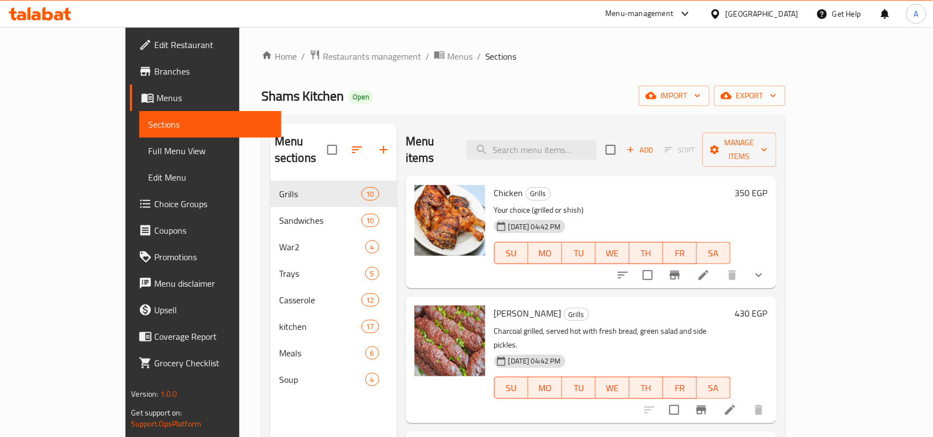
click at [148, 148] on span "Full Menu View" at bounding box center [210, 150] width 124 height 13
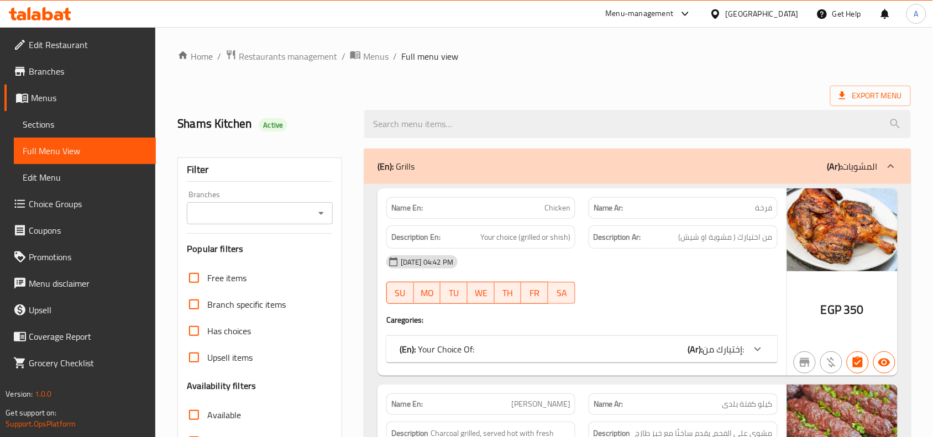
click at [231, 215] on input "Branches" at bounding box center [250, 213] width 121 height 15
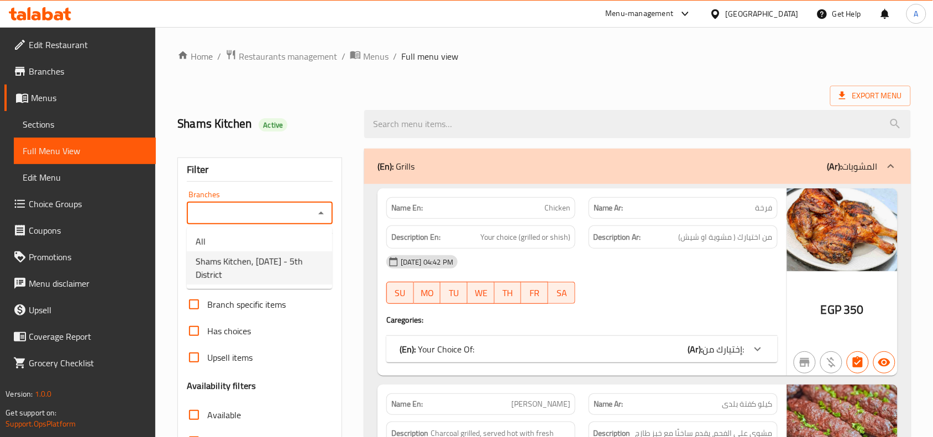
click at [244, 252] on li "Shams Kitchen, [DATE] - 5th District" at bounding box center [259, 268] width 145 height 33
type input "Shams Kitchen, [DATE] - 5th District"
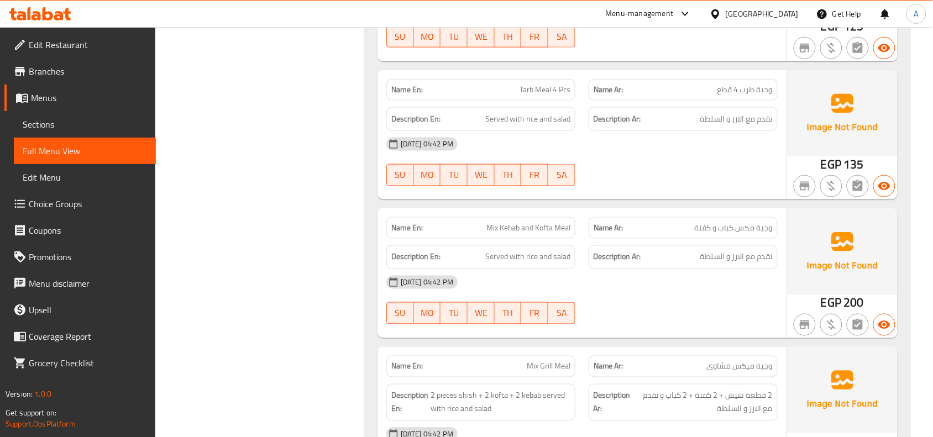
scroll to position [10154, 0]
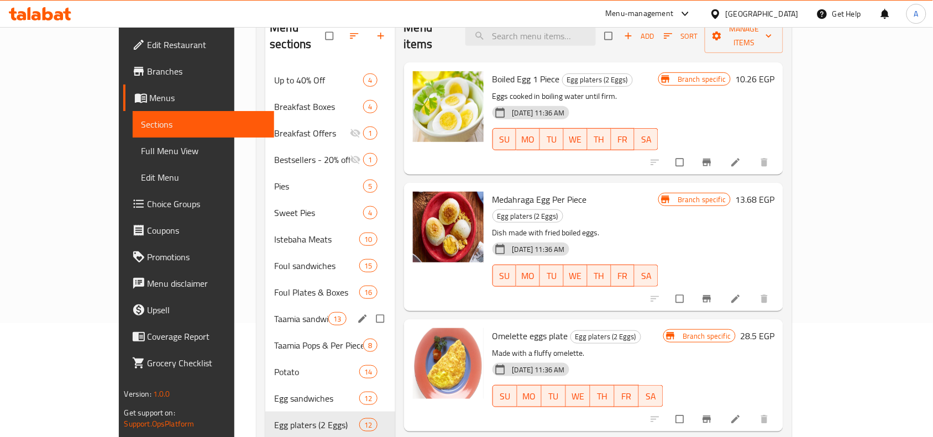
scroll to position [138, 0]
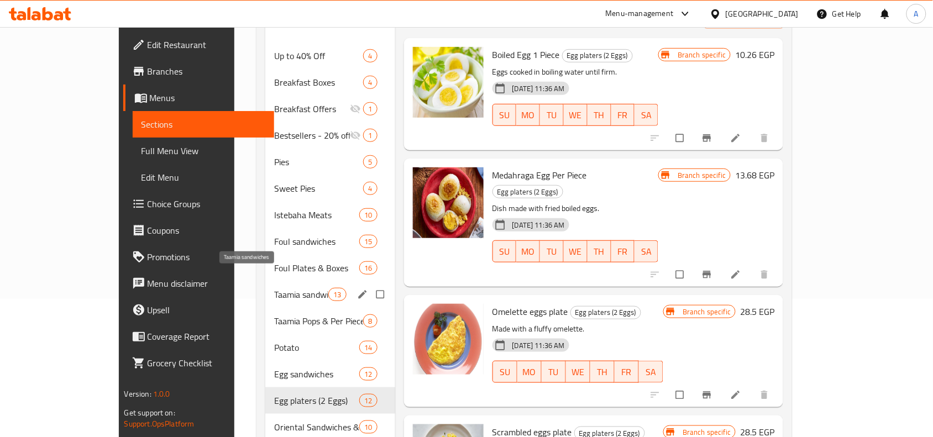
click at [274, 262] on span "Foul Plates & Boxes" at bounding box center [316, 268] width 85 height 13
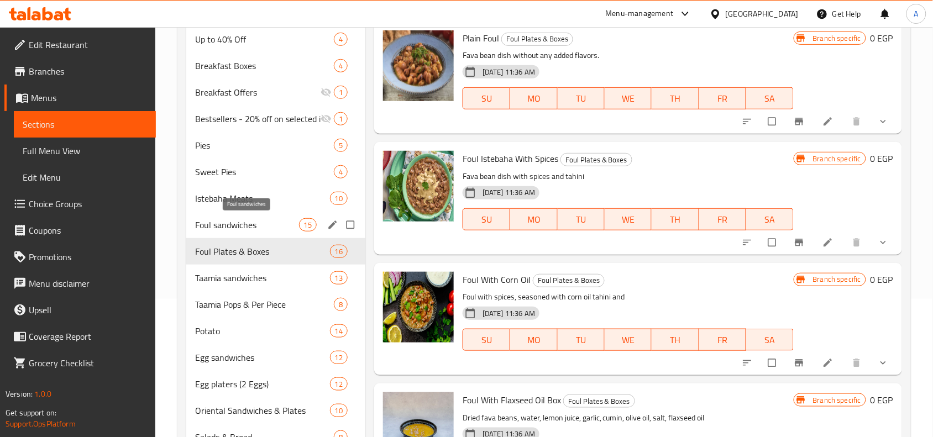
click at [258, 230] on span "Foul sandwiches" at bounding box center [246, 224] width 103 height 13
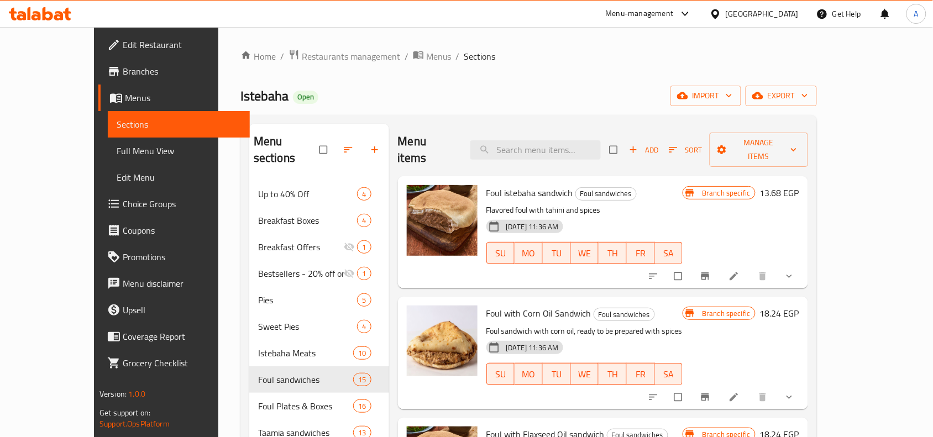
click at [518, 181] on div "Foul istebaha sandwich Foul sandwiches Flavored foul with tahini and spices 18-…" at bounding box center [585, 232] width 206 height 103
click at [582, 187] on span "Foul sandwiches" at bounding box center [606, 193] width 60 height 13
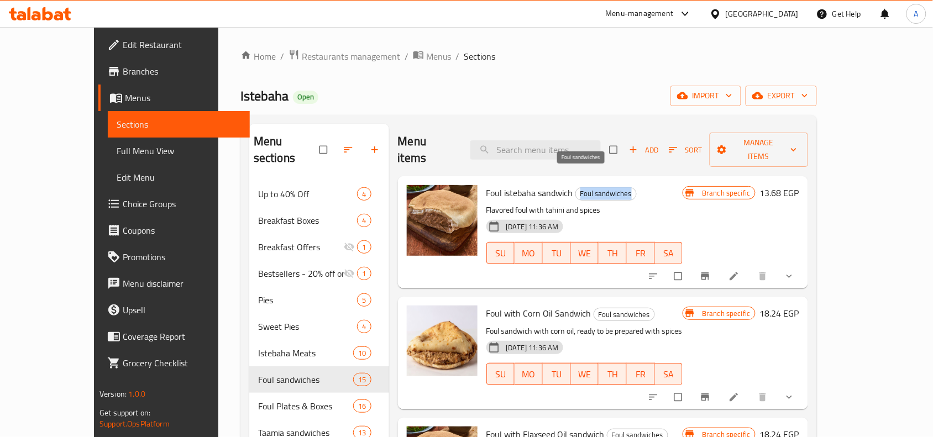
click at [582, 187] on span "Foul sandwiches" at bounding box center [606, 193] width 60 height 13
copy span "Foul sandwiches"
click at [761, 92] on div "Istebaha Open import export" at bounding box center [529, 96] width 577 height 20
click at [773, 128] on div "Menu items Add Sort Manage items" at bounding box center [603, 150] width 410 height 53
click at [705, 142] on button "Sort" at bounding box center [685, 150] width 39 height 17
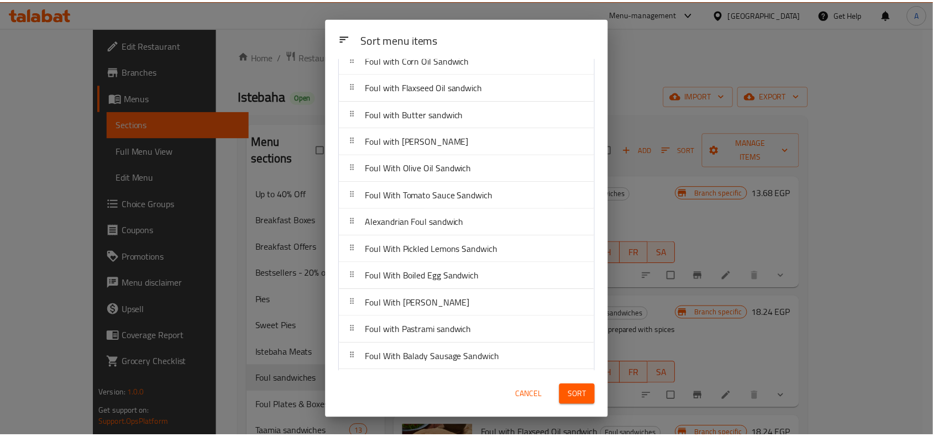
scroll to position [130, 0]
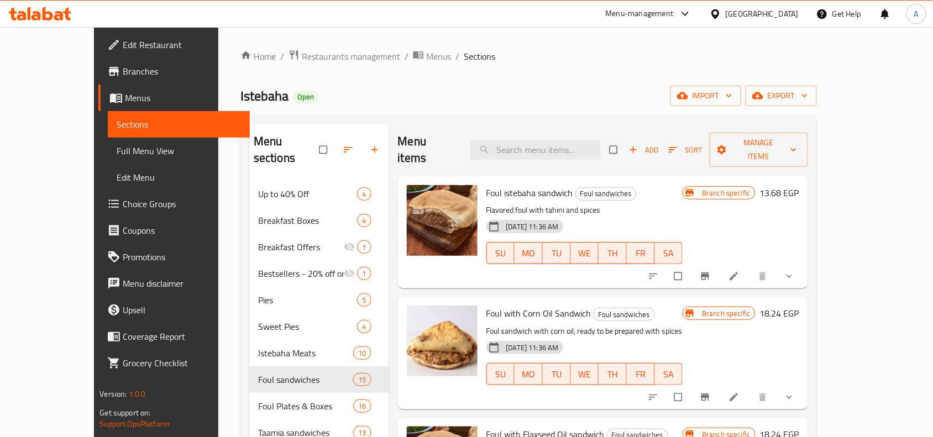
click at [647, 87] on div "Istebaha Open import export" at bounding box center [529, 96] width 577 height 20
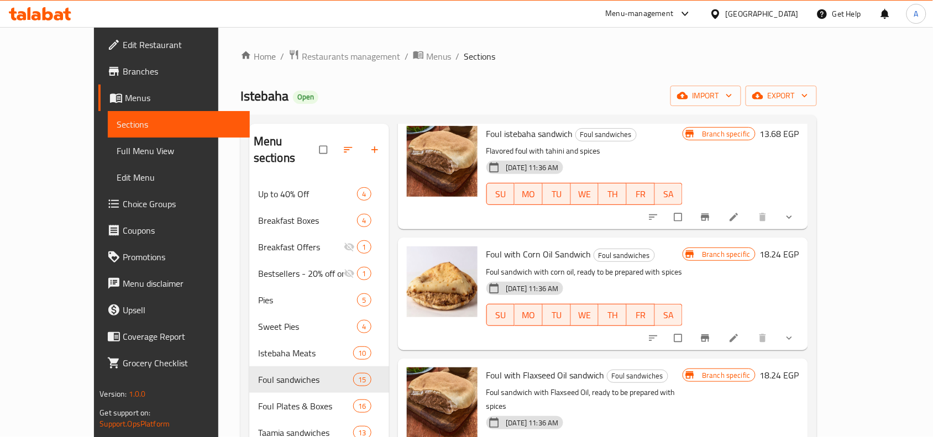
scroll to position [138, 0]
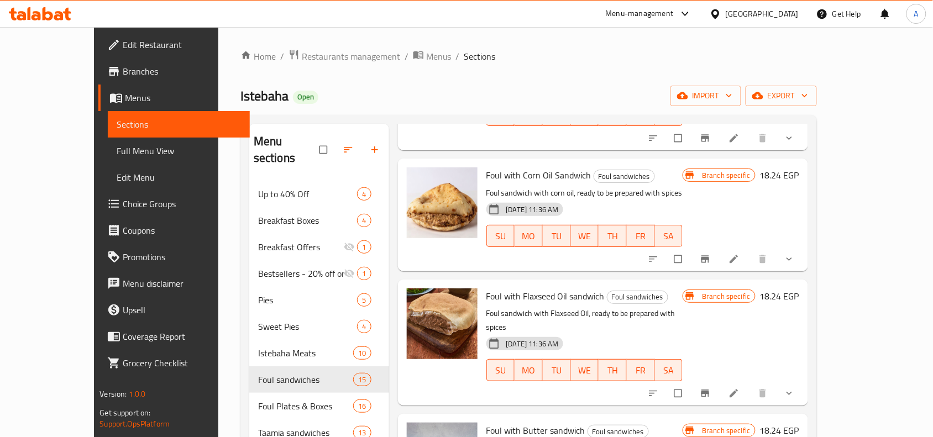
click at [711, 254] on icon "Branch-specific-item" at bounding box center [705, 259] width 11 height 11
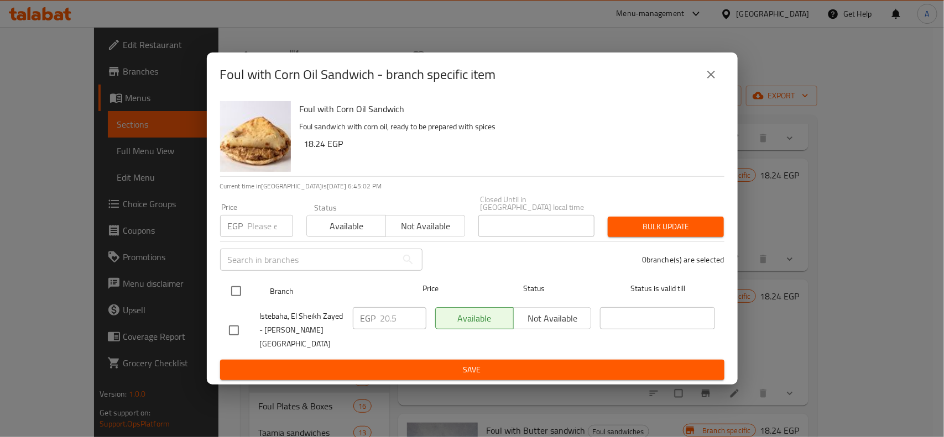
click at [239, 290] on input "checkbox" at bounding box center [235, 291] width 23 height 23
checkbox input "true"
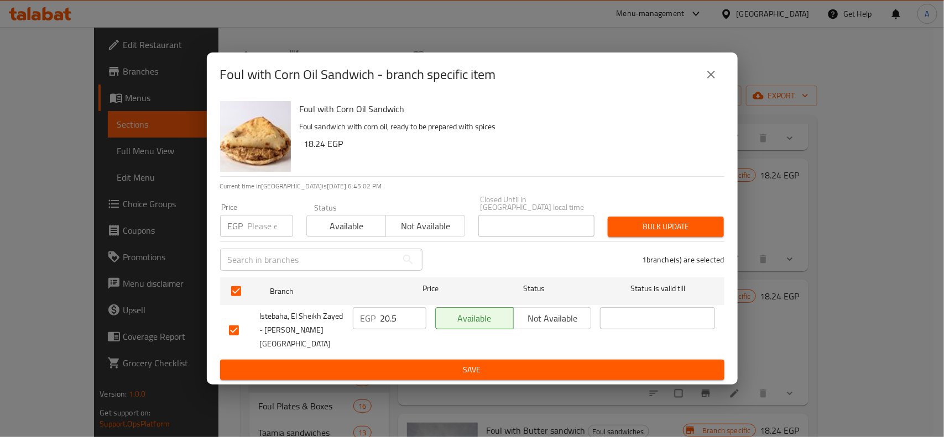
click at [254, 241] on div "Price EGP Price" at bounding box center [256, 220] width 86 height 47
click at [267, 229] on input "number" at bounding box center [270, 226] width 45 height 22
type input "22.5"
click at [713, 234] on span "Bulk update" at bounding box center [665, 227] width 98 height 14
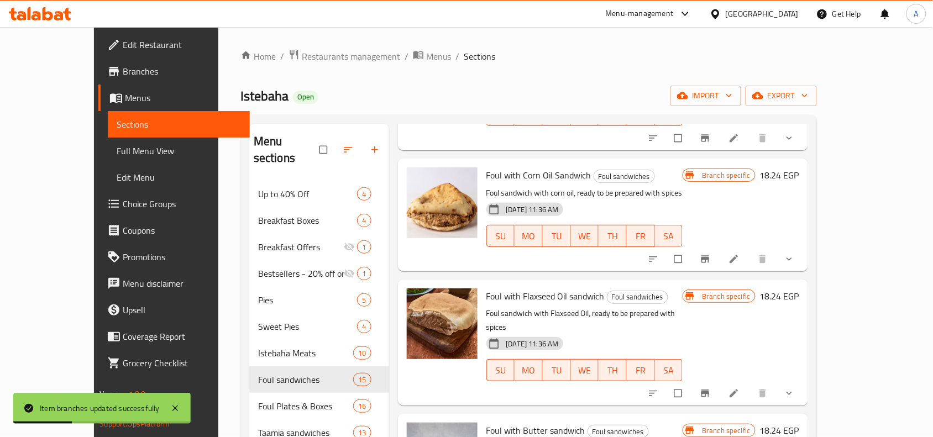
click at [711, 388] on icon "Branch-specific-item" at bounding box center [705, 393] width 11 height 11
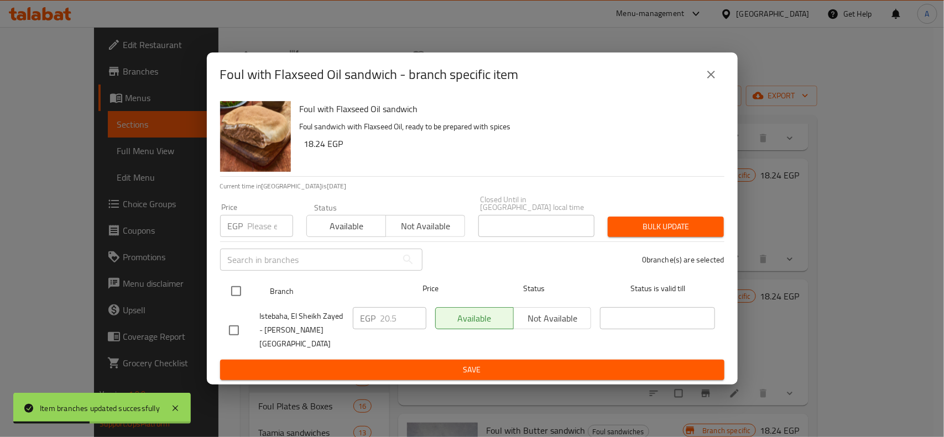
click at [238, 285] on input "checkbox" at bounding box center [235, 291] width 23 height 23
checkbox input "true"
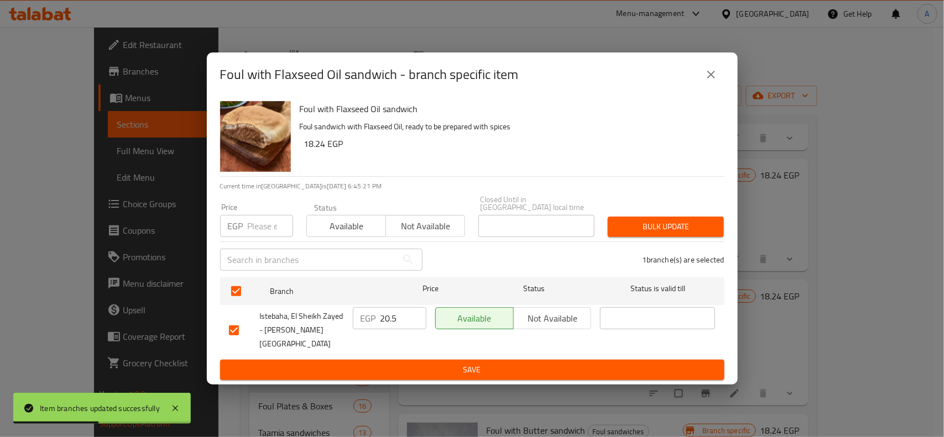
click at [250, 242] on div "Price EGP Price" at bounding box center [256, 220] width 86 height 47
click at [259, 231] on input "number" at bounding box center [270, 226] width 45 height 22
click at [264, 236] on input "number" at bounding box center [270, 226] width 45 height 22
paste input "2"
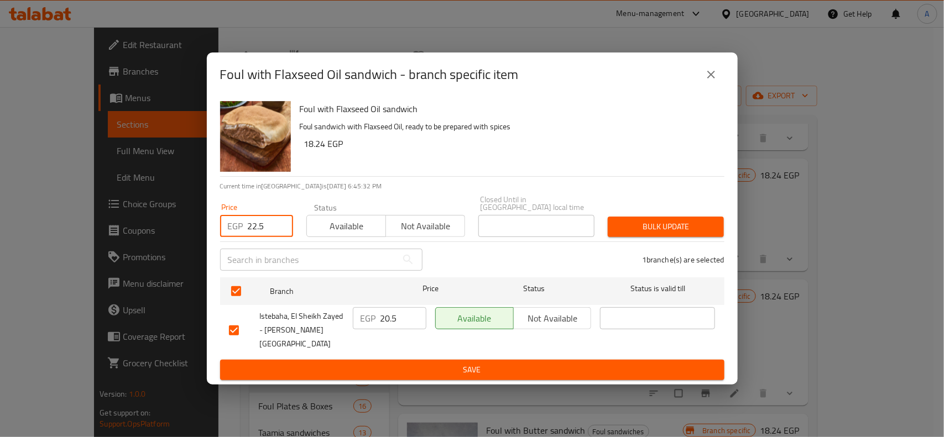
type input "22.5"
click at [702, 220] on button "Bulk update" at bounding box center [666, 227] width 116 height 20
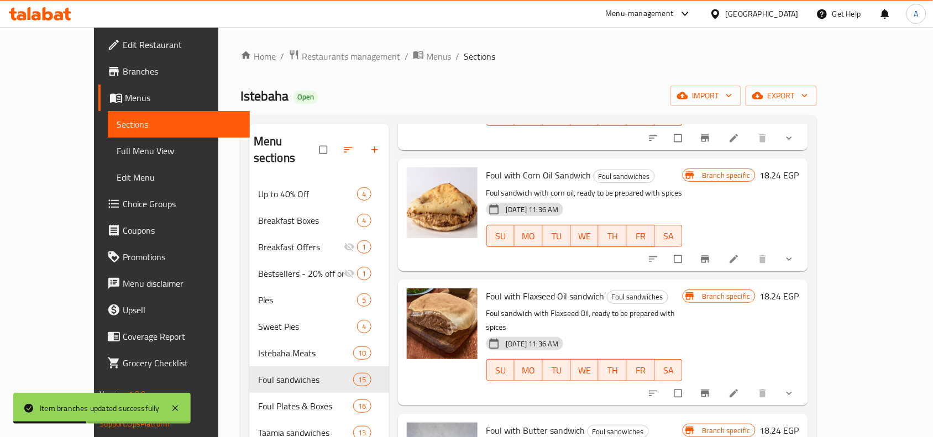
click at [609, 170] on div "Foul sandwiches" at bounding box center [624, 176] width 61 height 13
click at [613, 170] on span "Foul sandwiches" at bounding box center [624, 176] width 60 height 13
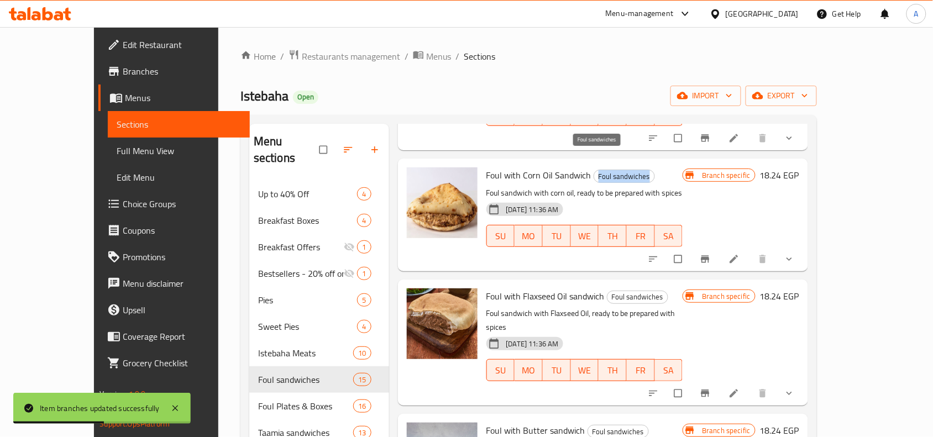
click at [613, 170] on span "Foul sandwiches" at bounding box center [624, 176] width 60 height 13
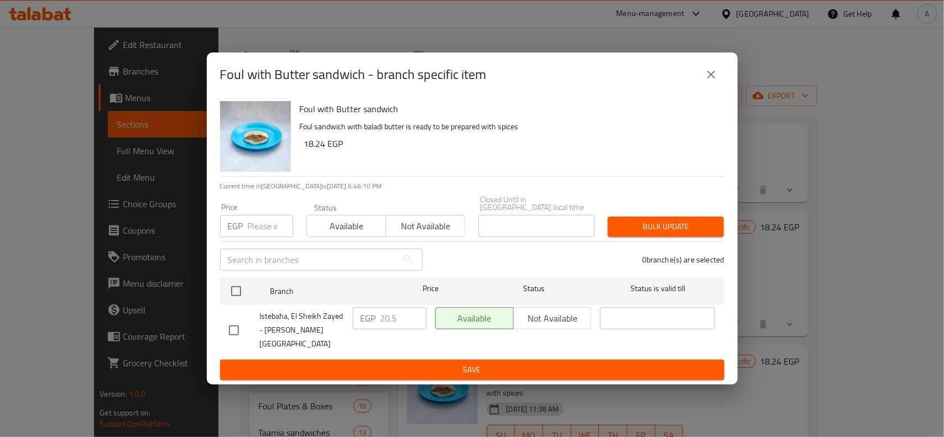
click at [234, 307] on div "Istebaha, El Sheikh Zayed - [GEOGRAPHIC_DATA]" at bounding box center [286, 330] width 124 height 55
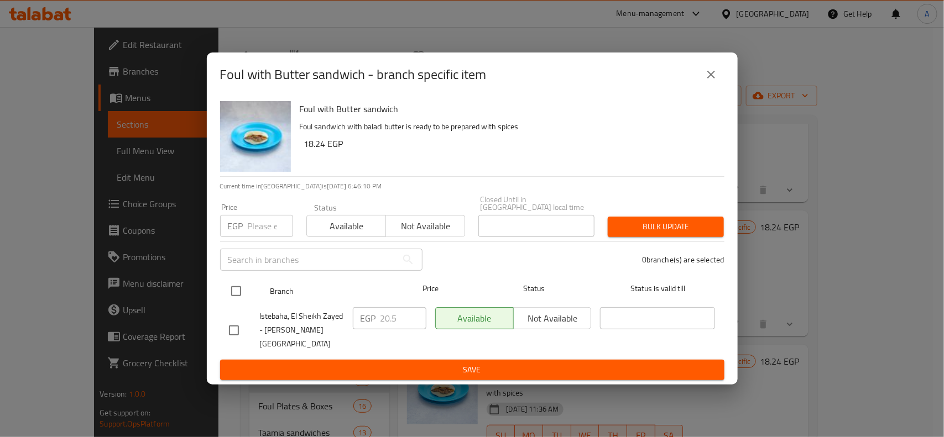
click at [239, 294] on input "checkbox" at bounding box center [235, 291] width 23 height 23
checkbox input "true"
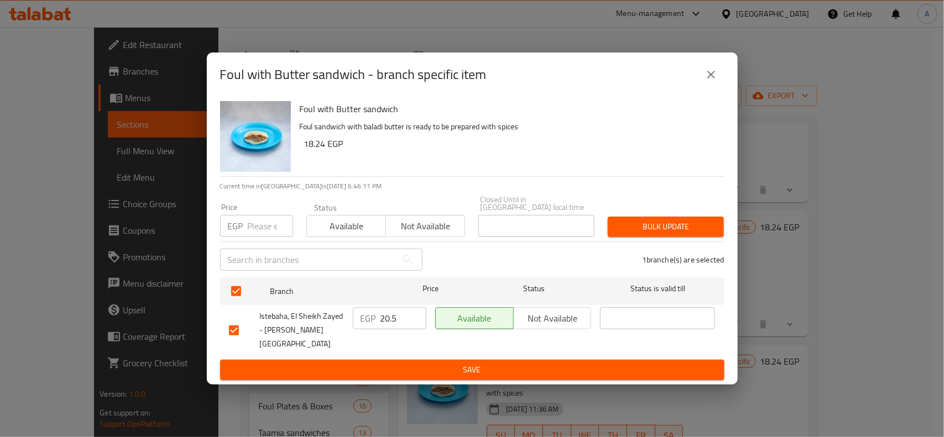
click at [260, 236] on input "number" at bounding box center [270, 226] width 45 height 22
paste input "22.5"
type input "22.5"
click at [653, 237] on button "Bulk update" at bounding box center [666, 227] width 116 height 20
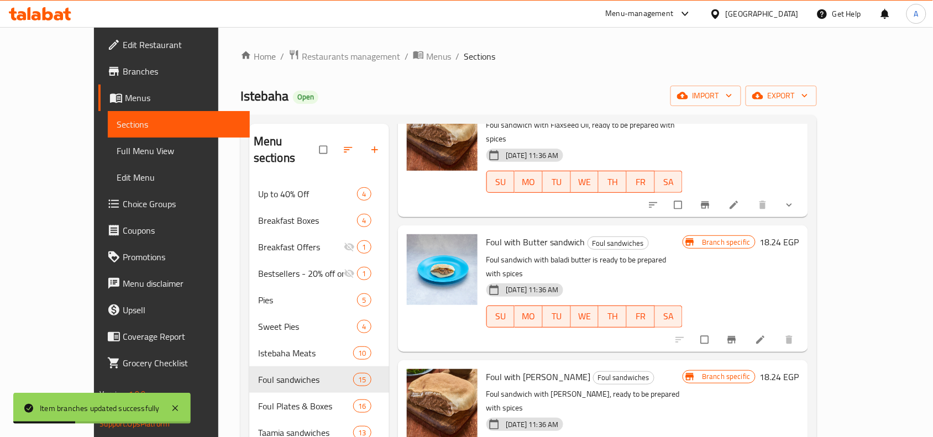
scroll to position [346, 0]
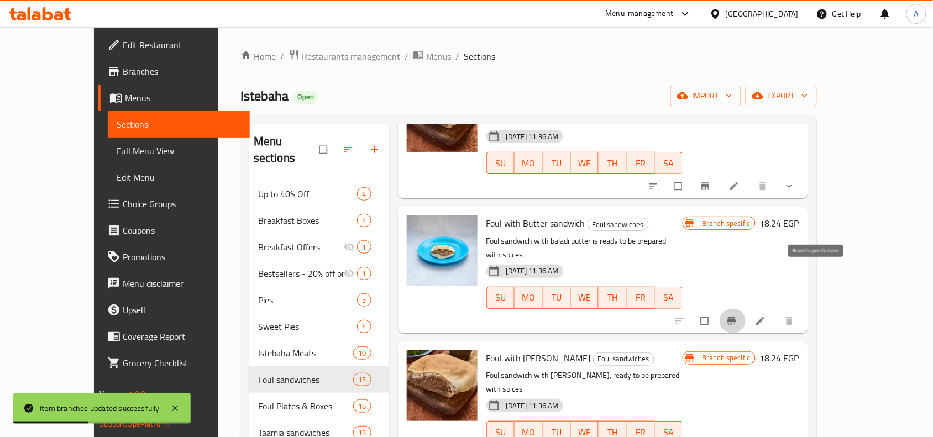
click at [736, 317] on icon "Branch-specific-item" at bounding box center [732, 320] width 8 height 7
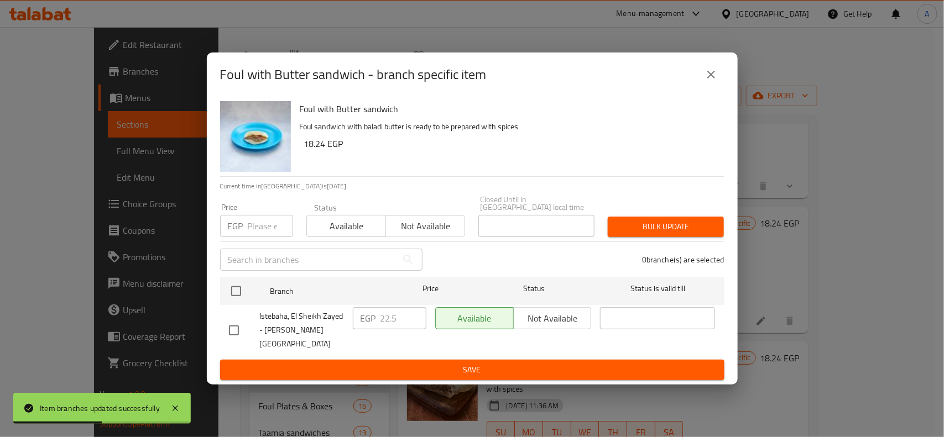
click at [877, 346] on div "Foul with Butter sandwich - branch specific item Foul with Butter sandwich Foul…" at bounding box center [472, 218] width 944 height 437
click at [704, 88] on button "close" at bounding box center [711, 74] width 27 height 27
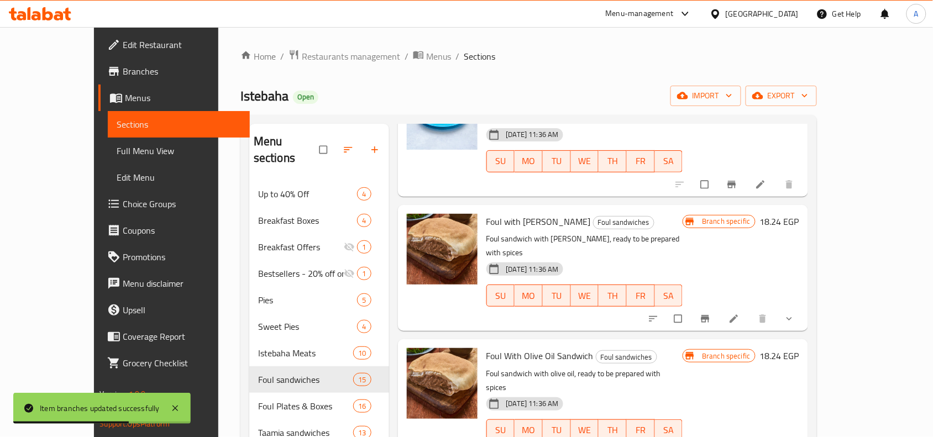
scroll to position [484, 0]
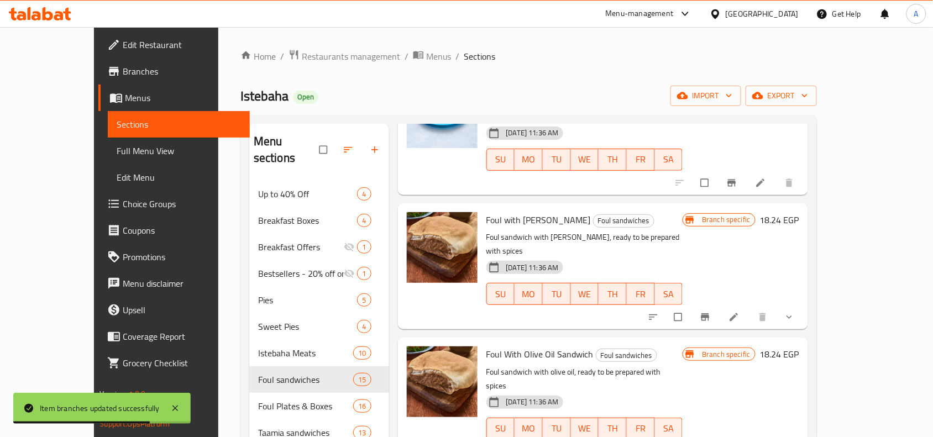
click at [709, 313] on icon "Branch-specific-item" at bounding box center [705, 316] width 8 height 7
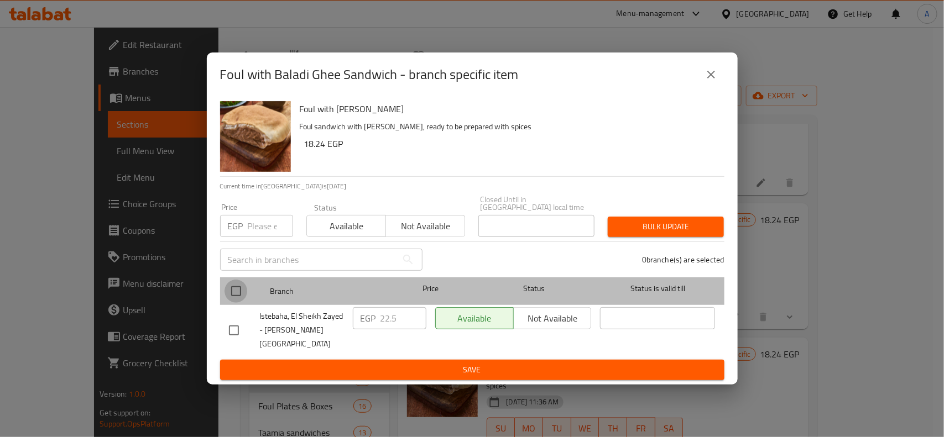
click at [236, 294] on input "checkbox" at bounding box center [235, 291] width 23 height 23
checkbox input "true"
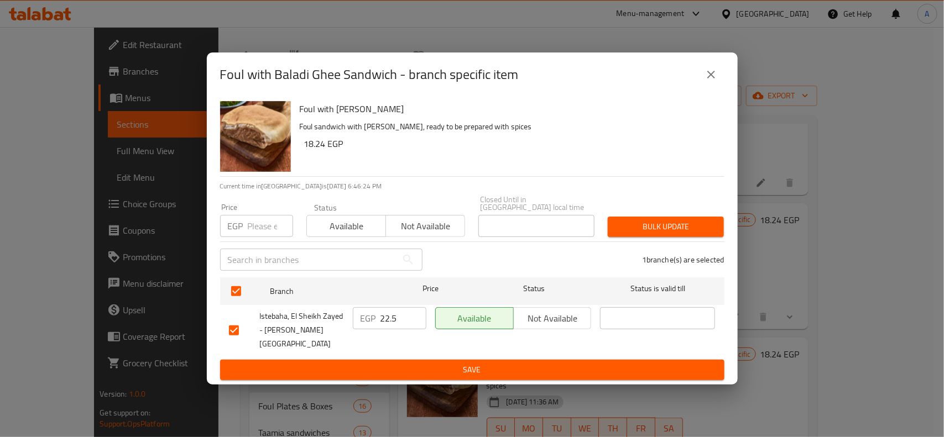
click at [686, 83] on div "Foul with Baladi Ghee Sandwich - branch specific item" at bounding box center [472, 74] width 504 height 27
click at [698, 84] on button "close" at bounding box center [711, 74] width 27 height 27
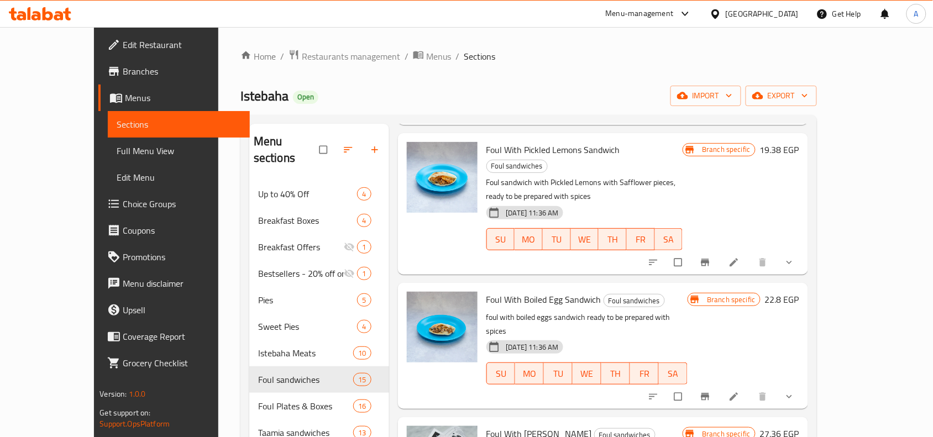
scroll to position [1219, 0]
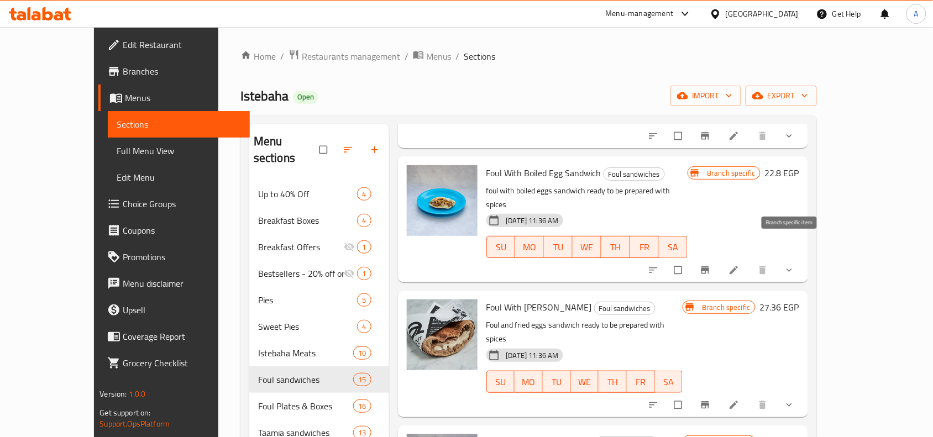
click at [720, 393] on button "Branch-specific-item" at bounding box center [706, 405] width 27 height 24
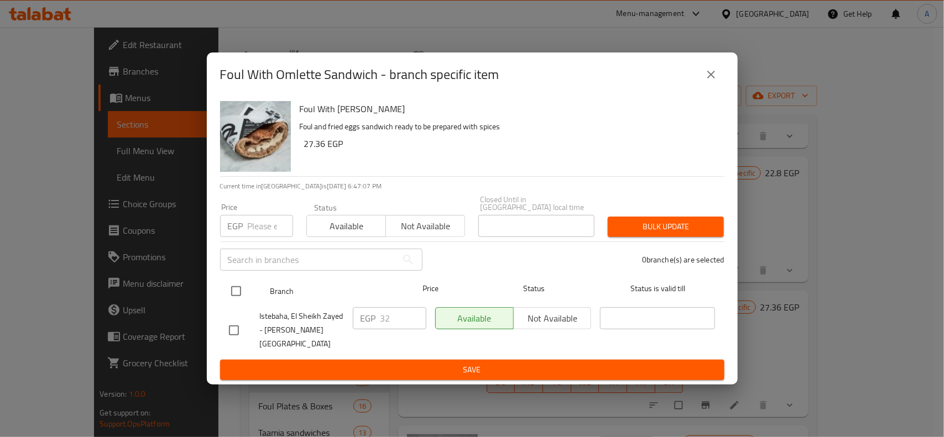
click at [249, 286] on div at bounding box center [244, 291] width 41 height 32
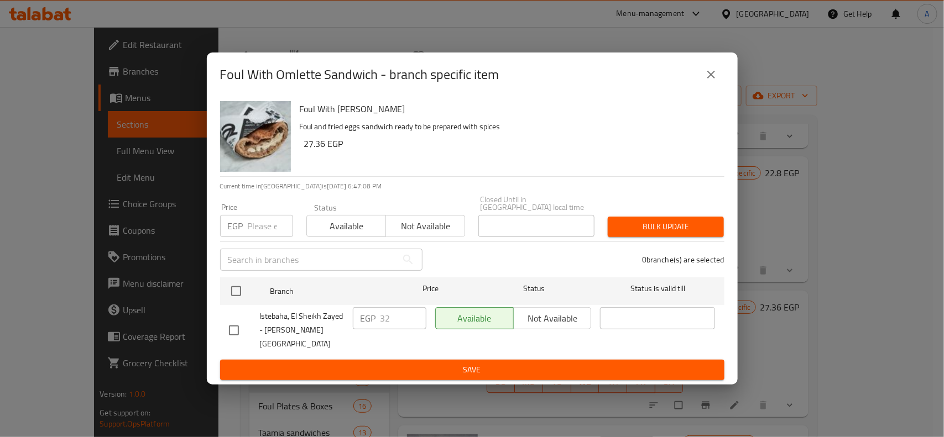
click at [233, 311] on div "Istebaha, El Sheikh Zayed - [GEOGRAPHIC_DATA]" at bounding box center [286, 330] width 124 height 55
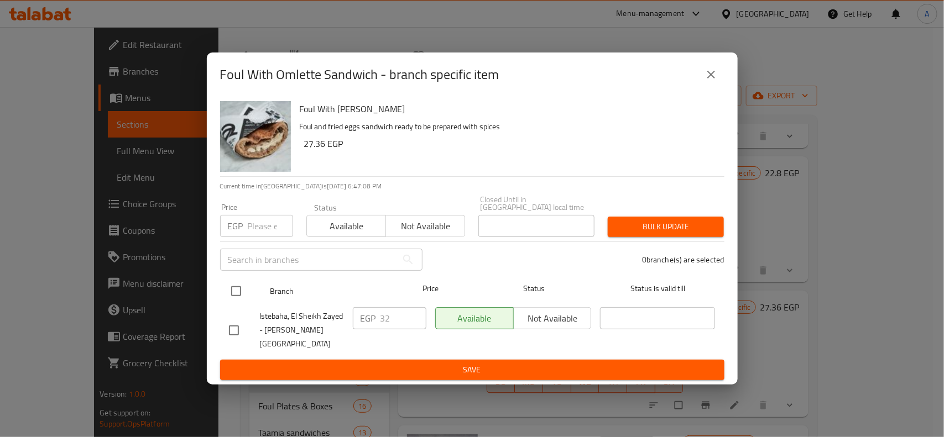
click at [235, 297] on input "checkbox" at bounding box center [235, 291] width 23 height 23
checkbox input "true"
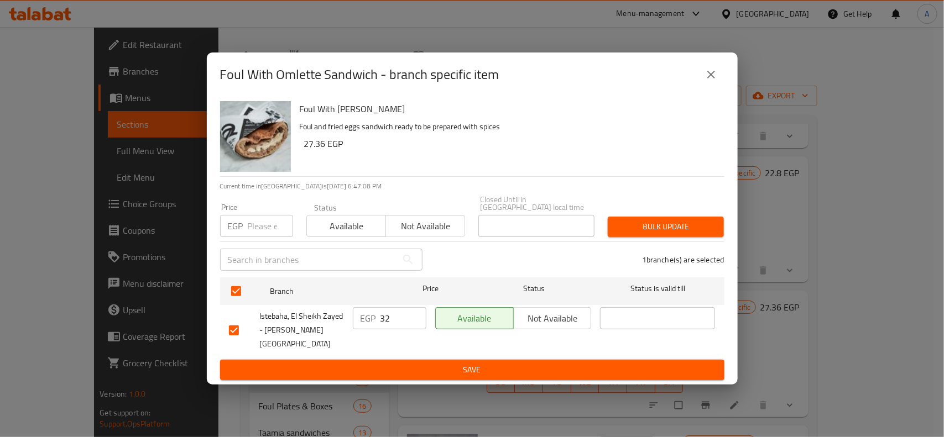
click at [260, 215] on div "Price EGP Price" at bounding box center [256, 220] width 73 height 34
click at [261, 232] on input "number" at bounding box center [270, 226] width 45 height 22
type input "32"
click at [658, 226] on span "Bulk update" at bounding box center [665, 227] width 98 height 14
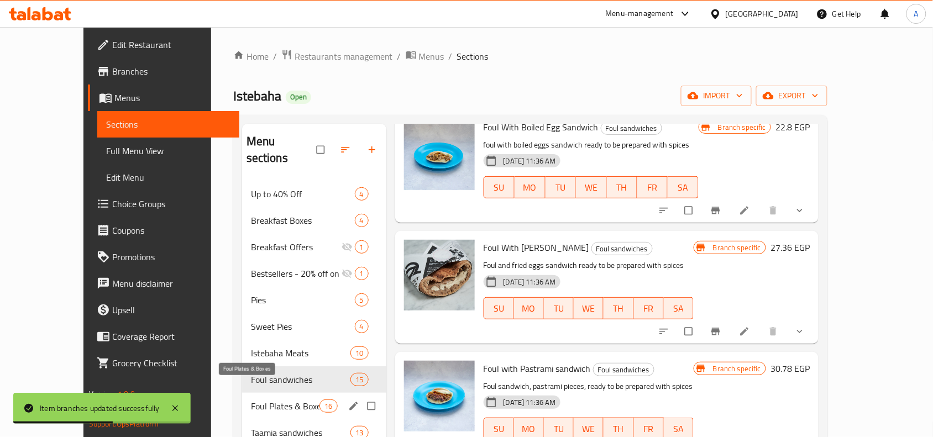
click at [282, 400] on span "Foul Plates & Boxes" at bounding box center [285, 406] width 69 height 13
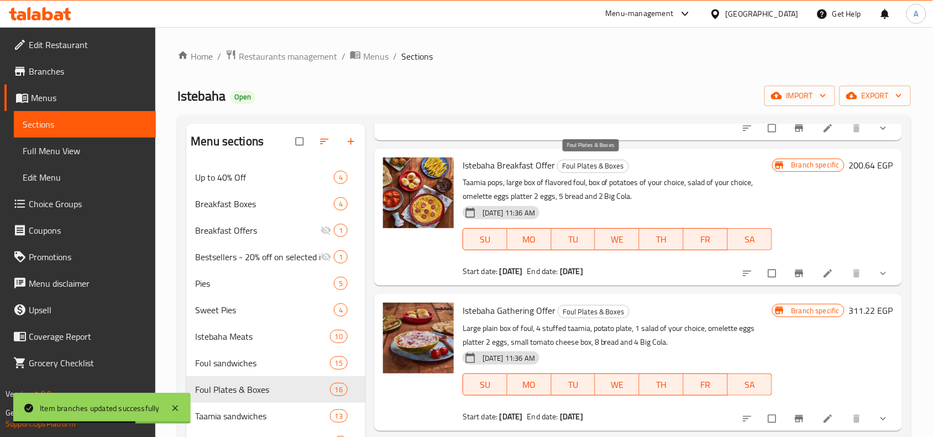
click at [604, 163] on span "Foul Plates & Boxes" at bounding box center [593, 166] width 71 height 13
copy span "Foul Plates & Boxes"
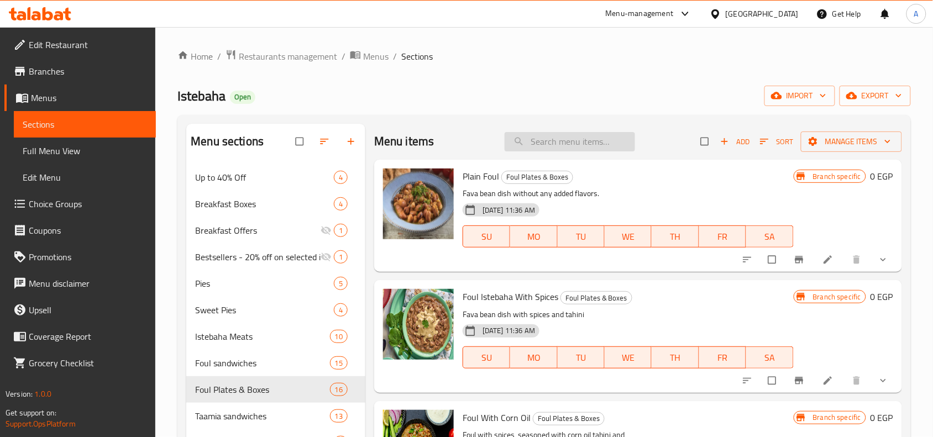
click at [531, 147] on input "search" at bounding box center [570, 141] width 130 height 19
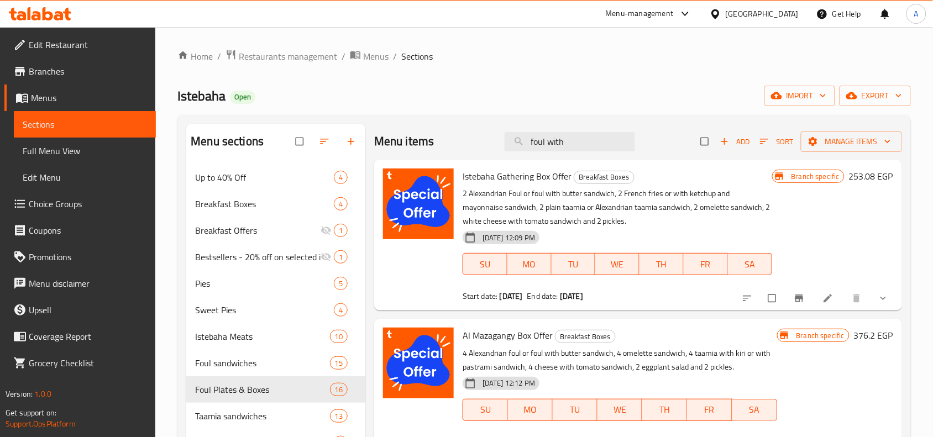
type input "foul"
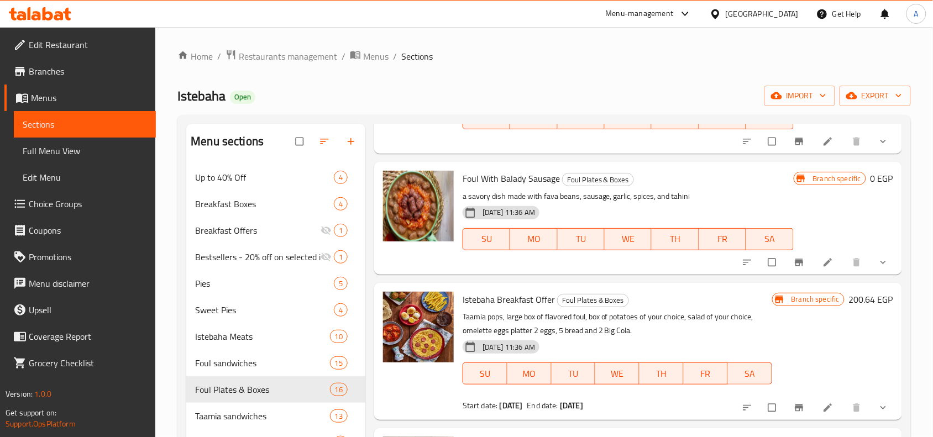
scroll to position [1106, 0]
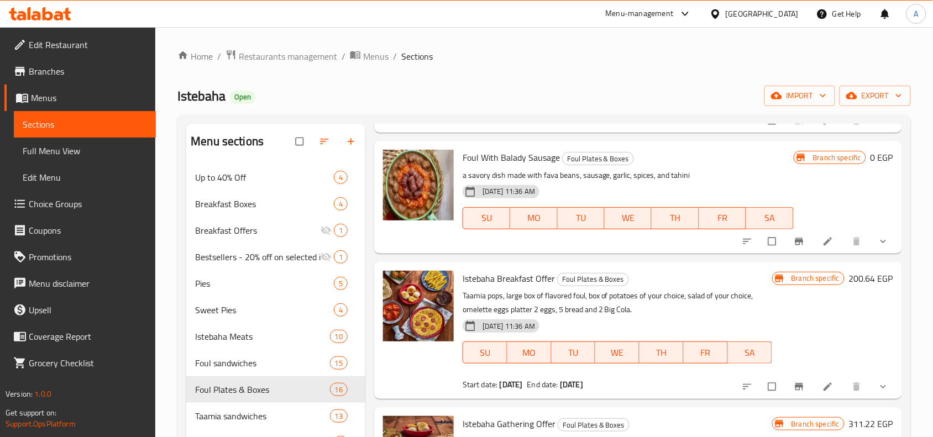
click at [527, 154] on span "Foul With Balady Sausage" at bounding box center [511, 157] width 97 height 17
click at [520, 156] on span "Foul With Balady Sausage" at bounding box center [511, 157] width 97 height 17
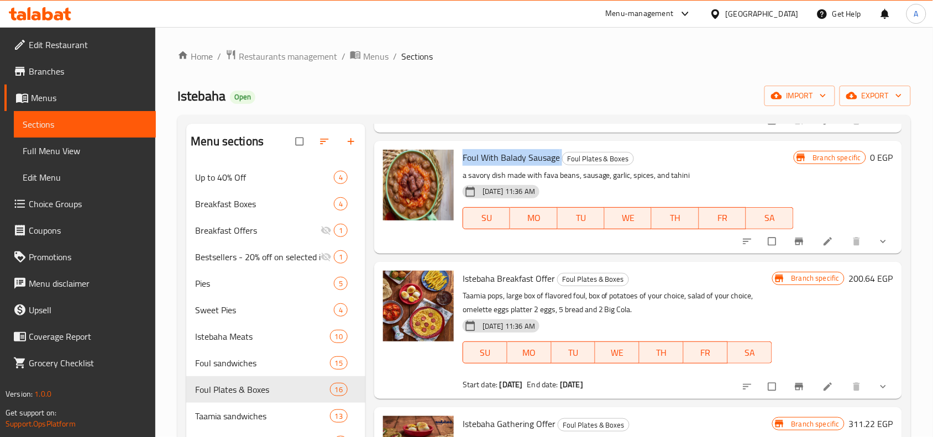
copy h6 "Foul With Balady Sausage"
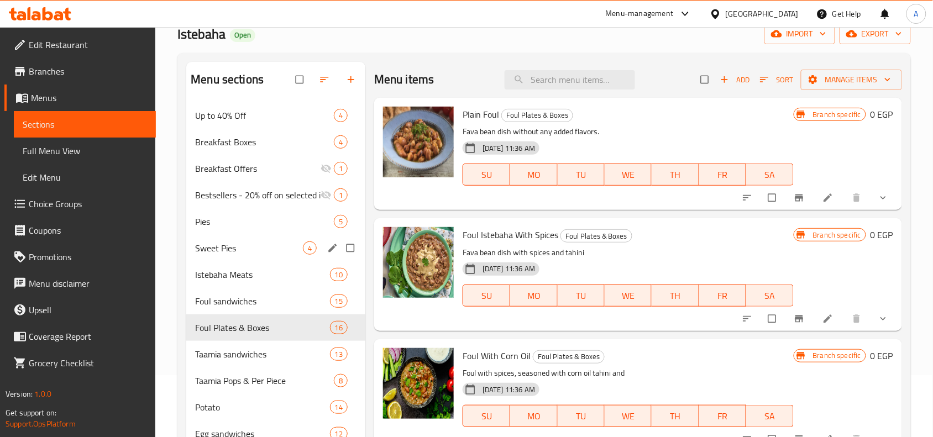
scroll to position [138, 0]
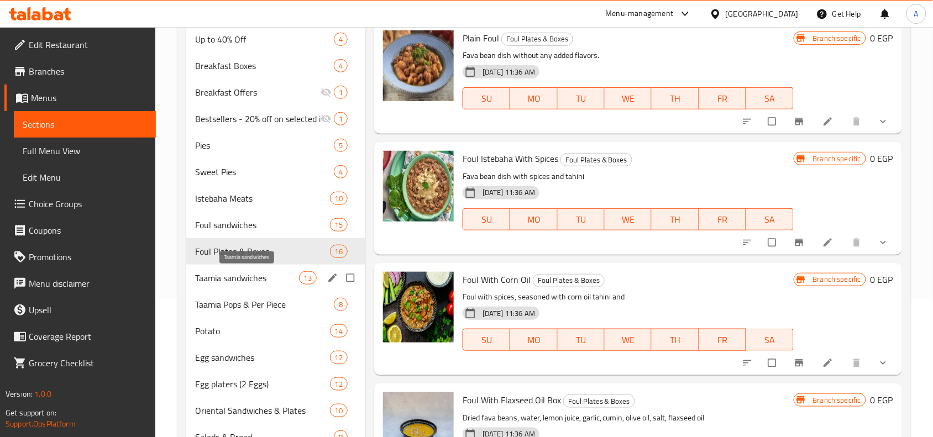
click at [253, 275] on span "Taamia sandwiches" at bounding box center [246, 277] width 103 height 13
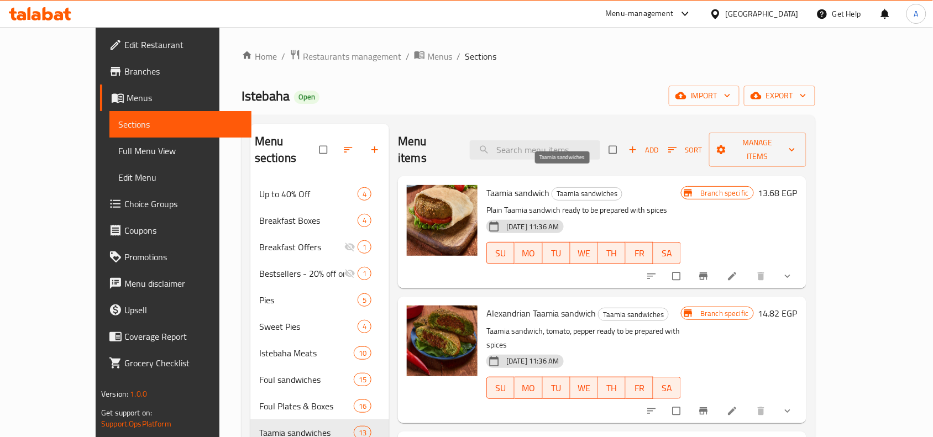
click at [553, 187] on span "Taamia sandwiches" at bounding box center [587, 193] width 70 height 13
copy span "Taamia sandwiches"
click at [549, 123] on div "Menu sections Up to 40% Off 4 Breakfast Boxes 4 Breakfast Offers 1 Bestsellers …" at bounding box center [529, 380] width 574 height 530
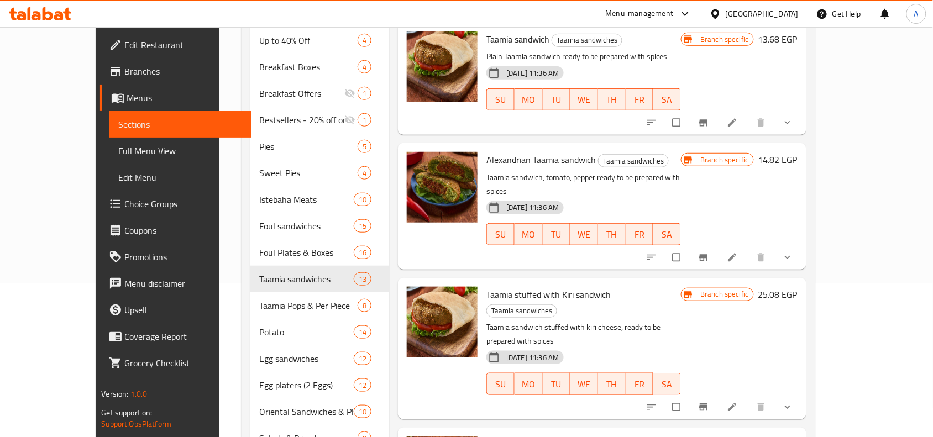
scroll to position [75, 0]
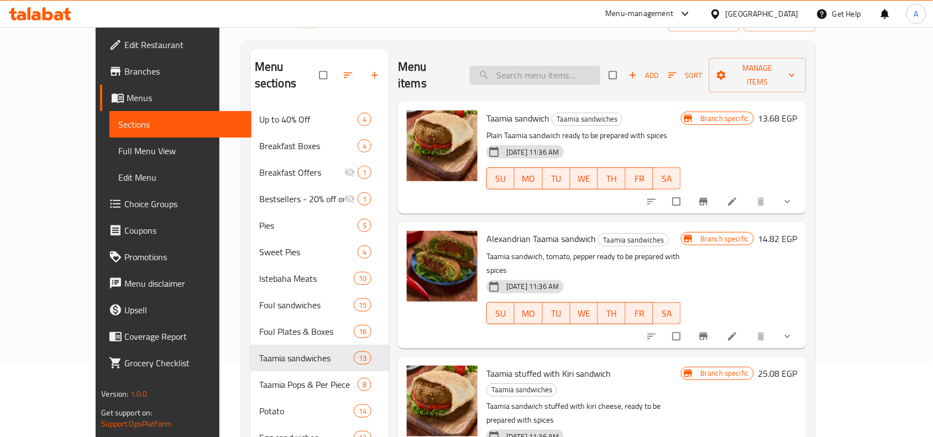
click at [584, 66] on input "search" at bounding box center [535, 75] width 130 height 19
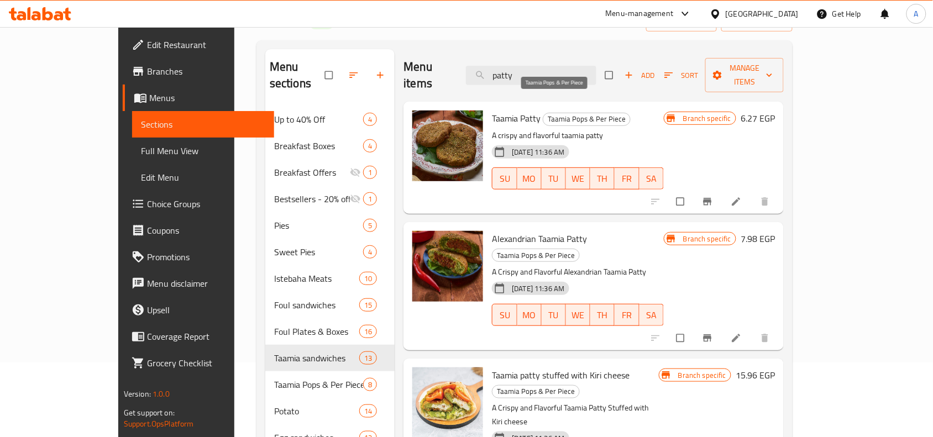
type input "patty"
click at [550, 113] on span "Taamia Pops & Per Piece" at bounding box center [586, 119] width 87 height 13
copy span "Taamia Pops & Per Piece"
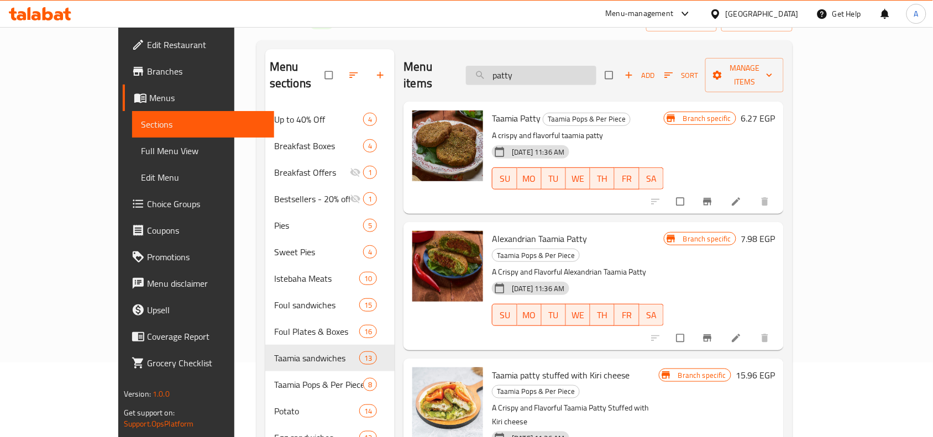
click at [590, 76] on input "patty" at bounding box center [531, 75] width 130 height 19
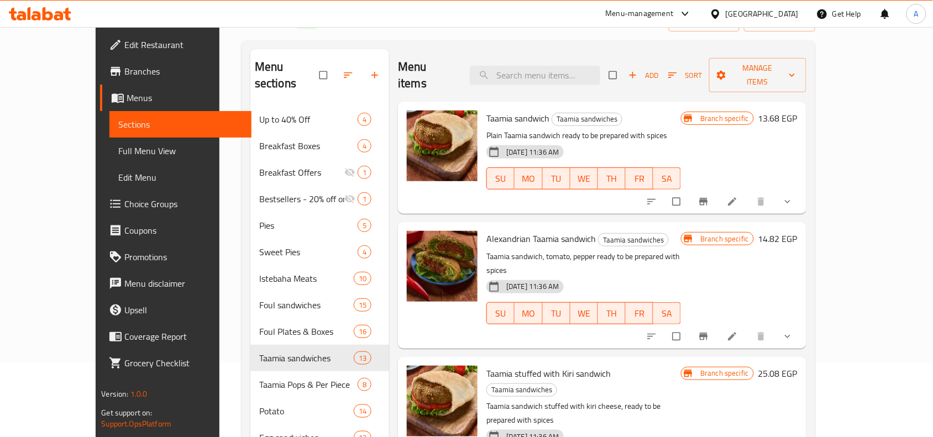
scroll to position [650, 0]
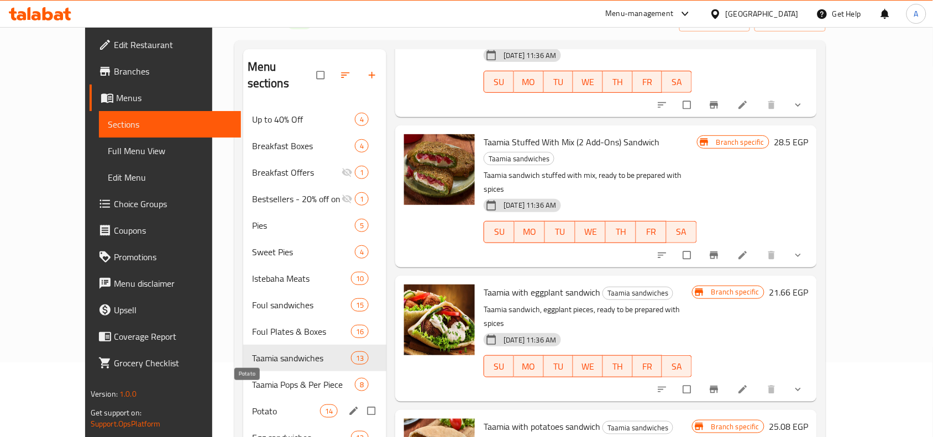
click at [252, 405] on span "Potato" at bounding box center [286, 411] width 68 height 13
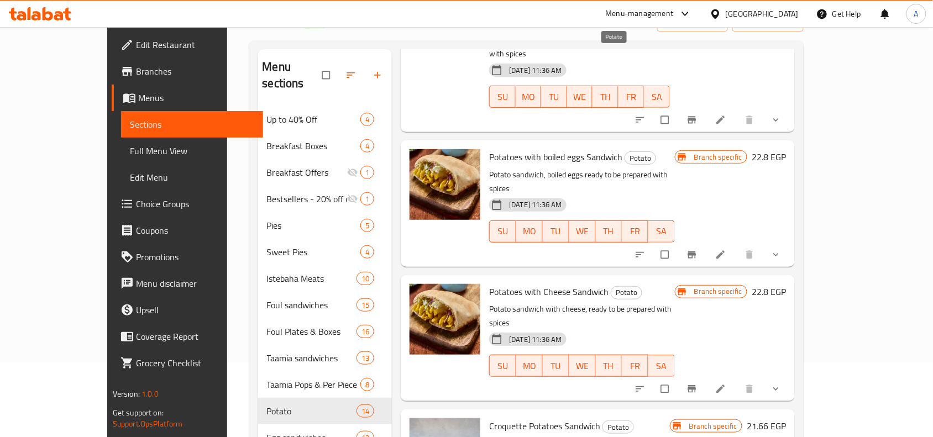
click at [625, 152] on span "Potato" at bounding box center [640, 158] width 30 height 13
copy span "Potato"
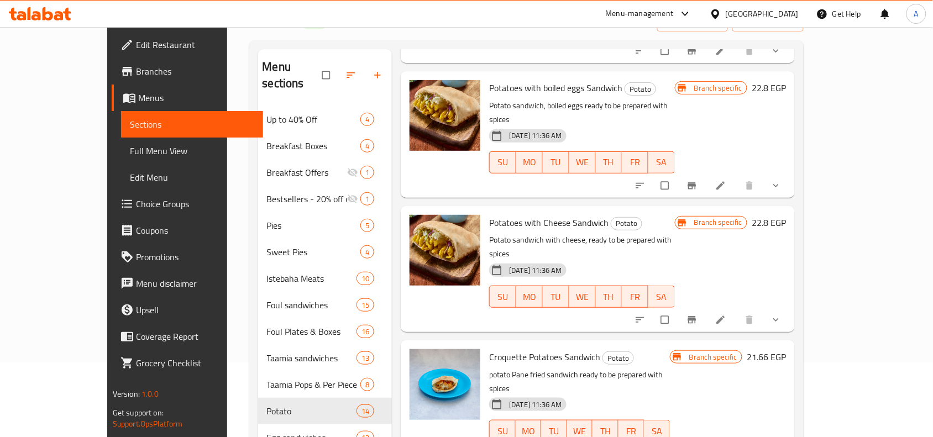
scroll to position [426, 0]
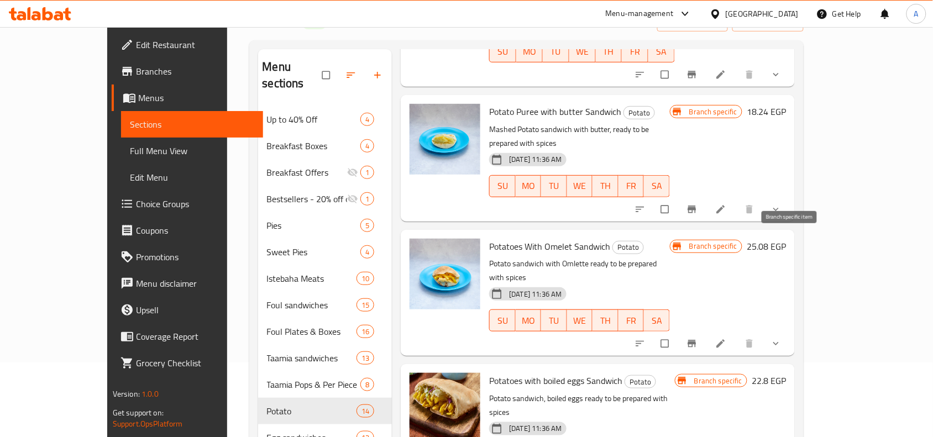
click at [698, 338] on icon "Branch-specific-item" at bounding box center [692, 343] width 11 height 11
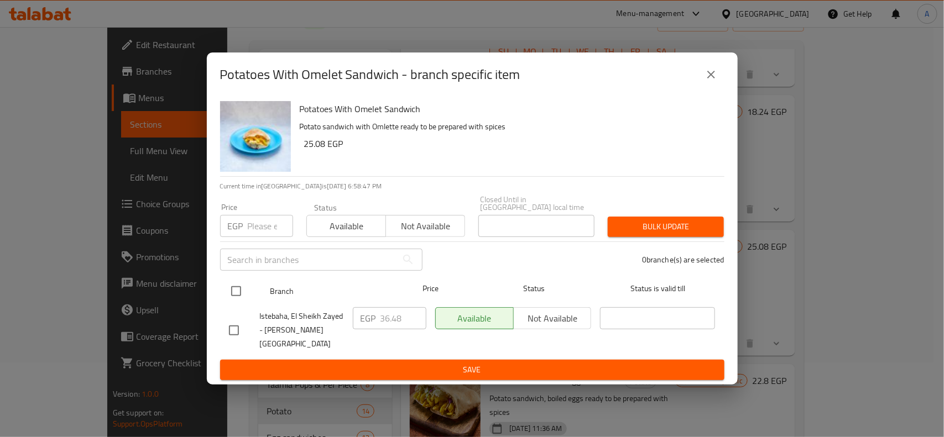
click at [233, 296] on input "checkbox" at bounding box center [235, 291] width 23 height 23
checkbox input "true"
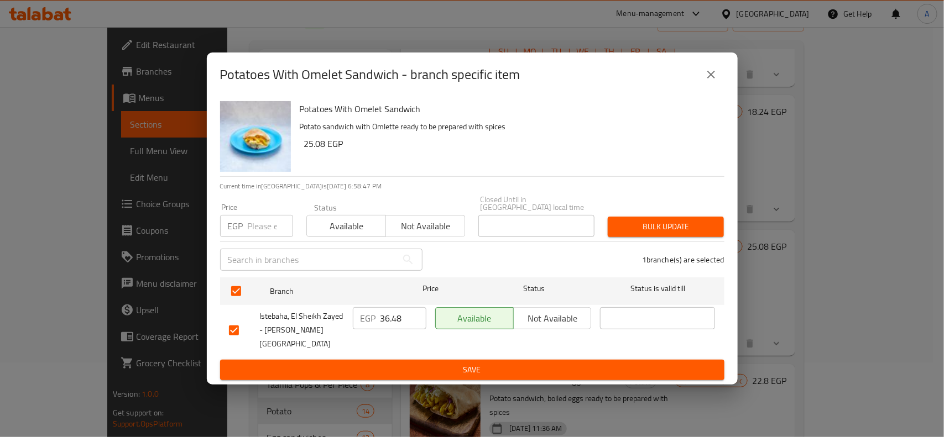
click at [254, 230] on input "number" at bounding box center [270, 226] width 45 height 22
type input "38"
click at [672, 217] on div "Bulk update" at bounding box center [665, 227] width 129 height 34
click at [678, 237] on button "Bulk update" at bounding box center [666, 227] width 116 height 20
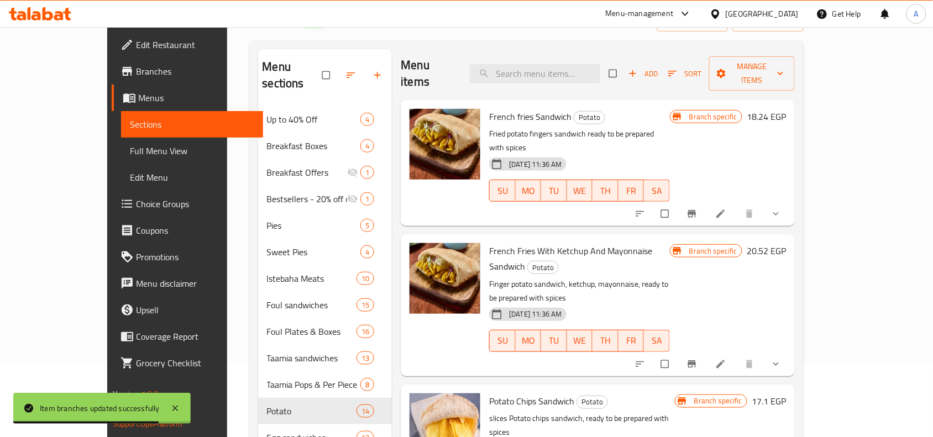
scroll to position [0, 0]
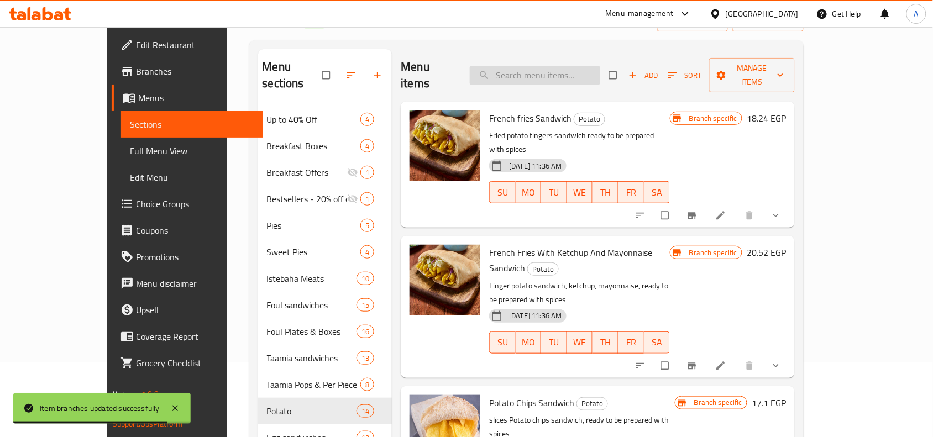
click at [565, 67] on input "search" at bounding box center [535, 75] width 130 height 19
paste input "Potatoes With Omelet Sandwich"
type input "Potatoes With Omelet Sandwich"
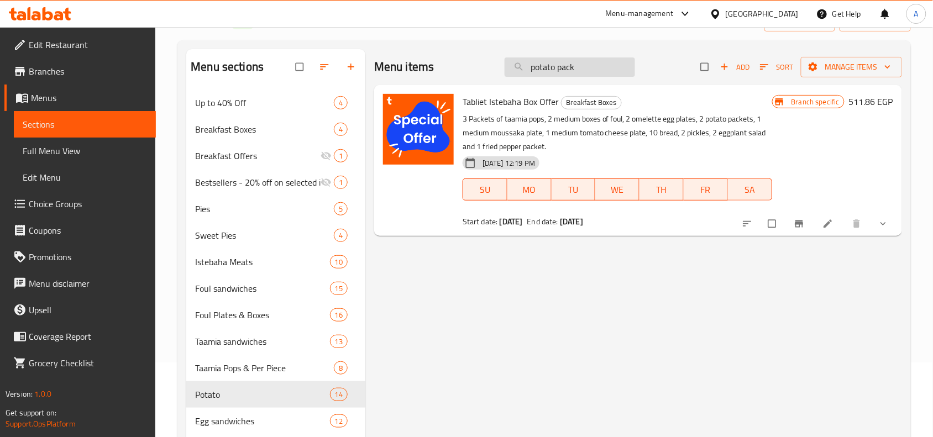
click at [595, 61] on input "potato pack" at bounding box center [570, 66] width 130 height 19
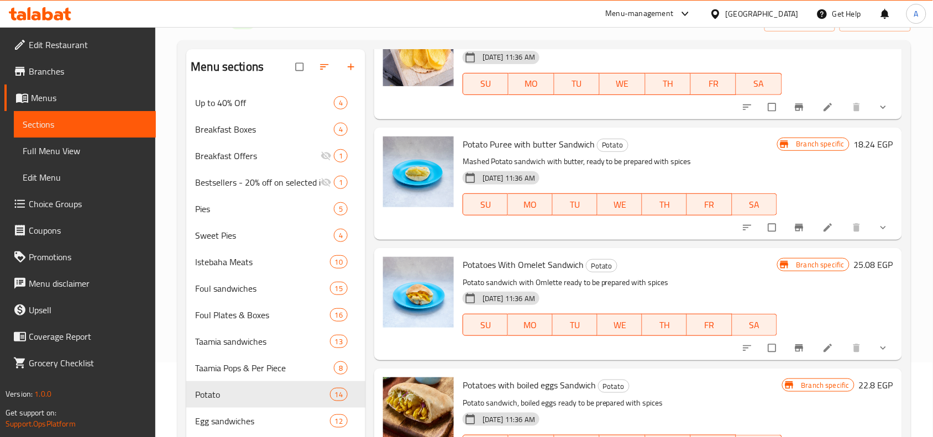
scroll to position [1244, 0]
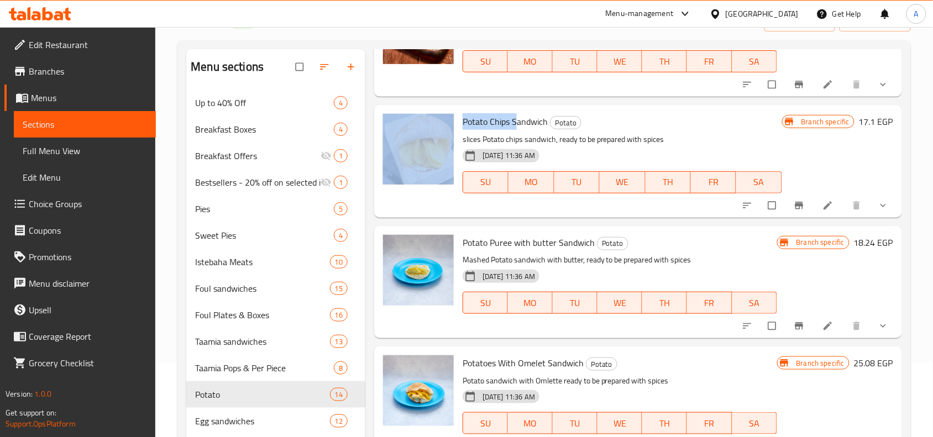
drag, startPoint x: 515, startPoint y: 125, endPoint x: 457, endPoint y: 125, distance: 58.1
click at [457, 125] on div "Potato Chips Sandwich Potato slices Potato chips sandwich, ready to be prepared…" at bounding box center [638, 160] width 519 height 103
copy div "Potato Chips S"
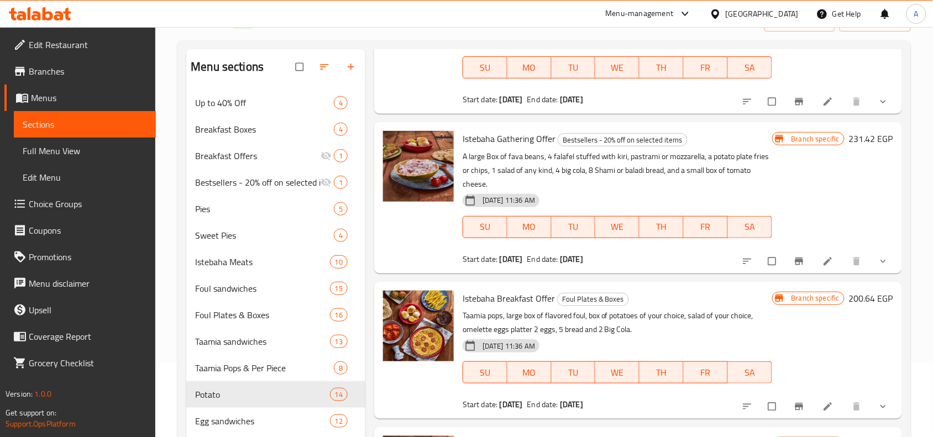
scroll to position [0, 0]
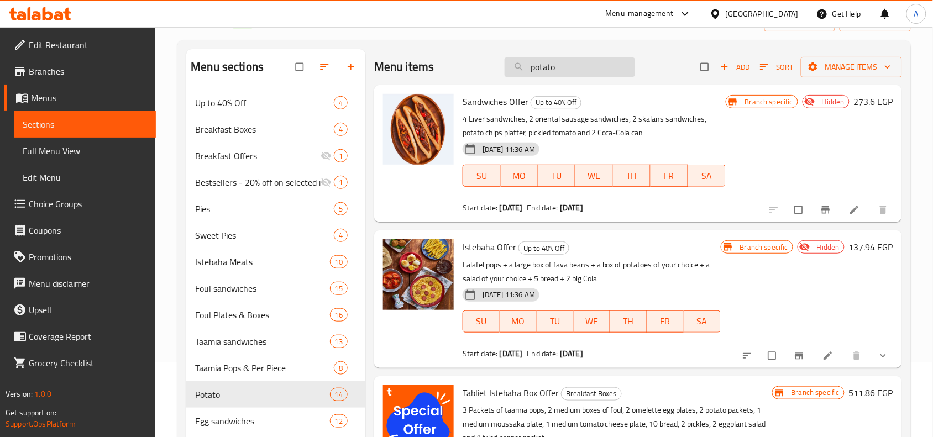
click at [567, 65] on input "potato" at bounding box center [570, 66] width 130 height 19
paste input "Potato Chips S"
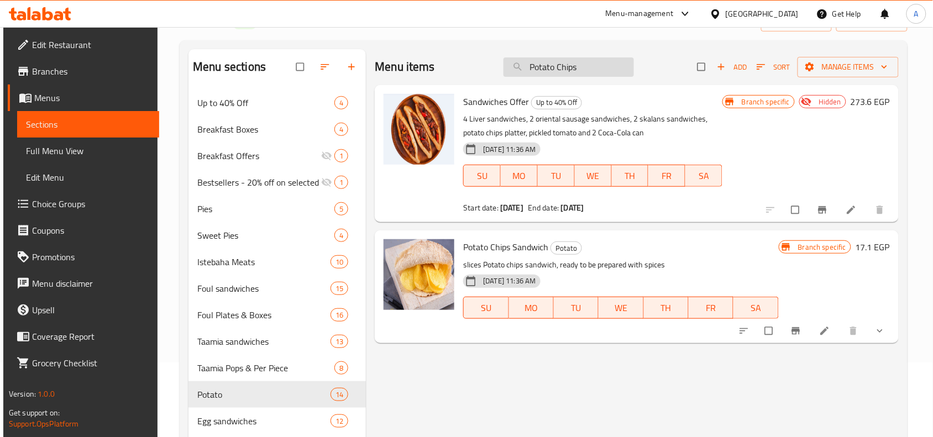
click at [534, 69] on input "Potato Chips" at bounding box center [569, 66] width 130 height 19
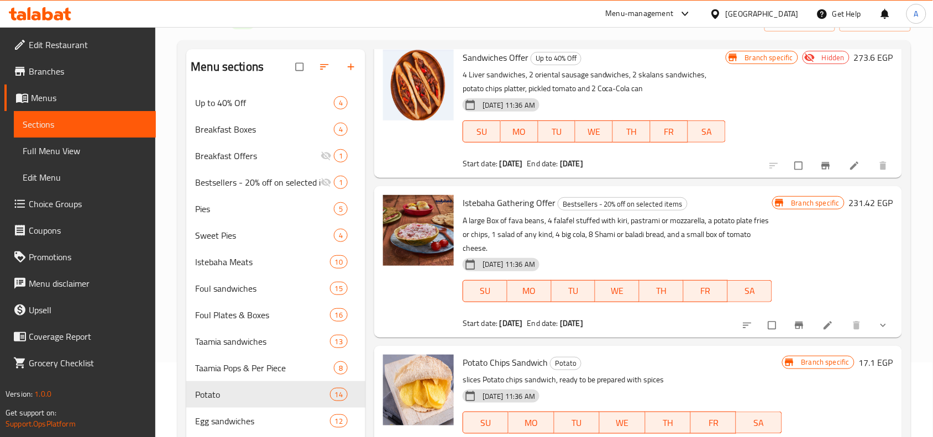
scroll to position [79, 0]
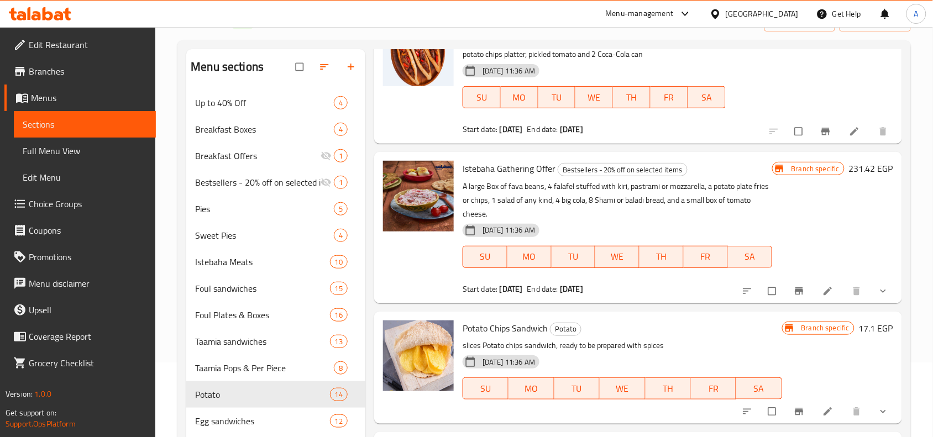
type input "Chips"
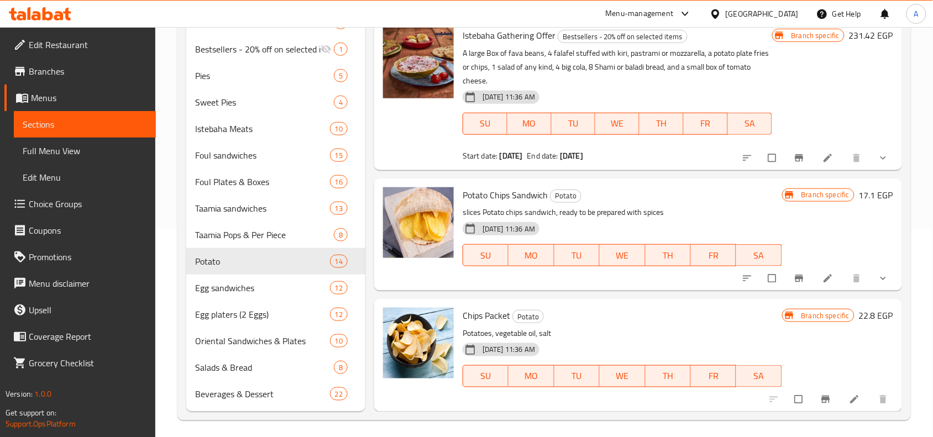
scroll to position [213, 0]
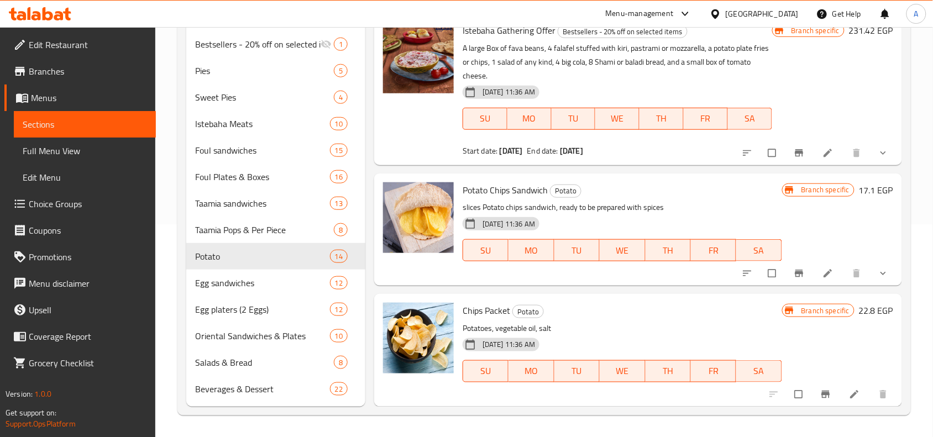
click at [499, 314] on span "Chips Packet" at bounding box center [487, 310] width 48 height 17
copy h6 "Chips Packet"
click at [261, 288] on span "Egg sandwiches" at bounding box center [246, 282] width 103 height 13
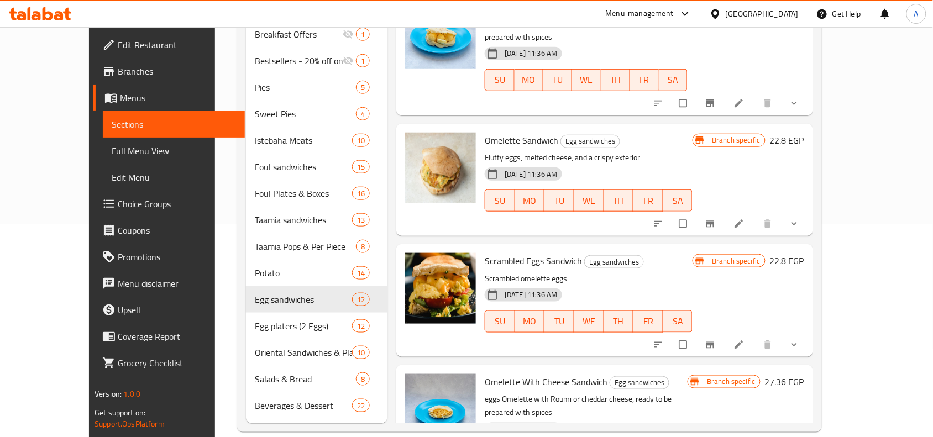
click at [589, 133] on h6 "Omelette Sandwich Egg sandwiches" at bounding box center [589, 140] width 208 height 15
click at [586, 135] on span "Egg sandwiches" at bounding box center [590, 141] width 59 height 13
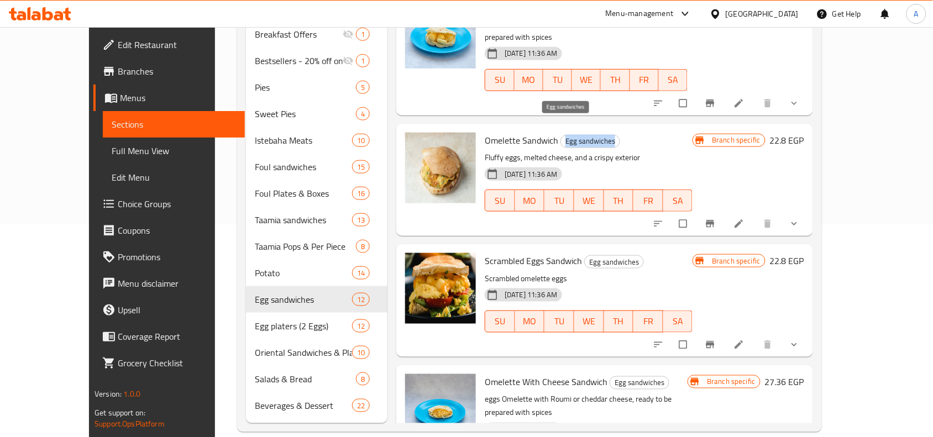
click at [586, 135] on span "Egg sandwiches" at bounding box center [590, 141] width 59 height 13
copy span "Egg sandwiches"
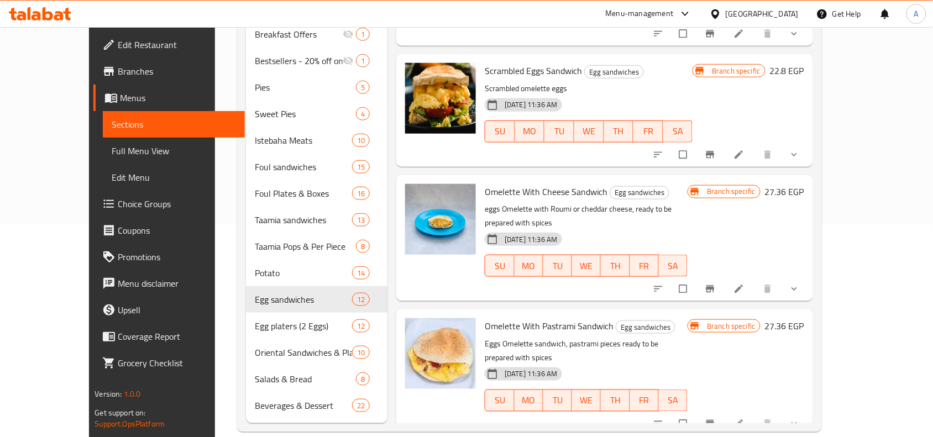
scroll to position [286, 0]
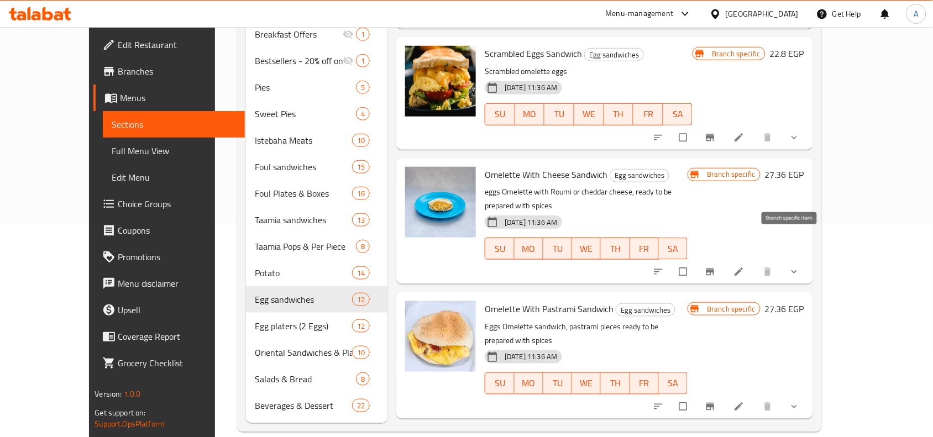
click at [725, 260] on button "Branch-specific-item" at bounding box center [711, 272] width 27 height 24
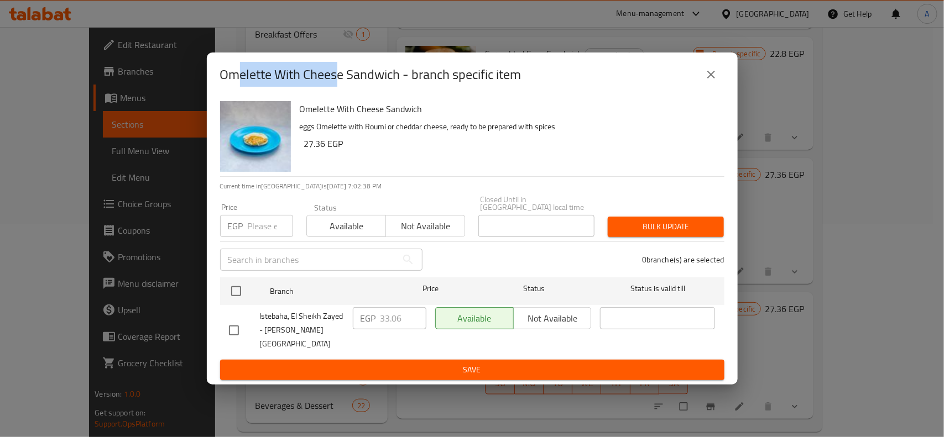
drag, startPoint x: 239, startPoint y: 76, endPoint x: 336, endPoint y: 82, distance: 96.9
click at [336, 82] on h2 "Omelette With Cheese Sandwich - branch specific item" at bounding box center [370, 75] width 301 height 18
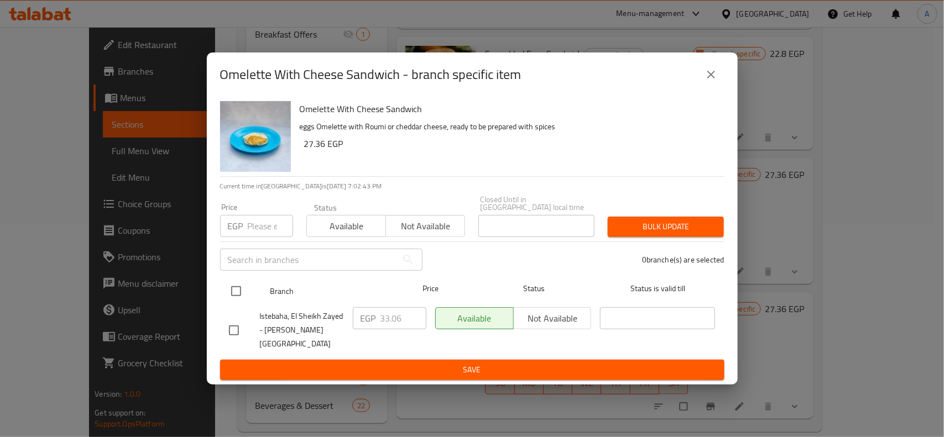
click at [247, 294] on input "checkbox" at bounding box center [235, 291] width 23 height 23
checkbox input "true"
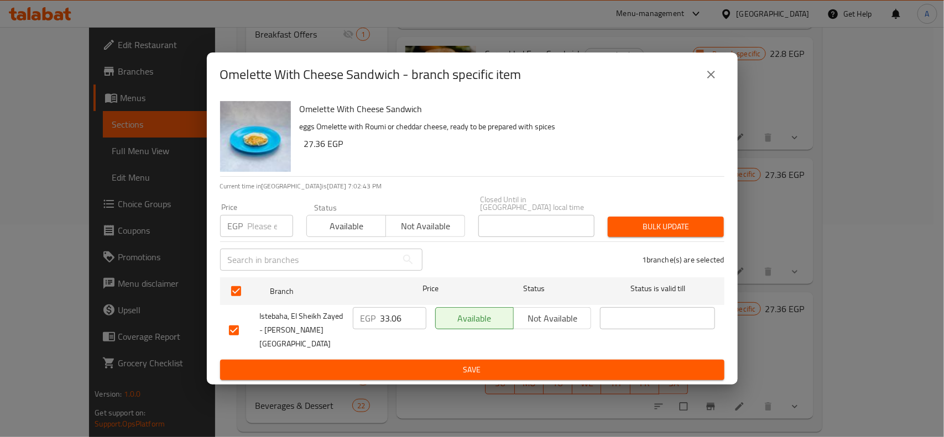
click at [244, 255] on input "text" at bounding box center [308, 260] width 177 height 22
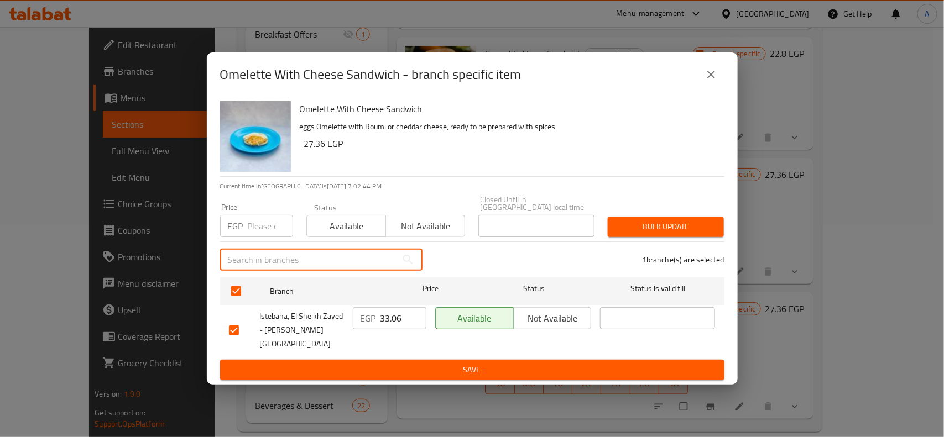
click at [255, 235] on input "number" at bounding box center [270, 226] width 45 height 22
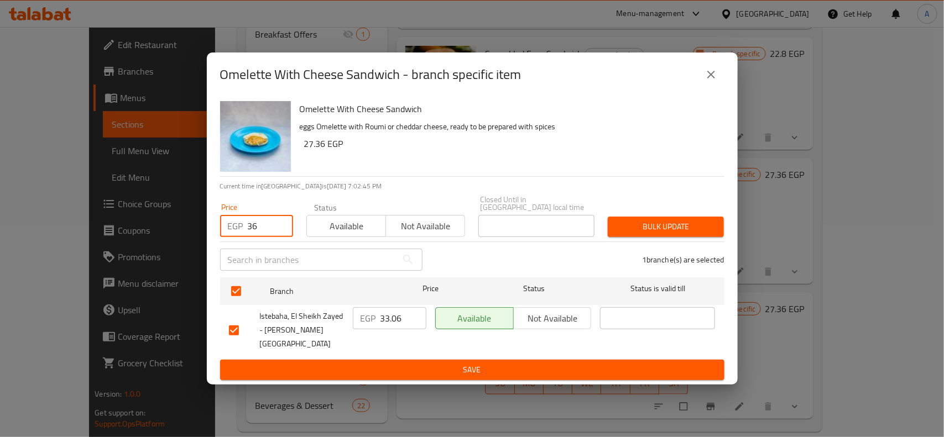
type input "36"
click at [680, 241] on div "Bulk update" at bounding box center [665, 227] width 129 height 34
click at [687, 237] on button "Bulk update" at bounding box center [666, 227] width 116 height 20
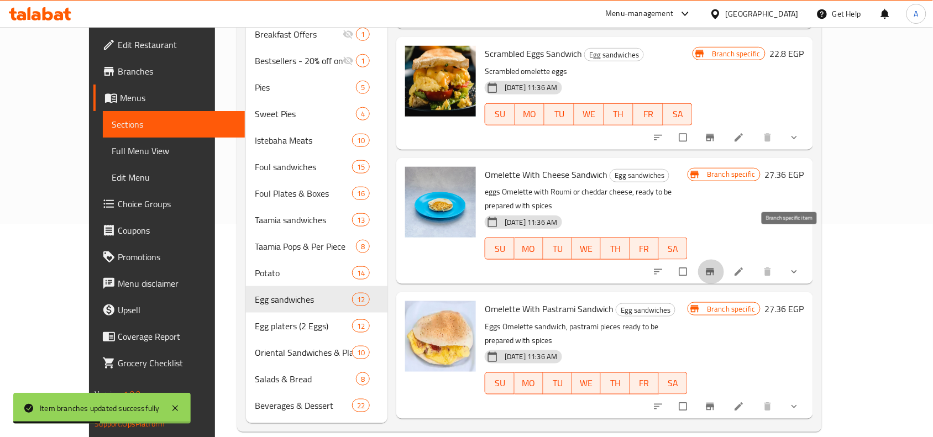
click at [725, 260] on button "Branch-specific-item" at bounding box center [711, 272] width 27 height 24
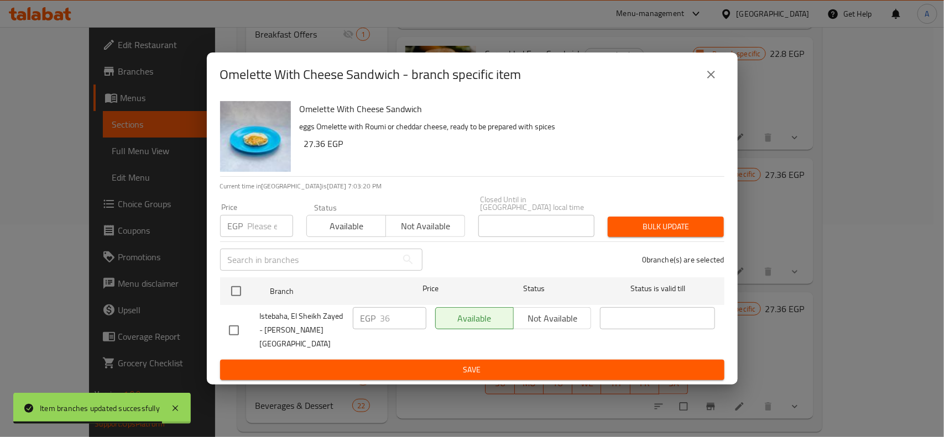
click at [709, 79] on icon "close" at bounding box center [710, 74] width 13 height 13
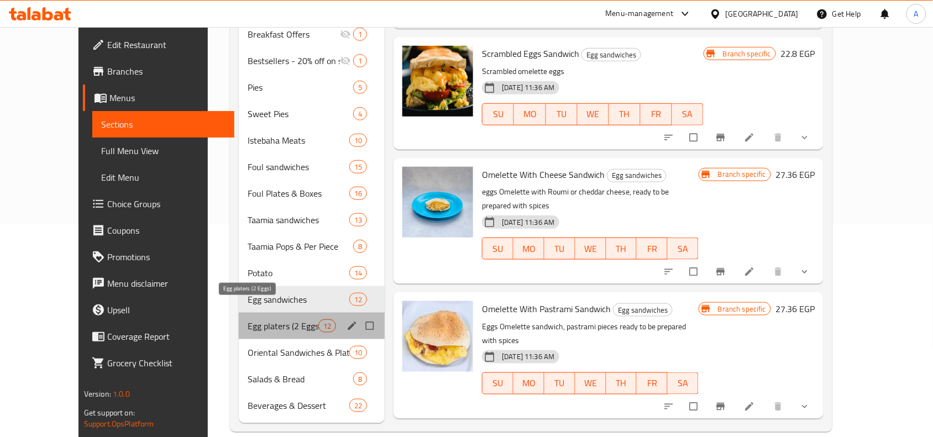
click at [269, 320] on span "Egg platers (2 Eggs)" at bounding box center [283, 326] width 71 height 13
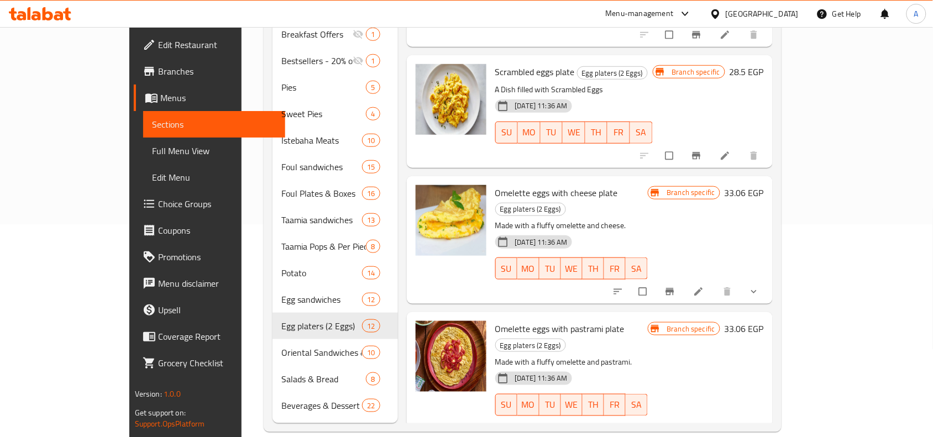
click at [645, 181] on div "Omelette eggs with cheese plate Egg platers (2 Eggs) Made with a fluffy omelett…" at bounding box center [571, 240] width 161 height 119
click at [566, 203] on span "Egg platers (2 Eggs)" at bounding box center [531, 209] width 70 height 13
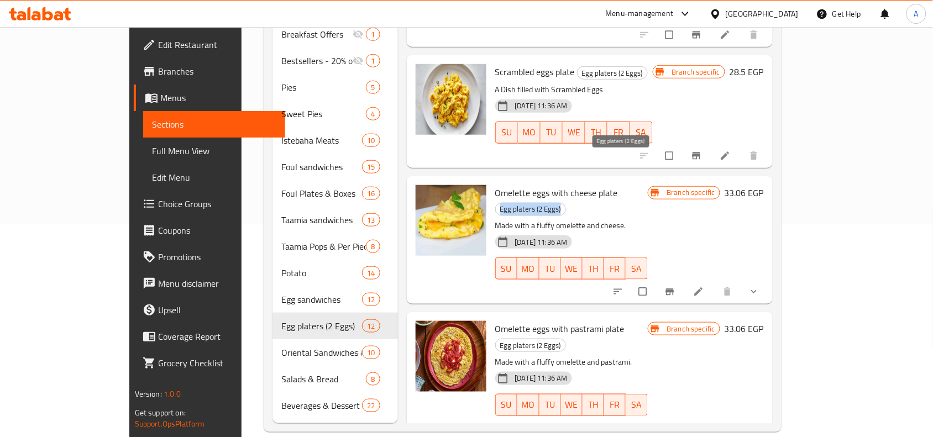
click at [566, 203] on span "Egg platers (2 Eggs)" at bounding box center [531, 209] width 70 height 13
copy span "Egg platers (2 Eggs)"
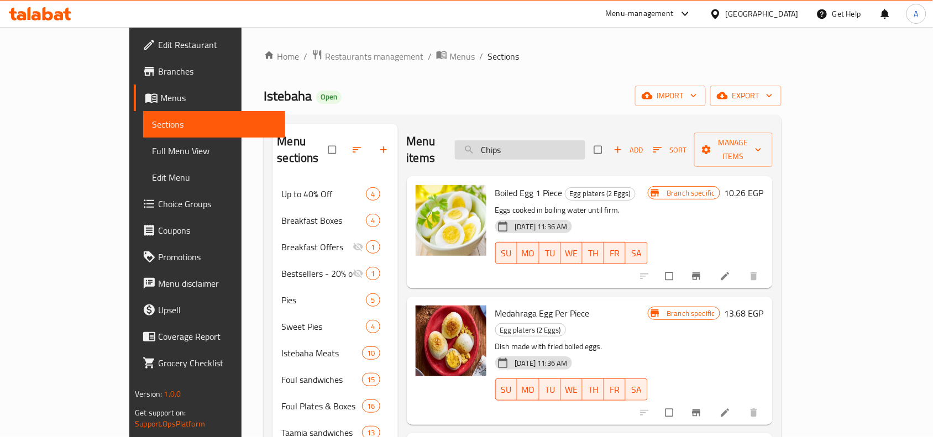
click at [586, 150] on input "Chips" at bounding box center [520, 149] width 130 height 19
click at [586, 140] on input "Chips" at bounding box center [520, 149] width 130 height 19
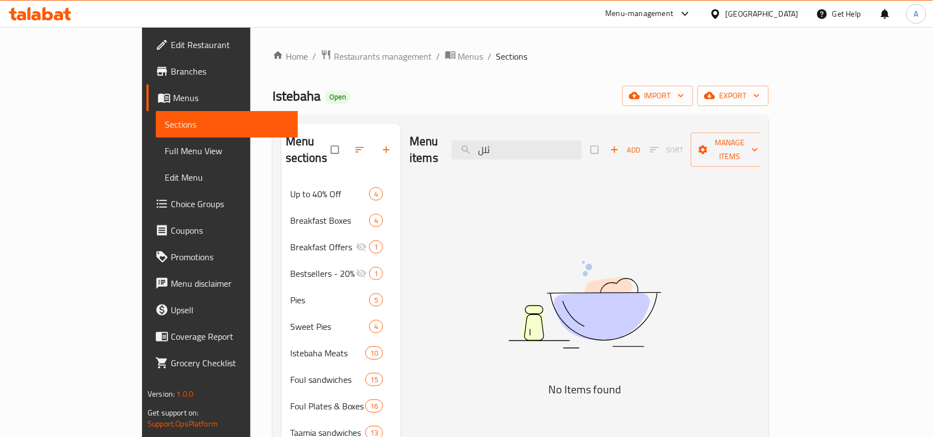
type input "ثللس"
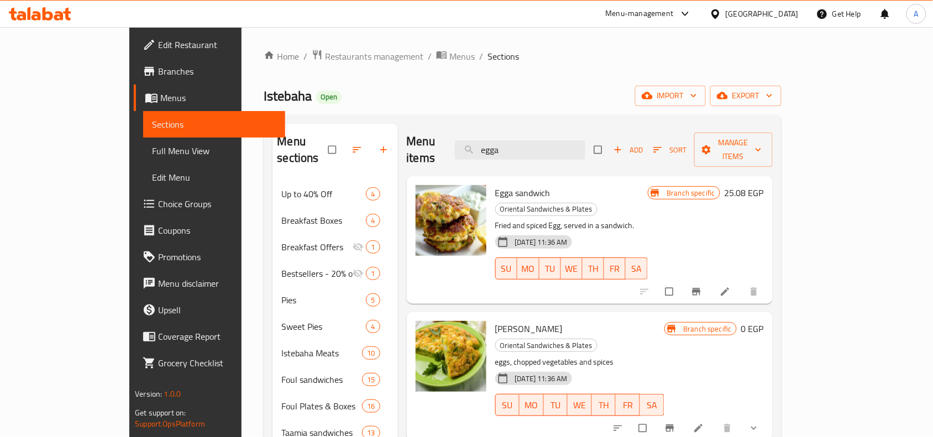
click at [578, 186] on div "Egga sandwich Oriental Sandwiches & Plates Fried and spiced Egg, served in a sa…" at bounding box center [571, 240] width 161 height 119
click at [586, 203] on span "Oriental Sandwiches & Plates" at bounding box center [546, 209] width 101 height 13
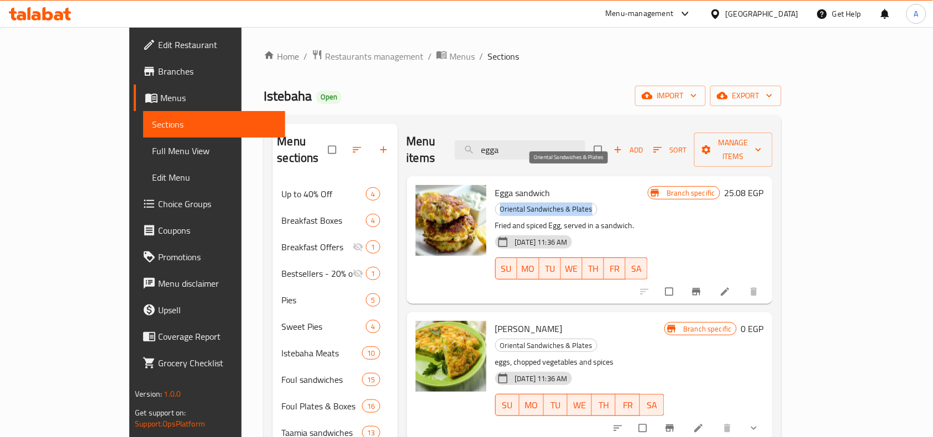
click at [586, 203] on span "Oriental Sandwiches & Plates" at bounding box center [546, 209] width 101 height 13
click at [586, 140] on input "egga" at bounding box center [520, 149] width 130 height 19
paste input "Fried Roumy Cheese Sandwich"
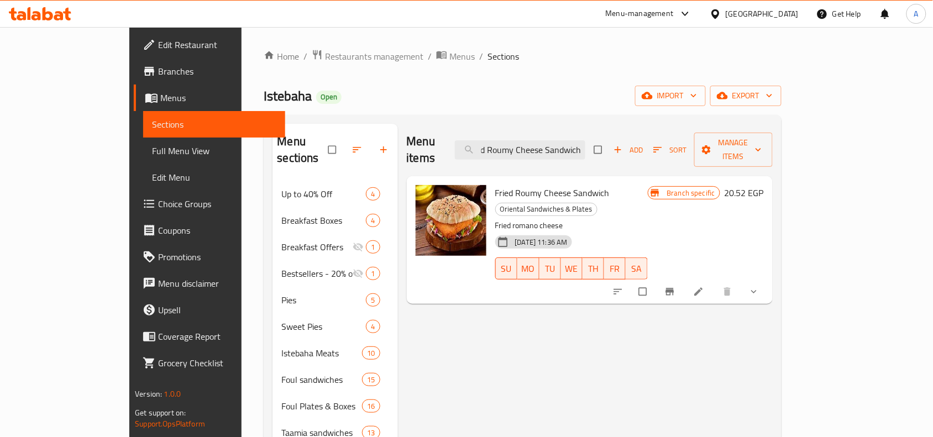
type input "Fried Roumy Cheese Sandwich"
click at [674, 289] on icon "Branch-specific-item" at bounding box center [670, 292] width 8 height 7
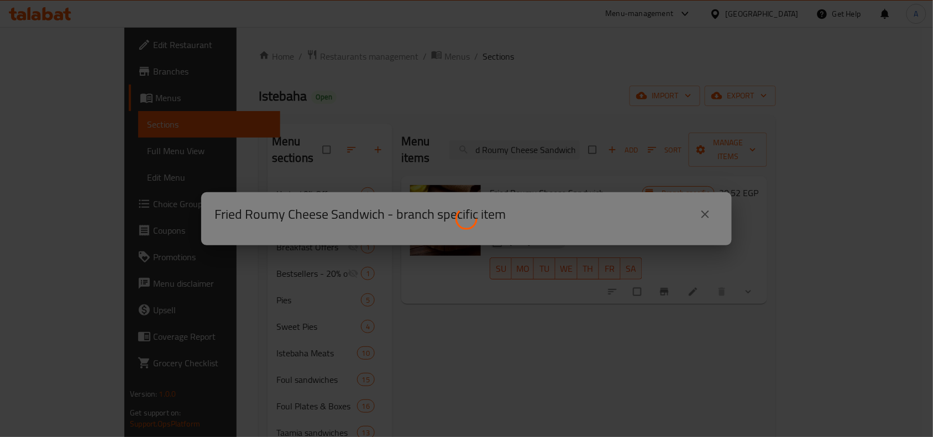
scroll to position [0, 0]
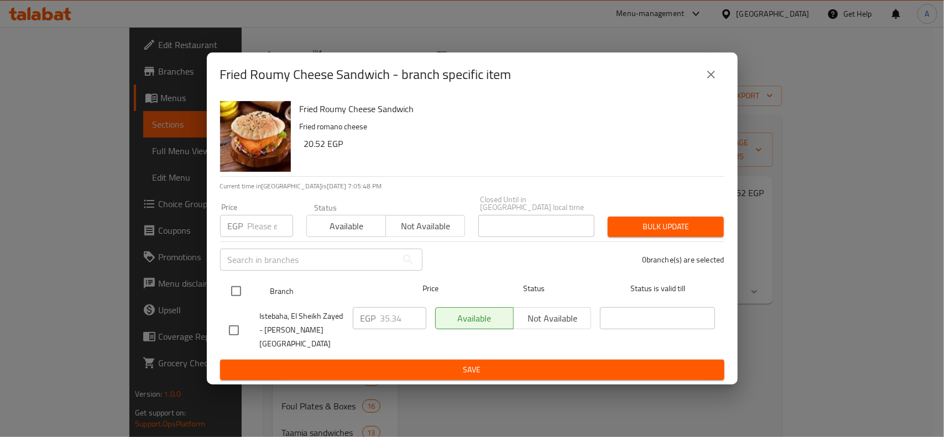
click at [241, 294] on input "checkbox" at bounding box center [235, 291] width 23 height 23
checkbox input "true"
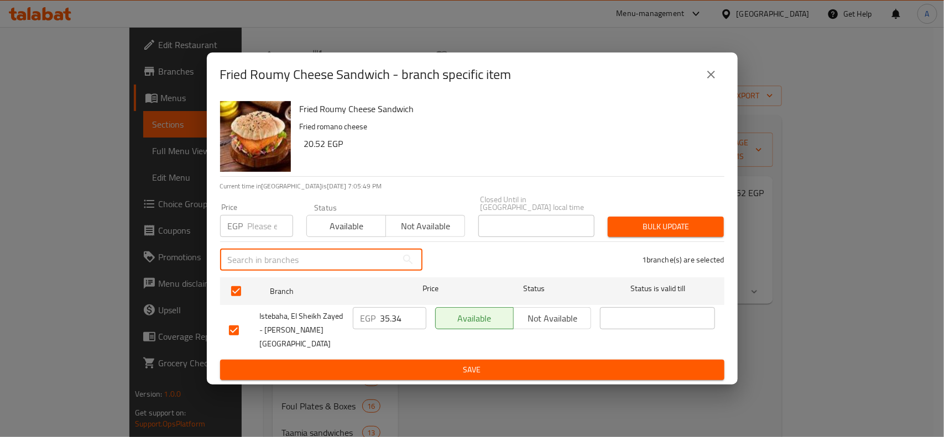
click at [263, 253] on input "text" at bounding box center [308, 260] width 177 height 22
click at [263, 237] on input "number" at bounding box center [270, 226] width 45 height 22
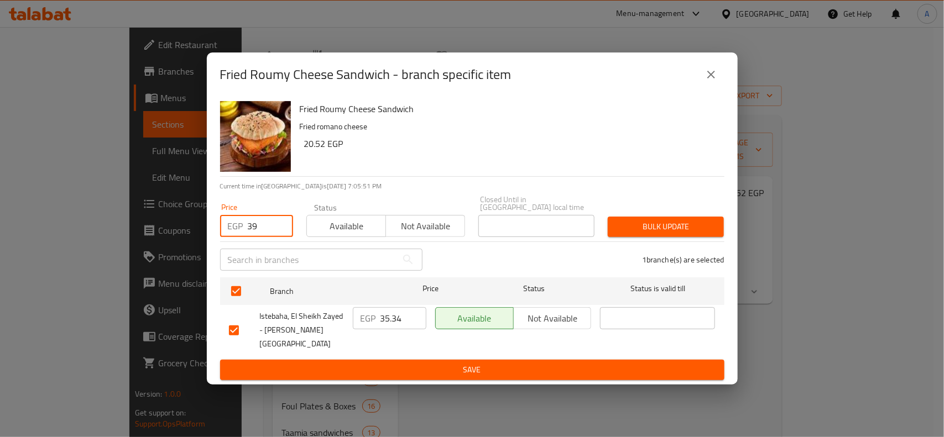
type input "39"
click at [649, 227] on span "Bulk update" at bounding box center [665, 227] width 98 height 14
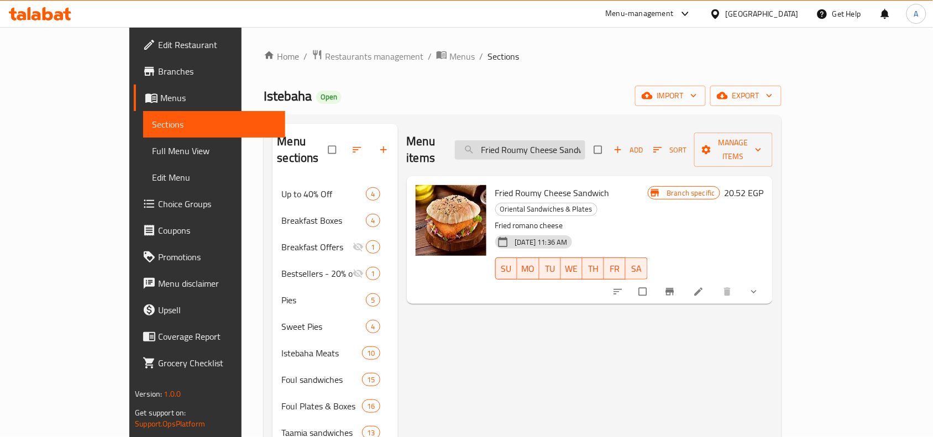
click at [555, 151] on input "Fried Roumy Cheese Sandwich" at bounding box center [520, 149] width 130 height 19
paste input "[PERSON_NAME]"
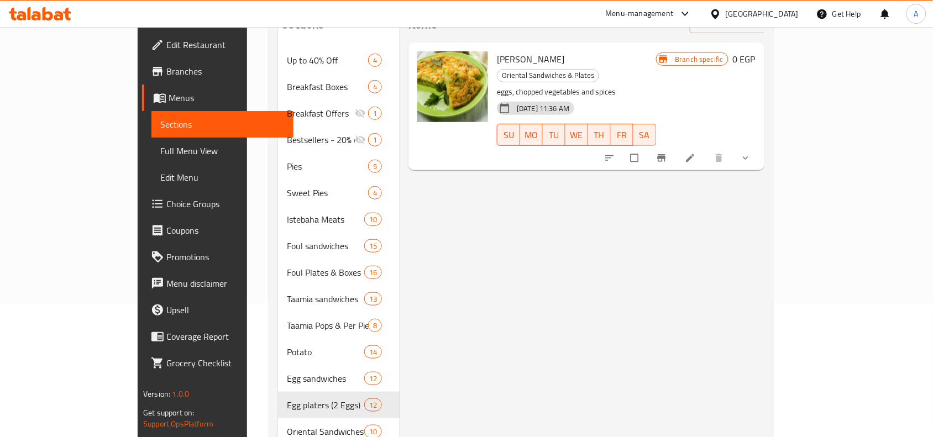
scroll to position [69, 0]
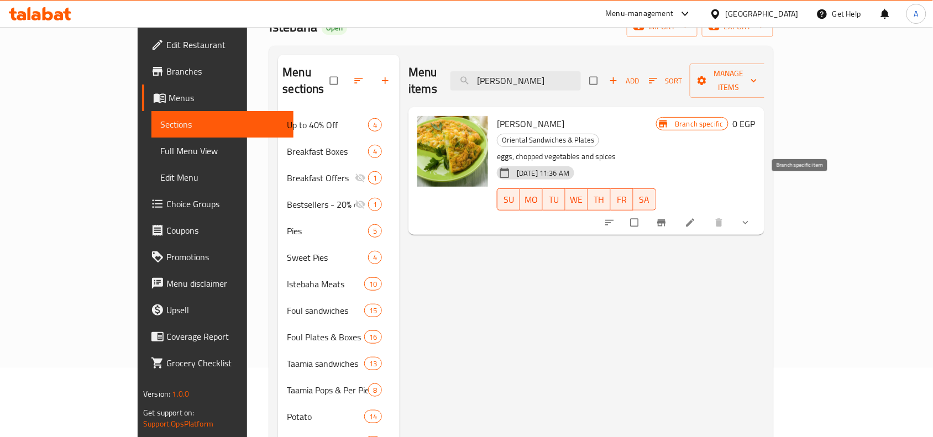
type input "[PERSON_NAME]"
click at [667, 217] on icon "Branch-specific-item" at bounding box center [661, 222] width 11 height 11
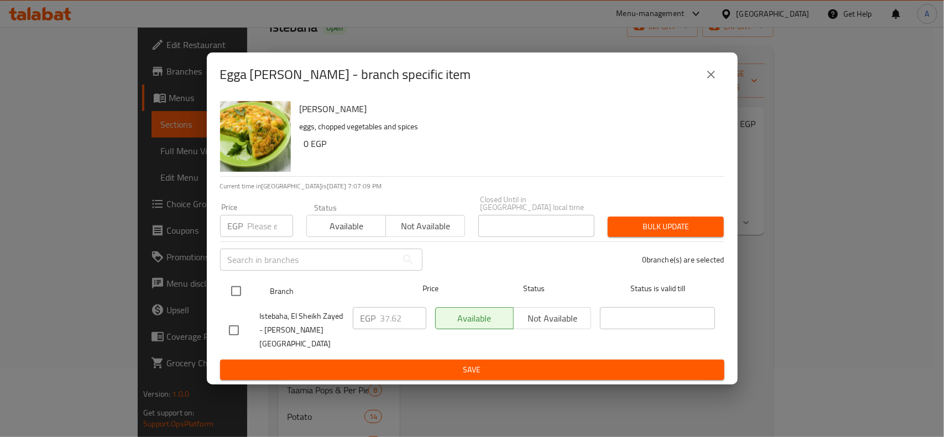
click at [231, 303] on input "checkbox" at bounding box center [235, 291] width 23 height 23
checkbox input "true"
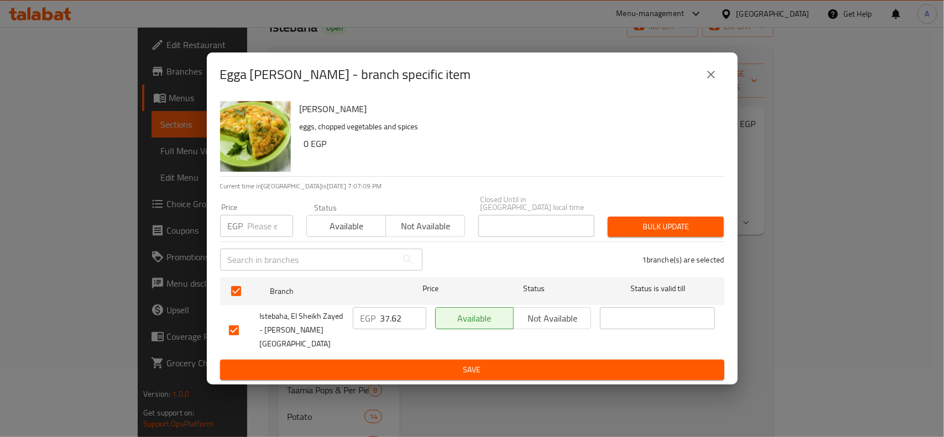
click at [266, 217] on input "number" at bounding box center [270, 226] width 45 height 22
type input "40"
click at [667, 227] on span "Bulk update" at bounding box center [665, 227] width 98 height 14
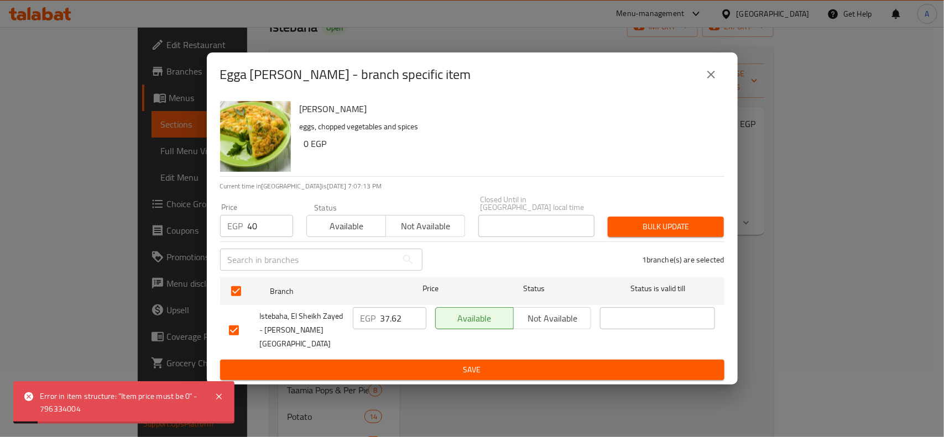
click at [725, 79] on div "Egga Patty - branch specific item" at bounding box center [472, 75] width 531 height 44
click at [723, 88] on div "Egga Patty - branch specific item" at bounding box center [472, 74] width 504 height 27
click at [688, 84] on div "Egga Patty - branch specific item" at bounding box center [472, 74] width 504 height 27
click at [705, 81] on icon "close" at bounding box center [710, 74] width 13 height 13
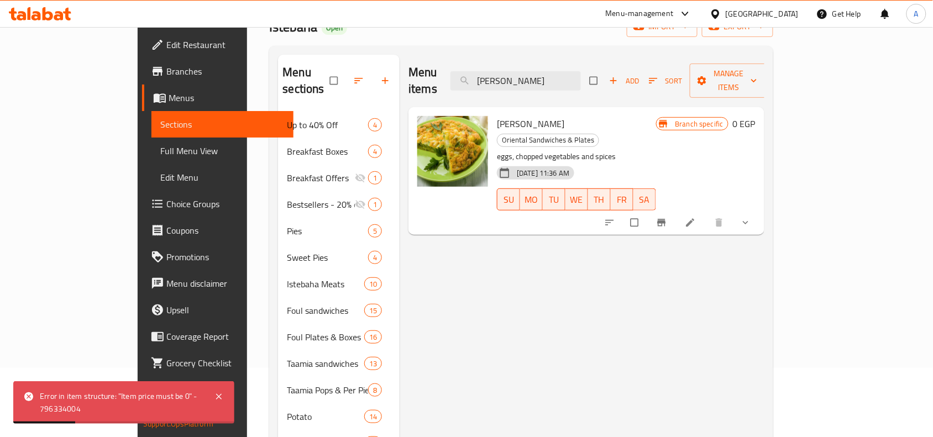
click at [751, 217] on icon "show more" at bounding box center [745, 222] width 11 height 11
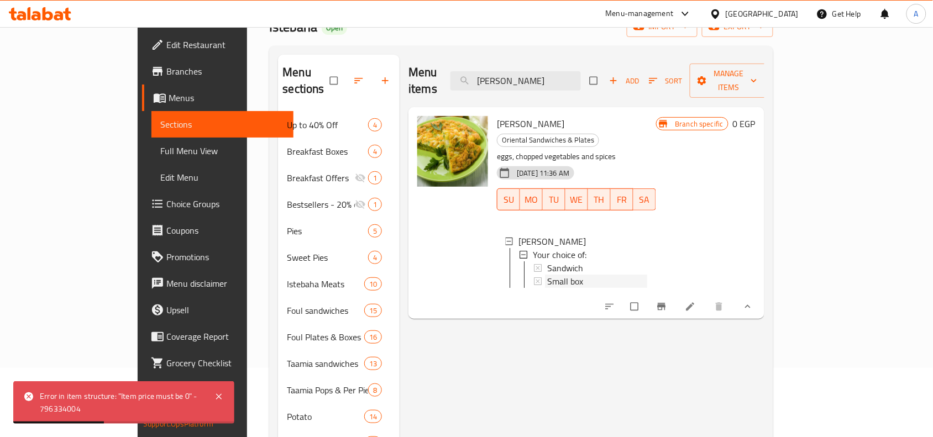
click at [556, 275] on div "Small box" at bounding box center [597, 281] width 100 height 13
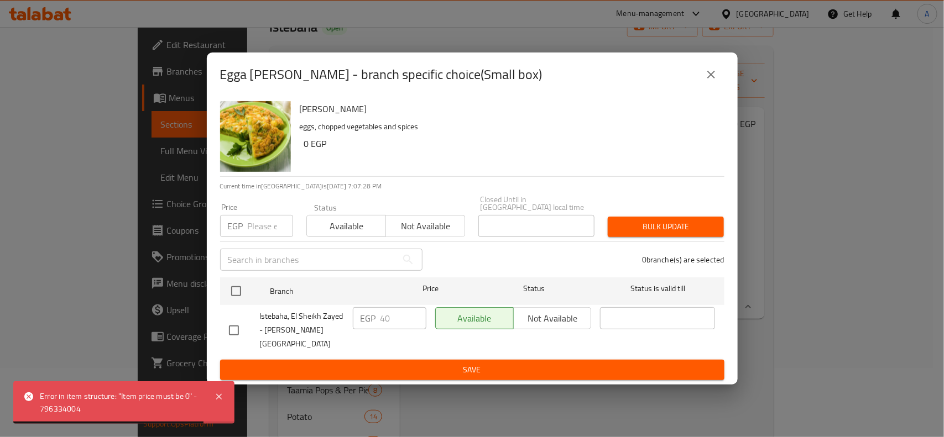
click at [717, 88] on button "close" at bounding box center [711, 74] width 27 height 27
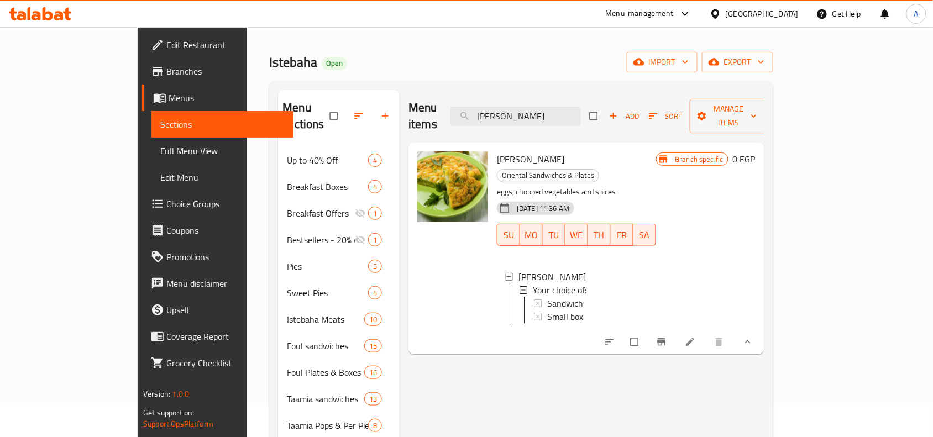
scroll to position [0, 0]
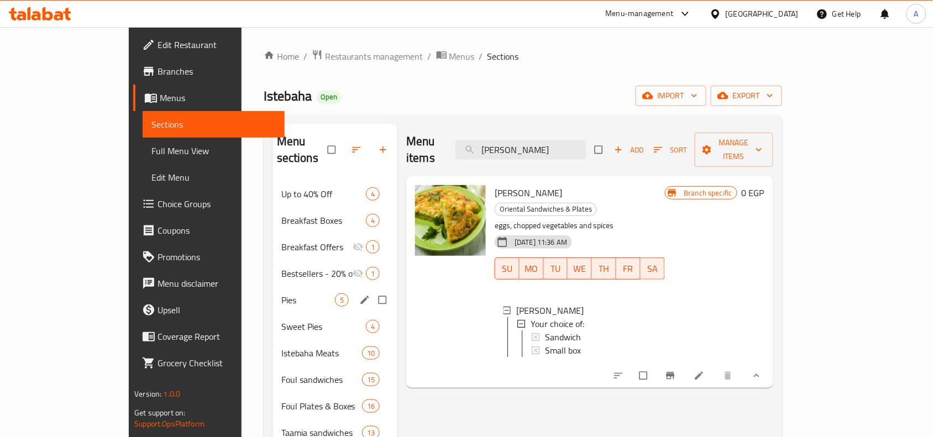
click at [281, 294] on span "Pies" at bounding box center [308, 300] width 54 height 13
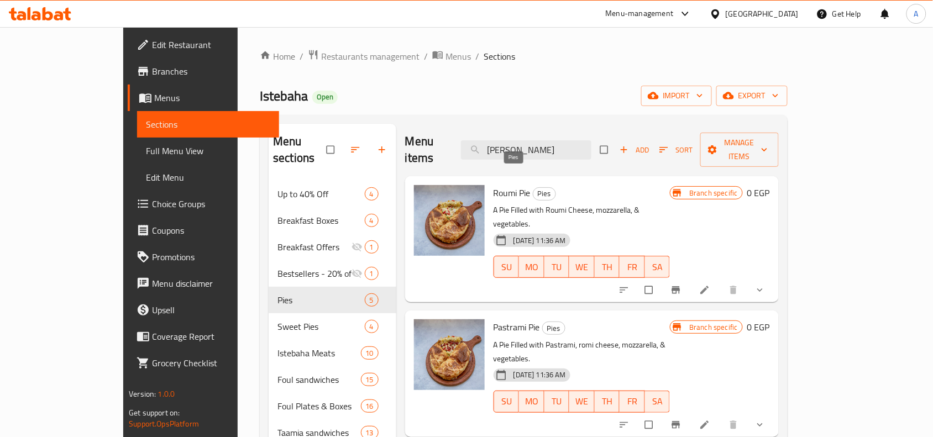
click at [534, 187] on span "Pies" at bounding box center [545, 193] width 22 height 13
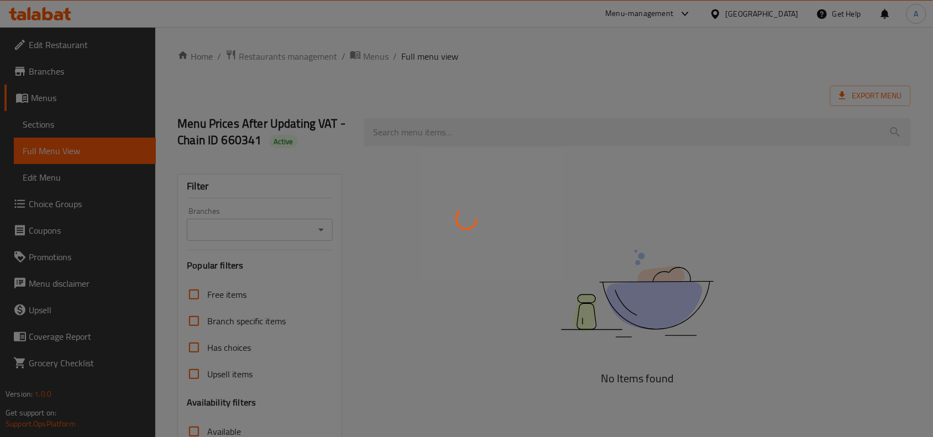
click at [253, 224] on div at bounding box center [466, 218] width 933 height 437
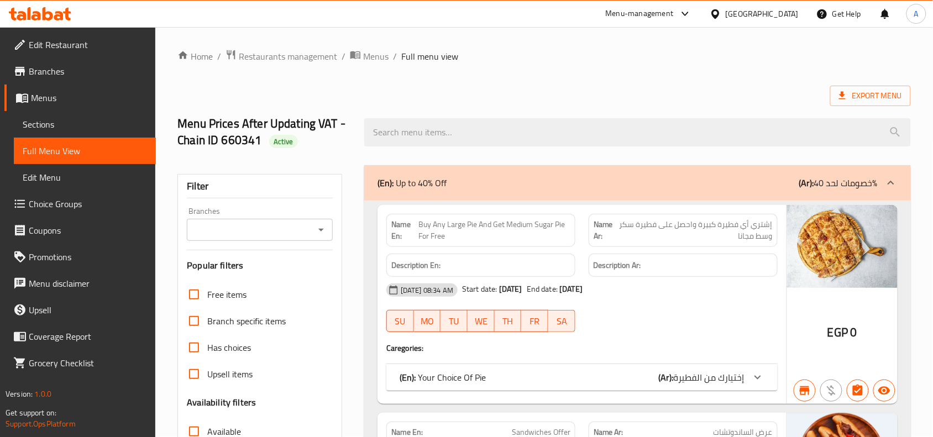
click at [264, 243] on div at bounding box center [466, 218] width 933 height 437
click at [294, 231] on input "Branches" at bounding box center [250, 229] width 121 height 15
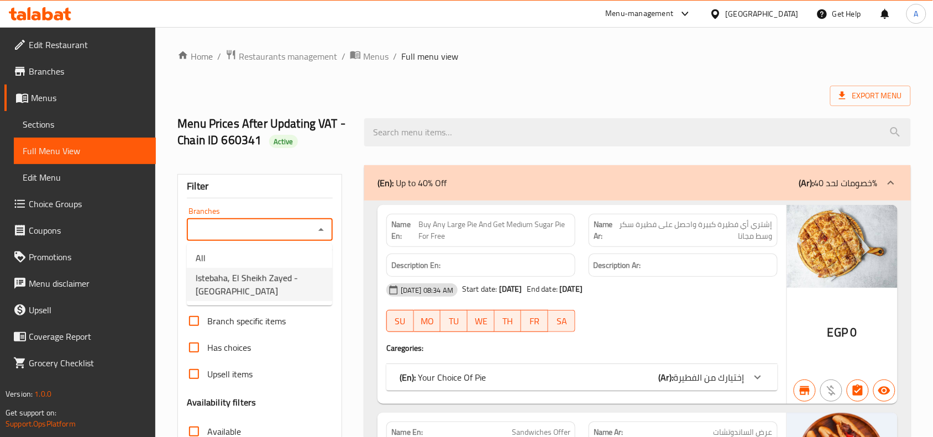
click at [291, 288] on span "Istebaha, El Sheikh Zayed - [GEOGRAPHIC_DATA]" at bounding box center [260, 284] width 128 height 27
type input "Istebaha, El Sheikh Zayed - [GEOGRAPHIC_DATA]"
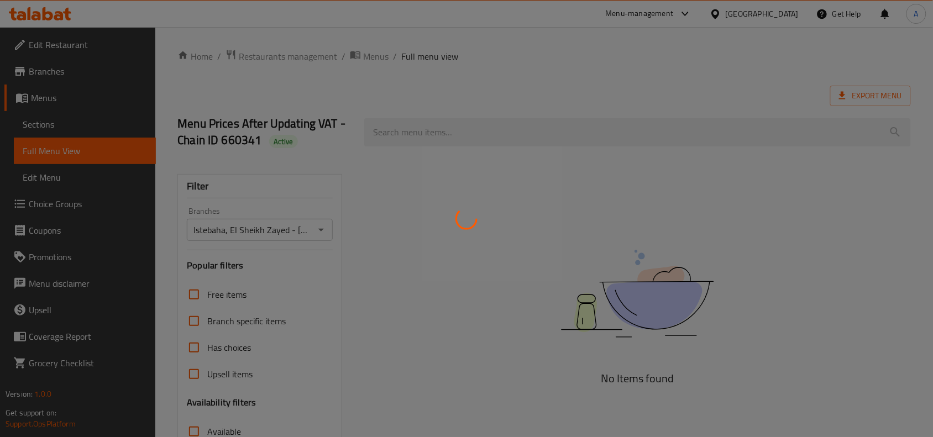
click at [495, 158] on div at bounding box center [466, 218] width 933 height 437
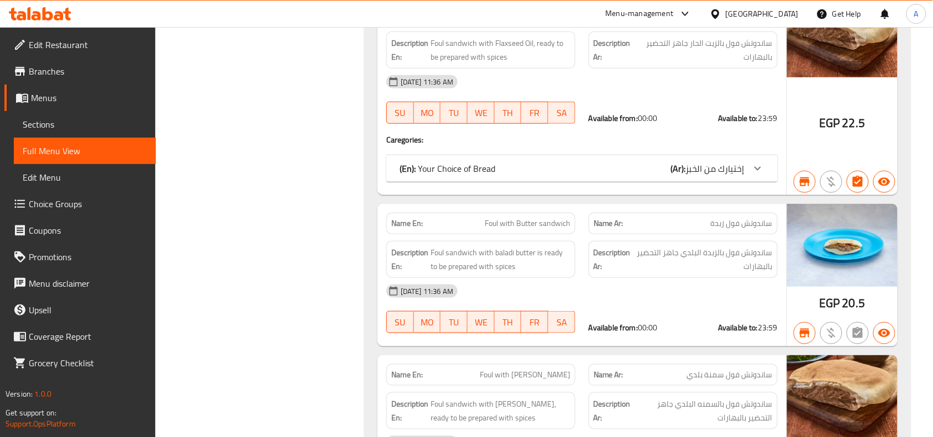
scroll to position [8901, 0]
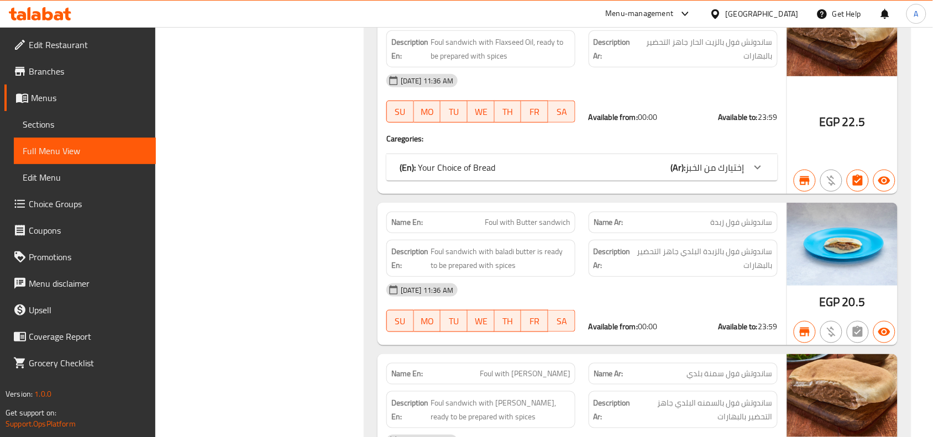
click at [535, 212] on div "Name En: Foul with Butter sandwich" at bounding box center [480, 223] width 189 height 22
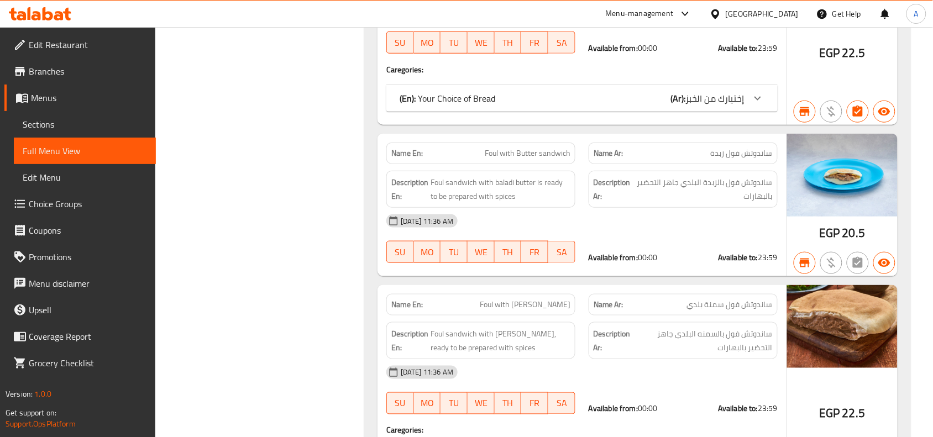
click at [739, 171] on div "Description Ar: ساندوتش فول بالزبدة البلدي جاهز التحضير بالبهارات" at bounding box center [683, 189] width 189 height 37
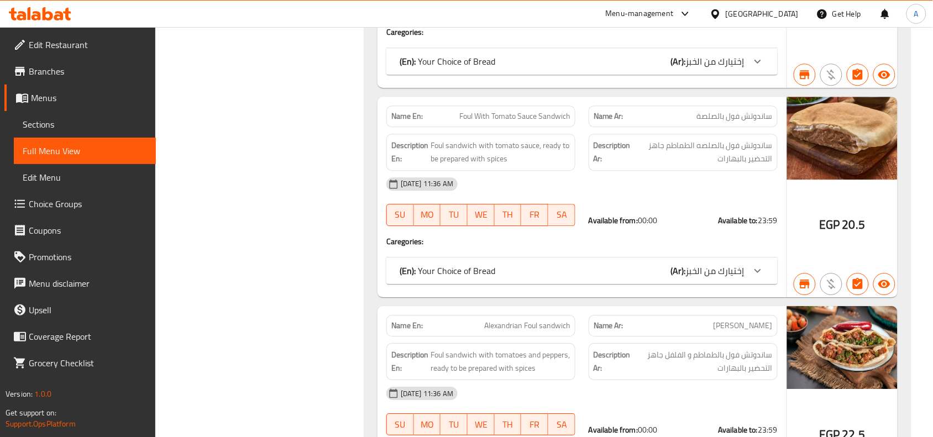
scroll to position [9662, 0]
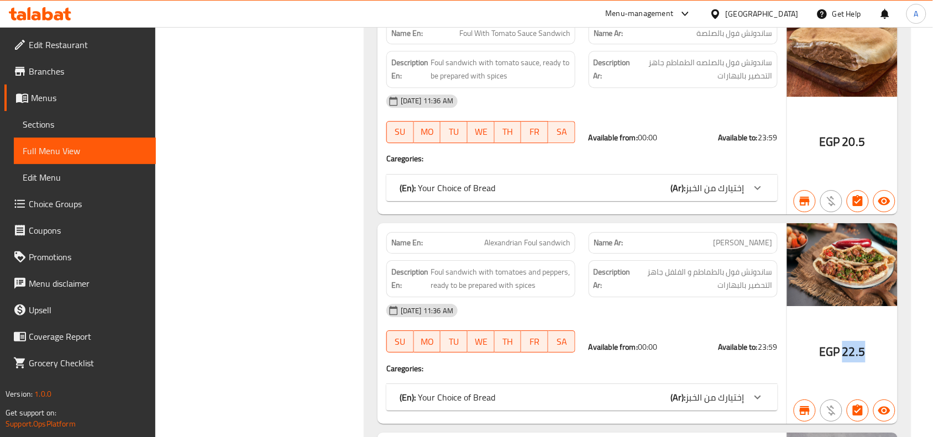
drag, startPoint x: 869, startPoint y: 316, endPoint x: 839, endPoint y: 316, distance: 29.9
click at [839, 316] on div "EGP 22.5" at bounding box center [842, 323] width 111 height 201
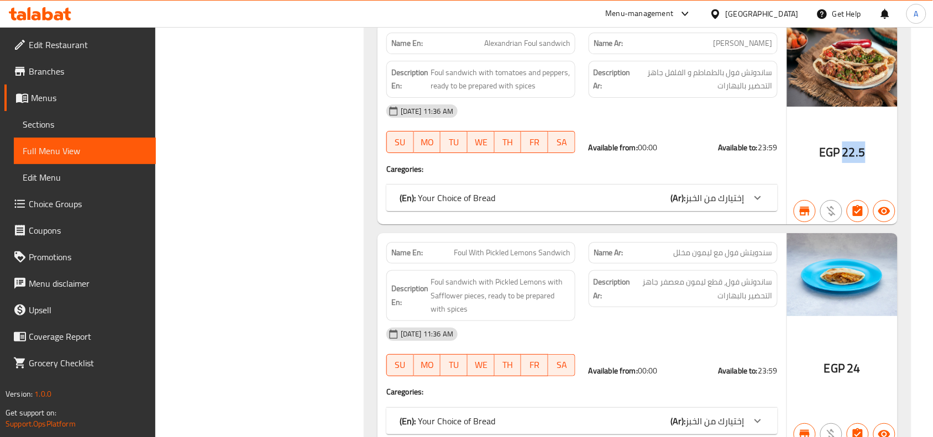
scroll to position [9869, 0]
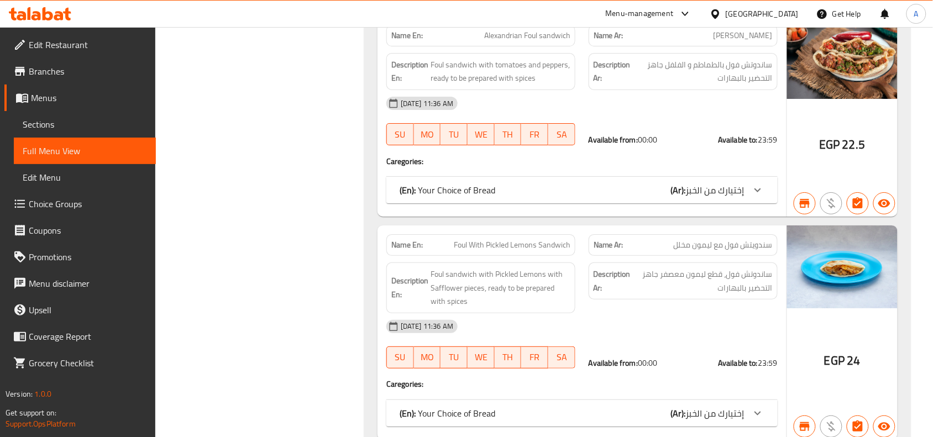
click at [858, 350] on span "24" at bounding box center [854, 361] width 13 height 22
click at [859, 350] on span "24" at bounding box center [854, 361] width 13 height 22
drag, startPoint x: 859, startPoint y: 325, endPoint x: 844, endPoint y: 325, distance: 14.9
click at [844, 353] on div "EGP 24" at bounding box center [842, 361] width 36 height 17
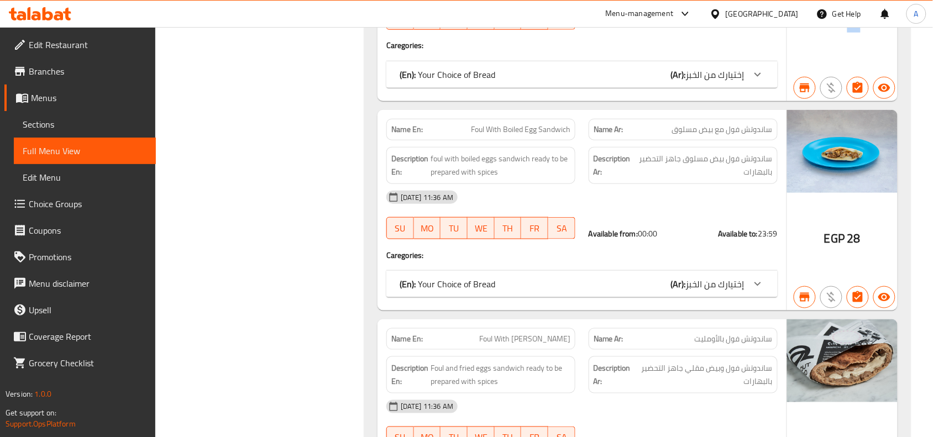
scroll to position [10214, 0]
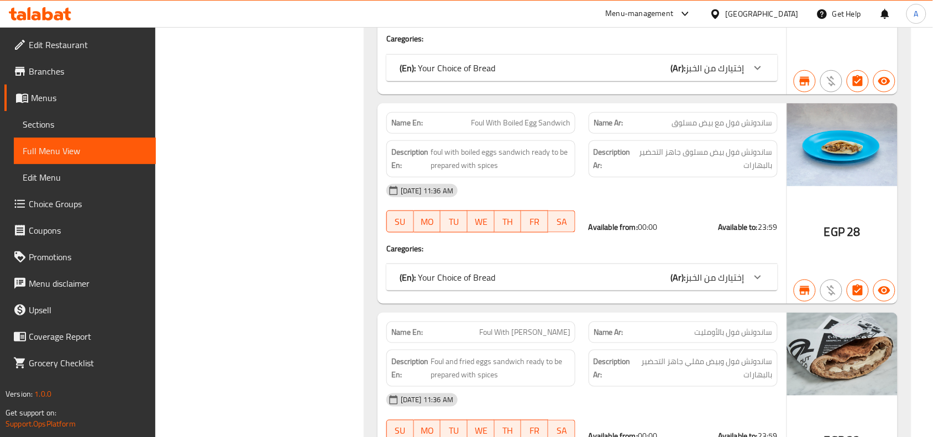
click at [562, 327] on span "Foul With [PERSON_NAME]" at bounding box center [524, 333] width 91 height 12
copy span "Foul With [PERSON_NAME]"
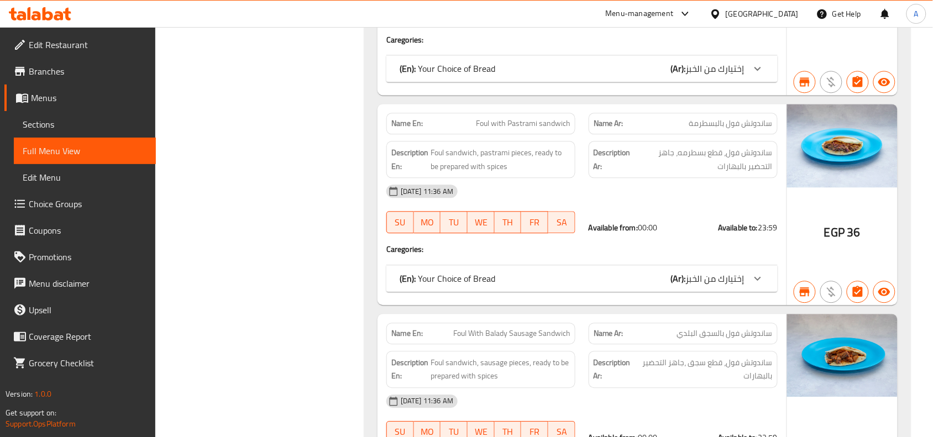
scroll to position [10698, 0]
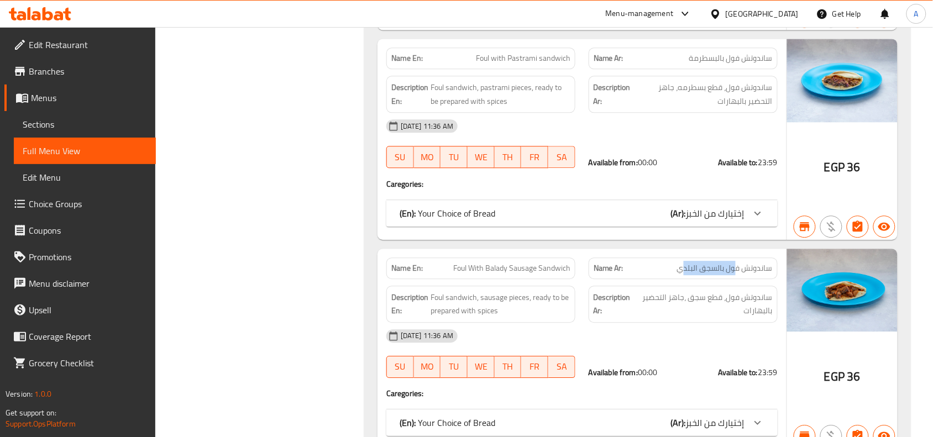
drag, startPoint x: 686, startPoint y: 231, endPoint x: 737, endPoint y: 236, distance: 51.7
click at [737, 263] on span "ساندوتش فول بالسجق البلدي" at bounding box center [725, 269] width 96 height 12
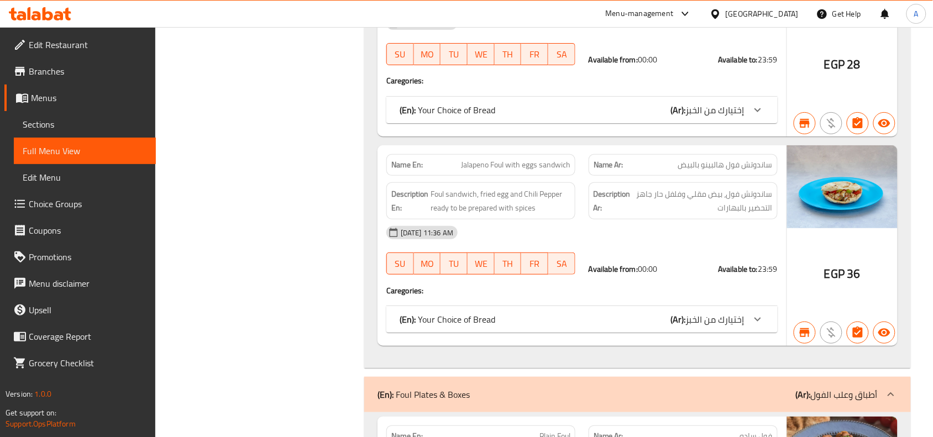
scroll to position [11251, 0]
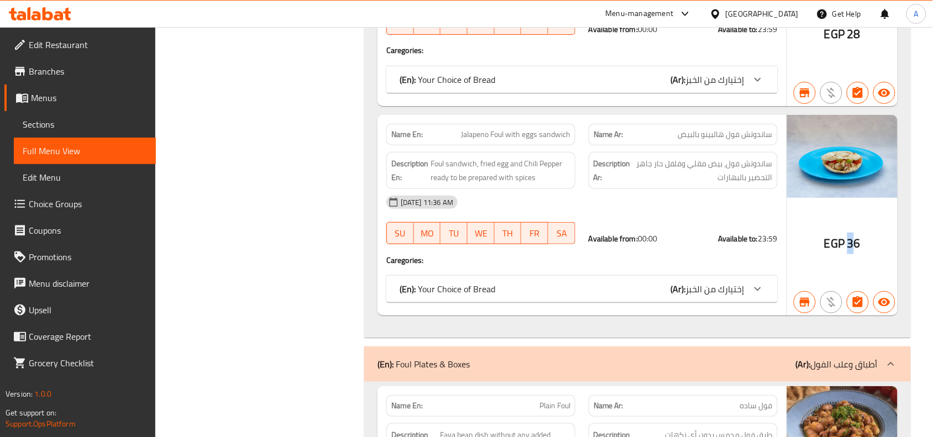
click at [854, 233] on span "36" at bounding box center [854, 244] width 13 height 22
click at [841, 233] on span "EGP" at bounding box center [834, 244] width 20 height 22
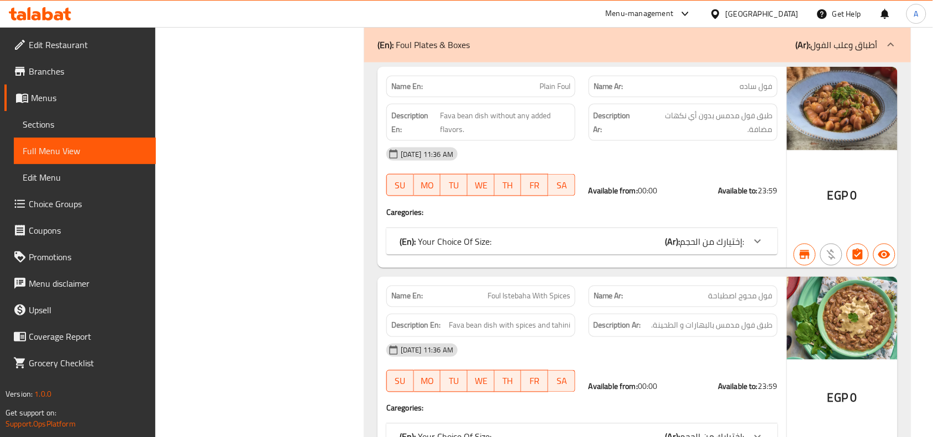
scroll to position [11502, 0]
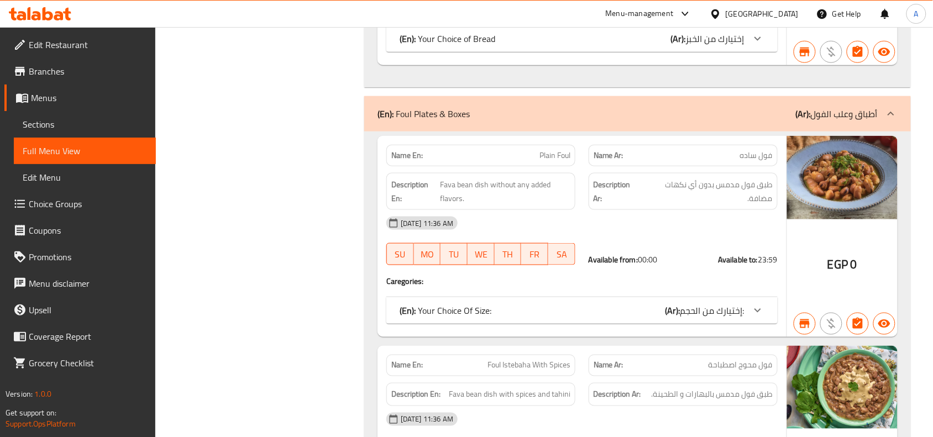
click at [755, 304] on icon at bounding box center [757, 310] width 13 height 13
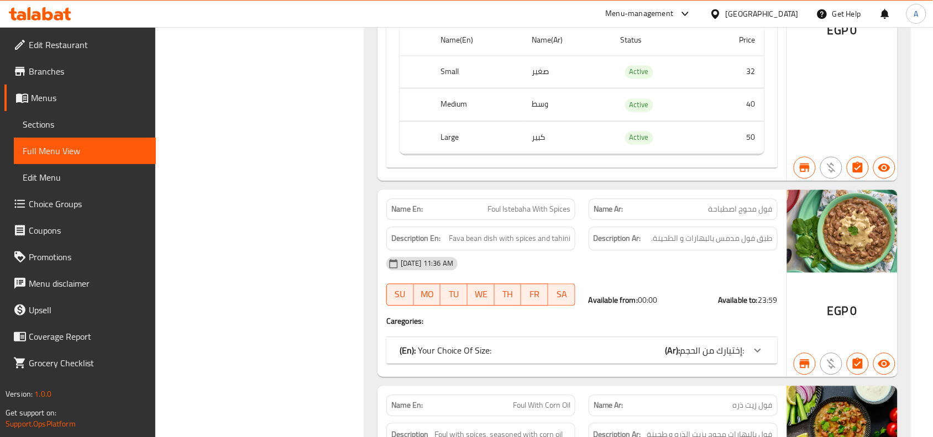
scroll to position [11847, 0]
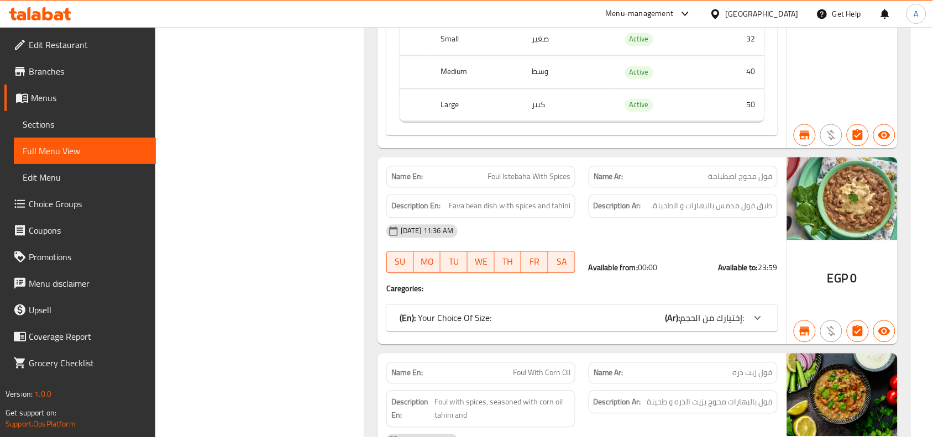
click at [744, 310] on span "إختيارك من الحجم:" at bounding box center [713, 318] width 64 height 17
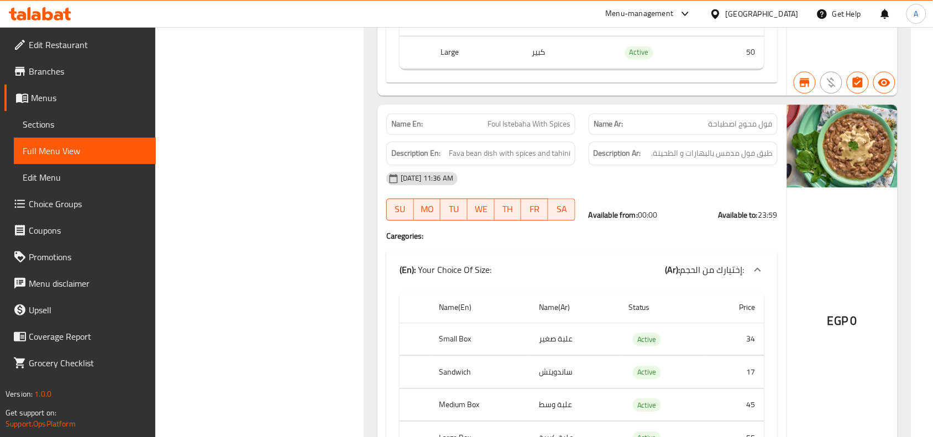
scroll to position [11985, 0]
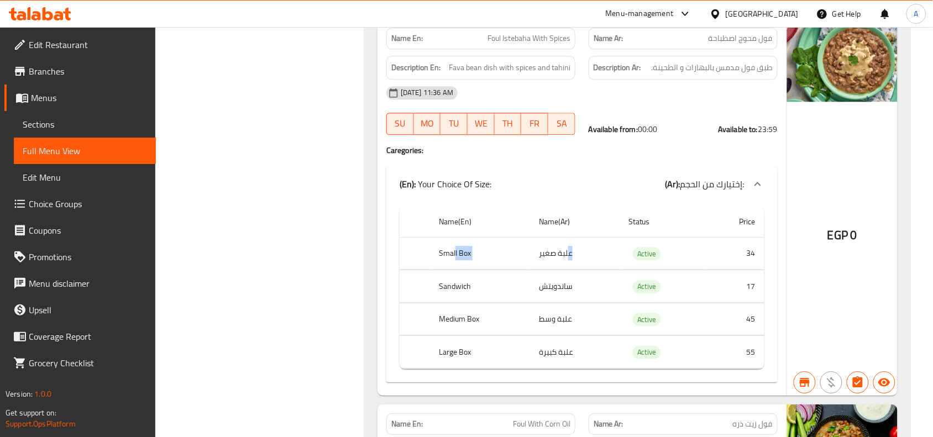
drag, startPoint x: 454, startPoint y: 217, endPoint x: 568, endPoint y: 222, distance: 114.0
click at [568, 237] on tr "Small Box علبة صغير Active 34" at bounding box center [582, 253] width 365 height 33
click at [568, 237] on td "علبة صغير" at bounding box center [575, 253] width 90 height 33
click at [564, 237] on td "علبة صغير" at bounding box center [575, 253] width 90 height 33
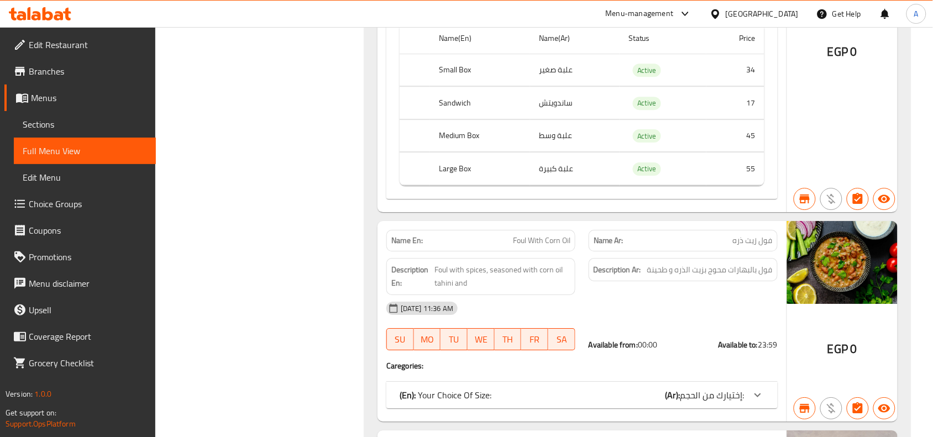
scroll to position [12193, 0]
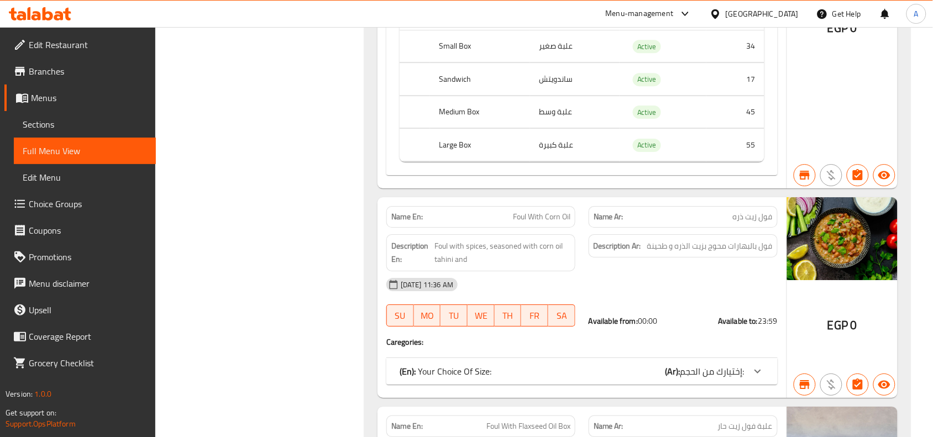
click at [727, 363] on span "إختيارك من الحجم:" at bounding box center [713, 371] width 64 height 17
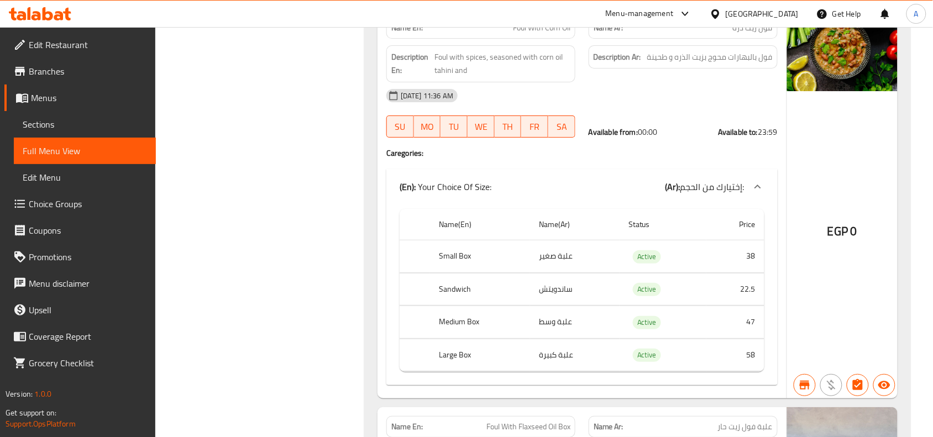
scroll to position [12400, 0]
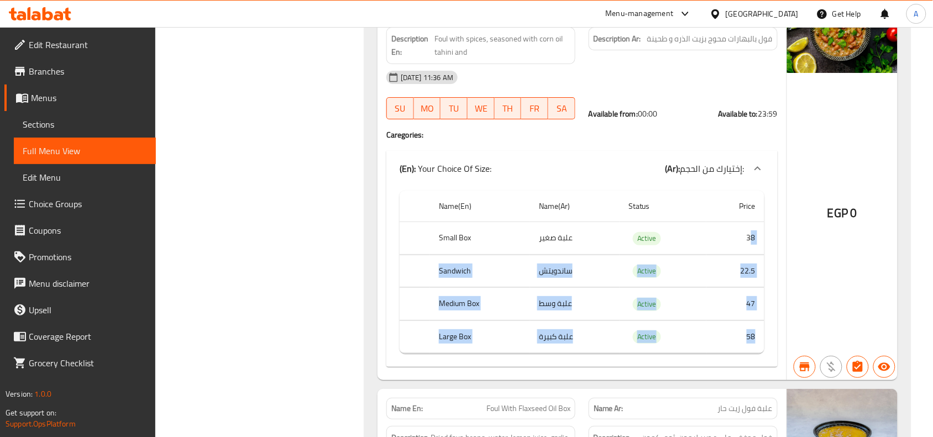
drag, startPoint x: 753, startPoint y: 219, endPoint x: 764, endPoint y: 308, distance: 89.1
click at [764, 308] on tbody "Small Box علبة صغير Active 38 Sandwich ساندويتش Active 22.5 Medium Box علبة وسط…" at bounding box center [582, 288] width 365 height 132
click at [765, 306] on div "Name(En) Name(Ar) Status Price Small Box علبة صغير Active 38 Sandwich ساندويتش …" at bounding box center [581, 276] width 391 height 181
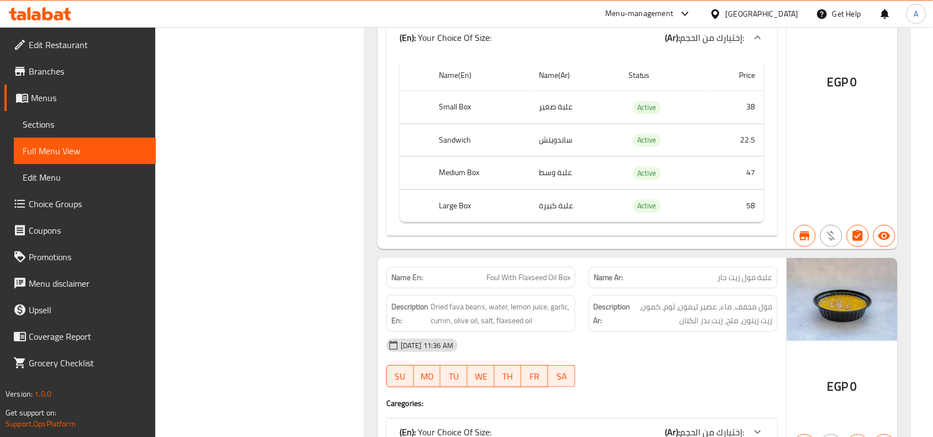
scroll to position [12676, 0]
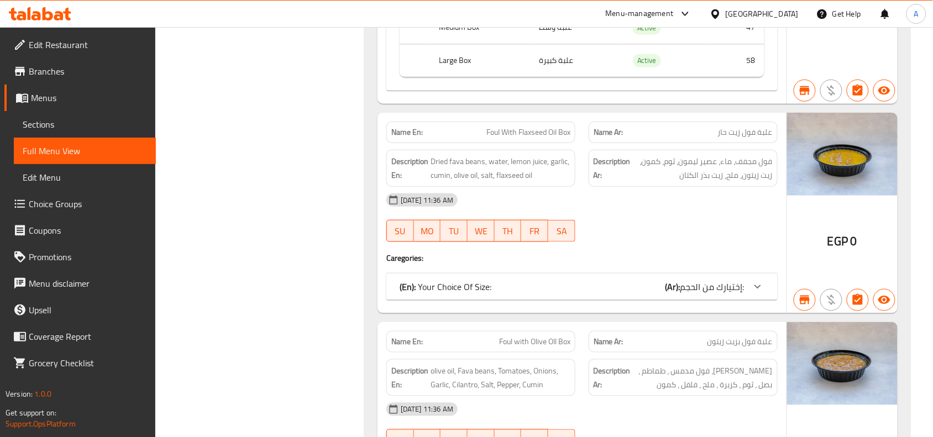
drag, startPoint x: 715, startPoint y: 271, endPoint x: 720, endPoint y: 267, distance: 6.7
click at [715, 274] on div "(En): Your Choice Of Size: (Ar): إختيارك من الحجم:" at bounding box center [581, 287] width 391 height 27
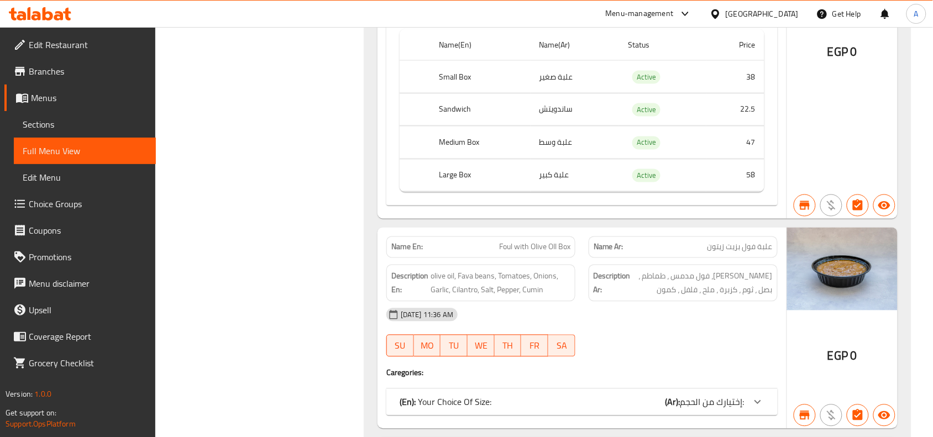
scroll to position [13091, 0]
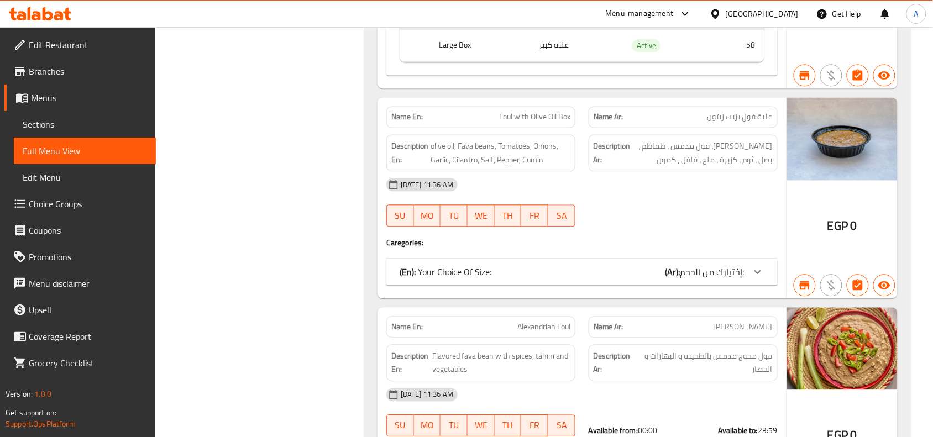
click at [753, 265] on icon at bounding box center [757, 271] width 13 height 13
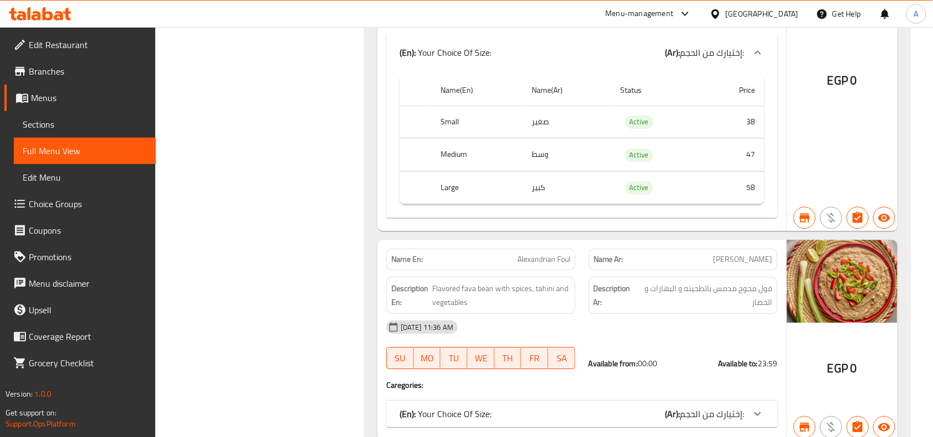
scroll to position [13437, 0]
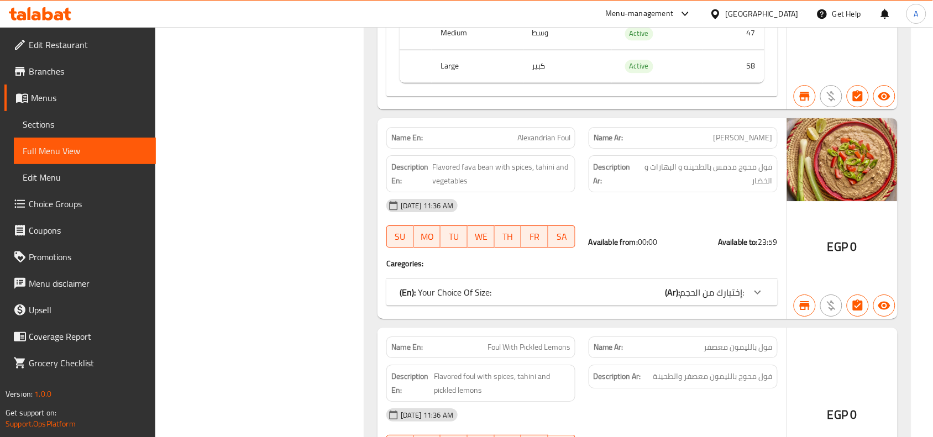
drag, startPoint x: 758, startPoint y: 263, endPoint x: 764, endPoint y: 269, distance: 8.6
click at [758, 279] on div at bounding box center [758, 292] width 27 height 27
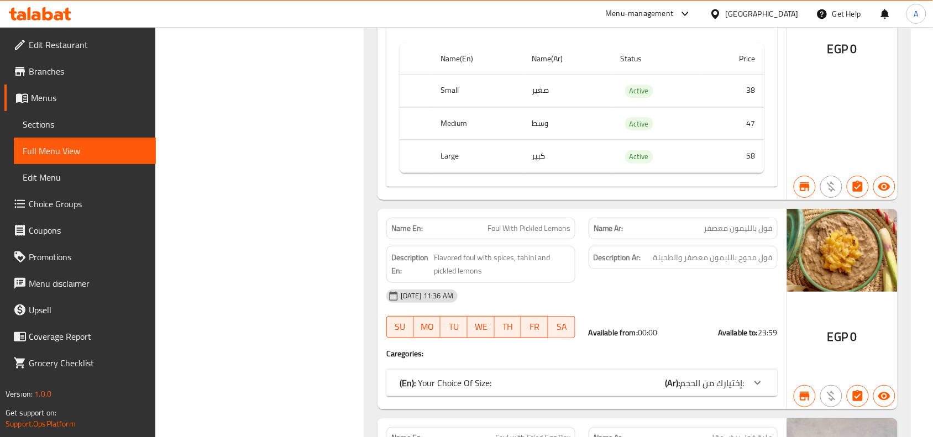
scroll to position [13713, 0]
click at [747, 347] on div "Name En: Foul With Pickled Lemons Name Ar: فول بالليمون معصفر Description En: F…" at bounding box center [582, 308] width 409 height 201
click at [754, 376] on icon at bounding box center [757, 382] width 13 height 13
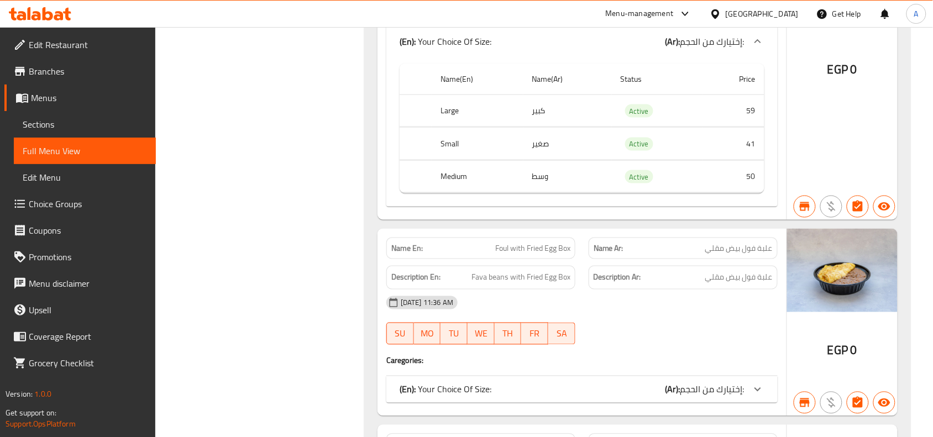
scroll to position [14128, 0]
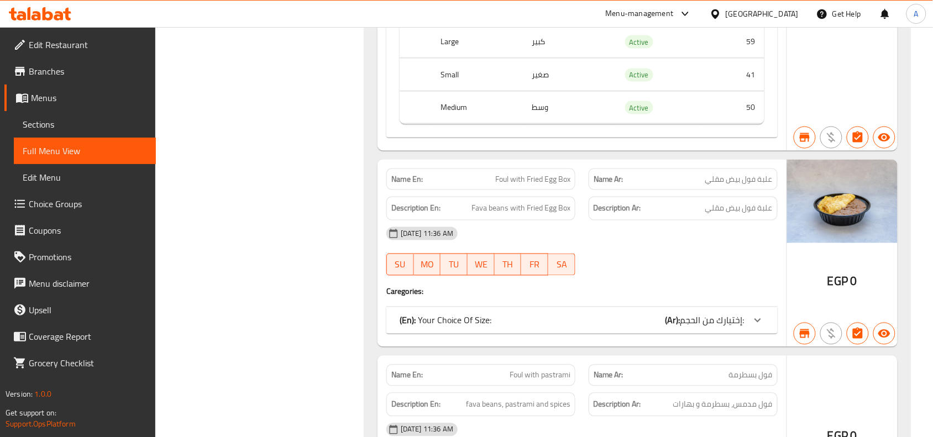
click at [692, 316] on div "(En): Your Choice Of Size: (Ar): إختيارك من الحجم:" at bounding box center [581, 320] width 391 height 27
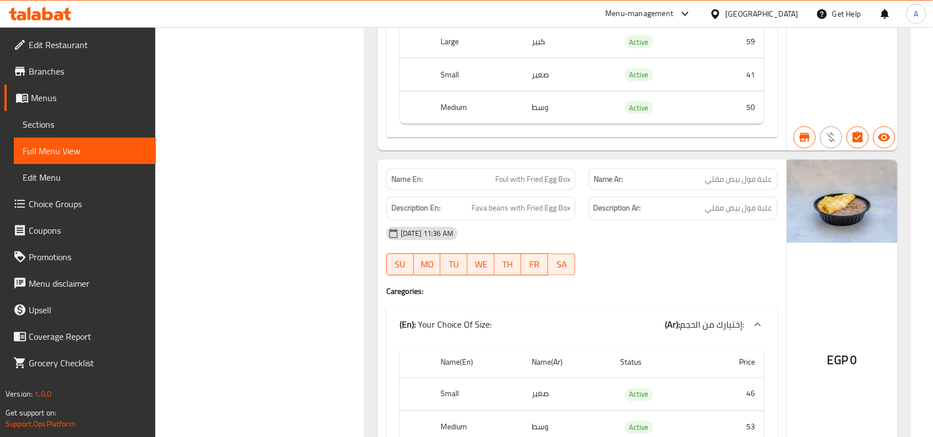
click at [707, 317] on span "إختيارك من الحجم:" at bounding box center [713, 325] width 64 height 17
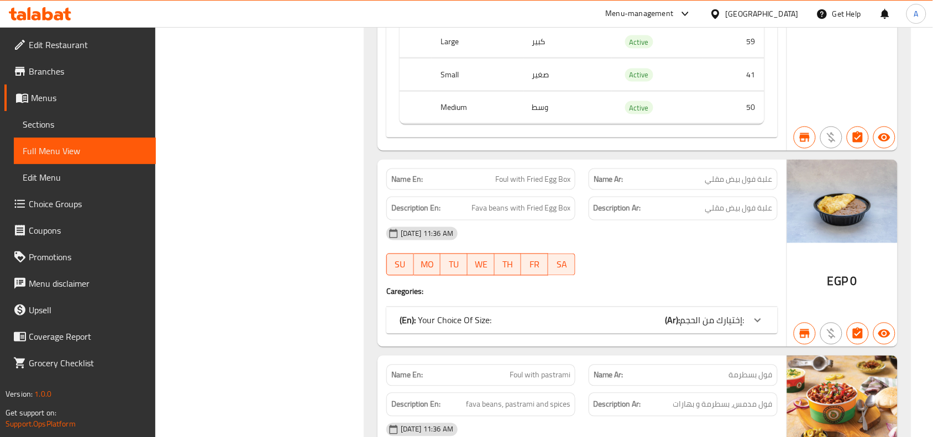
click at [707, 312] on span "إختيارك من الحجم:" at bounding box center [713, 320] width 64 height 17
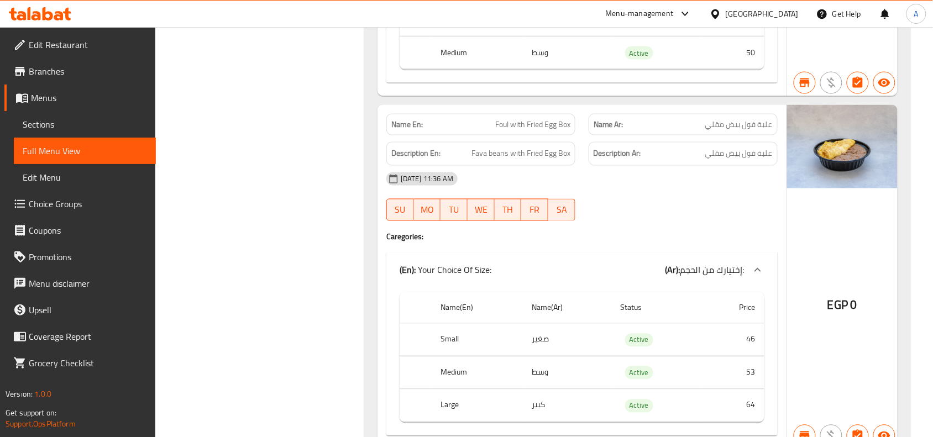
scroll to position [14266, 0]
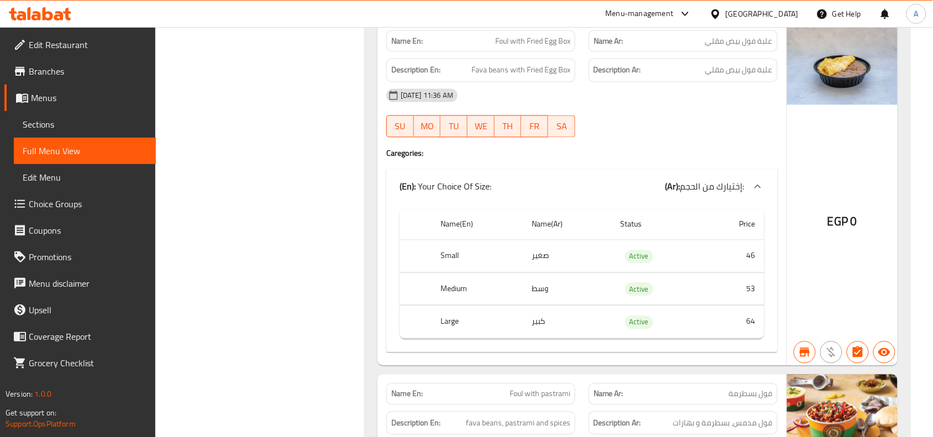
click at [750, 246] on td "46" at bounding box center [733, 257] width 61 height 33
click at [756, 280] on td "53" at bounding box center [733, 289] width 61 height 33
click at [750, 275] on td "53" at bounding box center [733, 289] width 61 height 33
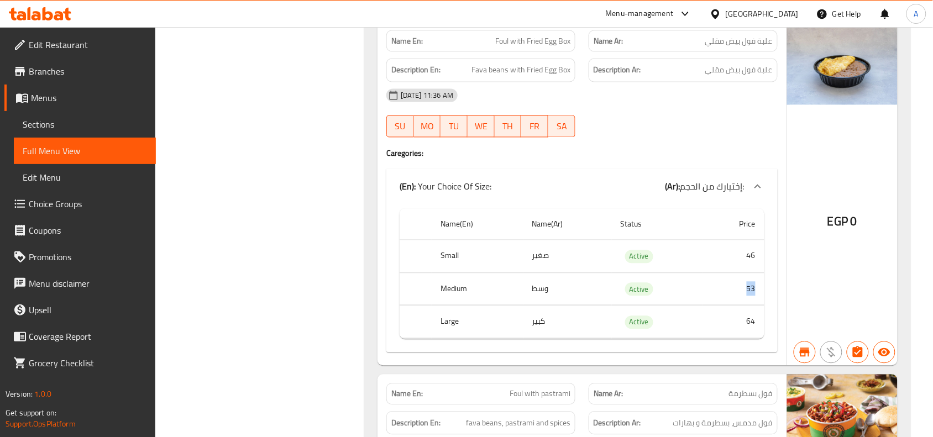
click at [750, 275] on td "53" at bounding box center [733, 289] width 61 height 33
click at [758, 311] on td "64" at bounding box center [733, 322] width 61 height 33
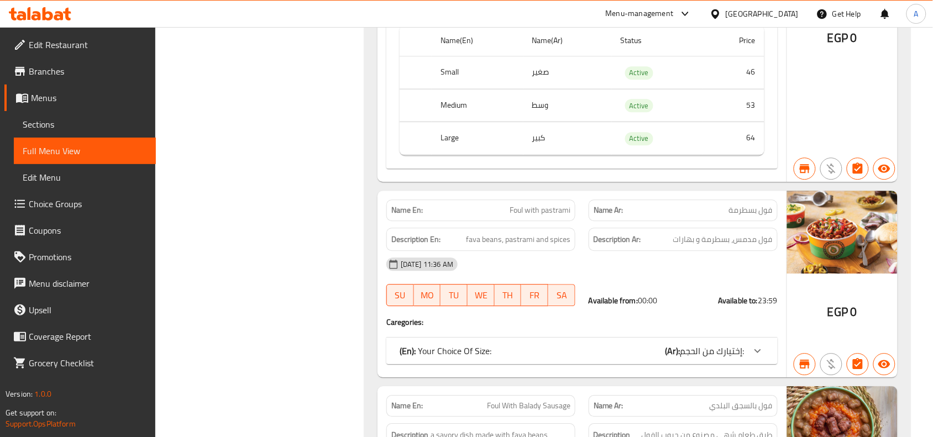
scroll to position [14473, 0]
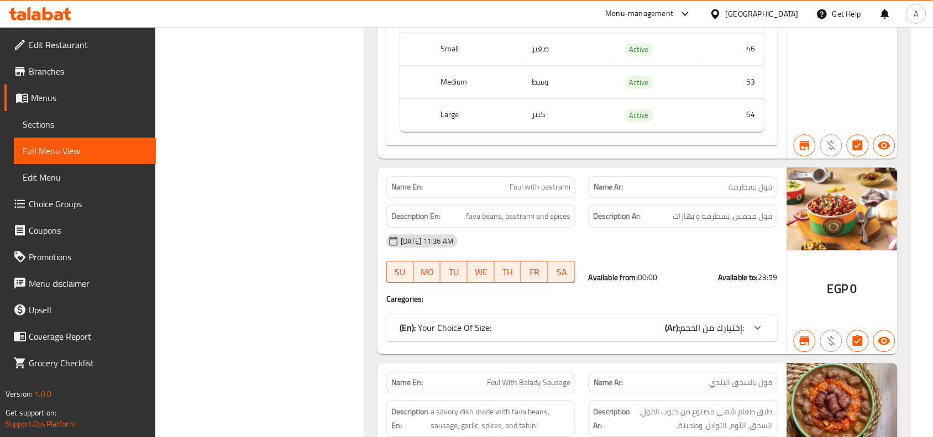
click at [733, 320] on span "إختيارك من الحجم:" at bounding box center [713, 328] width 64 height 17
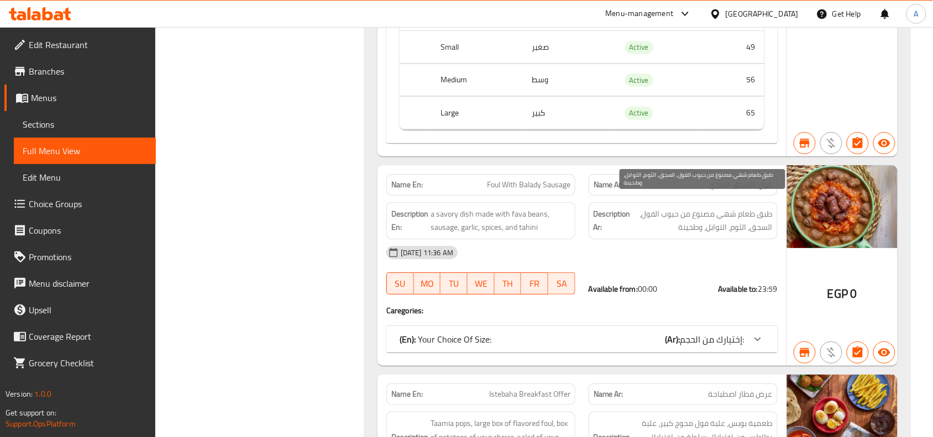
scroll to position [14852, 0]
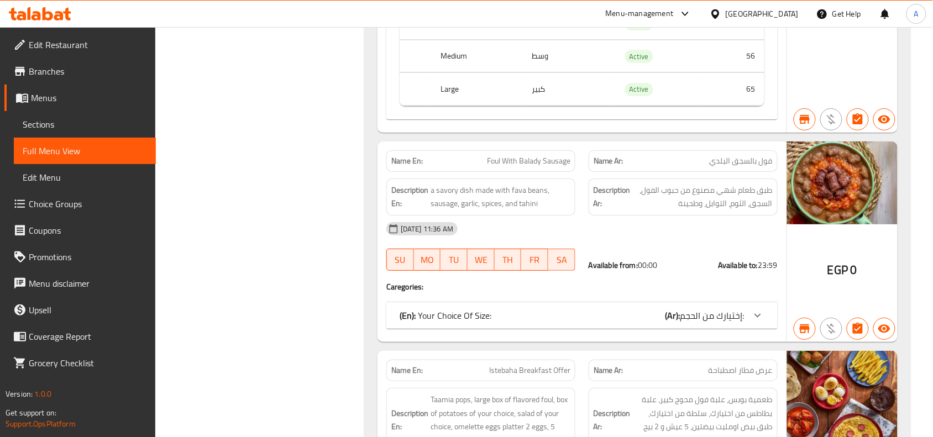
click at [748, 305] on div at bounding box center [758, 315] width 27 height 27
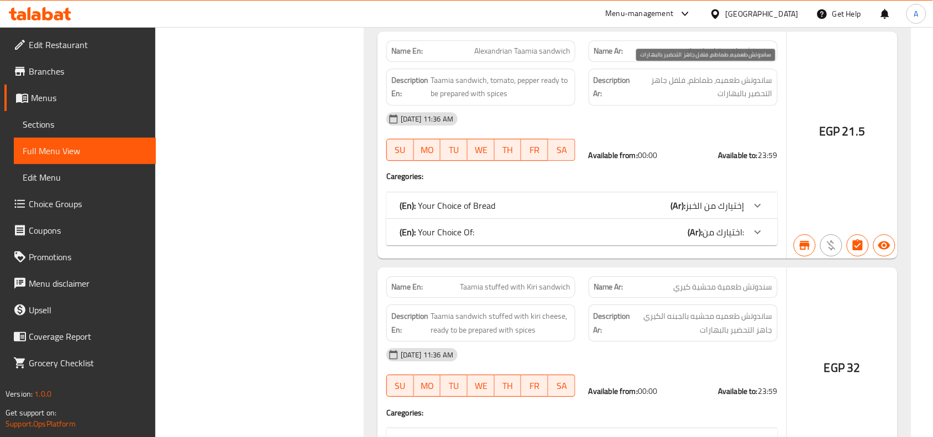
scroll to position [17116, 0]
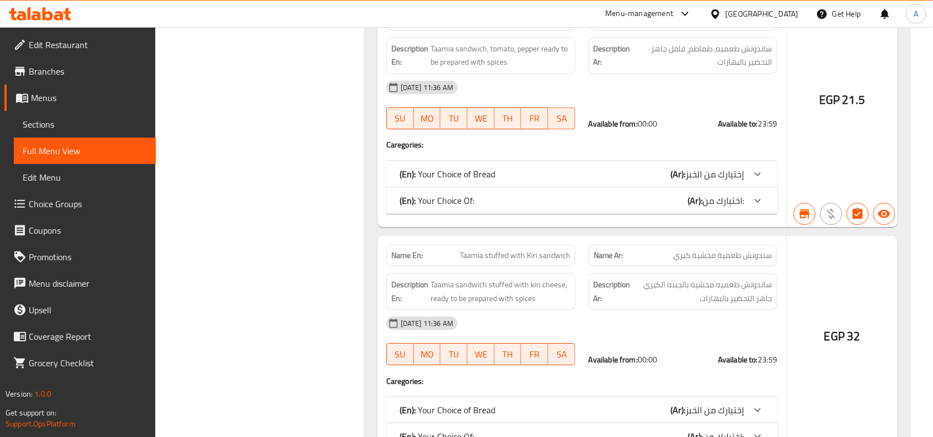
click at [858, 339] on span "32" at bounding box center [854, 337] width 13 height 22
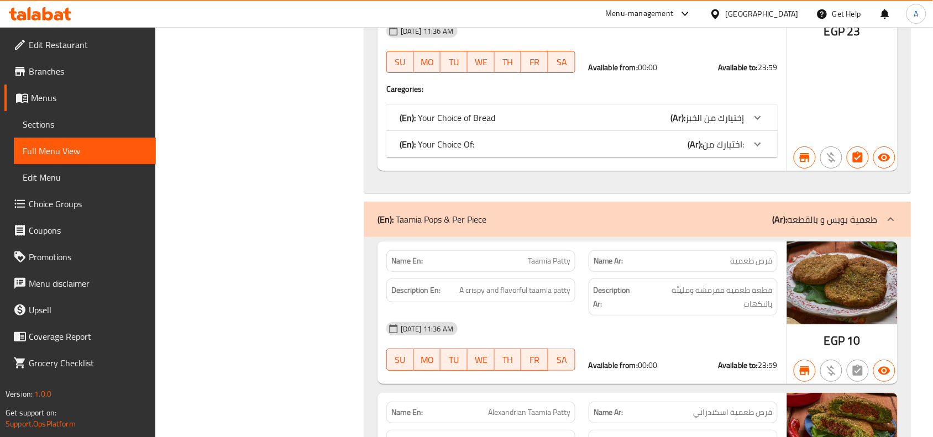
scroll to position [19903, 0]
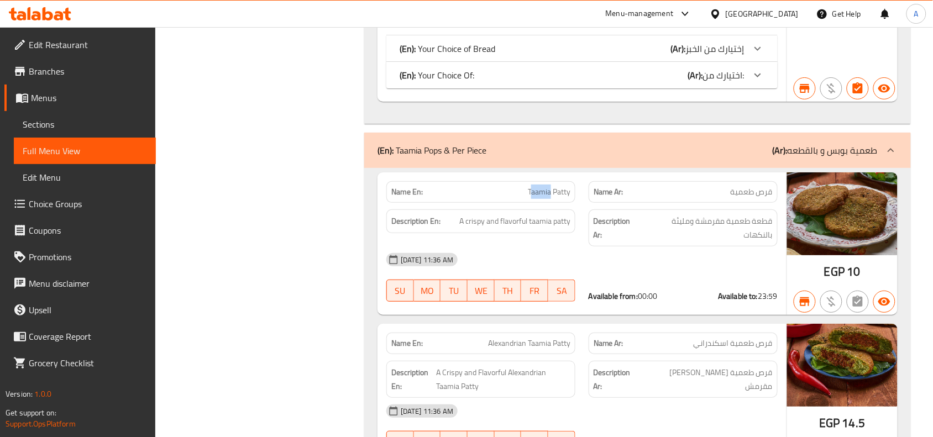
drag, startPoint x: 531, startPoint y: 191, endPoint x: 546, endPoint y: 187, distance: 15.4
click at [551, 186] on span "Taamia Patty" at bounding box center [549, 192] width 43 height 12
click at [545, 187] on span "Taamia Patty" at bounding box center [549, 192] width 43 height 12
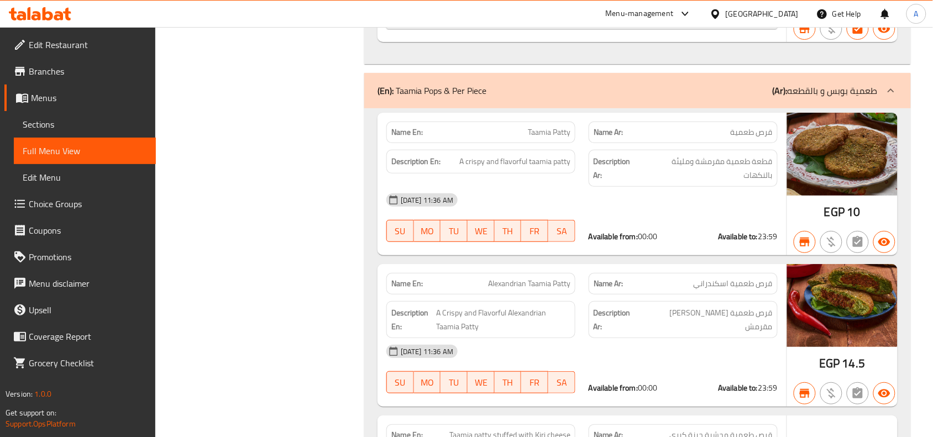
scroll to position [20041, 0]
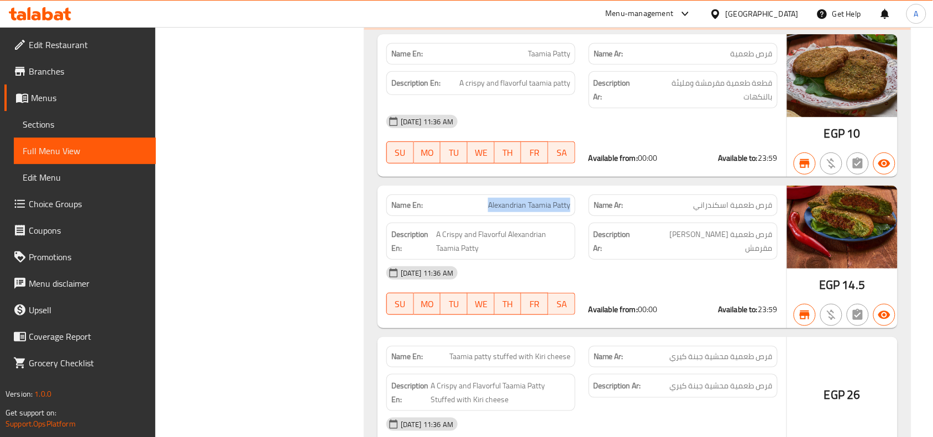
drag, startPoint x: 488, startPoint y: 210, endPoint x: 575, endPoint y: 208, distance: 86.8
click at [575, 208] on div "Name En: [PERSON_NAME]" at bounding box center [480, 206] width 189 height 22
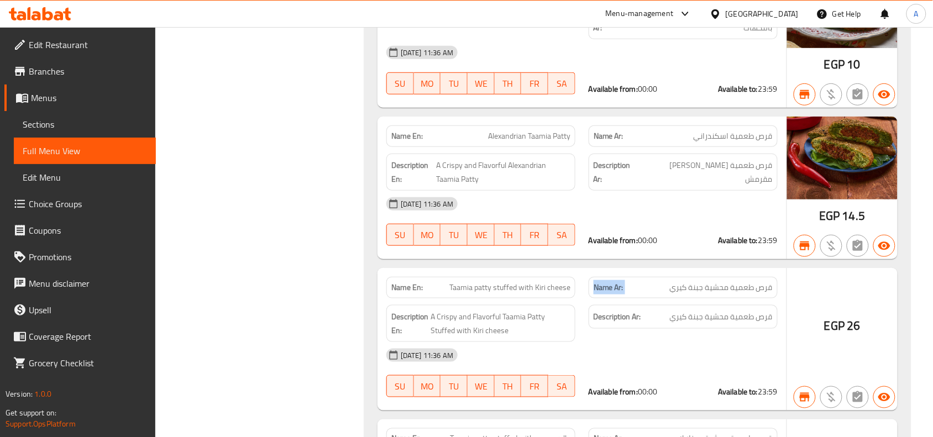
drag, startPoint x: 771, startPoint y: 296, endPoint x: 587, endPoint y: 294, distance: 184.7
click at [587, 294] on div "Name Ar: قرص طعمية محشية جبنة كيري" at bounding box center [683, 287] width 202 height 35
drag, startPoint x: 608, startPoint y: 289, endPoint x: 546, endPoint y: 290, distance: 62.5
click at [608, 289] on strong "Name Ar:" at bounding box center [609, 288] width 30 height 12
click at [465, 289] on span "Taamia patty stuffed with Kiri cheese" at bounding box center [509, 288] width 121 height 12
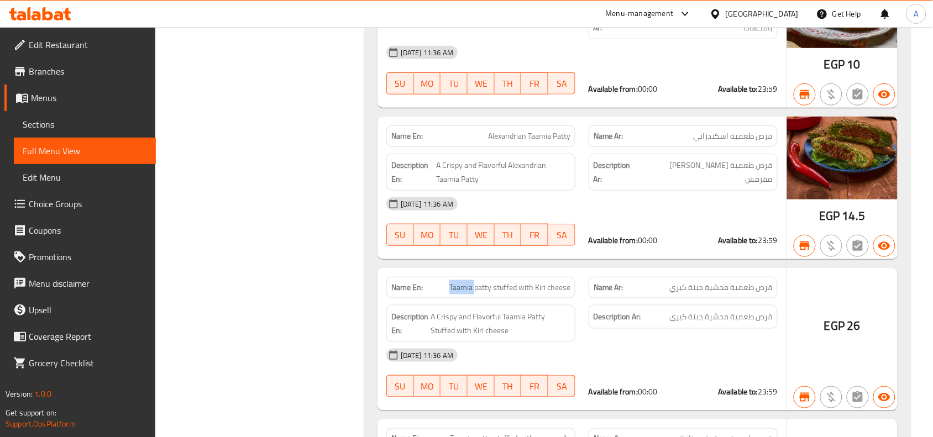
click at [465, 289] on span "Taamia patty stuffed with Kiri cheese" at bounding box center [509, 288] width 121 height 12
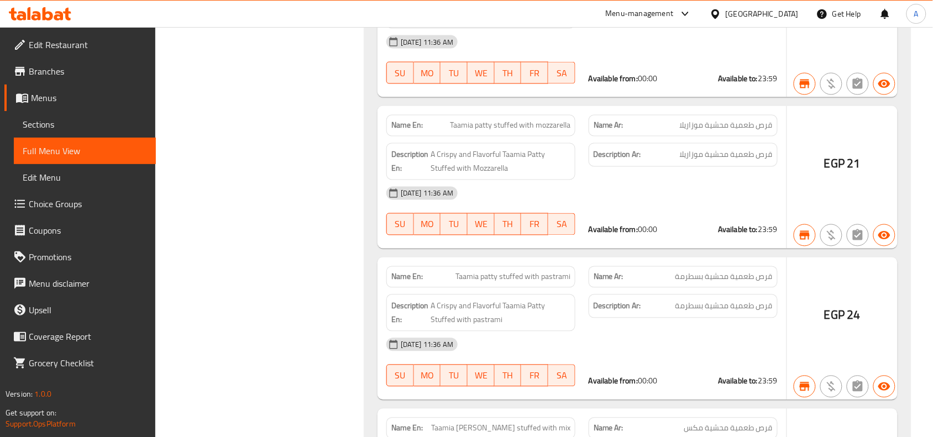
scroll to position [20456, 0]
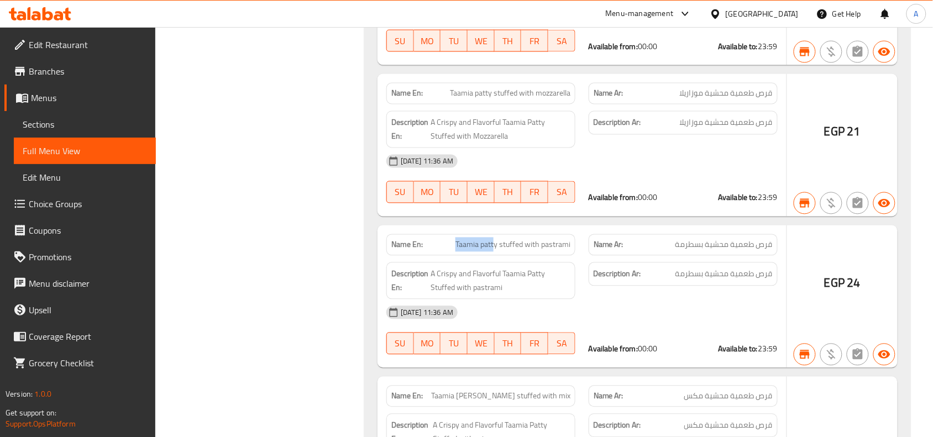
drag, startPoint x: 662, startPoint y: 247, endPoint x: 495, endPoint y: 249, distance: 167.0
click at [495, 249] on p "Name En: Taamia patty stuffed with pastrami" at bounding box center [480, 245] width 179 height 12
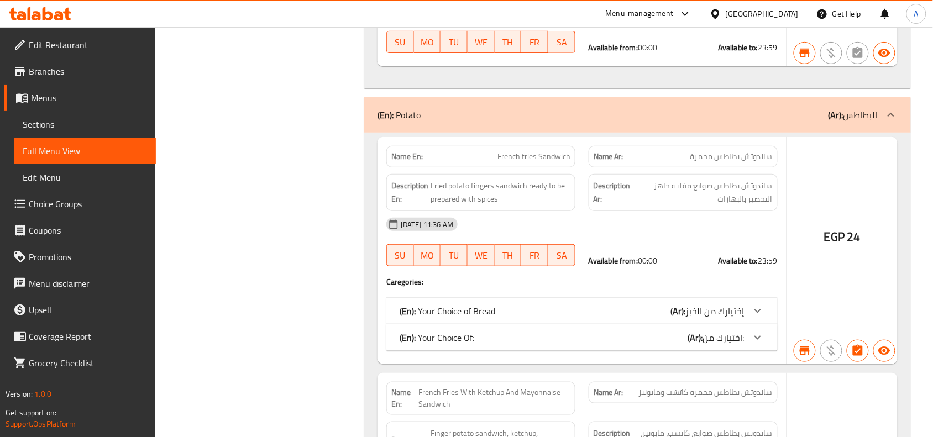
scroll to position [21308, 0]
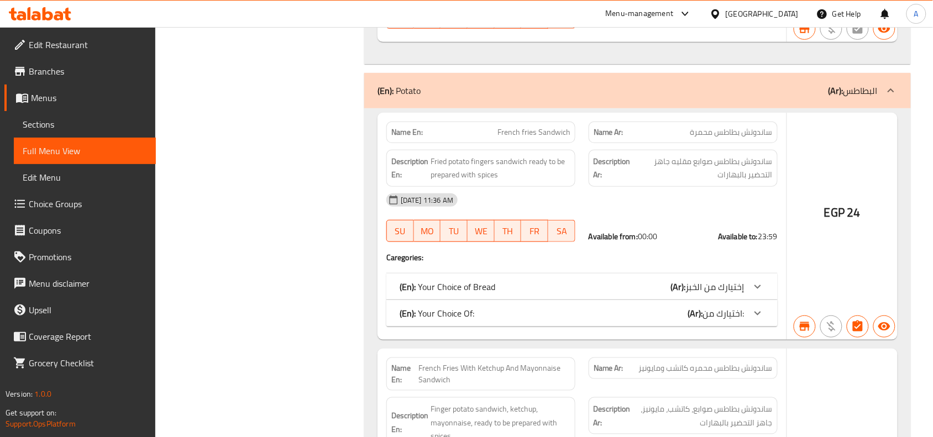
click at [589, 284] on div "(En): Your Choice of Bread (Ar): إختيارك من الخبز" at bounding box center [572, 286] width 345 height 13
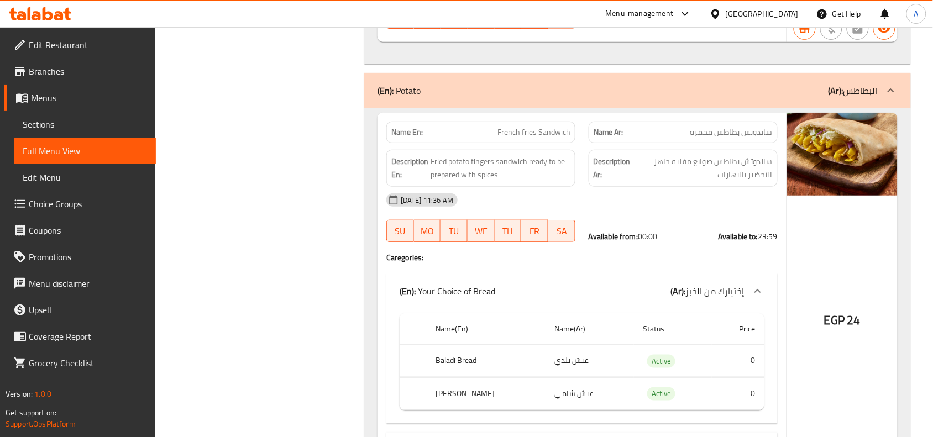
click at [589, 285] on div "(En): Your Choice of Bread (Ar): إختيارك من الخبز" at bounding box center [572, 291] width 345 height 13
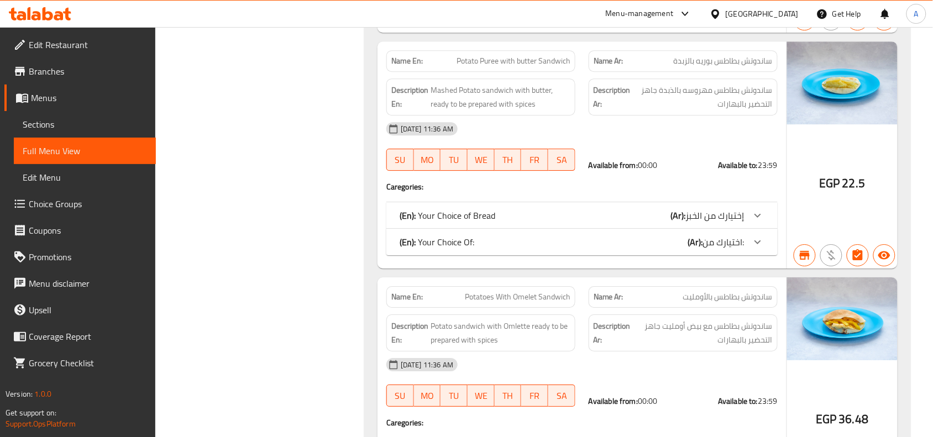
scroll to position [22137, 0]
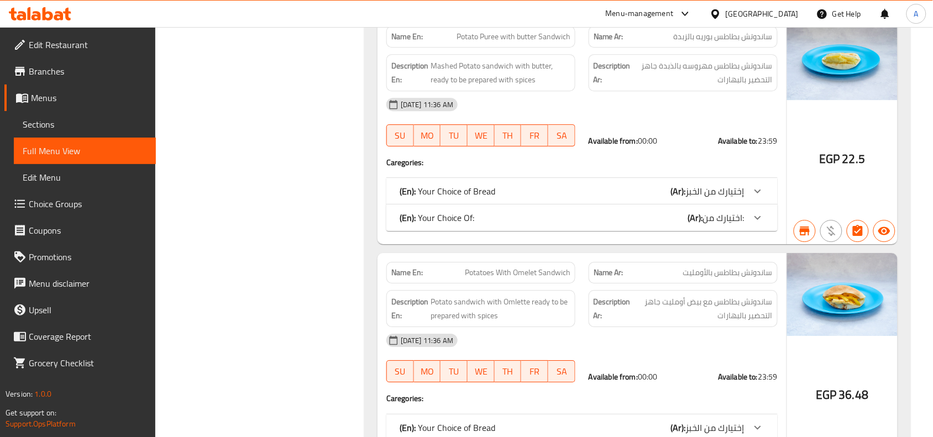
click at [711, 267] on span "ساندوتش بطاطس بالأومليت" at bounding box center [728, 273] width 90 height 12
click at [564, 267] on span "Potatoes With Omelet Sandwich" at bounding box center [518, 273] width 106 height 12
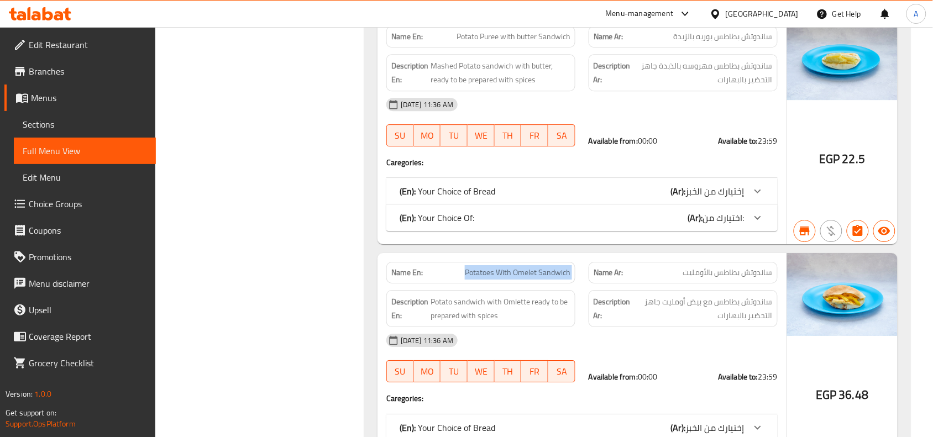
click at [564, 267] on span "Potatoes With Omelet Sandwich" at bounding box center [518, 273] width 106 height 12
copy span "Potatoes With Omelet Sandwich"
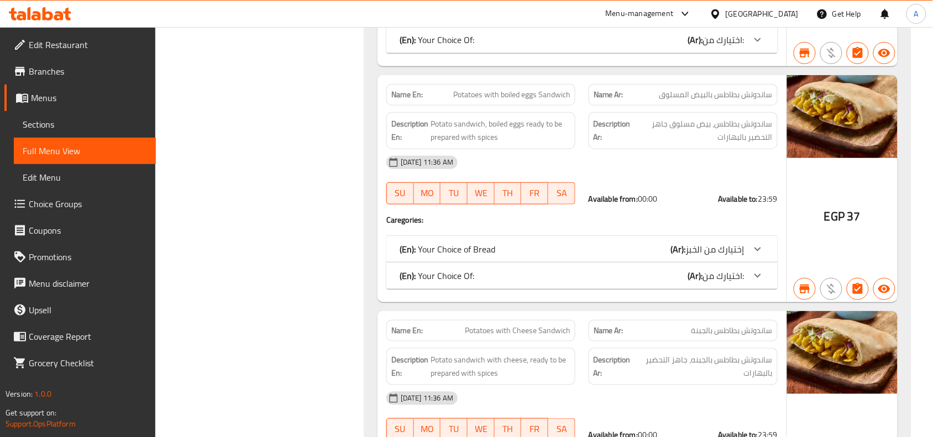
scroll to position [22621, 0]
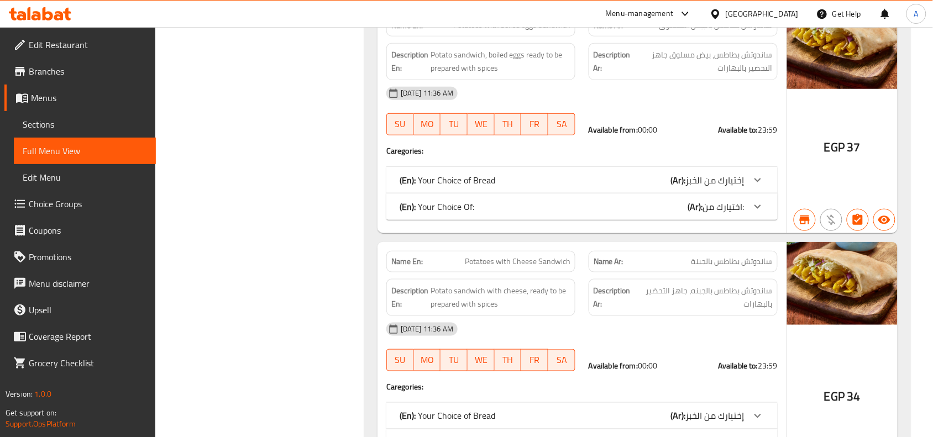
click at [849, 386] on span "34" at bounding box center [854, 397] width 13 height 22
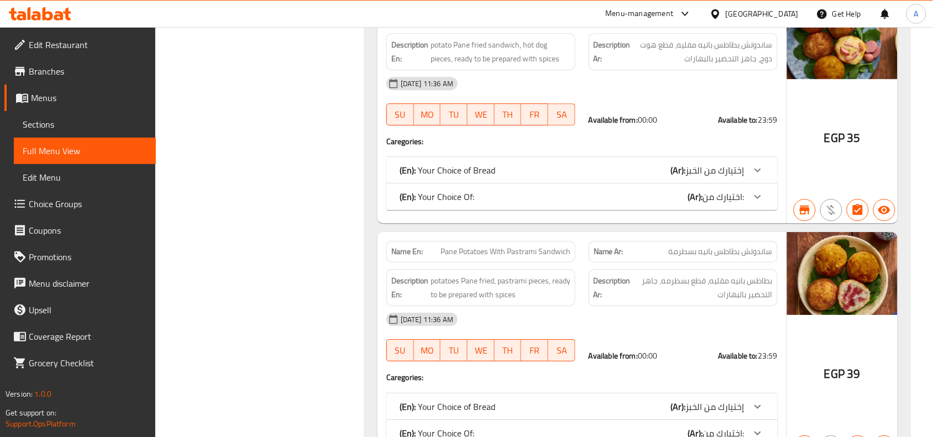
scroll to position [23381, 0]
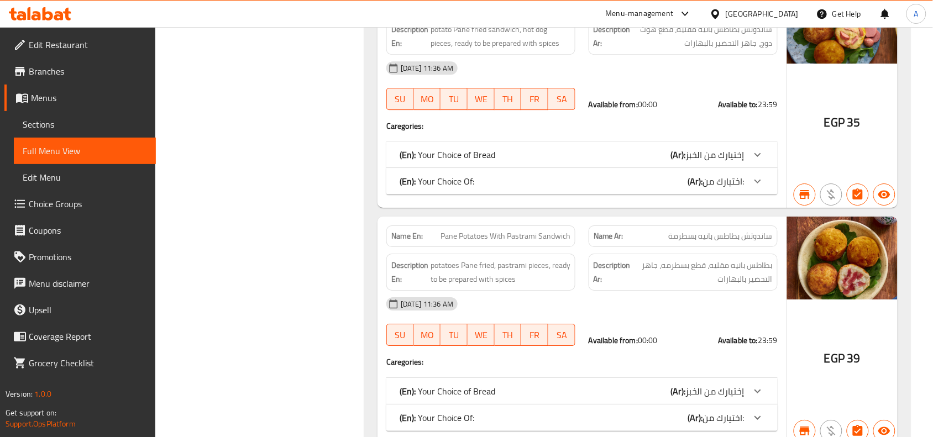
click at [853, 357] on span "39" at bounding box center [854, 359] width 13 height 22
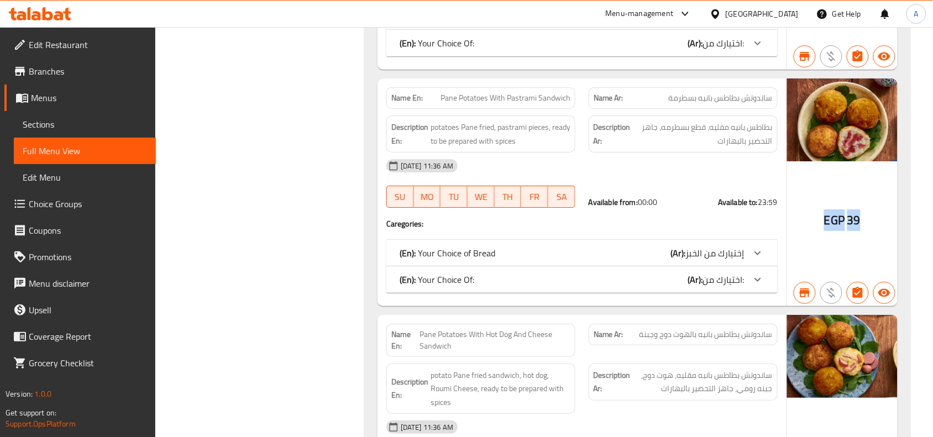
scroll to position [23589, 0]
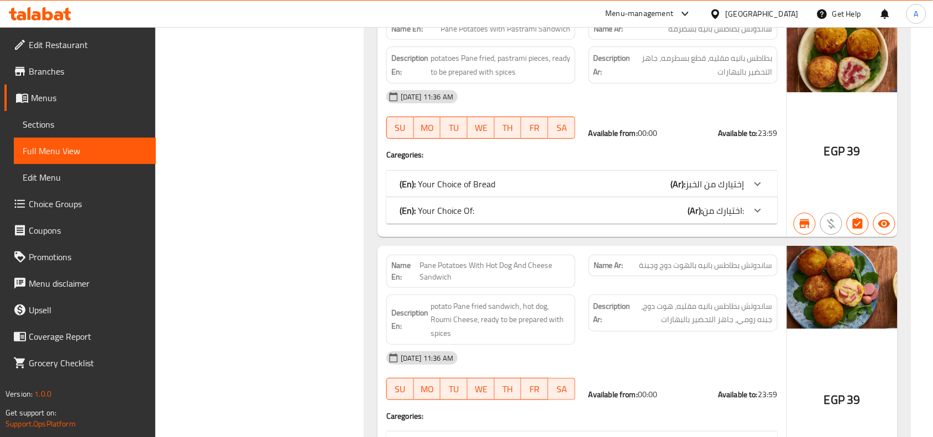
click at [849, 402] on span "39" at bounding box center [854, 400] width 13 height 22
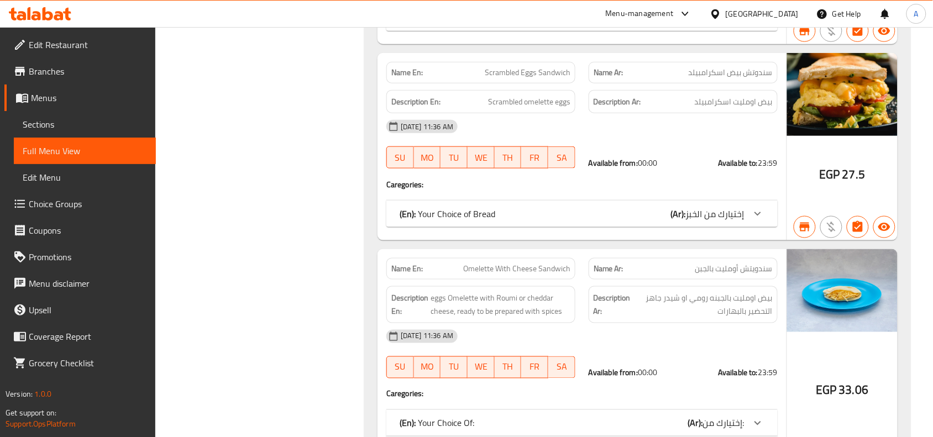
scroll to position [25284, 0]
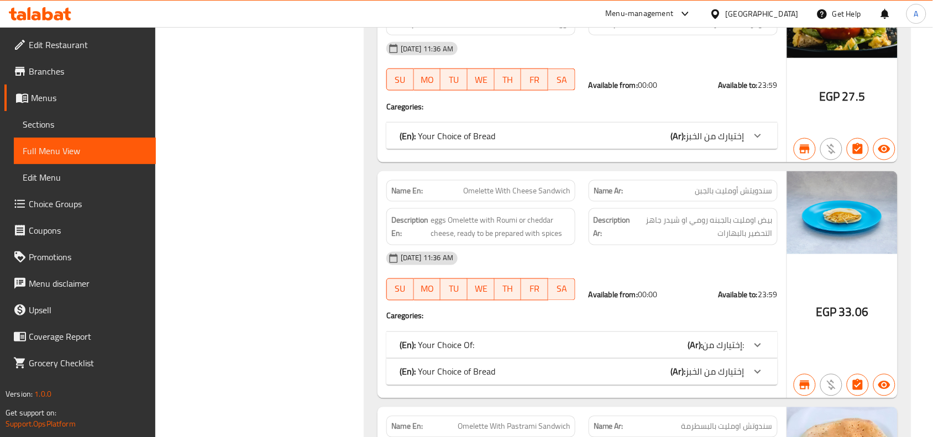
drag, startPoint x: 735, startPoint y: 327, endPoint x: 733, endPoint y: 335, distance: 8.1
click at [734, 327] on div "Name En: Omelette With Cheese Sandwich Name Ar: سندويتش أومليت بالجبن Descripti…" at bounding box center [582, 284] width 409 height 227
click at [733, 338] on span "إختيارك من:" at bounding box center [723, 345] width 41 height 17
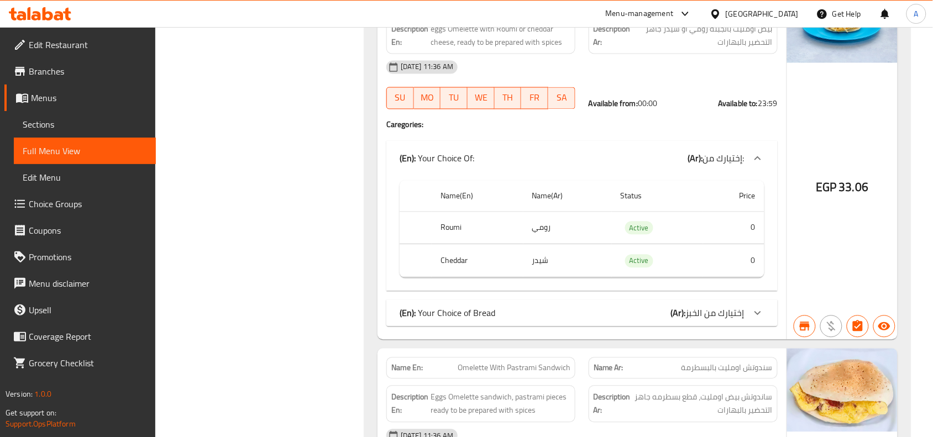
scroll to position [25491, 0]
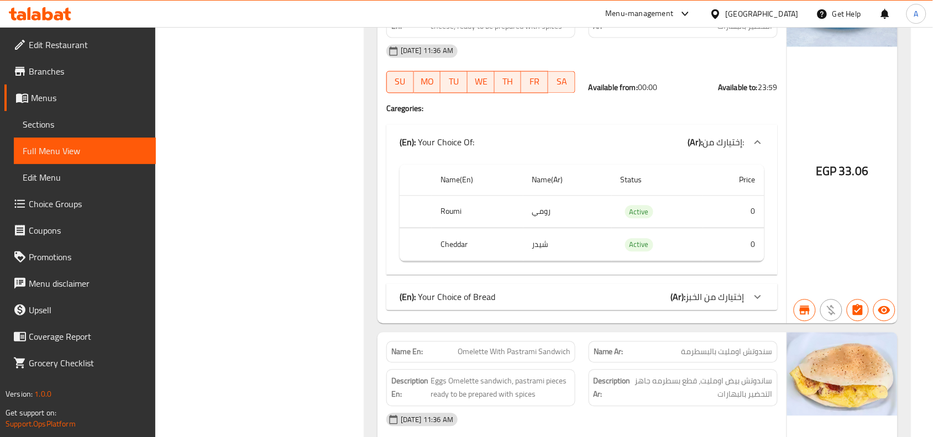
click at [757, 143] on icon at bounding box center [757, 142] width 13 height 13
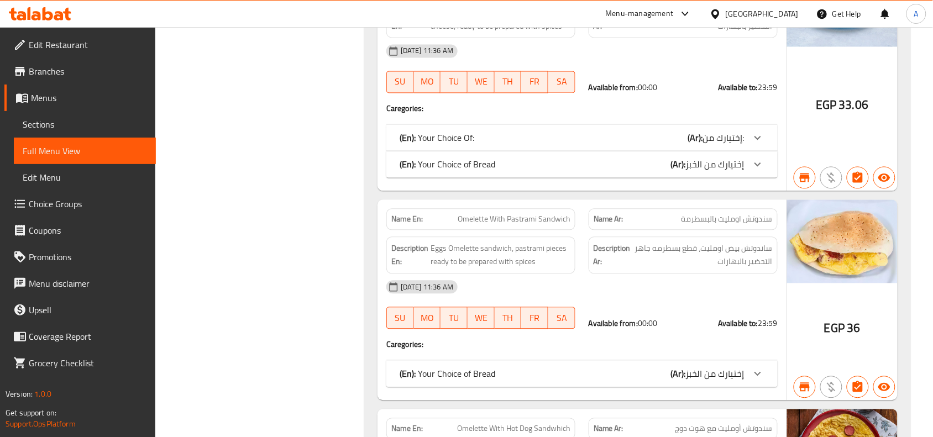
scroll to position [25284, 0]
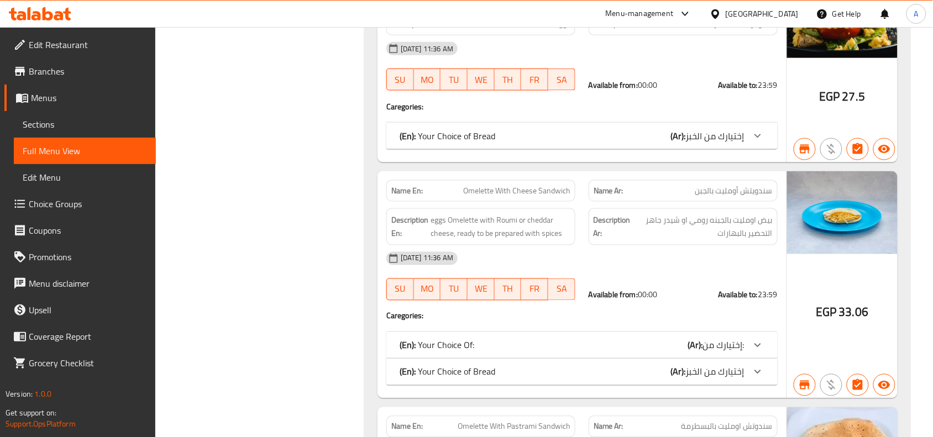
click at [759, 195] on span "سندويتش أومليت بالجبن" at bounding box center [734, 191] width 77 height 12
click at [559, 187] on span "Omelette With Cheese Sandwich" at bounding box center [516, 191] width 107 height 12
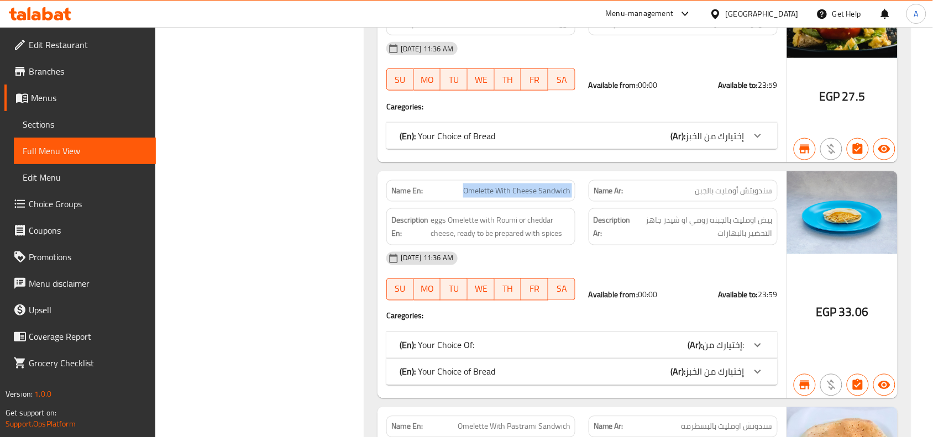
click at [559, 187] on span "Omelette With Cheese Sandwich" at bounding box center [516, 191] width 107 height 12
copy span "Omelette With Cheese Sandwich"
click at [698, 197] on div "Name Ar: سندويتش أومليت بالجبن" at bounding box center [683, 191] width 189 height 22
click at [567, 194] on span "Omelette With Cheese Sandwich" at bounding box center [516, 191] width 107 height 12
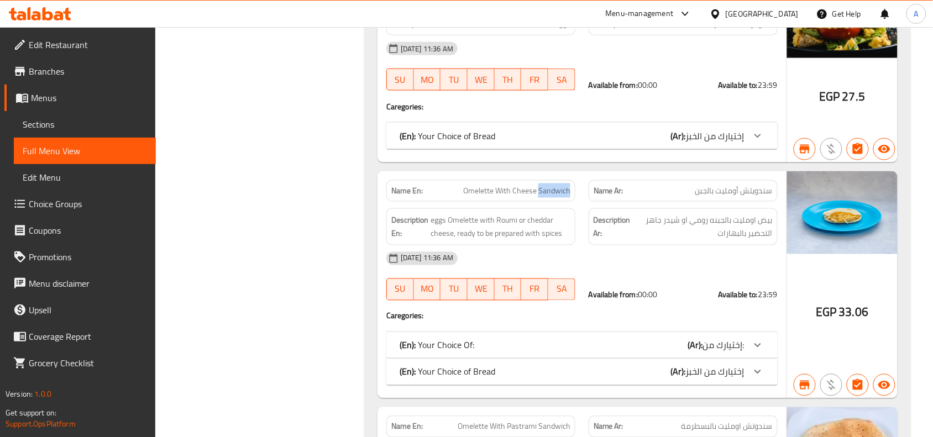
click at [567, 194] on span "Omelette With Cheese Sandwich" at bounding box center [516, 191] width 107 height 12
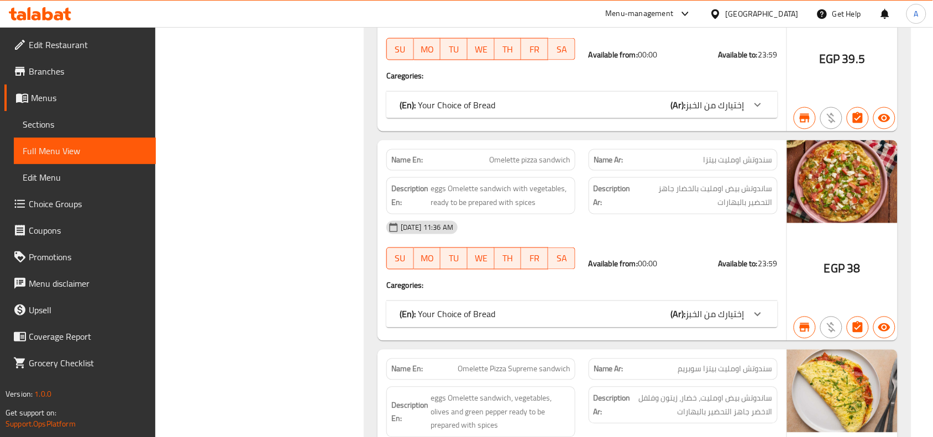
scroll to position [26735, 0]
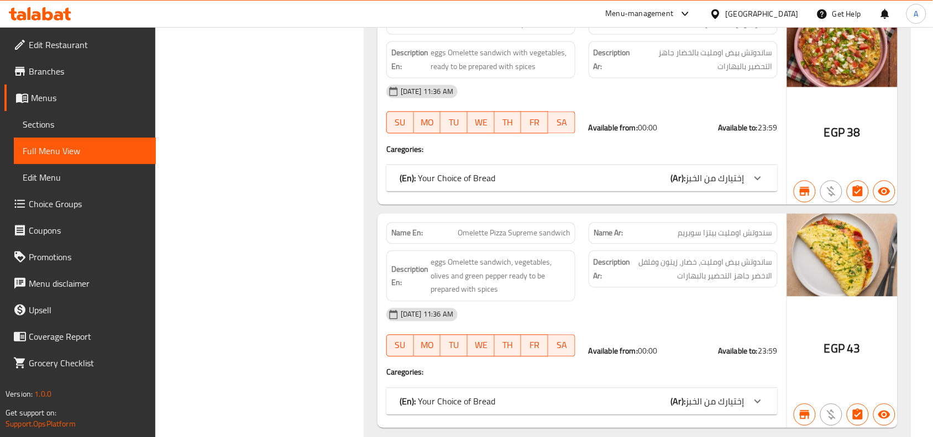
click at [852, 356] on span "43" at bounding box center [854, 349] width 13 height 22
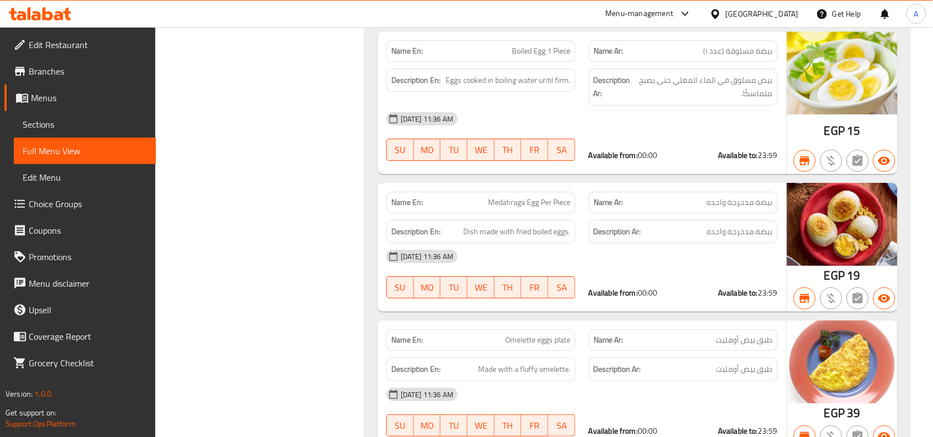
scroll to position [27134, 0]
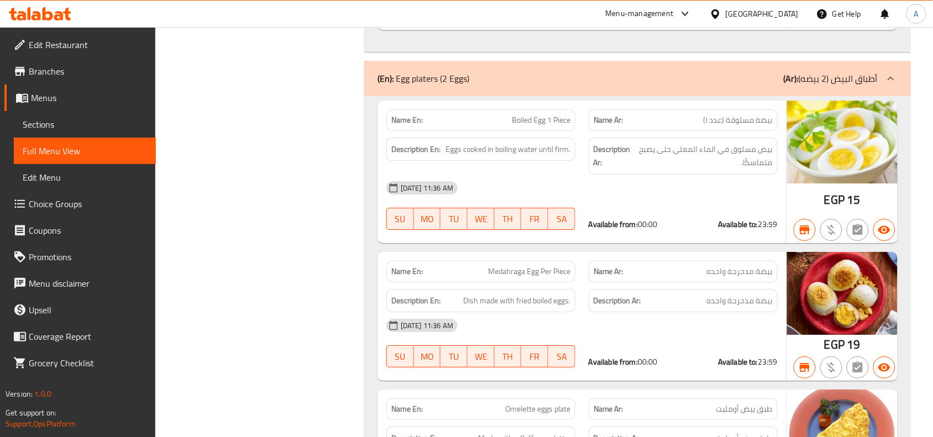
click at [838, 203] on span "EGP" at bounding box center [834, 200] width 20 height 22
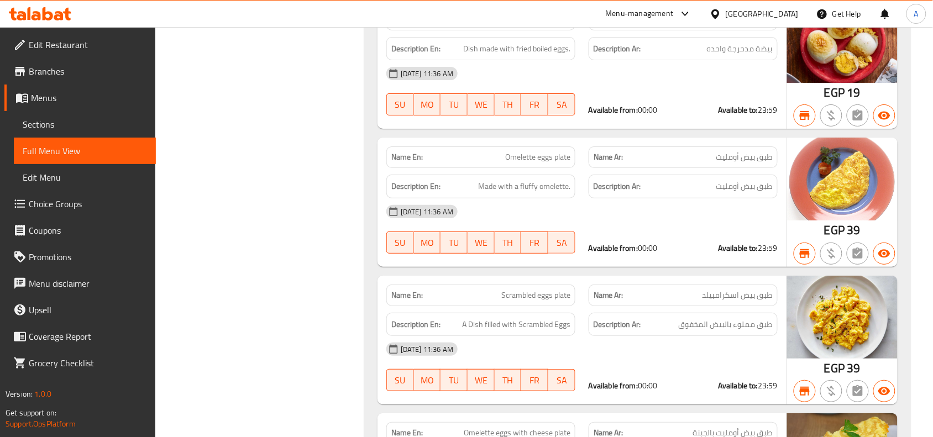
scroll to position [27410, 0]
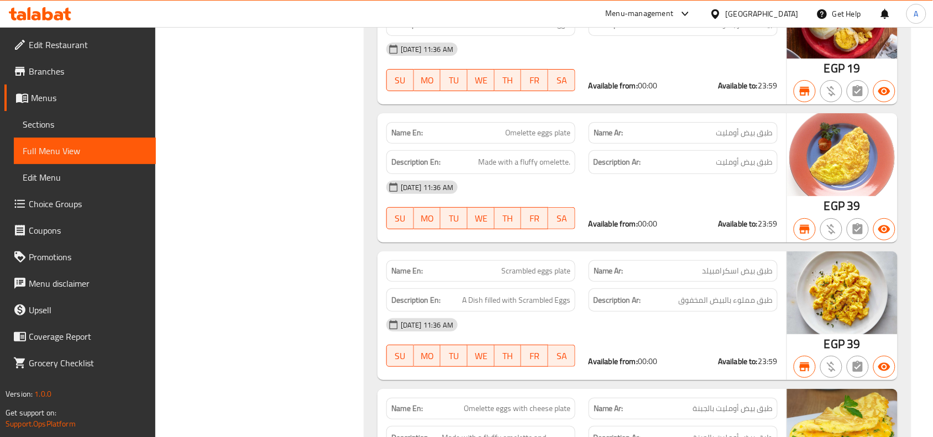
click at [855, 344] on span "39" at bounding box center [854, 344] width 13 height 22
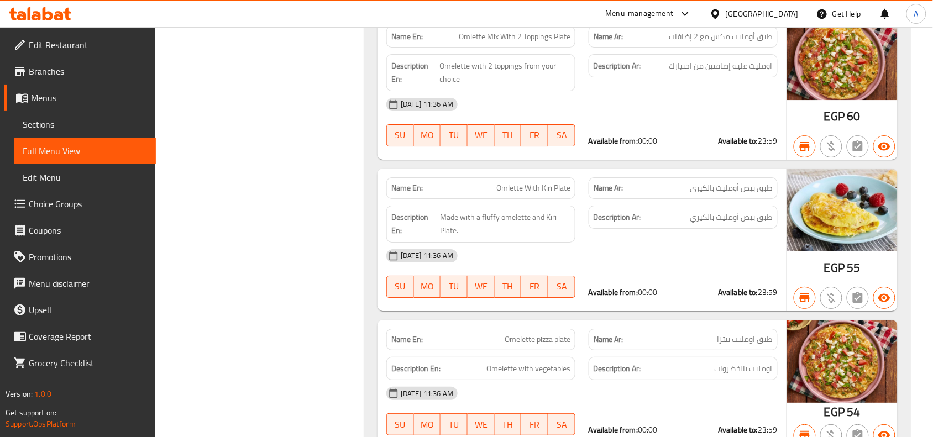
scroll to position [28585, 0]
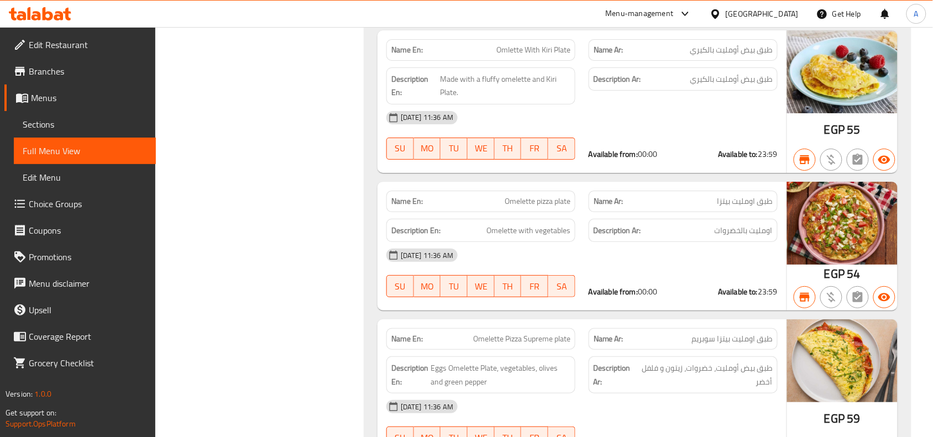
click at [855, 274] on span "54" at bounding box center [854, 274] width 13 height 22
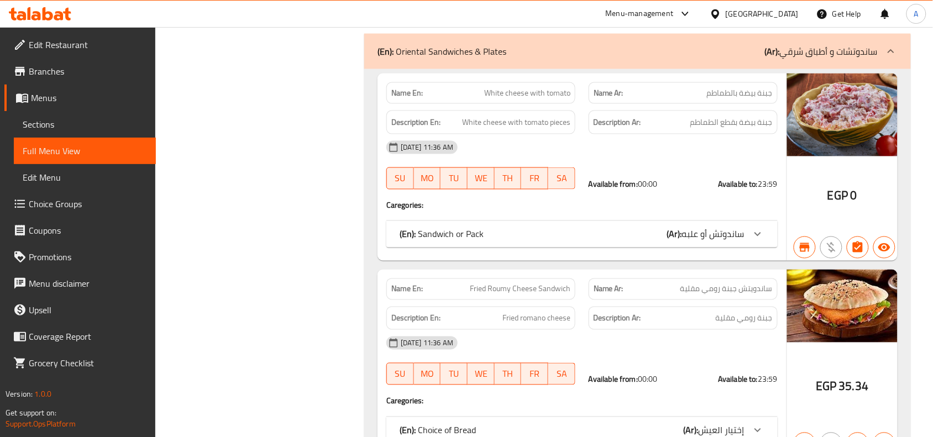
scroll to position [29069, 0]
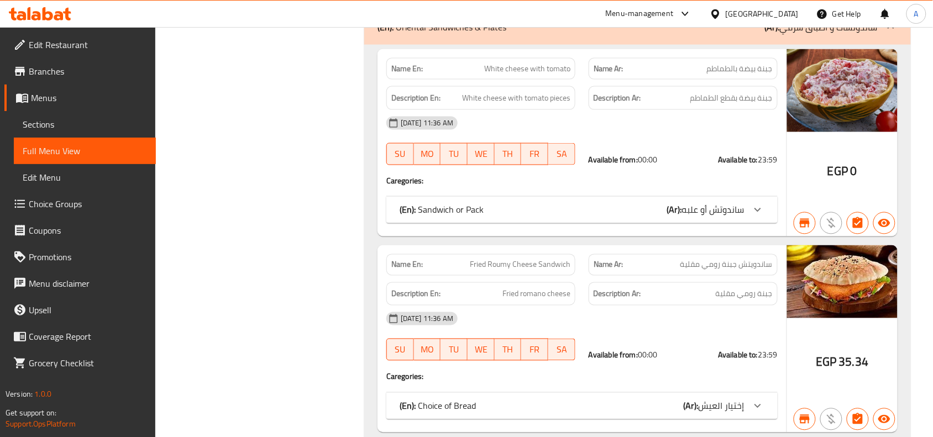
click at [761, 217] on icon at bounding box center [757, 209] width 13 height 13
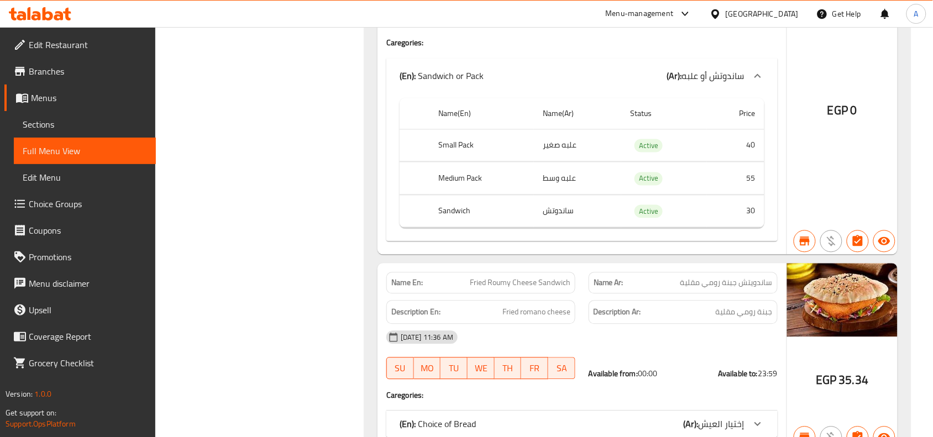
scroll to position [29276, 0]
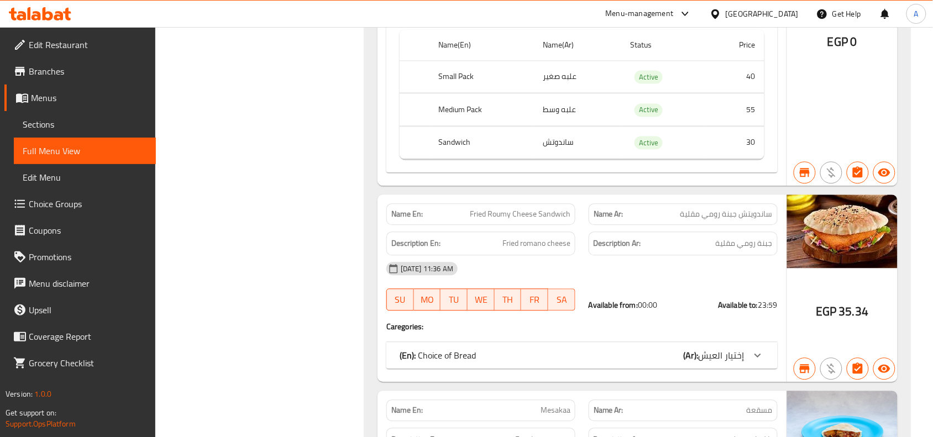
click at [526, 220] on span "Fried Roumy Cheese Sandwich" at bounding box center [520, 214] width 101 height 12
copy span "Fried Roumy Cheese Sandwich"
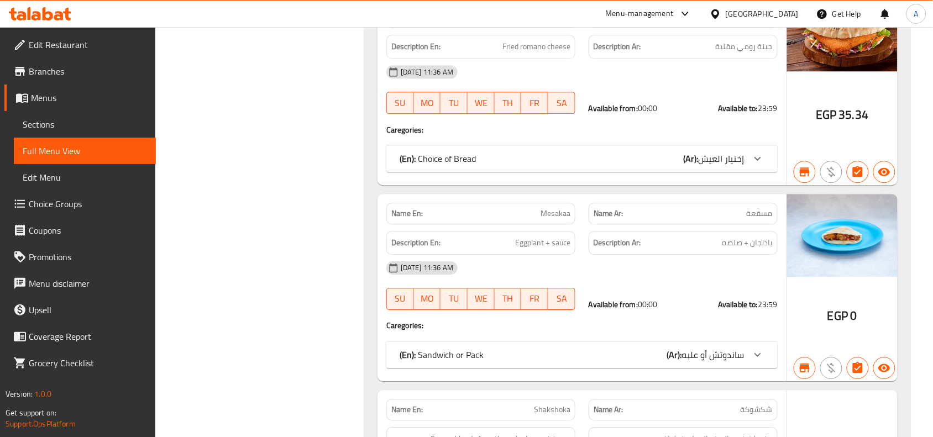
scroll to position [29553, 0]
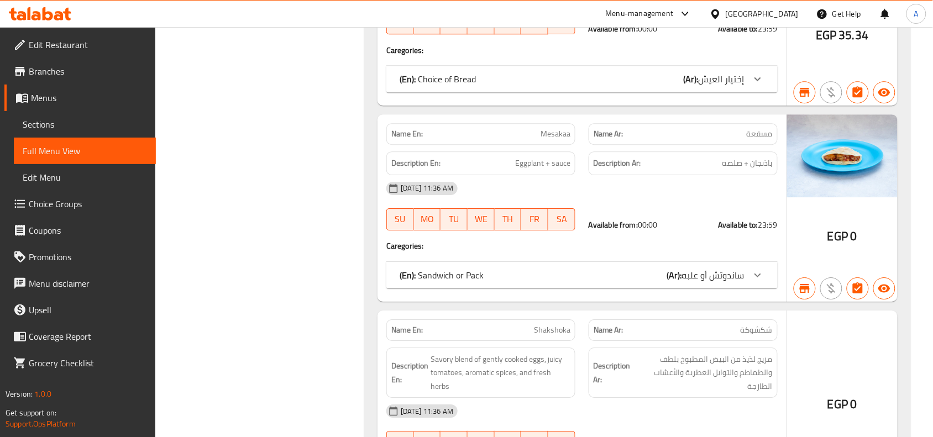
click at [692, 284] on span "ساندوتش أو علبه" at bounding box center [713, 275] width 62 height 17
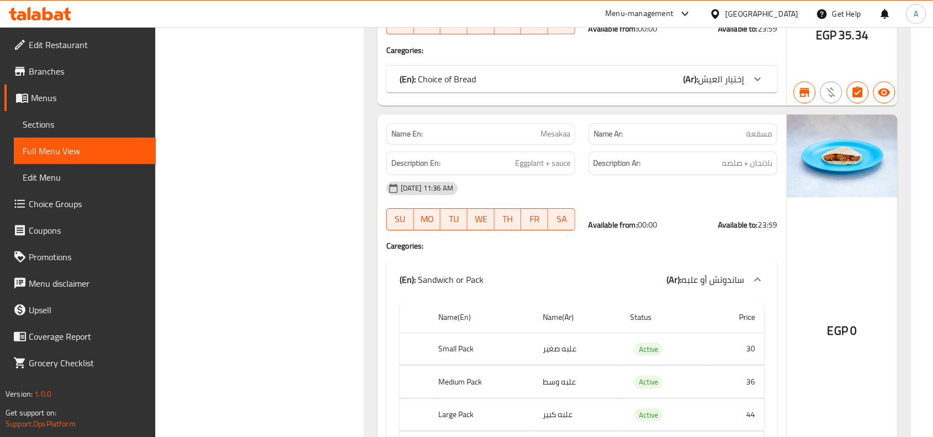
scroll to position [29691, 0]
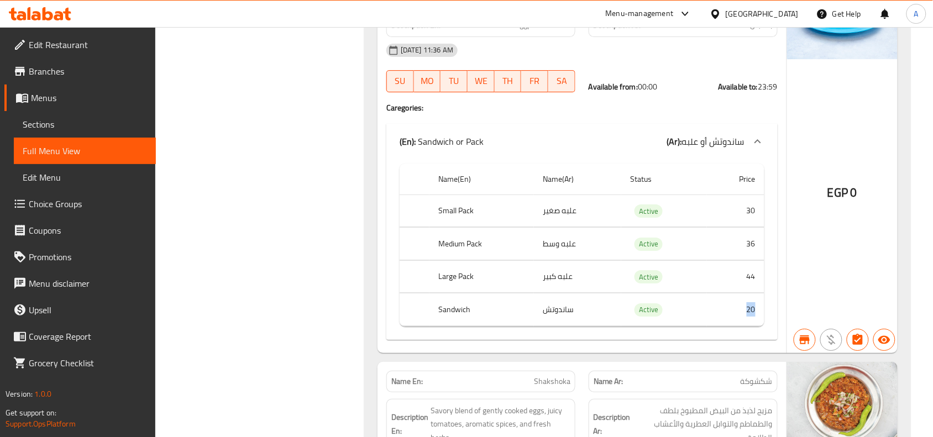
drag, startPoint x: 741, startPoint y: 321, endPoint x: 758, endPoint y: 336, distance: 22.7
click at [758, 326] on td "20" at bounding box center [735, 310] width 57 height 33
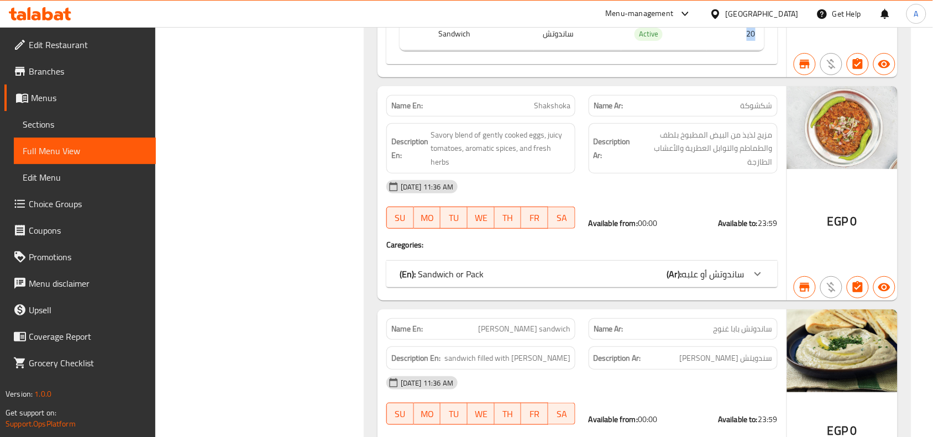
scroll to position [29967, 0]
click at [734, 282] on span "ساندوتش أو علبه" at bounding box center [713, 273] width 62 height 17
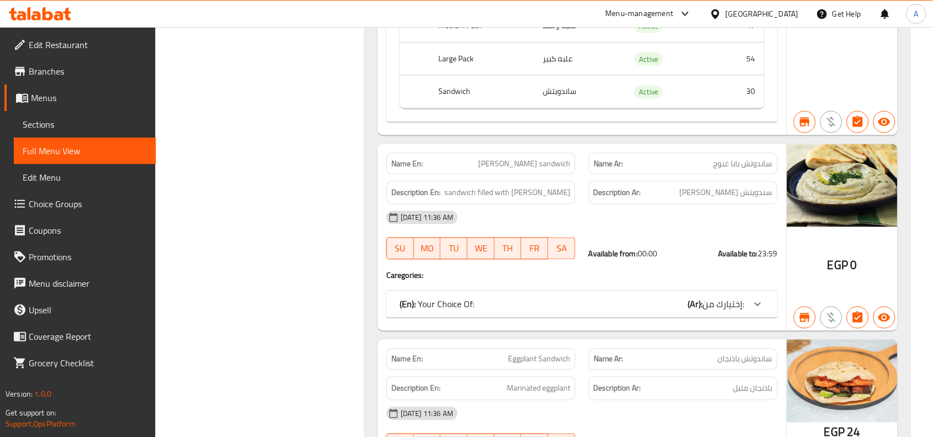
scroll to position [30382, 0]
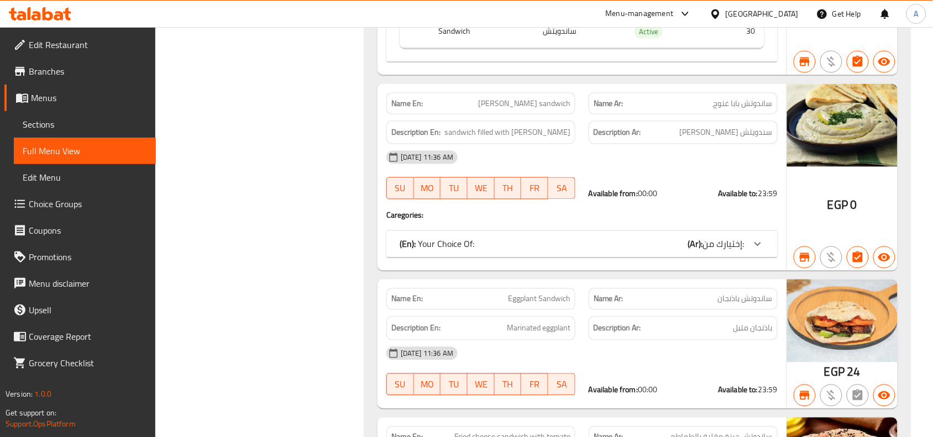
click at [755, 251] on icon at bounding box center [757, 244] width 13 height 13
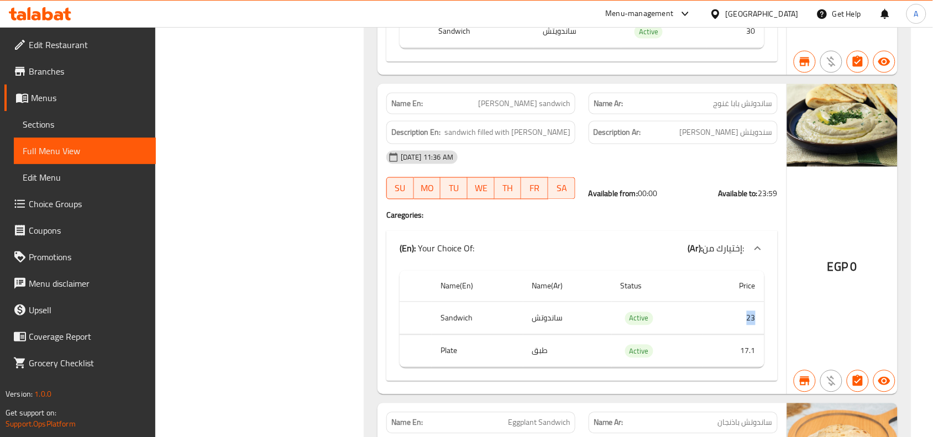
drag, startPoint x: 730, startPoint y: 344, endPoint x: 760, endPoint y: 336, distance: 31.5
click at [760, 335] on td "23" at bounding box center [733, 318] width 61 height 33
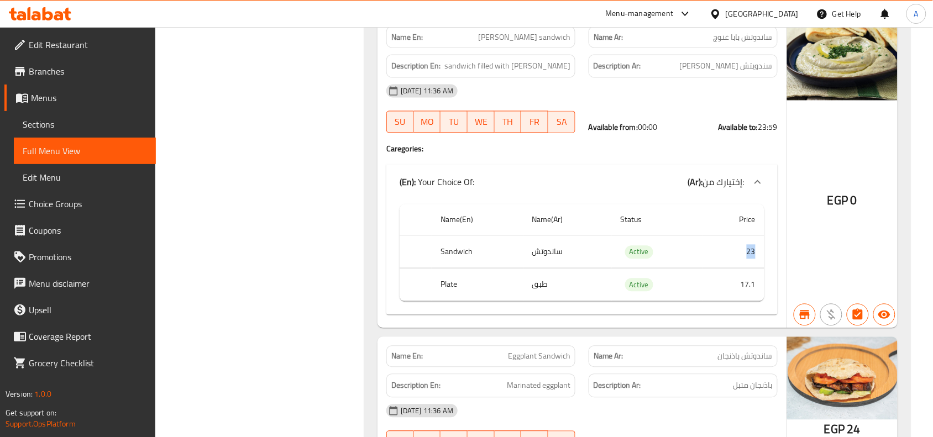
scroll to position [30589, 0]
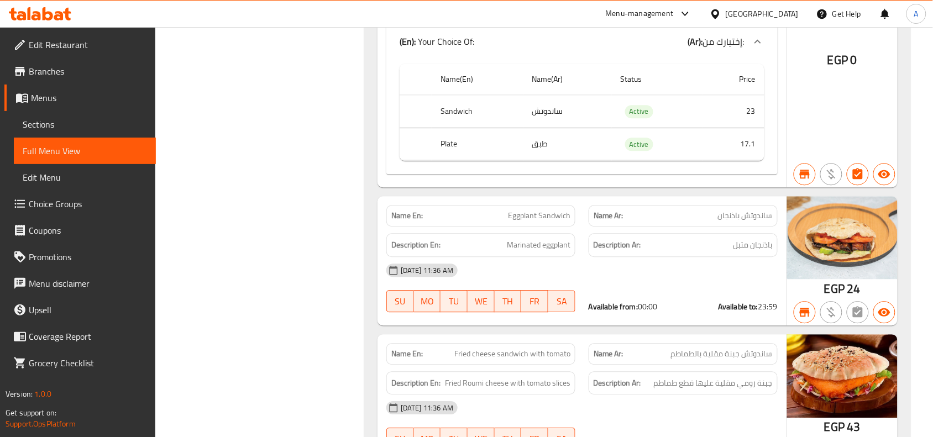
click at [758, 314] on strong "Available to:" at bounding box center [738, 307] width 40 height 14
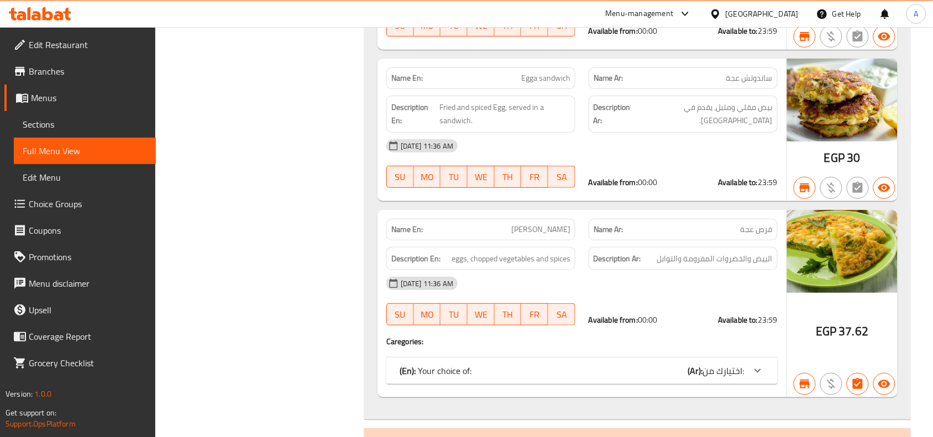
scroll to position [31142, 0]
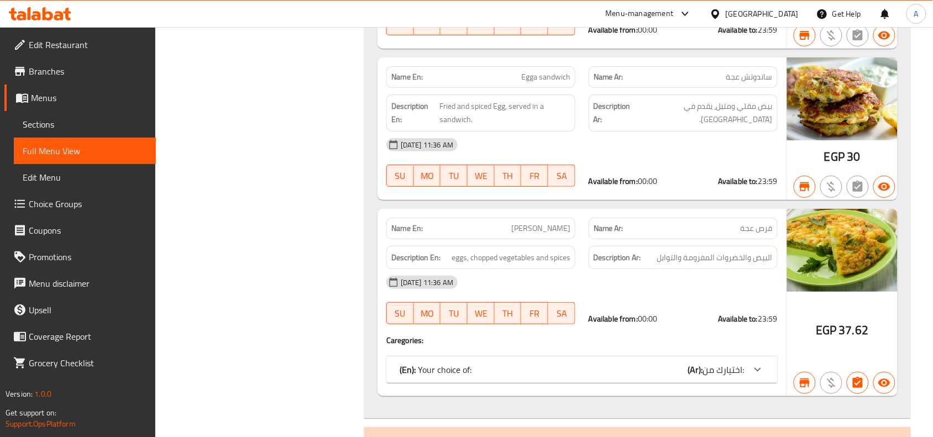
click at [537, 234] on span "[PERSON_NAME]" at bounding box center [540, 229] width 59 height 12
copy span "[PERSON_NAME]"
click at [723, 378] on span "اختيارك من:" at bounding box center [723, 370] width 41 height 17
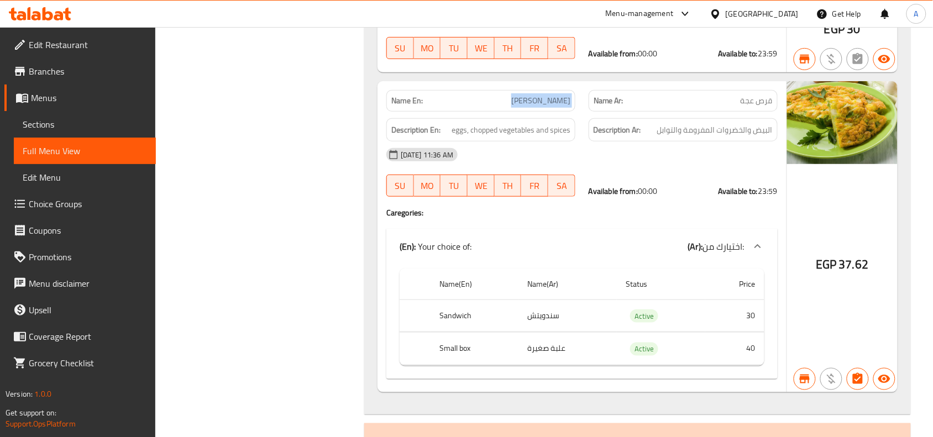
scroll to position [31349, 0]
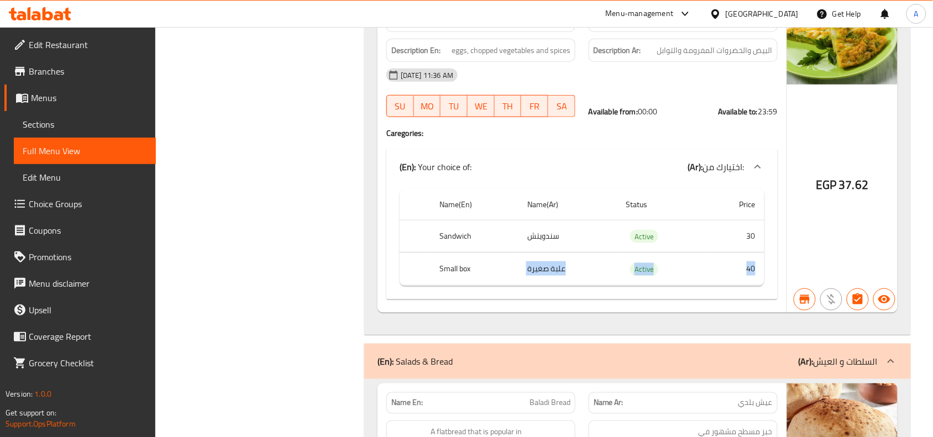
drag, startPoint x: 756, startPoint y: 285, endPoint x: 482, endPoint y: 286, distance: 274.8
click at [491, 286] on tr "Small box علبة صغيرة Active 40" at bounding box center [582, 269] width 365 height 33
click at [482, 286] on th "Small box" at bounding box center [475, 269] width 88 height 33
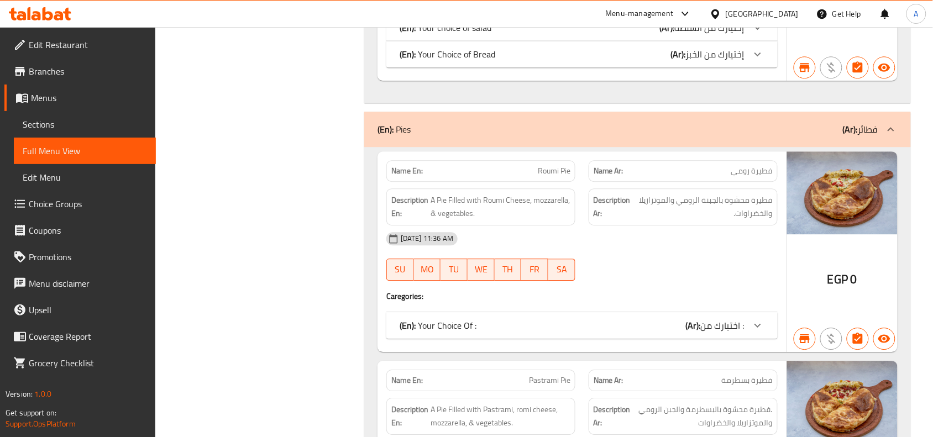
scroll to position [4554, 0]
click at [764, 320] on icon at bounding box center [757, 326] width 13 height 13
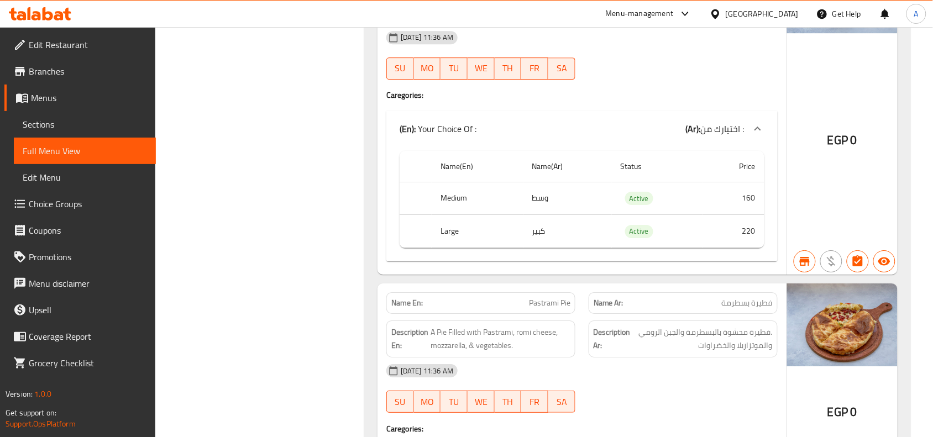
scroll to position [4830, 0]
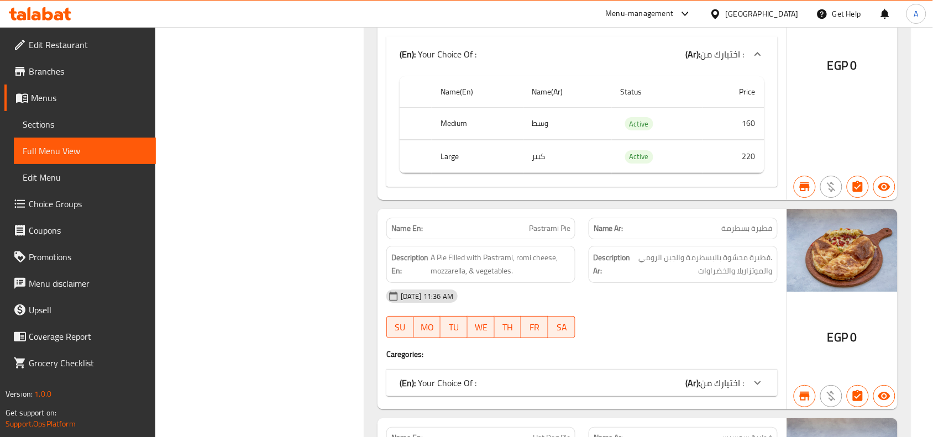
click at [743, 370] on div "(En): Your Choice Of : (Ar): اختيارك من :" at bounding box center [581, 383] width 391 height 27
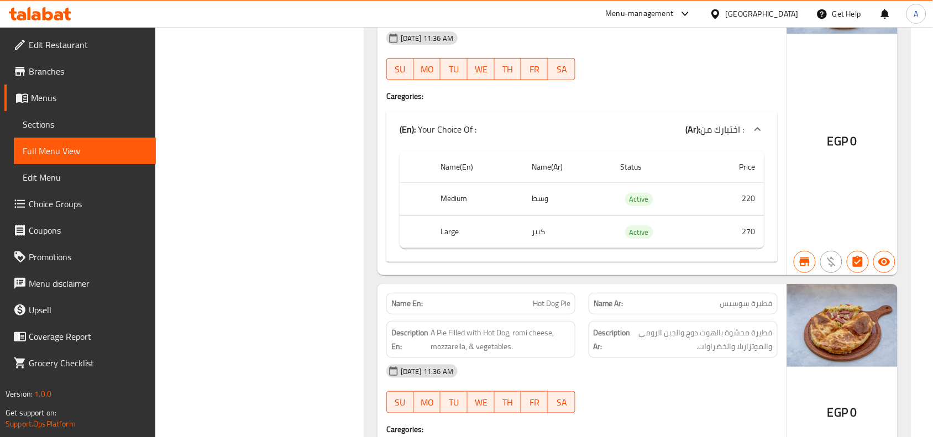
scroll to position [5176, 0]
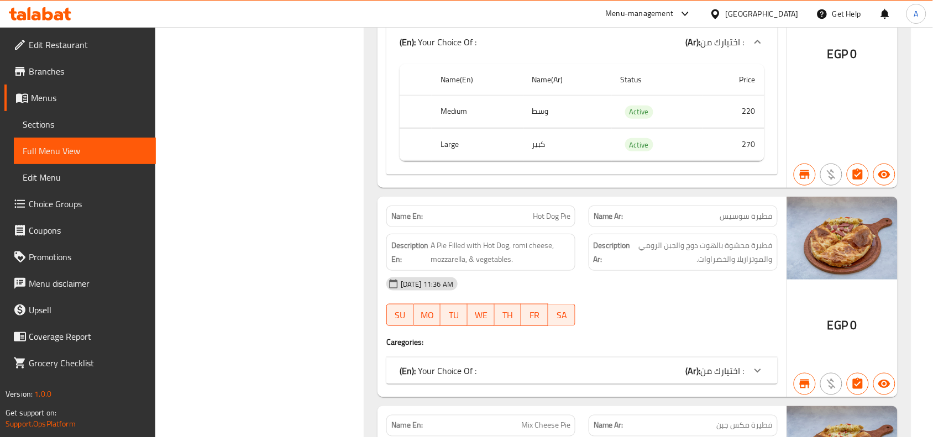
click at [745, 358] on div "(En): Your Choice Of : (Ar): اختيارك من :" at bounding box center [581, 371] width 391 height 27
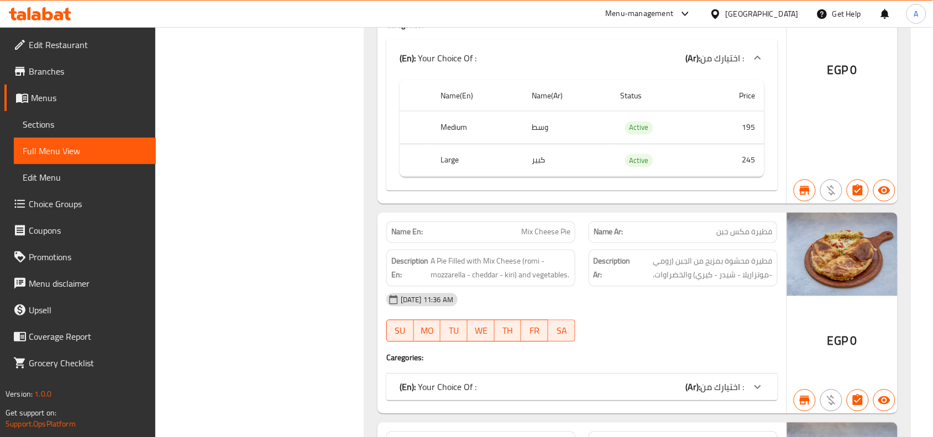
scroll to position [5521, 0]
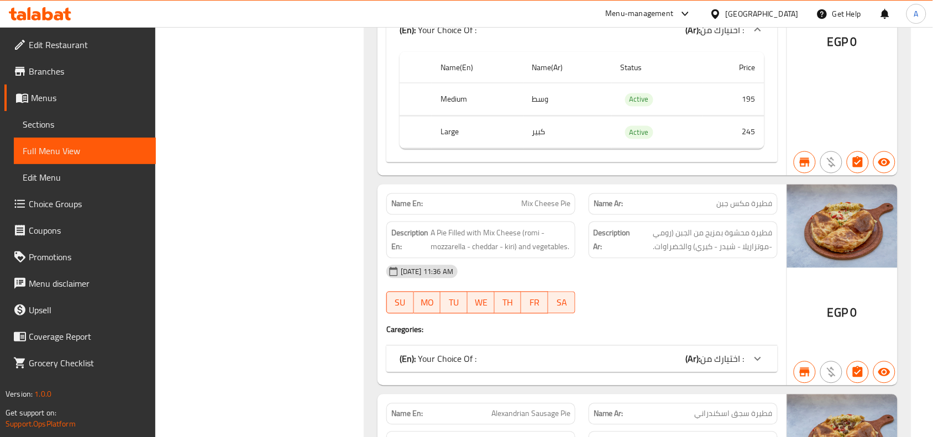
click at [764, 300] on div "Name En: Mix Cheese Pie Name Ar: فطيرة مكس جبن Description En: A Pie Filled wit…" at bounding box center [582, 285] width 409 height 201
drag, startPoint x: 764, startPoint y: 309, endPoint x: 772, endPoint y: 310, distance: 9.0
click at [762, 353] on icon at bounding box center [757, 359] width 13 height 13
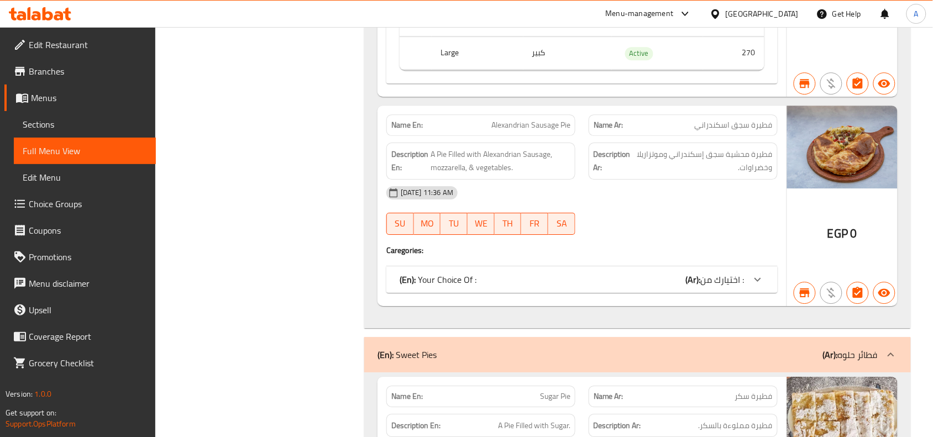
scroll to position [5936, 0]
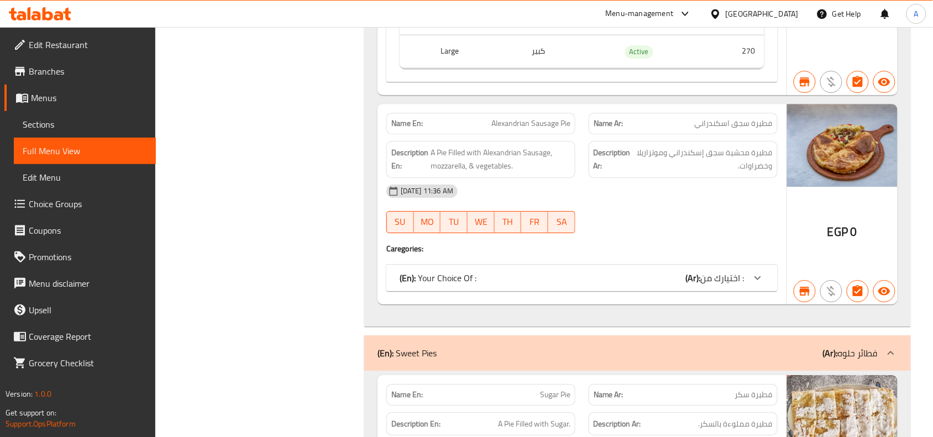
click at [762, 271] on icon at bounding box center [757, 277] width 13 height 13
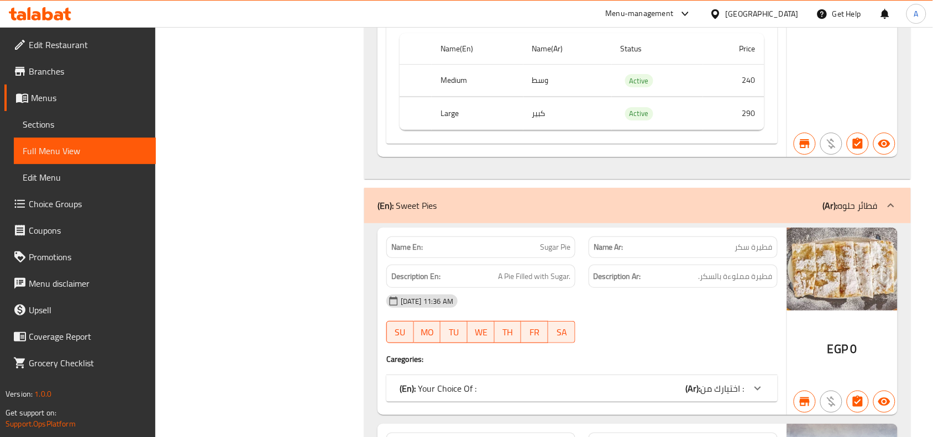
scroll to position [6281, 0]
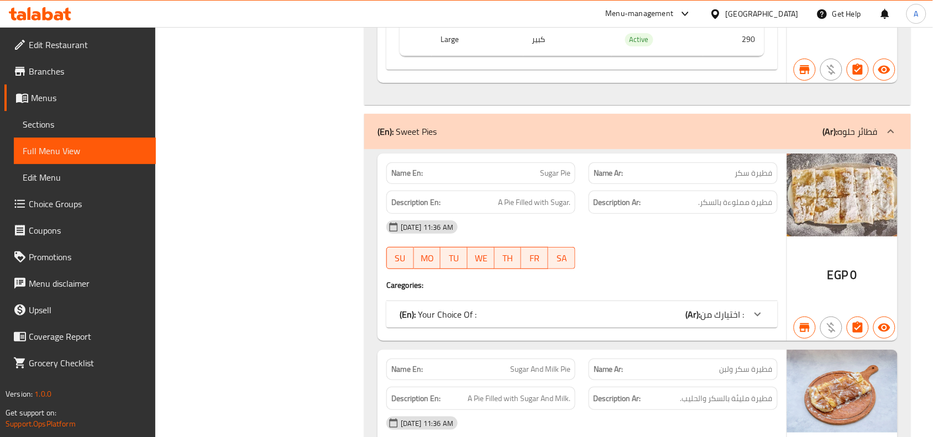
click at [687, 301] on div "(En): Your Choice Of : (Ar): اختيارك من :" at bounding box center [581, 314] width 391 height 27
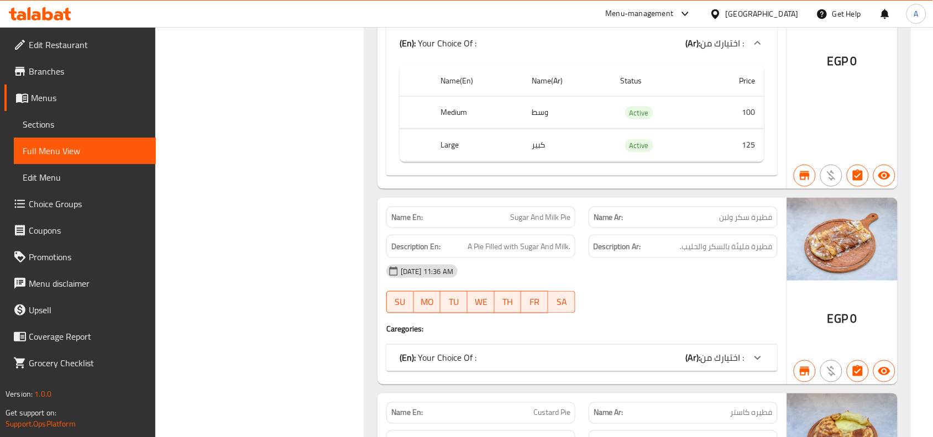
scroll to position [6558, 0]
click at [686, 351] on div "(En): Your Choice Of : (Ar): اختيارك من :" at bounding box center [572, 357] width 345 height 13
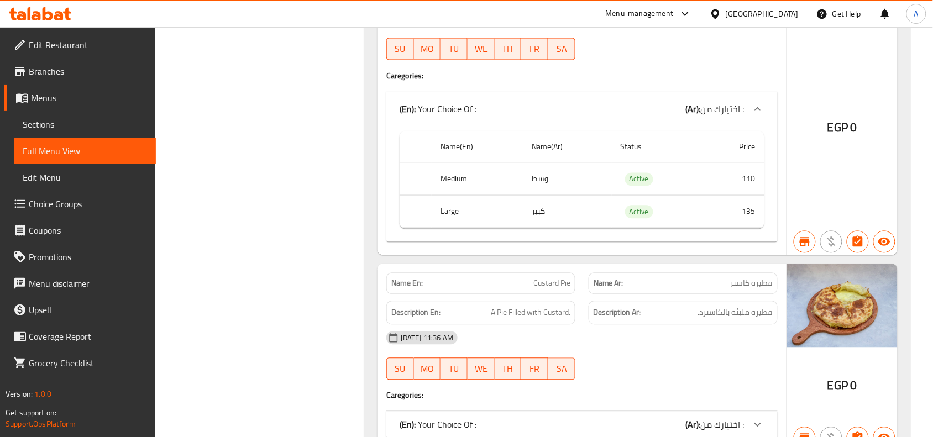
scroll to position [6834, 0]
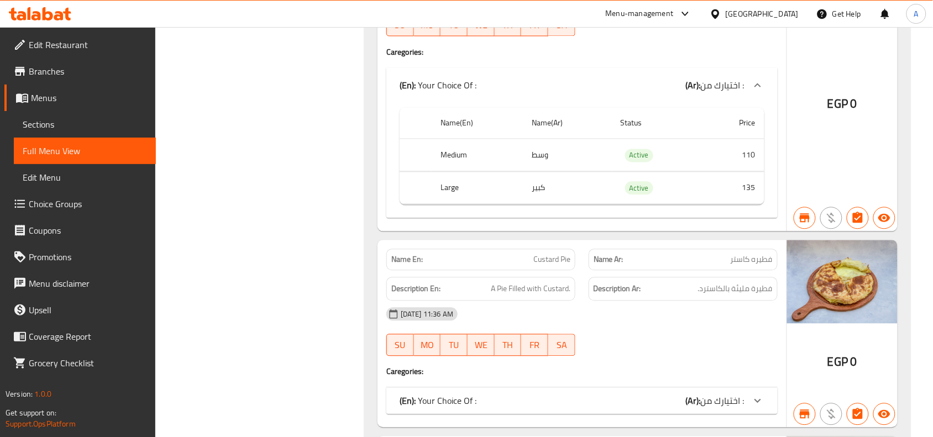
click at [744, 393] on span "اختيارك من :" at bounding box center [723, 401] width 44 height 17
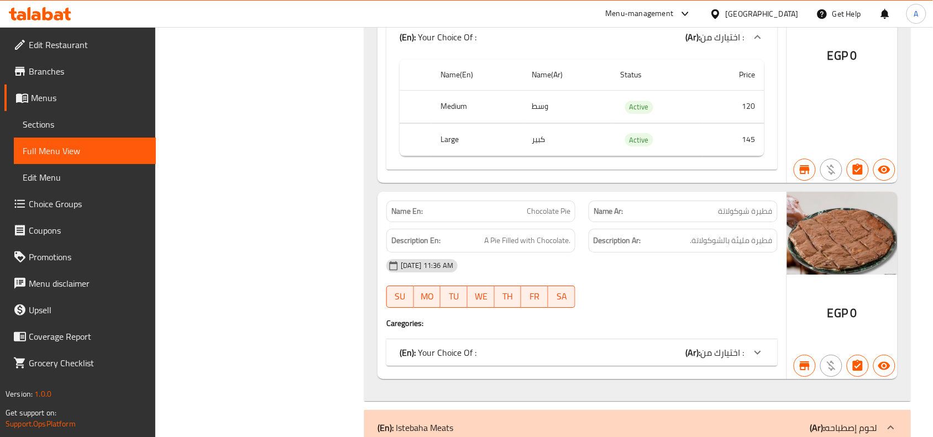
scroll to position [7387, 0]
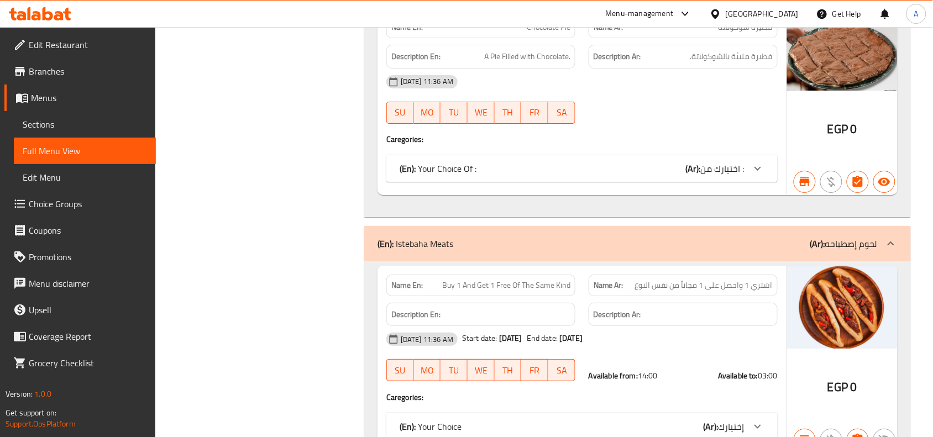
click at [766, 155] on div "(En): Your Choice Of : (Ar): اختيارك من :" at bounding box center [581, 168] width 391 height 27
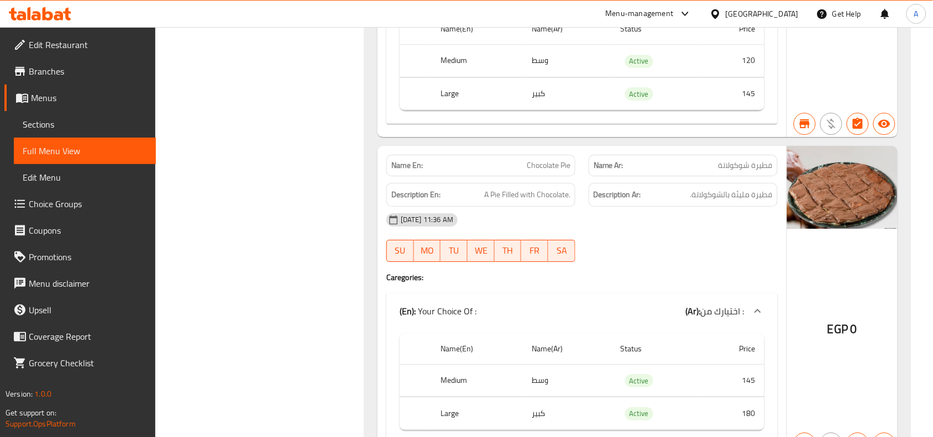
scroll to position [7456, 0]
